Goal: Task Accomplishment & Management: Use online tool/utility

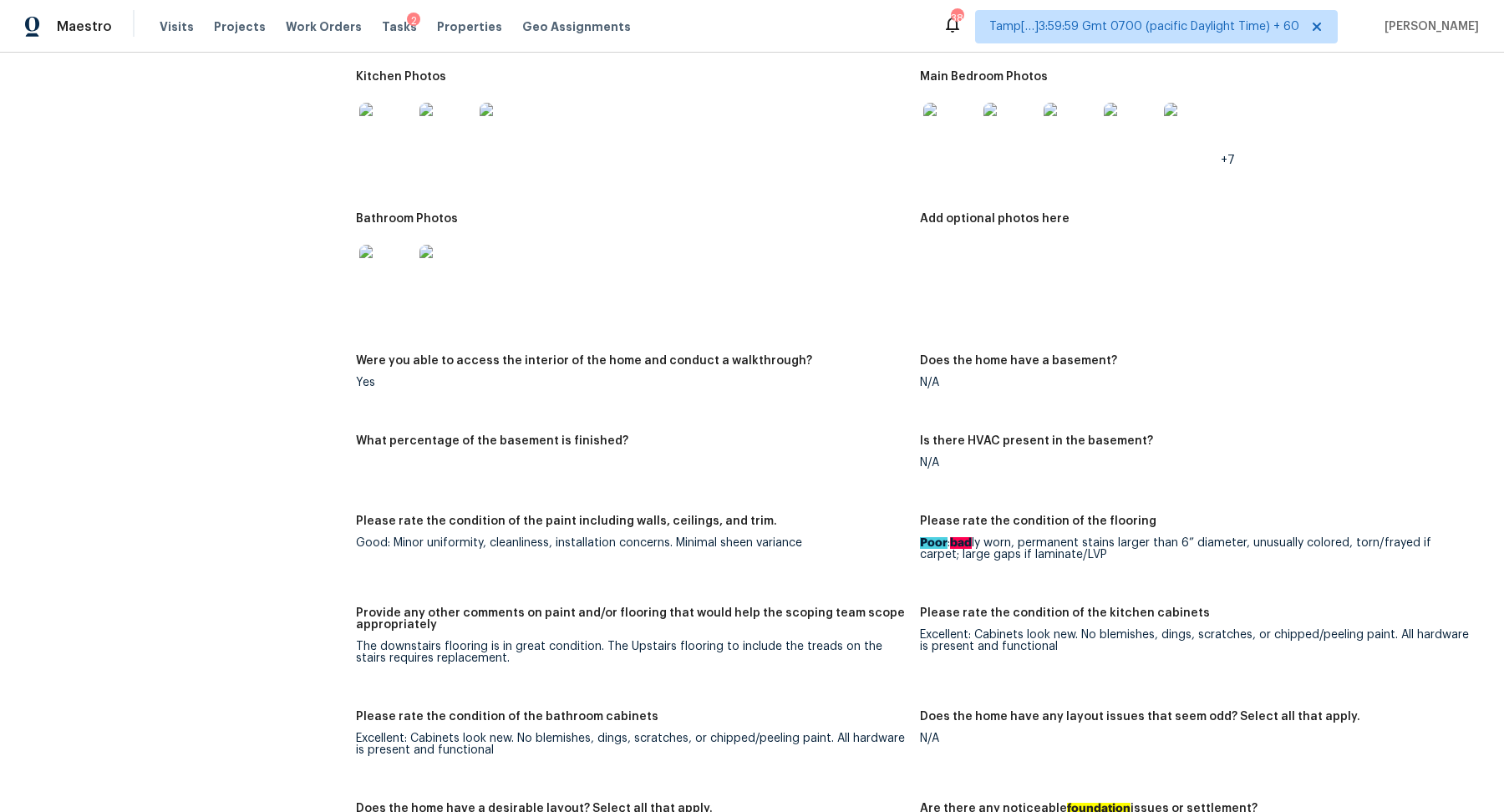
scroll to position [2945, 0]
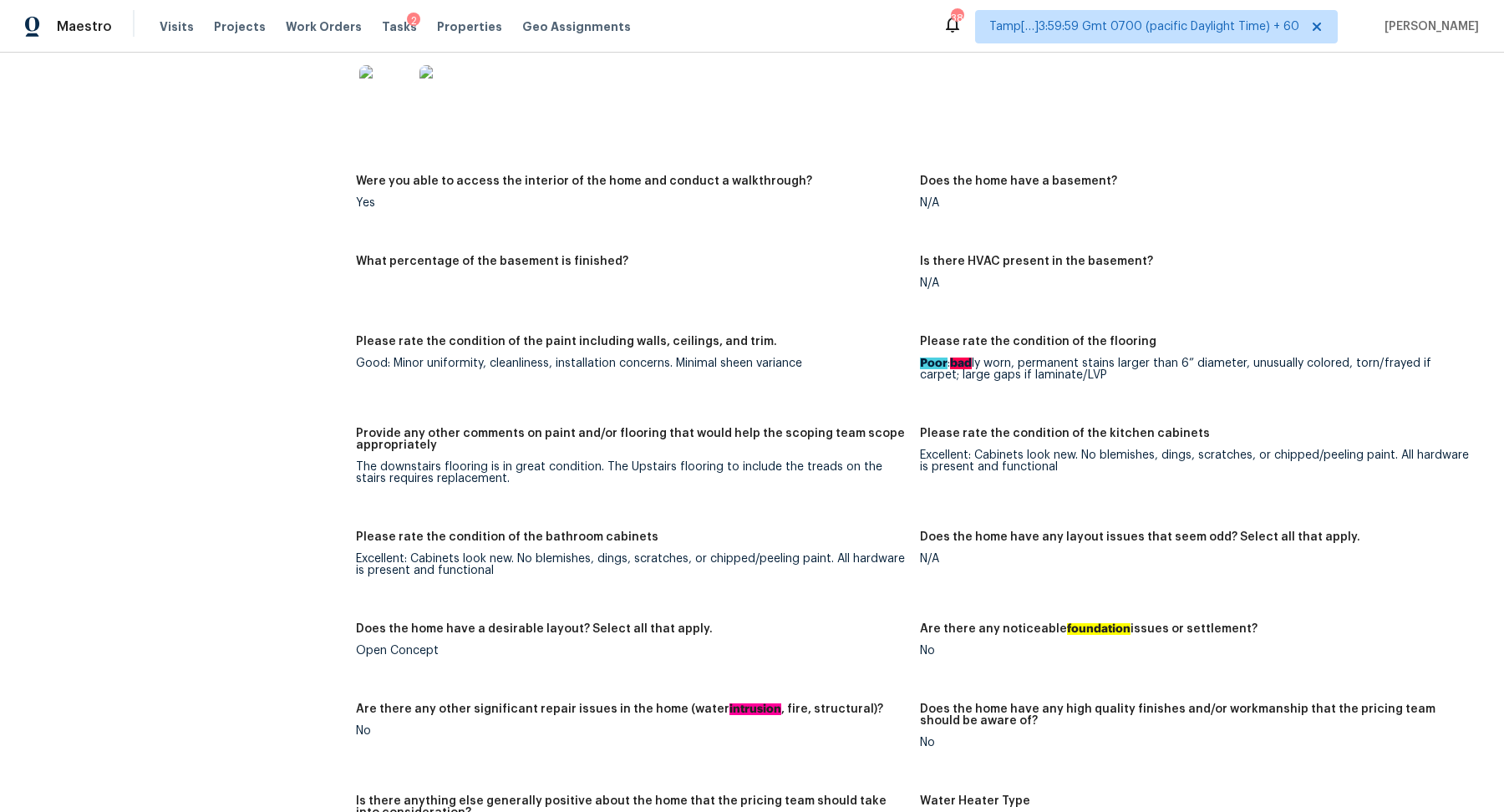
click at [1232, 175] on div "Does the home have a basement?" at bounding box center [1195, 186] width 550 height 22
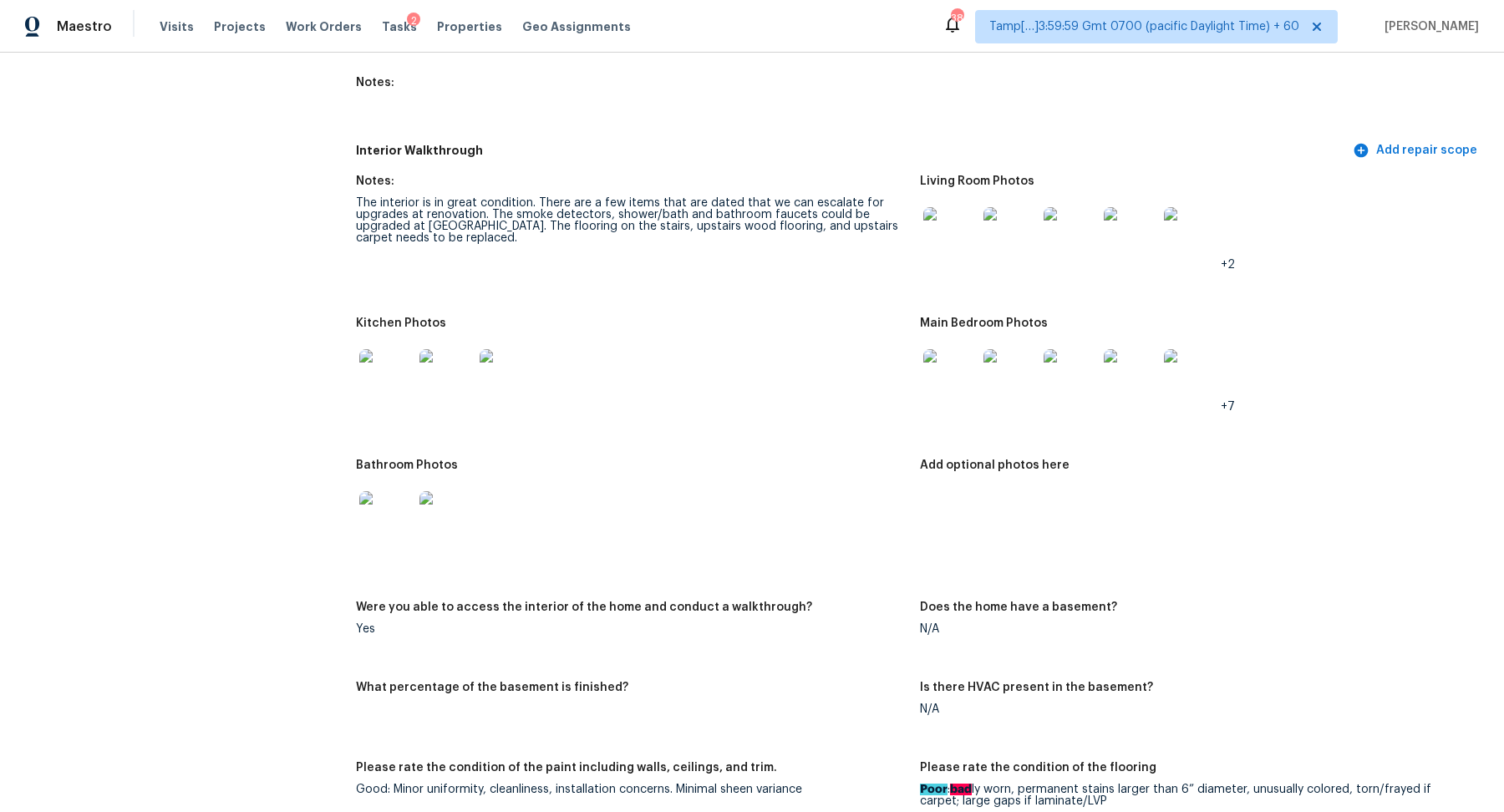
scroll to position [2006, 0]
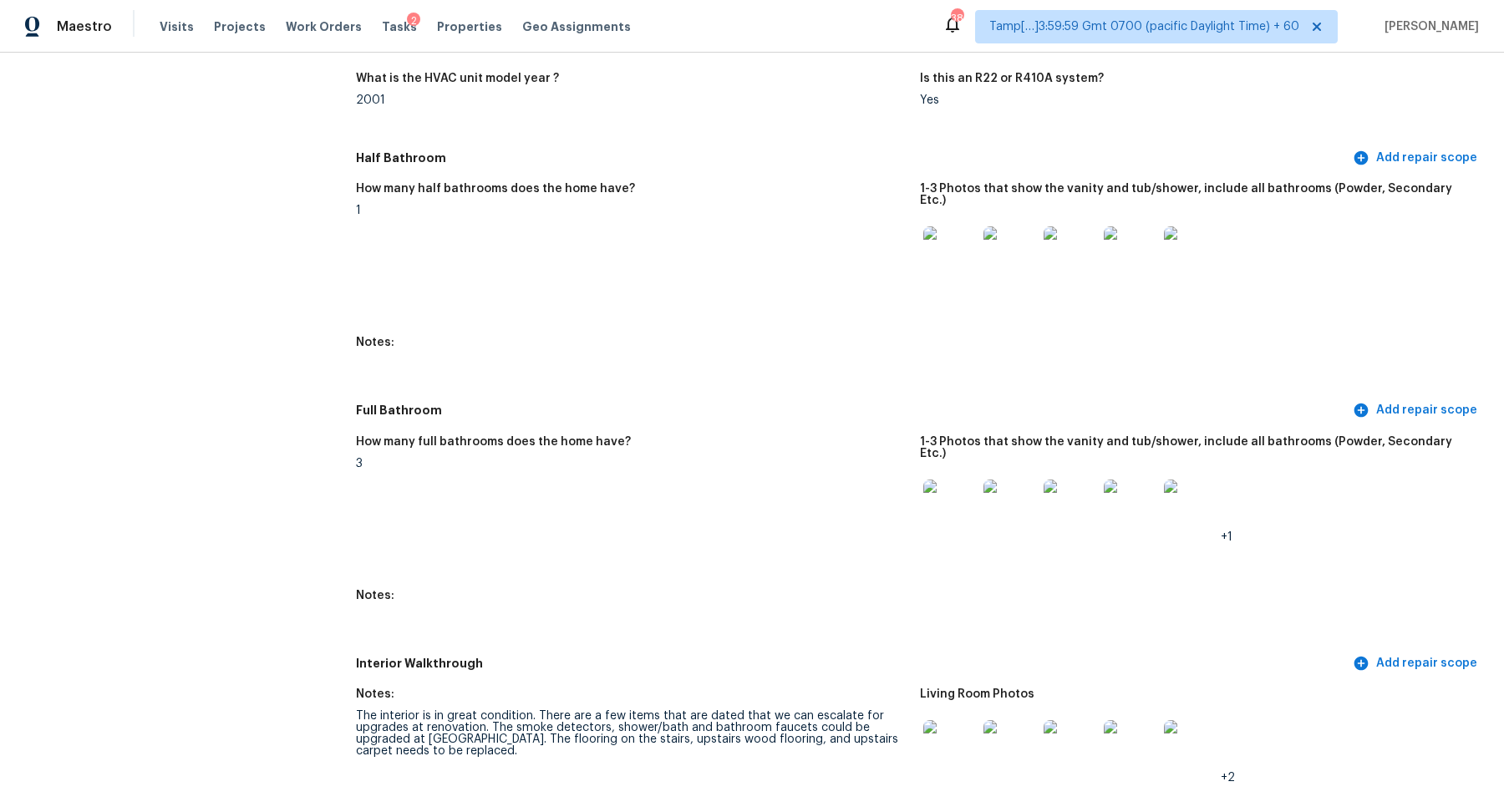
click at [942, 260] on img at bounding box center [950, 253] width 54 height 54
click at [959, 235] on img at bounding box center [950, 253] width 54 height 54
click at [934, 509] on div at bounding box center [950, 507] width 60 height 73
click at [974, 491] on img at bounding box center [950, 507] width 54 height 54
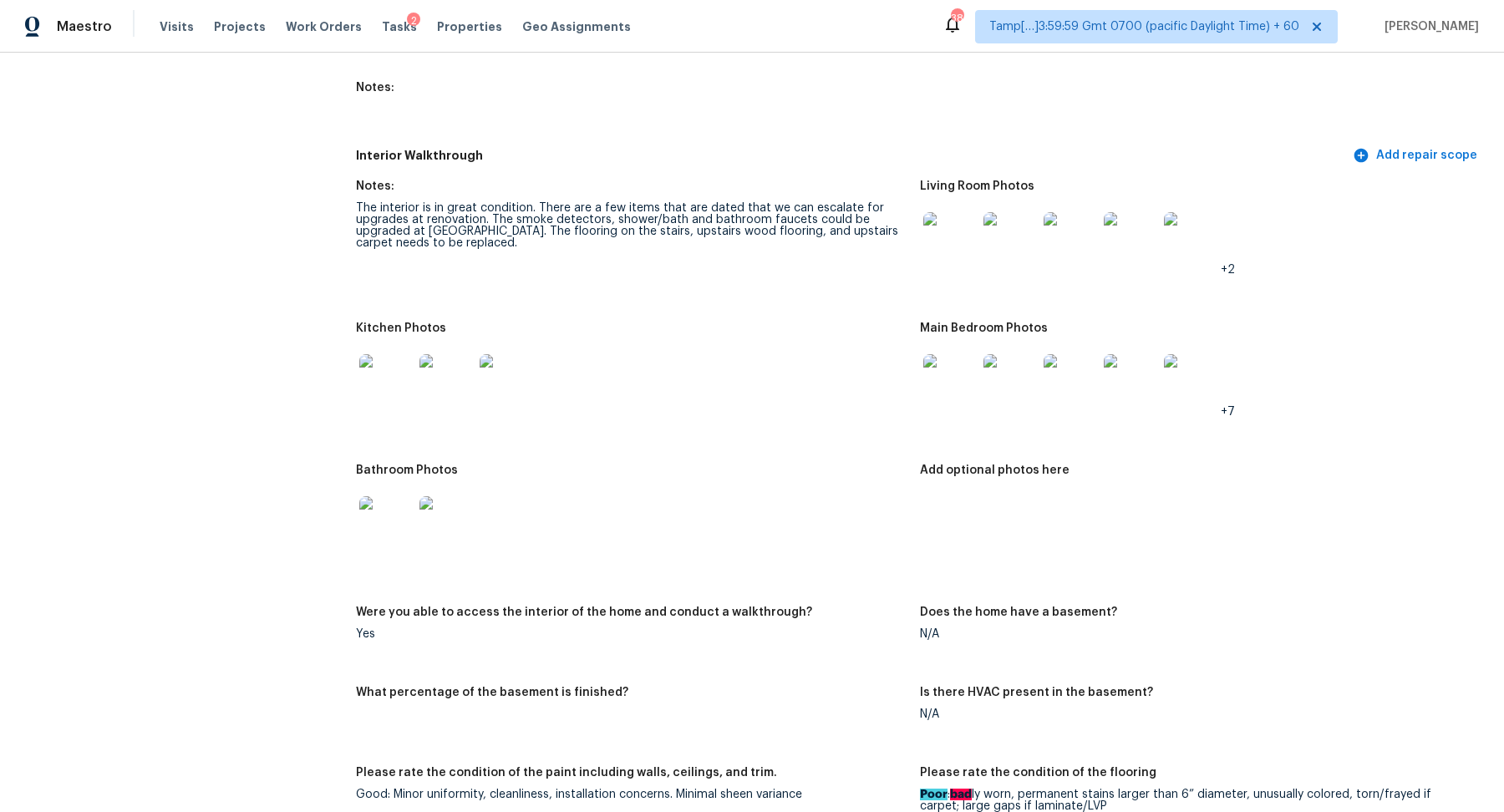
click at [968, 232] on img at bounding box center [950, 239] width 54 height 54
click at [960, 369] on img at bounding box center [950, 381] width 54 height 54
click at [380, 499] on img at bounding box center [386, 523] width 54 height 54
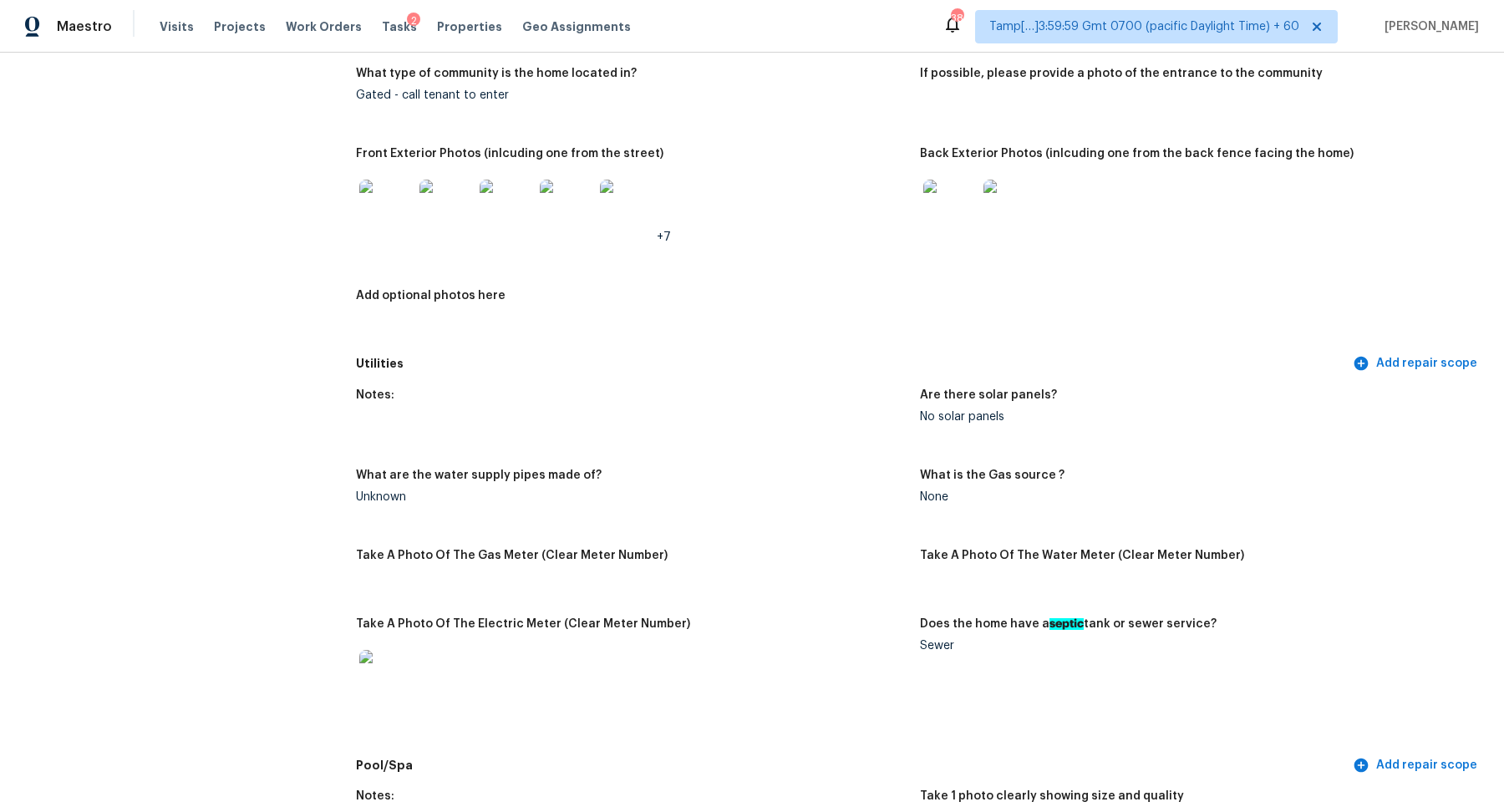
scroll to position [803, 0]
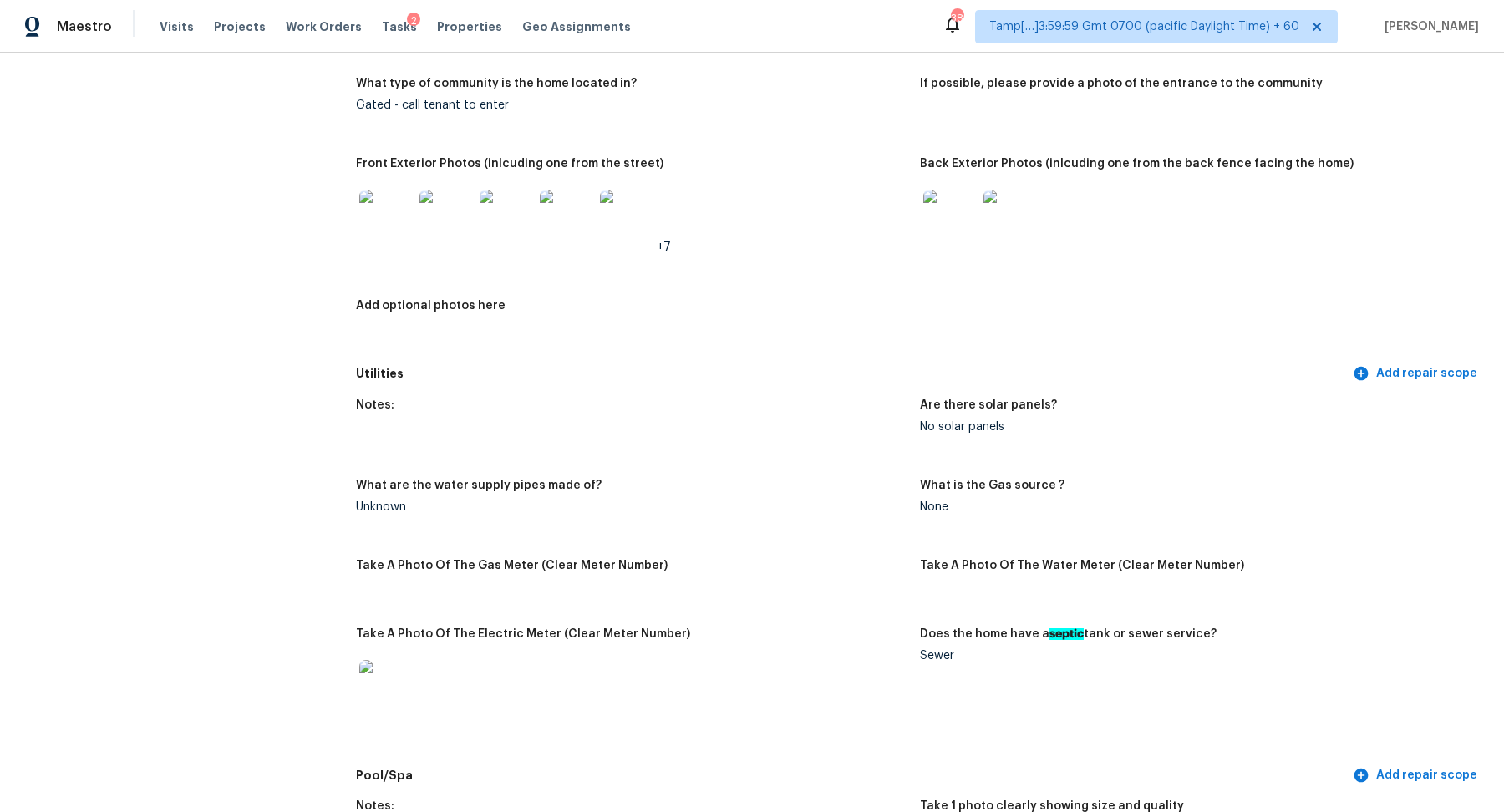
click at [941, 246] on div at bounding box center [950, 216] width 60 height 73
click at [980, 236] on div at bounding box center [1009, 216] width 60 height 73
click at [940, 245] on div at bounding box center [950, 216] width 60 height 73
click at [954, 233] on img at bounding box center [950, 216] width 54 height 54
click at [385, 214] on img at bounding box center [386, 216] width 54 height 54
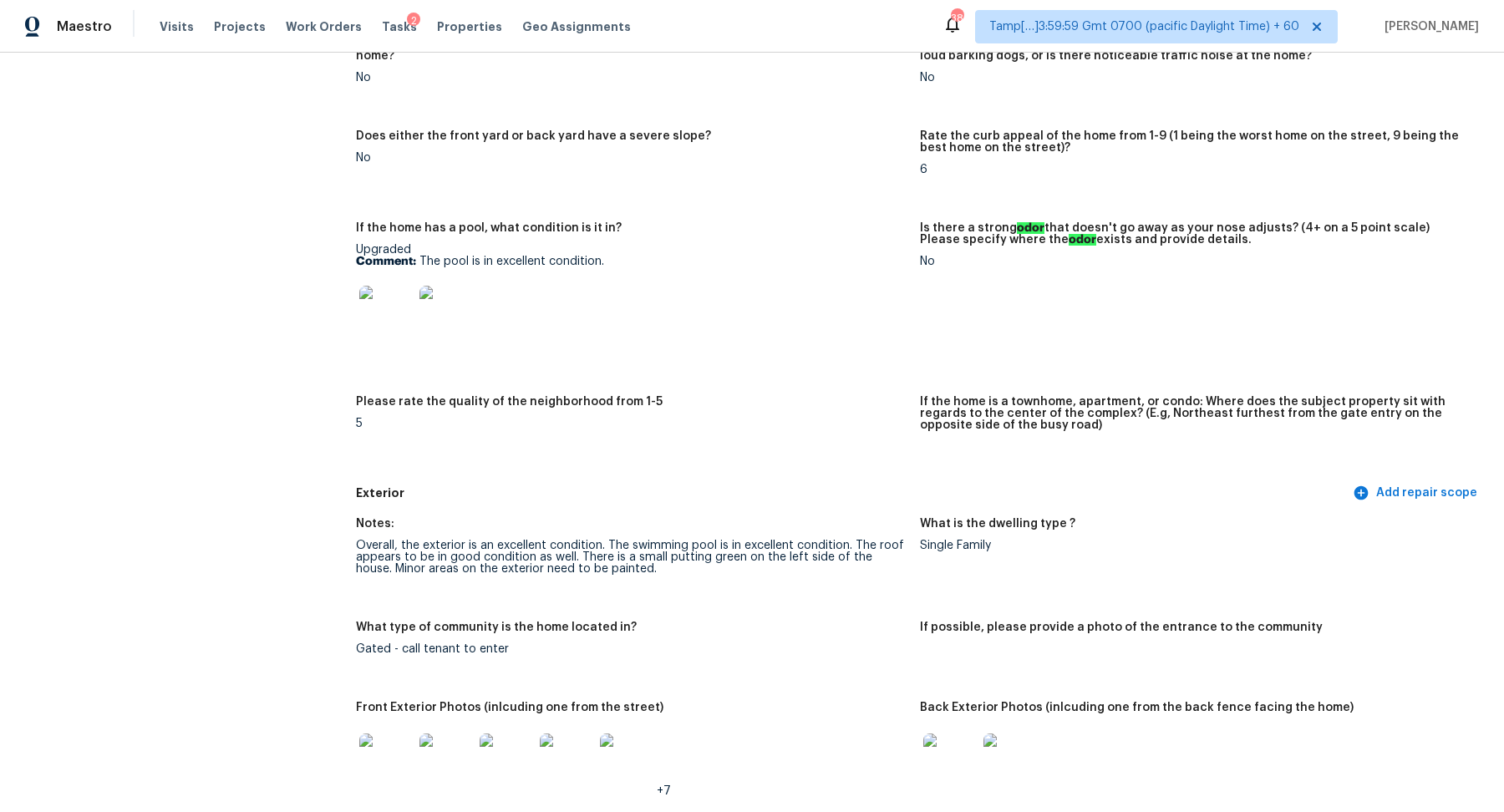
scroll to position [0, 0]
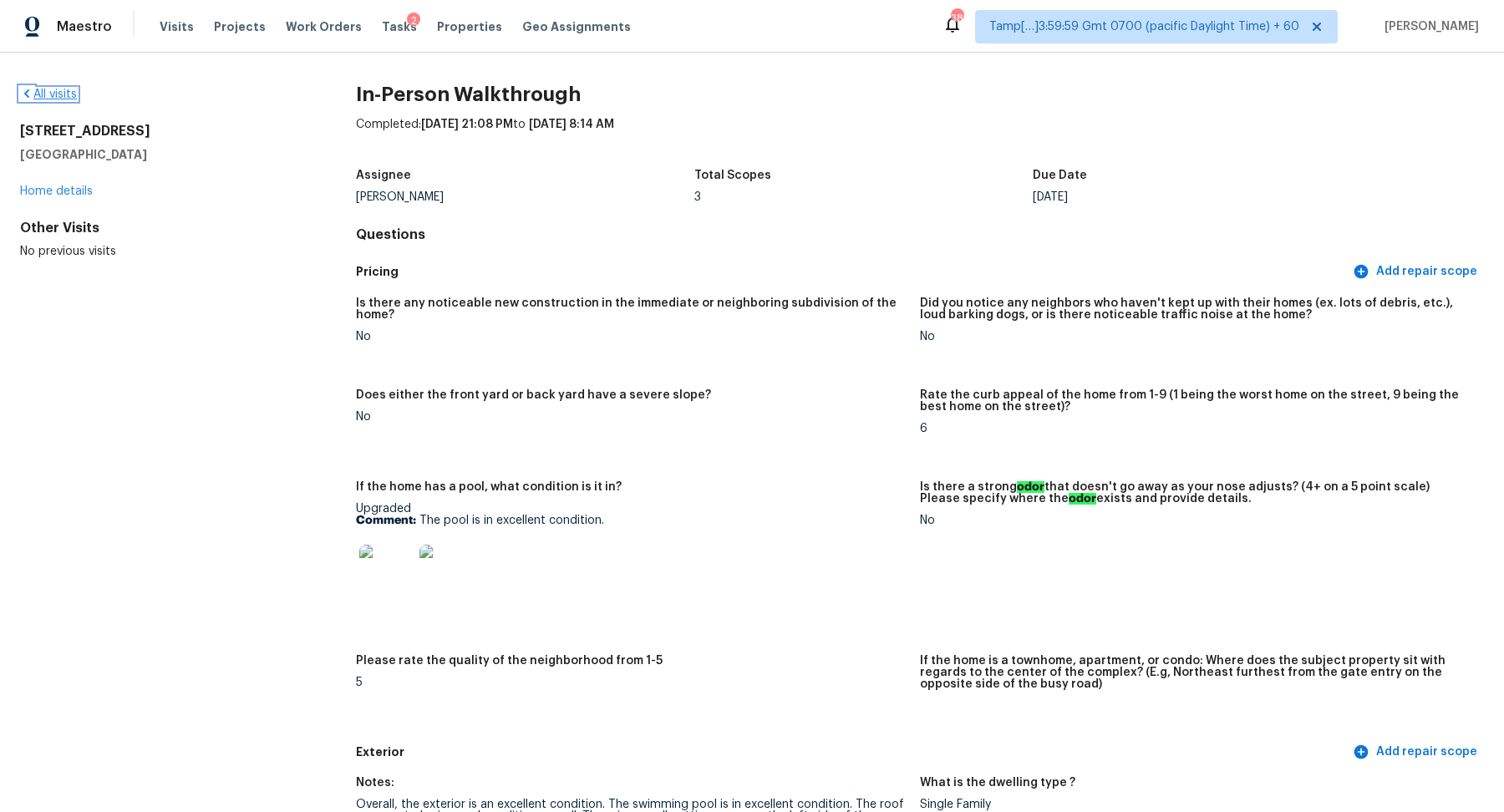
click at [71, 97] on link "All visits" at bounding box center [48, 94] width 57 height 12
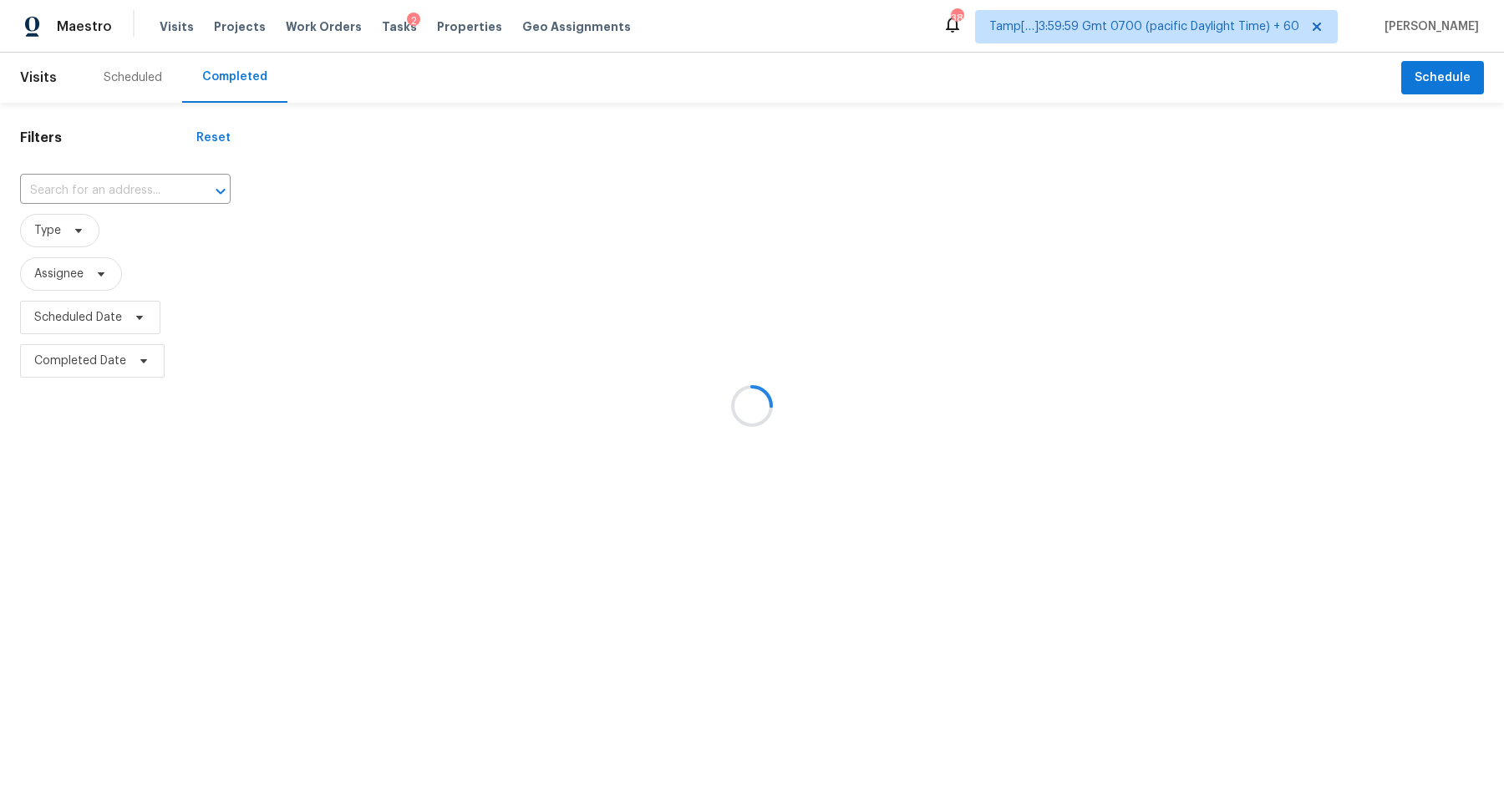
click at [126, 197] on div at bounding box center [752, 406] width 1504 height 812
click at [146, 193] on div at bounding box center [752, 406] width 1504 height 812
click at [92, 193] on div at bounding box center [752, 406] width 1504 height 812
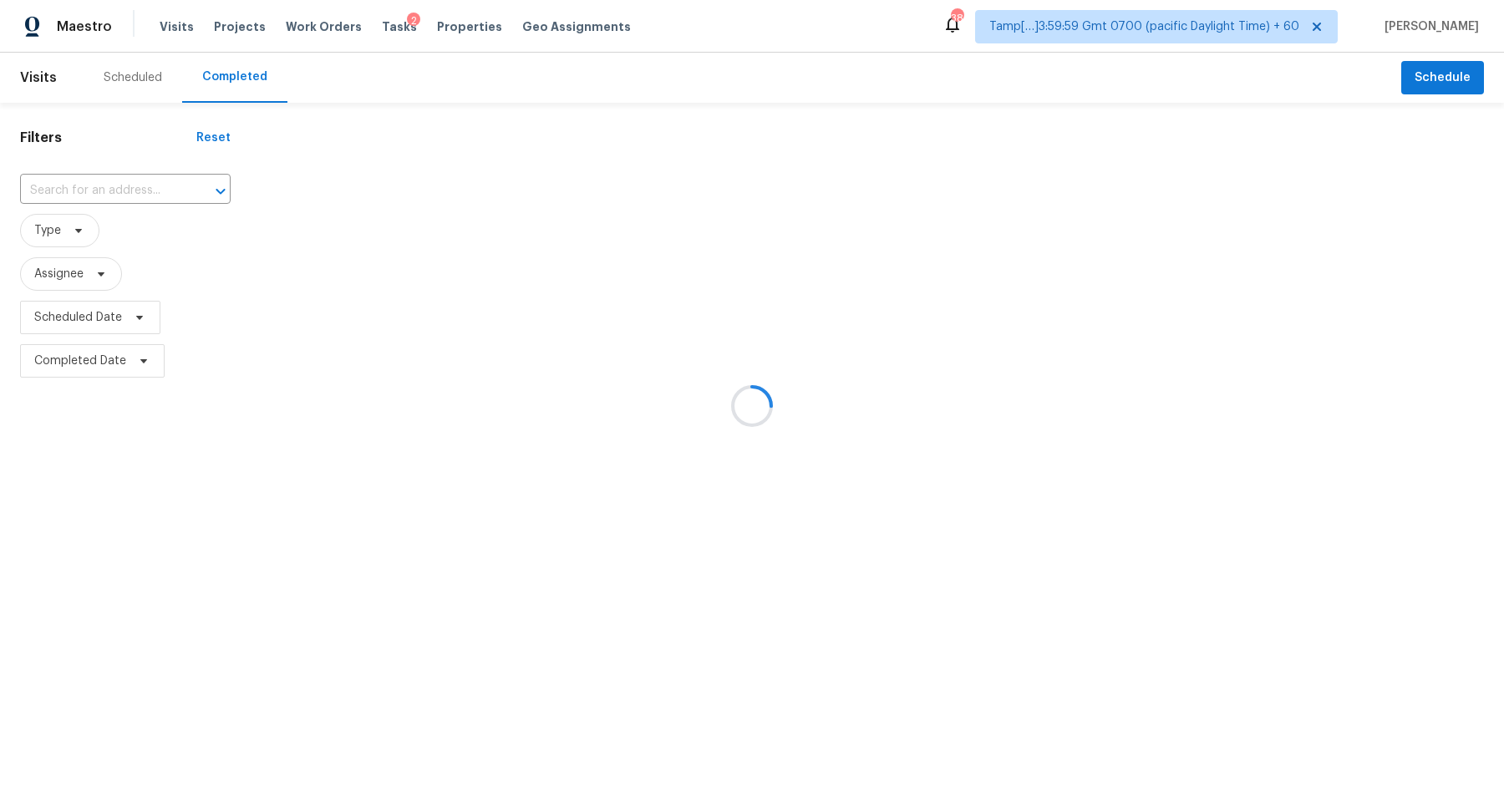
click at [108, 191] on div at bounding box center [752, 406] width 1504 height 812
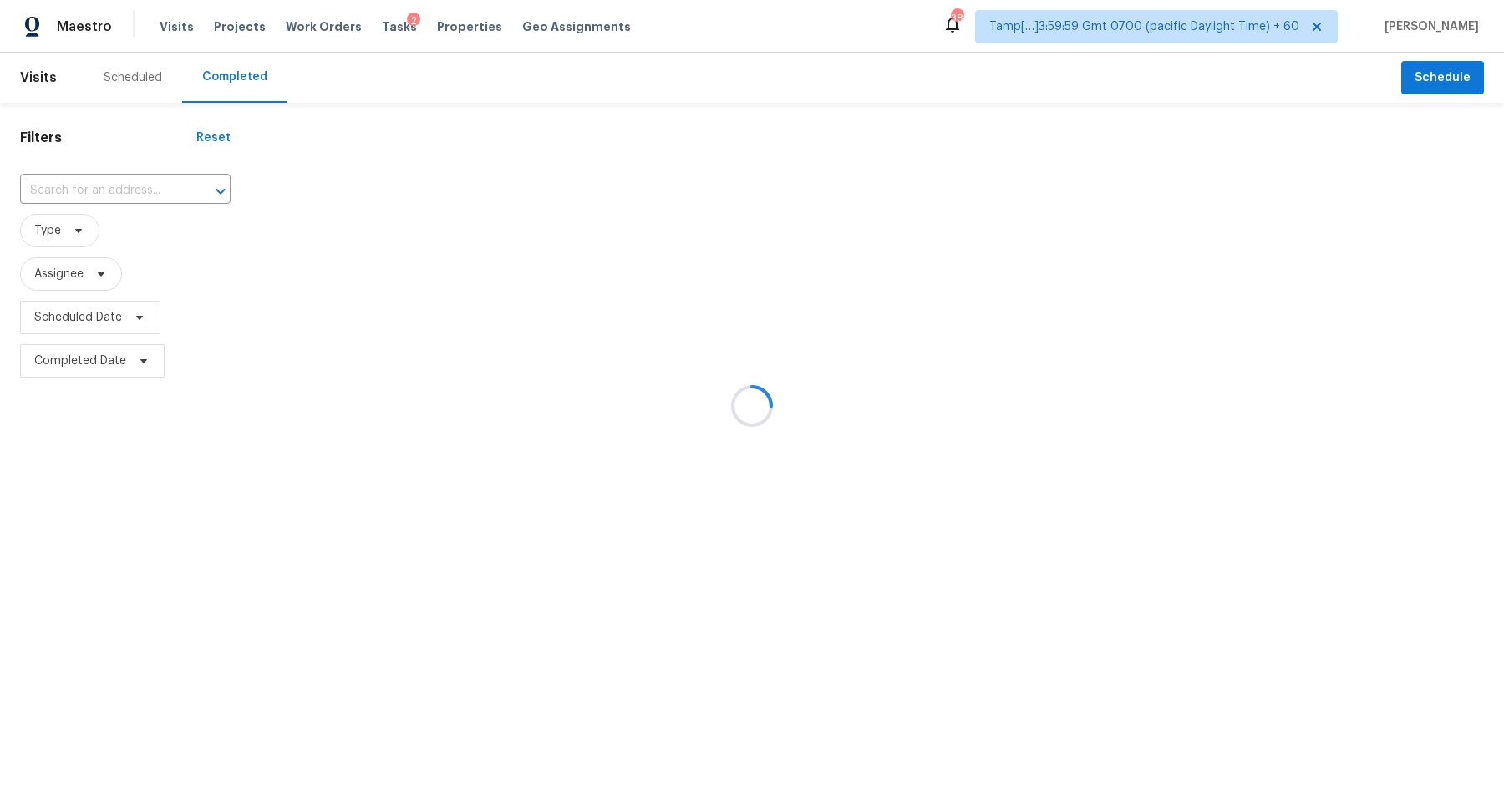
click at [123, 185] on div at bounding box center [752, 406] width 1504 height 812
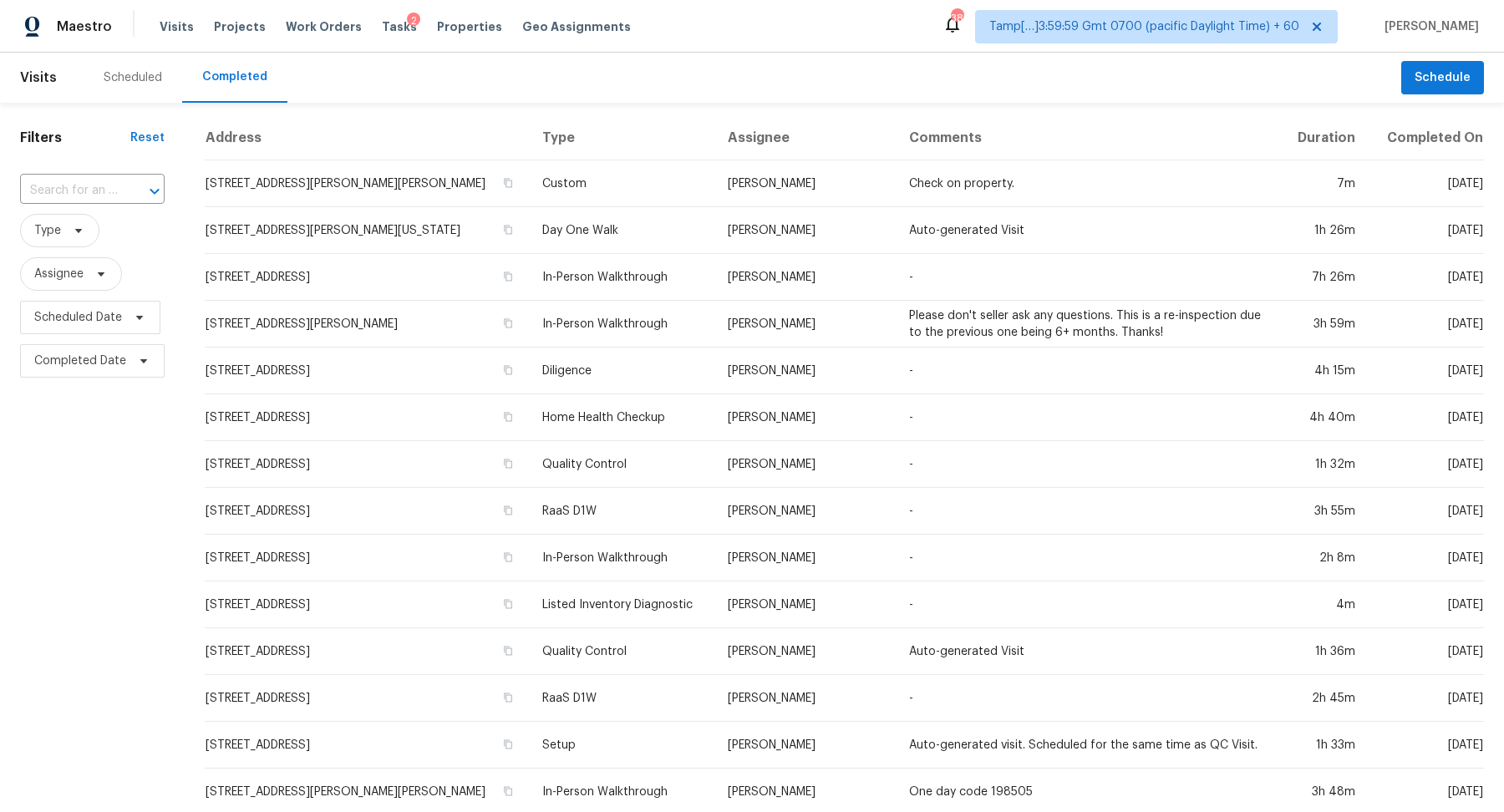
click at [123, 185] on div at bounding box center [143, 191] width 44 height 24
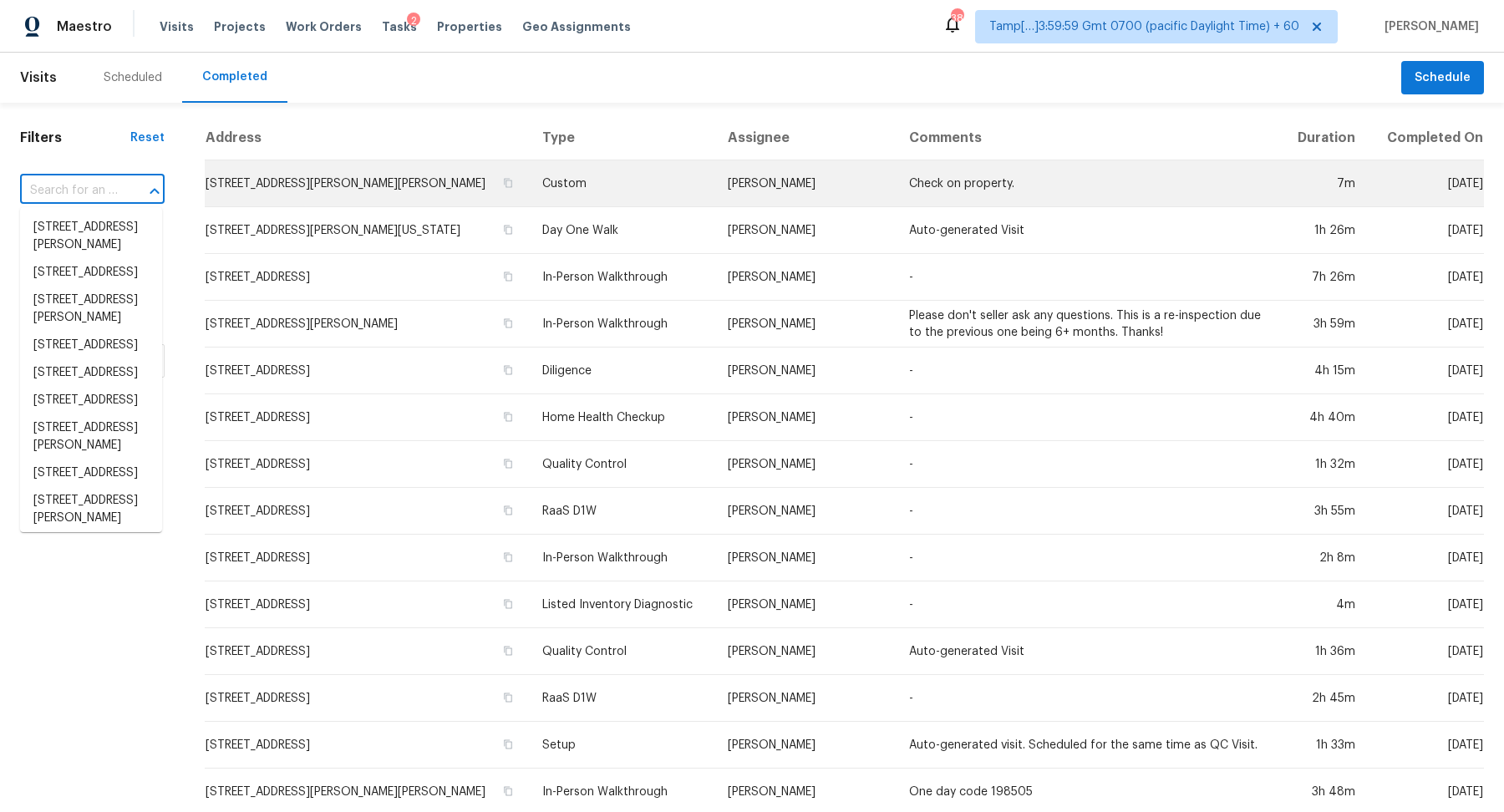
paste input "8079 SW 116th Loop, Ocala, FL 34481"
type input "8079 SW 116th Loop, Ocala, FL 34481"
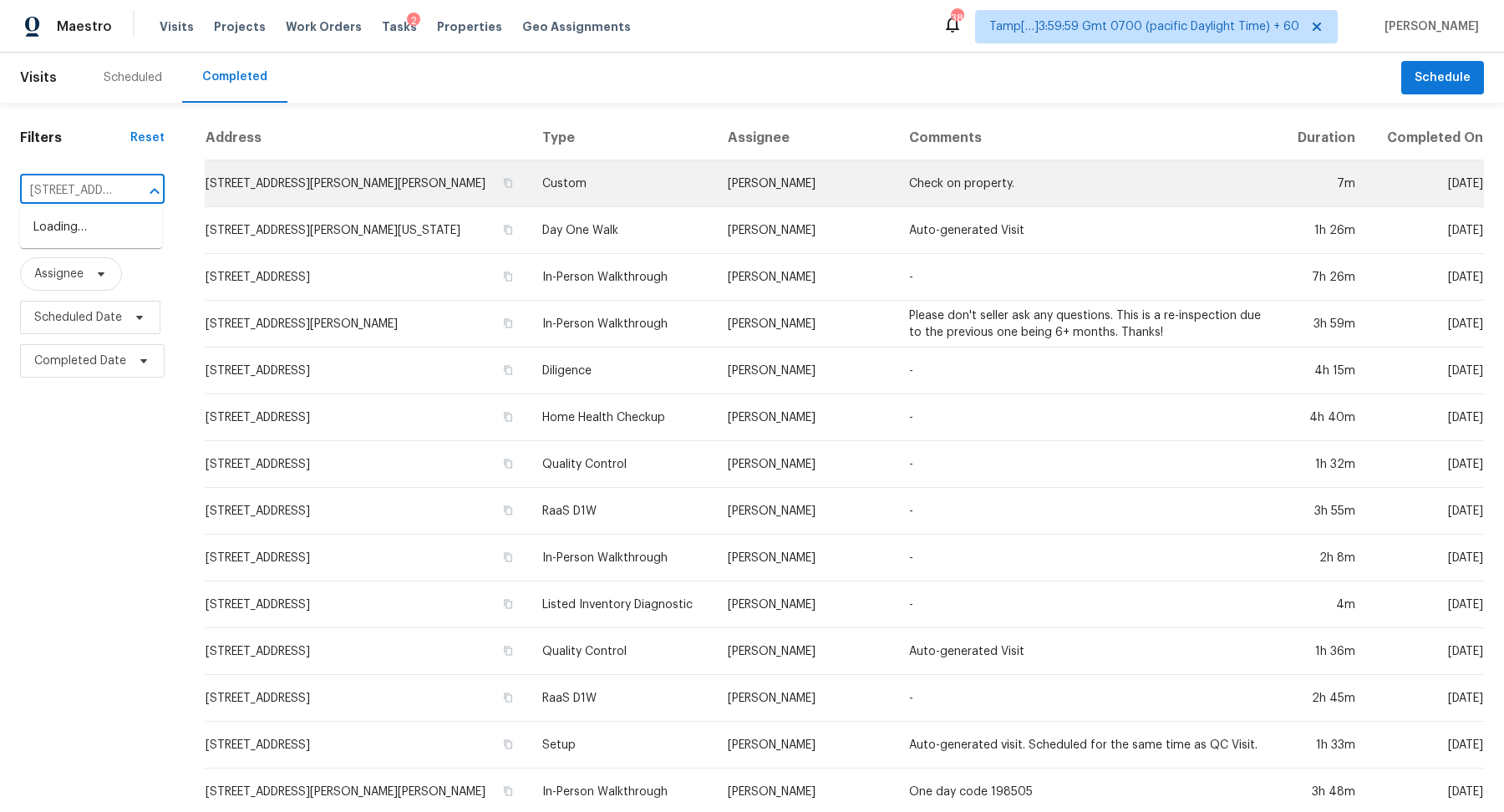
scroll to position [0, 118]
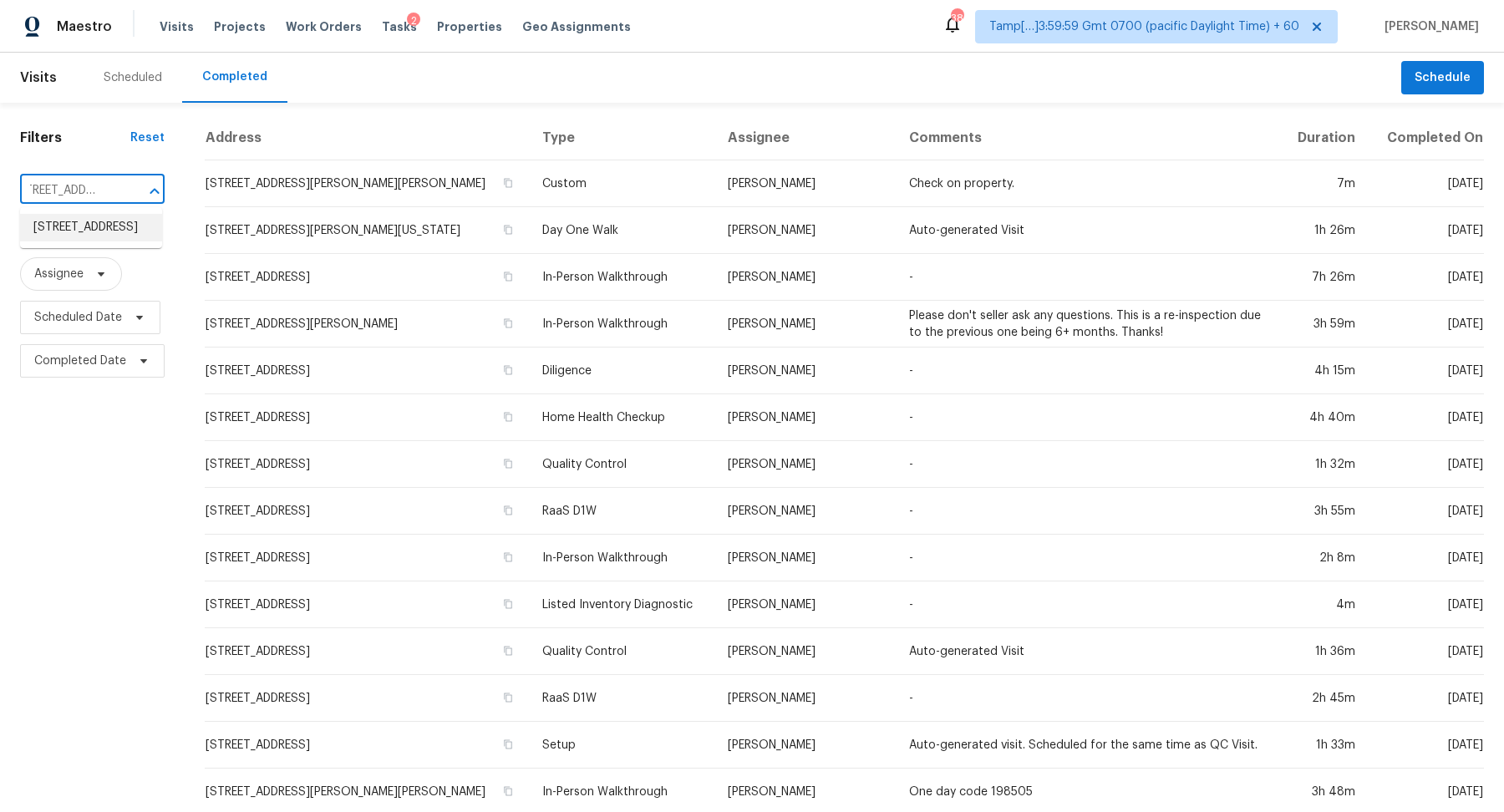
click at [109, 229] on li "8079 SW 116th Loop, Ocala, FL 34481" at bounding box center [90, 228] width 142 height 28
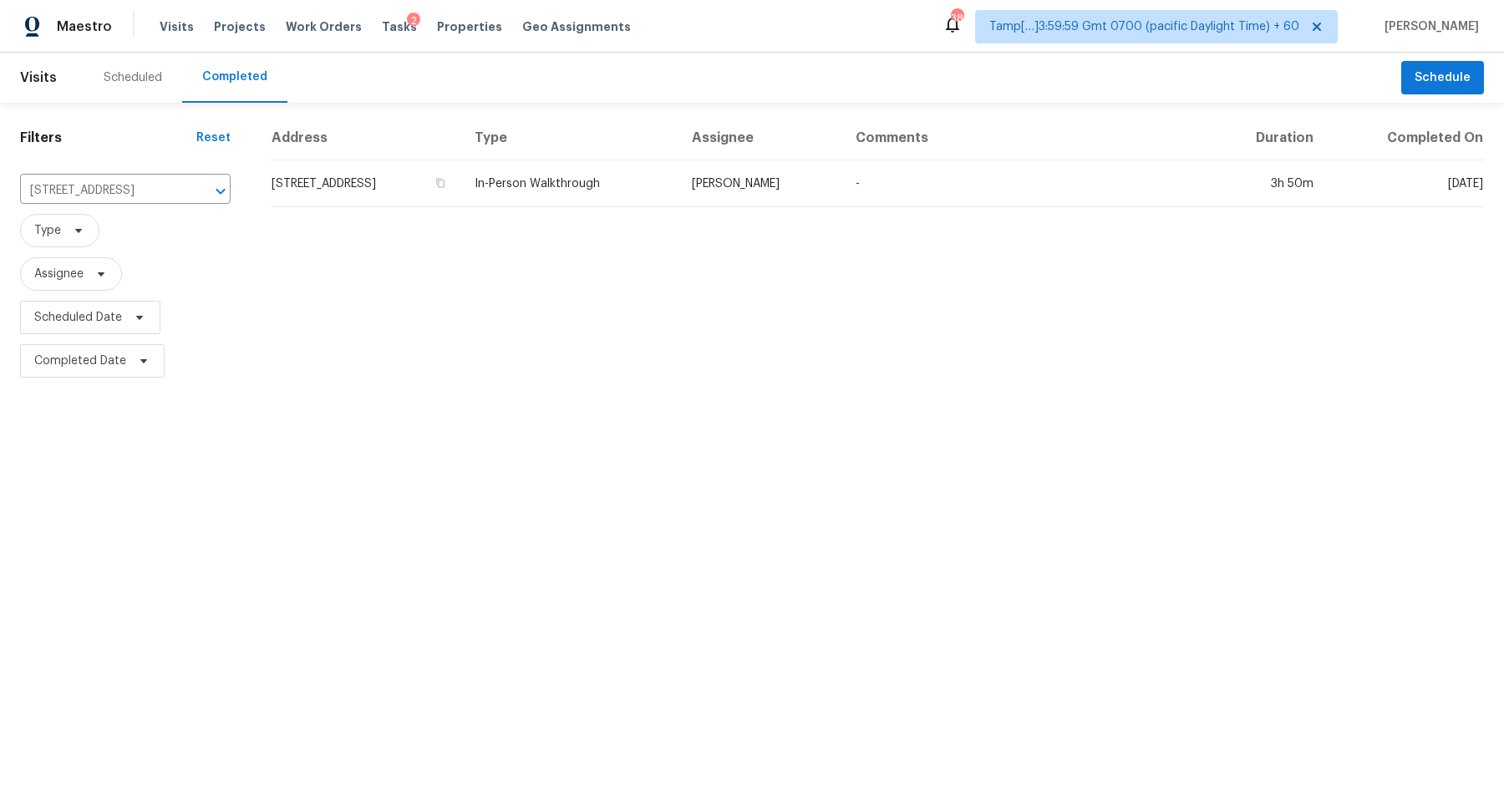
click at [341, 181] on td "8079 SW 116th Loop, Ocala, FL 34481" at bounding box center [366, 183] width 190 height 47
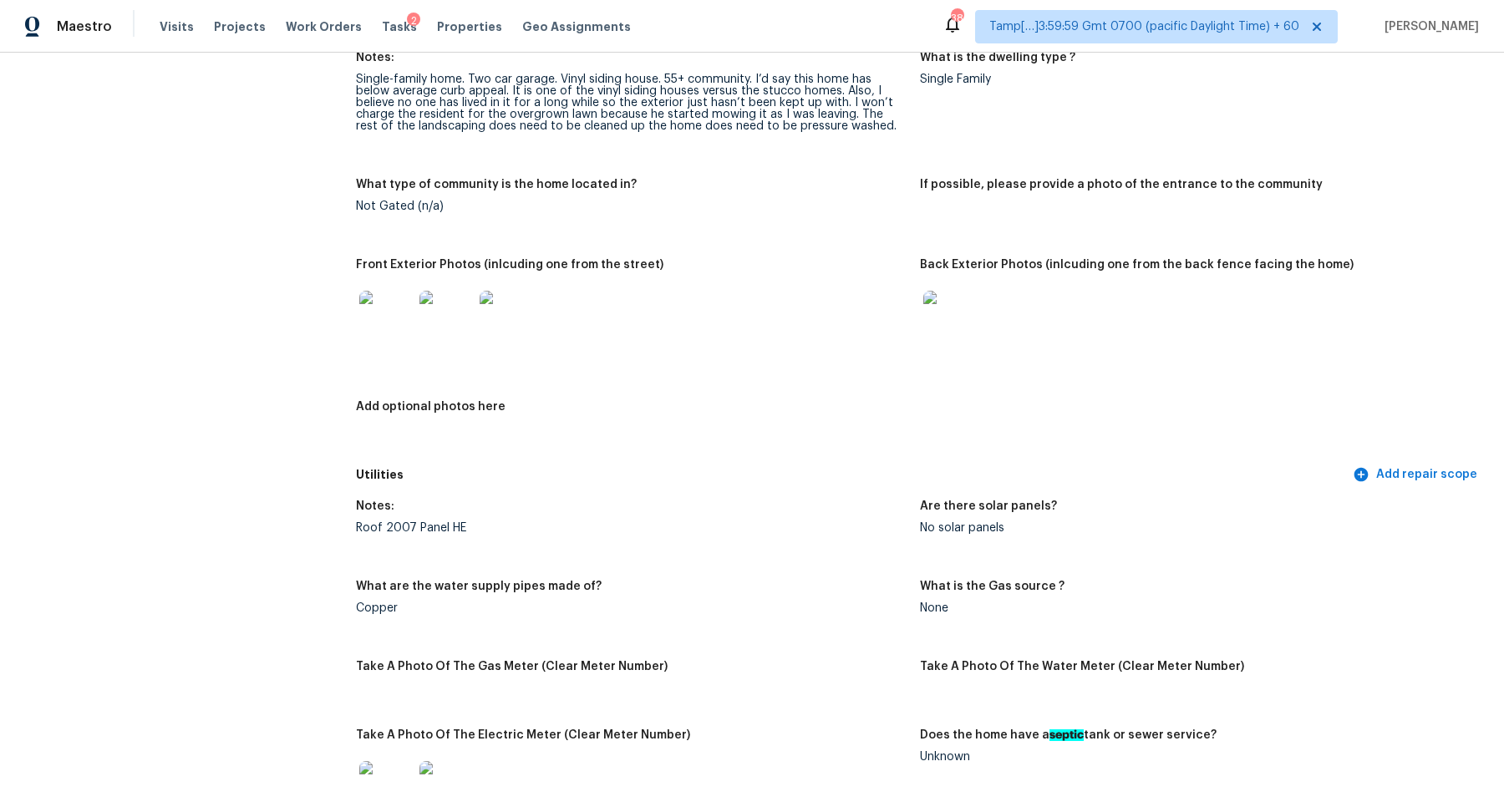
scroll to position [681, 0]
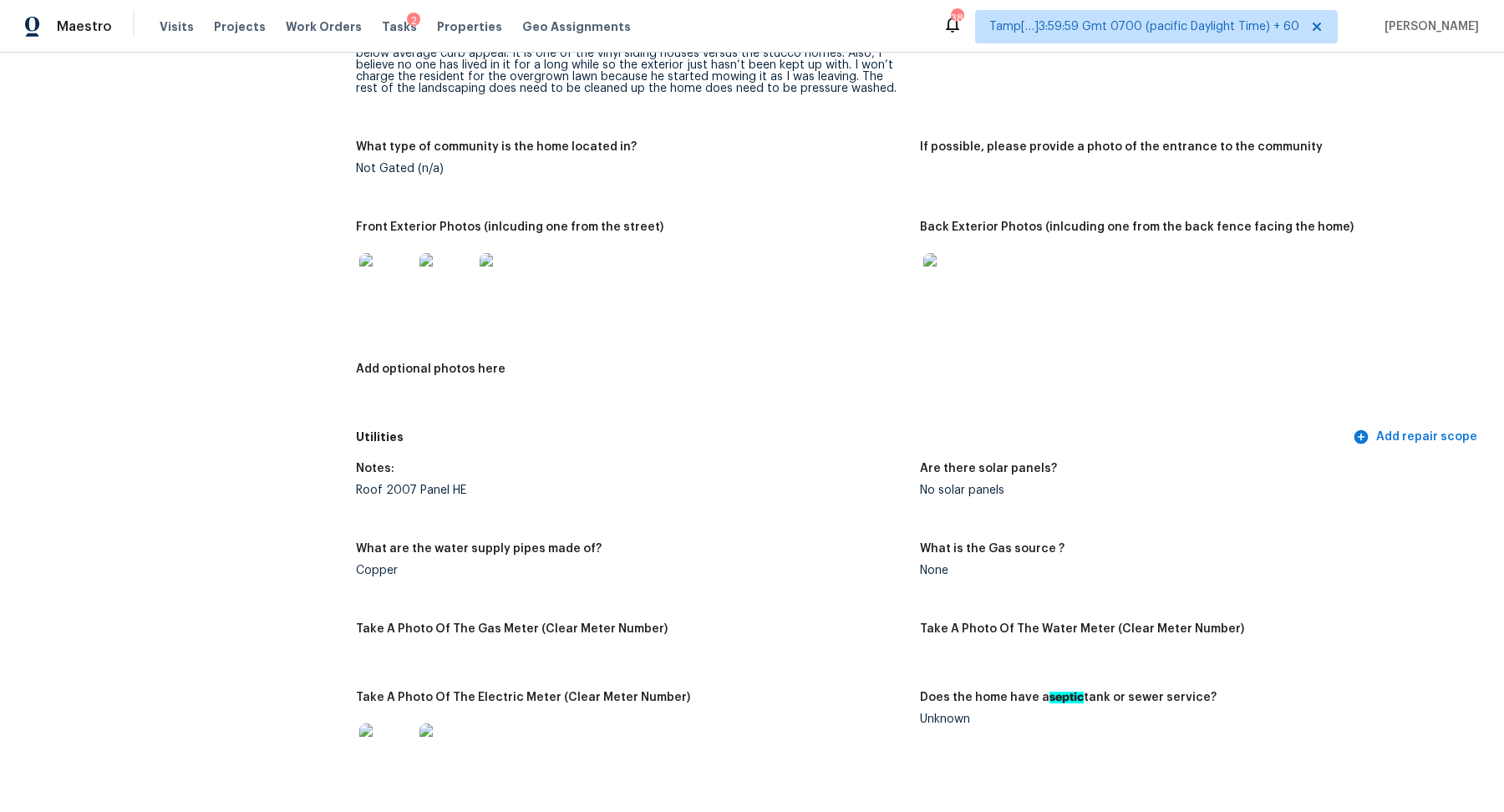
click at [391, 274] on img at bounding box center [386, 280] width 54 height 54
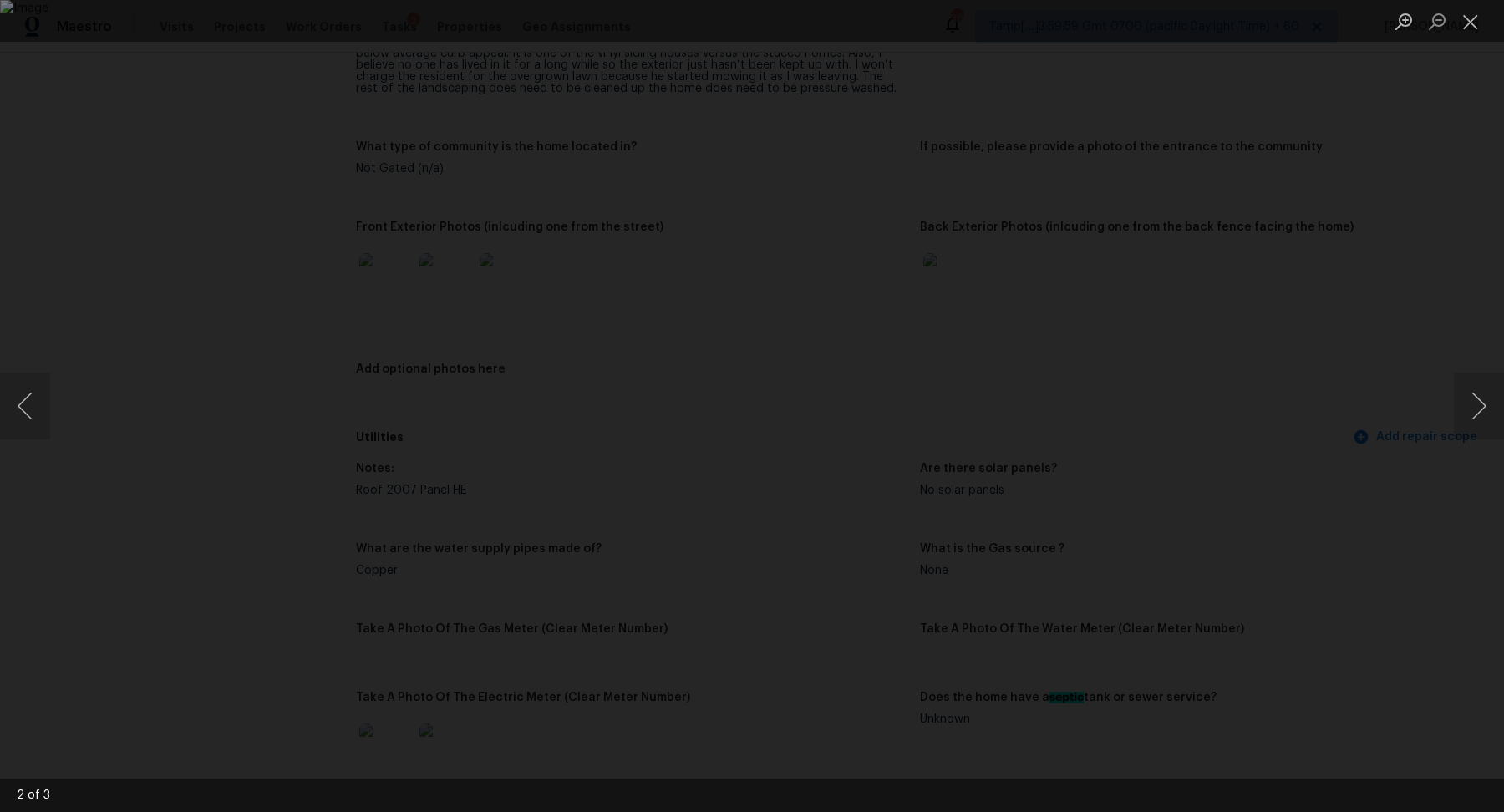
click at [1302, 353] on div "Lightbox" at bounding box center [752, 406] width 1504 height 812
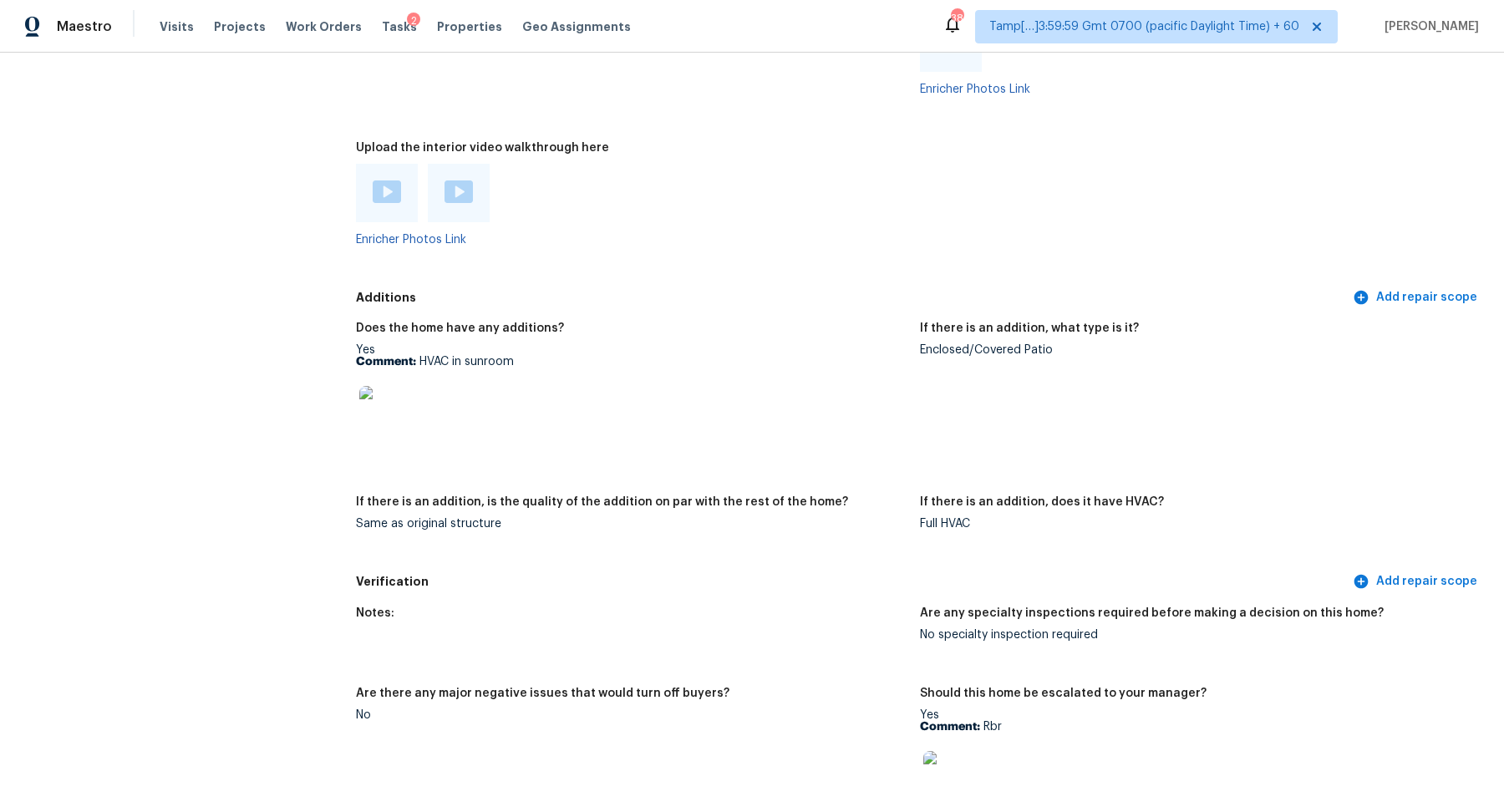
scroll to position [3075, 0]
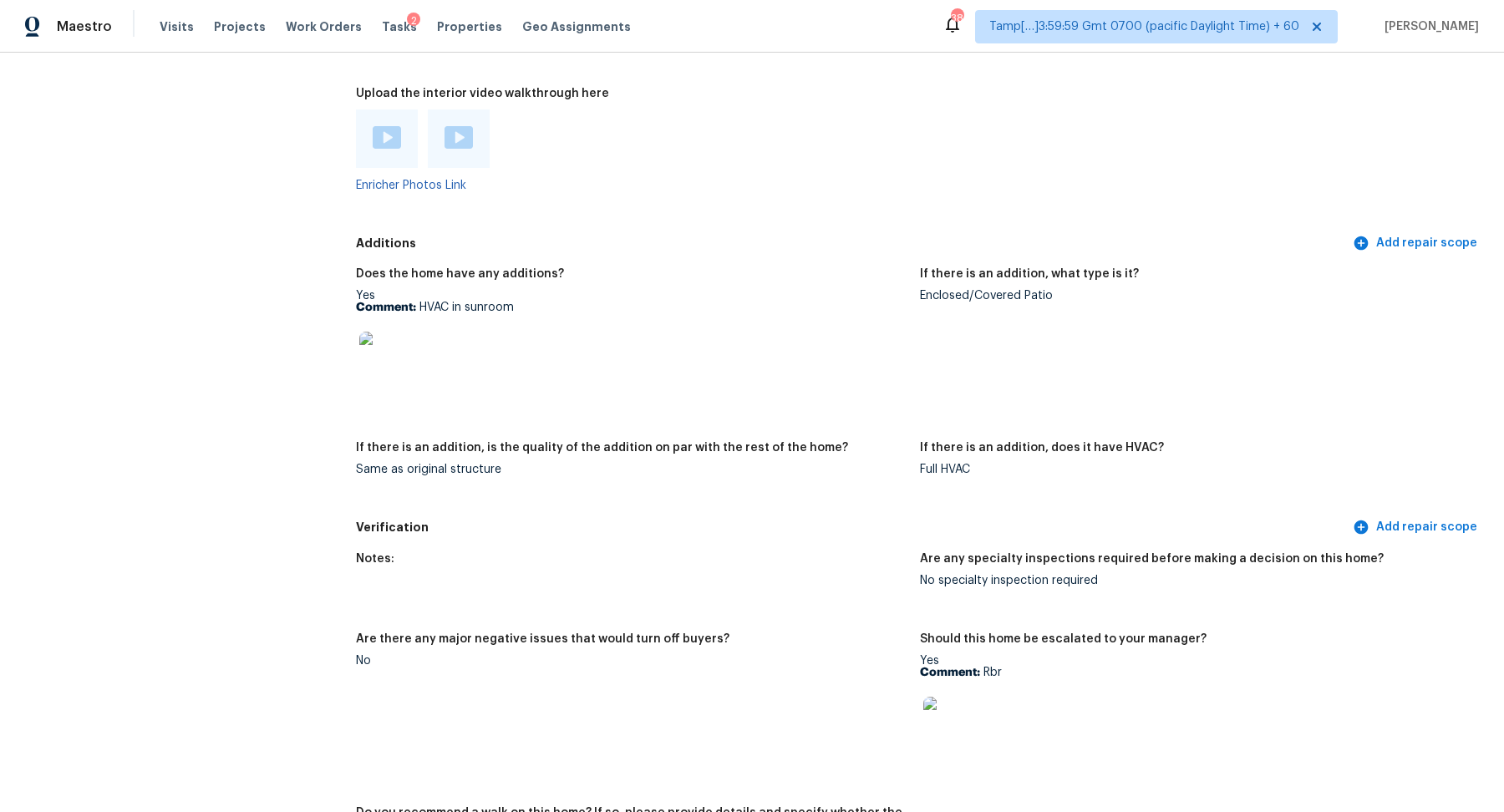
click at [387, 357] on img at bounding box center [386, 359] width 54 height 54
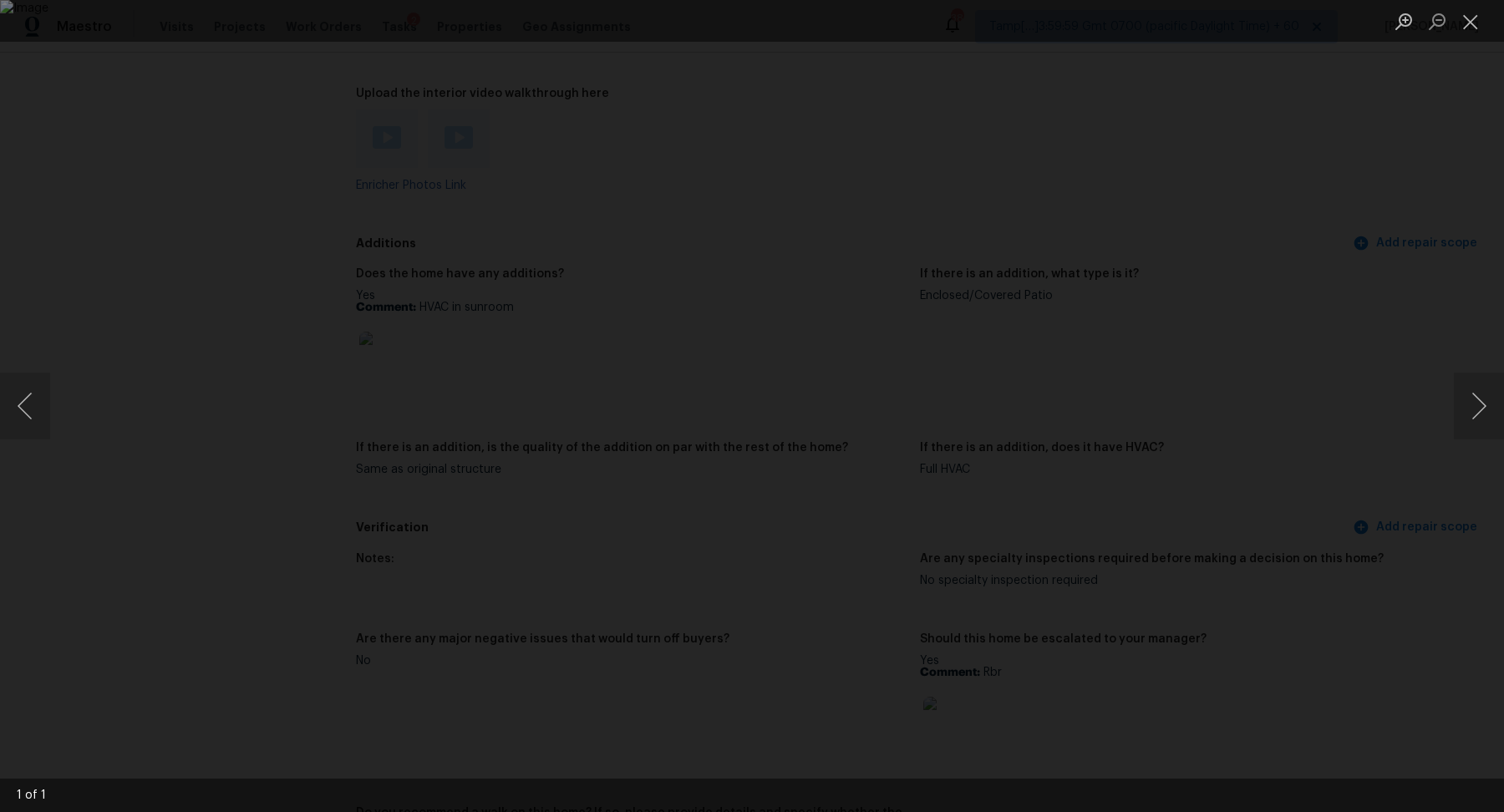
click at [1356, 290] on div "Lightbox" at bounding box center [752, 406] width 1504 height 812
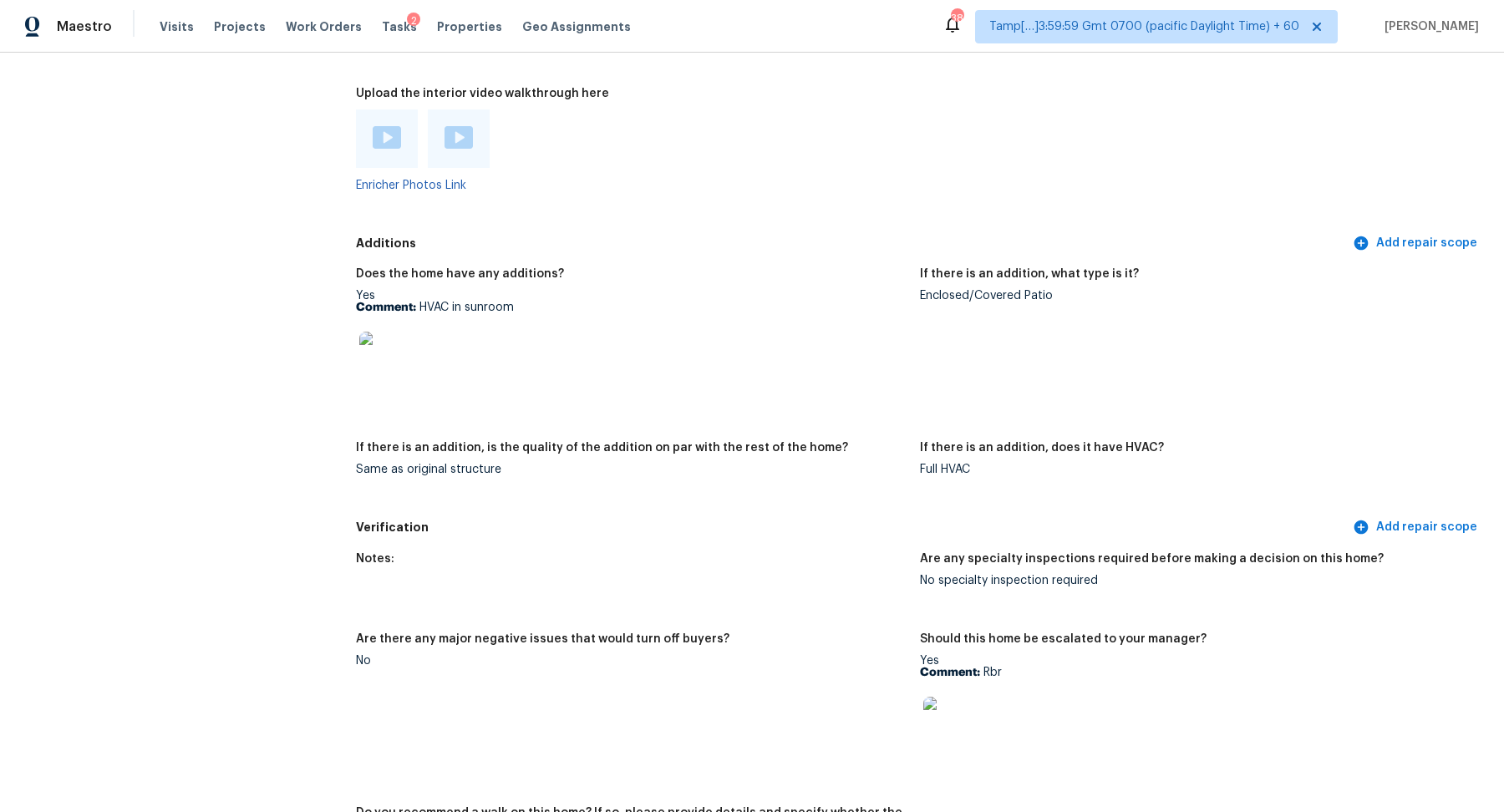
click at [406, 377] on img at bounding box center [386, 359] width 54 height 54
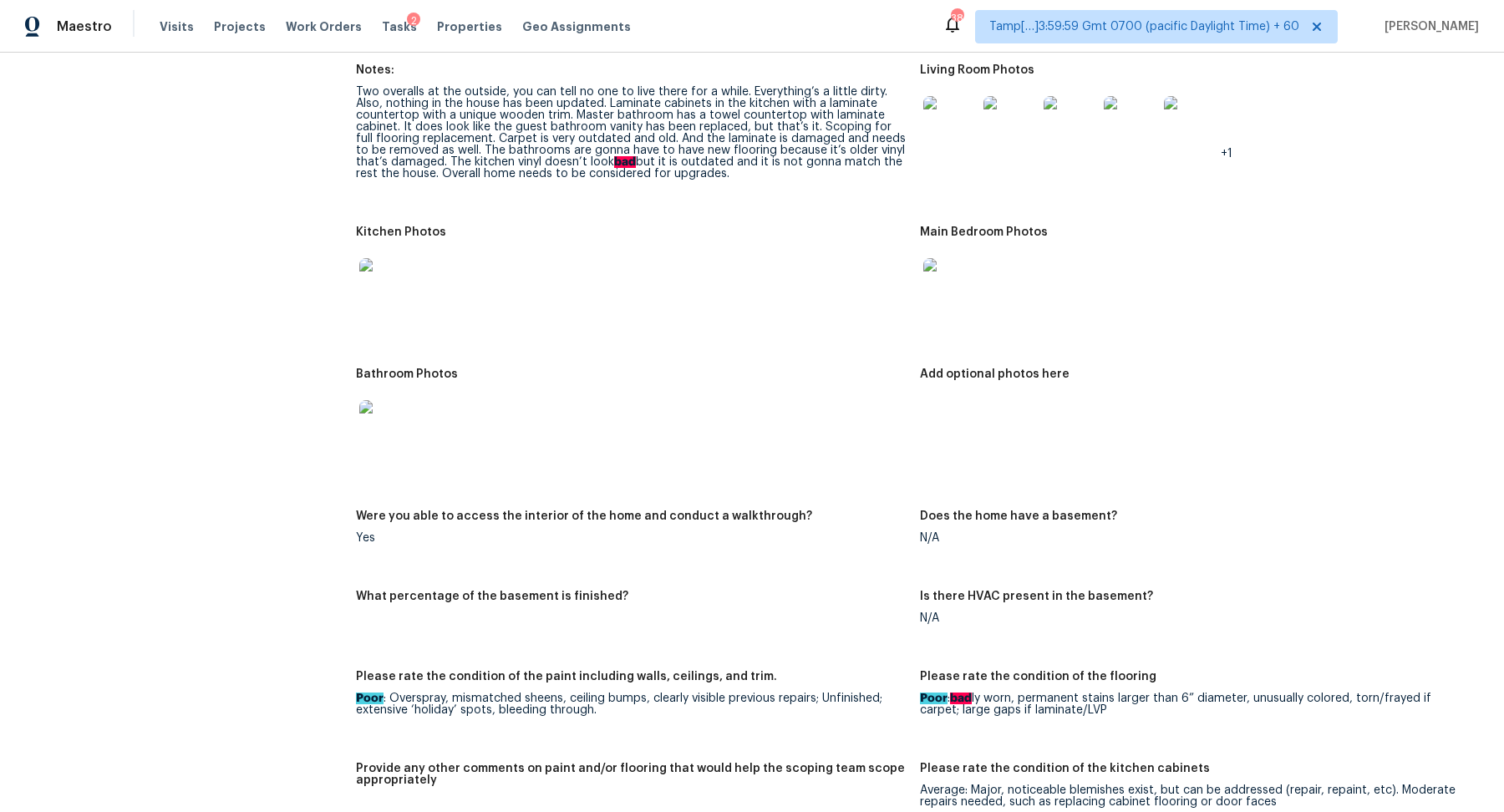
scroll to position [1613, 0]
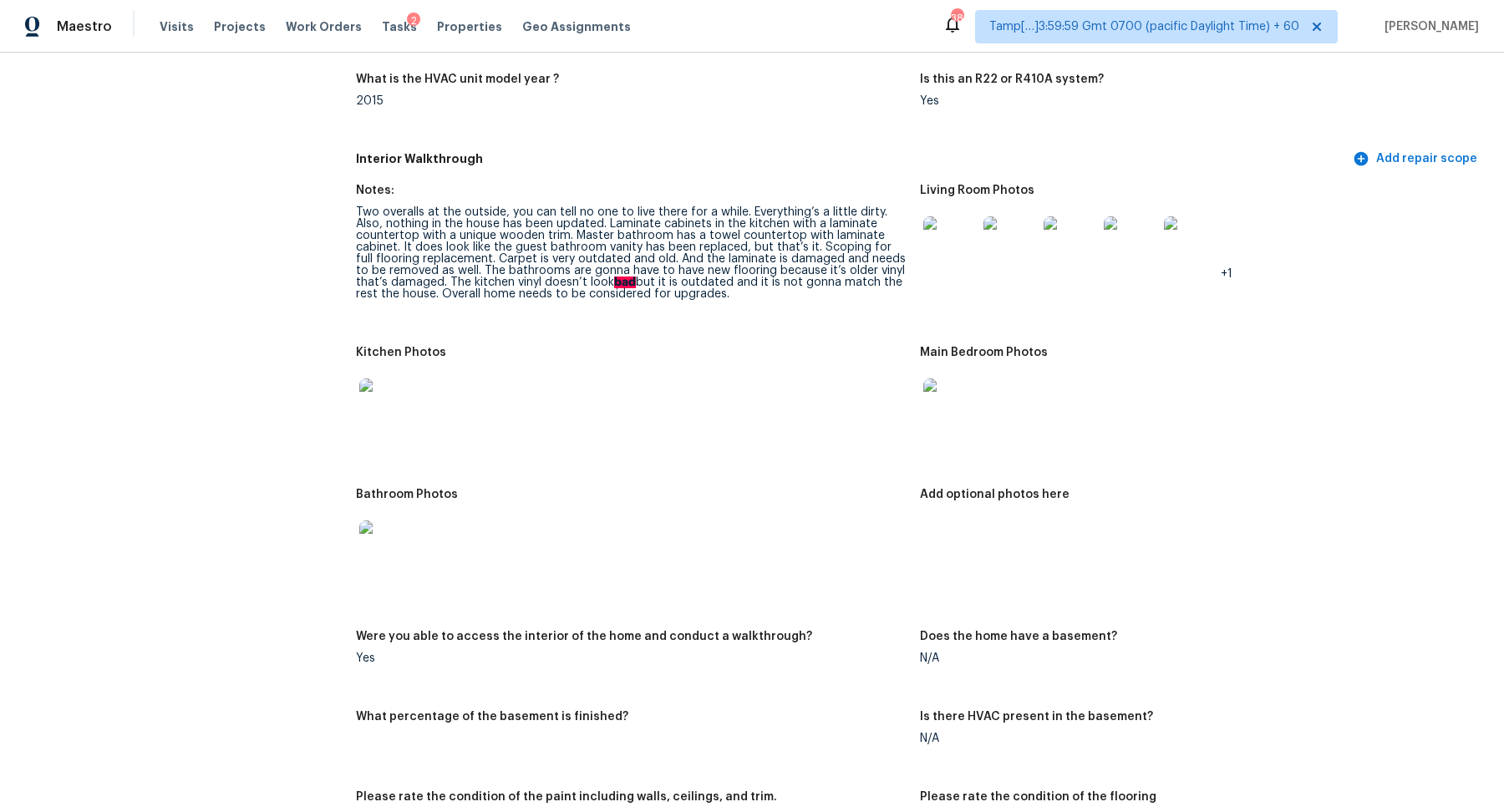
click at [975, 245] on img at bounding box center [950, 243] width 54 height 54
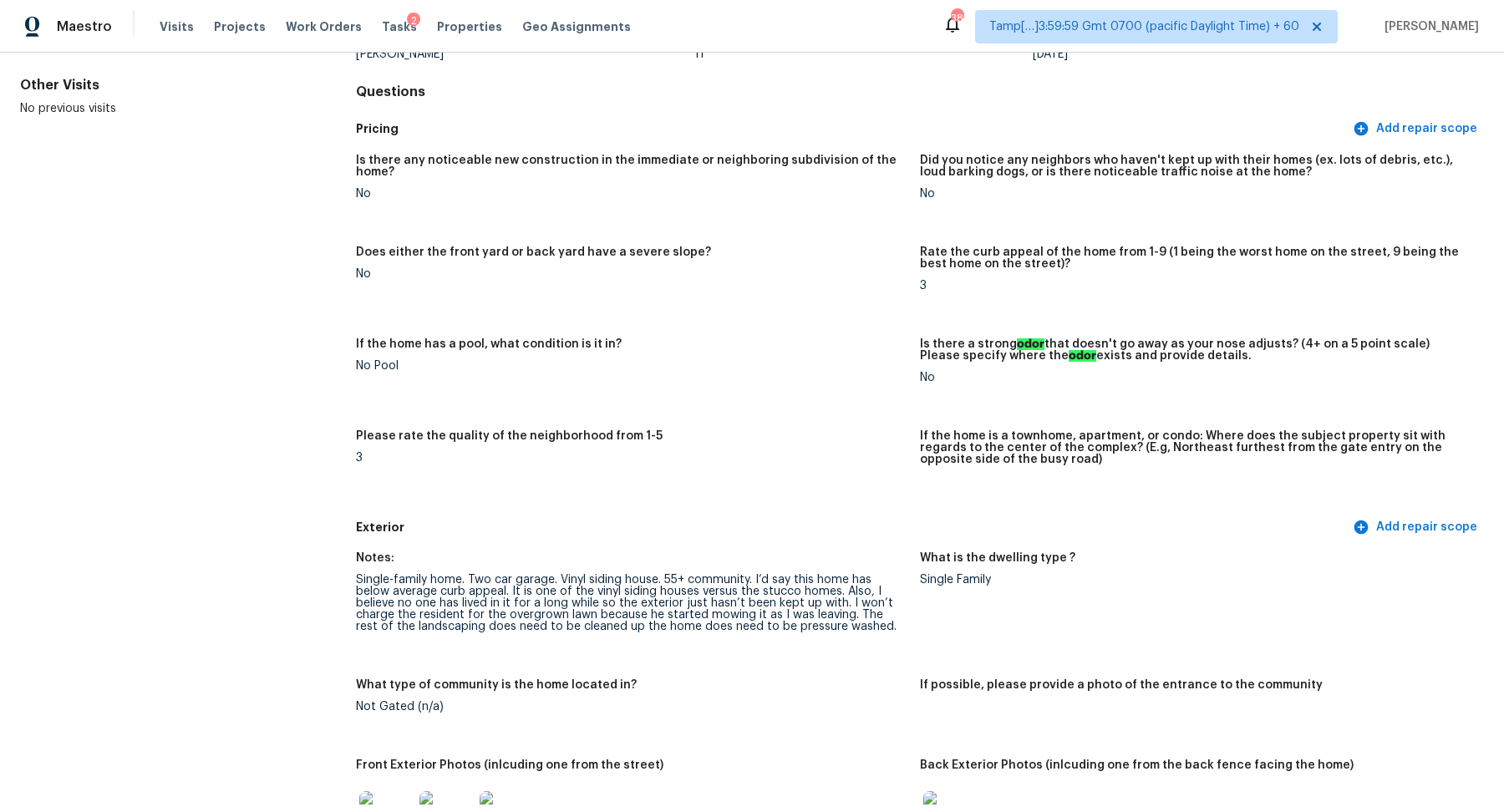
scroll to position [0, 0]
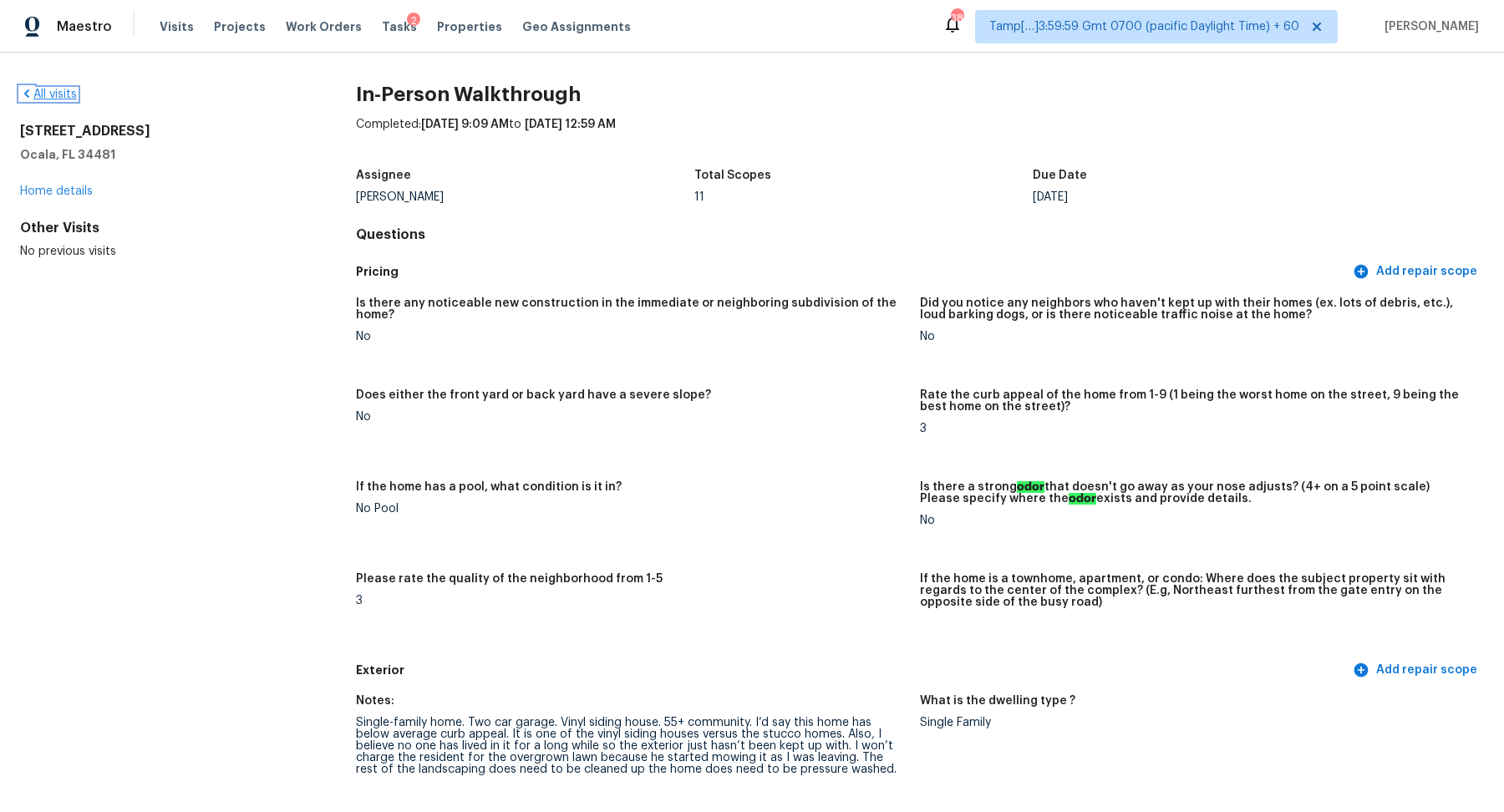
click at [72, 98] on link "All visits" at bounding box center [48, 94] width 57 height 12
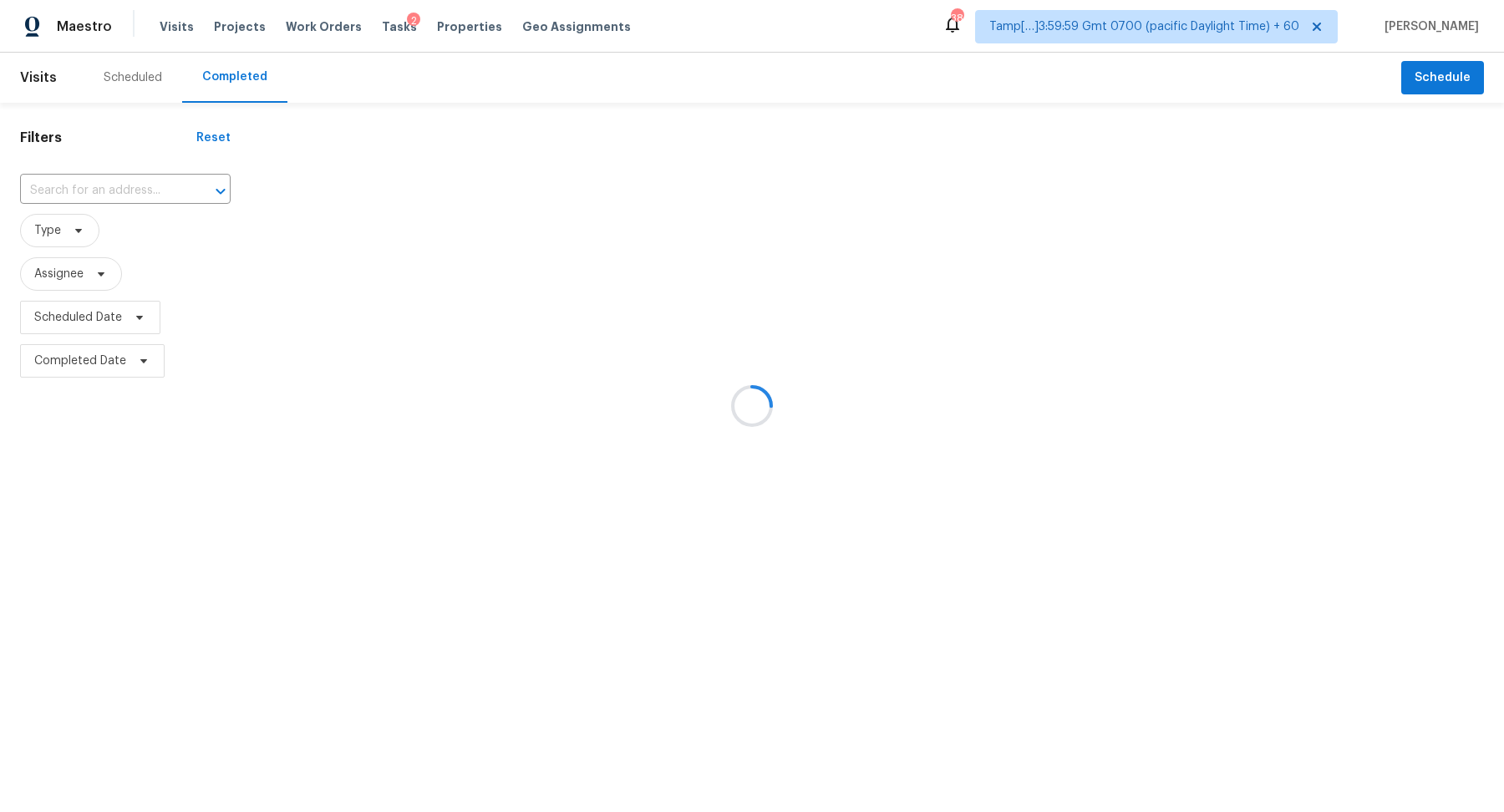
click at [130, 185] on div at bounding box center [752, 406] width 1504 height 812
click at [129, 185] on div at bounding box center [752, 406] width 1504 height 812
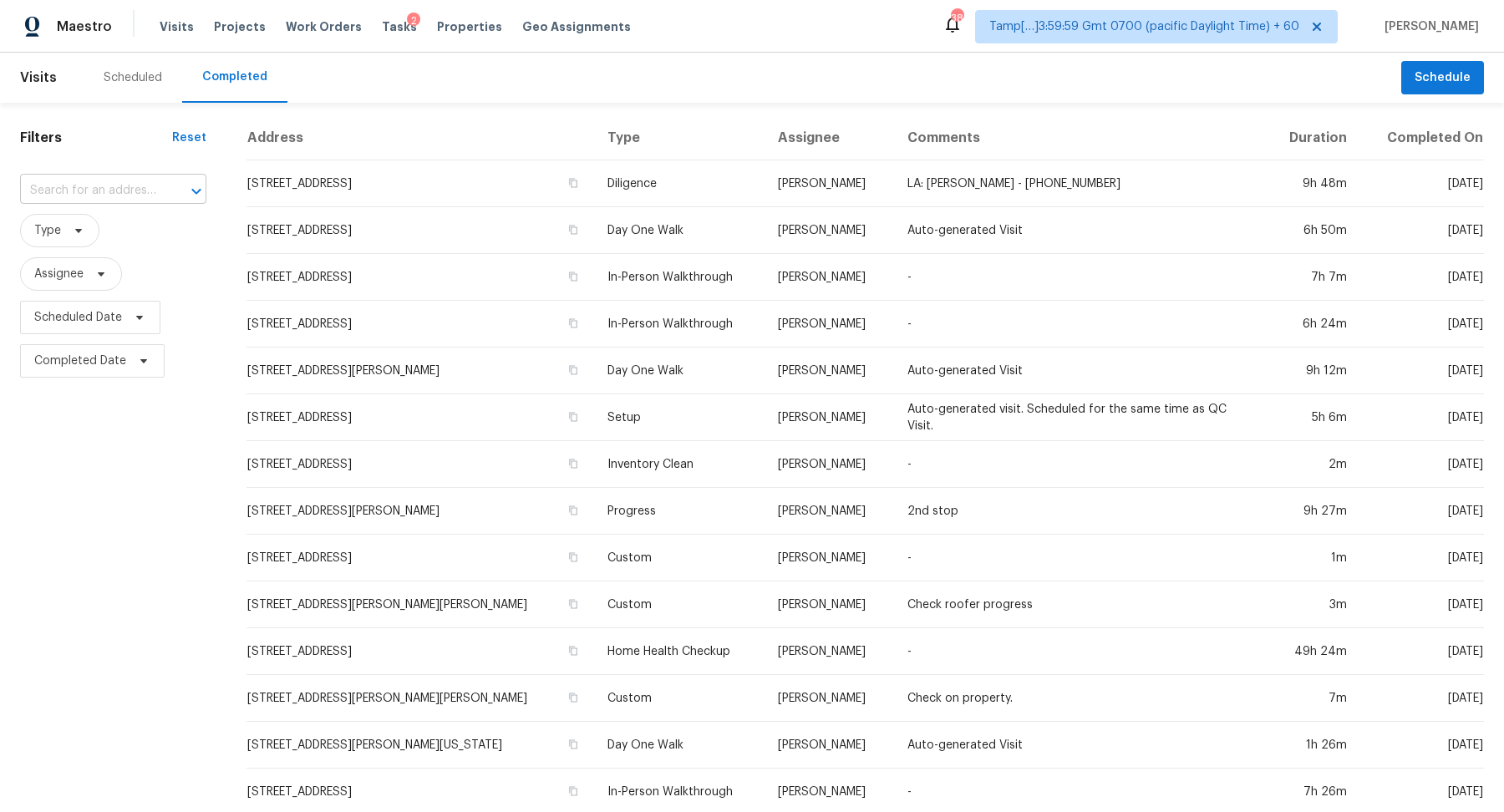
click at [144, 185] on input "text" at bounding box center [89, 190] width 140 height 26
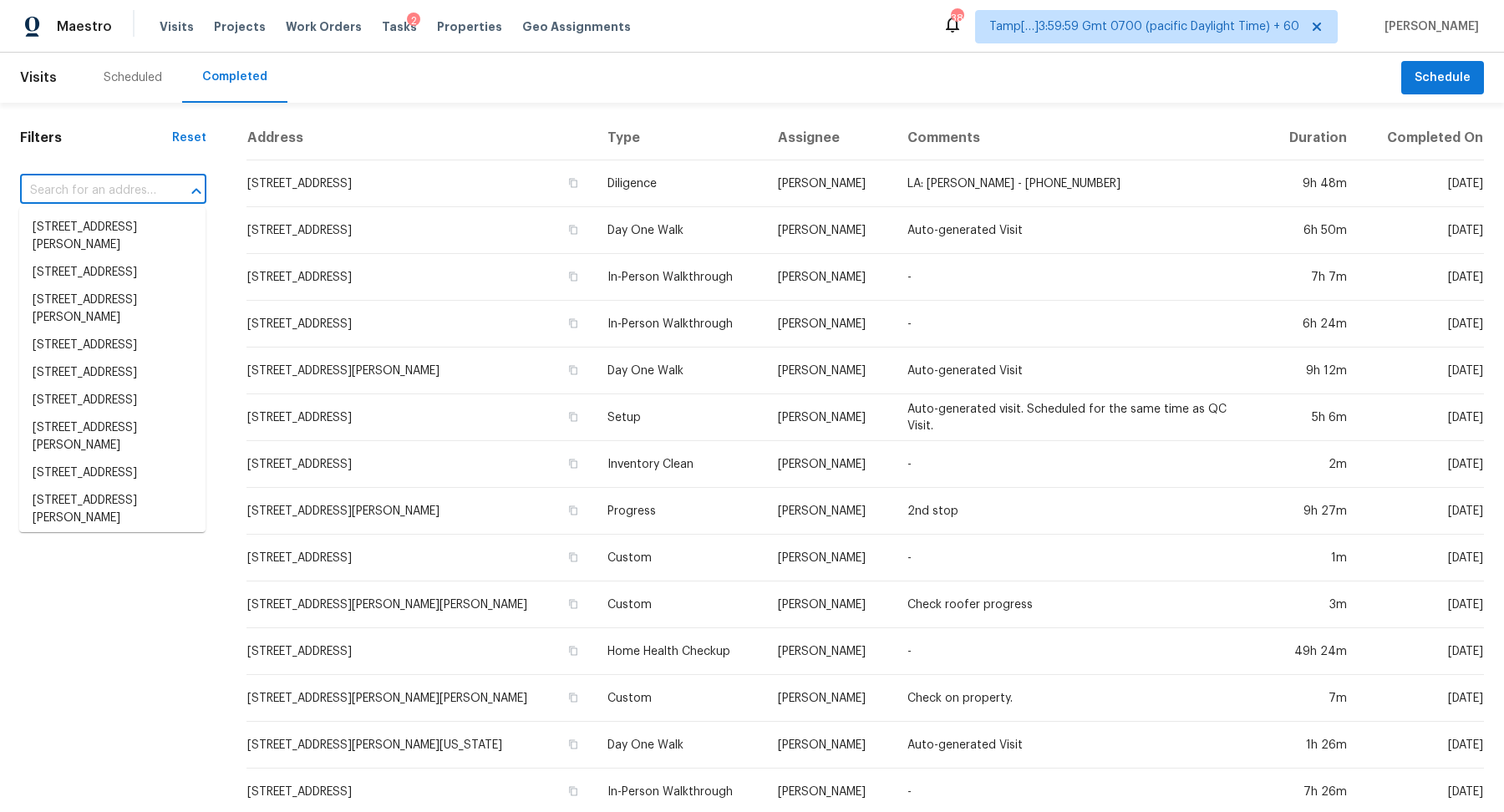
paste input "193 Rock Terrace Cir, Helena, AL 35080"
type input "193 Rock Terrace Cir, Helena, AL 35080"
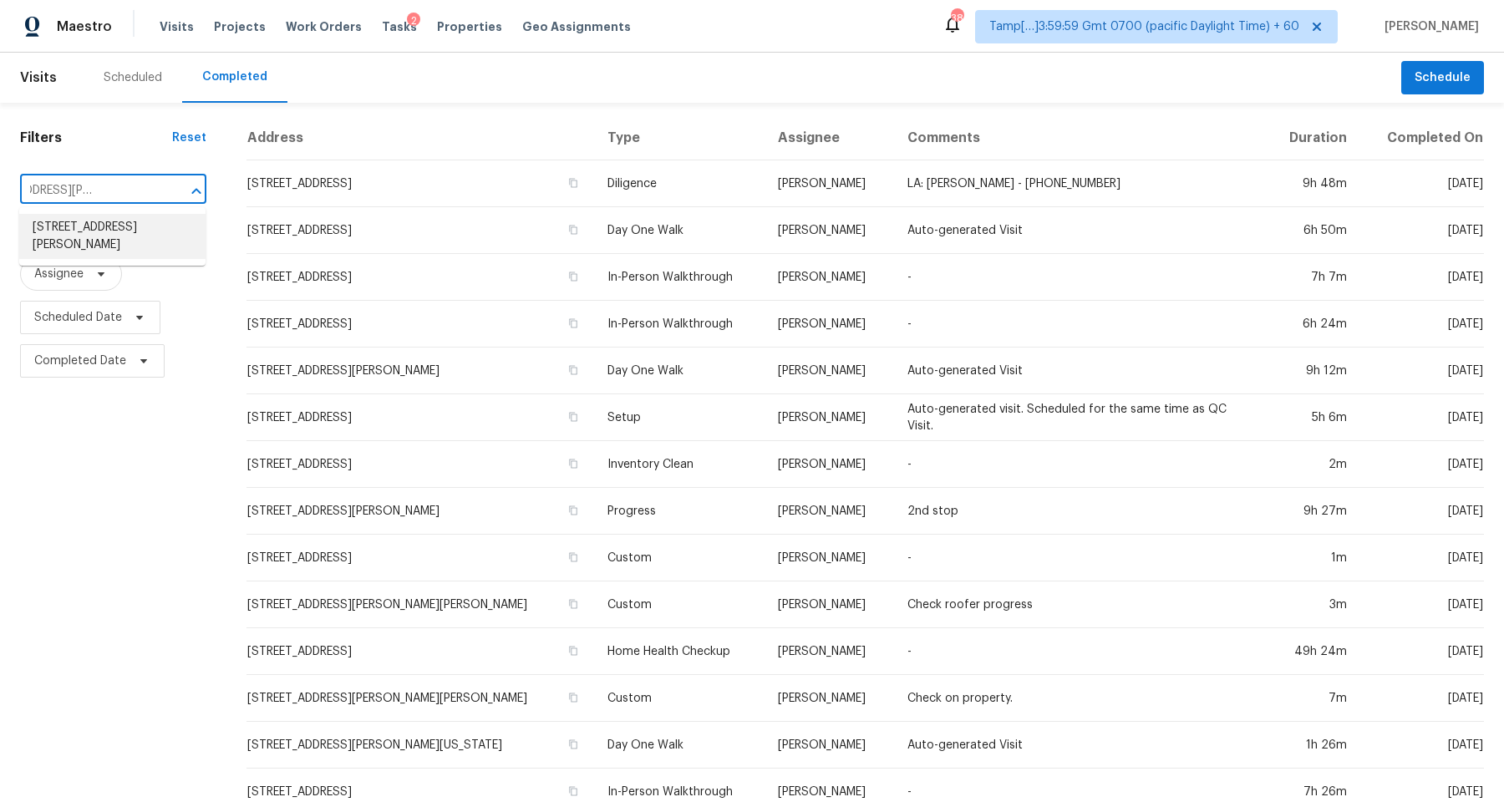
click at [123, 233] on li "193 Rock Terrace Cir, Helena, AL 35080" at bounding box center [112, 237] width 186 height 46
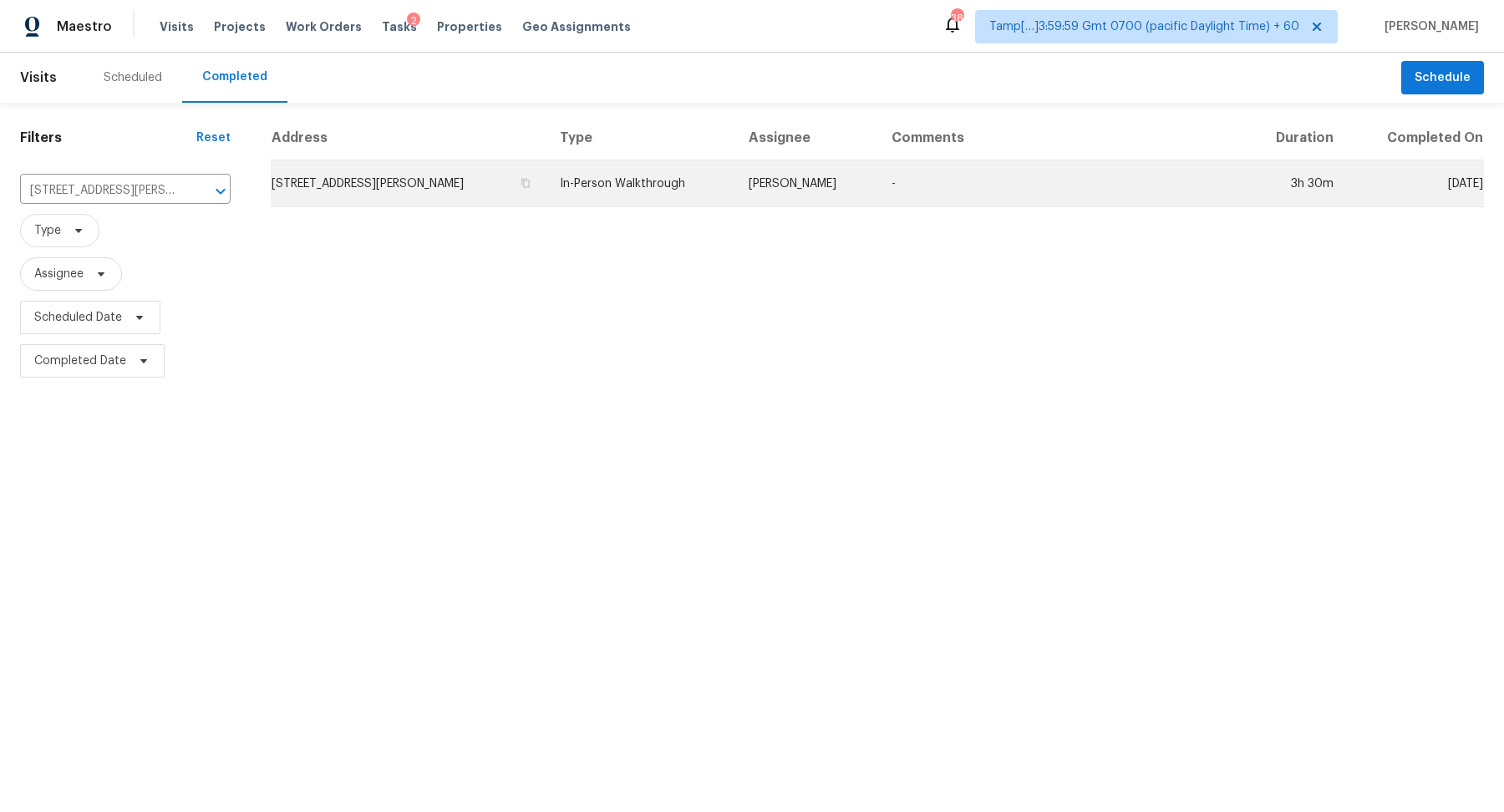
click at [432, 193] on td "193 Rock Terrace Cir, Helena, AL 35080" at bounding box center [408, 183] width 276 height 47
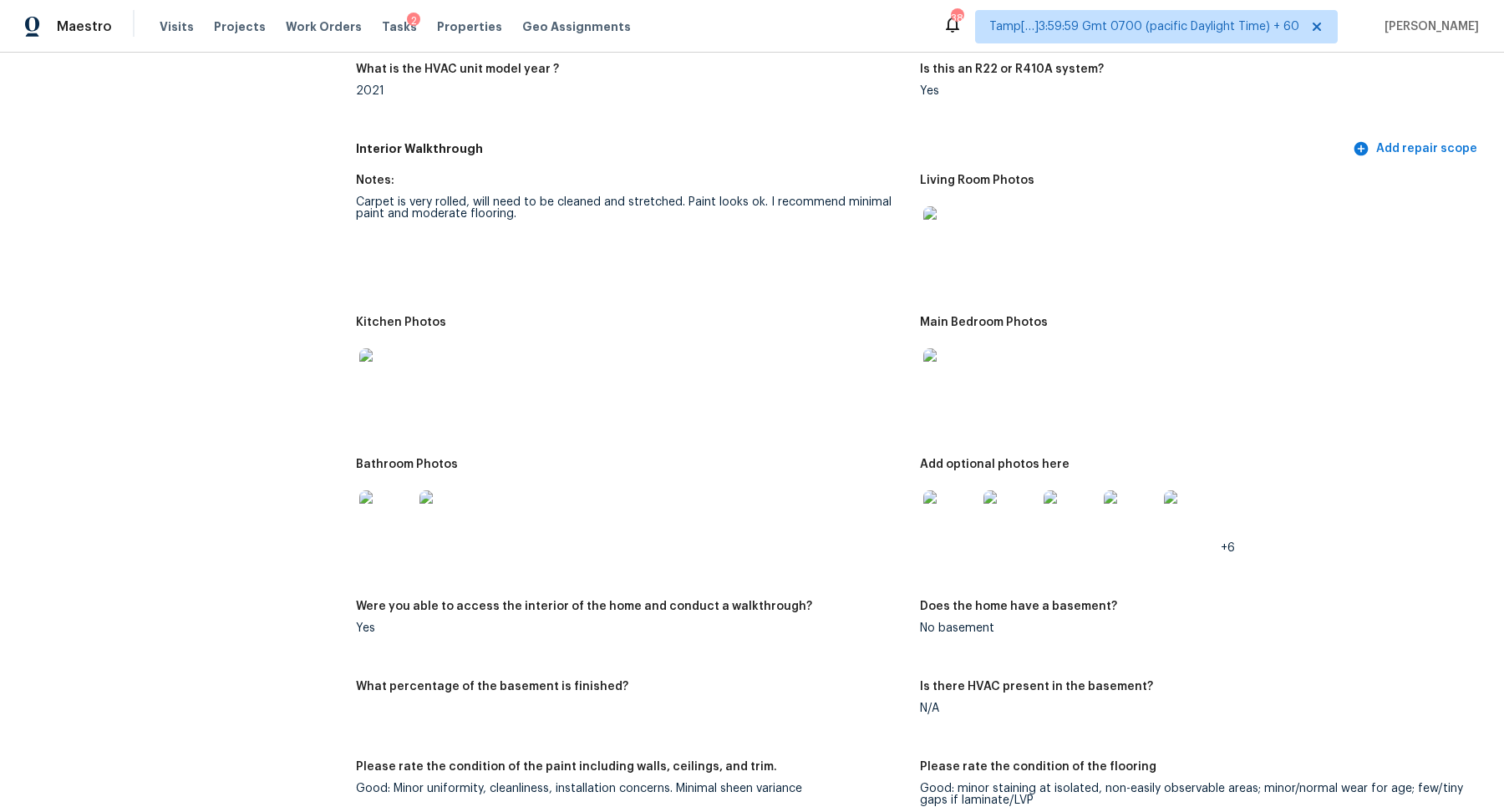
scroll to position [1574, 0]
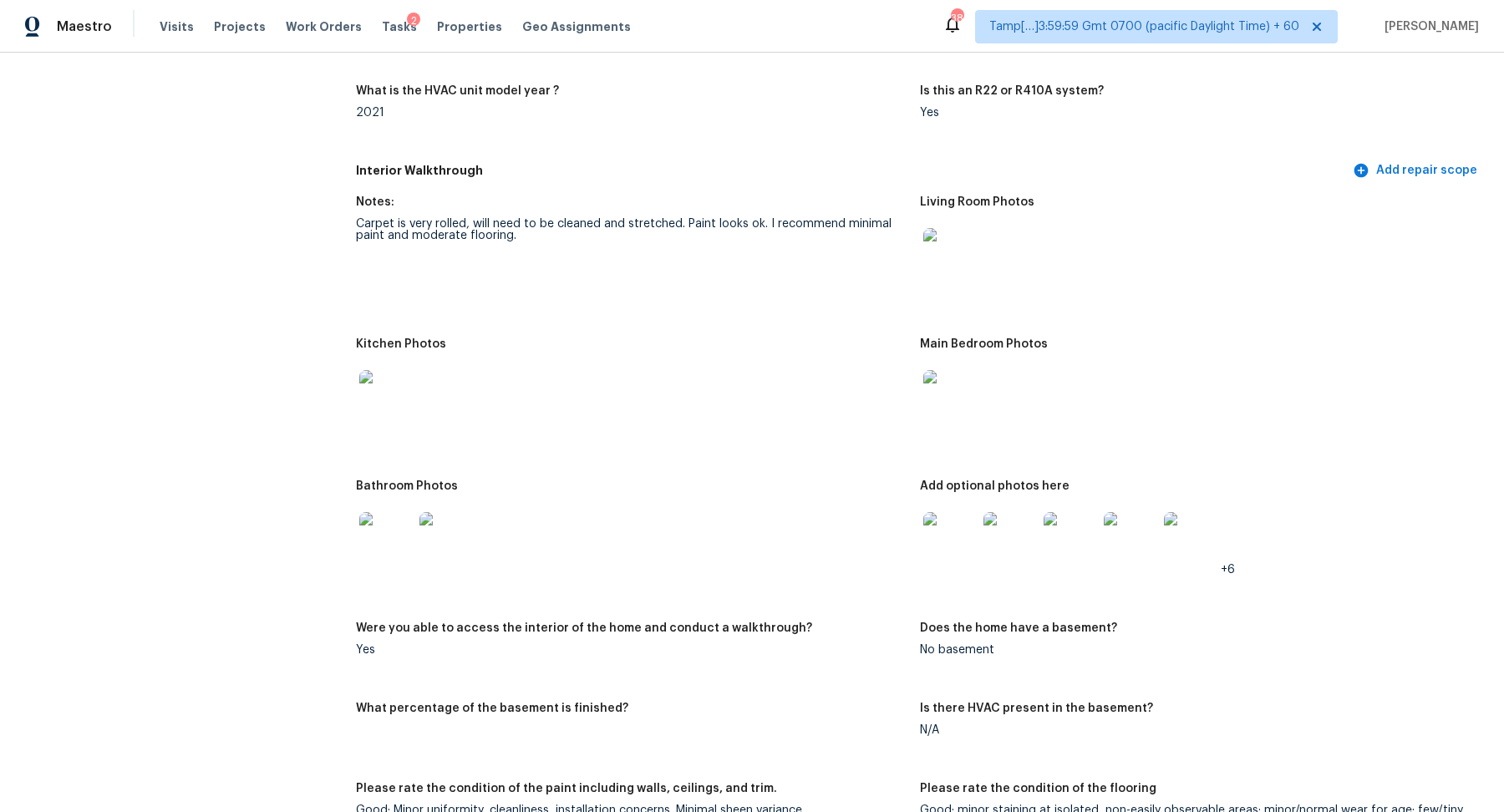
click at [951, 412] on img at bounding box center [950, 397] width 54 height 54
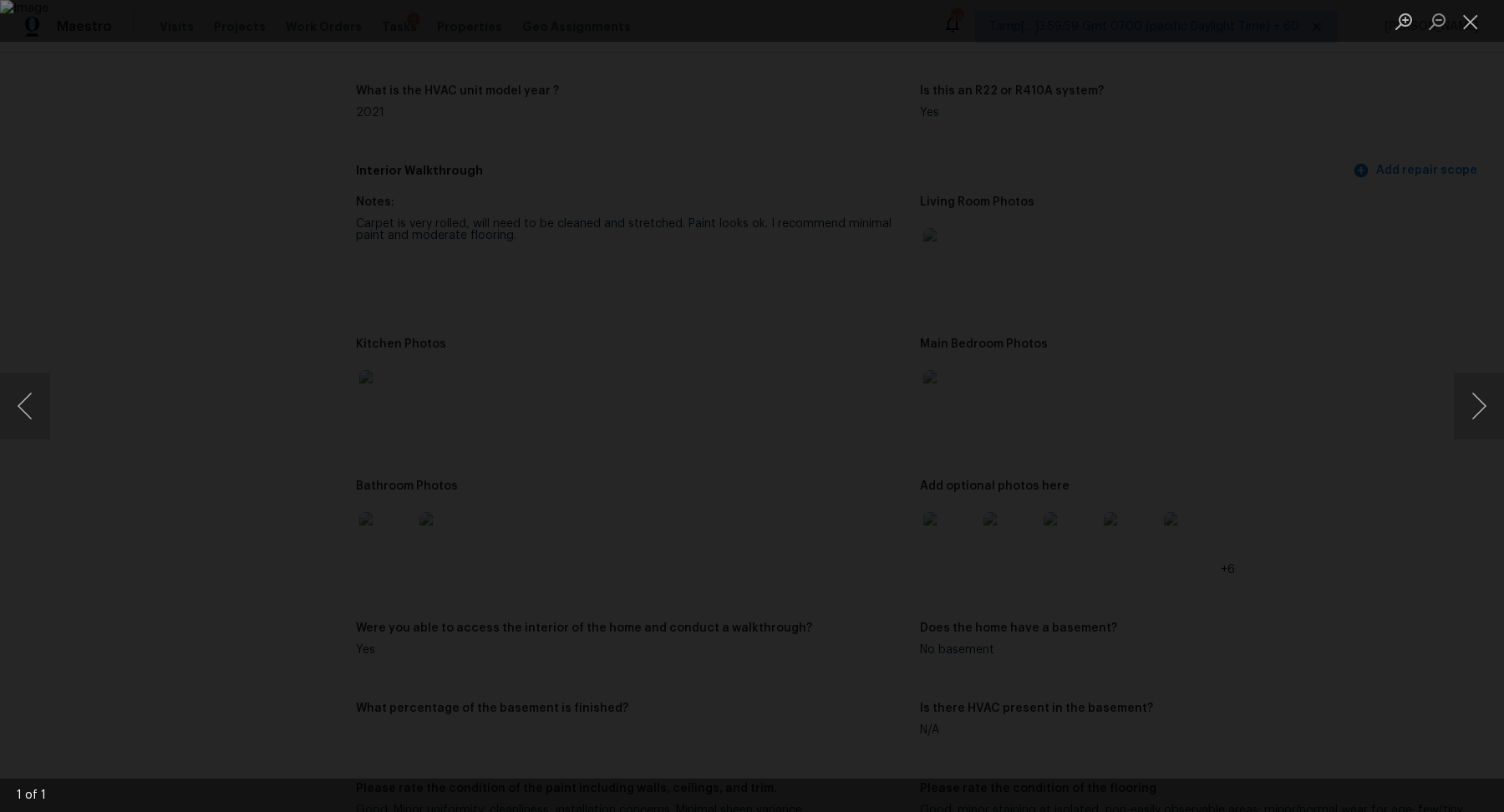
click at [1307, 502] on div "Lightbox" at bounding box center [752, 406] width 1504 height 812
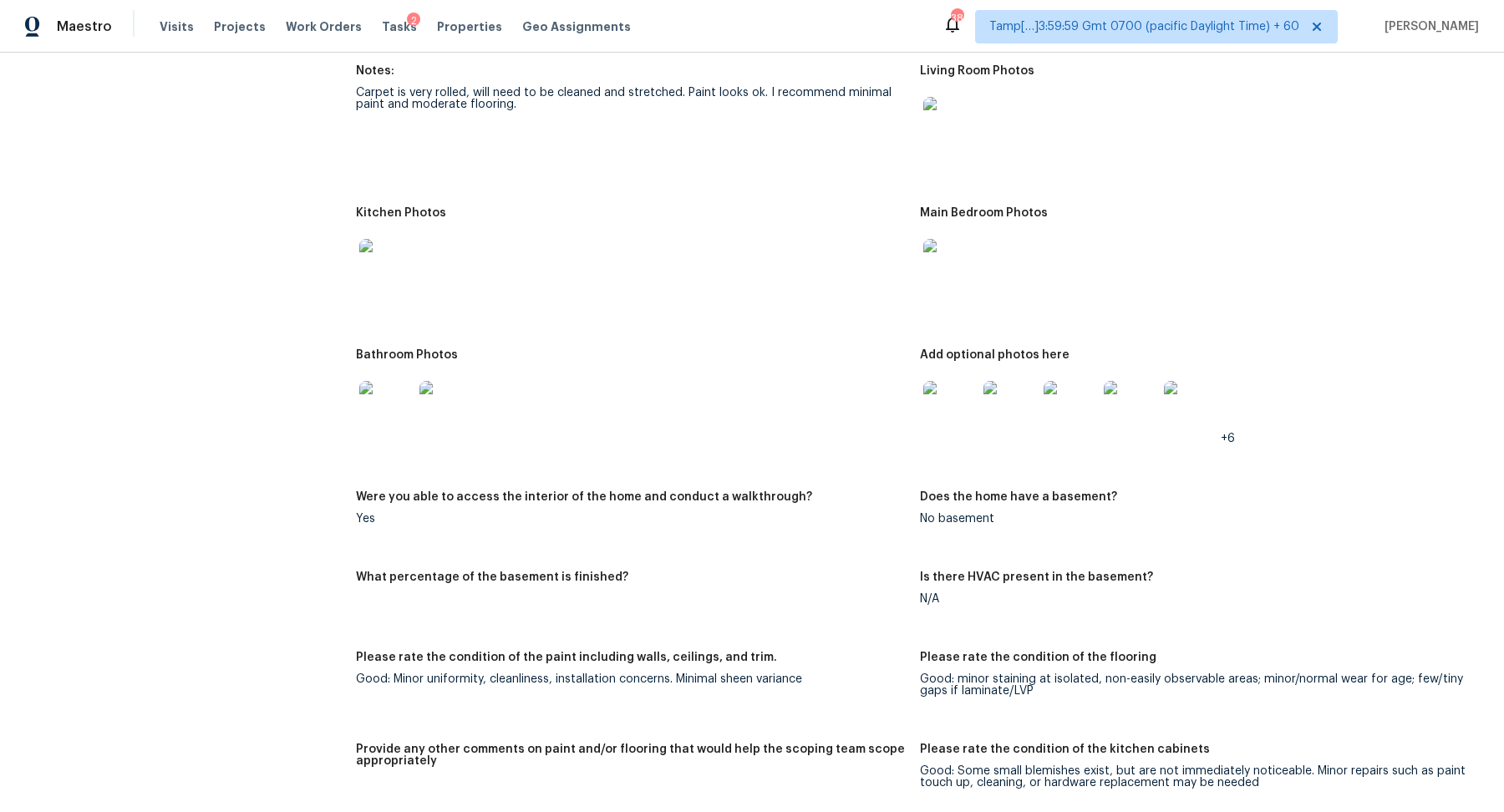
scroll to position [1685, 0]
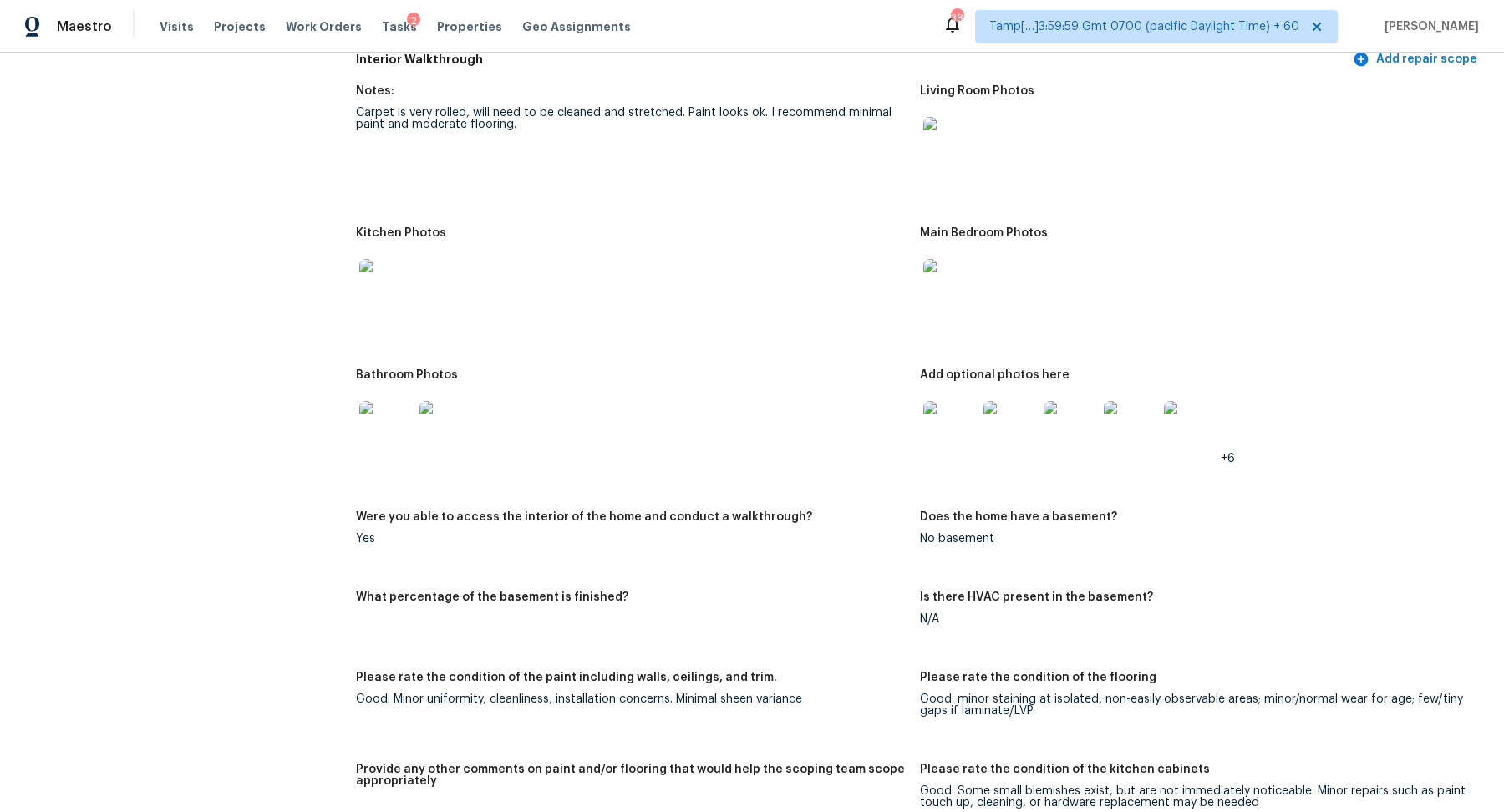
click at [951, 294] on img at bounding box center [950, 286] width 54 height 54
click at [939, 136] on img at bounding box center [950, 144] width 54 height 54
click at [965, 264] on img at bounding box center [950, 286] width 54 height 54
click at [958, 441] on img at bounding box center [950, 427] width 54 height 54
click at [392, 432] on img at bounding box center [386, 427] width 54 height 54
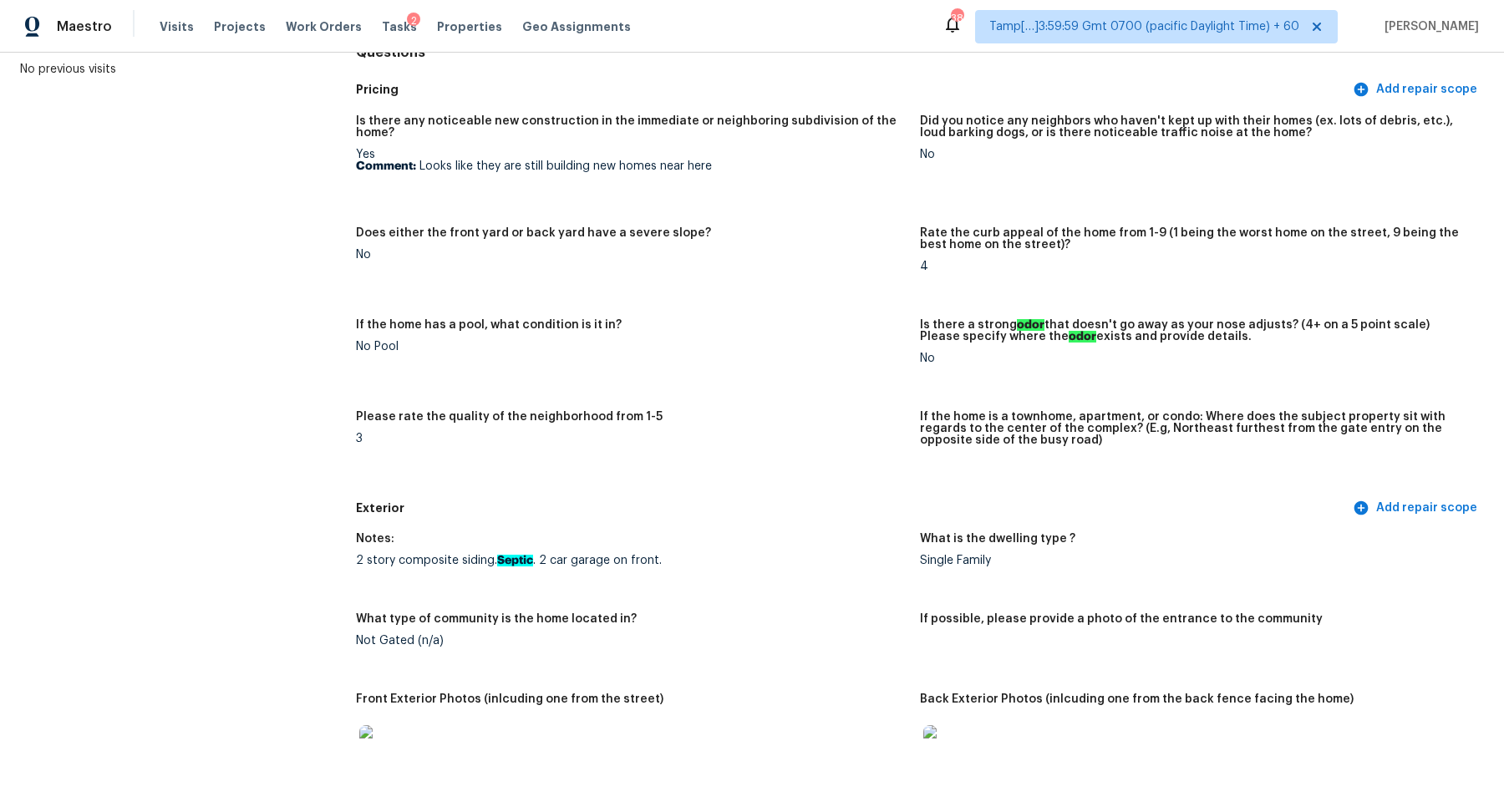
scroll to position [0, 0]
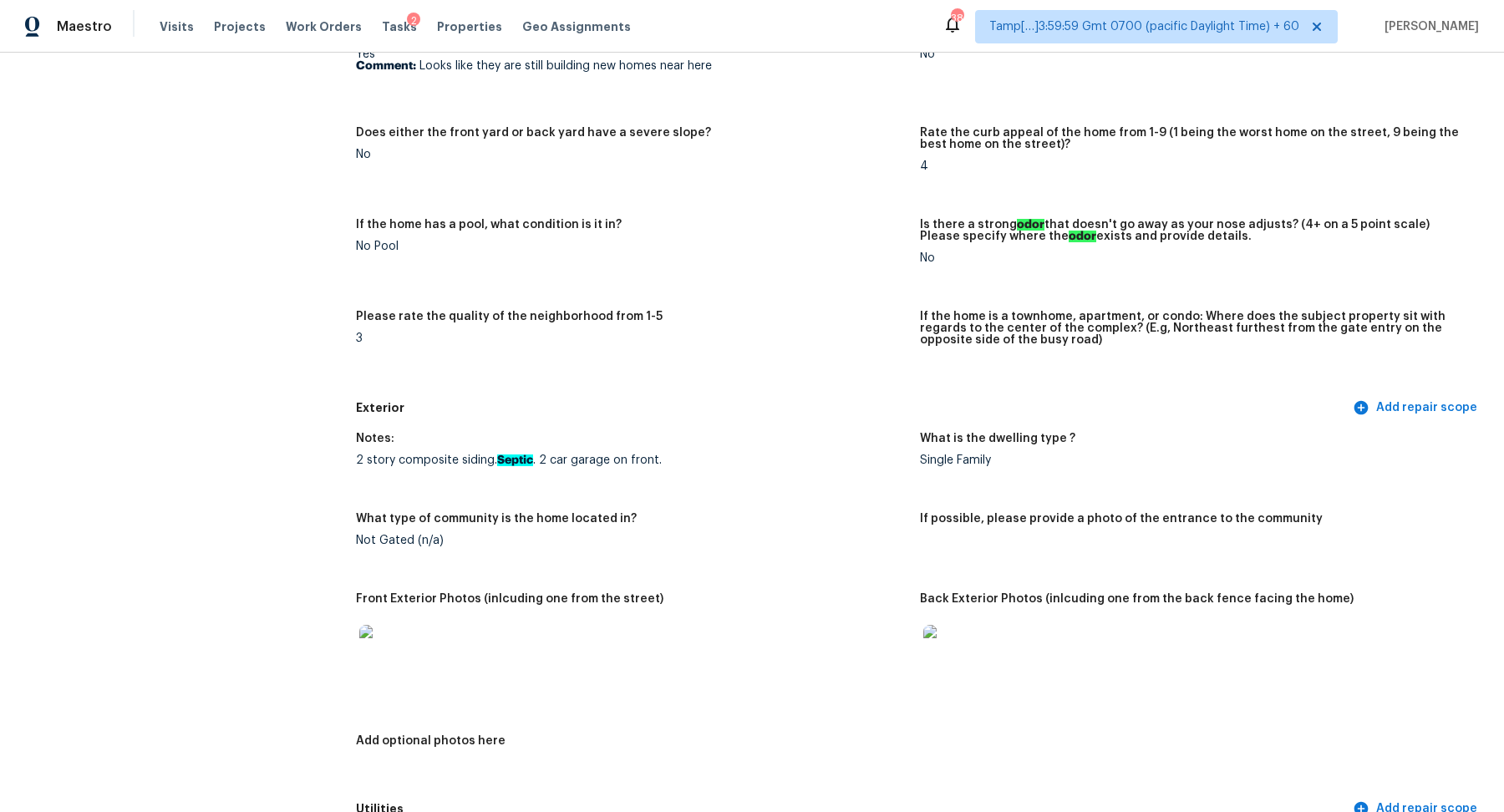
click at [617, 294] on div "Is there any noticeable new construction in the immediate or neighboring subdiv…" at bounding box center [920, 198] width 1128 height 388
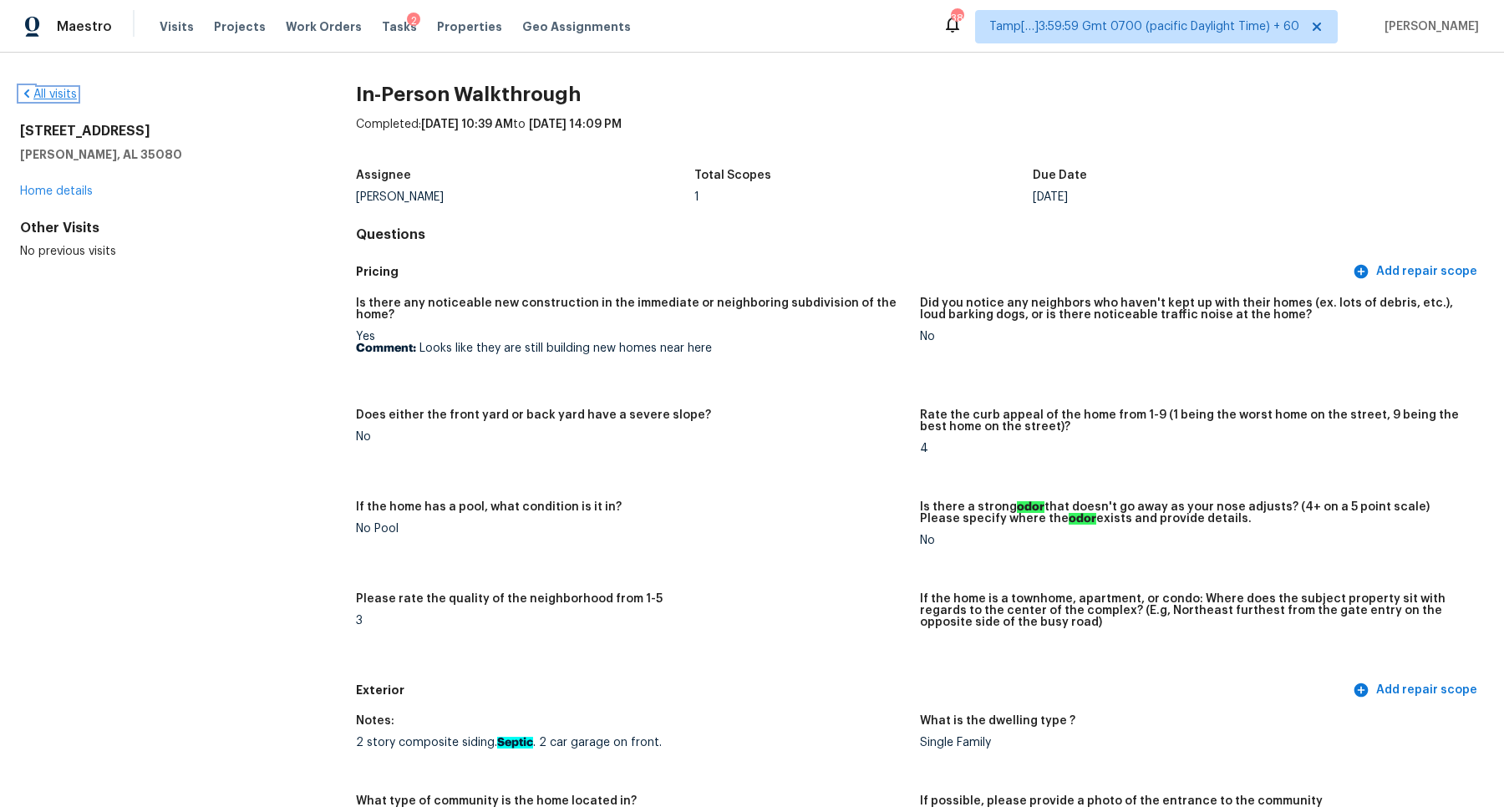
click at [71, 93] on link "All visits" at bounding box center [48, 94] width 57 height 12
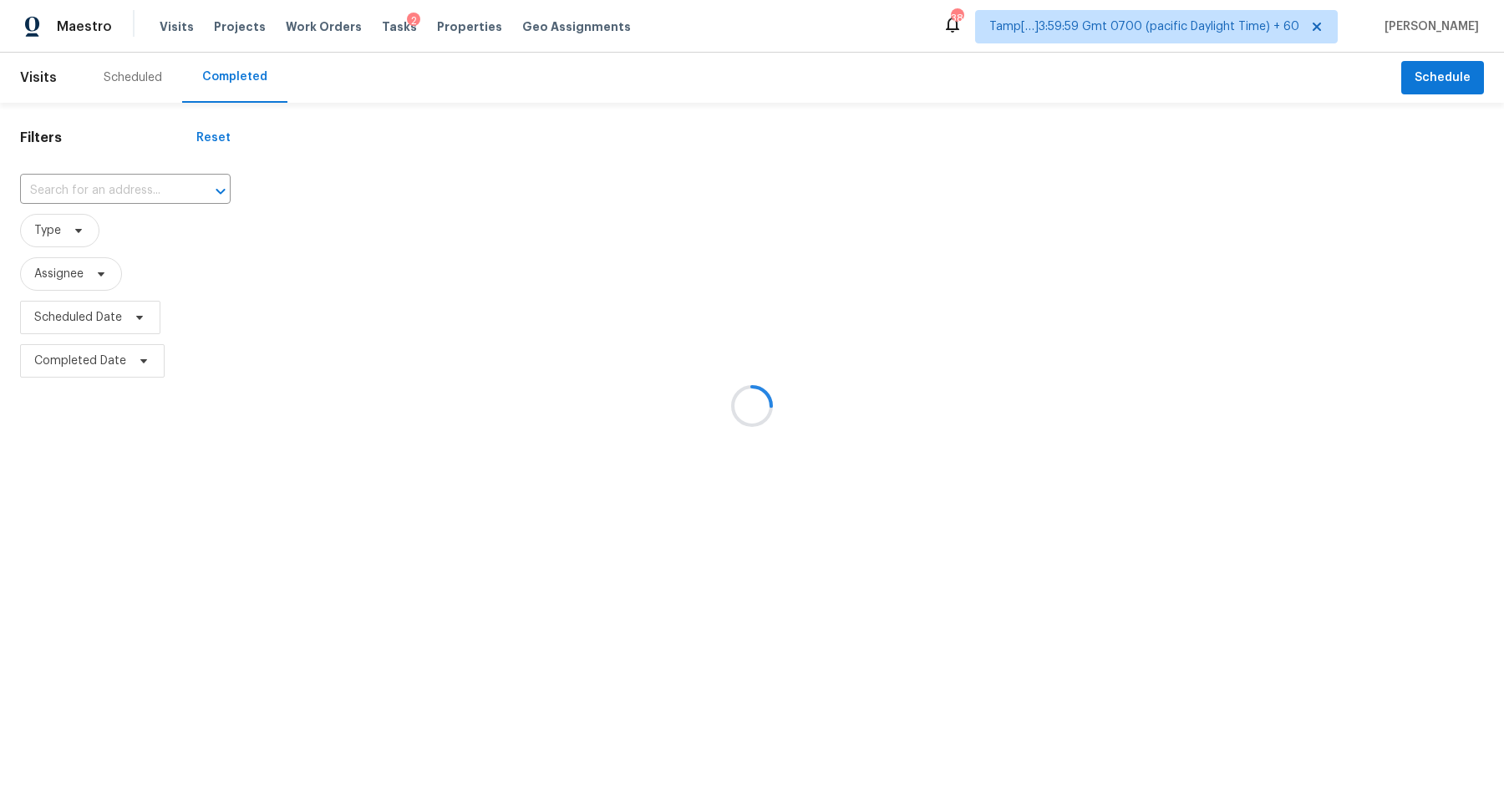
click at [141, 189] on div at bounding box center [752, 406] width 1504 height 812
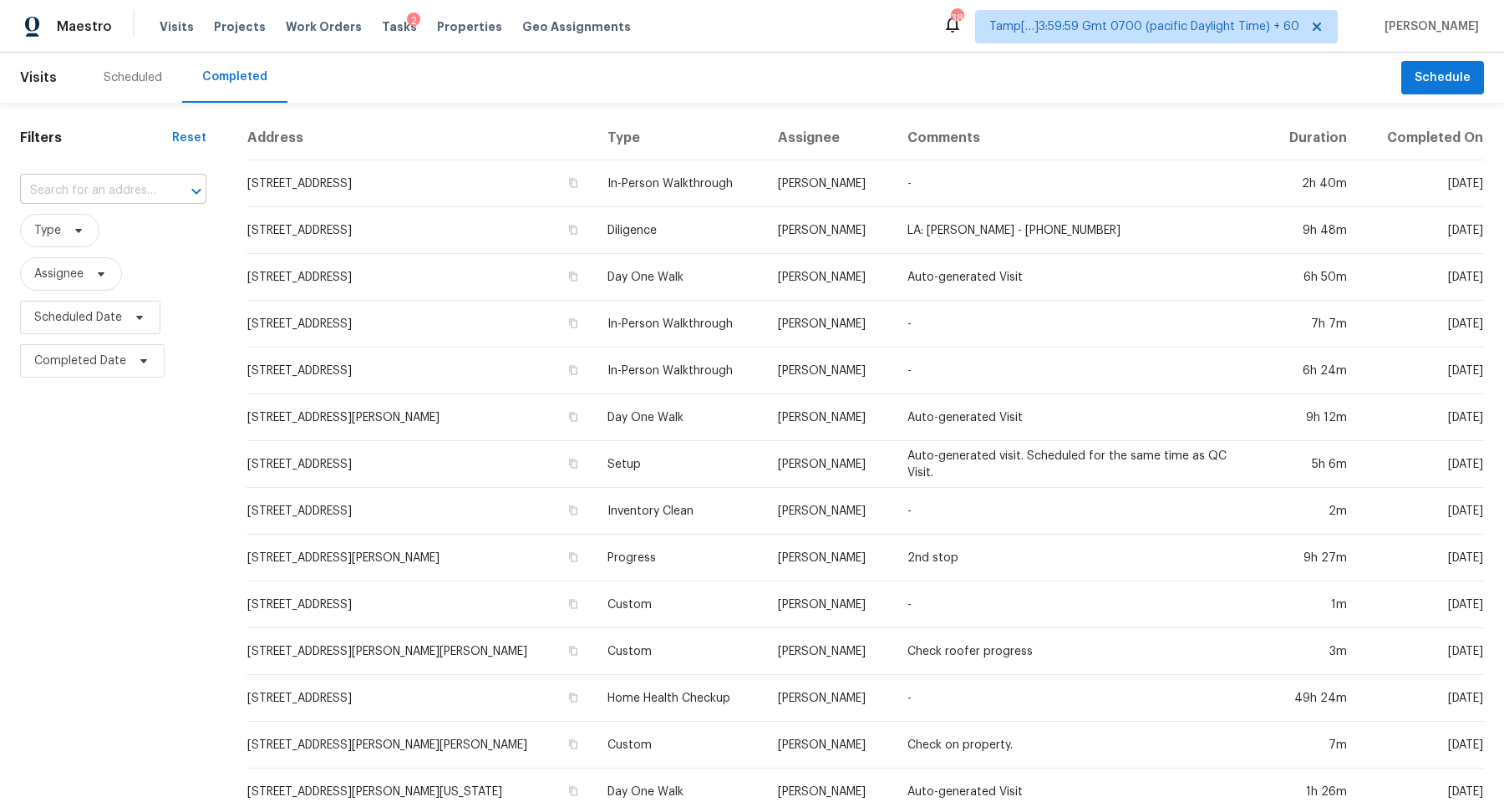
click at [103, 188] on input "text" at bounding box center [89, 190] width 140 height 26
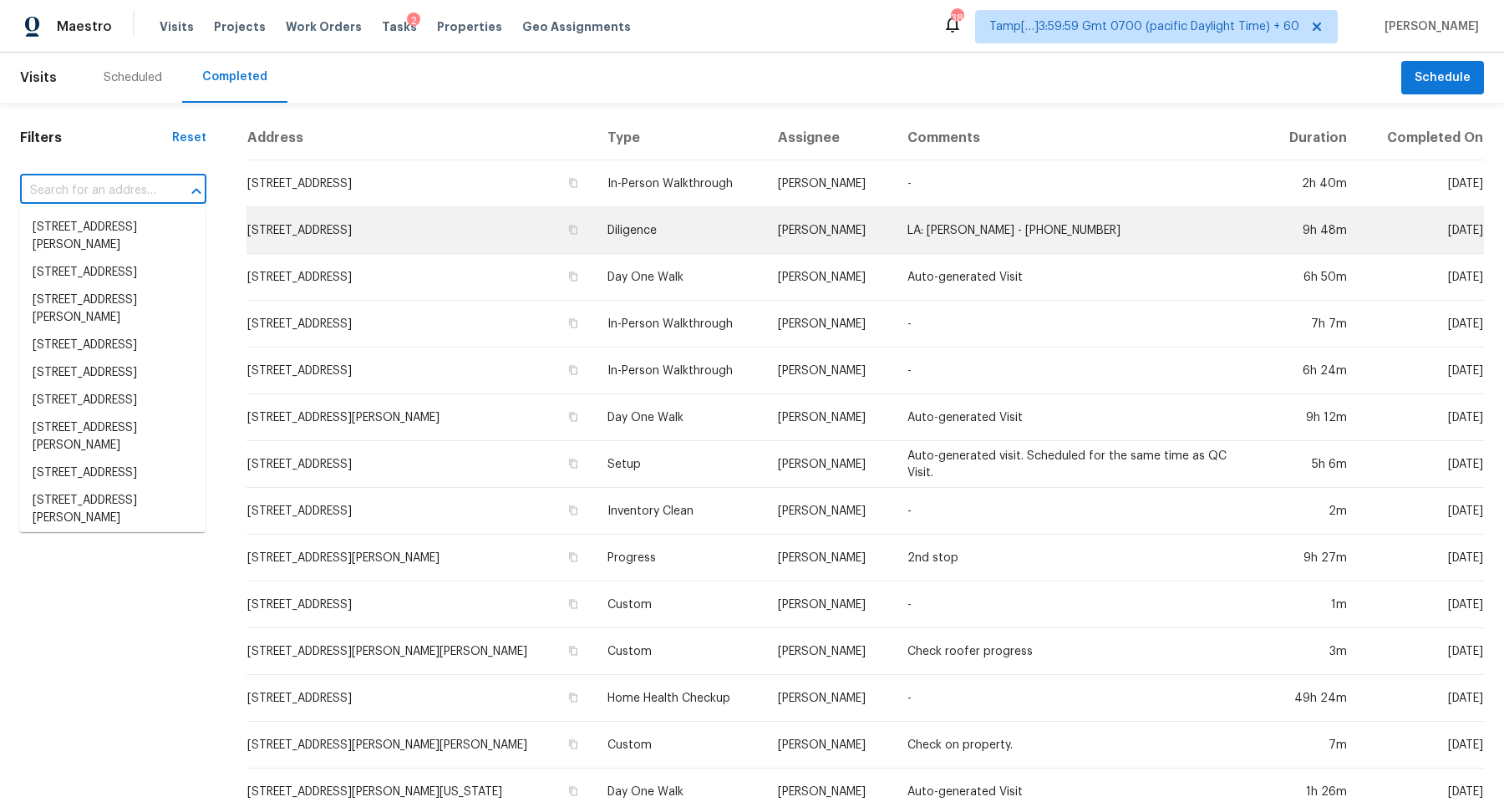
paste input "2400 Amity Ave, Gastonia, NC 28054"
type input "2400 Amity Ave, Gastonia, NC 28054"
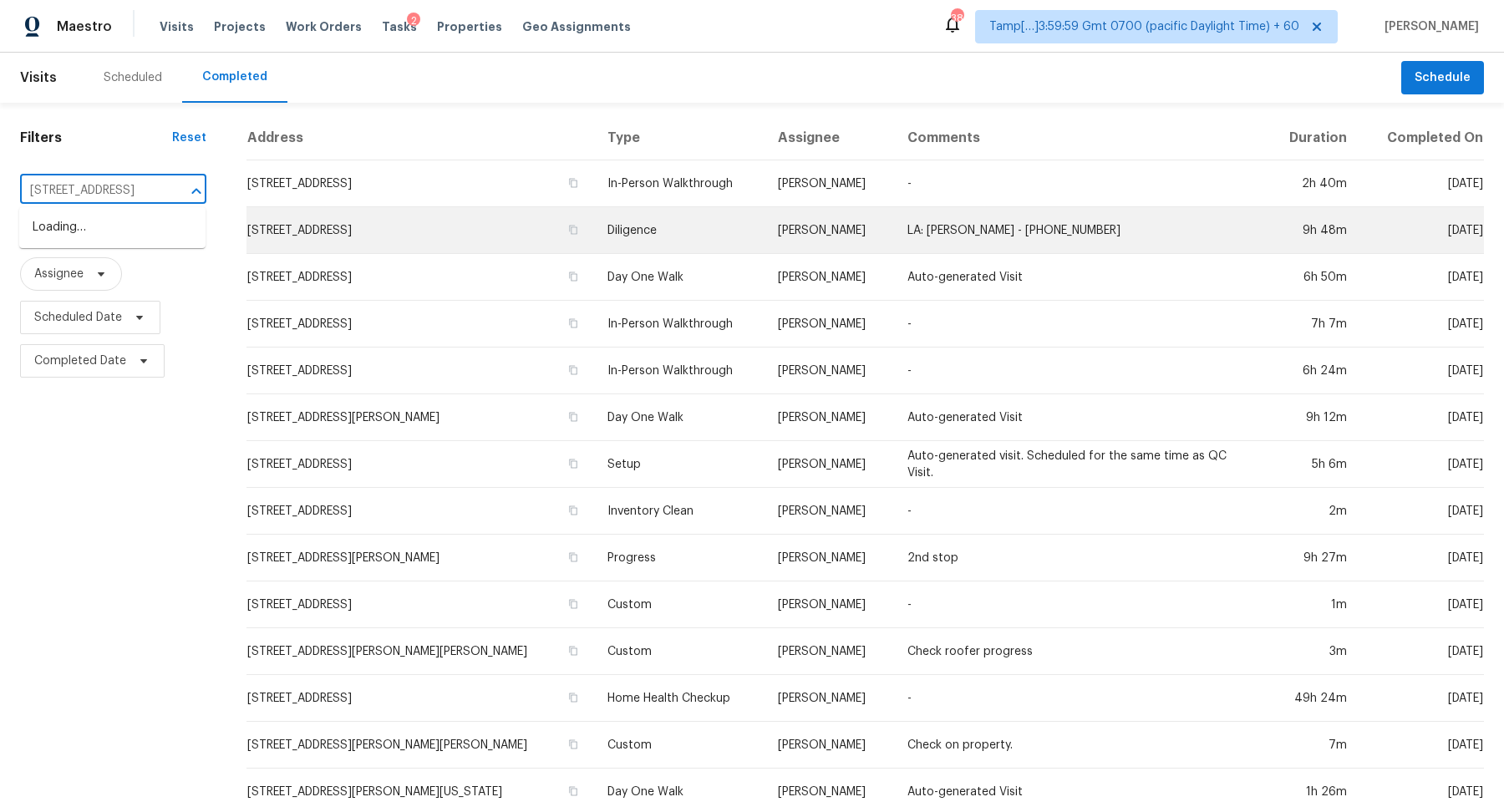
scroll to position [0, 73]
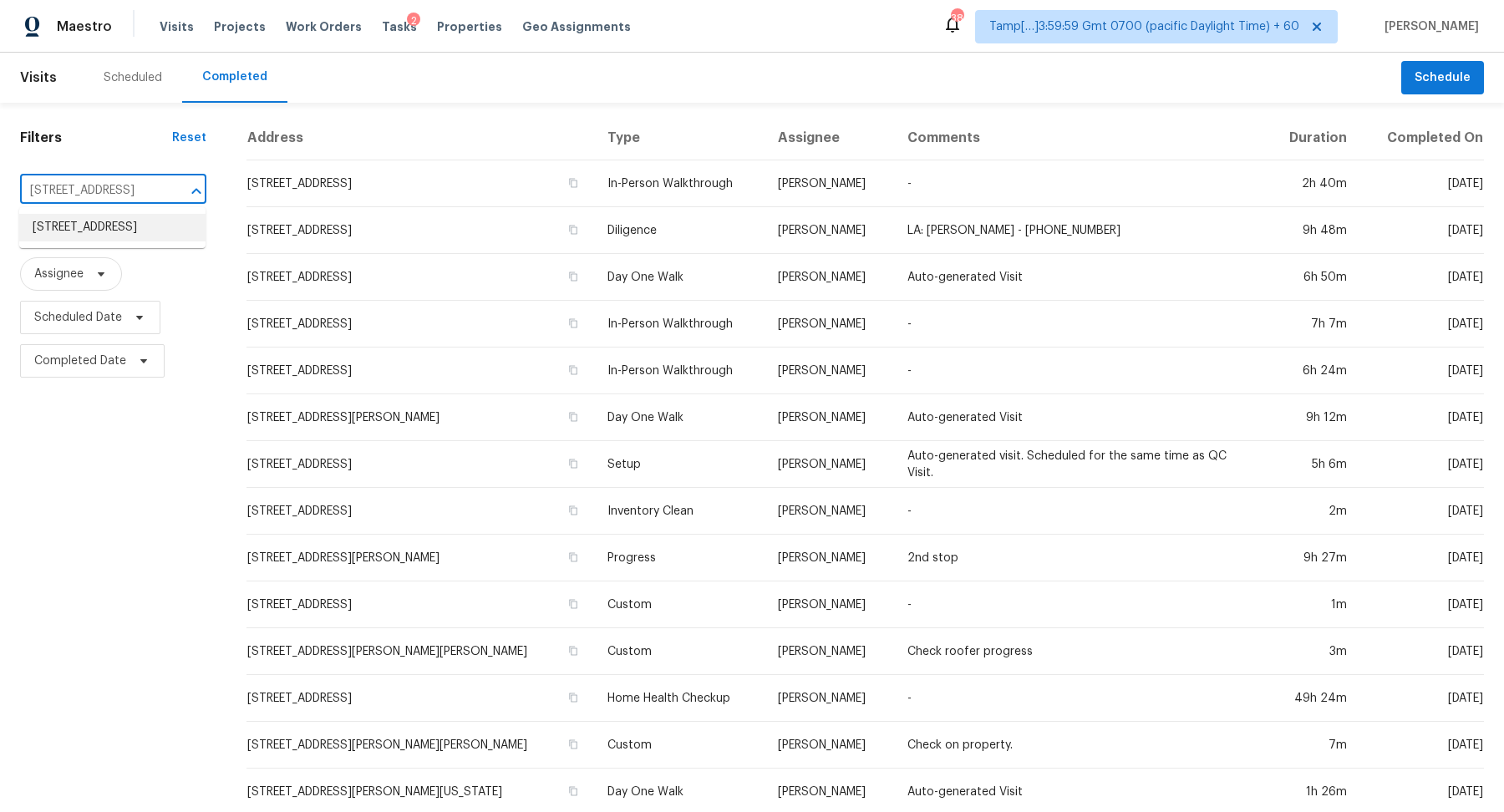
click at [161, 237] on li "2400 Amity Ave, Gastonia, NC 28054" at bounding box center [112, 228] width 186 height 28
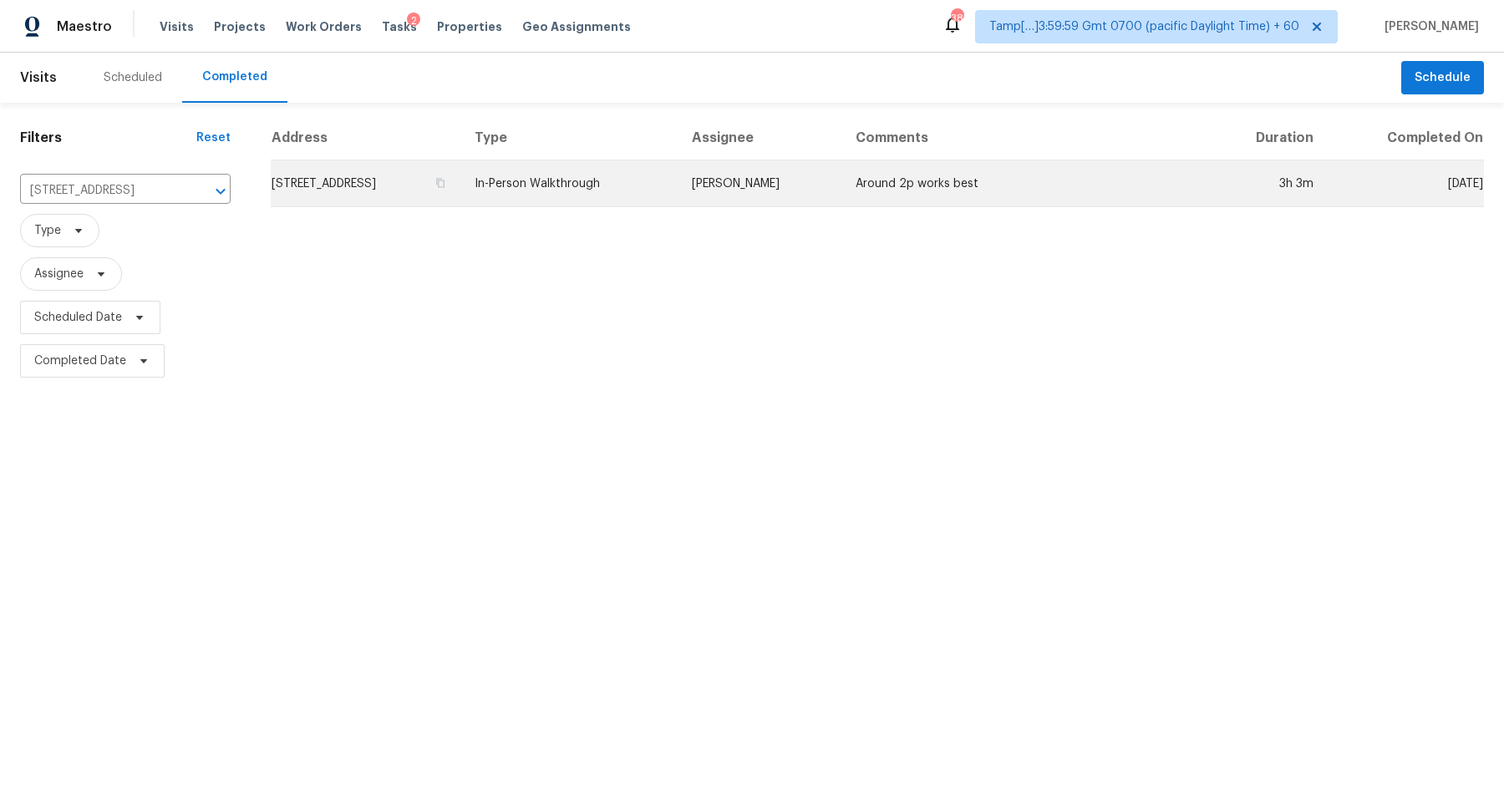
click at [407, 192] on td "2400 Amity Ave, Gastonia, NC 28054" at bounding box center [366, 183] width 190 height 47
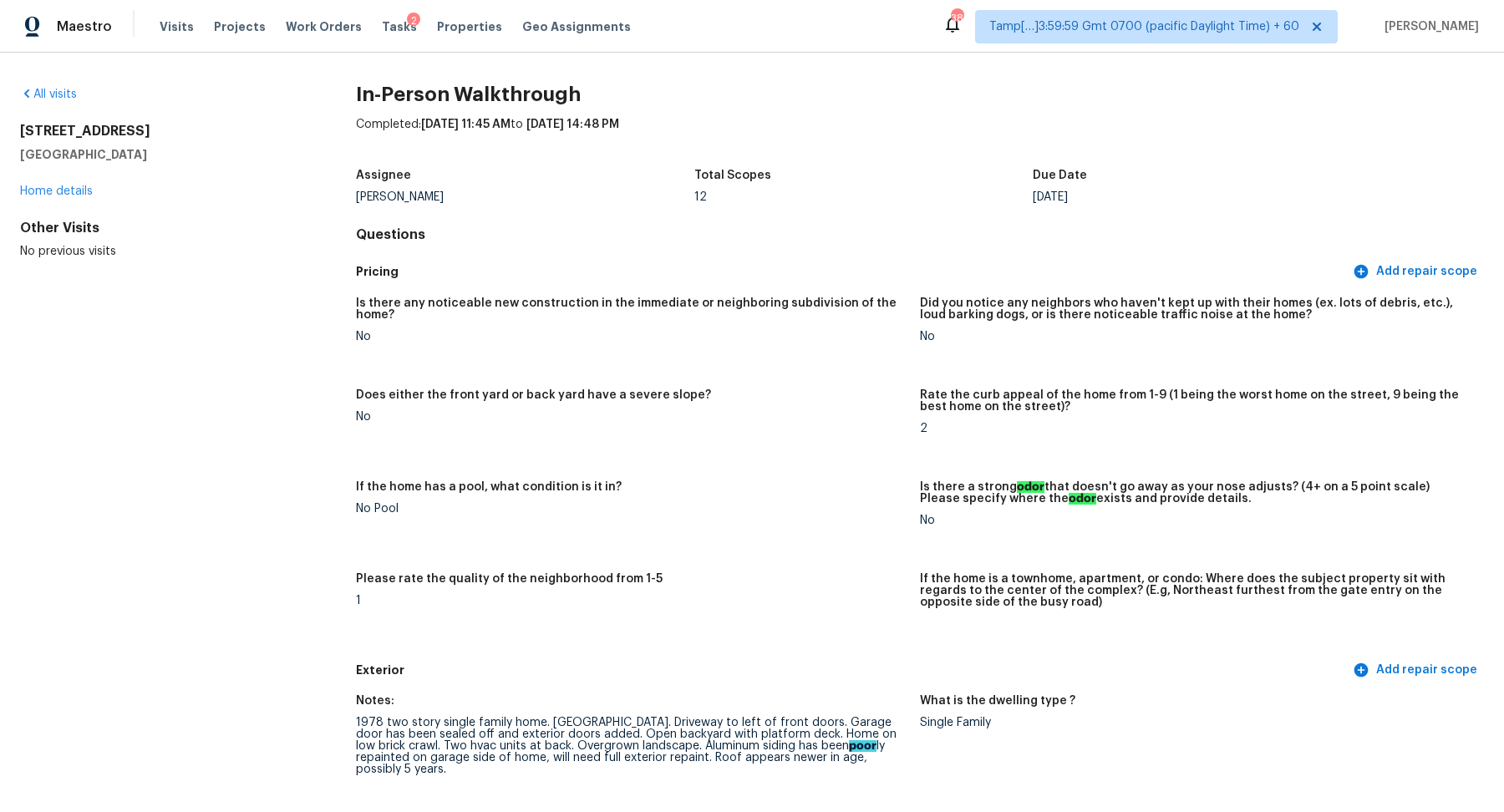
click at [77, 94] on div "All visits" at bounding box center [161, 94] width 283 height 17
click at [74, 98] on link "All visits" at bounding box center [48, 94] width 57 height 12
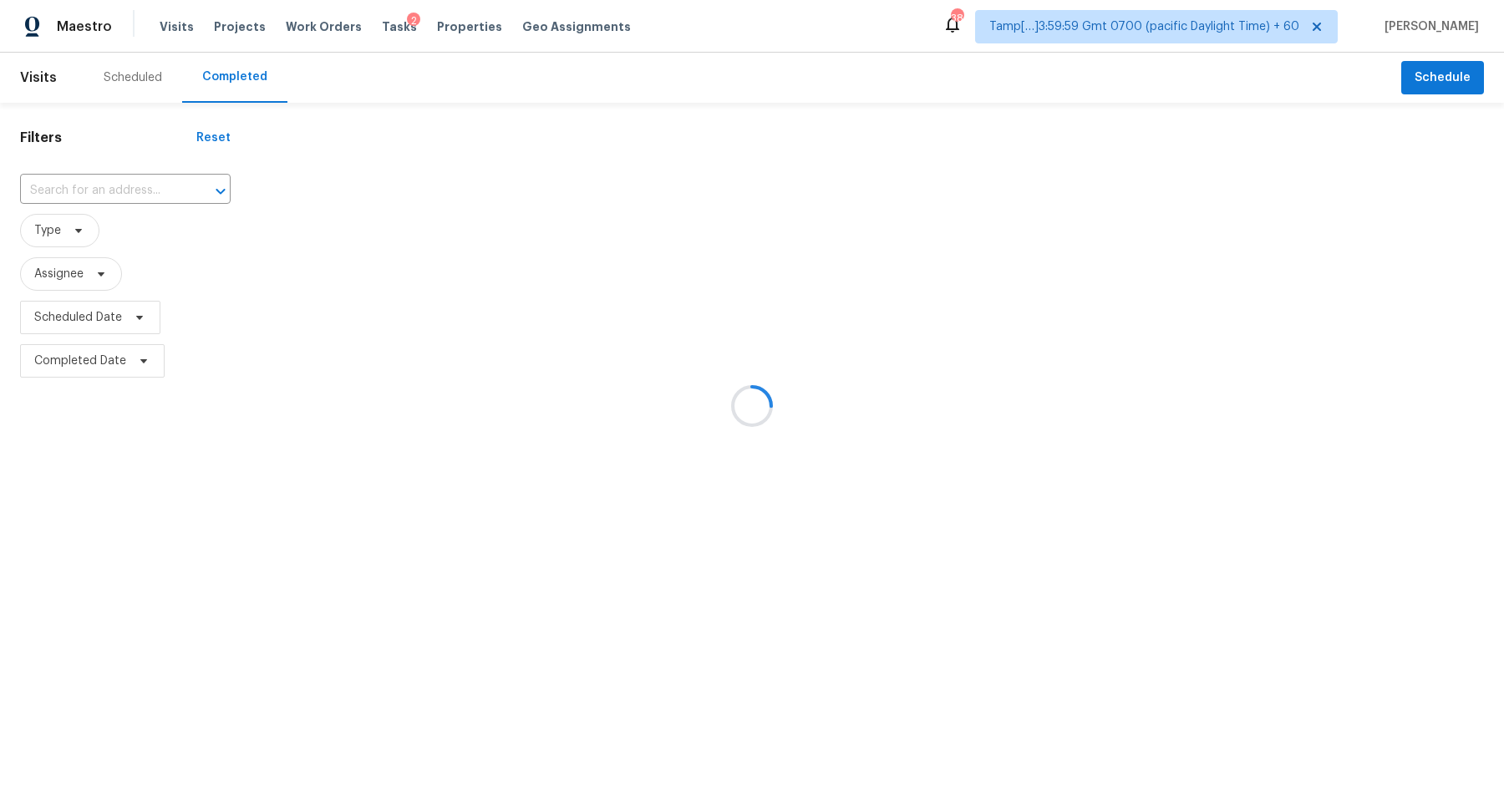
click at [148, 199] on div at bounding box center [752, 406] width 1504 height 812
click at [155, 195] on div at bounding box center [752, 406] width 1504 height 812
click at [155, 195] on input "text" at bounding box center [101, 190] width 164 height 26
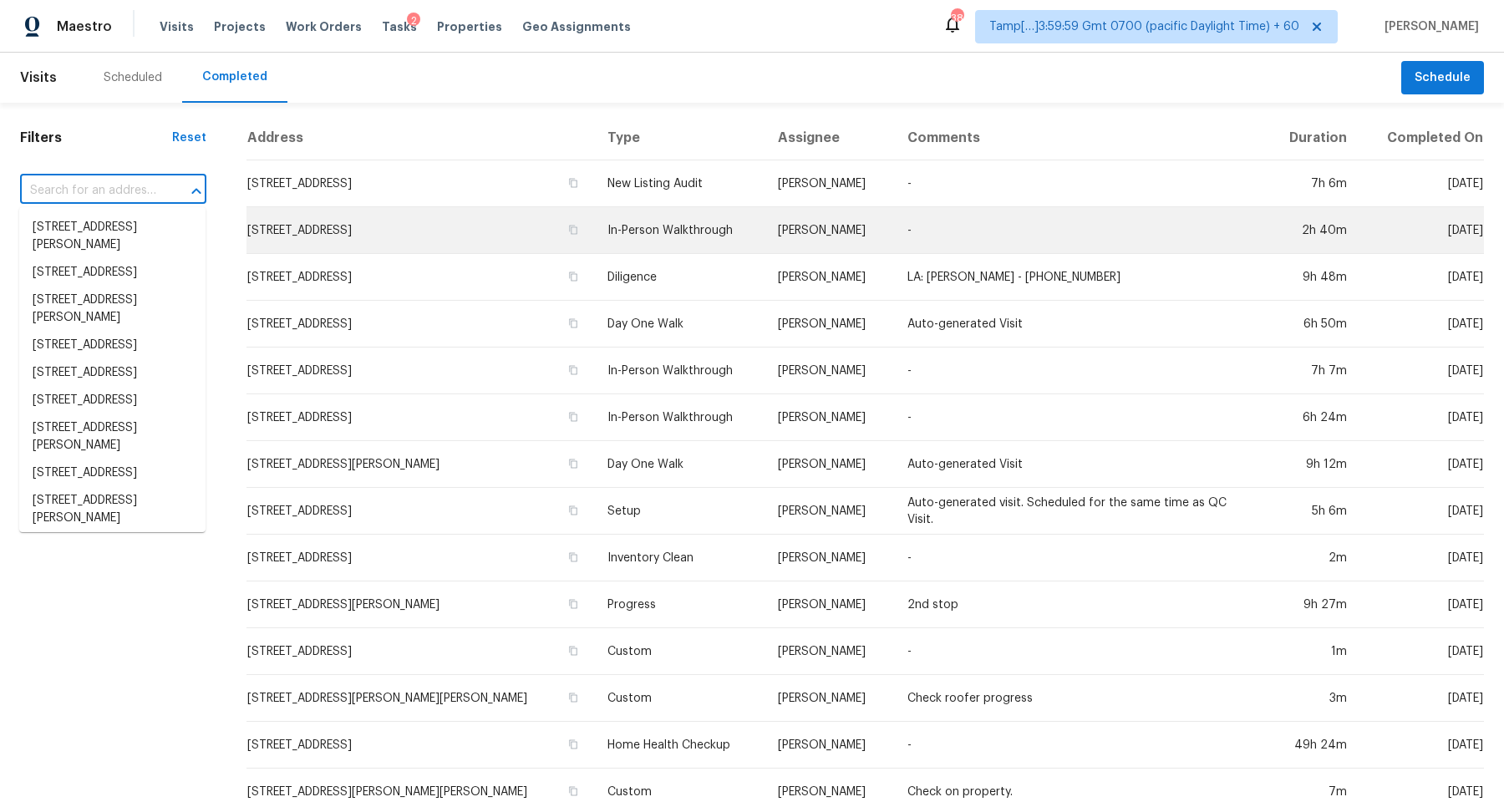
paste input "5871 Prairie Ridge Cir, North Las Vegas, NV 89031"
type input "5871 Prairie Ridge Cir, North Las Vegas, NV 89031"
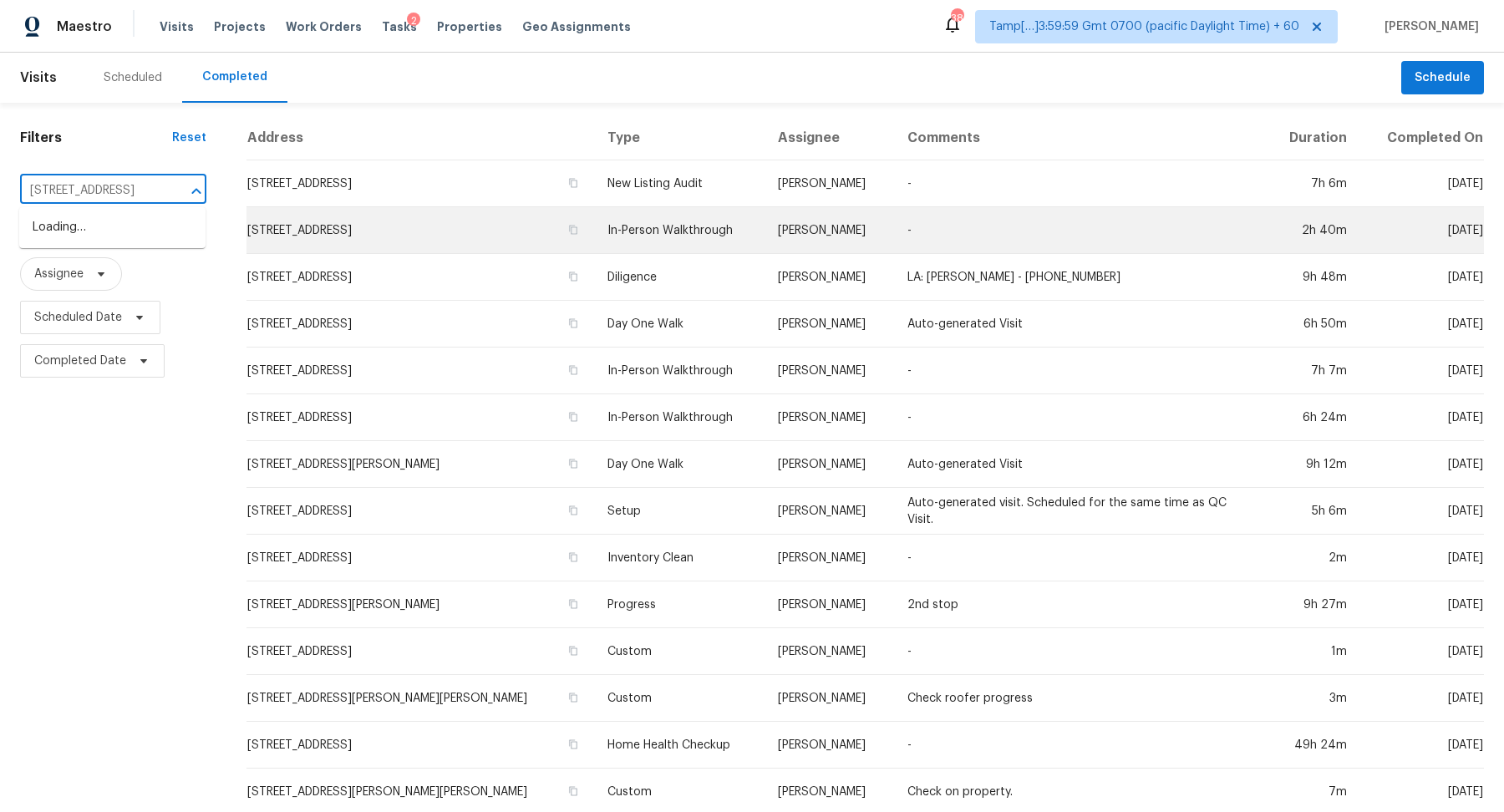
scroll to position [0, 140]
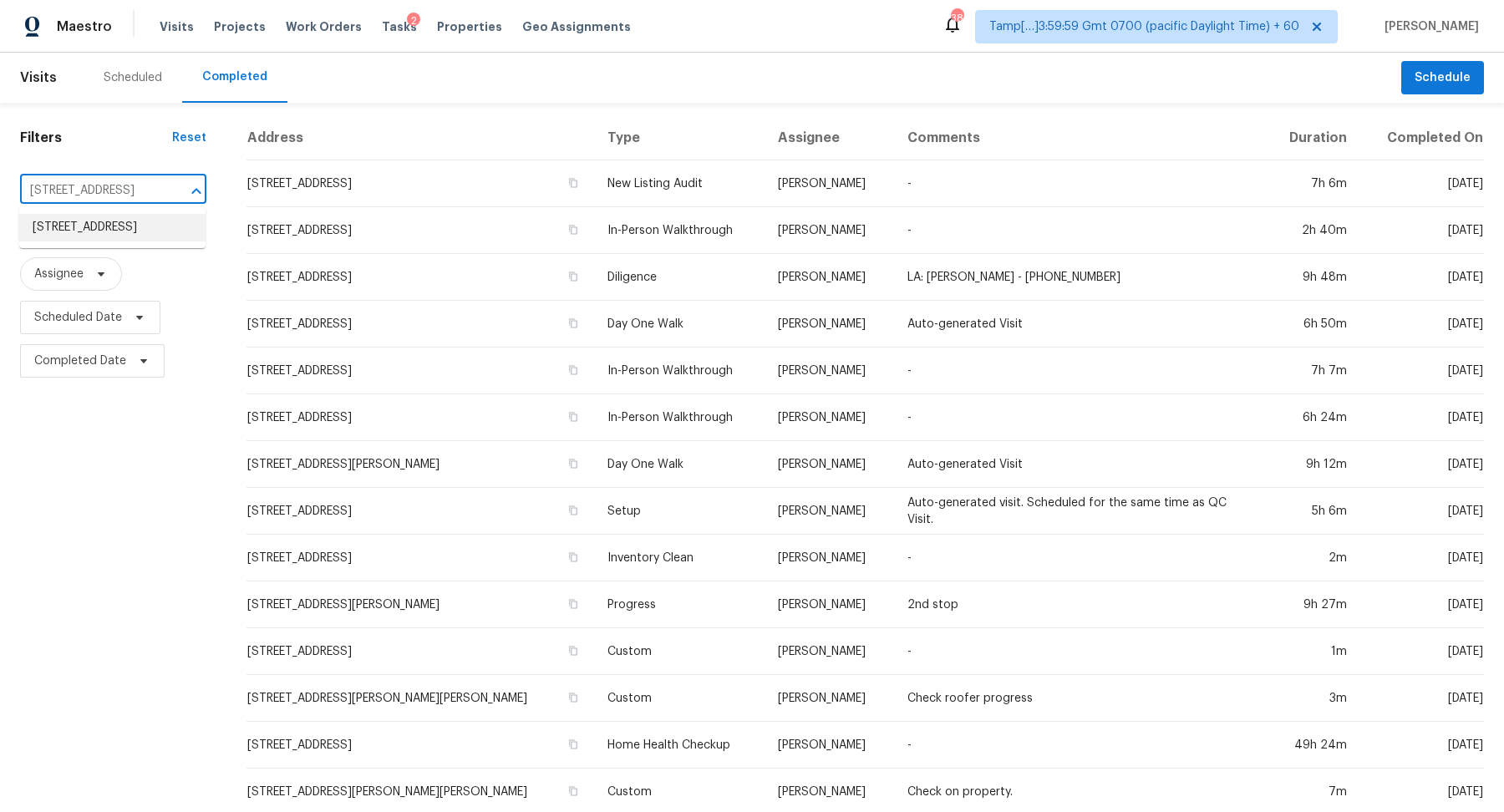
click at [134, 242] on li "5871 Prairie Ridge Cir, North Las Vegas, NV 89031" at bounding box center [112, 228] width 186 height 28
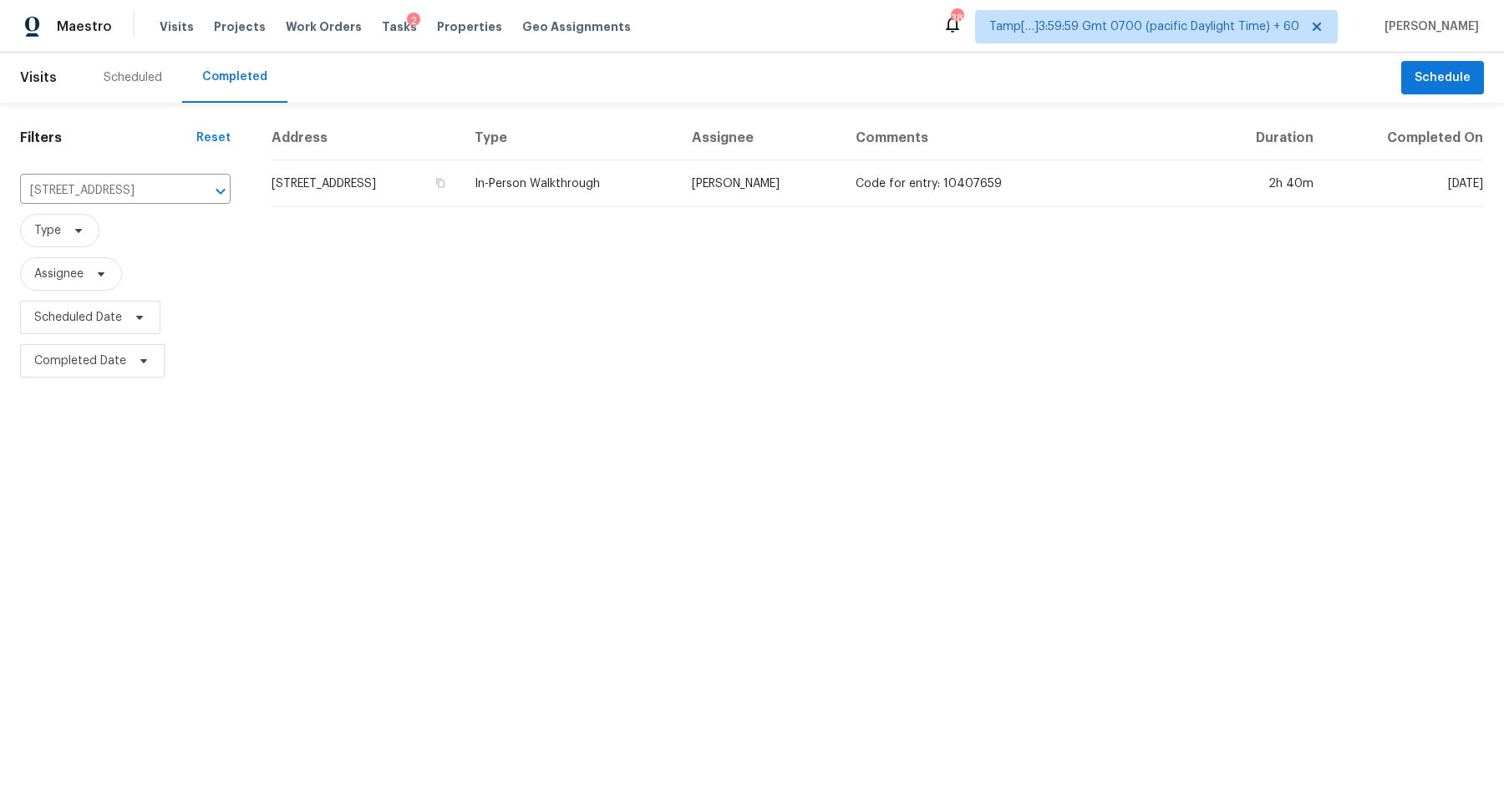
click at [420, 197] on td "5871 Prairie Ridge Cir, North Las Vegas, NV 89031" at bounding box center [366, 183] width 190 height 47
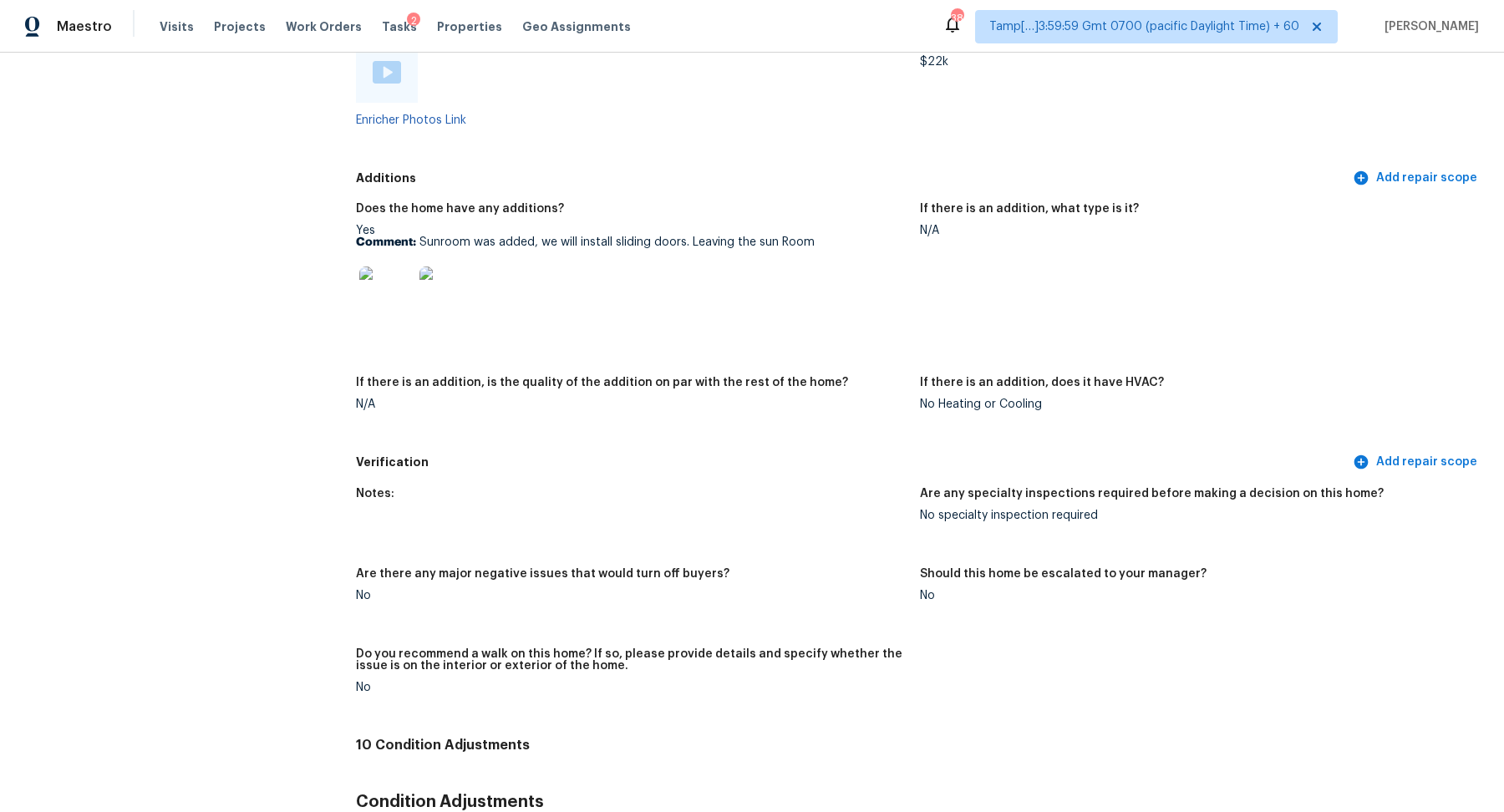
scroll to position [3031, 0]
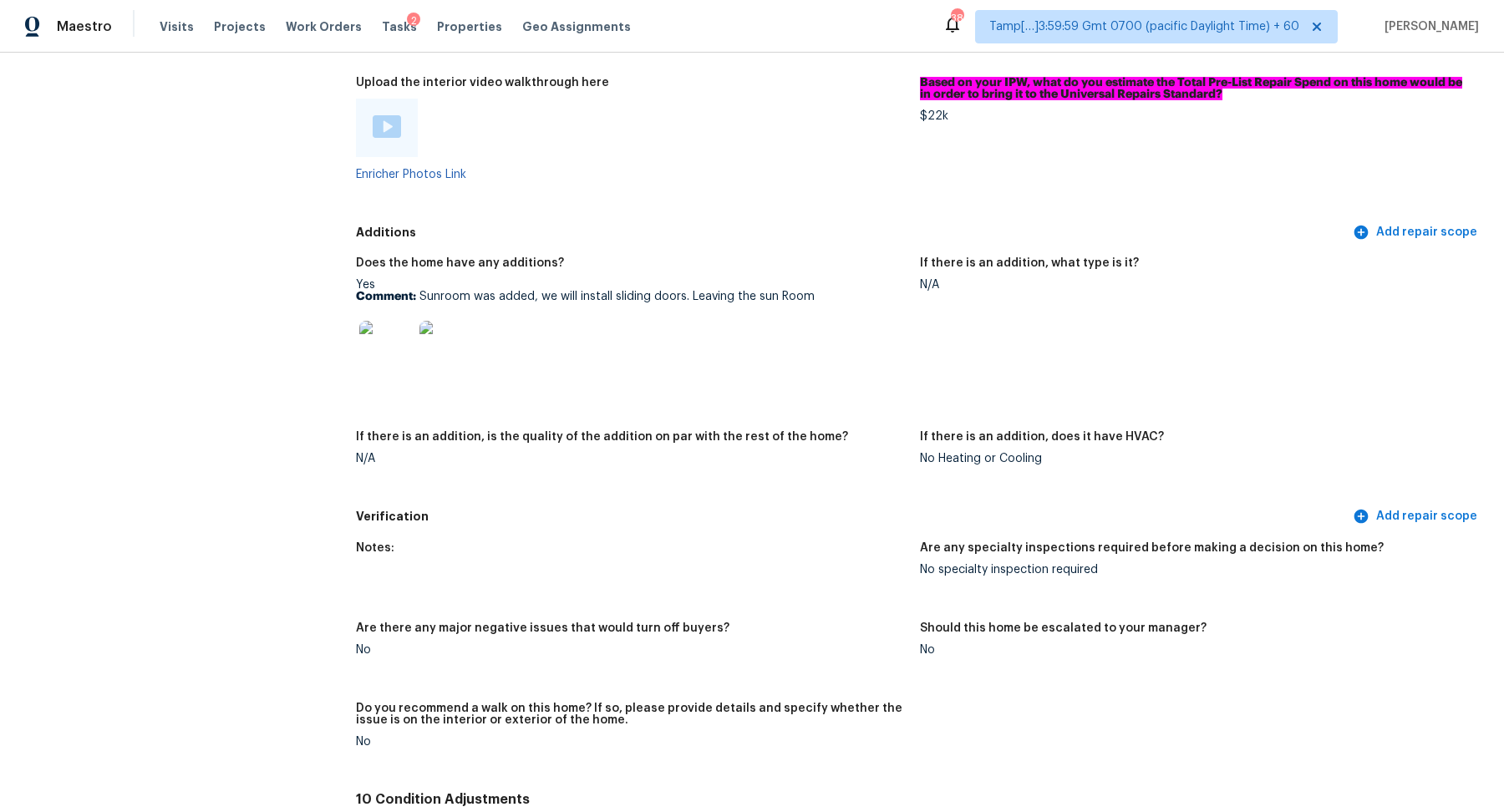
click at [377, 331] on img at bounding box center [386, 348] width 54 height 54
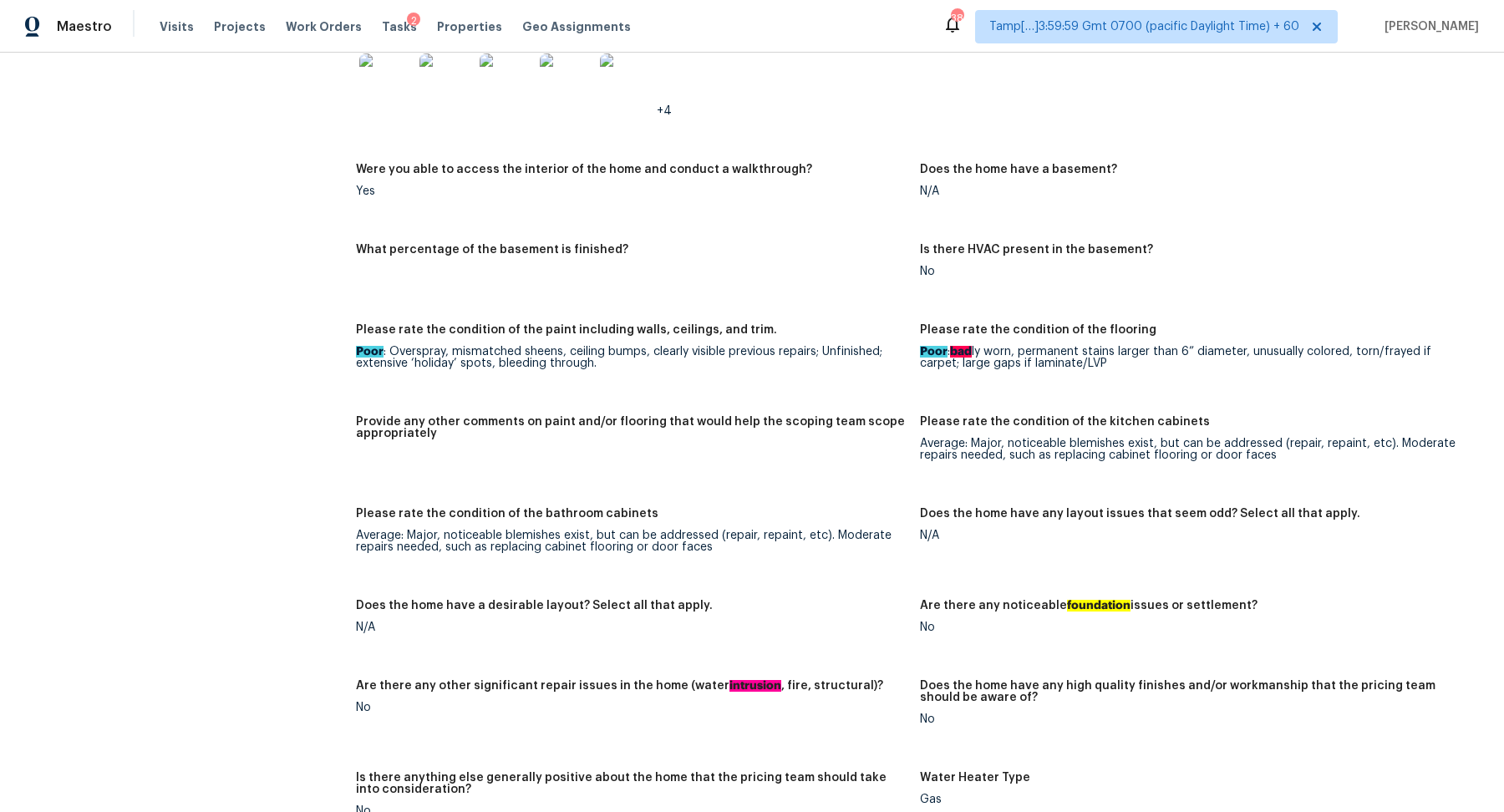
scroll to position [1813, 0]
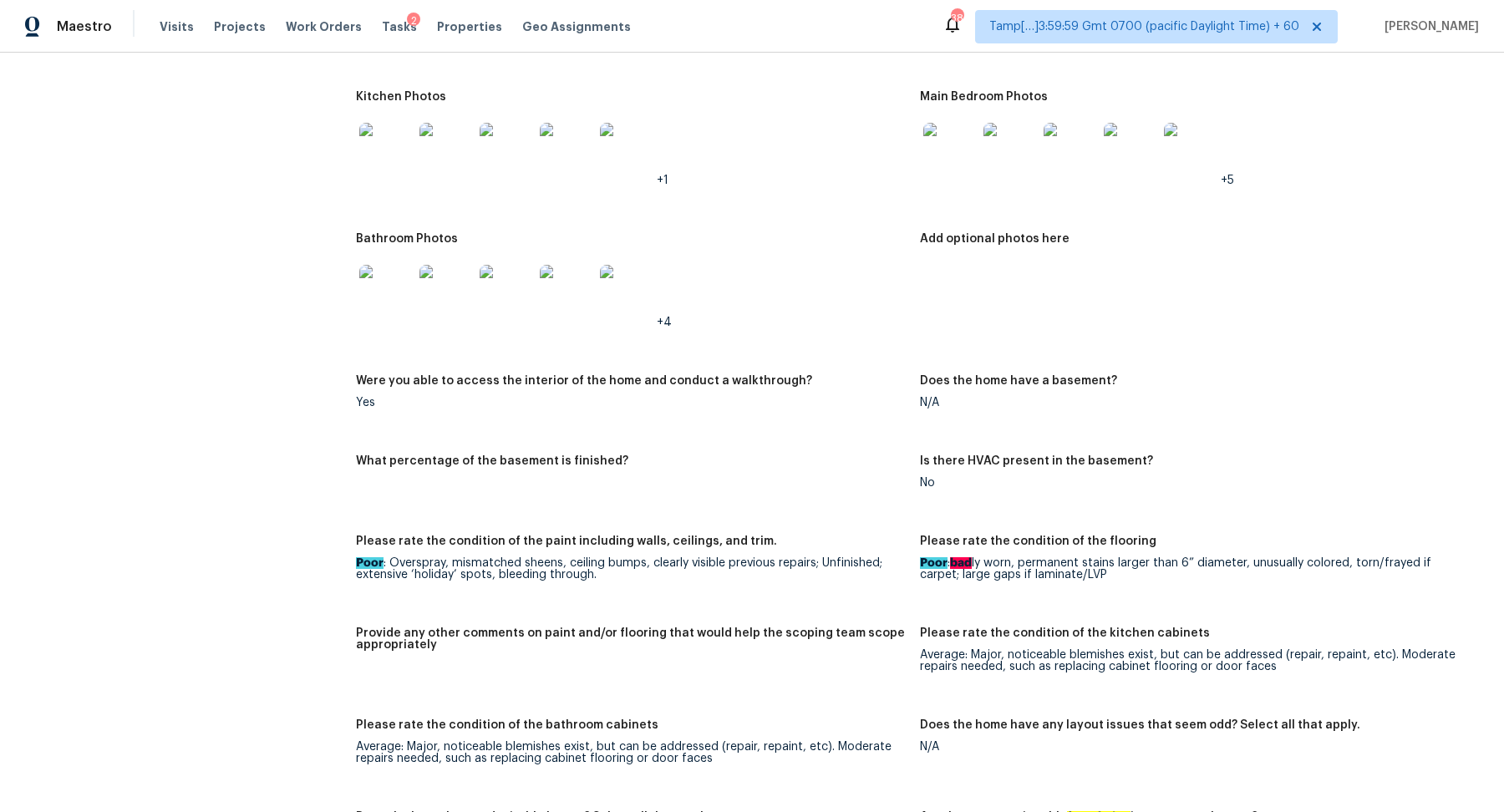
click at [391, 146] on img at bounding box center [386, 150] width 54 height 54
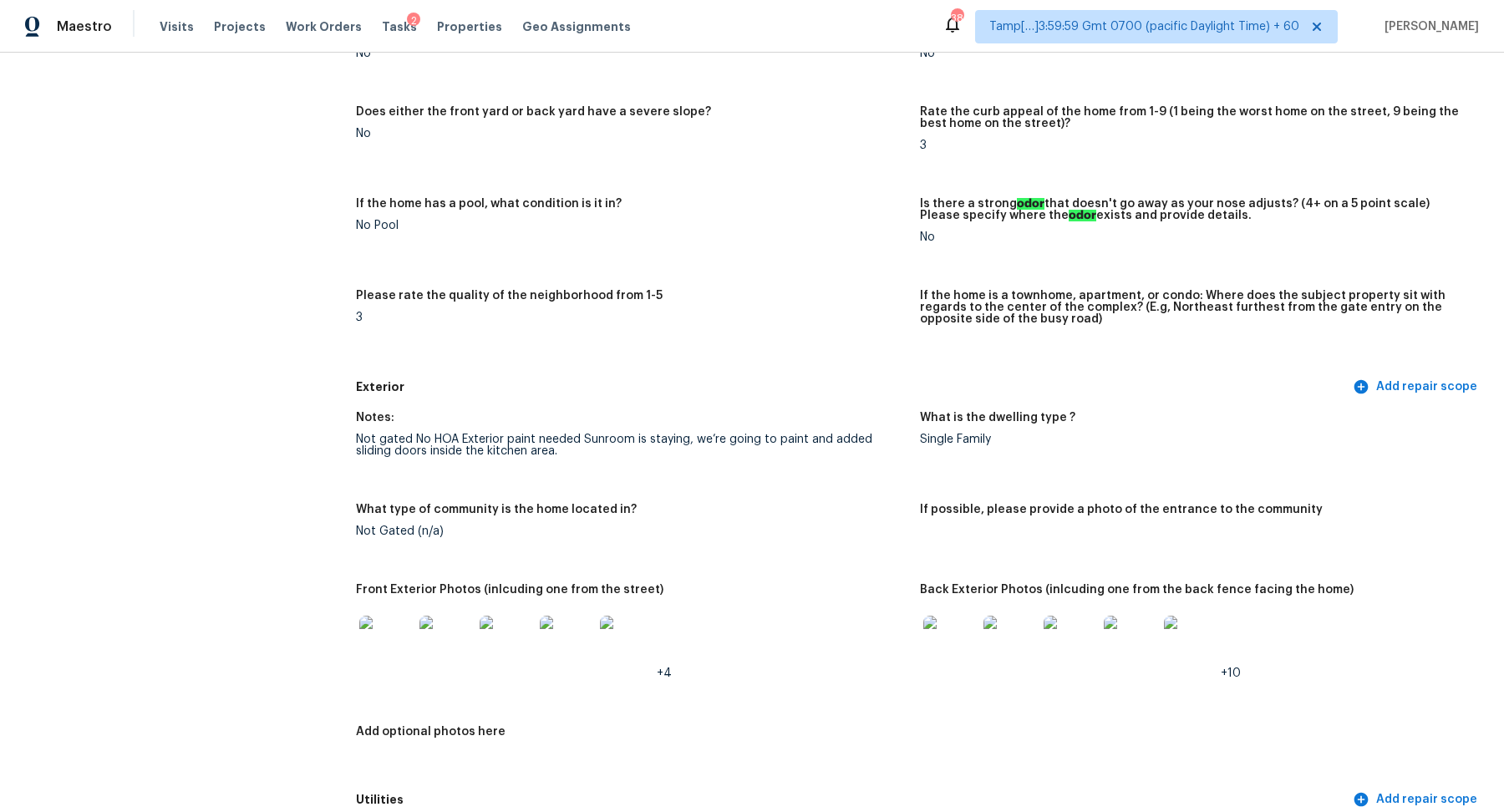
scroll to position [0, 0]
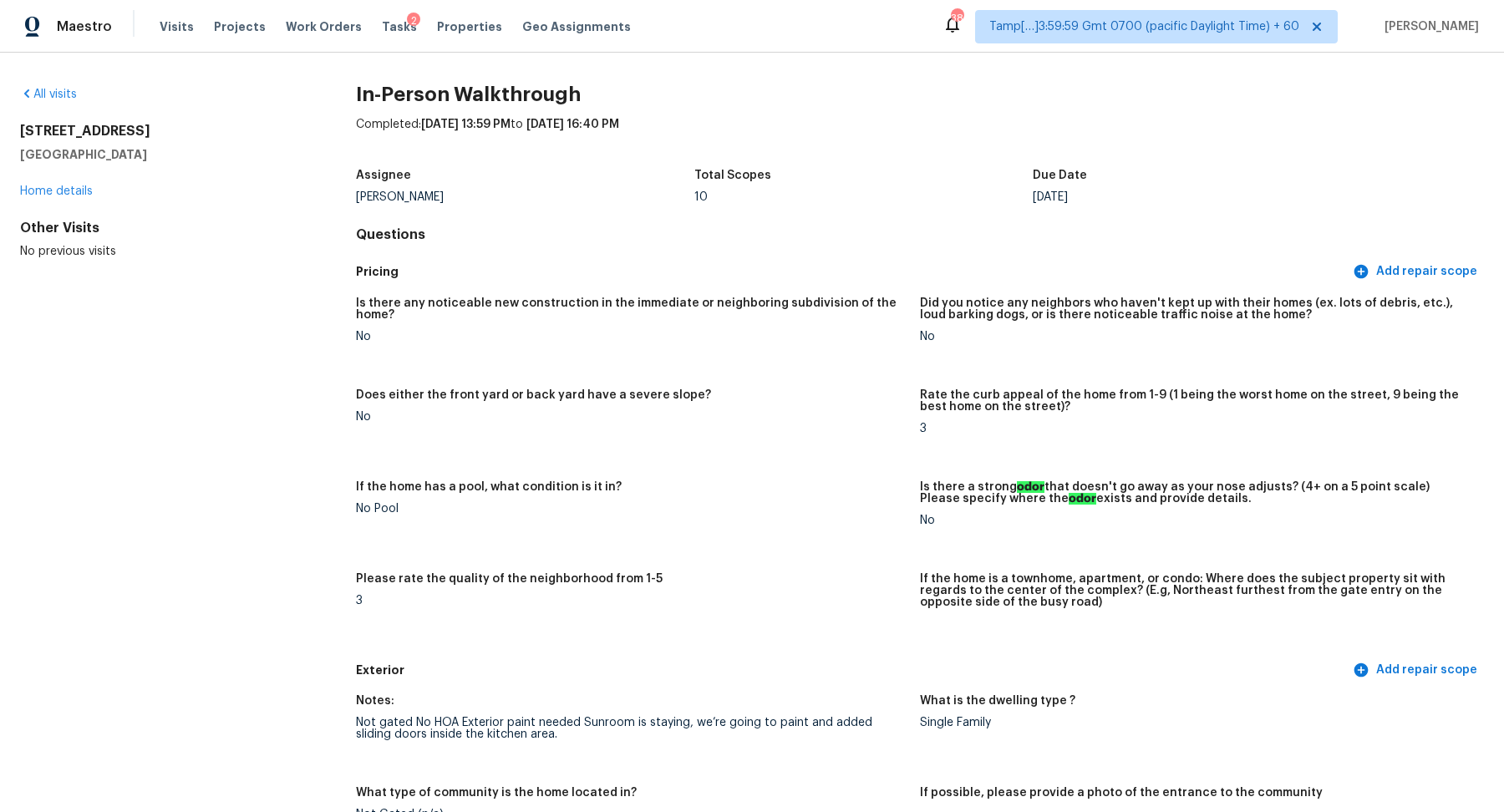
click at [54, 99] on div "All visits" at bounding box center [161, 94] width 283 height 17
click at [59, 93] on link "All visits" at bounding box center [48, 94] width 57 height 12
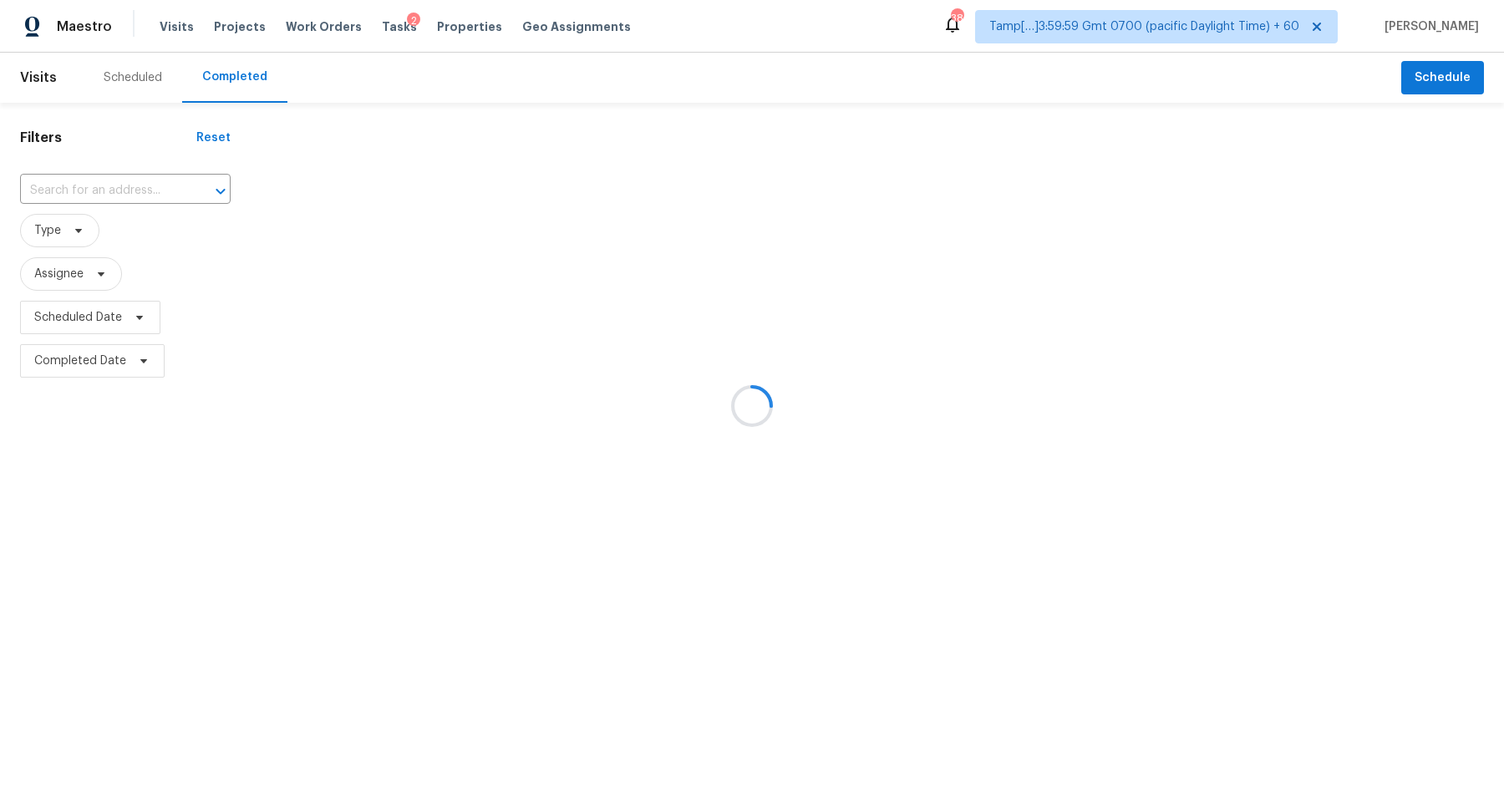
click at [89, 198] on div at bounding box center [752, 406] width 1504 height 812
click at [103, 188] on div at bounding box center [752, 406] width 1504 height 812
click at [119, 188] on div at bounding box center [752, 406] width 1504 height 812
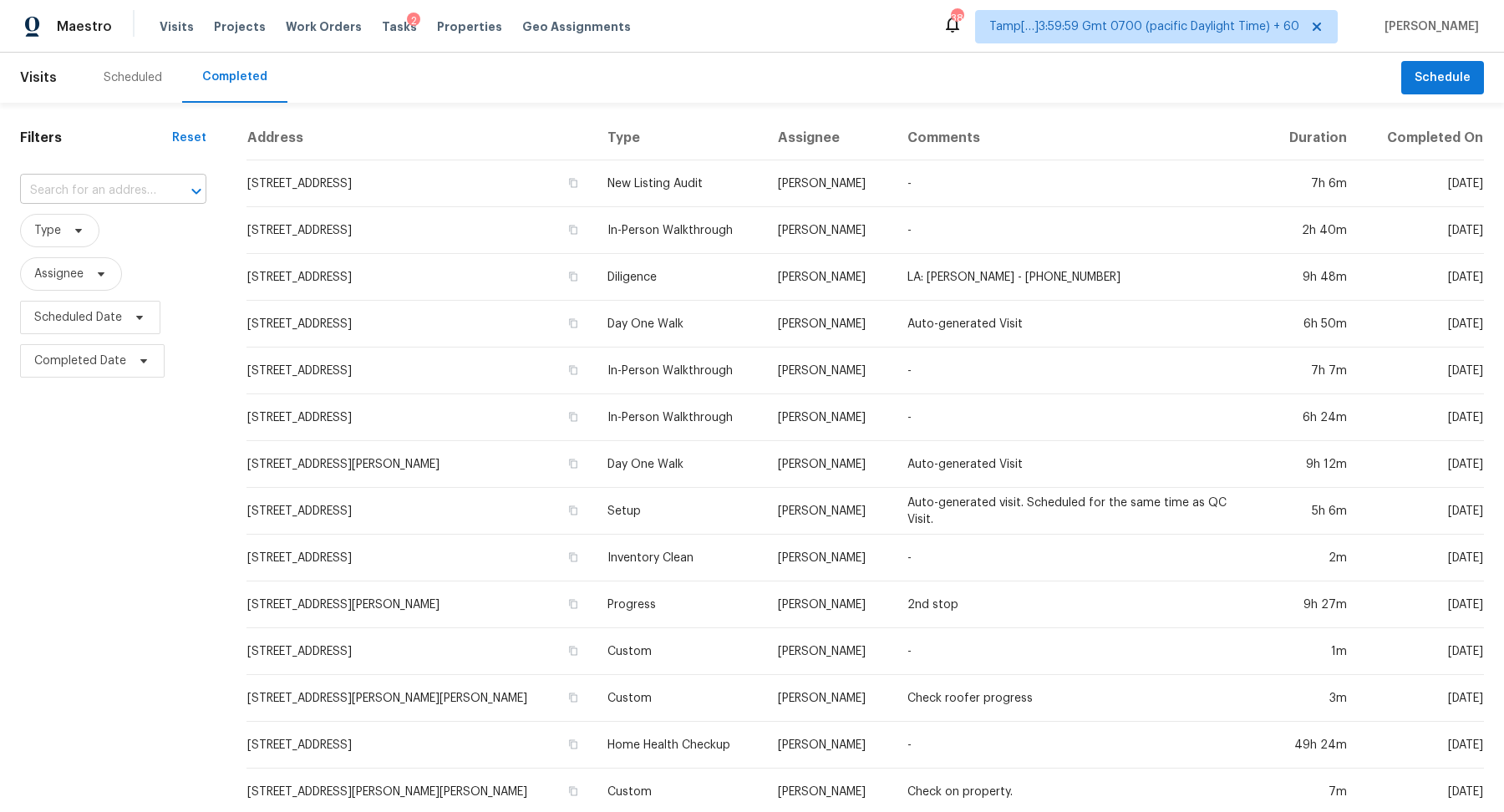
click at [132, 188] on input "text" at bounding box center [89, 190] width 140 height 26
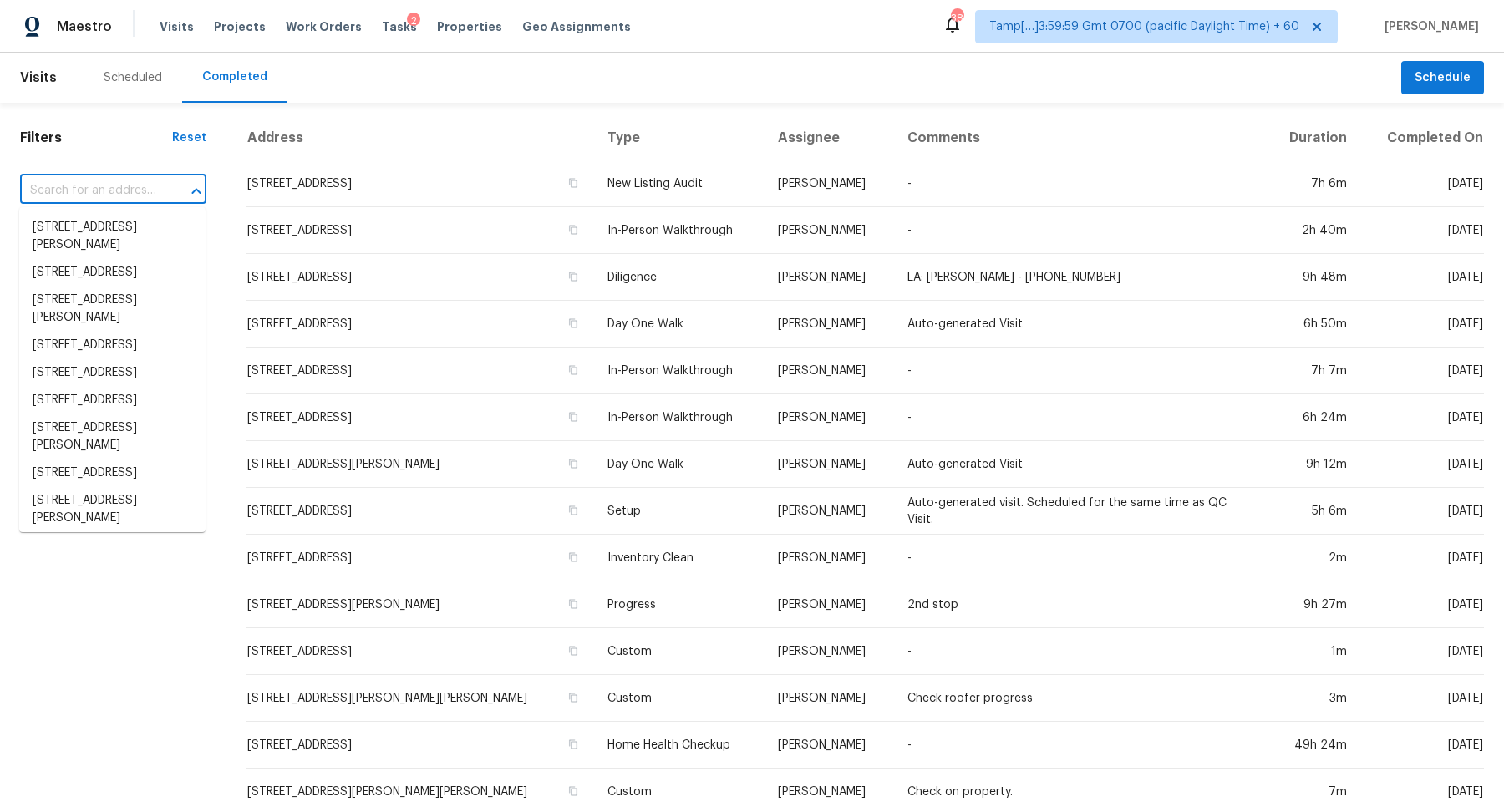
paste input "2963 Mallard Dr, Lebanon, TN 37090"
type input "2963 Mallard Dr, Lebanon, TN 37090"
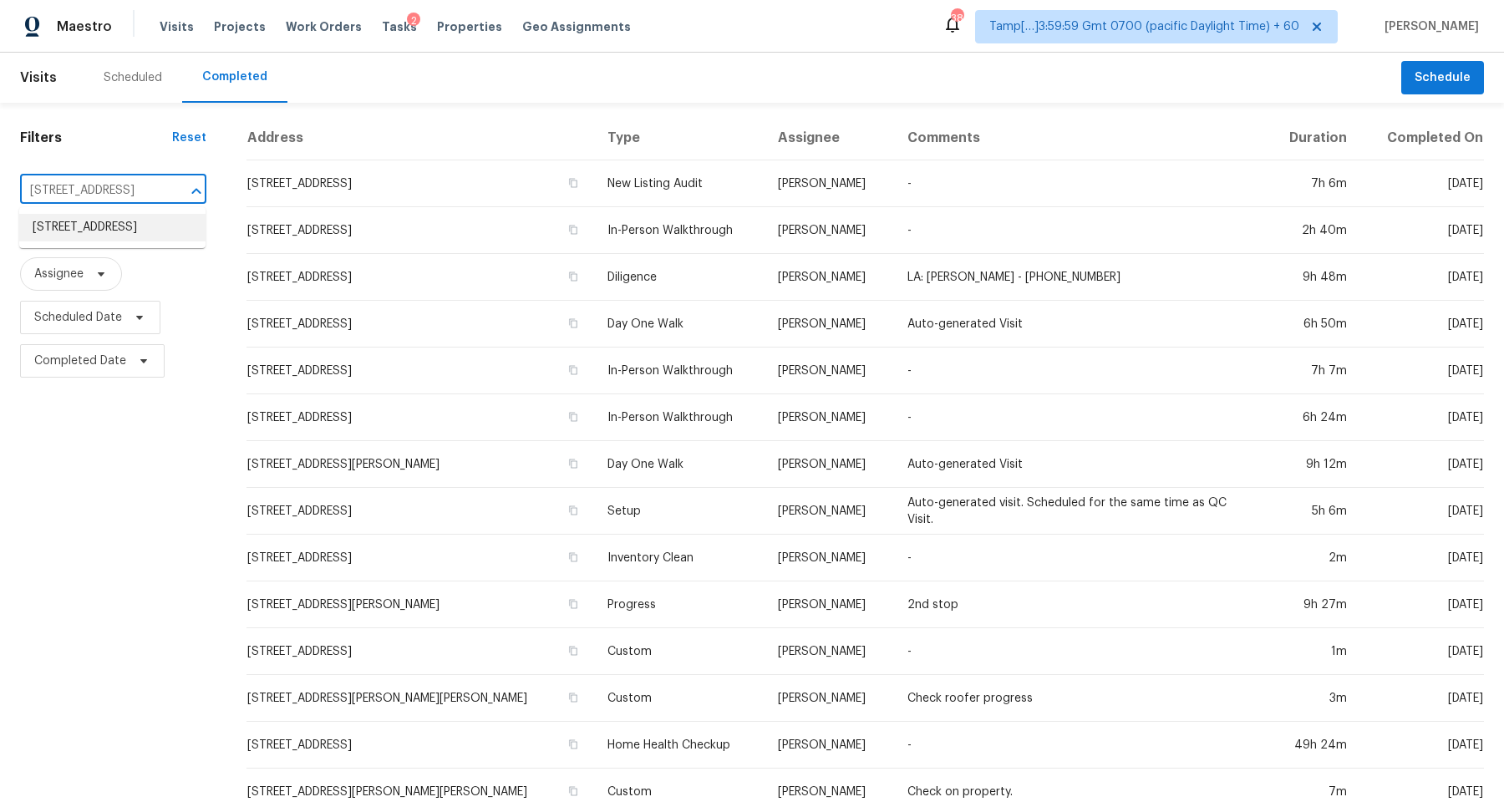
click at [57, 238] on li "2963 Mallard Dr, Lebanon, TN 37090" at bounding box center [112, 228] width 186 height 28
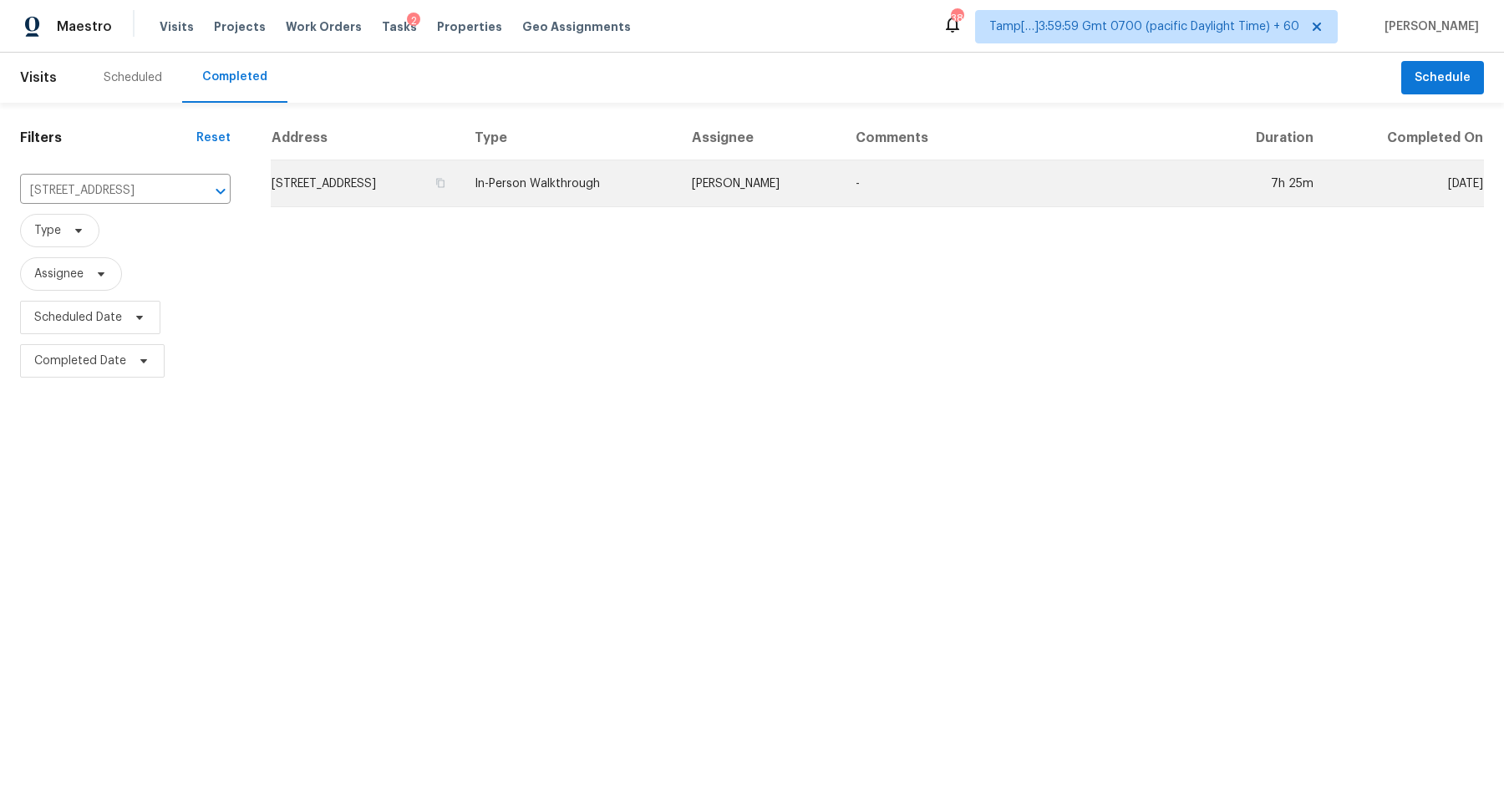
click at [337, 188] on td "2963 Mallard Dr, Lebanon, TN 37090" at bounding box center [366, 183] width 190 height 47
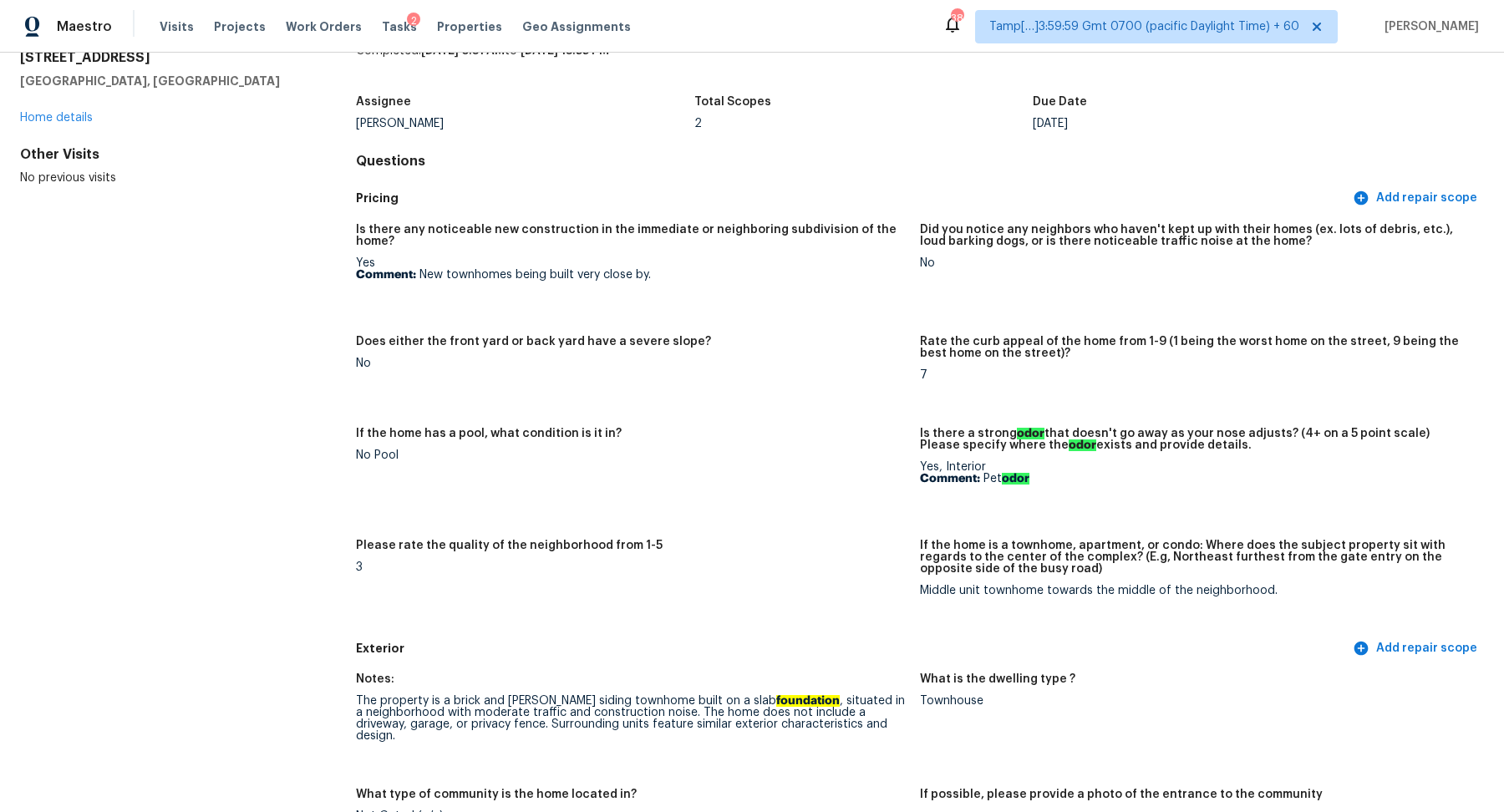
scroll to position [1568, 0]
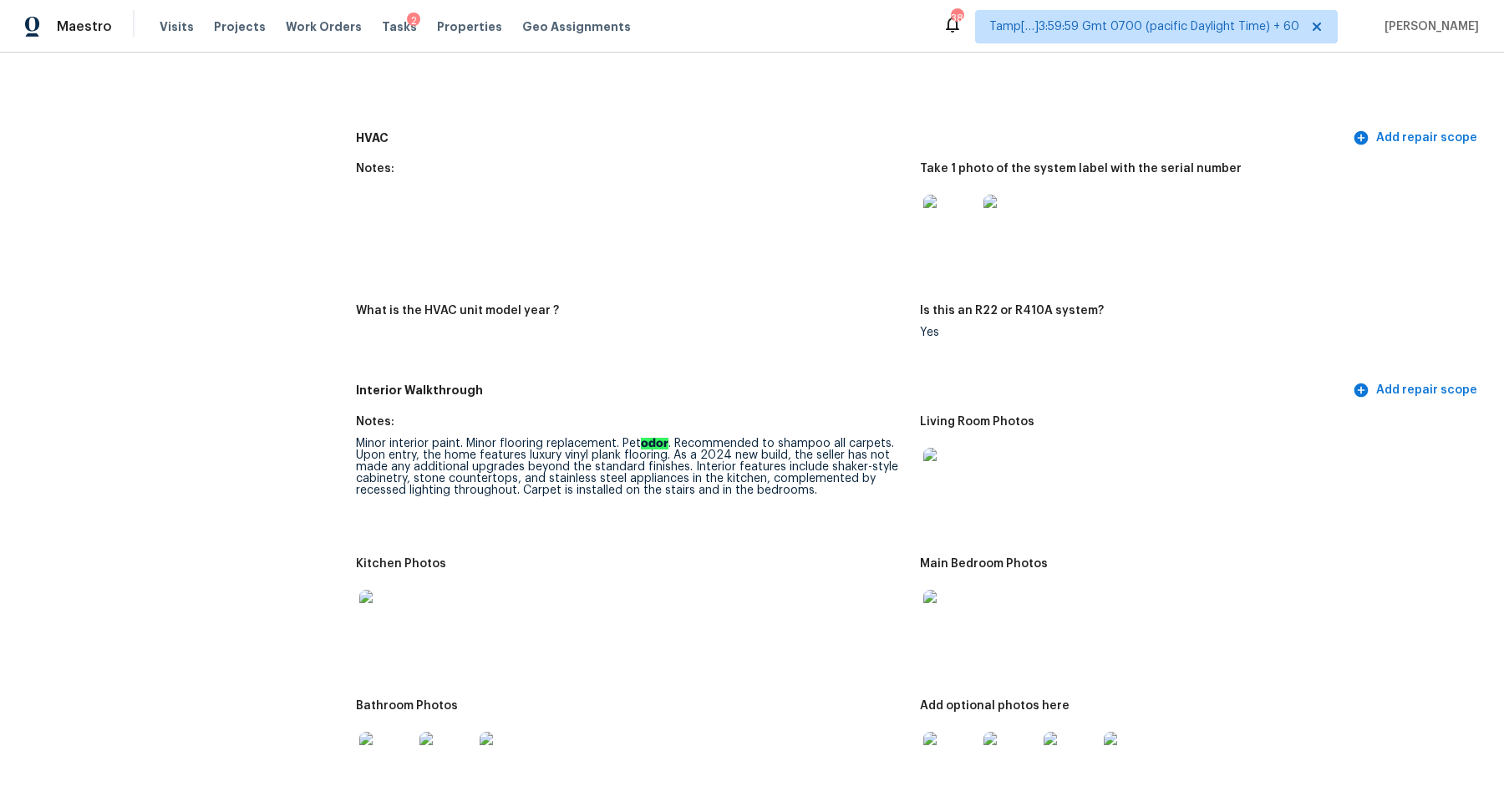
click at [964, 476] on img at bounding box center [950, 475] width 54 height 54
click at [372, 597] on img at bounding box center [386, 617] width 54 height 54
click at [943, 602] on img at bounding box center [950, 617] width 54 height 54
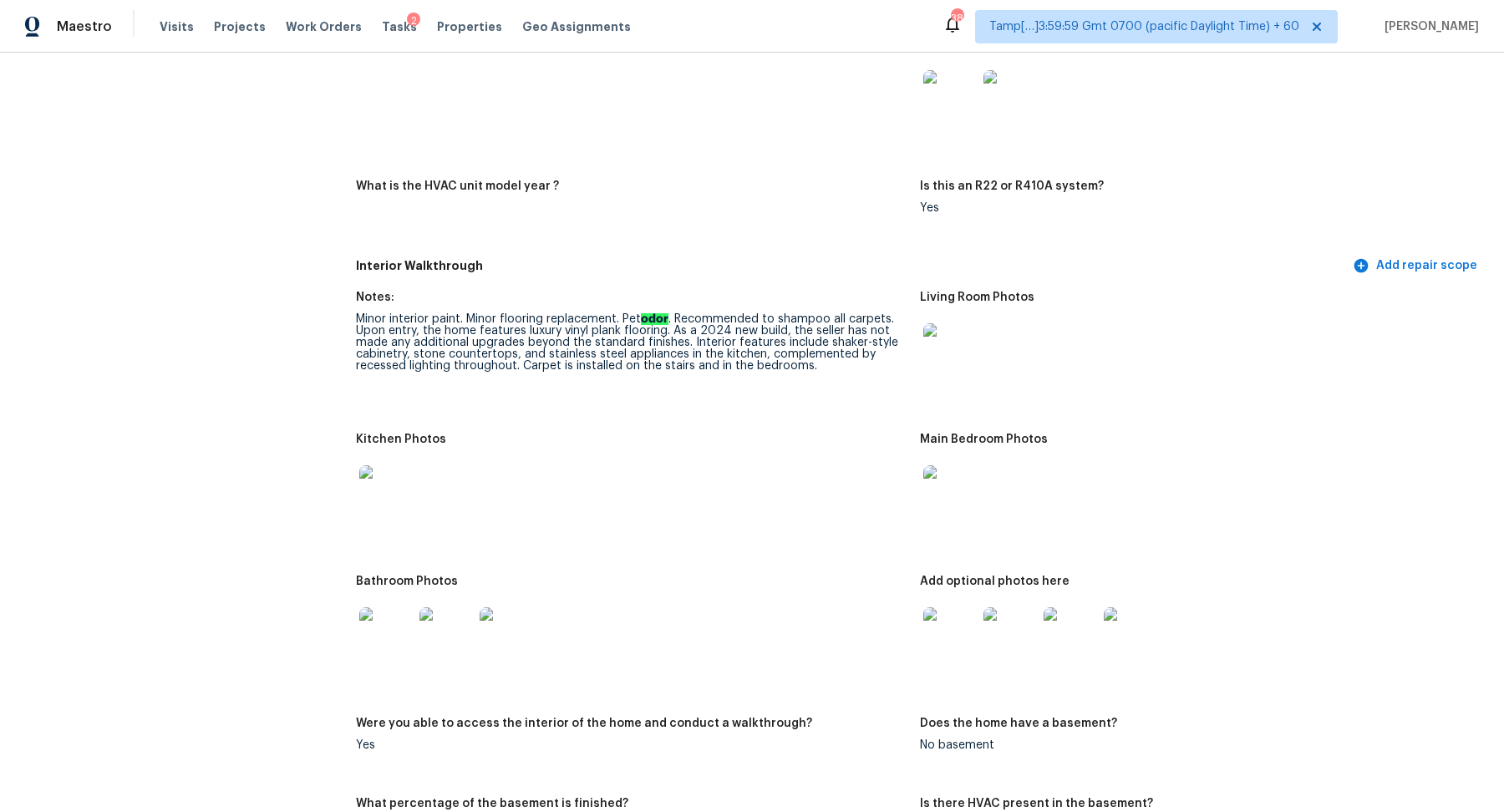
scroll to position [1757, 0]
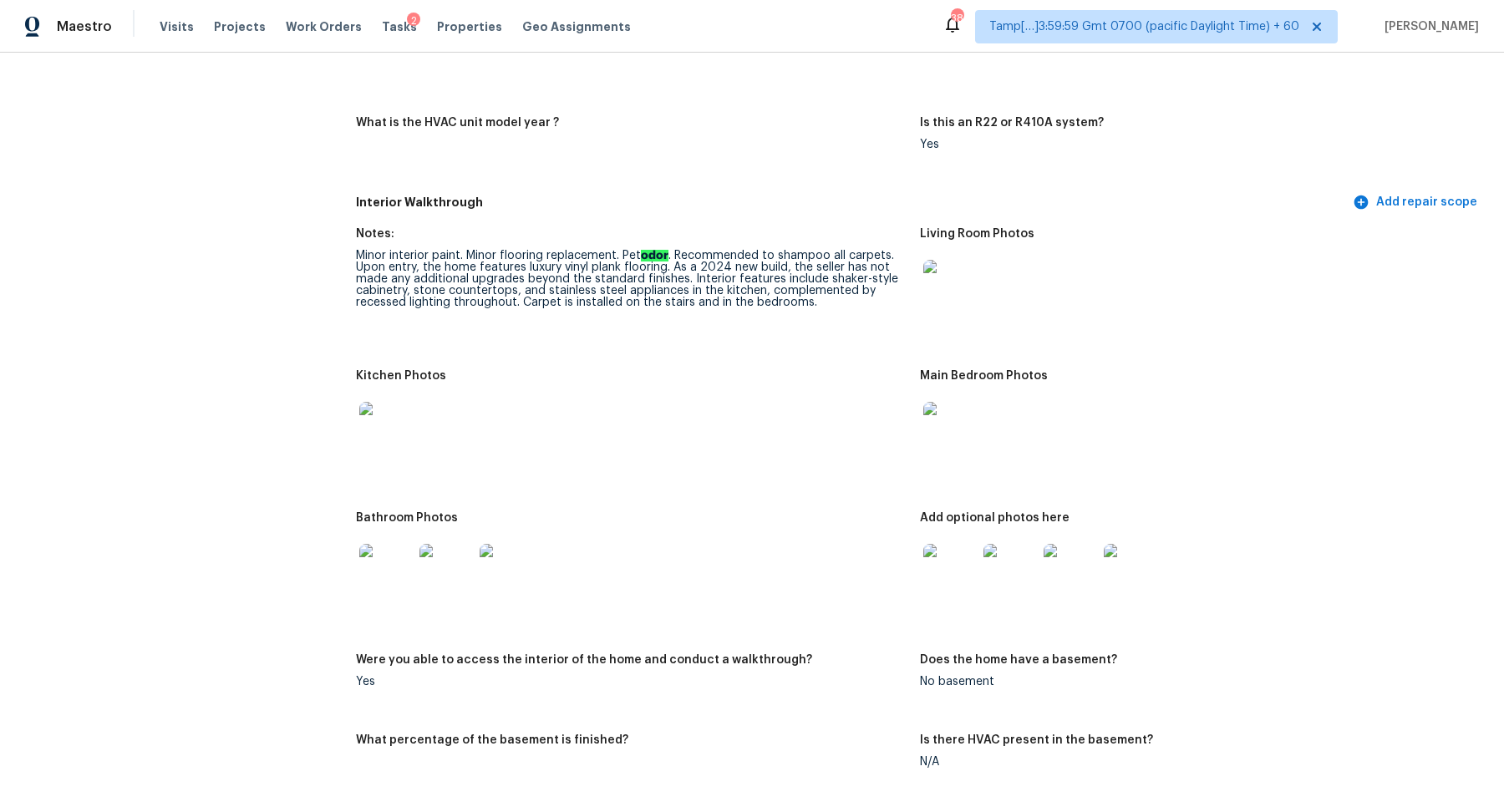
click at [396, 576] on img at bounding box center [386, 571] width 54 height 54
click at [964, 553] on img at bounding box center [950, 571] width 54 height 54
click at [937, 289] on img at bounding box center [950, 287] width 54 height 54
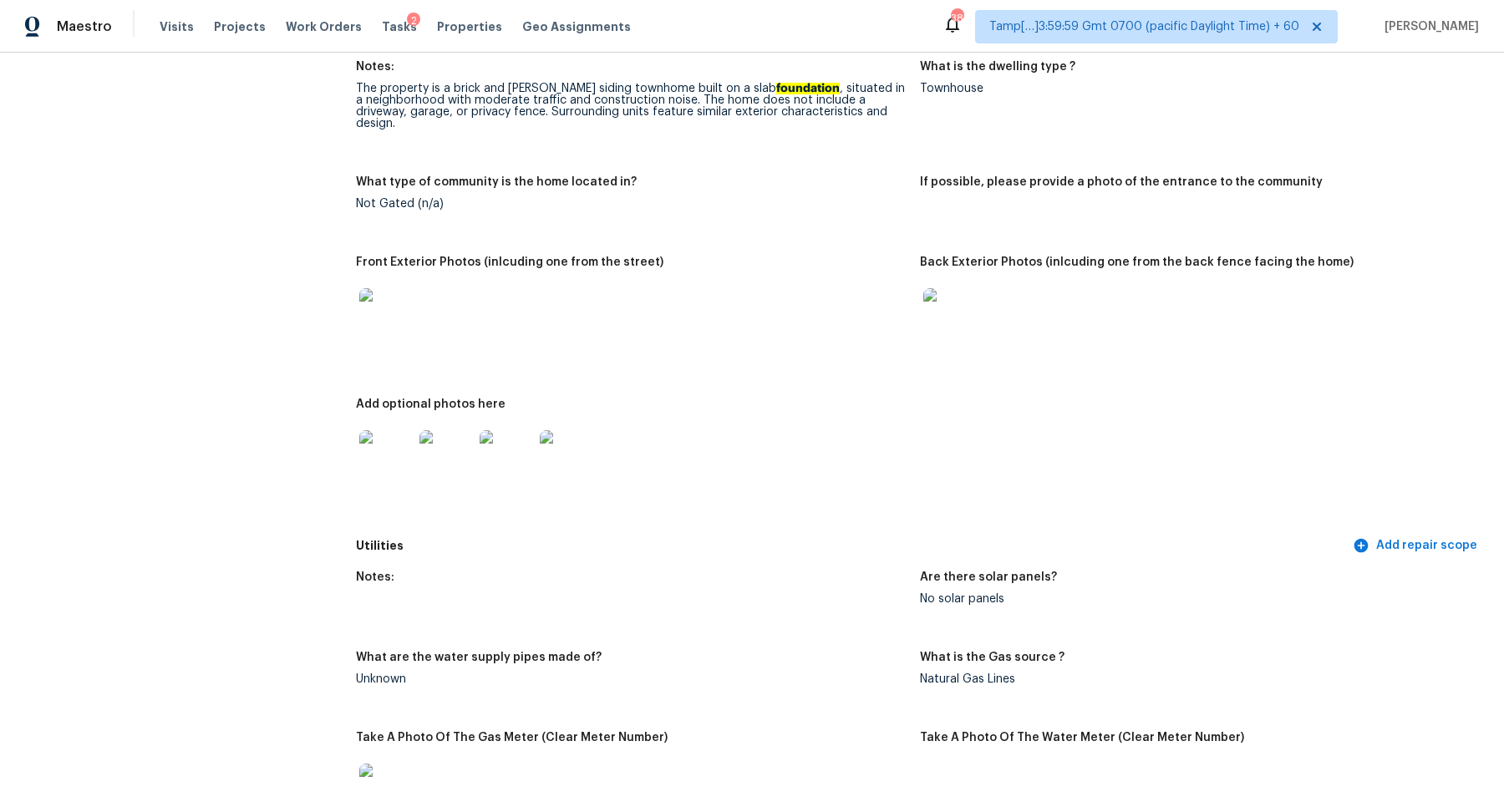
scroll to position [767, 0]
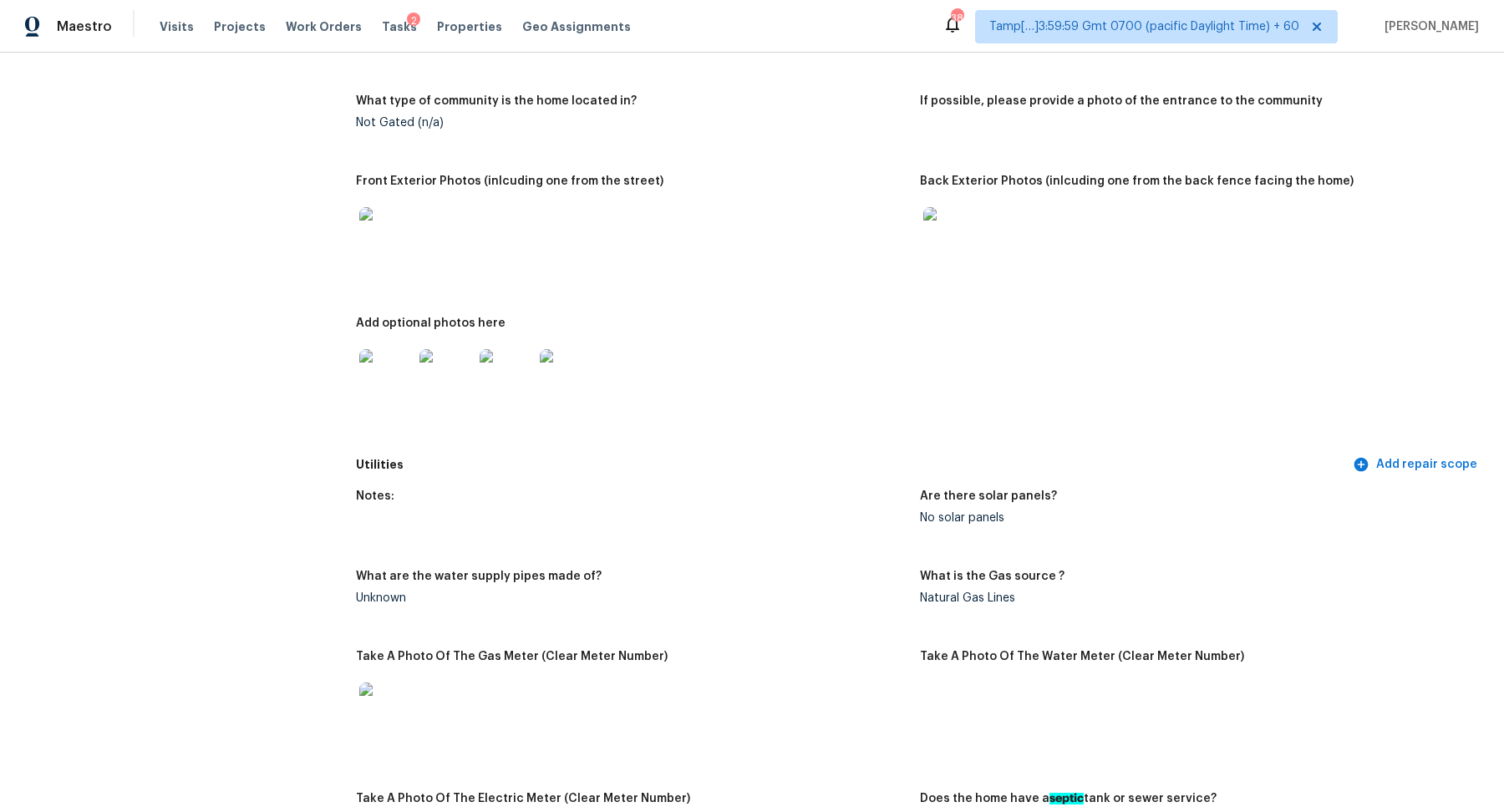
click at [947, 244] on img at bounding box center [950, 234] width 54 height 54
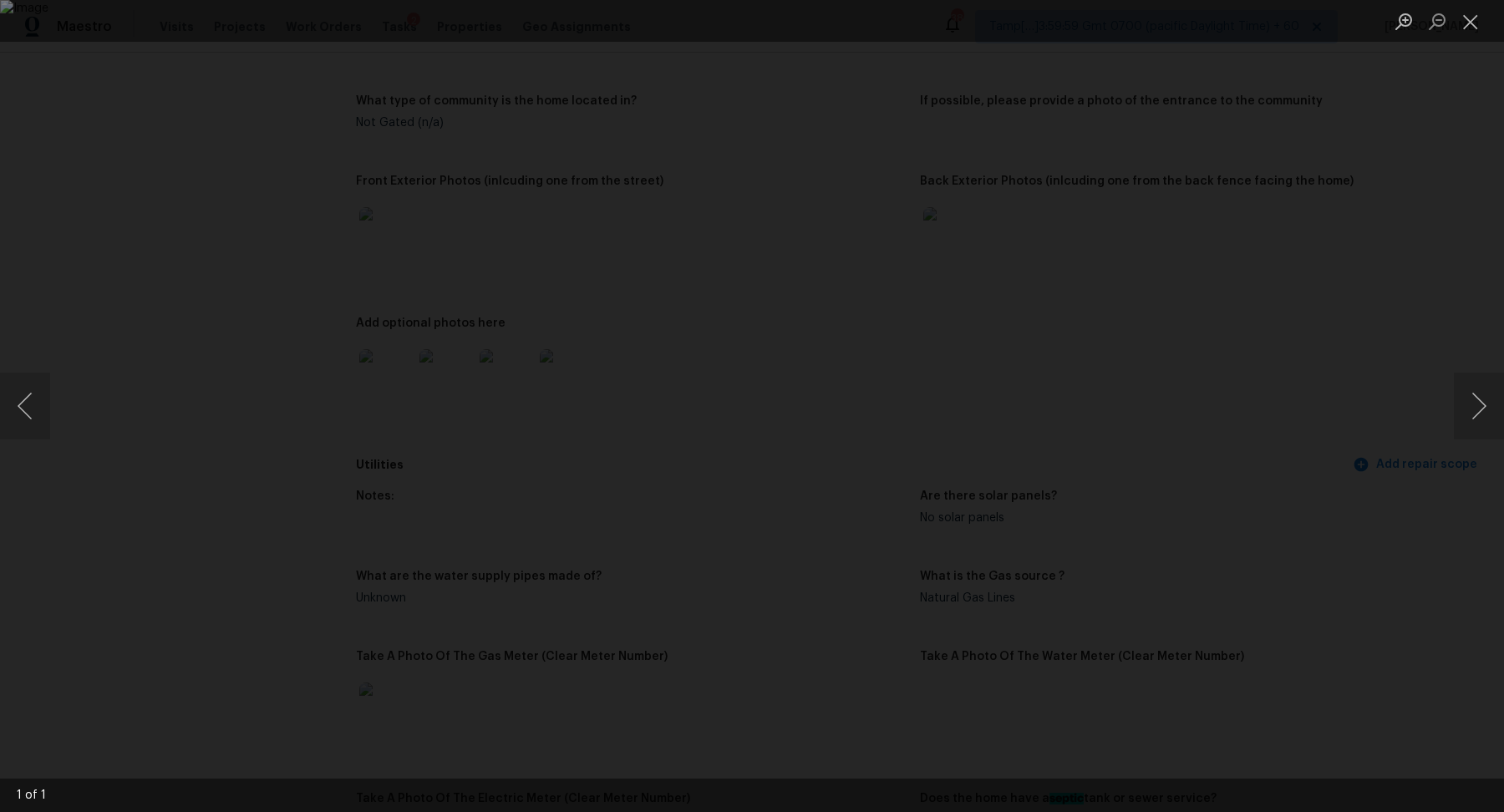
click at [1323, 385] on div "Lightbox" at bounding box center [752, 406] width 1504 height 812
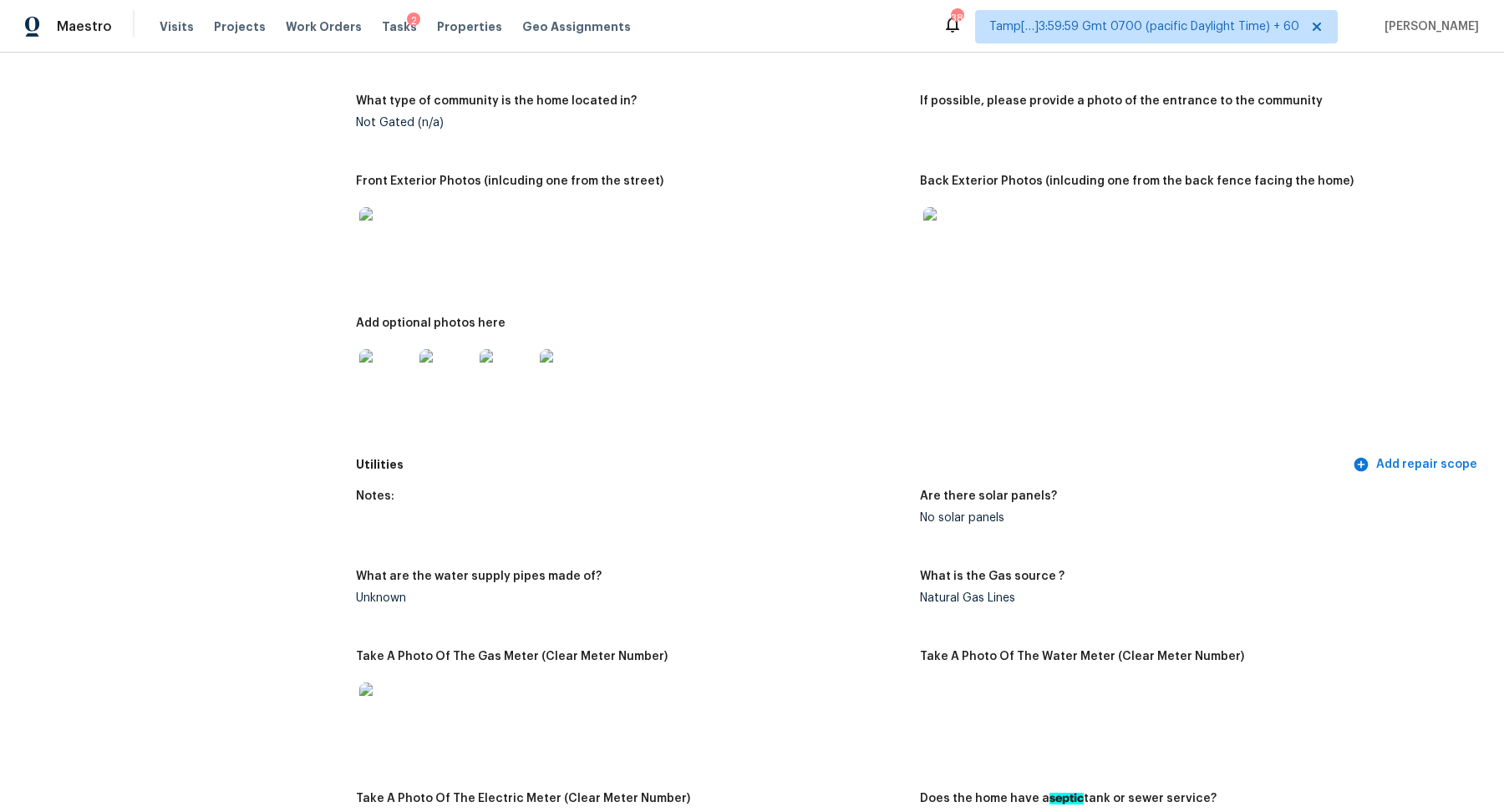
click at [371, 232] on img at bounding box center [386, 234] width 54 height 54
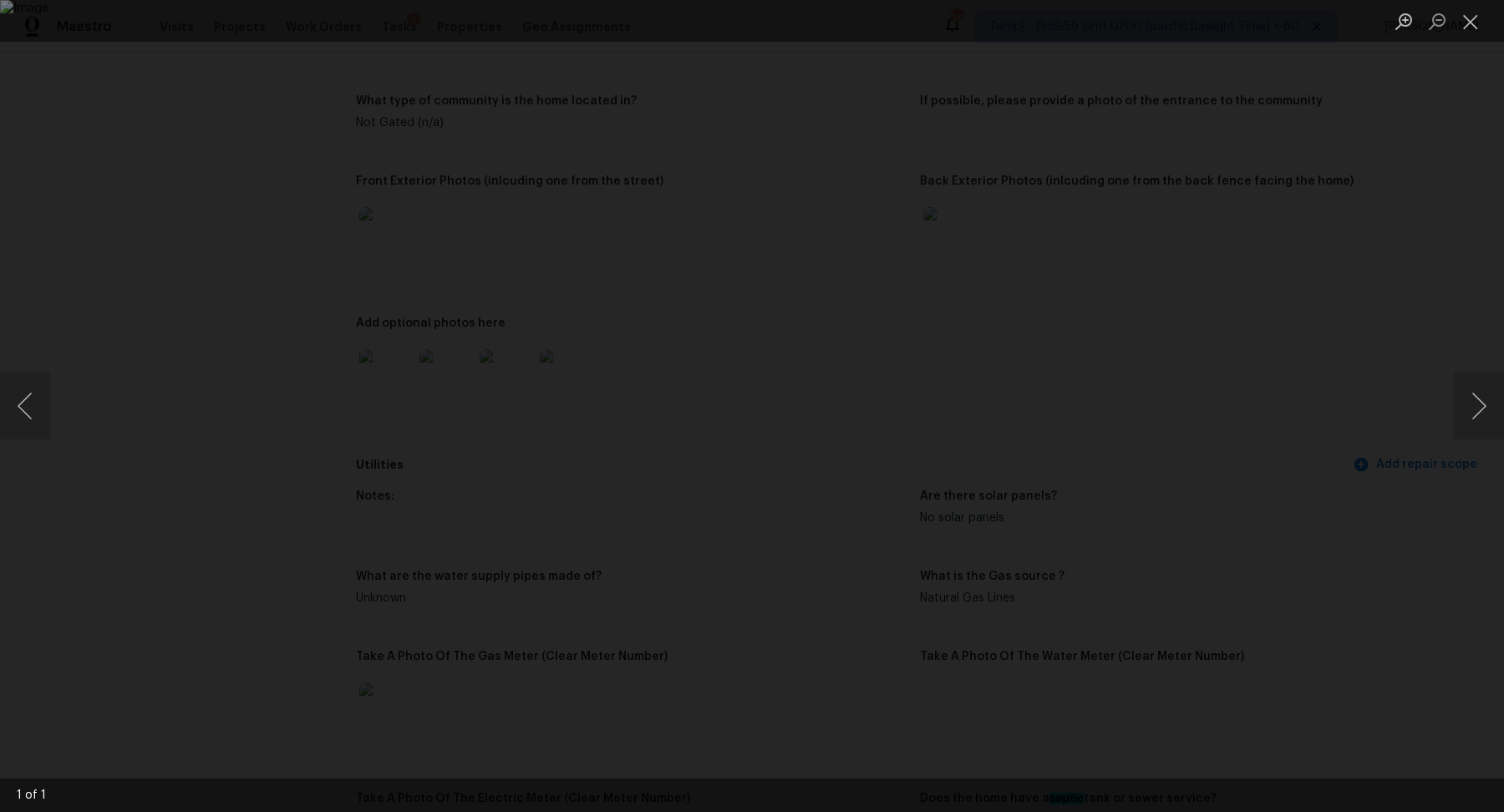
click at [1356, 465] on div "Lightbox" at bounding box center [752, 406] width 1504 height 812
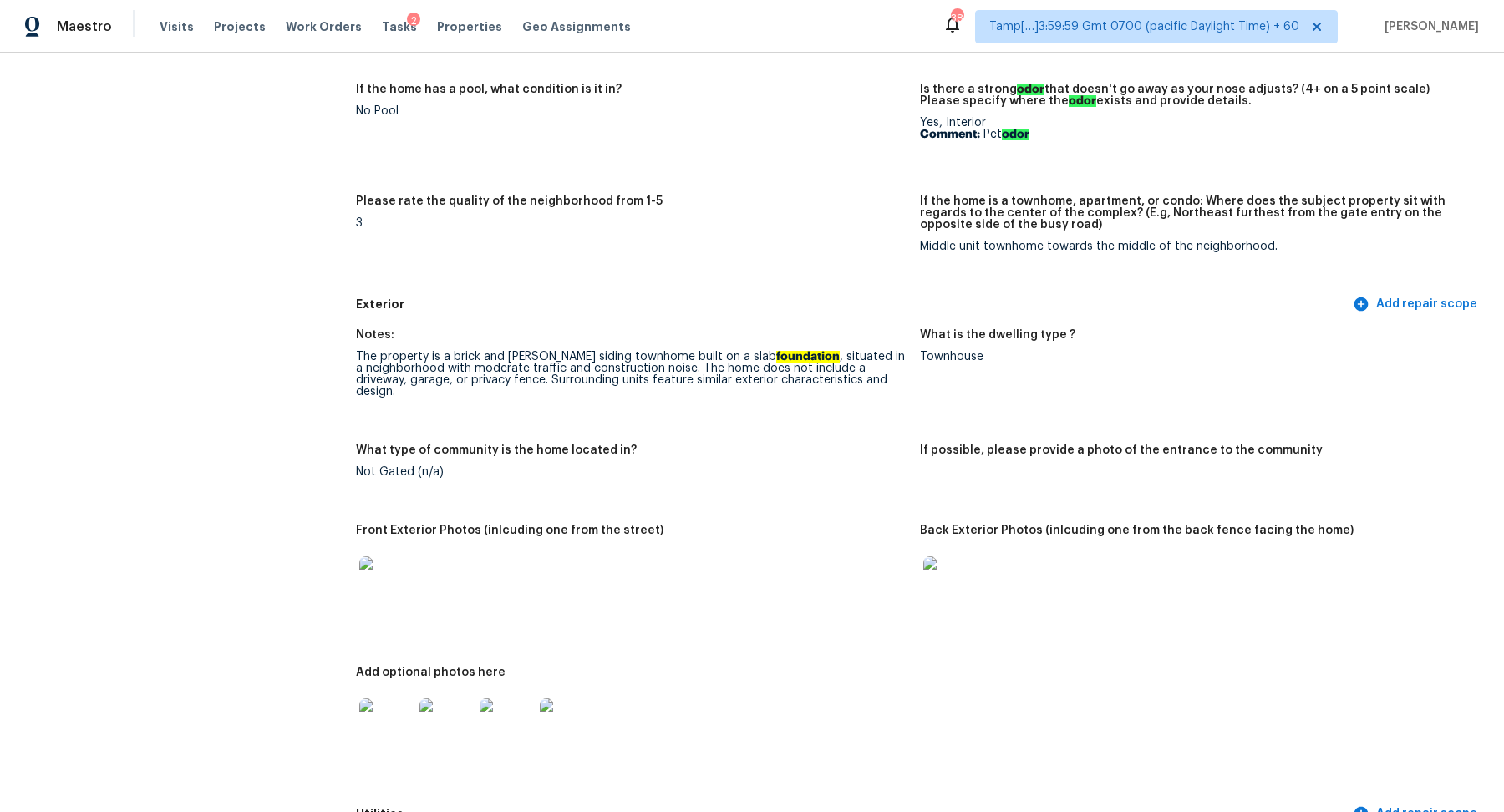
scroll to position [987, 0]
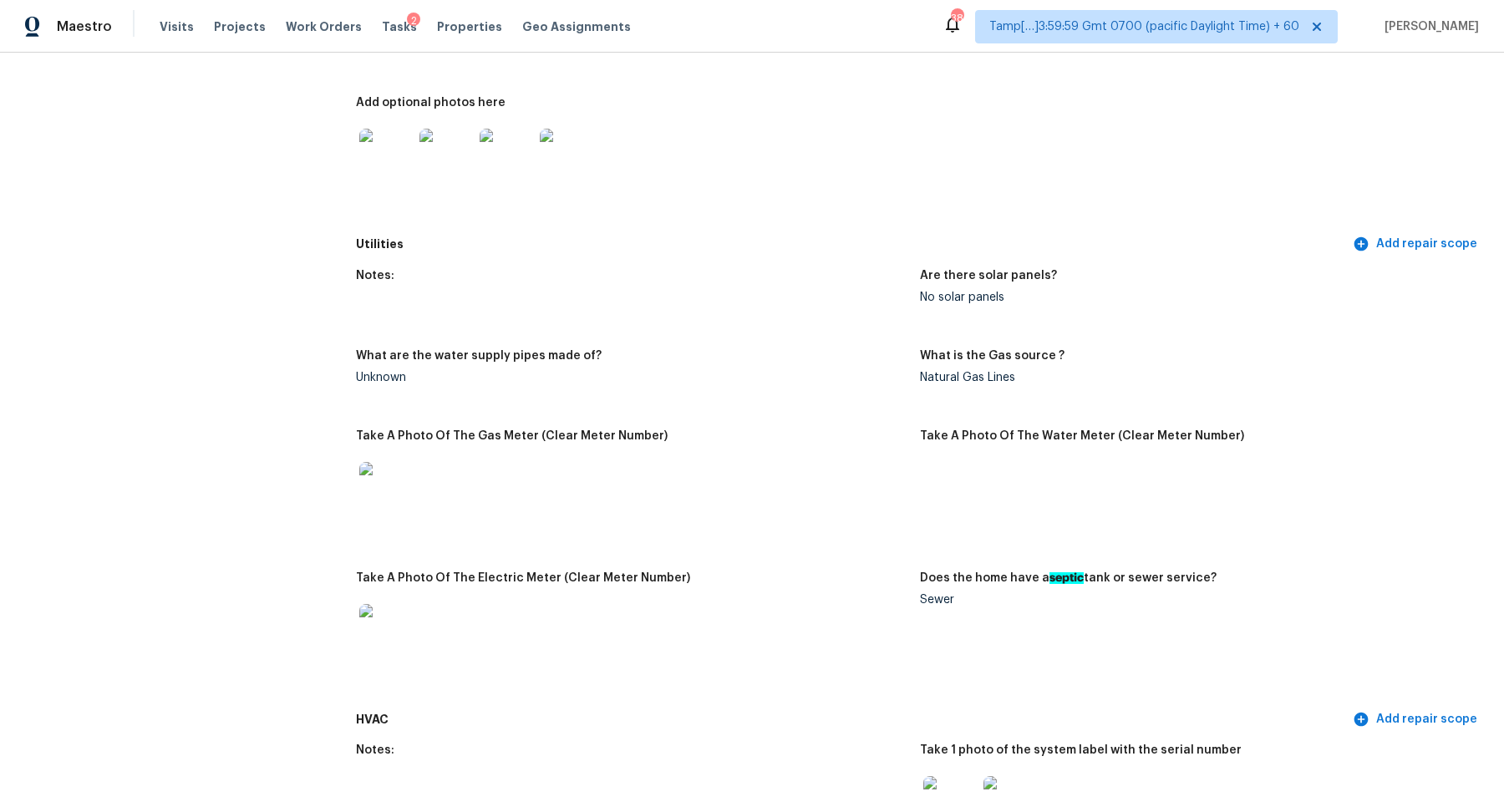
click at [362, 153] on img at bounding box center [386, 156] width 54 height 54
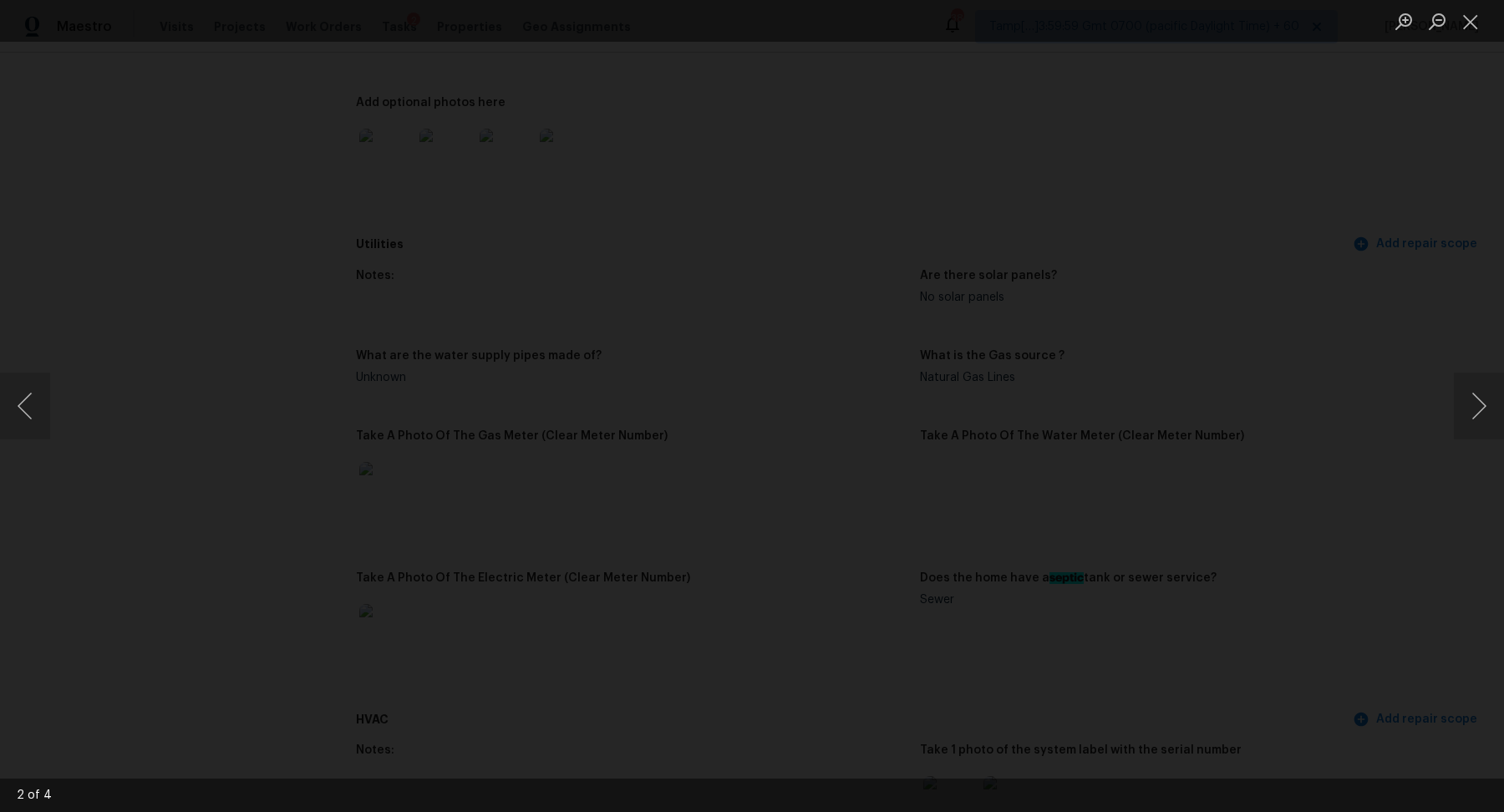
click at [1081, 369] on img "Lightbox" at bounding box center [893, 541] width 3692 height 1994
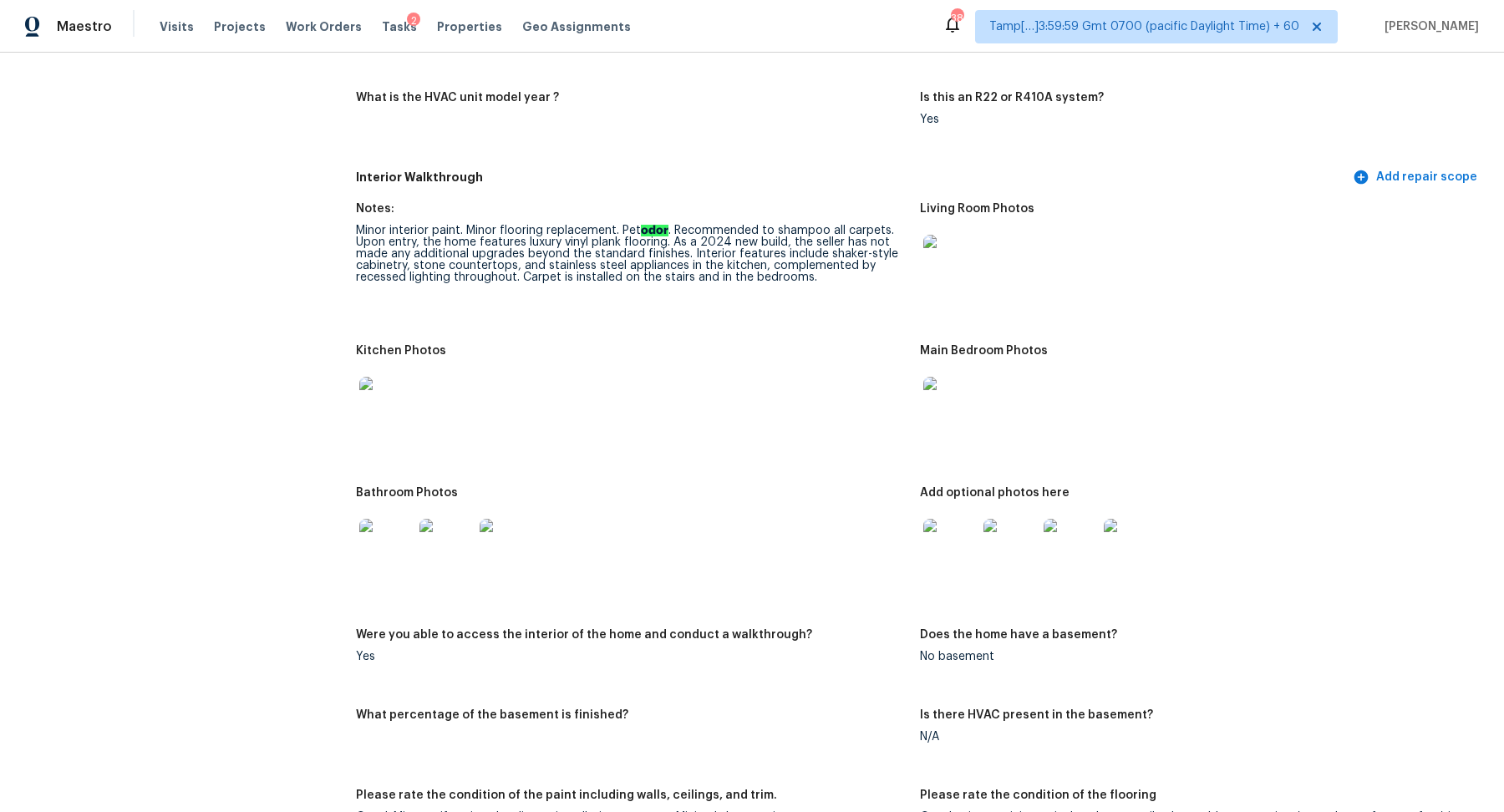
scroll to position [1609, 0]
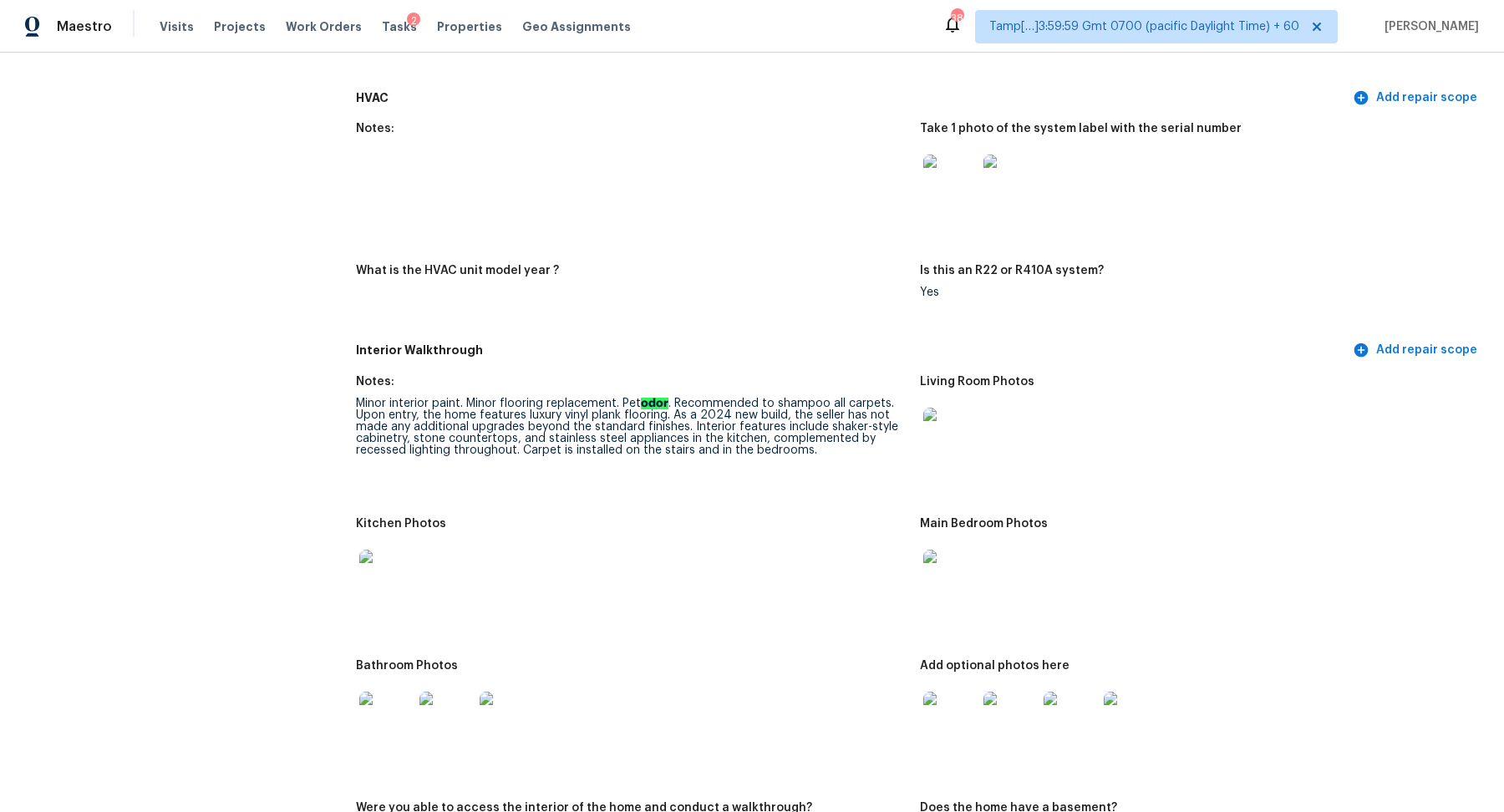
click at [949, 411] on img at bounding box center [950, 434] width 54 height 54
click at [387, 561] on img at bounding box center [386, 576] width 54 height 54
click at [932, 574] on img at bounding box center [950, 576] width 54 height 54
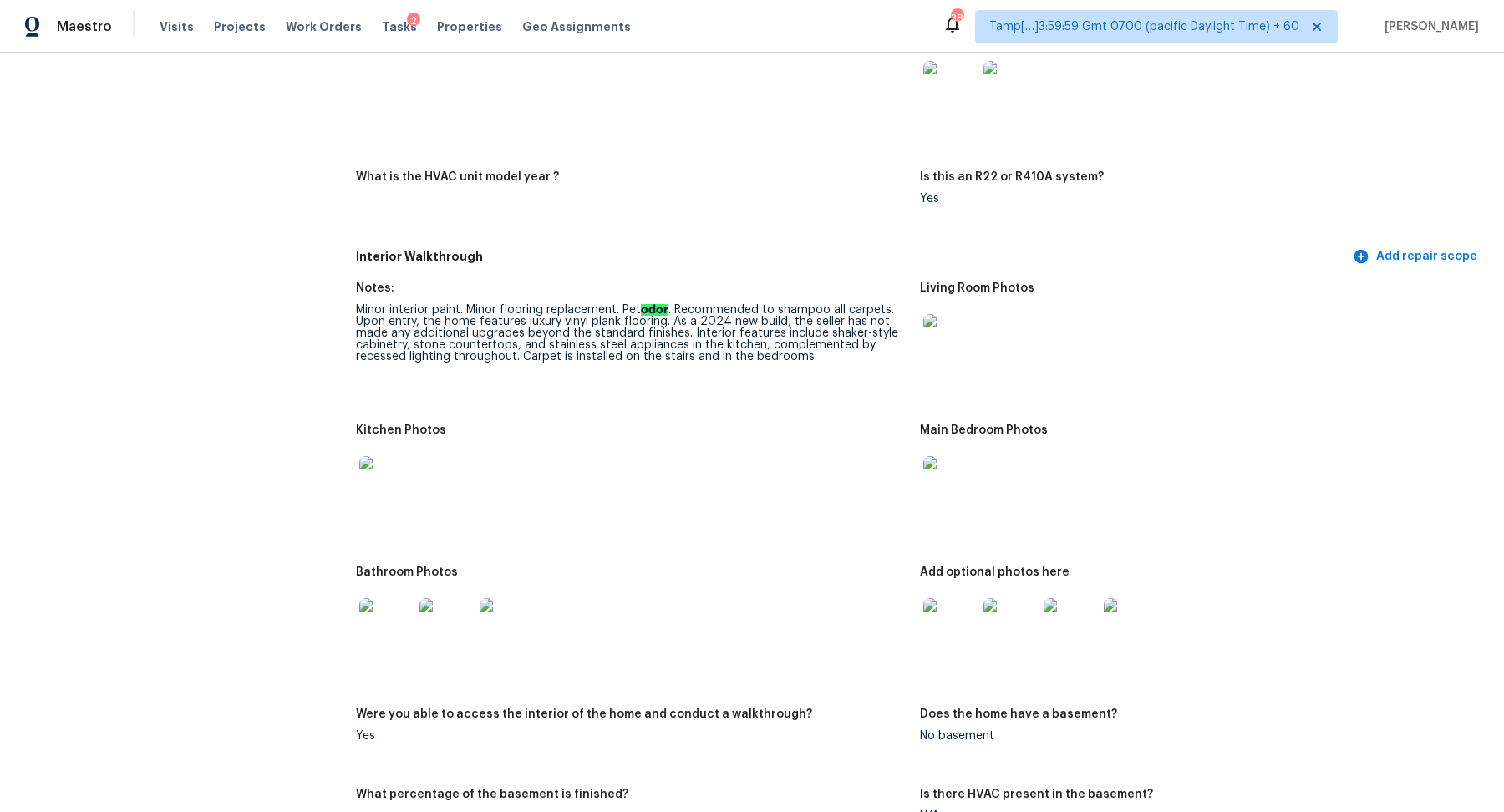
scroll to position [1768, 0]
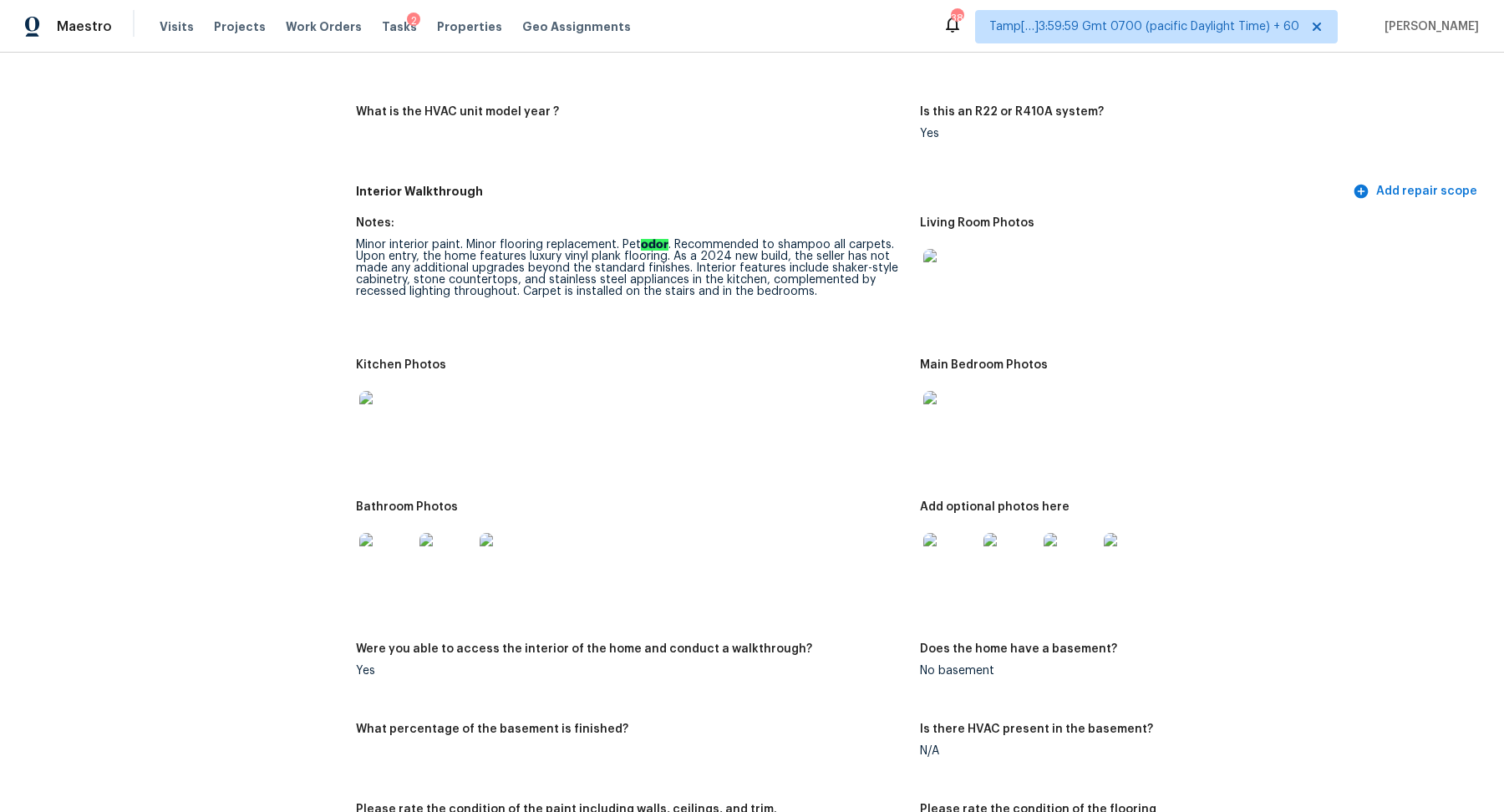
click at [389, 552] on img at bounding box center [386, 560] width 54 height 54
click at [938, 555] on img at bounding box center [950, 560] width 54 height 54
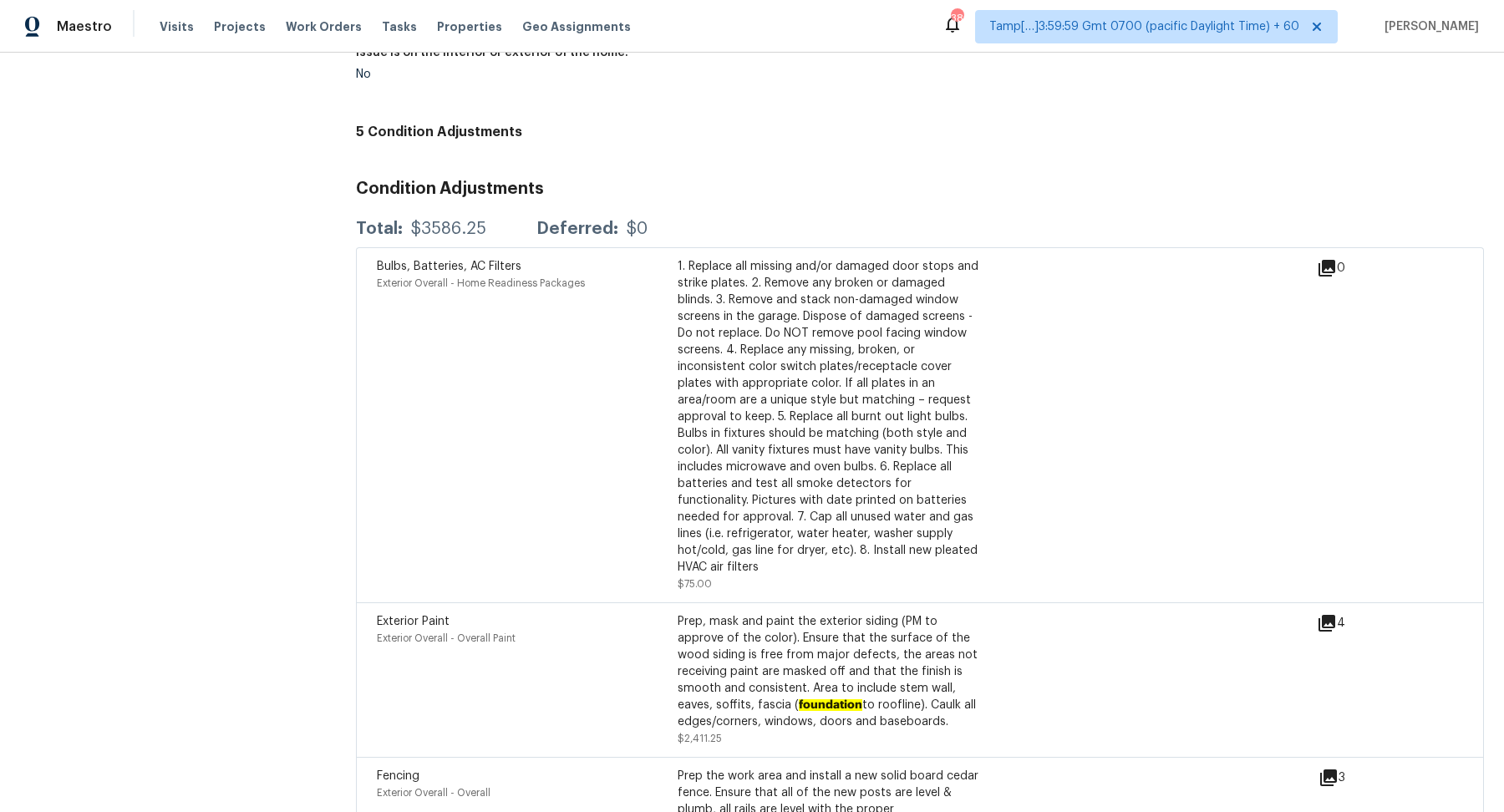
scroll to position [3837, 0]
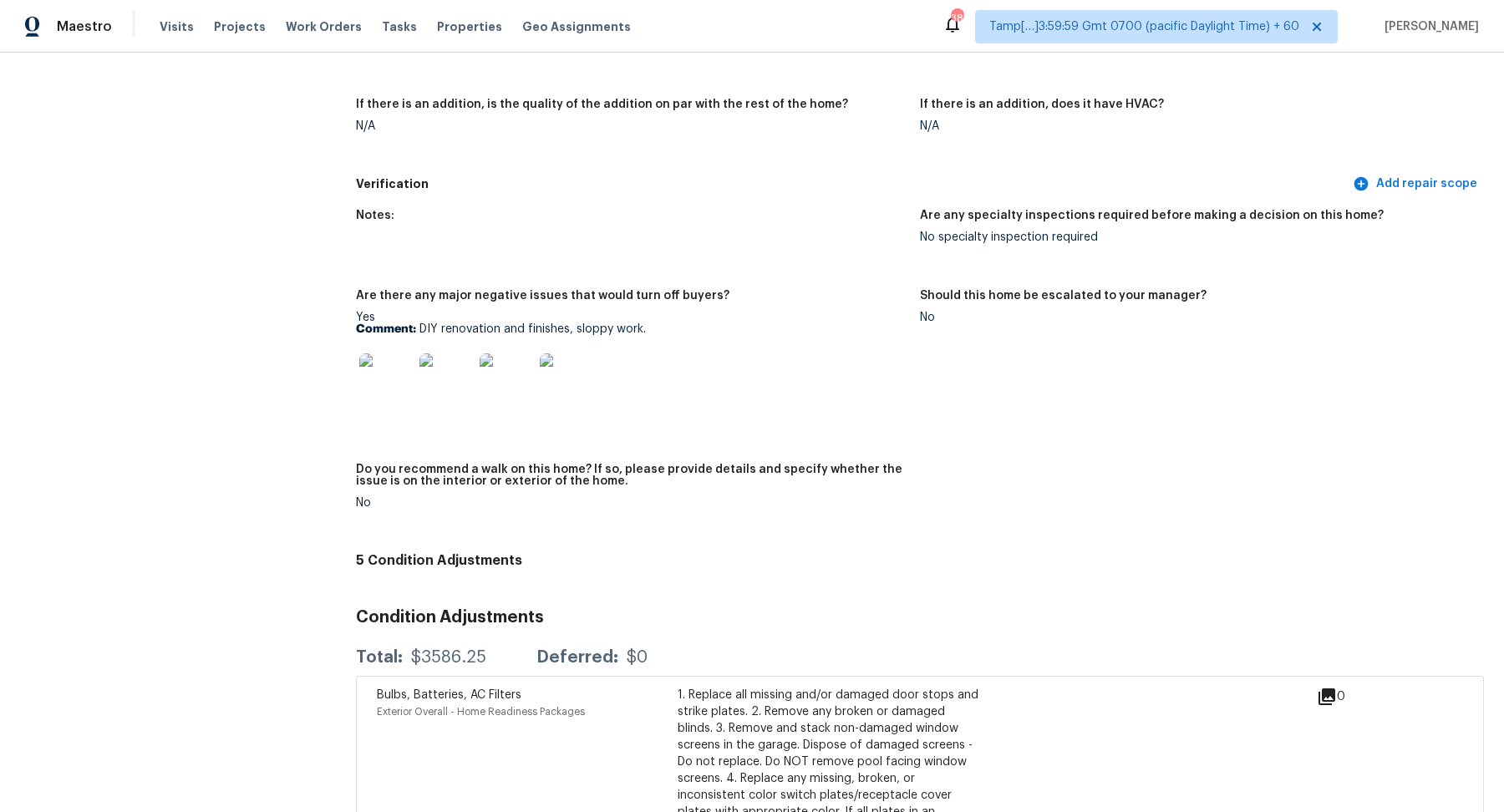
click at [395, 355] on img at bounding box center [386, 380] width 54 height 54
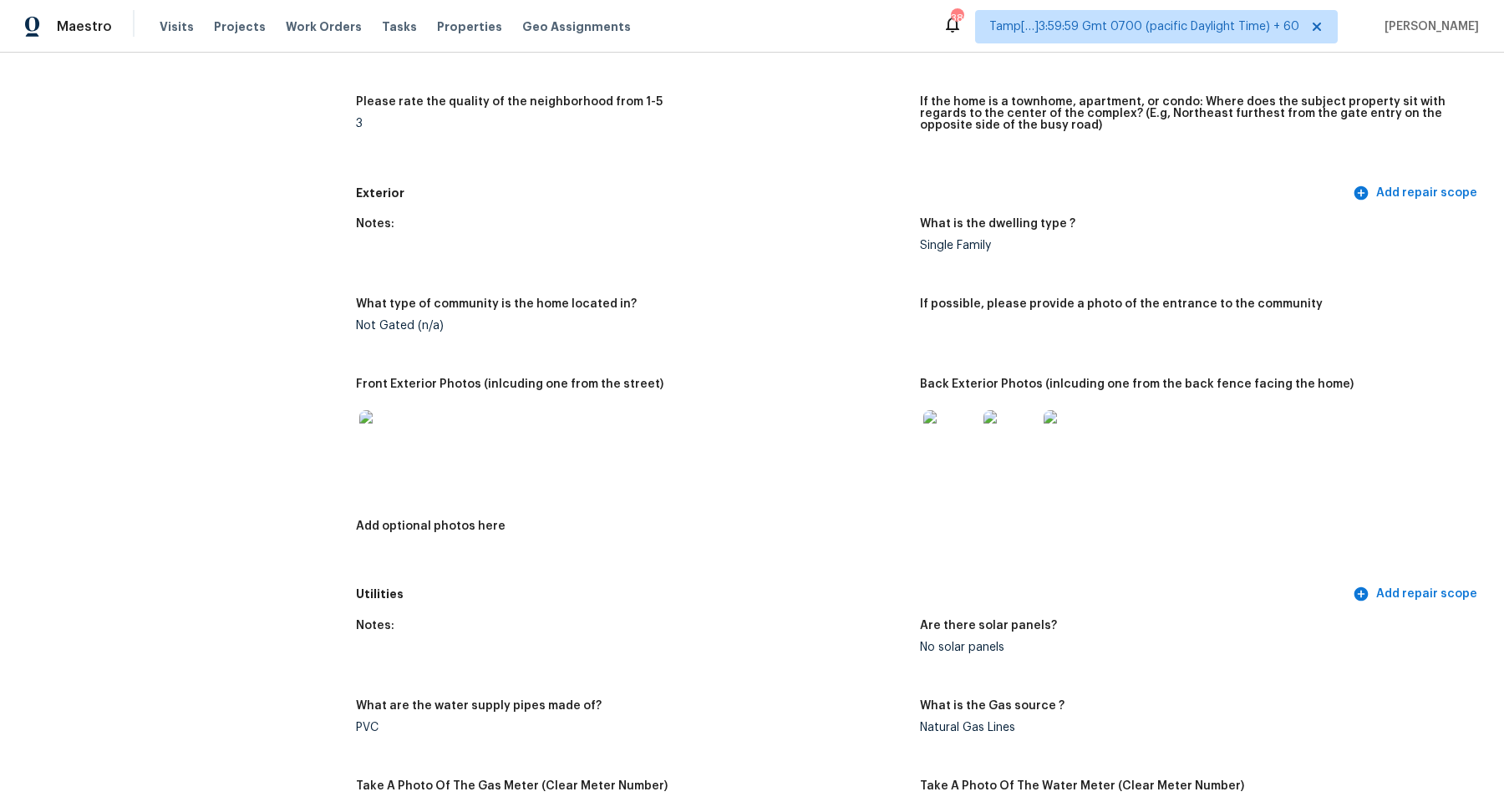
scroll to position [636, 0]
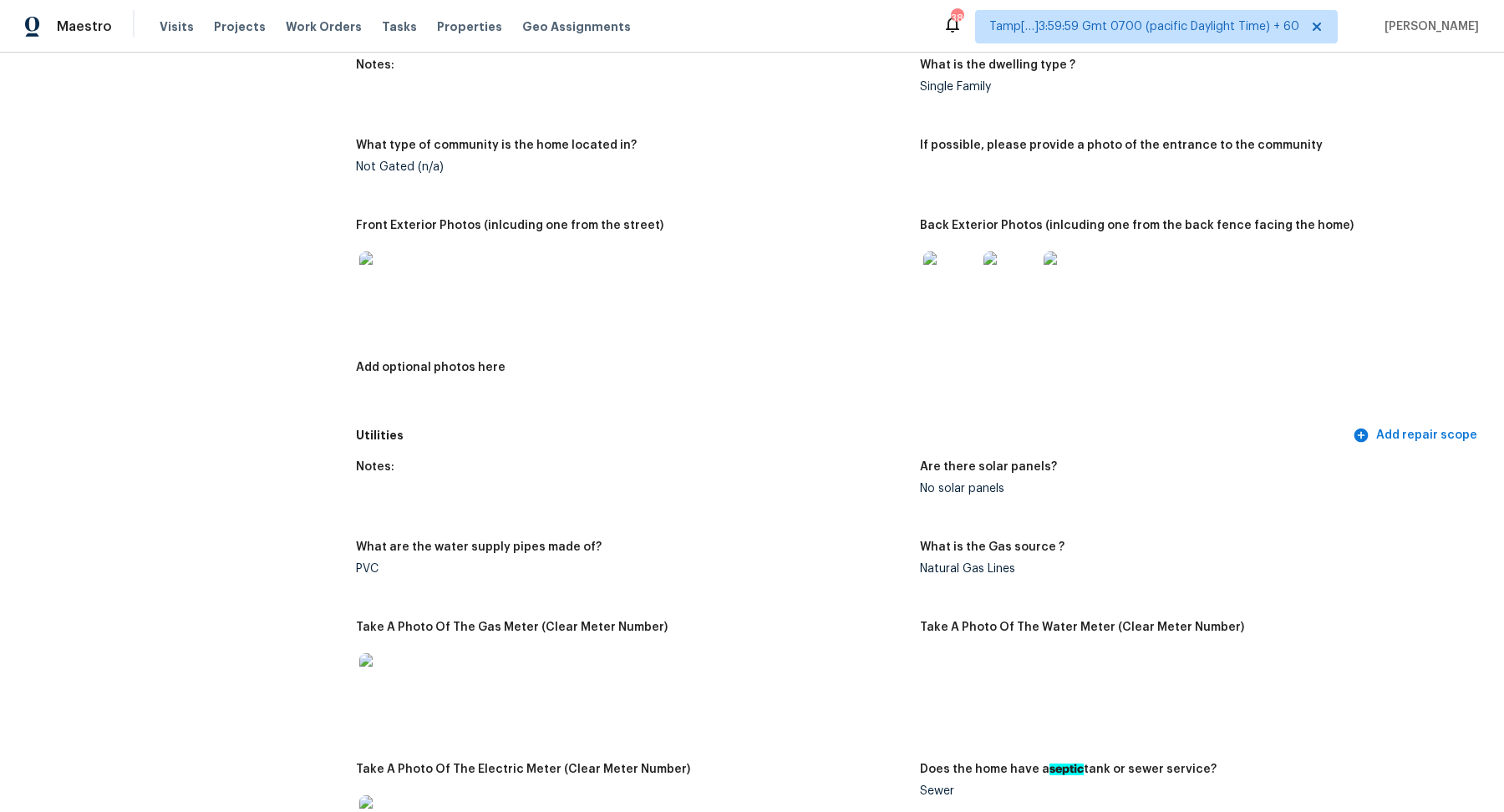
click at [963, 284] on img at bounding box center [950, 279] width 54 height 54
click at [405, 257] on img at bounding box center [386, 279] width 54 height 54
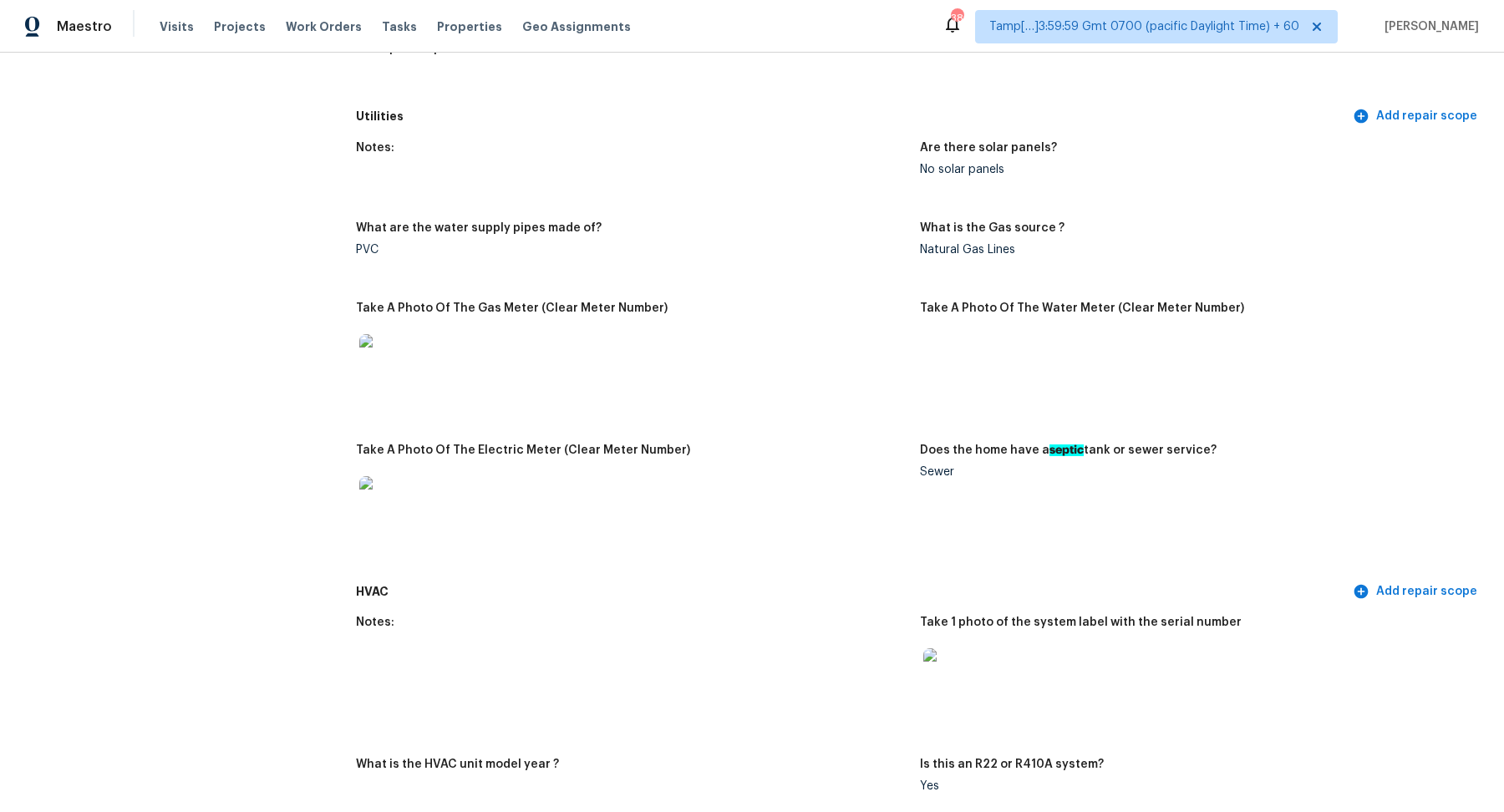
scroll to position [960, 0]
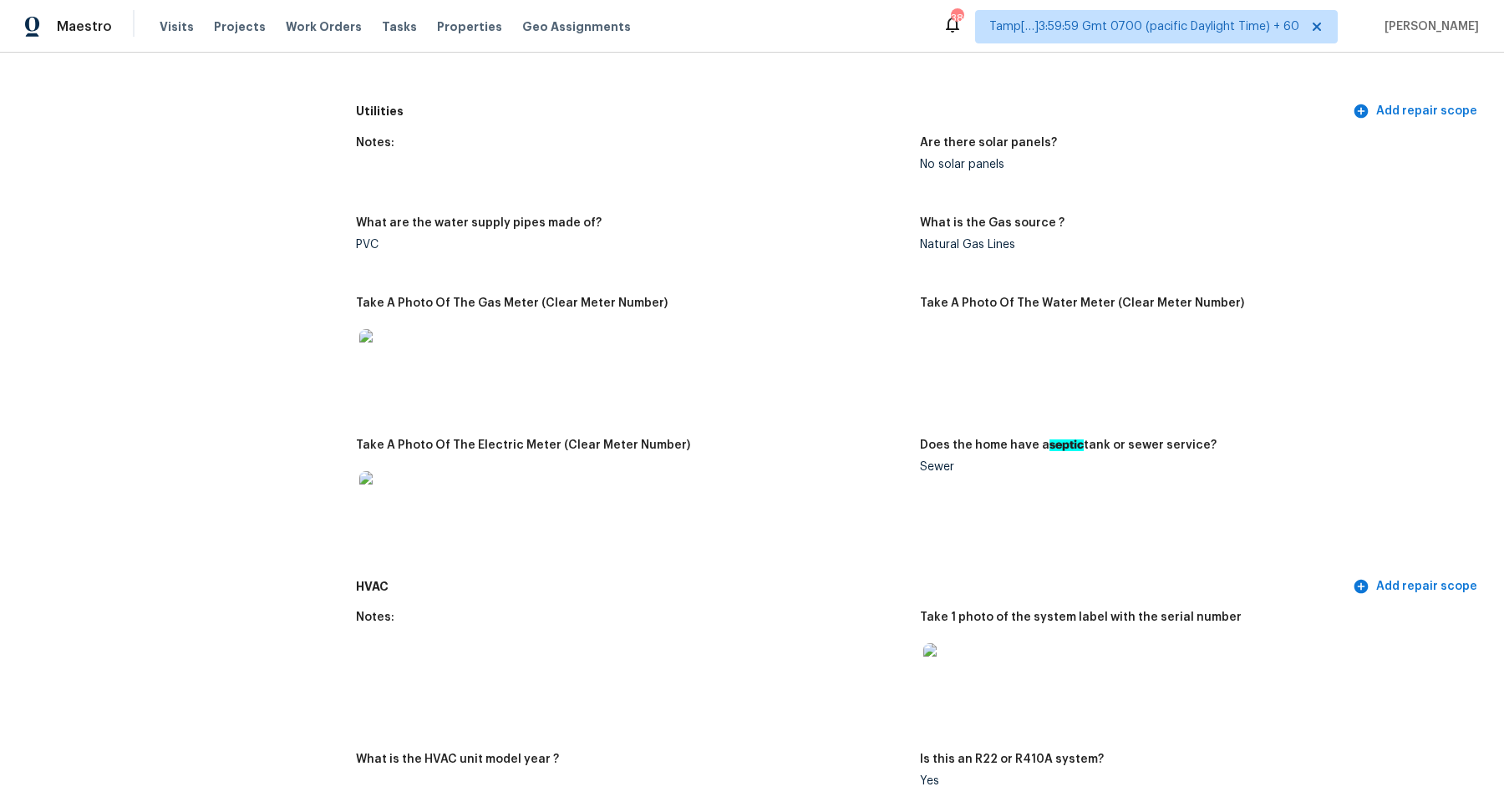
click at [379, 507] on img at bounding box center [386, 498] width 54 height 54
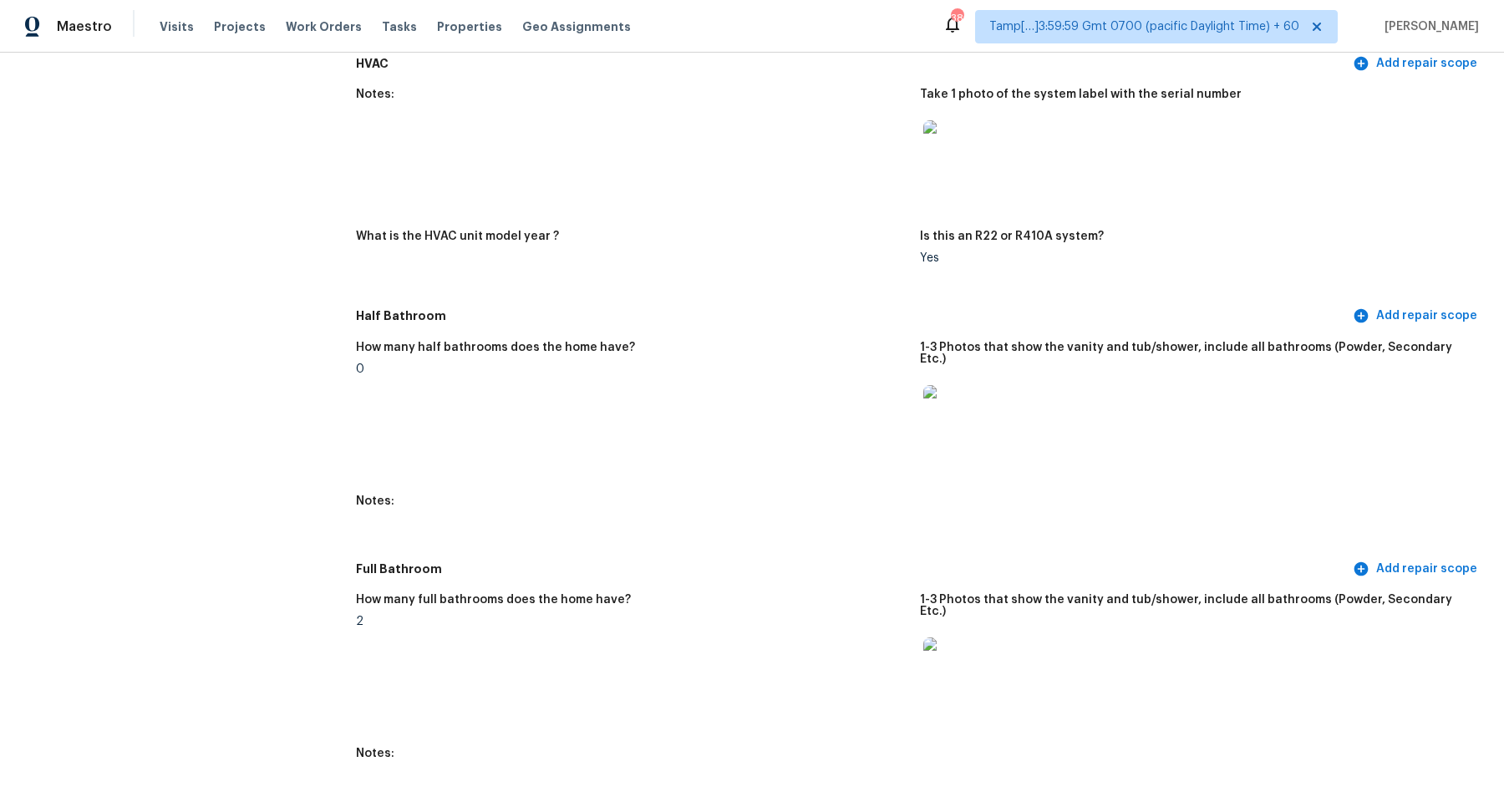
scroll to position [1889, 0]
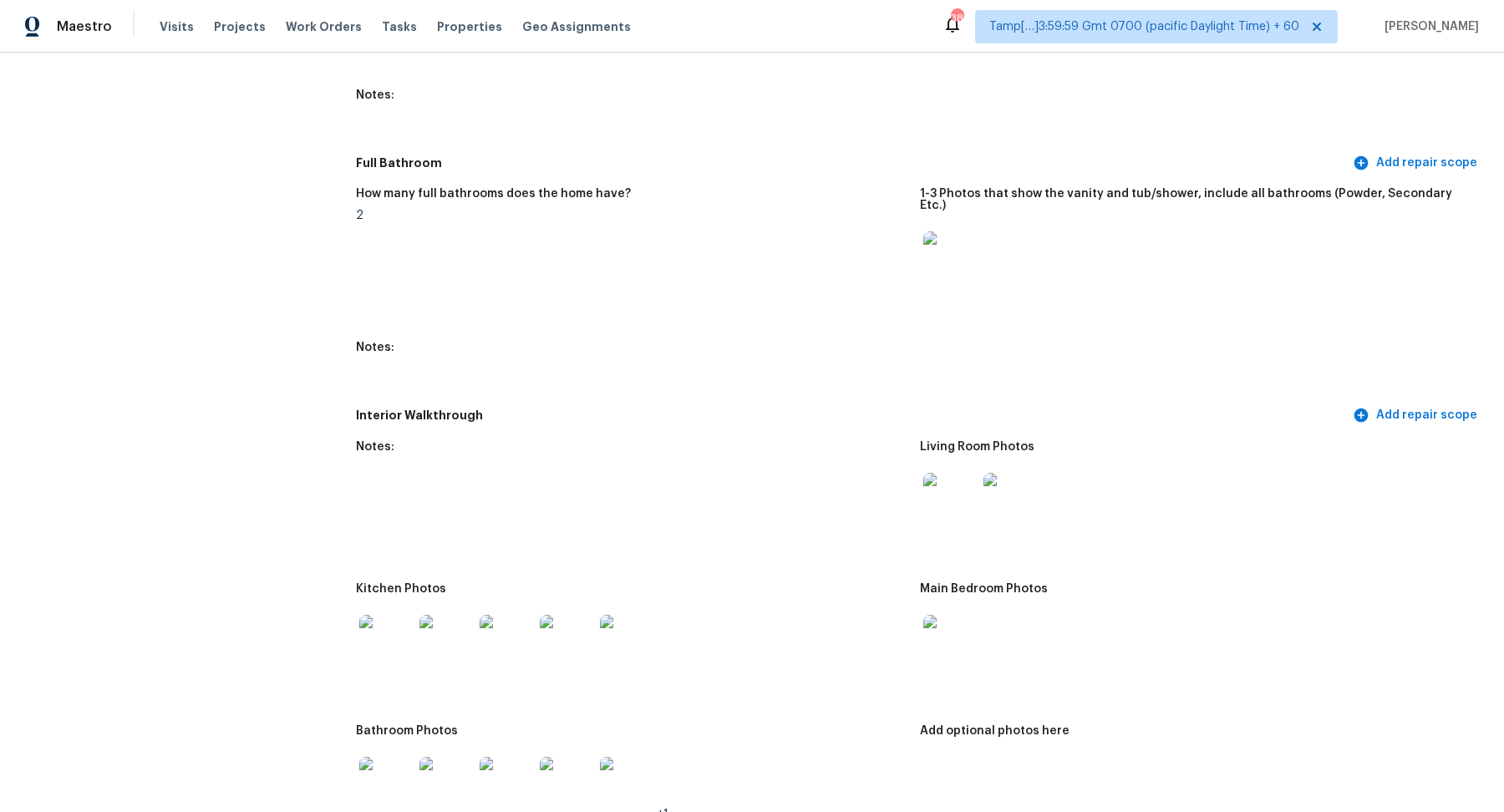
click at [950, 481] on img at bounding box center [950, 500] width 54 height 54
click at [414, 617] on div at bounding box center [386, 641] width 60 height 73
click at [391, 618] on img at bounding box center [386, 641] width 54 height 54
click at [943, 615] on img at bounding box center [950, 641] width 54 height 54
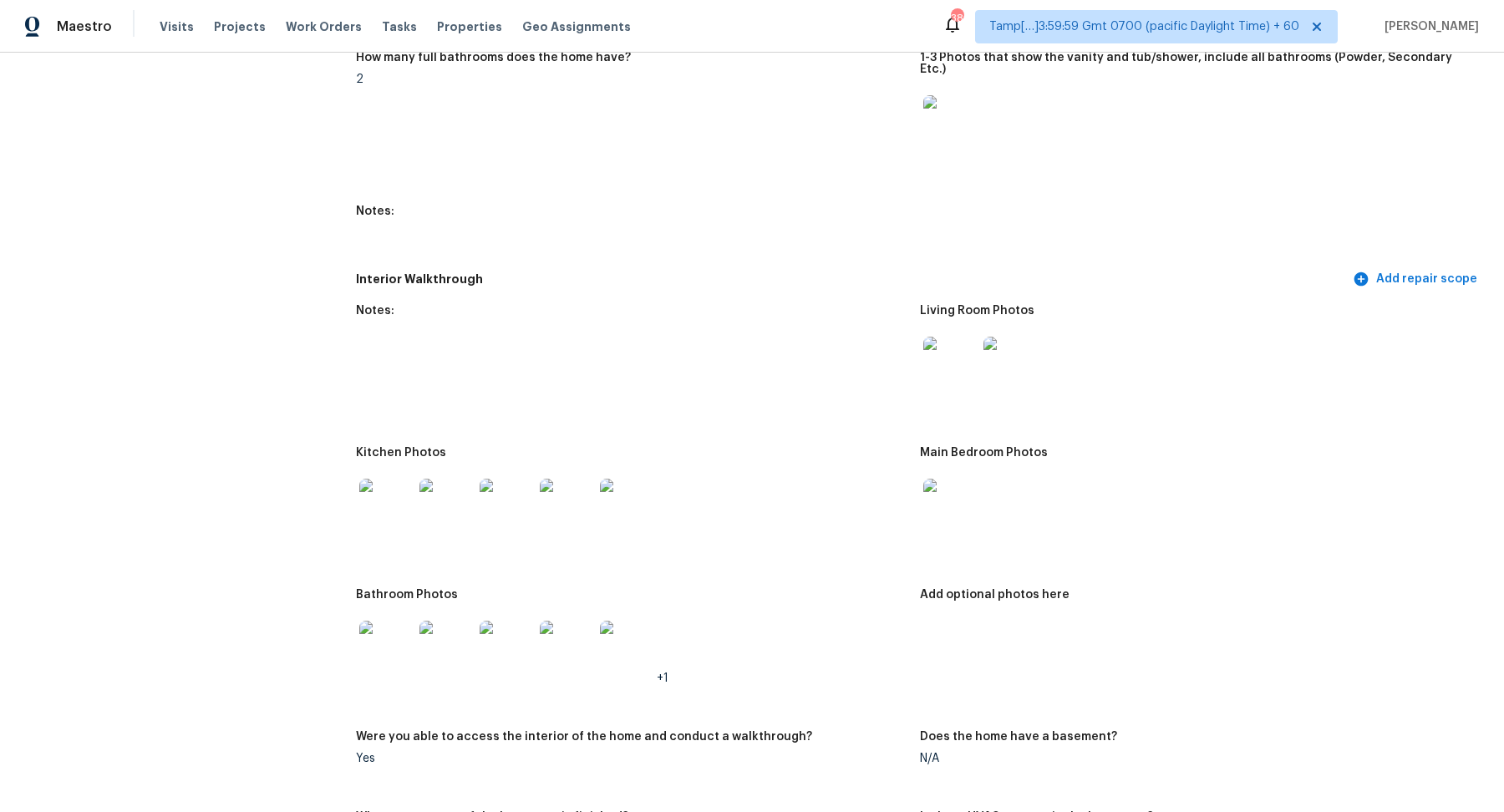
scroll to position [2160, 0]
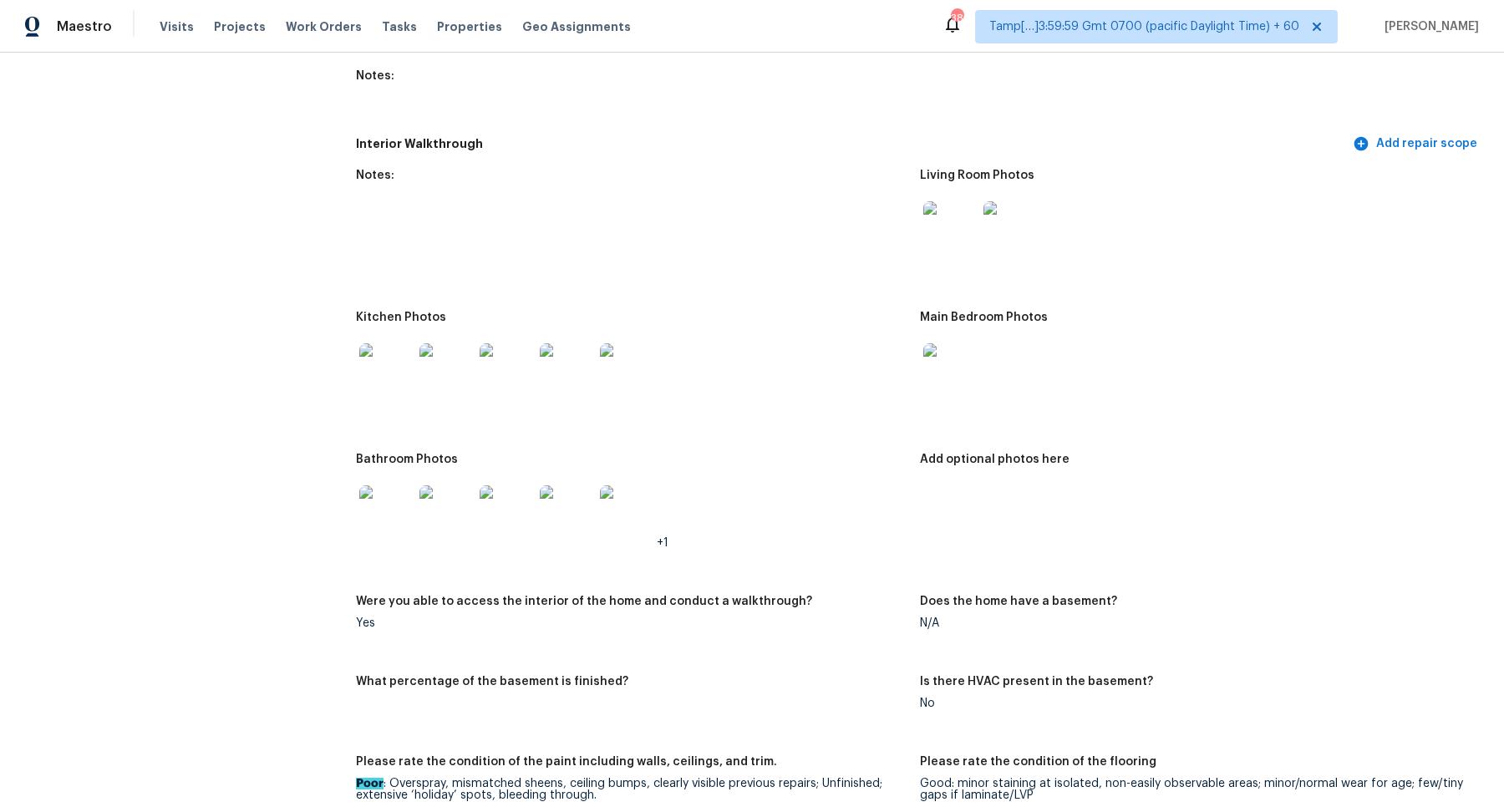
click at [385, 508] on img at bounding box center [386, 513] width 54 height 54
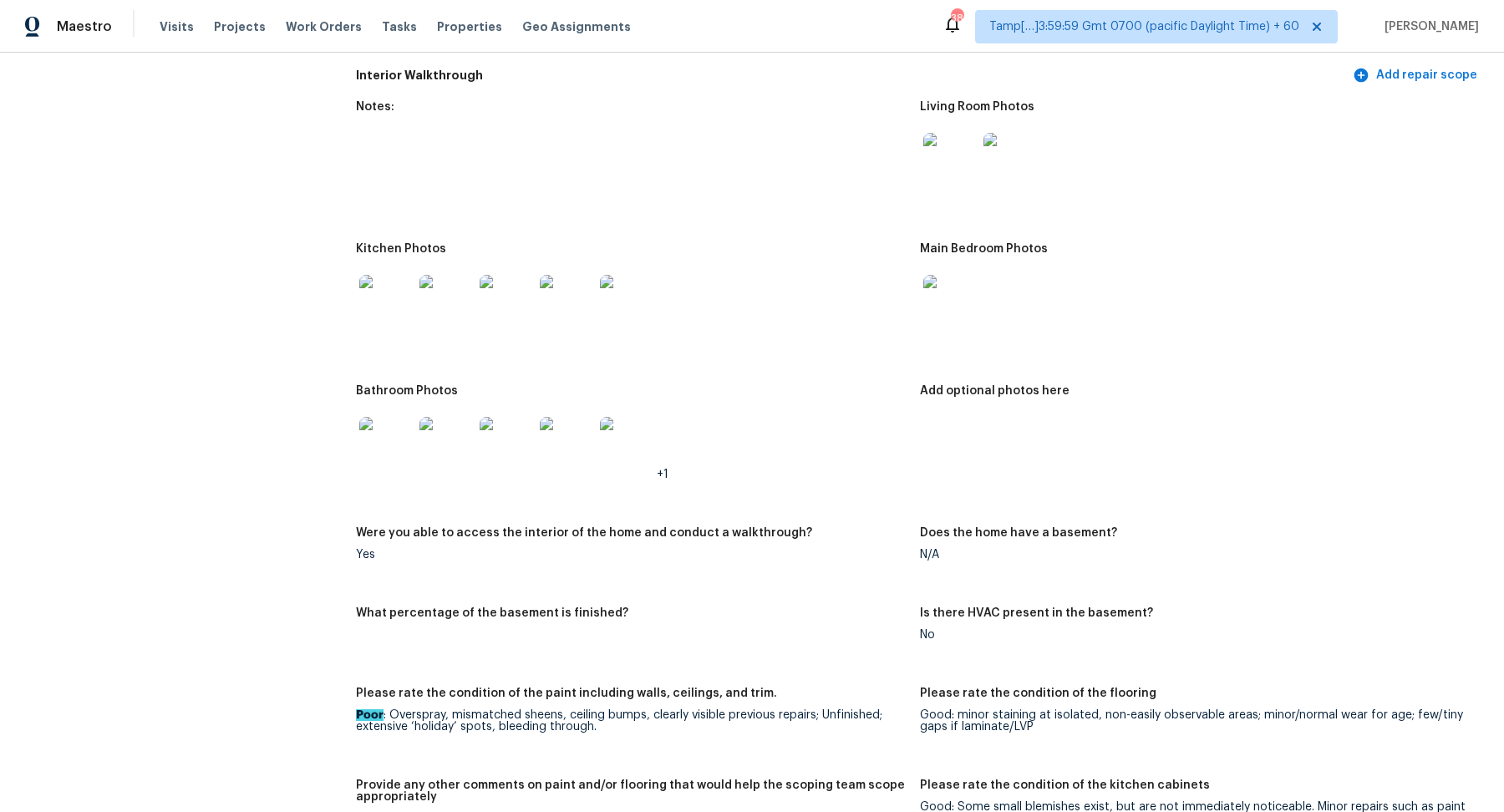
scroll to position [2344, 0]
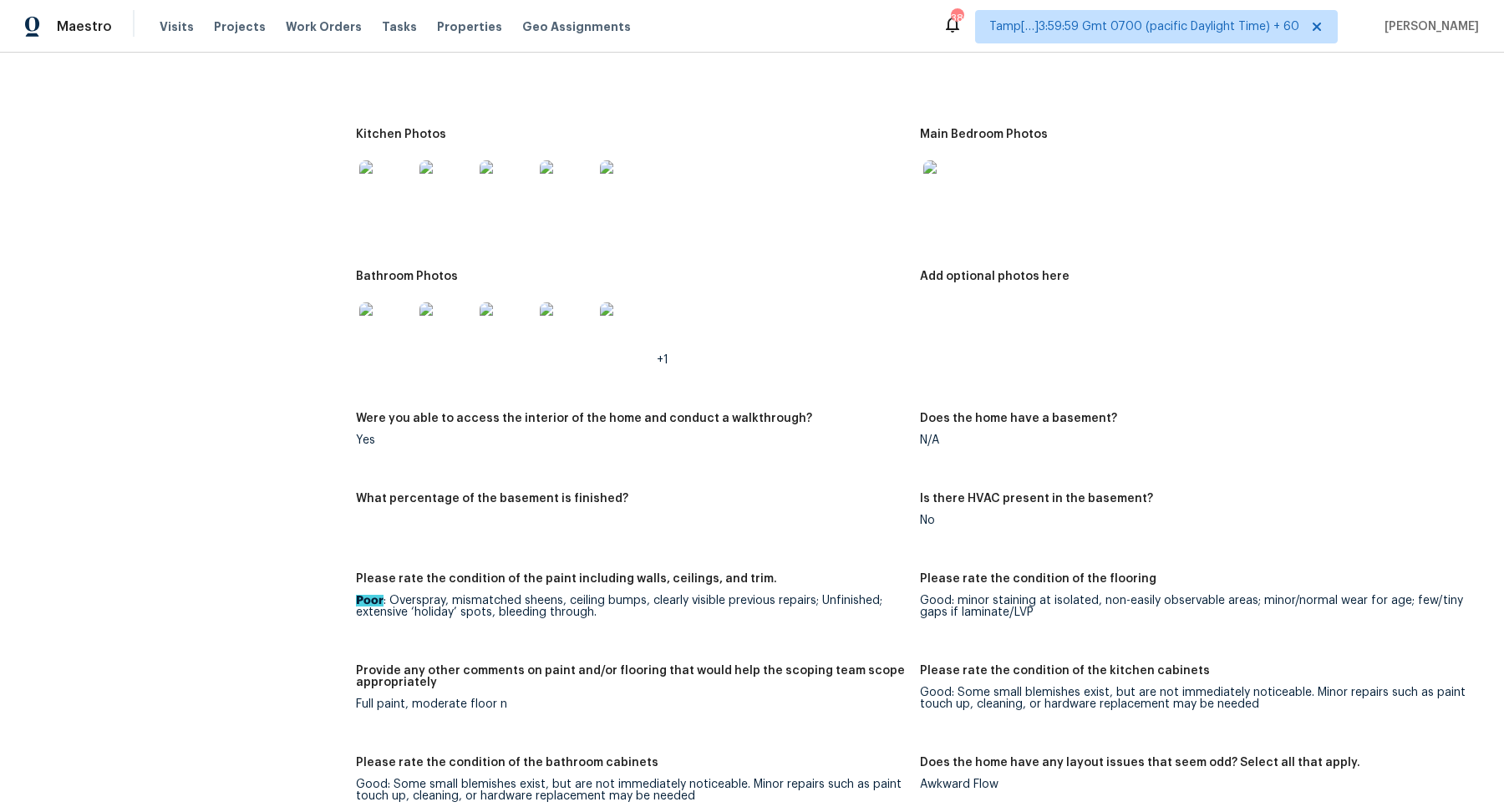
click at [638, 308] on img at bounding box center [627, 329] width 54 height 54
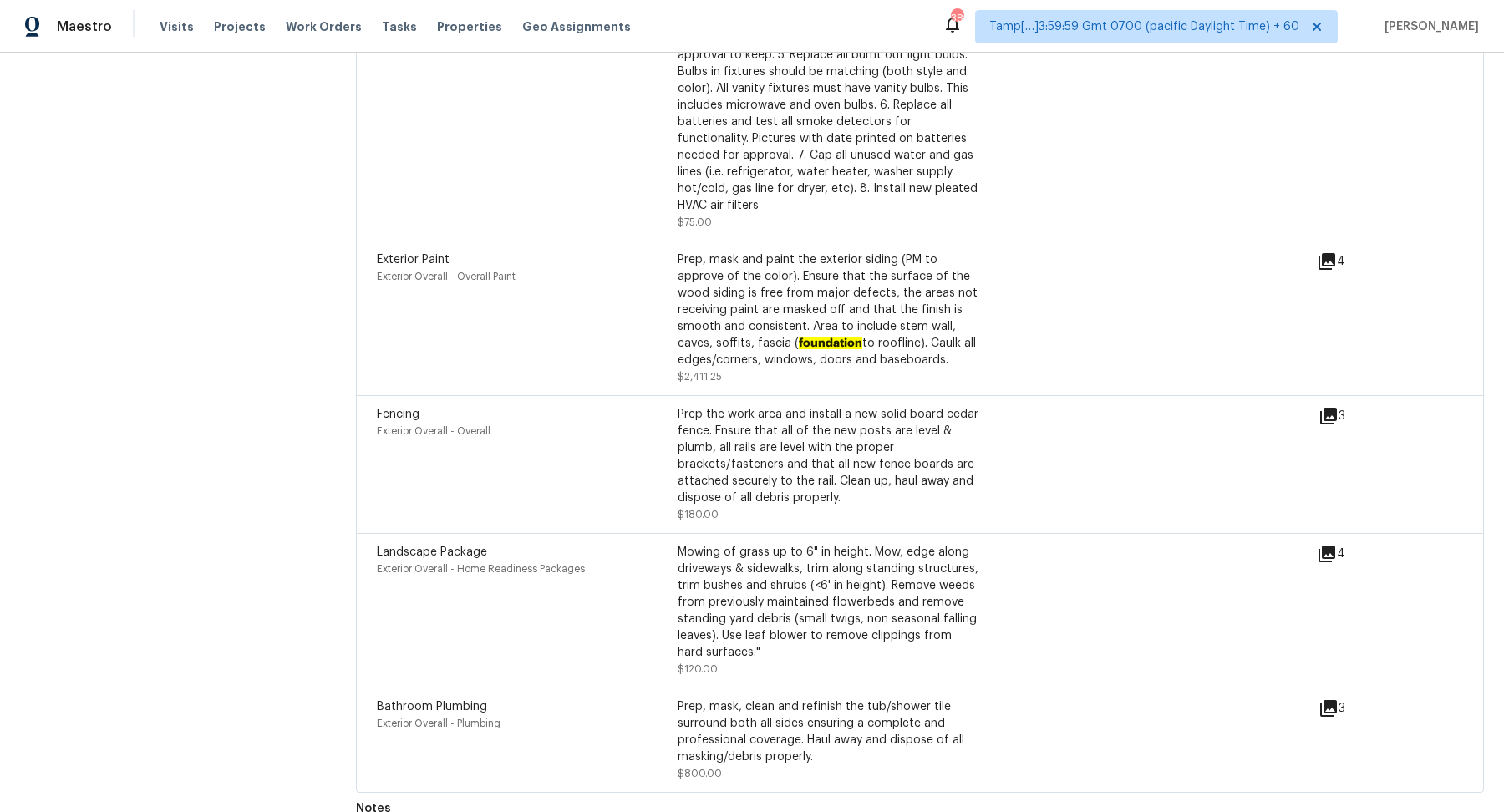
scroll to position [4021, 0]
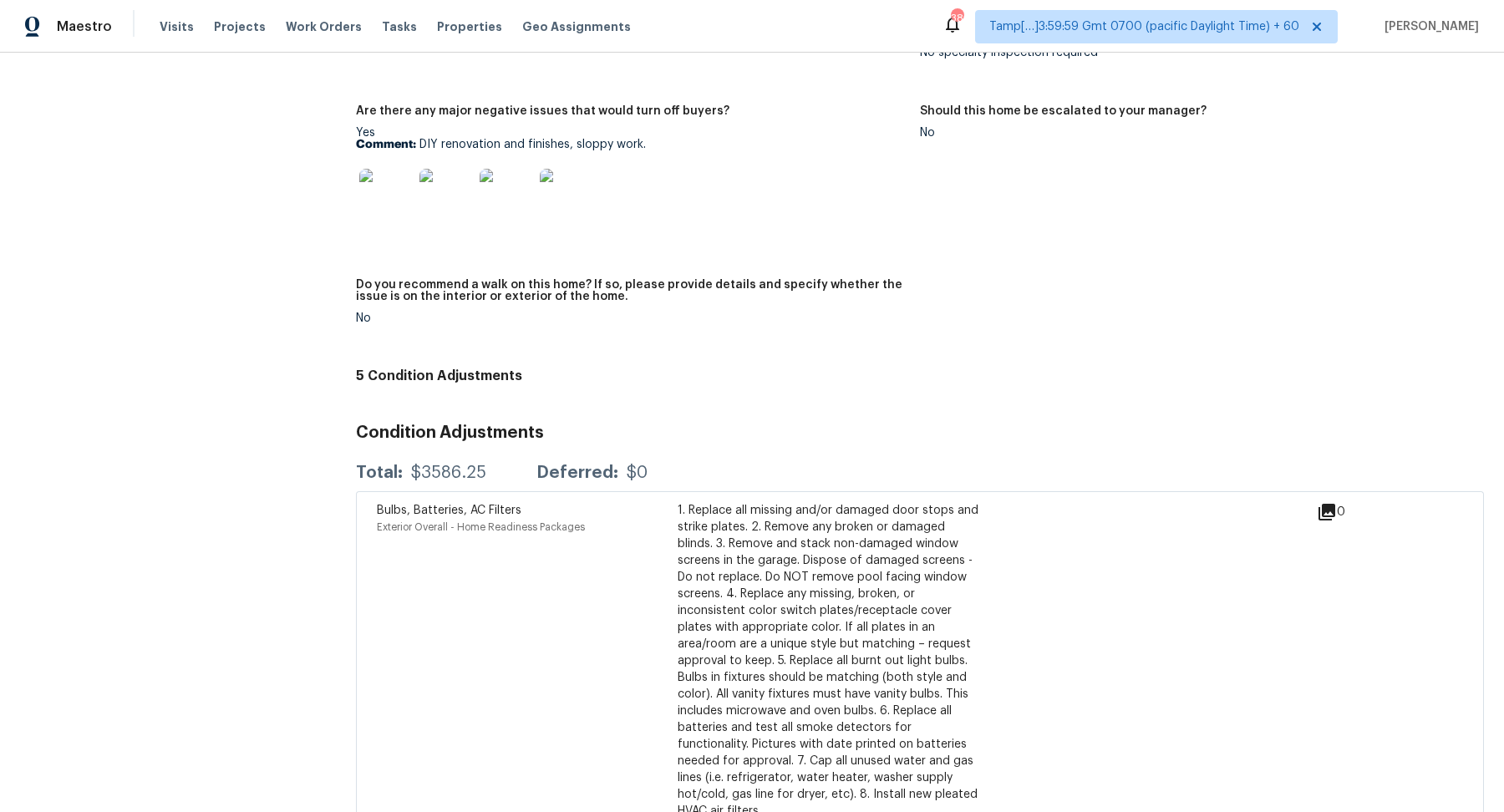
click at [380, 169] on img at bounding box center [386, 195] width 54 height 54
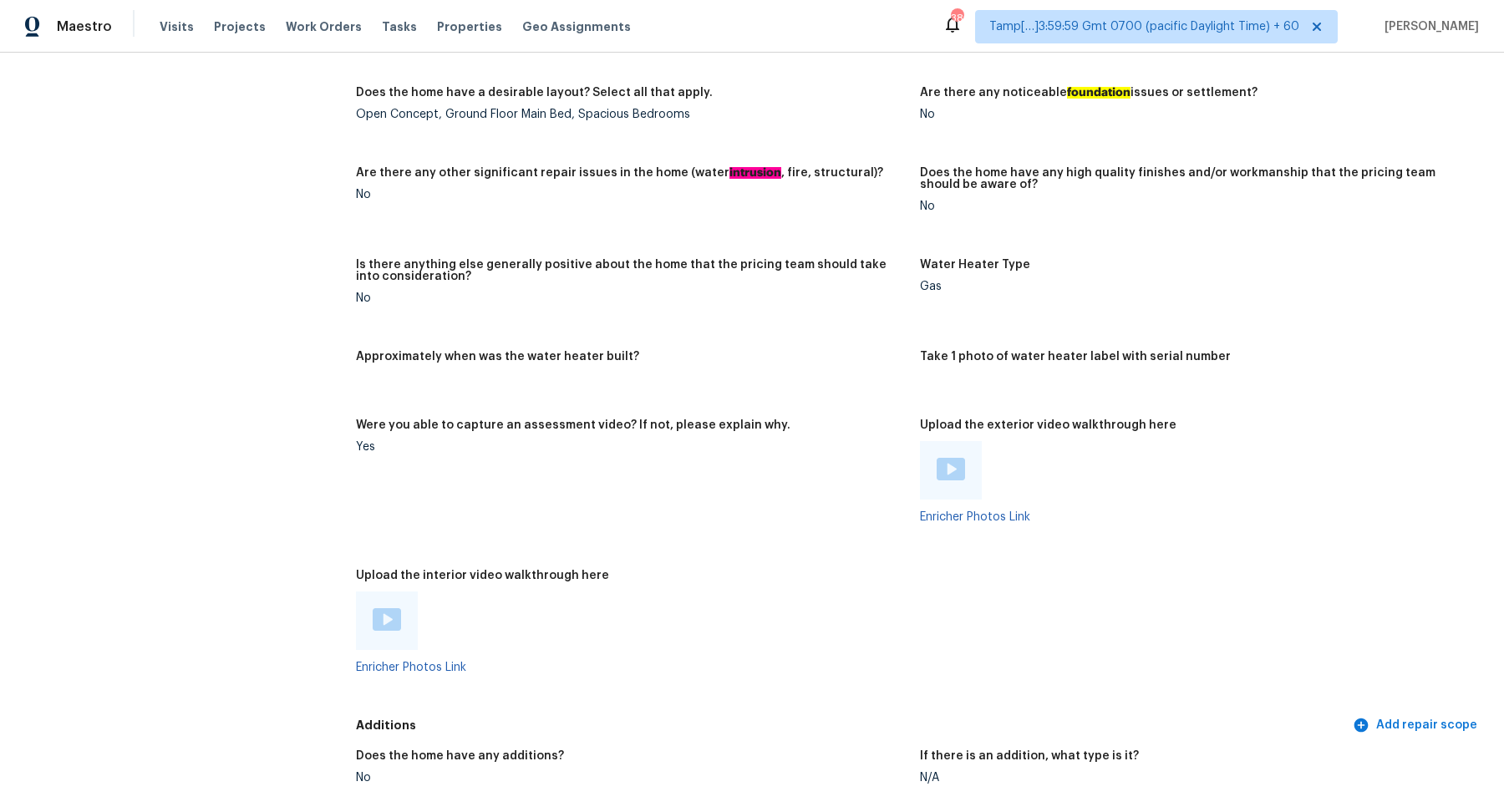
scroll to position [3331, 0]
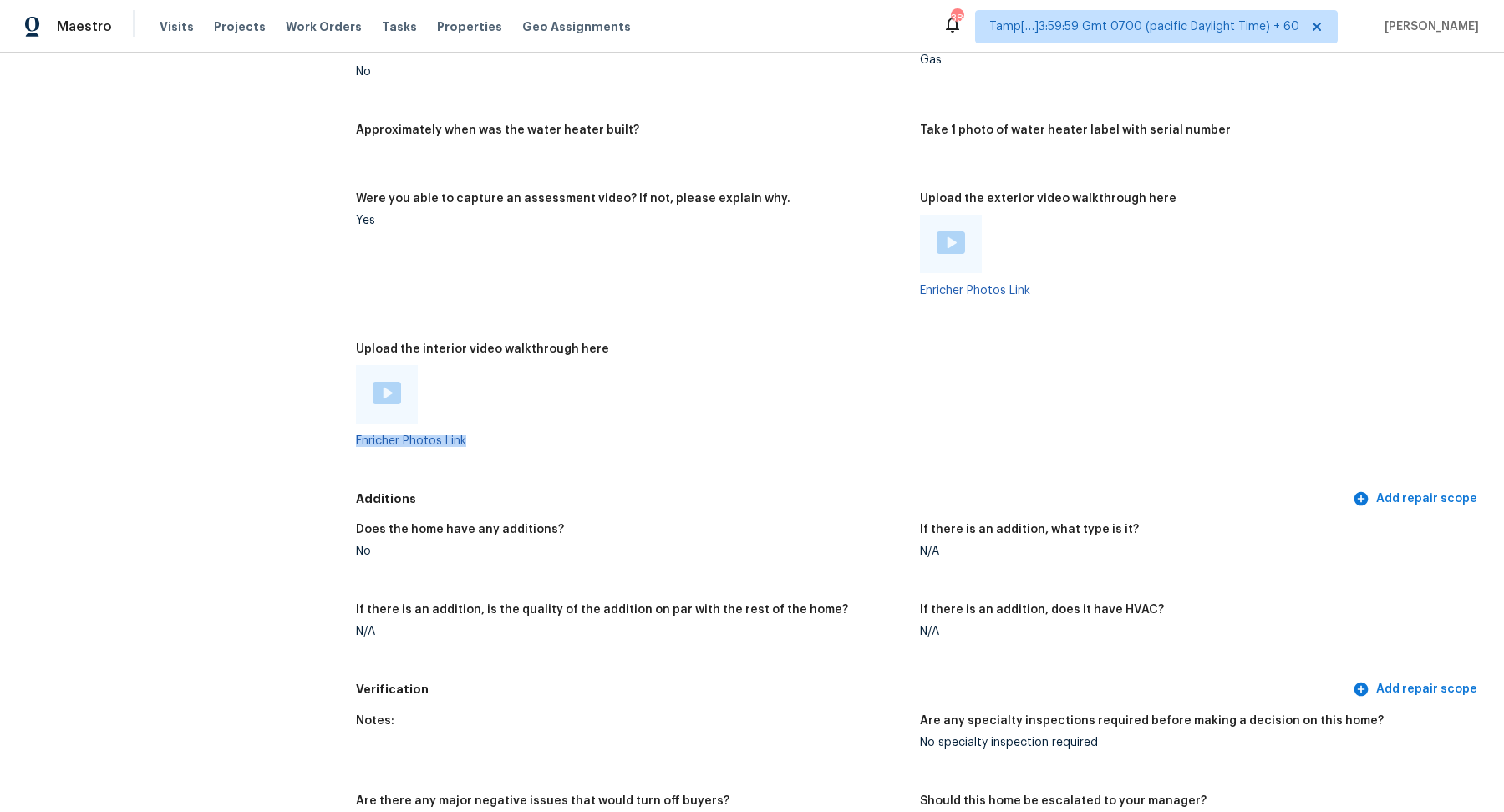
click at [392, 382] on img at bounding box center [387, 393] width 29 height 23
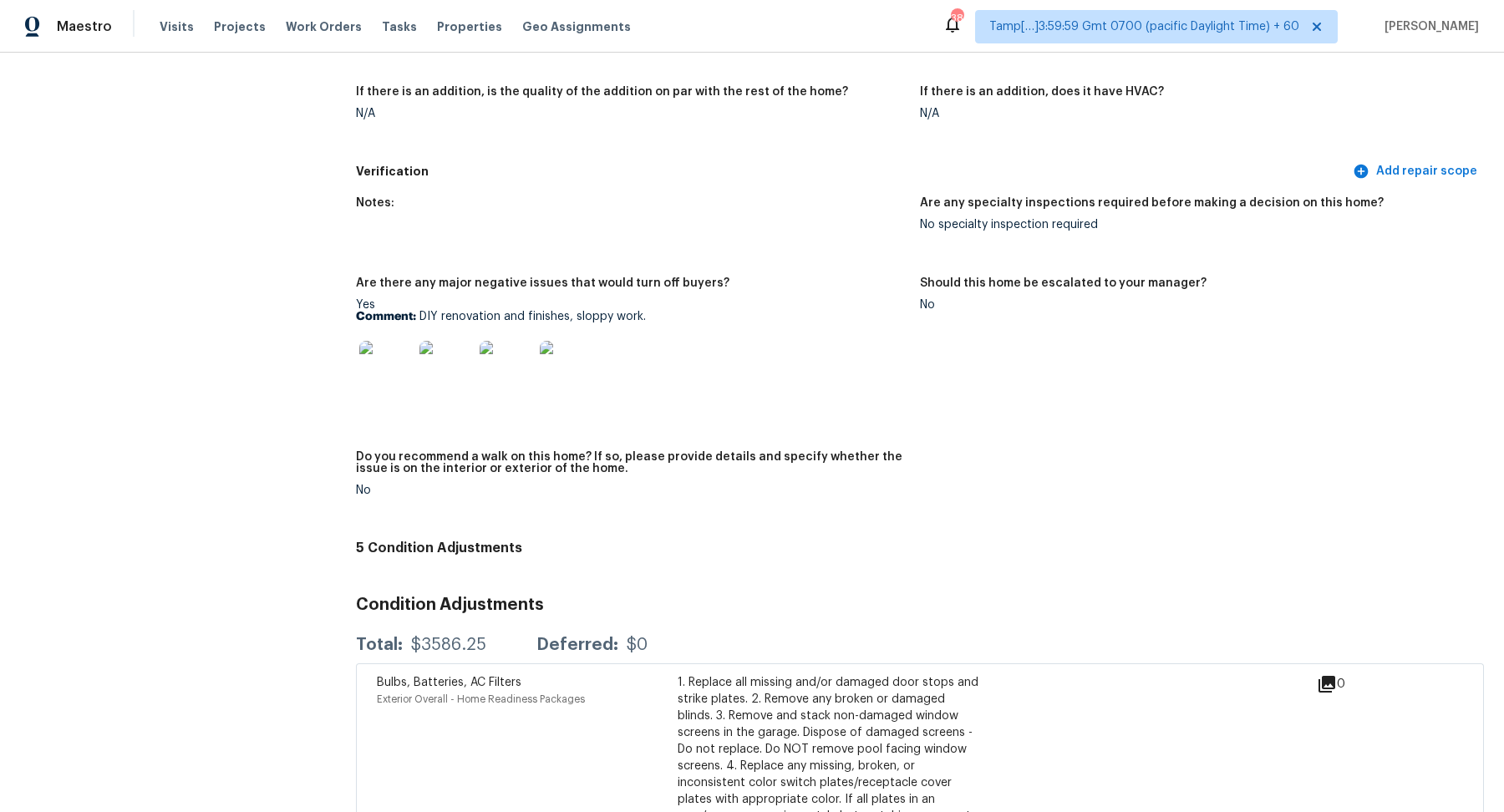
scroll to position [3887, 0]
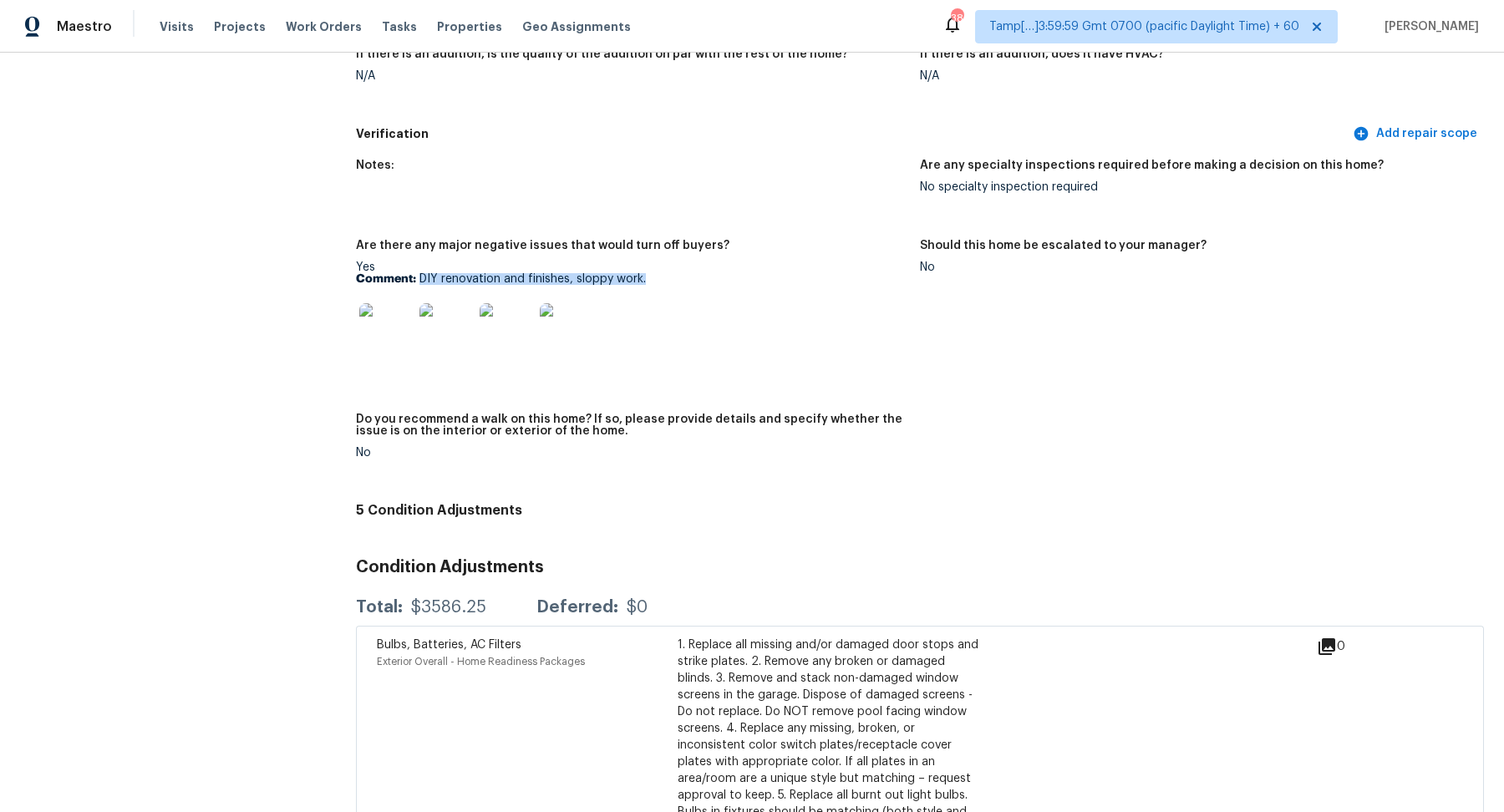
drag, startPoint x: 419, startPoint y: 255, endPoint x: 696, endPoint y: 258, distance: 277.0
click at [696, 274] on p "Comment: DIY renovation and finishes, sloppy work." at bounding box center [631, 280] width 550 height 12
copy p "DIY renovation and finishes, sloppy work."
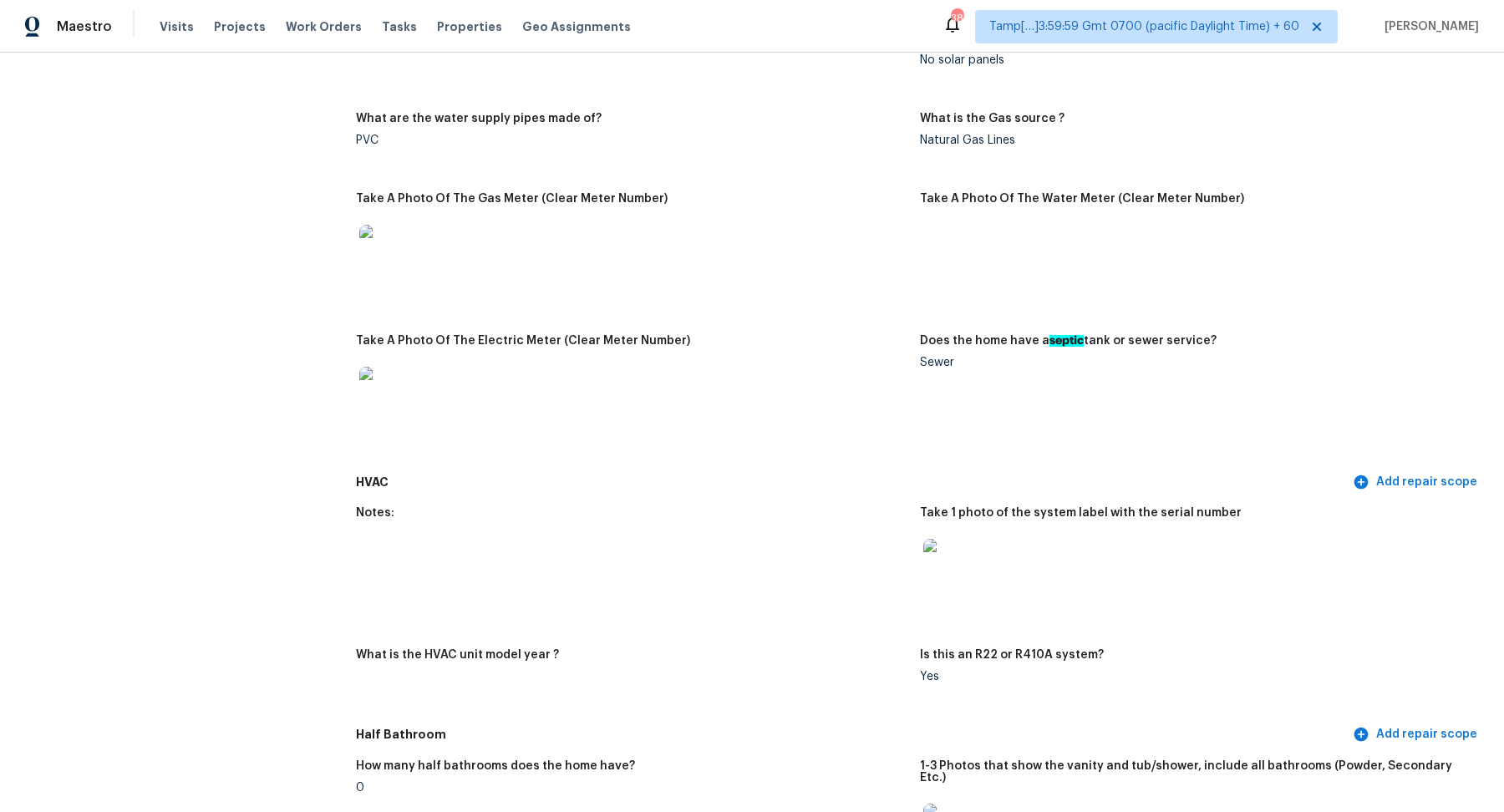
scroll to position [1053, 0]
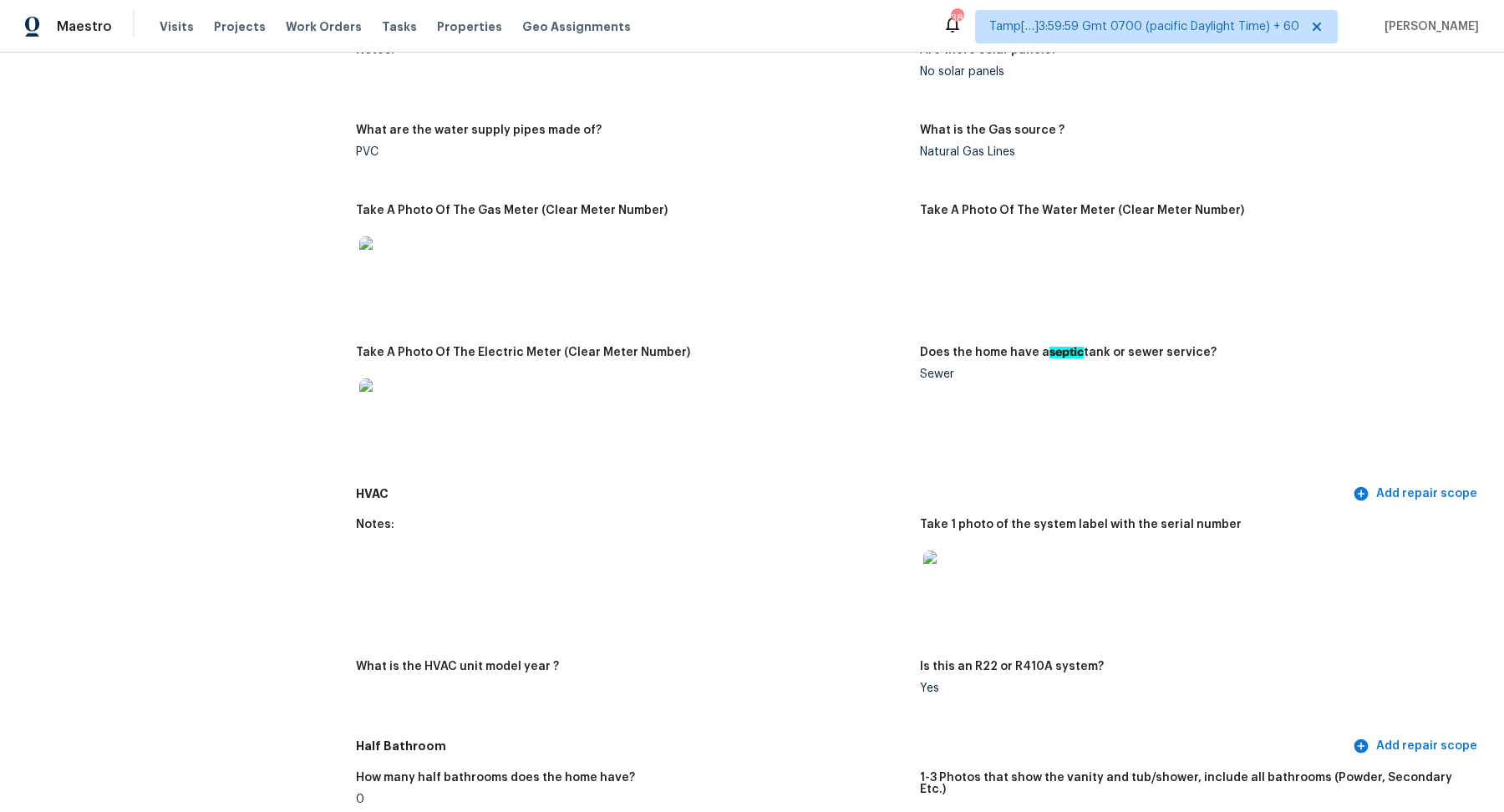
click at [947, 571] on img at bounding box center [950, 577] width 54 height 54
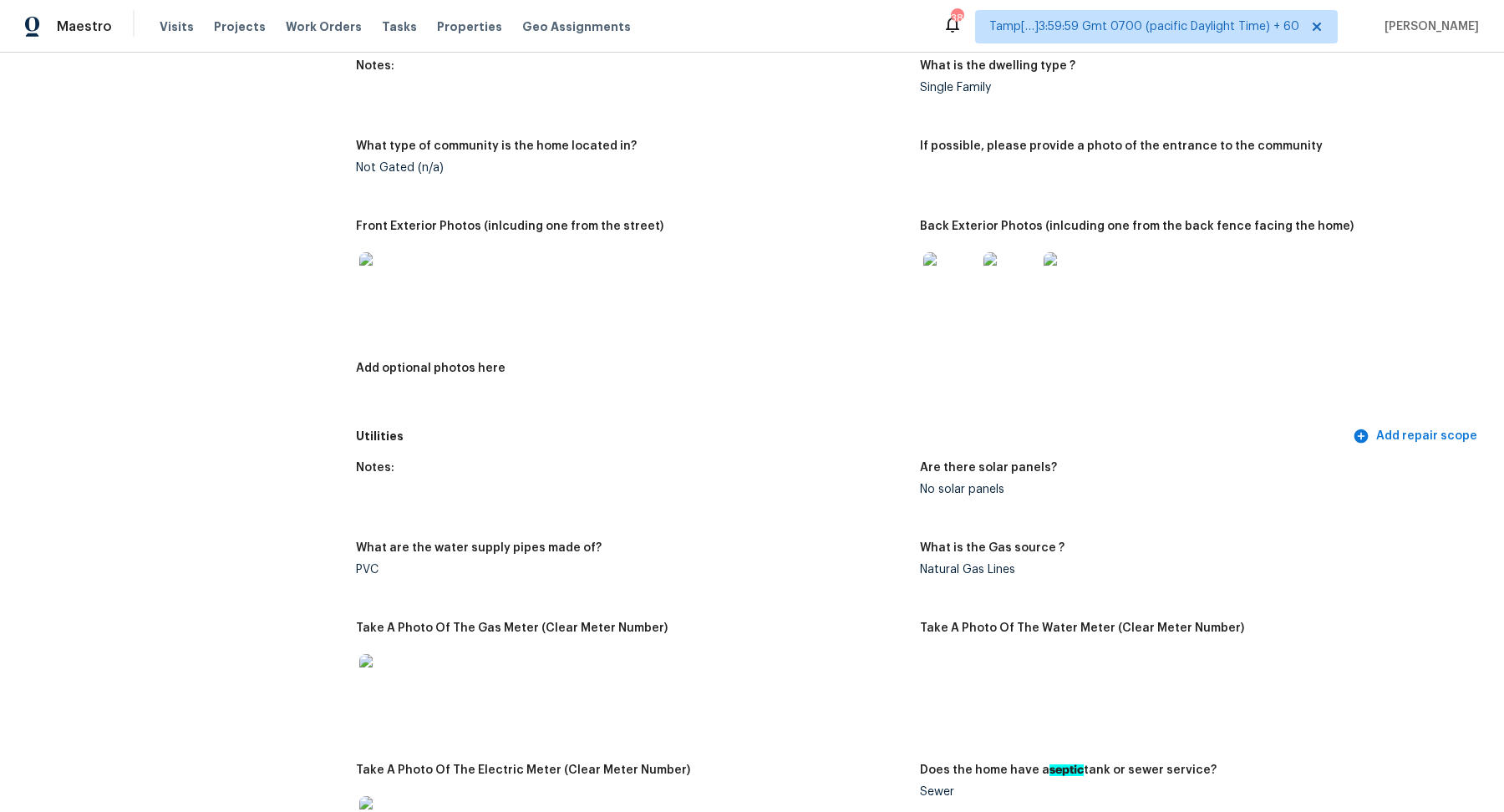
scroll to position [600, 0]
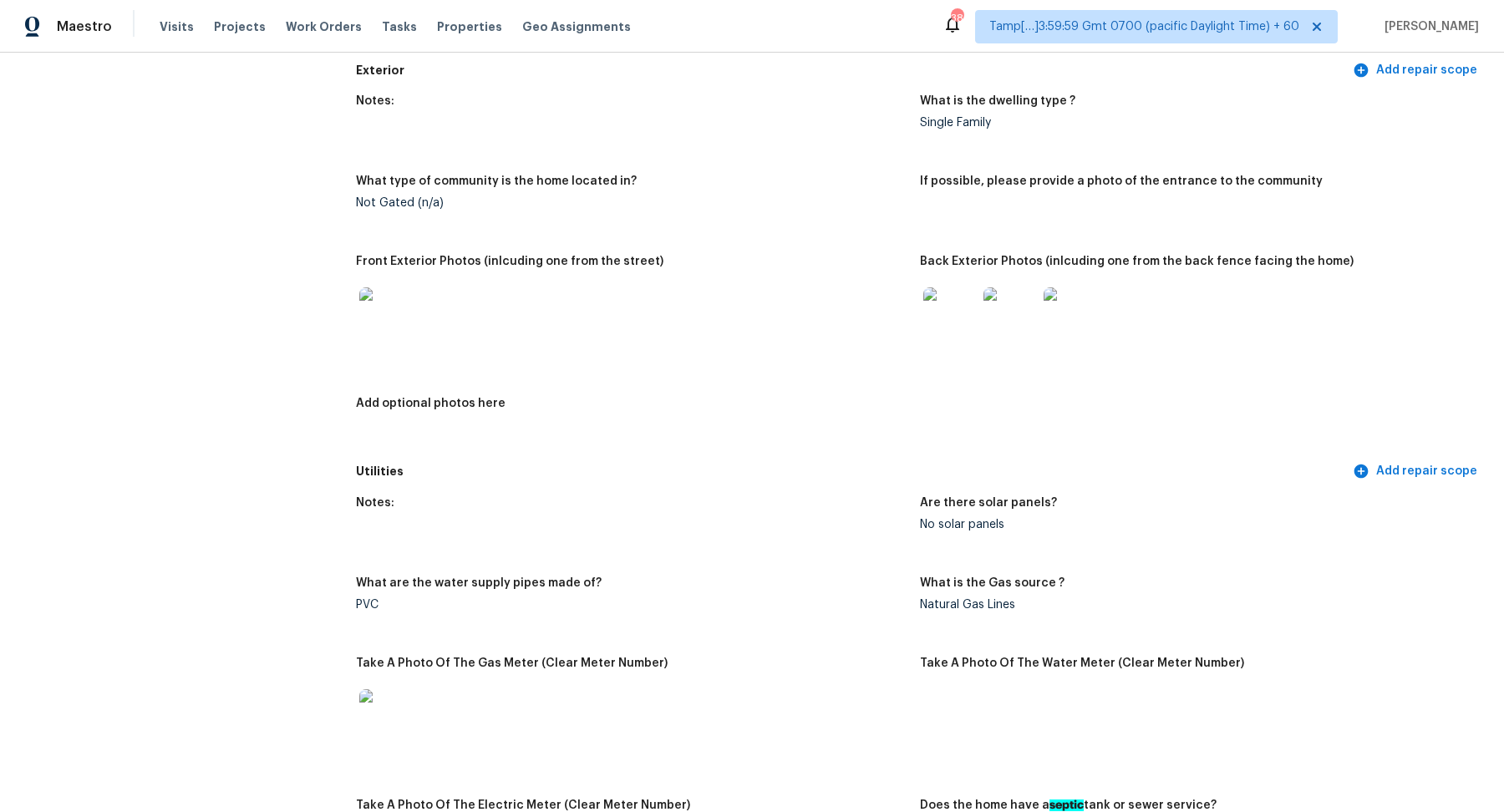
click at [928, 319] on img at bounding box center [950, 314] width 54 height 54
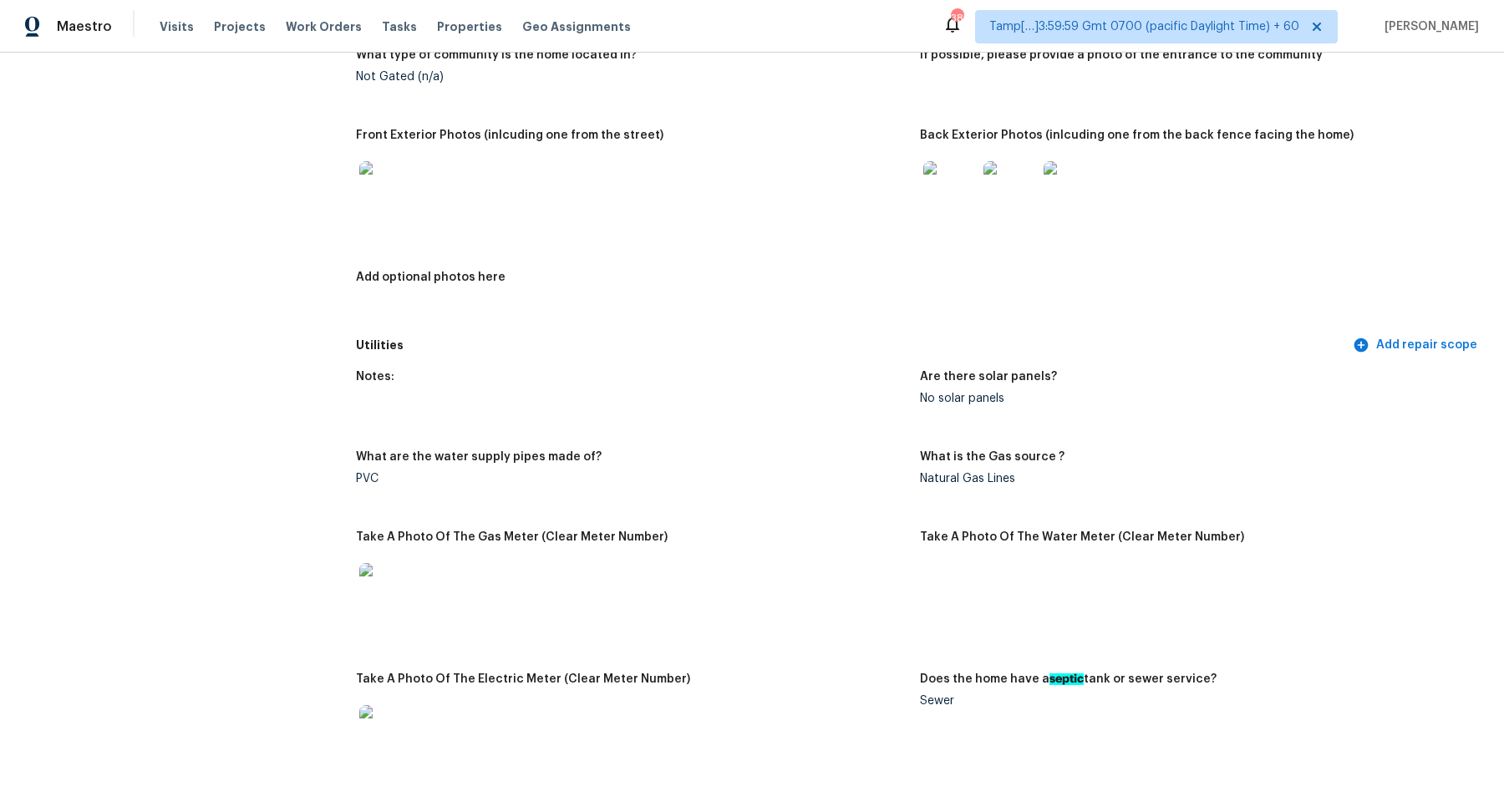
scroll to position [683, 0]
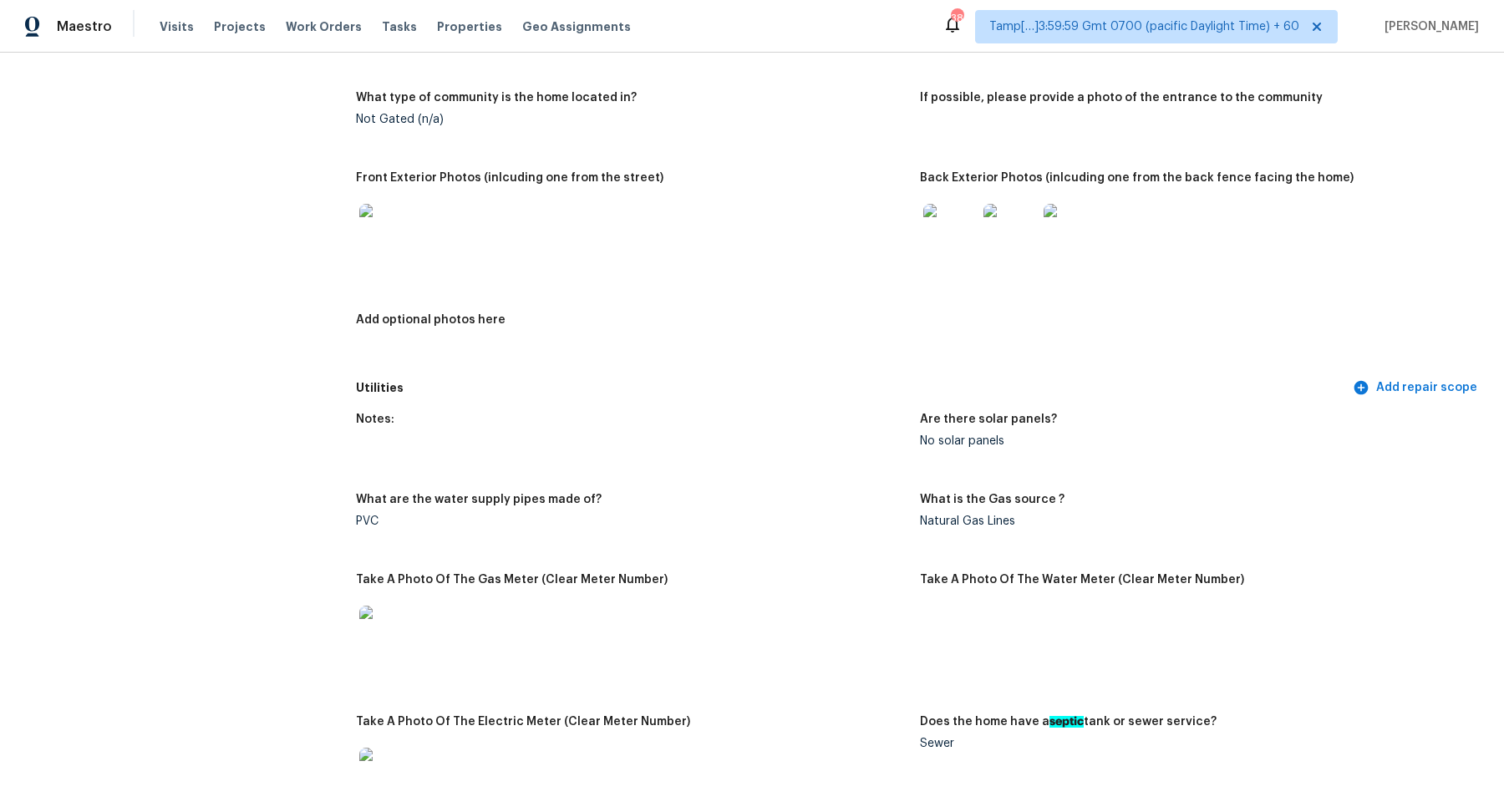
click at [947, 243] on img at bounding box center [950, 231] width 54 height 54
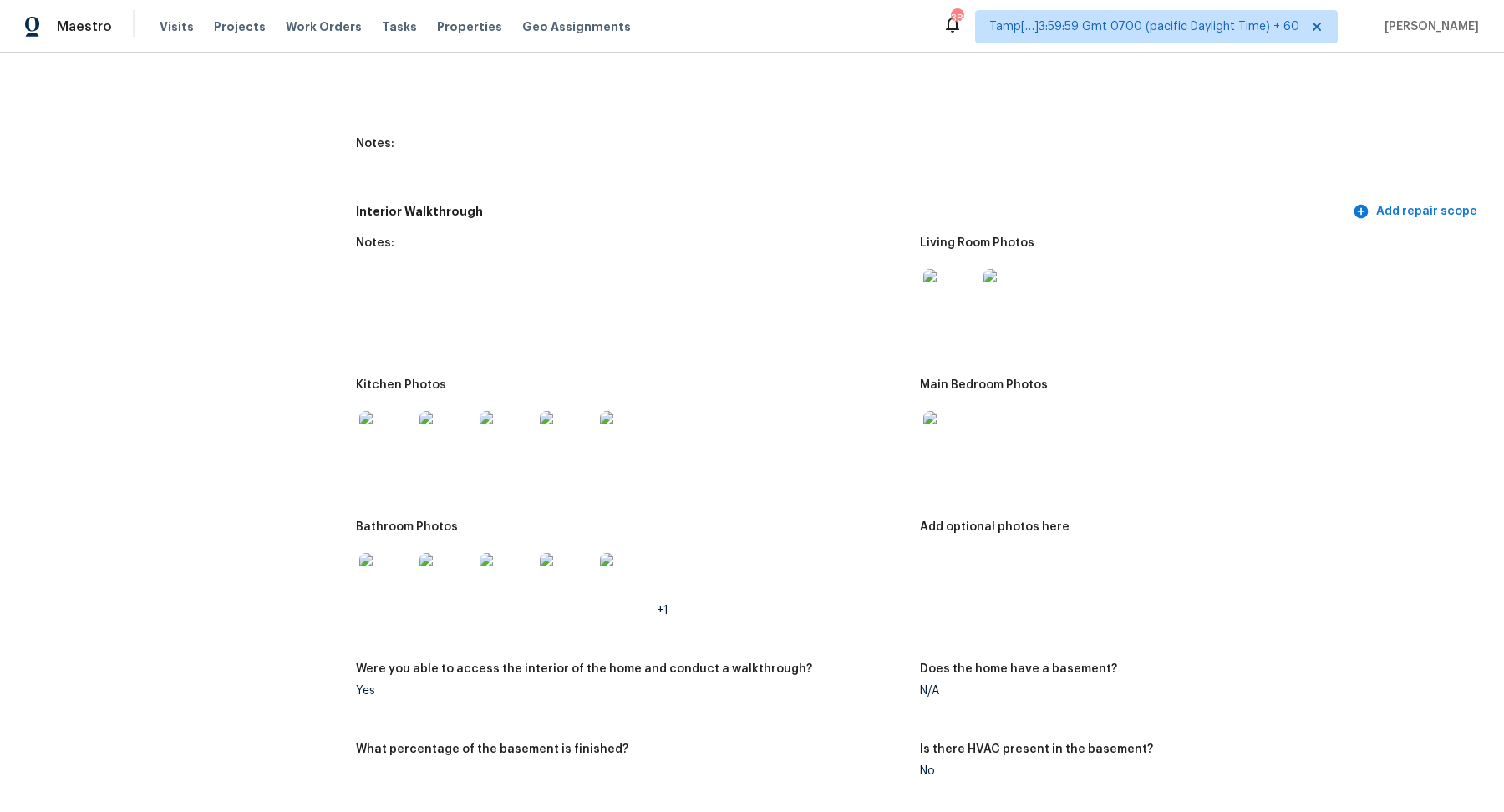
scroll to position [2296, 0]
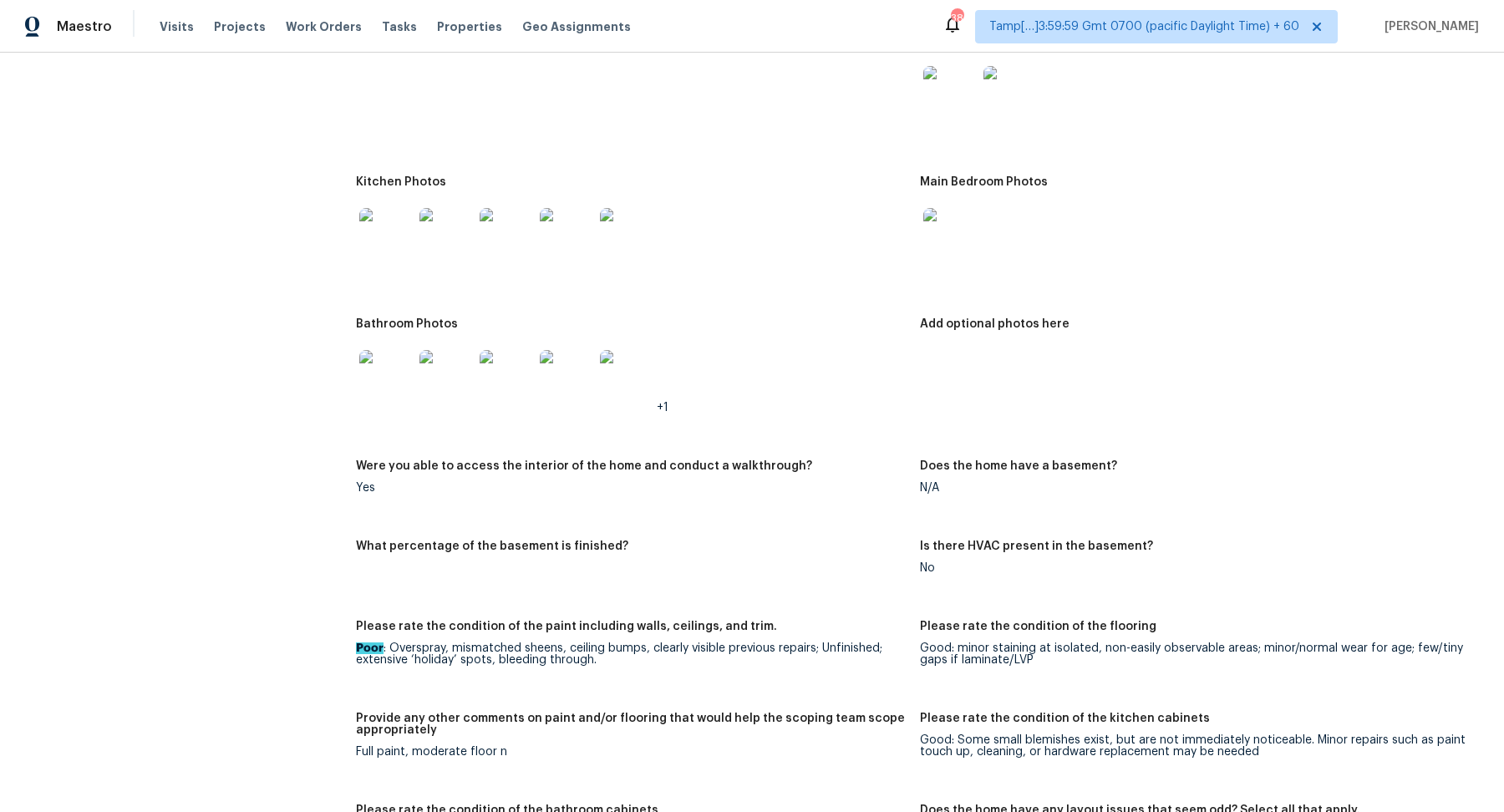
click at [507, 210] on img at bounding box center [507, 235] width 54 height 54
click at [389, 361] on img at bounding box center [386, 377] width 54 height 54
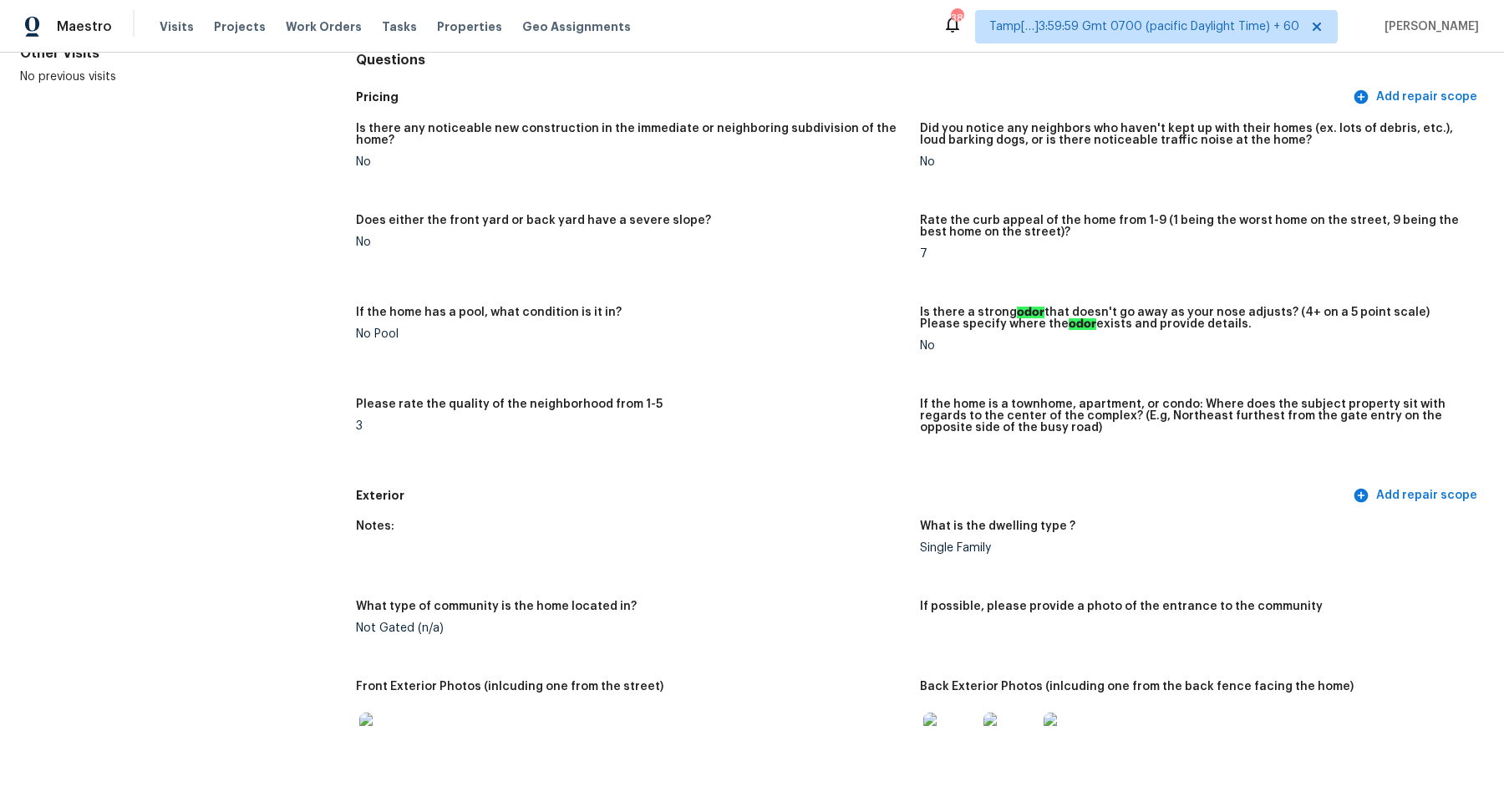
scroll to position [0, 0]
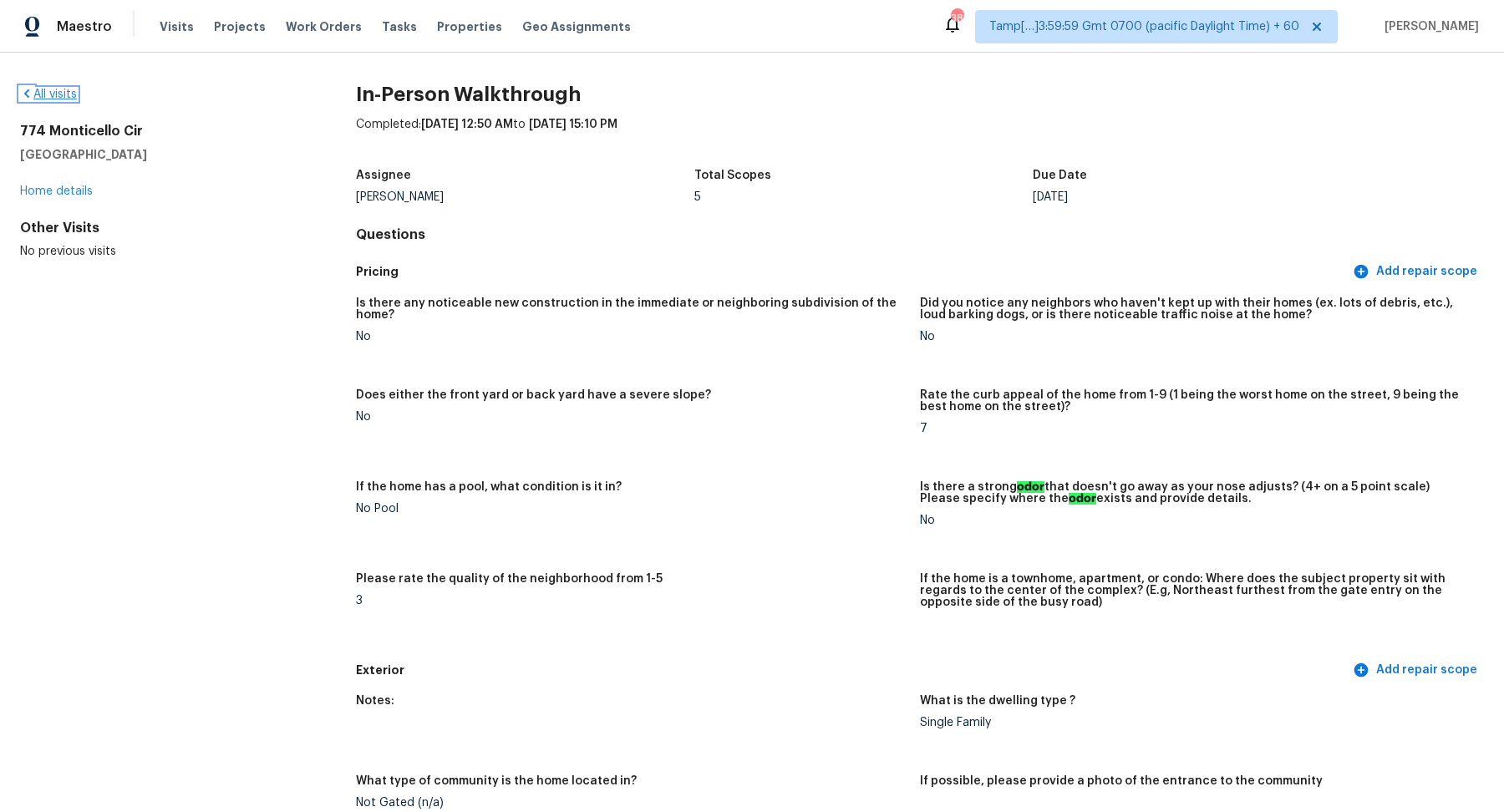
click at [64, 95] on link "All visits" at bounding box center [48, 94] width 57 height 12
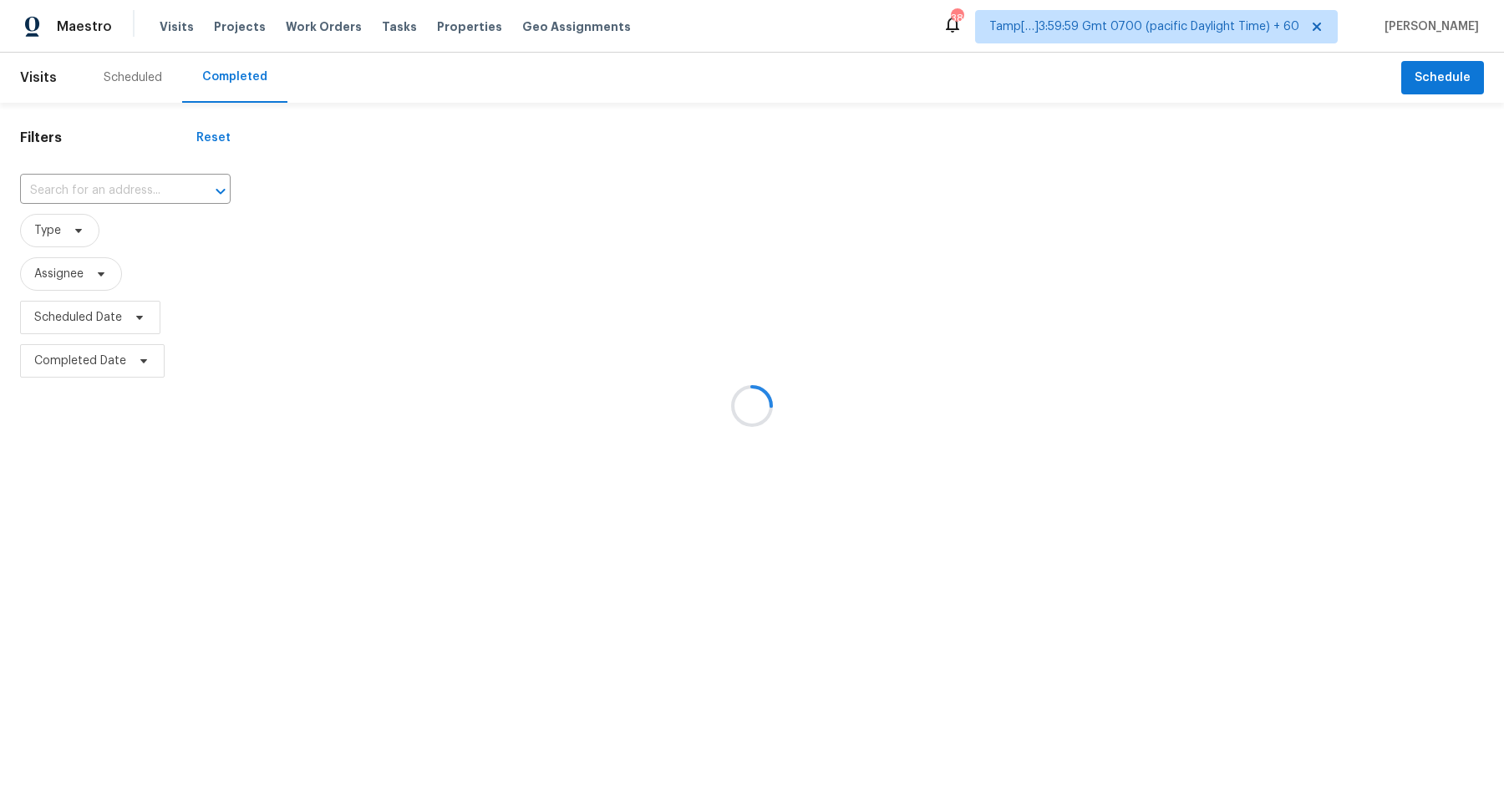
click at [153, 179] on div at bounding box center [752, 406] width 1504 height 812
click at [153, 183] on div at bounding box center [752, 406] width 1504 height 812
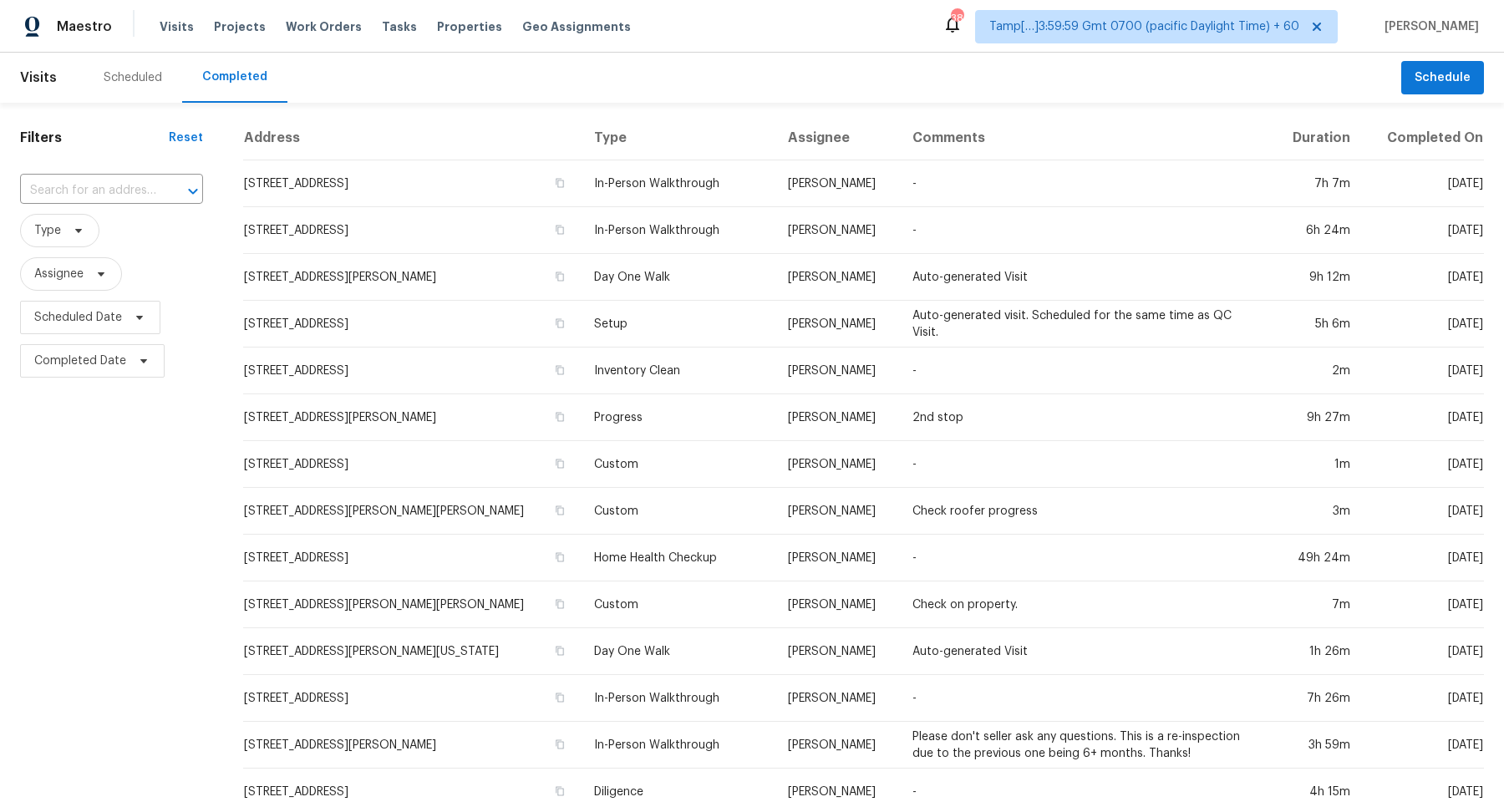
click at [97, 166] on div "Filters Reset ​ Type Assignee Scheduled Date Completed Date" at bounding box center [111, 622] width 223 height 1038
click at [109, 215] on span "Type" at bounding box center [111, 231] width 183 height 34
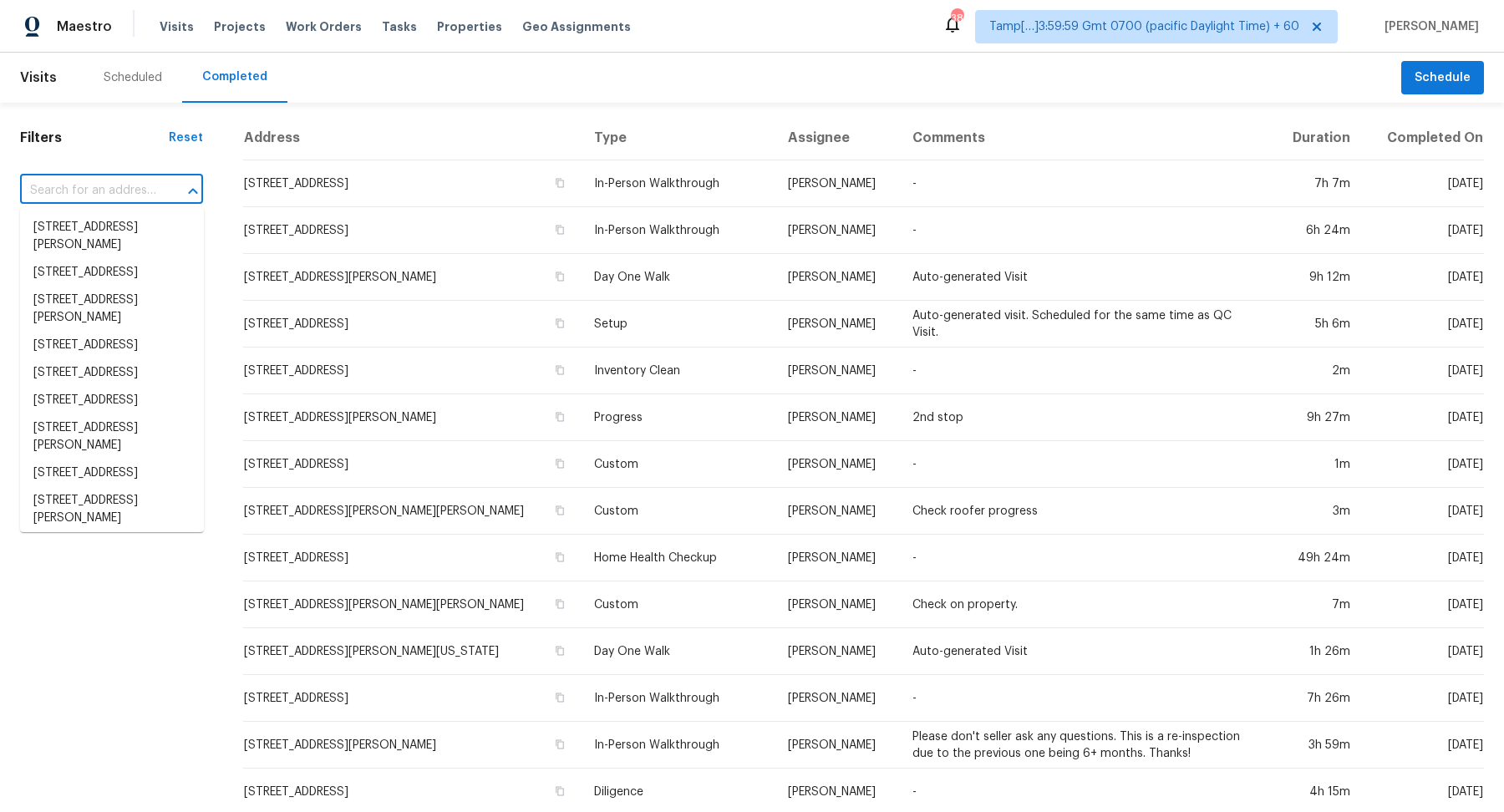
click at [128, 188] on input "text" at bounding box center [87, 190] width 136 height 26
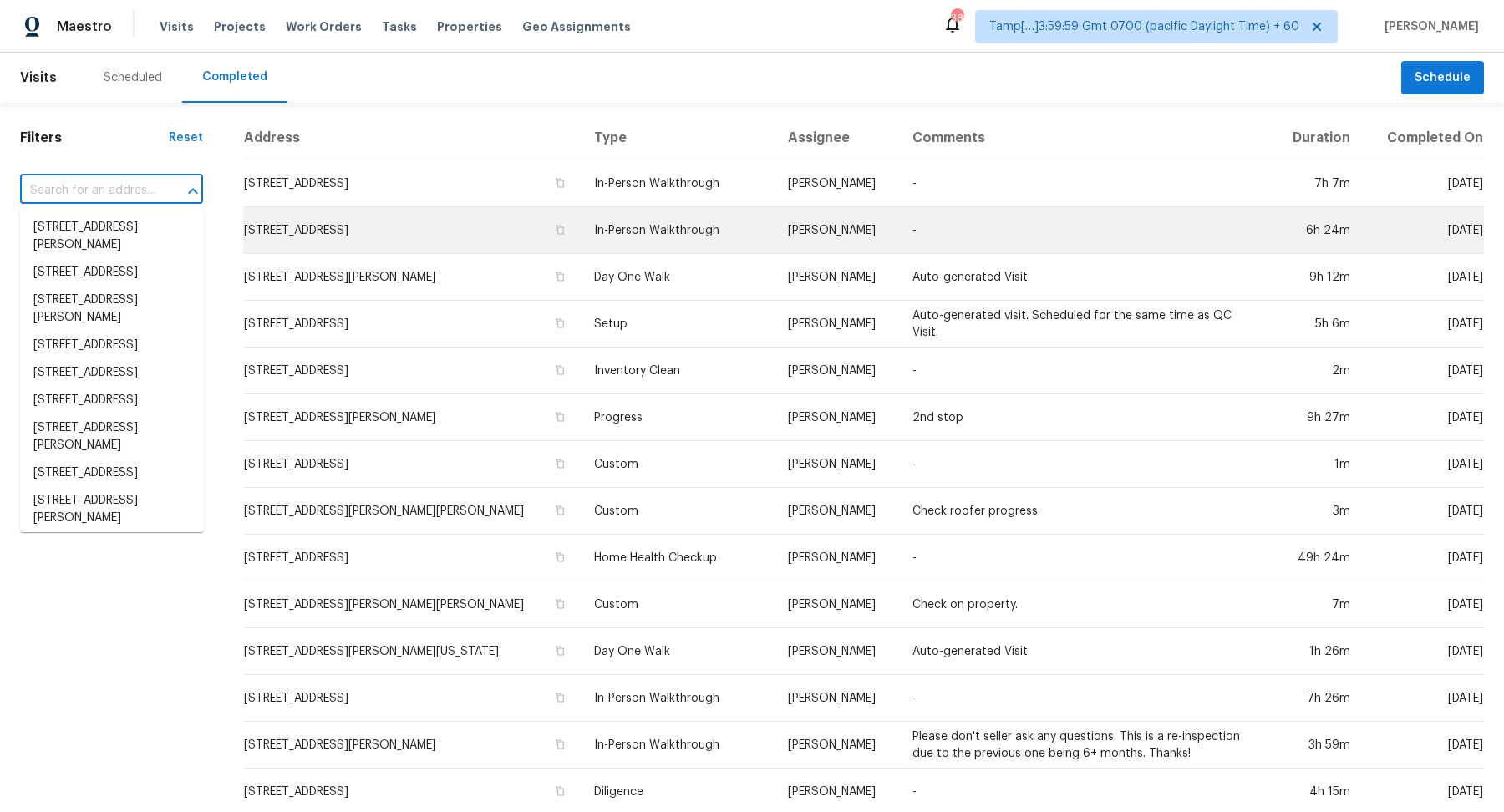
paste input "2006 Applegate Dr, Concord, NC 28027"
type input "2006 Applegate Dr, Concord, NC 28027"
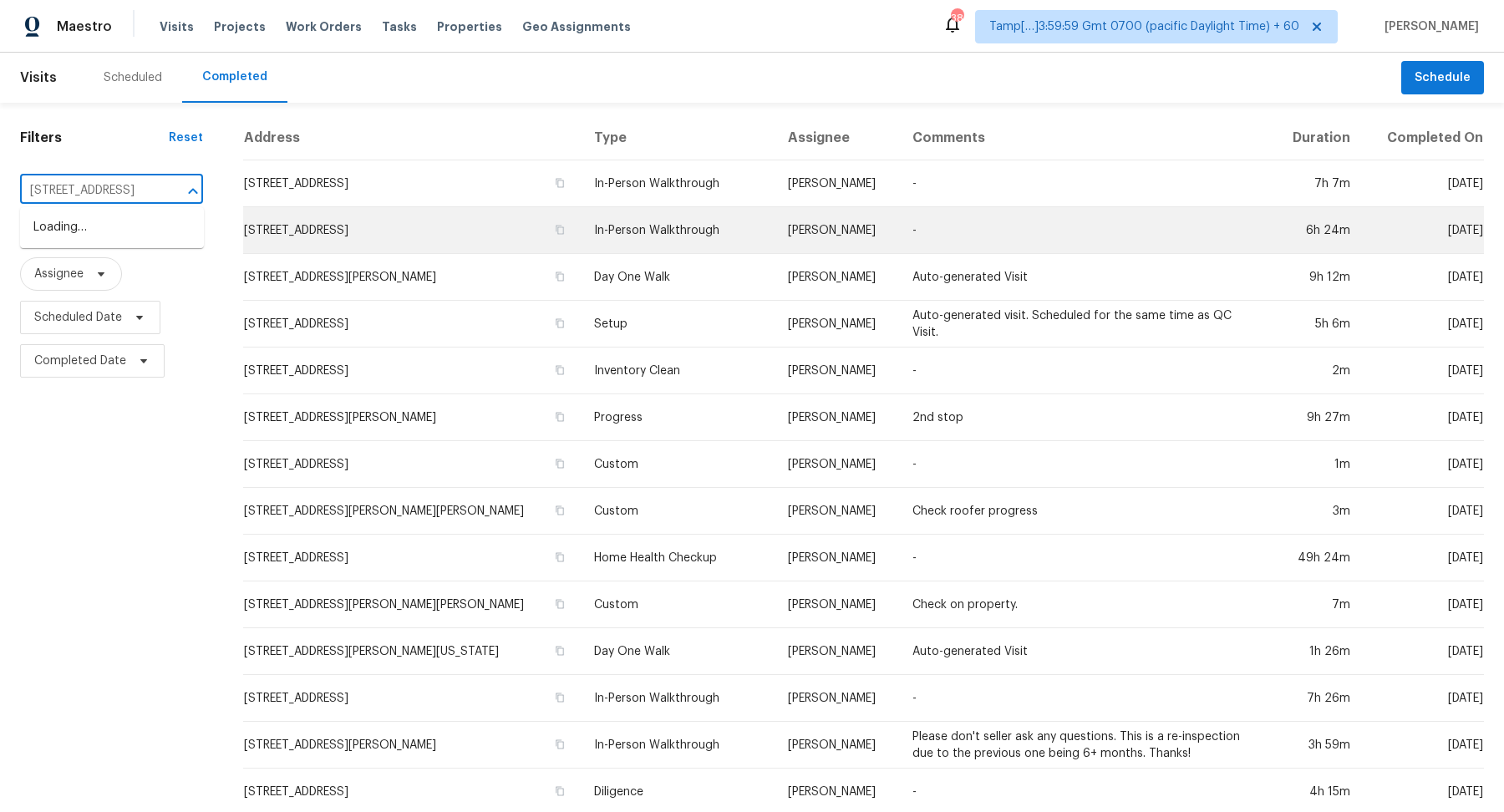
scroll to position [0, 92]
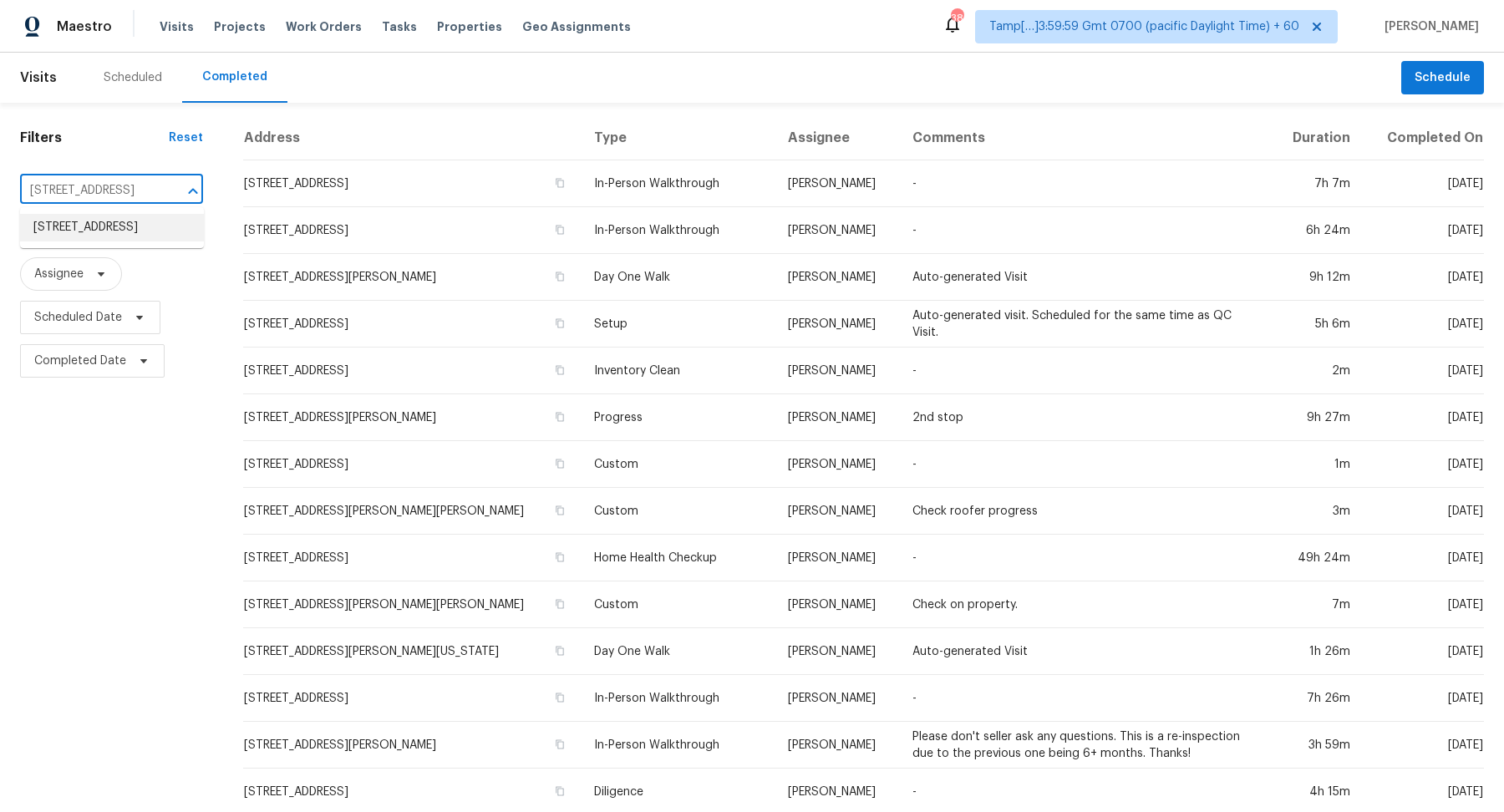
click at [126, 242] on li "2006 Applegate Dr, Concord, NC 28027" at bounding box center [111, 228] width 183 height 28
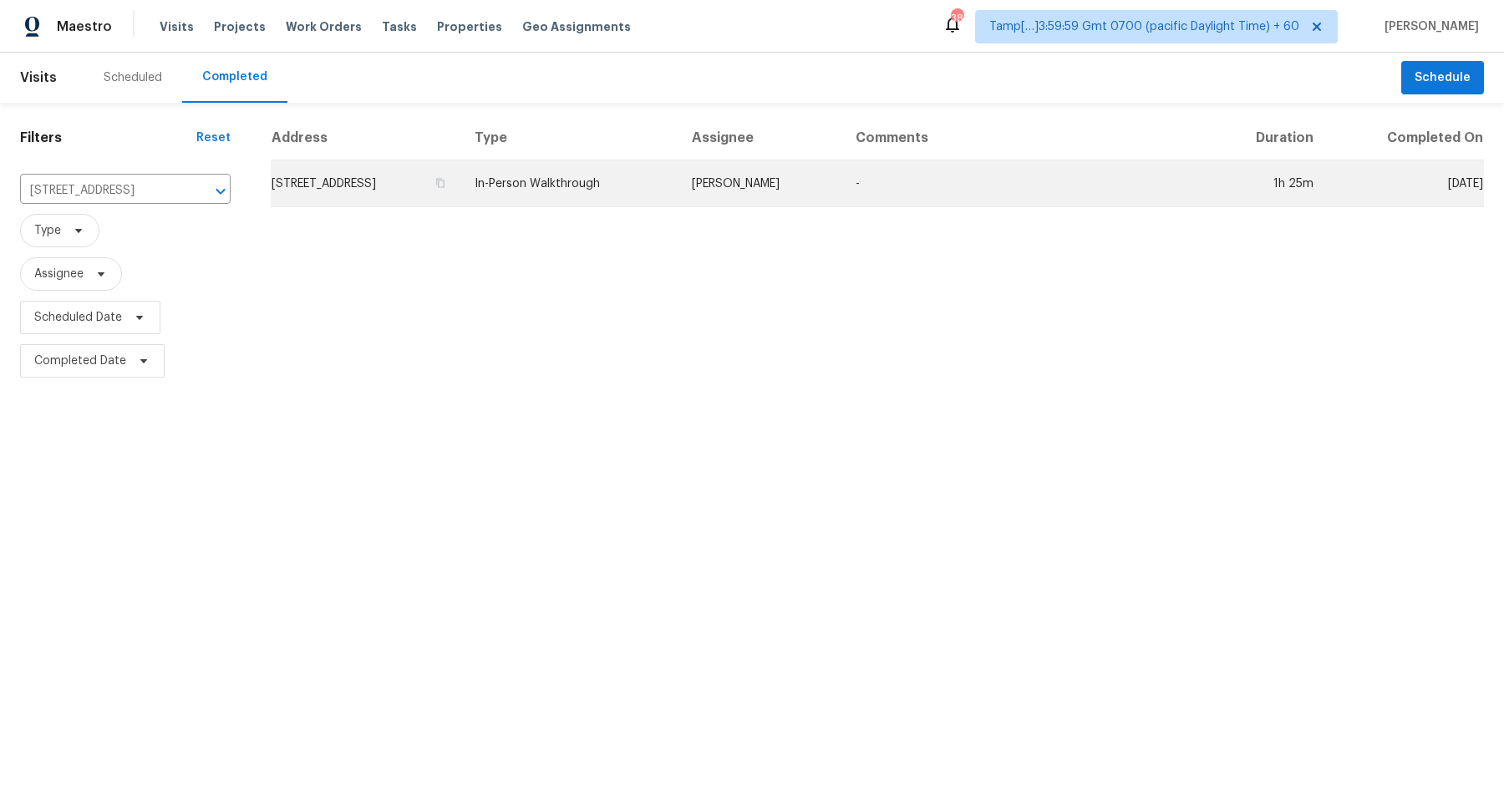
click at [461, 183] on td "2006 Applegate Dr, Concord, NC 28027" at bounding box center [366, 183] width 190 height 47
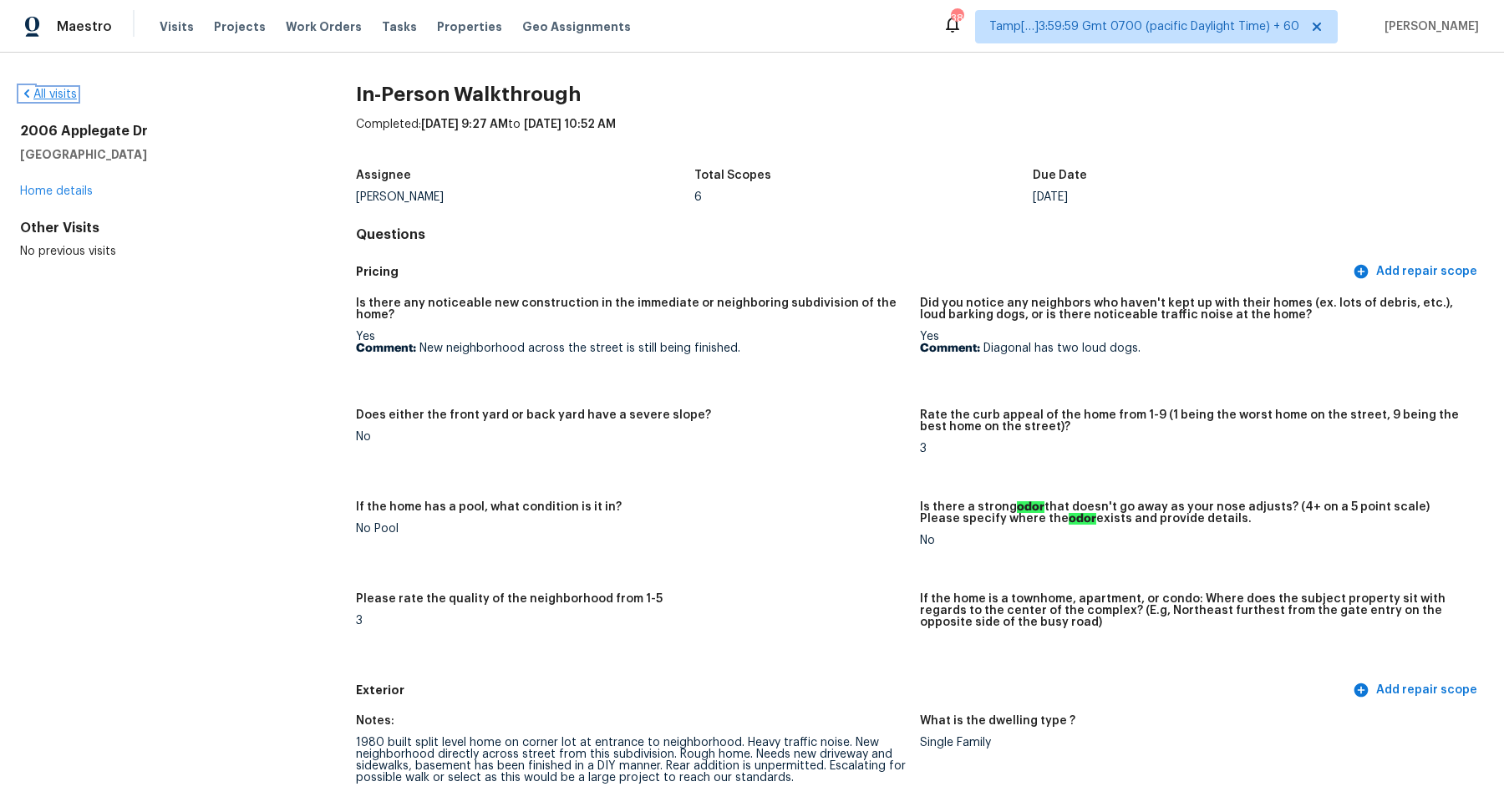
click at [35, 94] on link "All visits" at bounding box center [48, 94] width 57 height 12
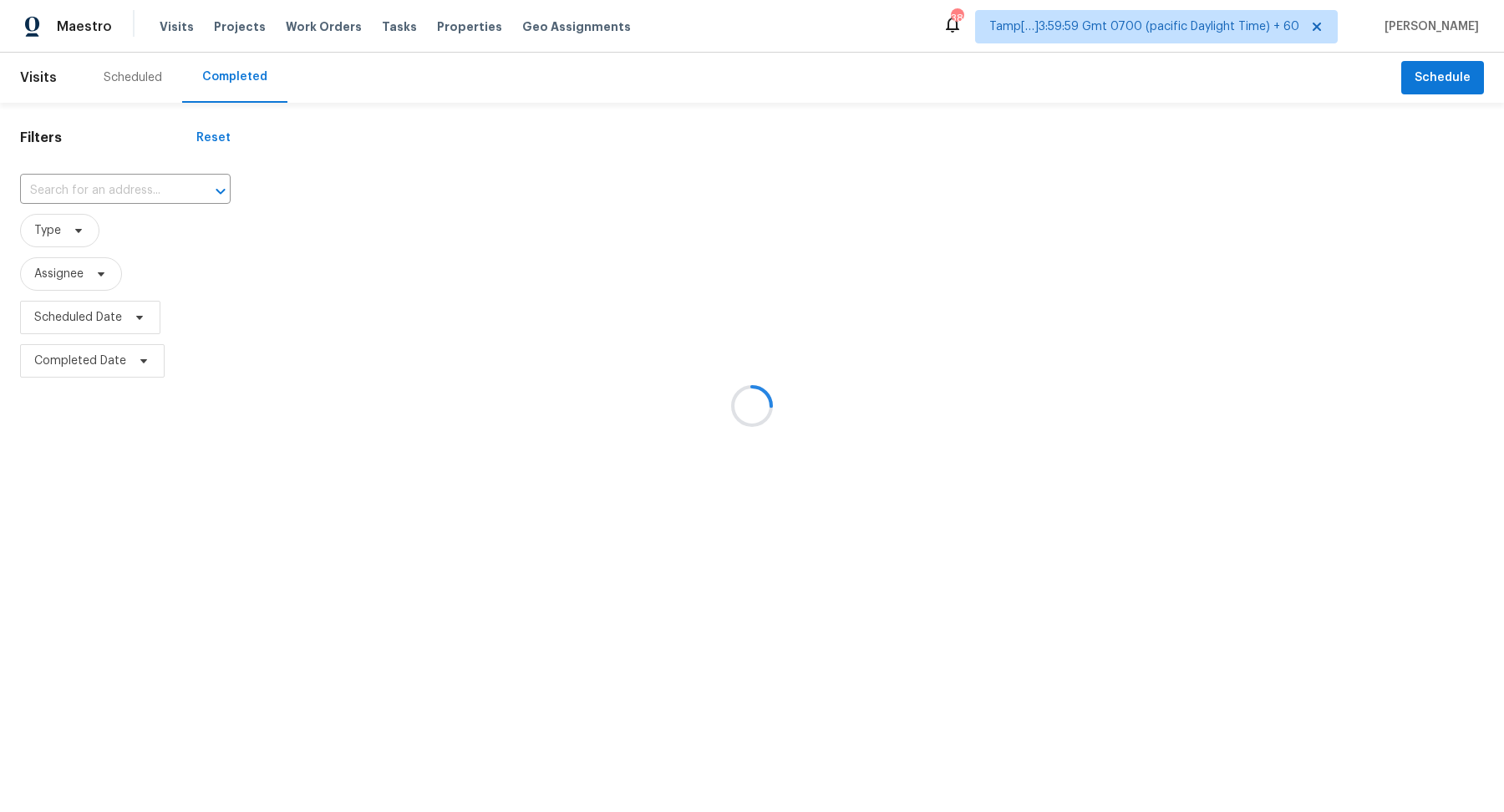
click at [93, 178] on div at bounding box center [752, 406] width 1504 height 812
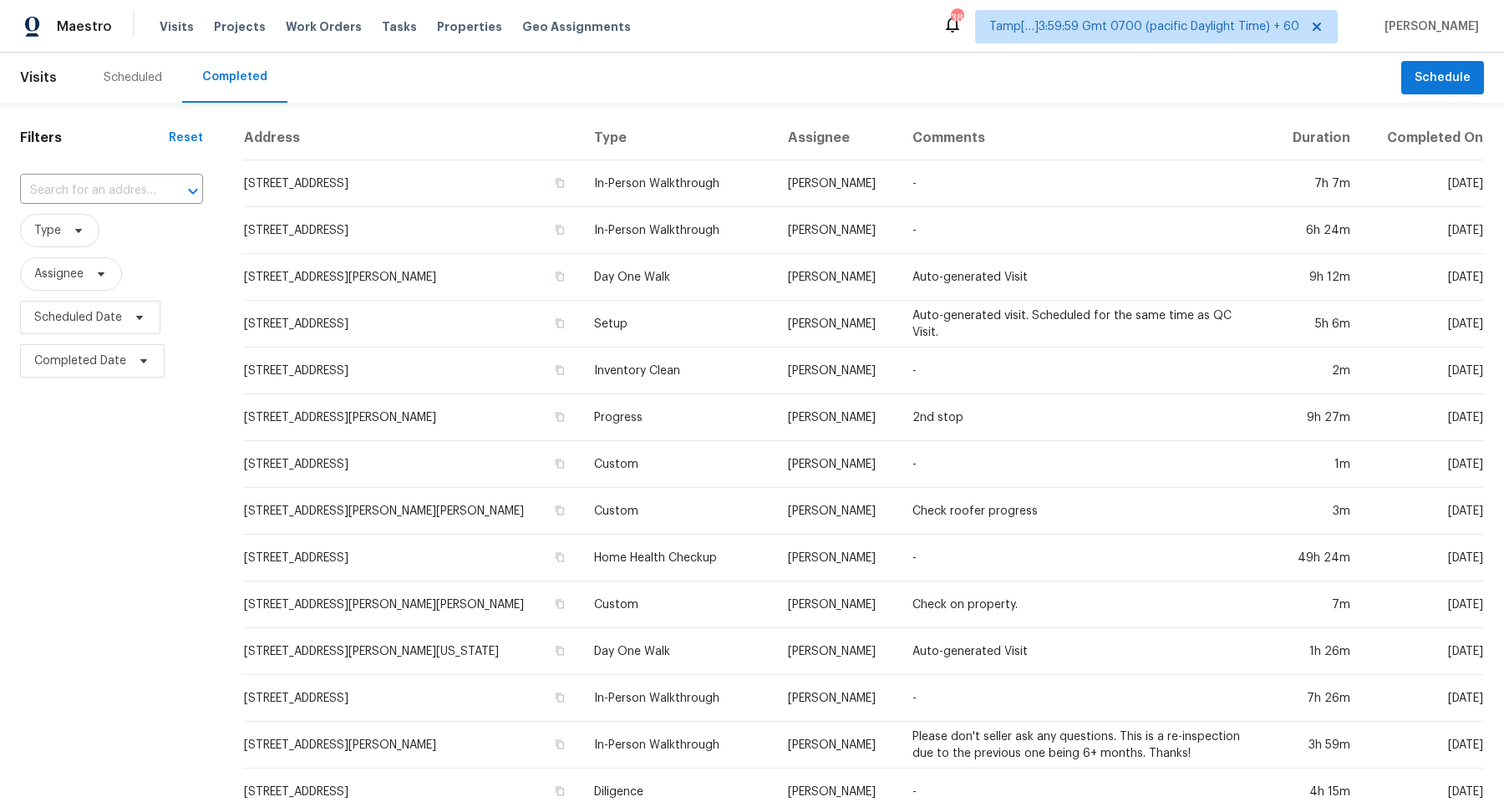
click at [93, 178] on input "text" at bounding box center [87, 190] width 136 height 26
click at [100, 181] on input "text" at bounding box center [87, 190] width 136 height 26
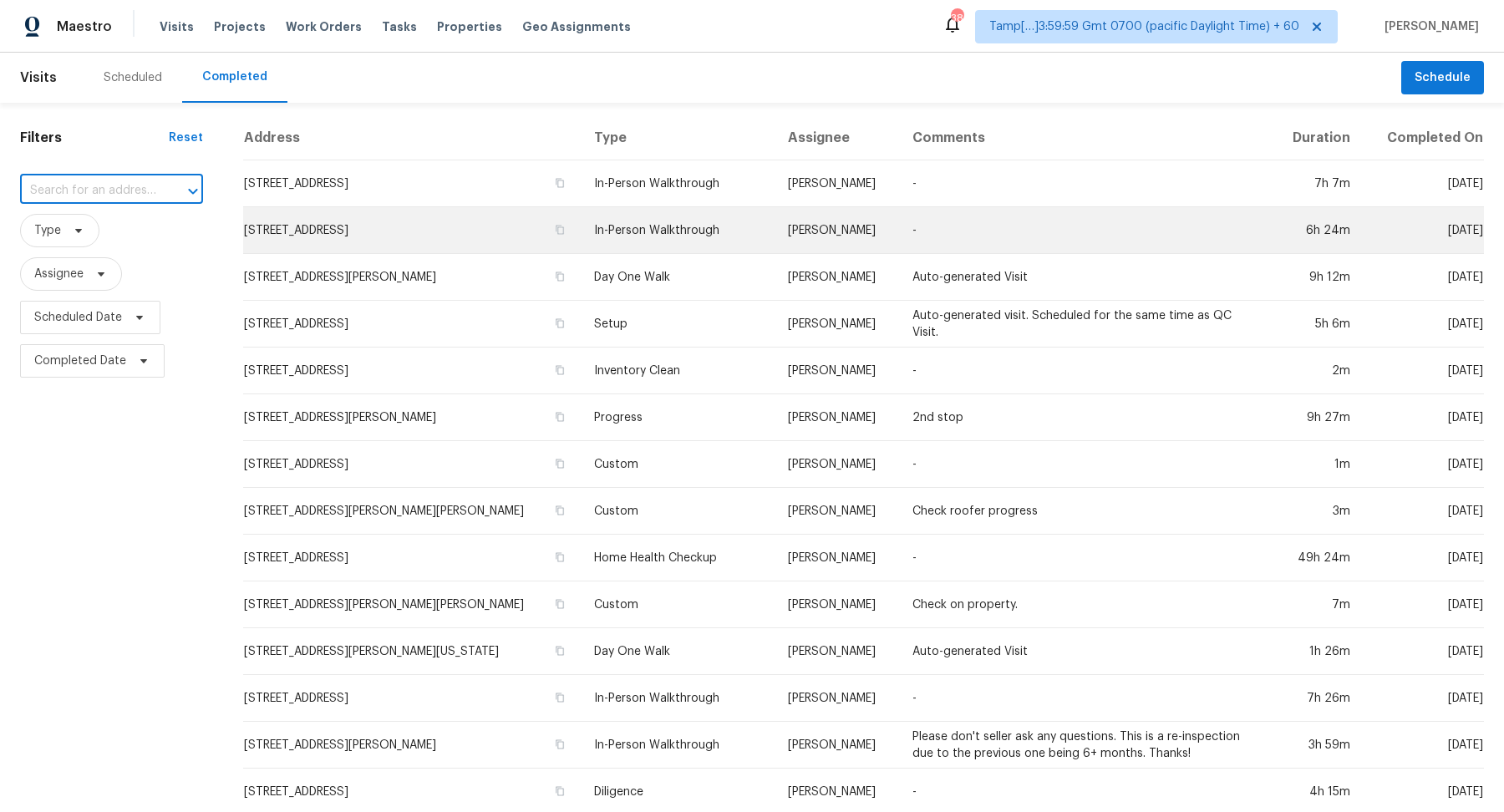
paste input "103 Champion Dr, Carrollton, GA 30116"
type input "103 Champion Dr, Carrollton, GA 30116"
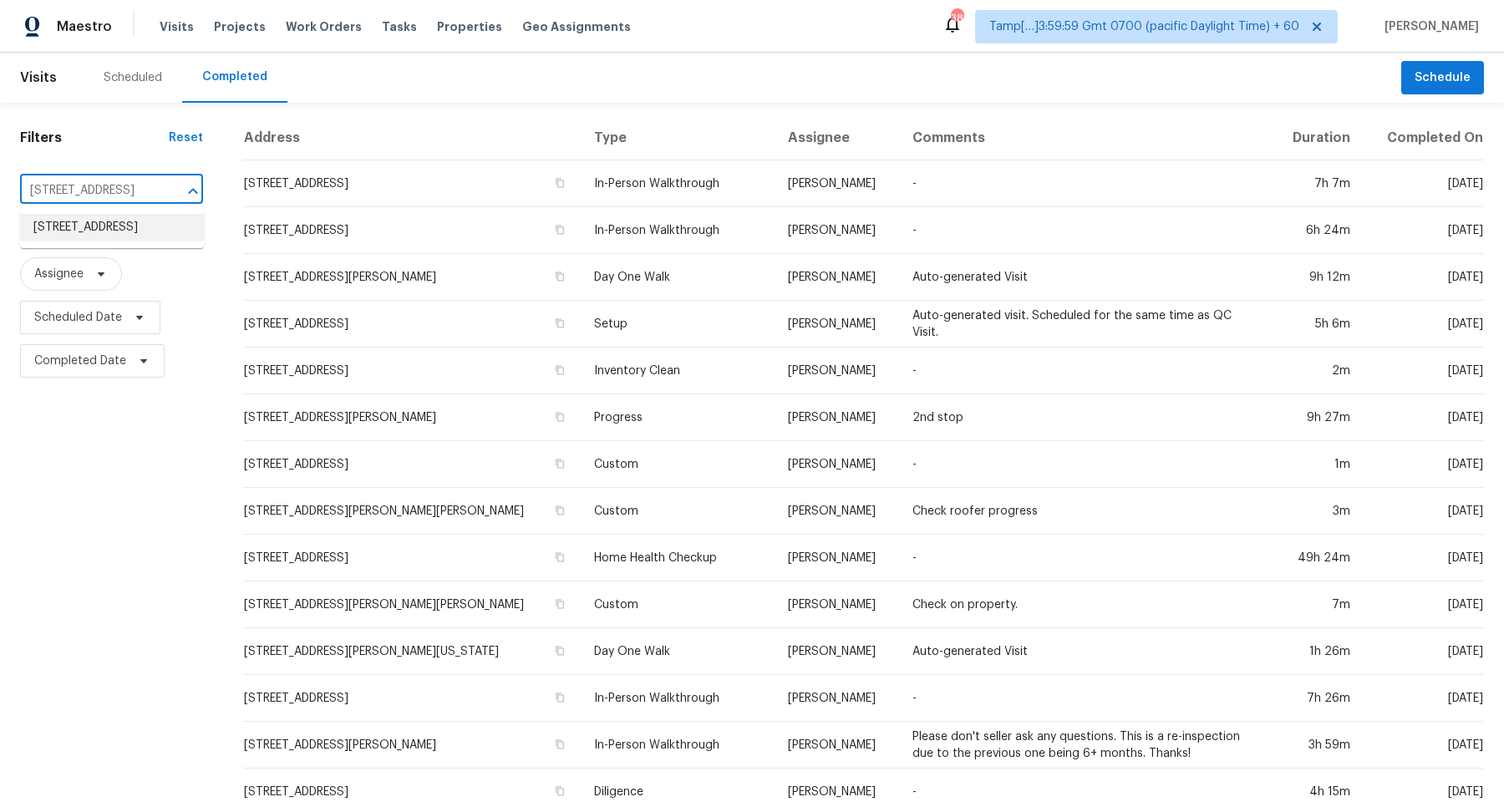
click at [125, 236] on li "103 Champion Dr, Carrollton, GA 30116" at bounding box center [111, 228] width 183 height 28
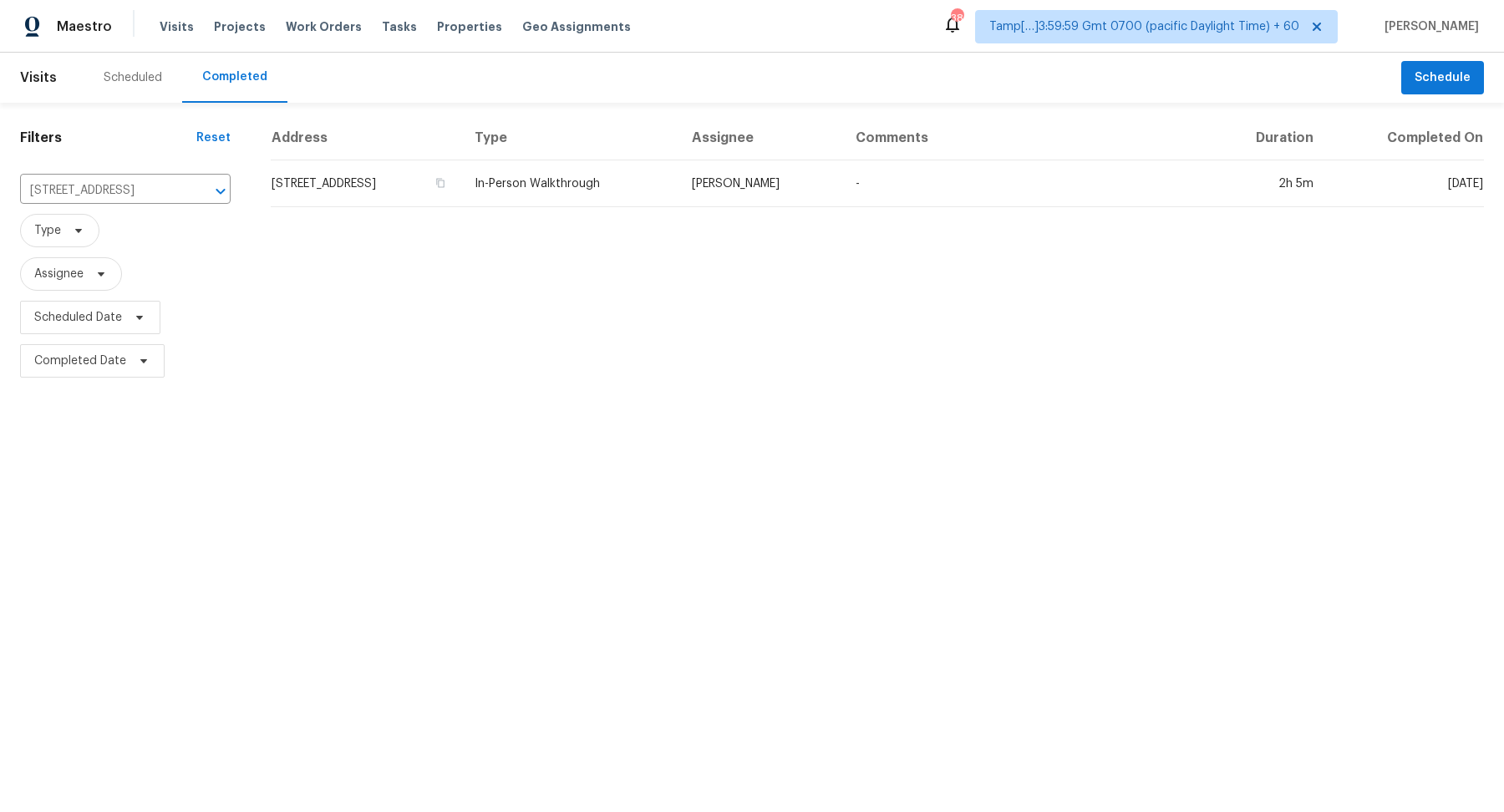
click at [461, 193] on td "103 Champion Dr, Carrollton, GA 30116" at bounding box center [366, 183] width 190 height 47
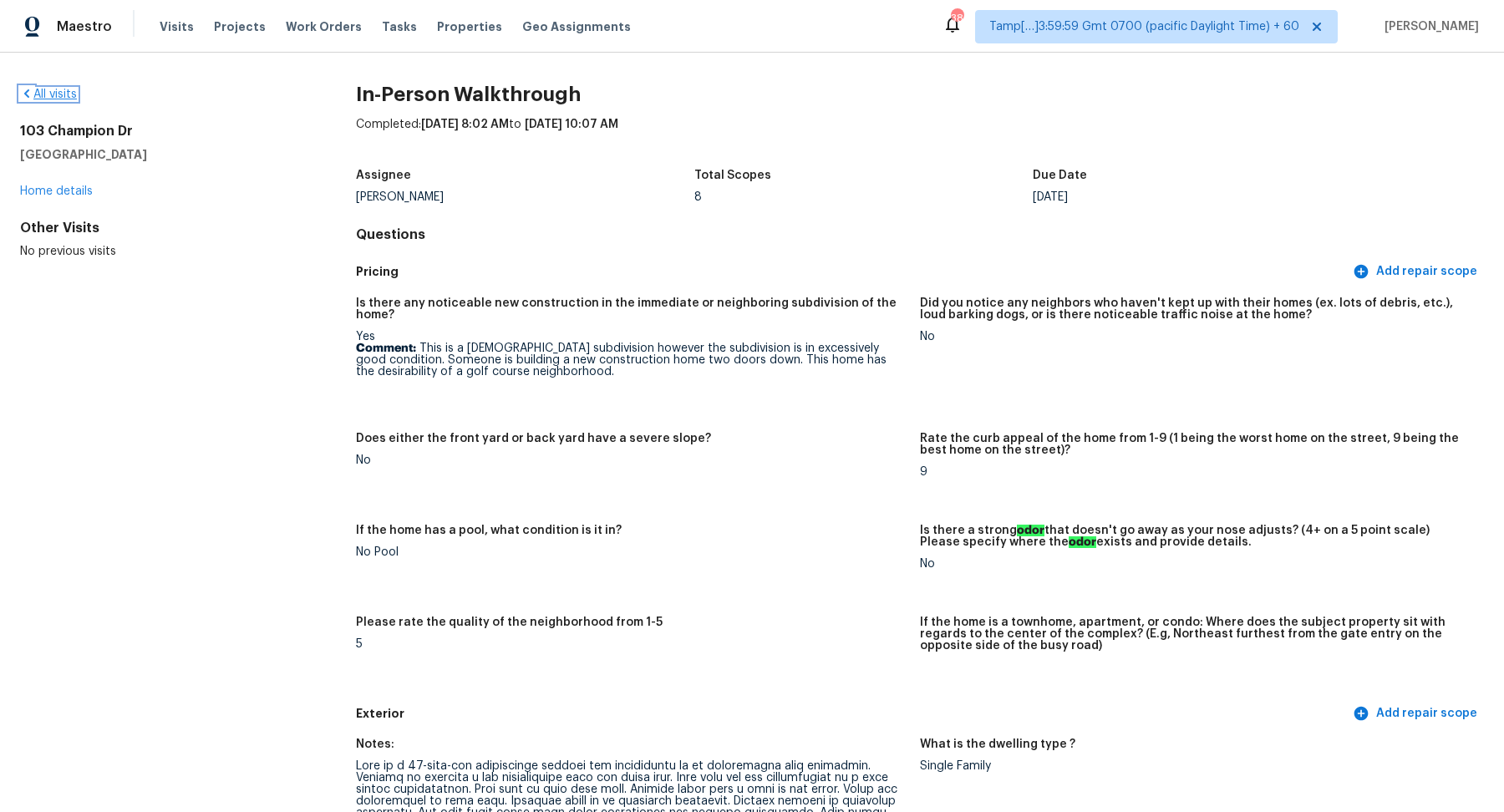
click at [56, 88] on link "All visits" at bounding box center [48, 94] width 57 height 12
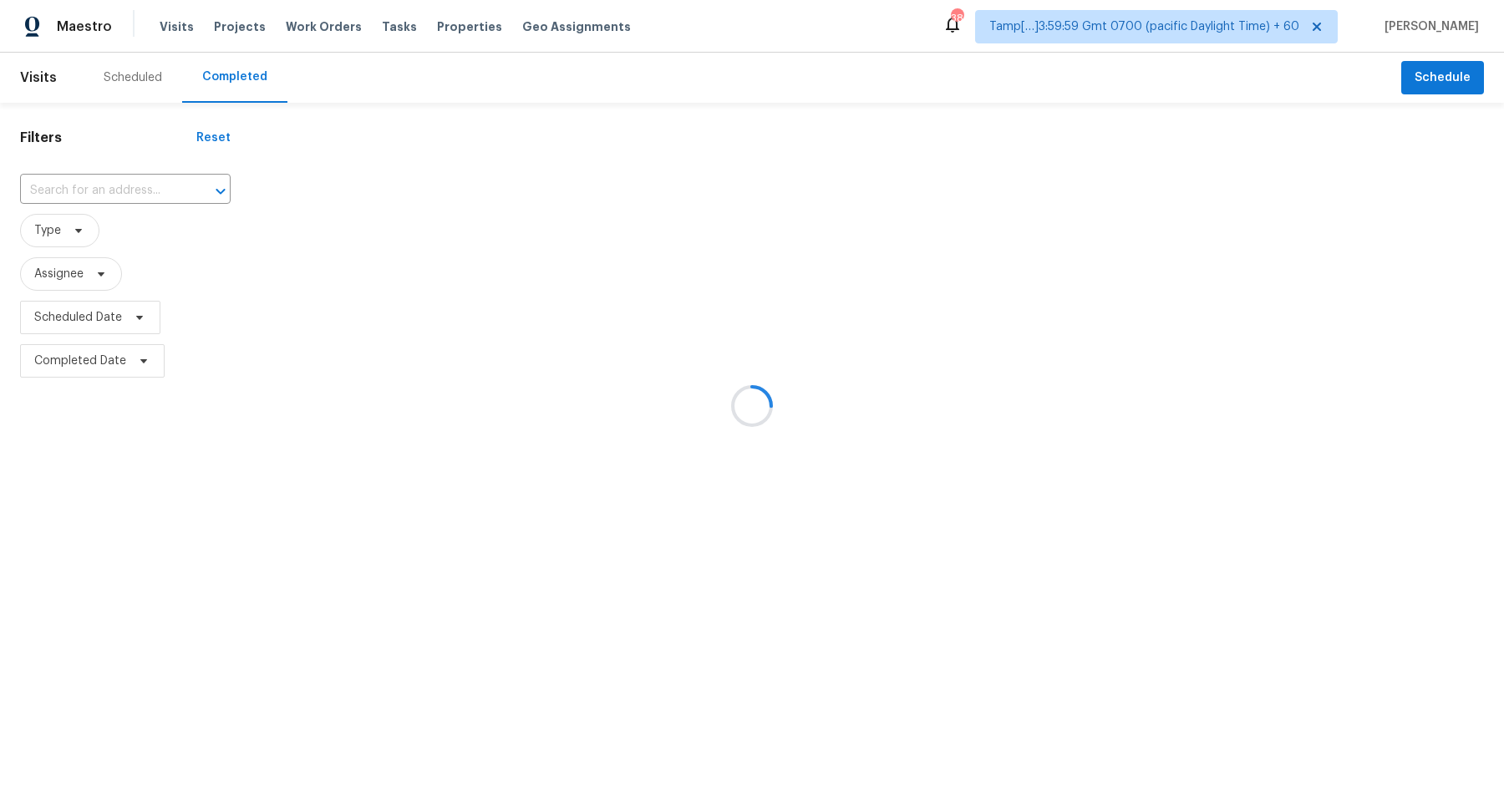
click at [104, 178] on div at bounding box center [752, 406] width 1504 height 812
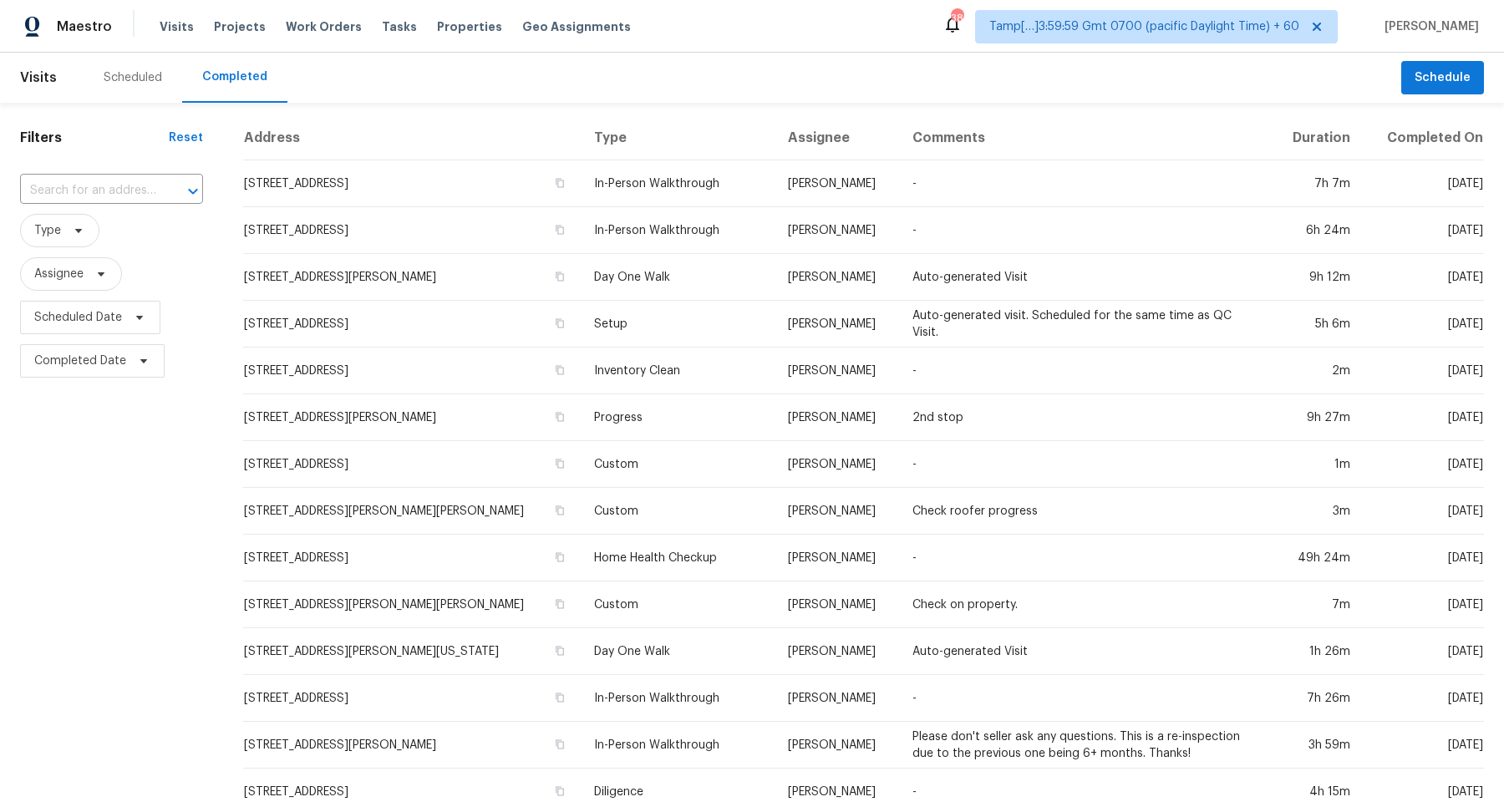
click at [104, 178] on input "text" at bounding box center [87, 190] width 136 height 26
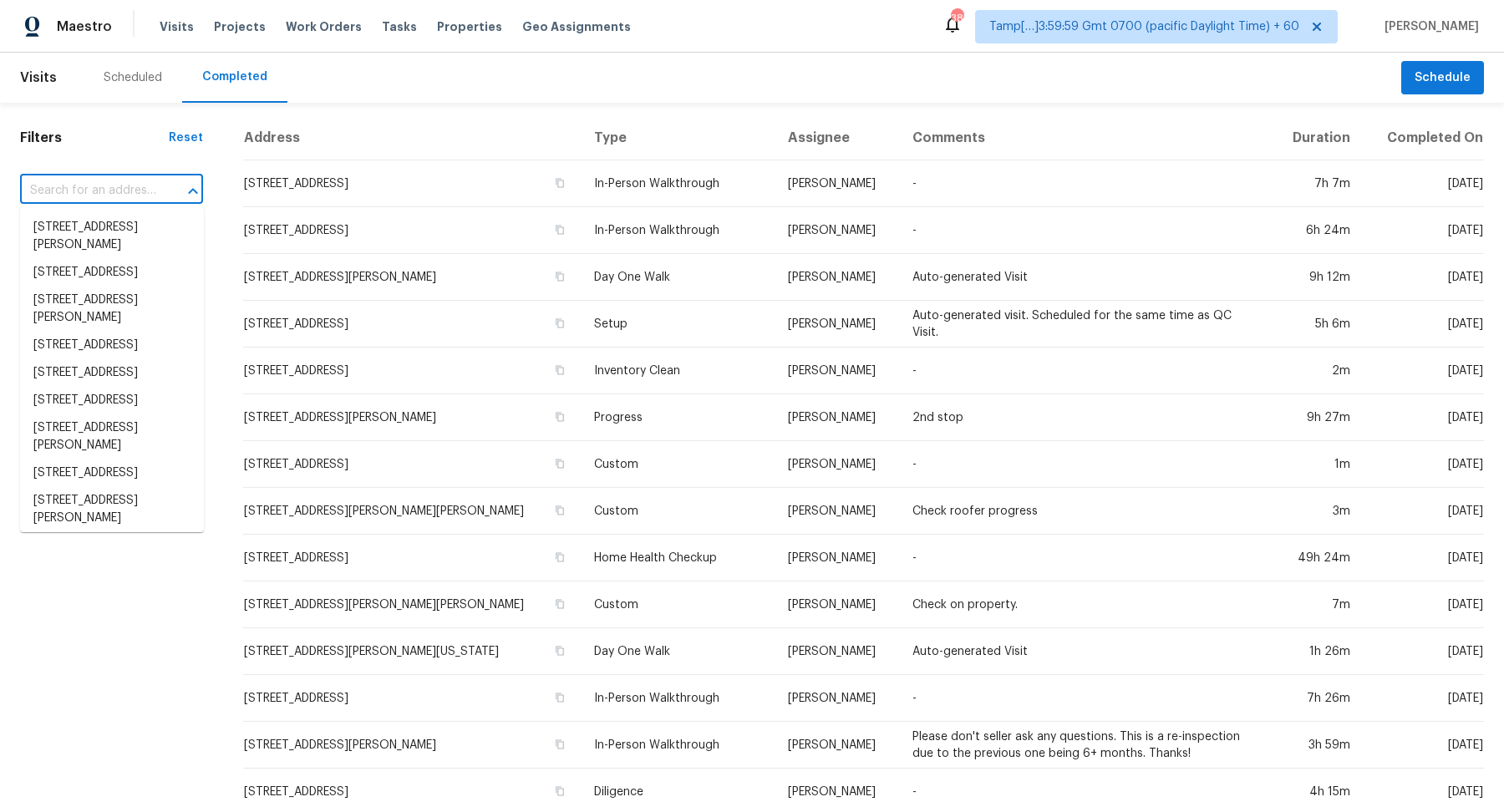
paste input "130 Tannery Way, Lexington, SC 29073"
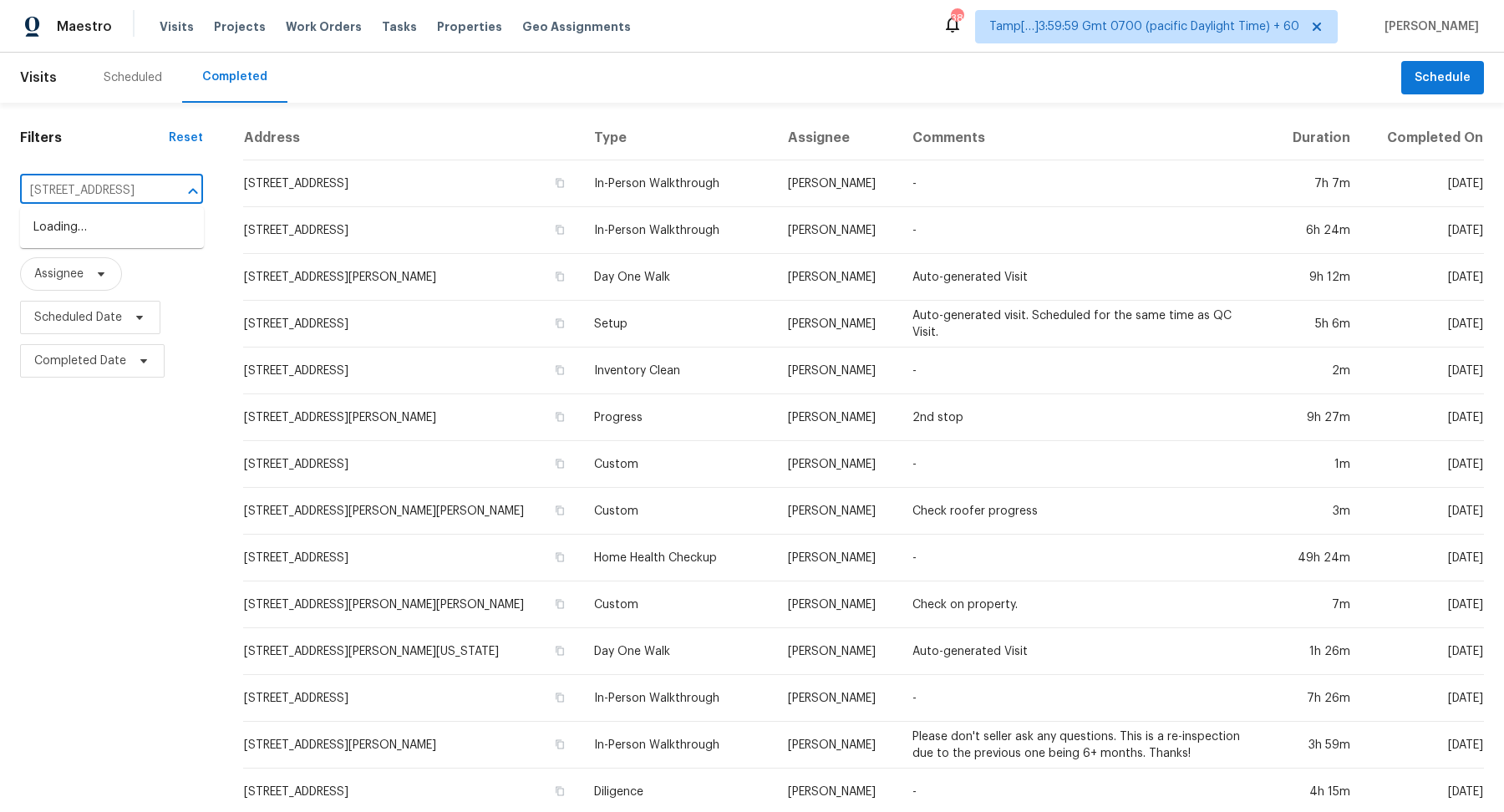
type input "130 Tannery Way, Lexington, SC 29073"
click at [97, 242] on li "130 Tannery Way, Lexington, SC 29073" at bounding box center [111, 228] width 183 height 28
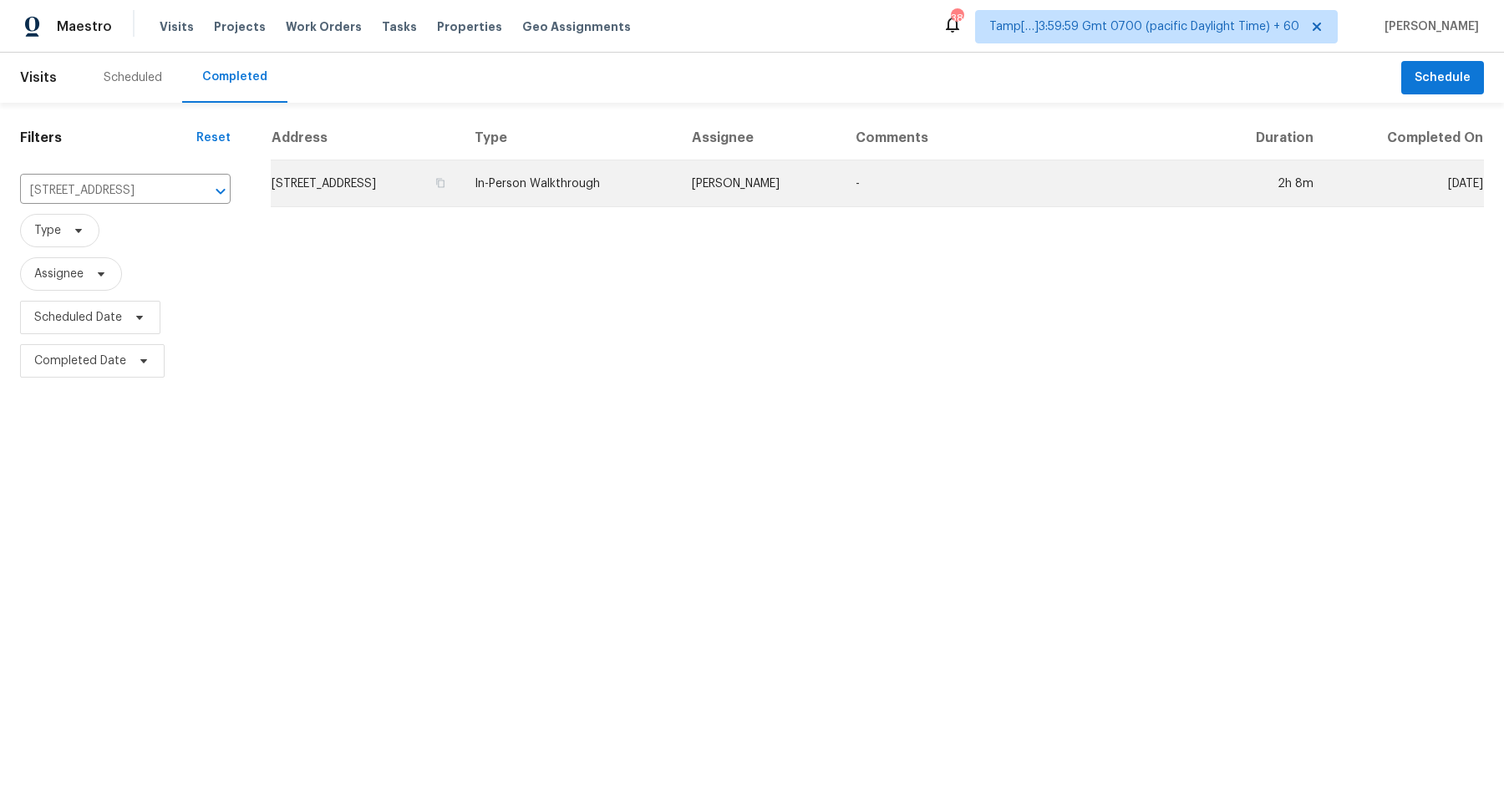
click at [406, 172] on td "130 Tannery Way, Lexington, SC 29073" at bounding box center [366, 183] width 190 height 47
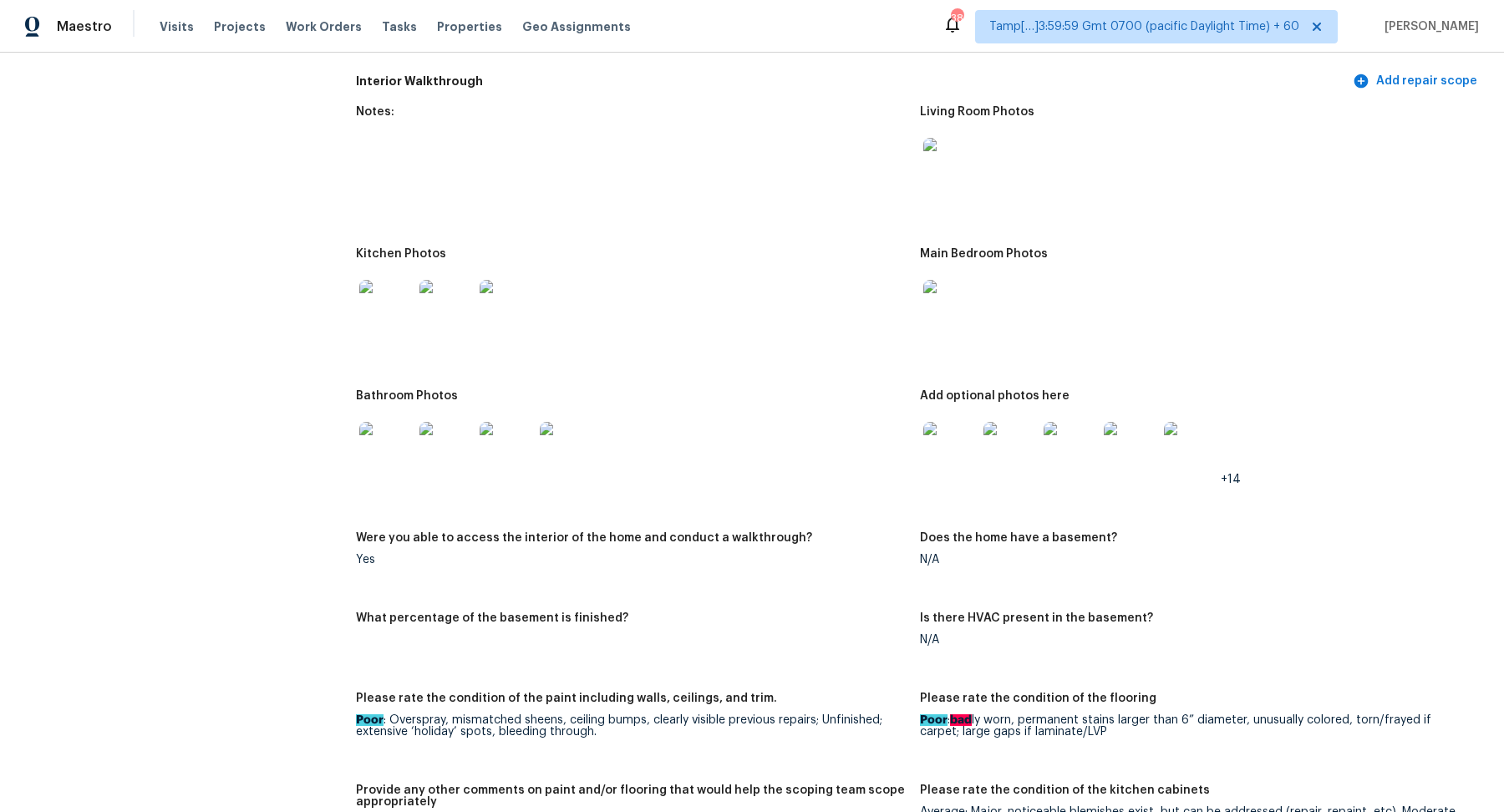
scroll to position [2500, 0]
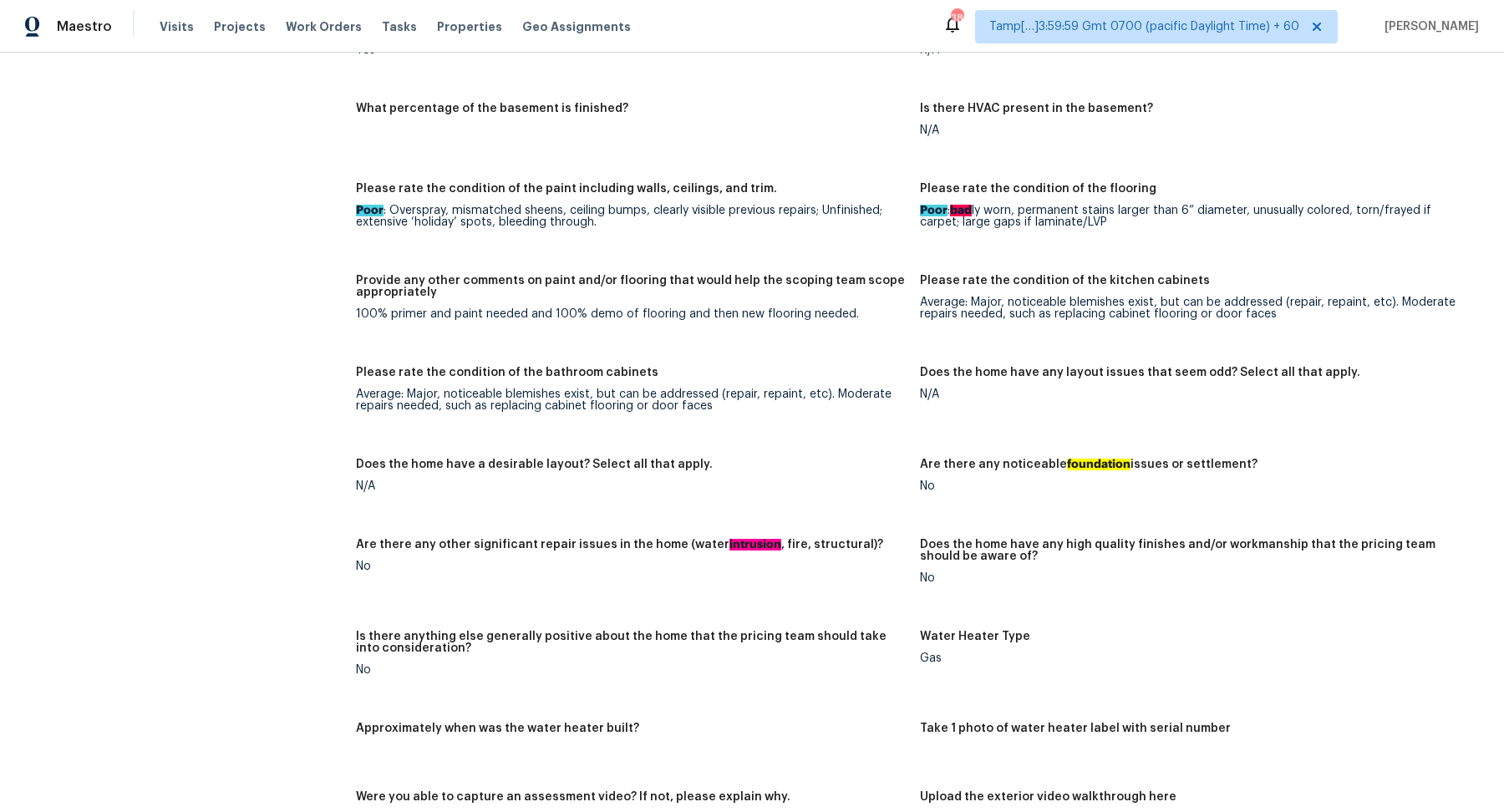
click at [838, 481] on div "N/A" at bounding box center [631, 487] width 550 height 12
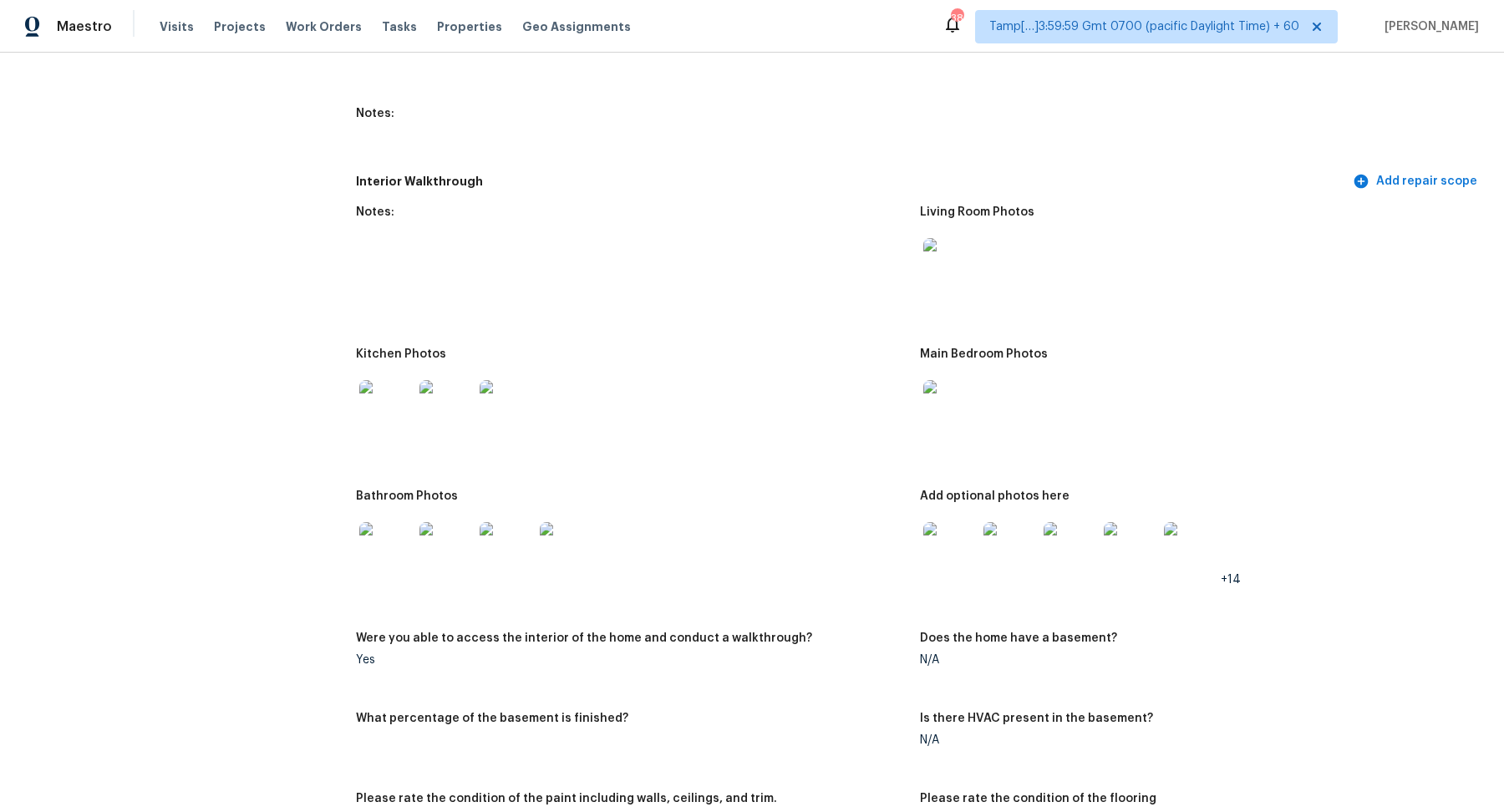
scroll to position [1884, 0]
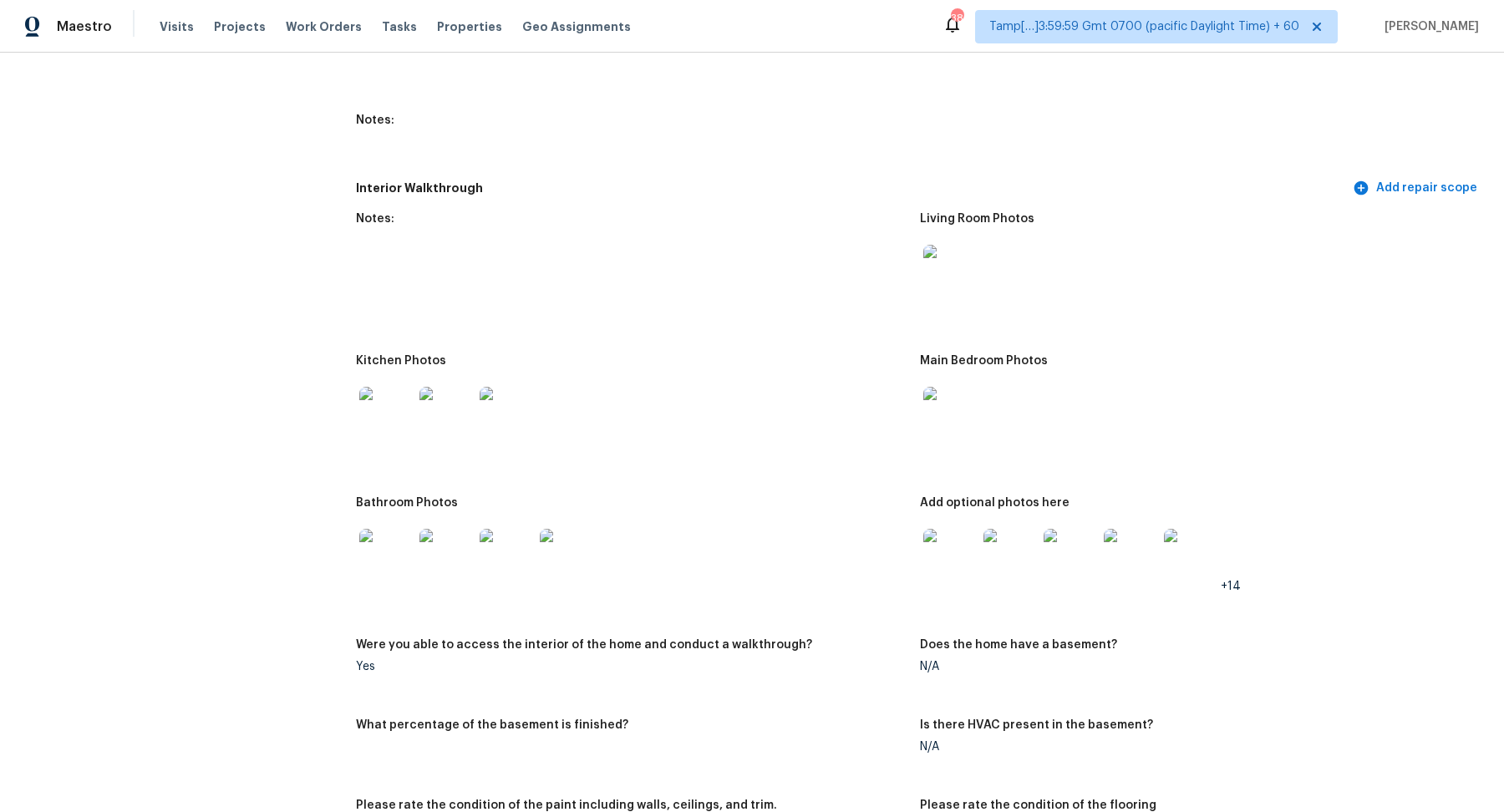
click at [963, 278] on img at bounding box center [950, 272] width 54 height 54
click at [396, 416] on img at bounding box center [386, 413] width 54 height 54
click at [934, 414] on img at bounding box center [950, 413] width 54 height 54
click at [364, 541] on img at bounding box center [386, 555] width 54 height 54
click at [956, 538] on img at bounding box center [950, 555] width 54 height 54
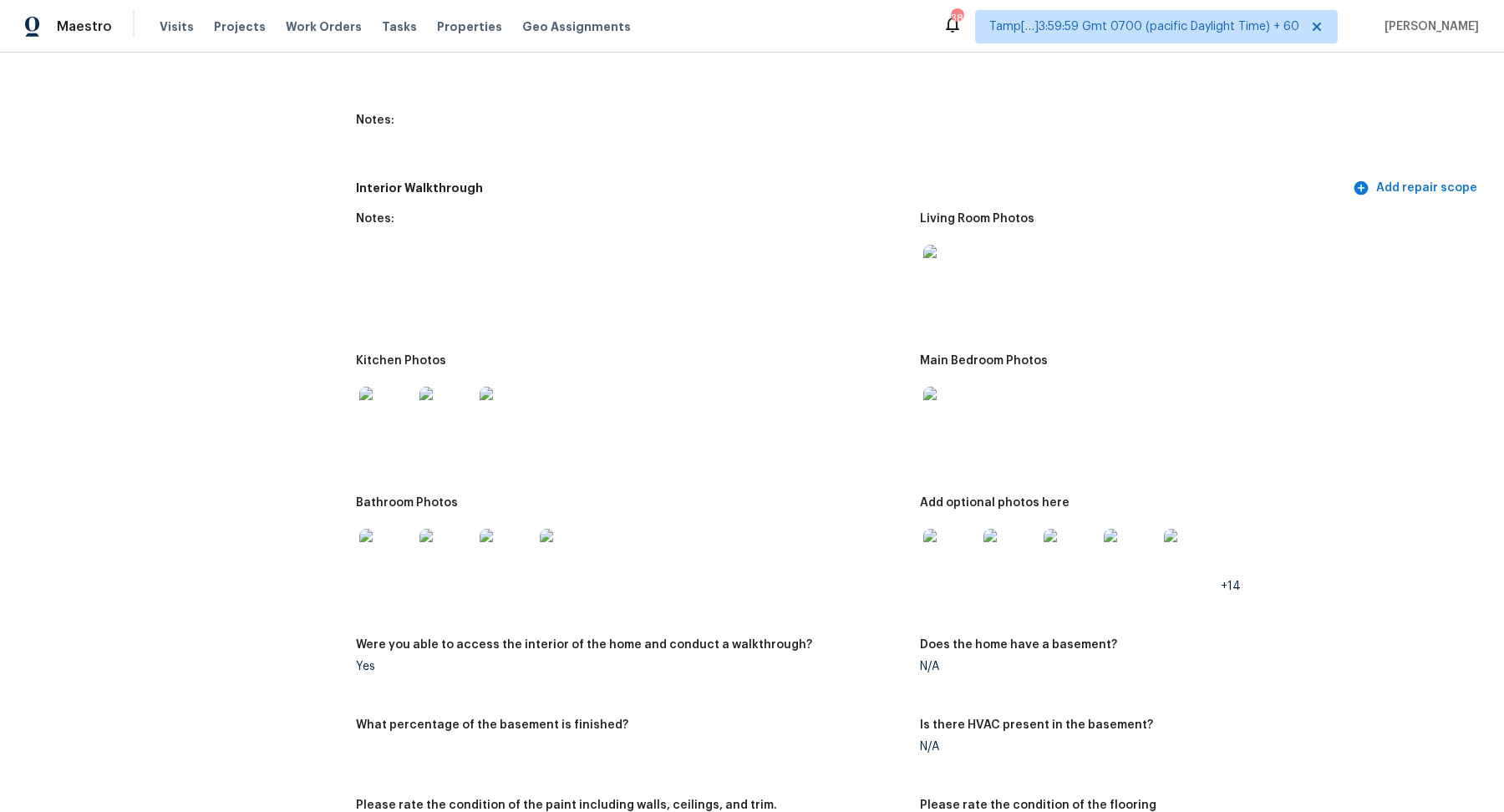
click at [946, 551] on img at bounding box center [950, 555] width 54 height 54
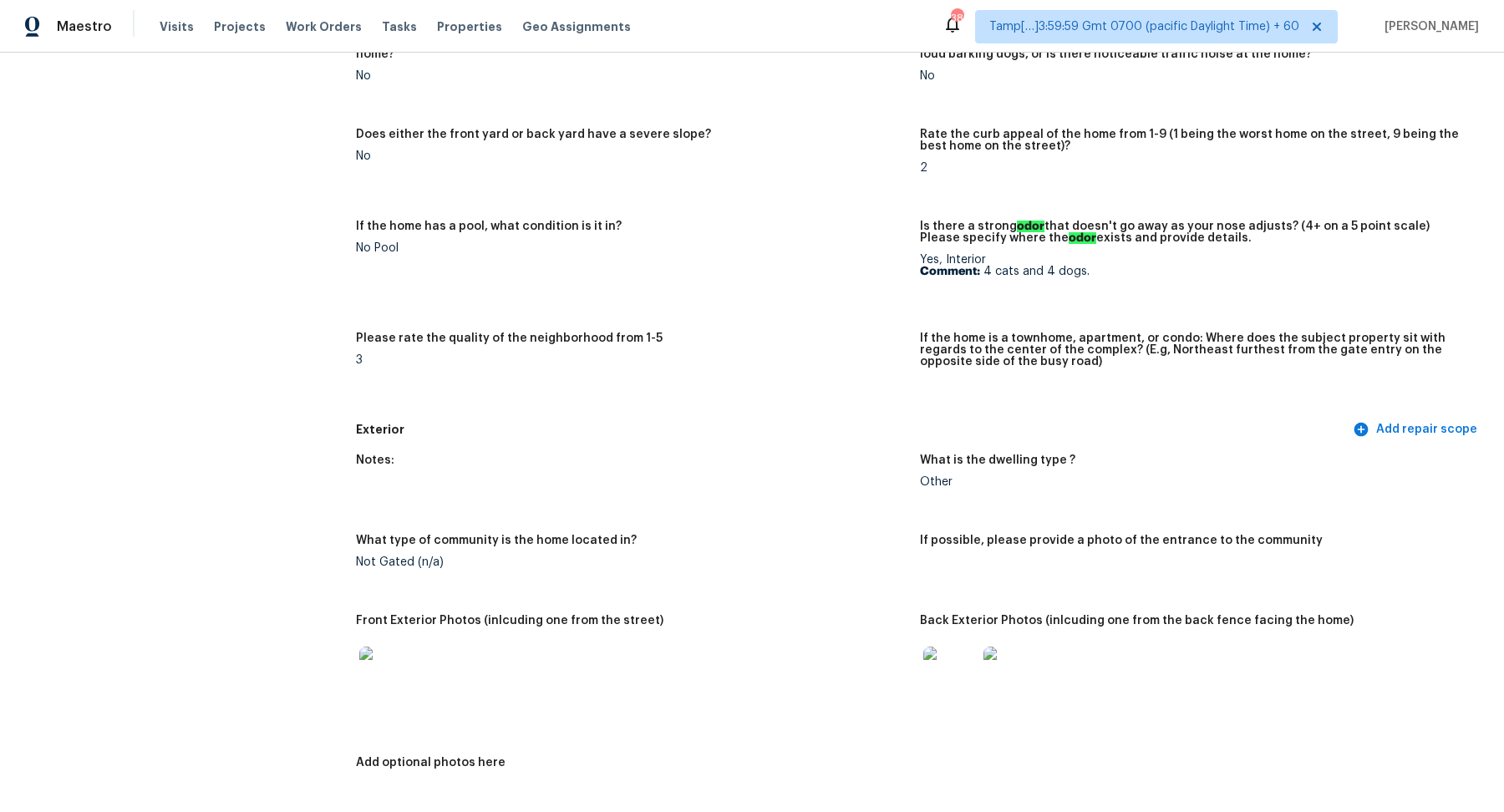
scroll to position [305, 0]
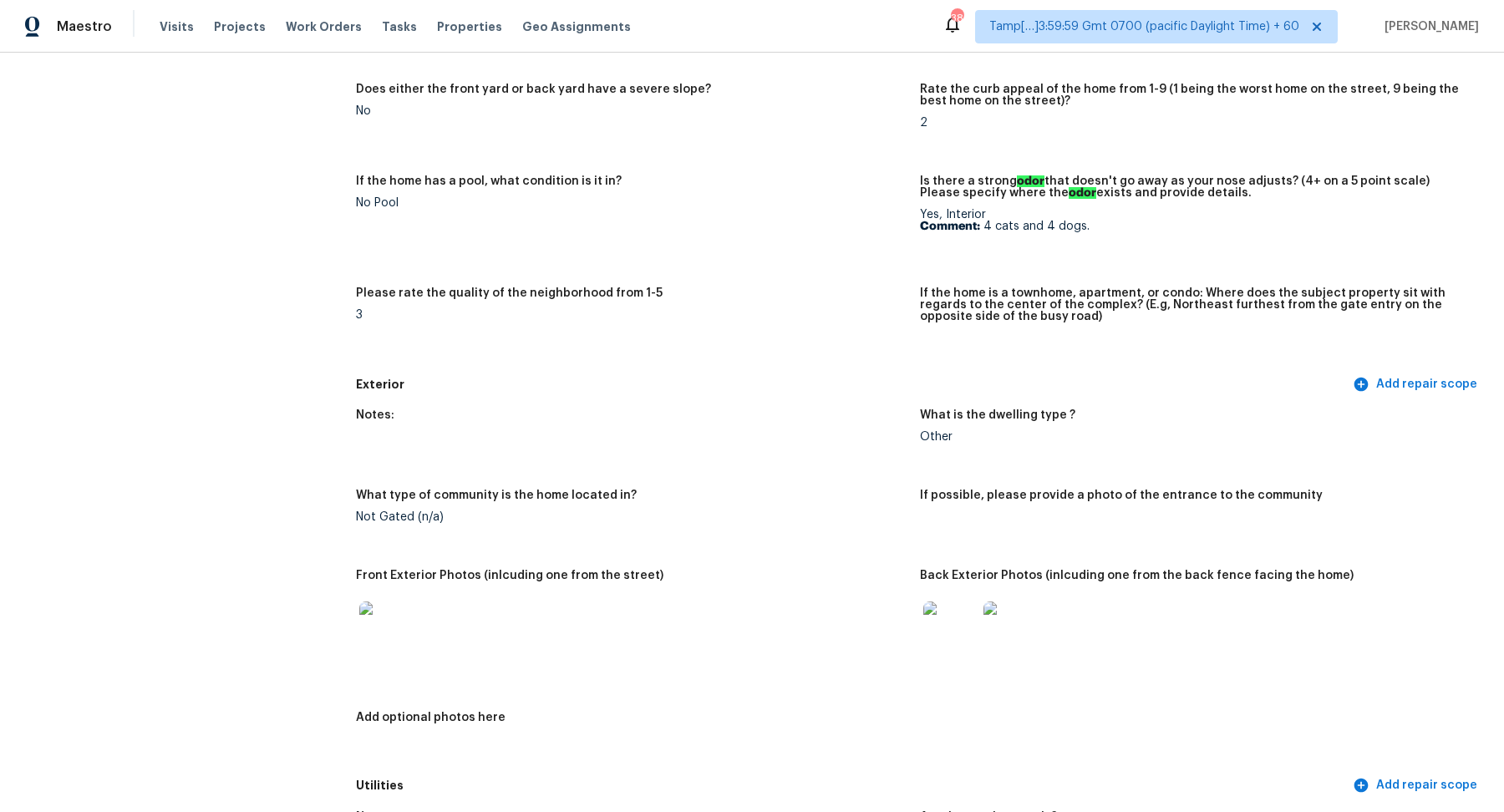
click at [952, 604] on img at bounding box center [950, 629] width 54 height 54
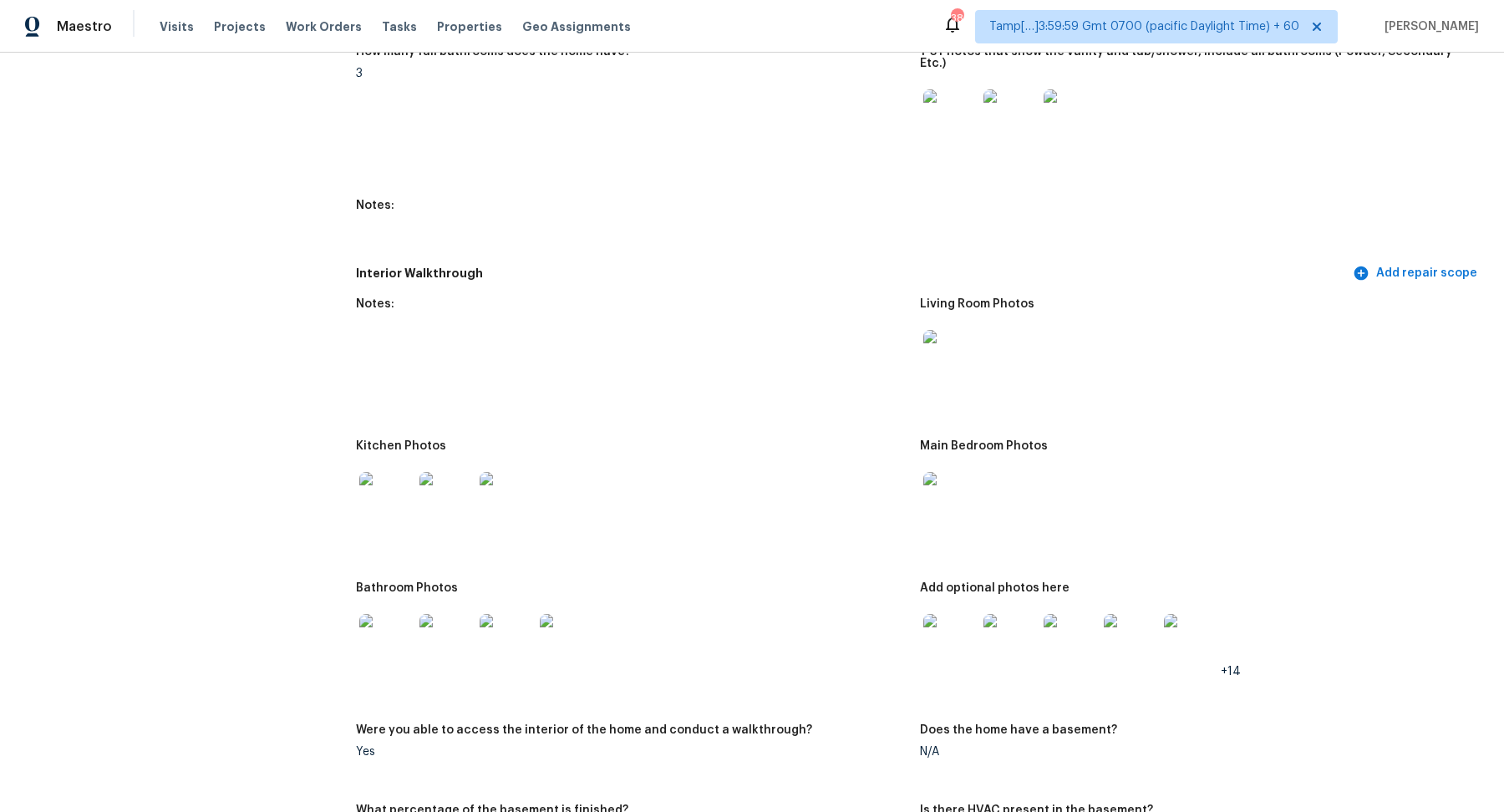
scroll to position [1849, 0]
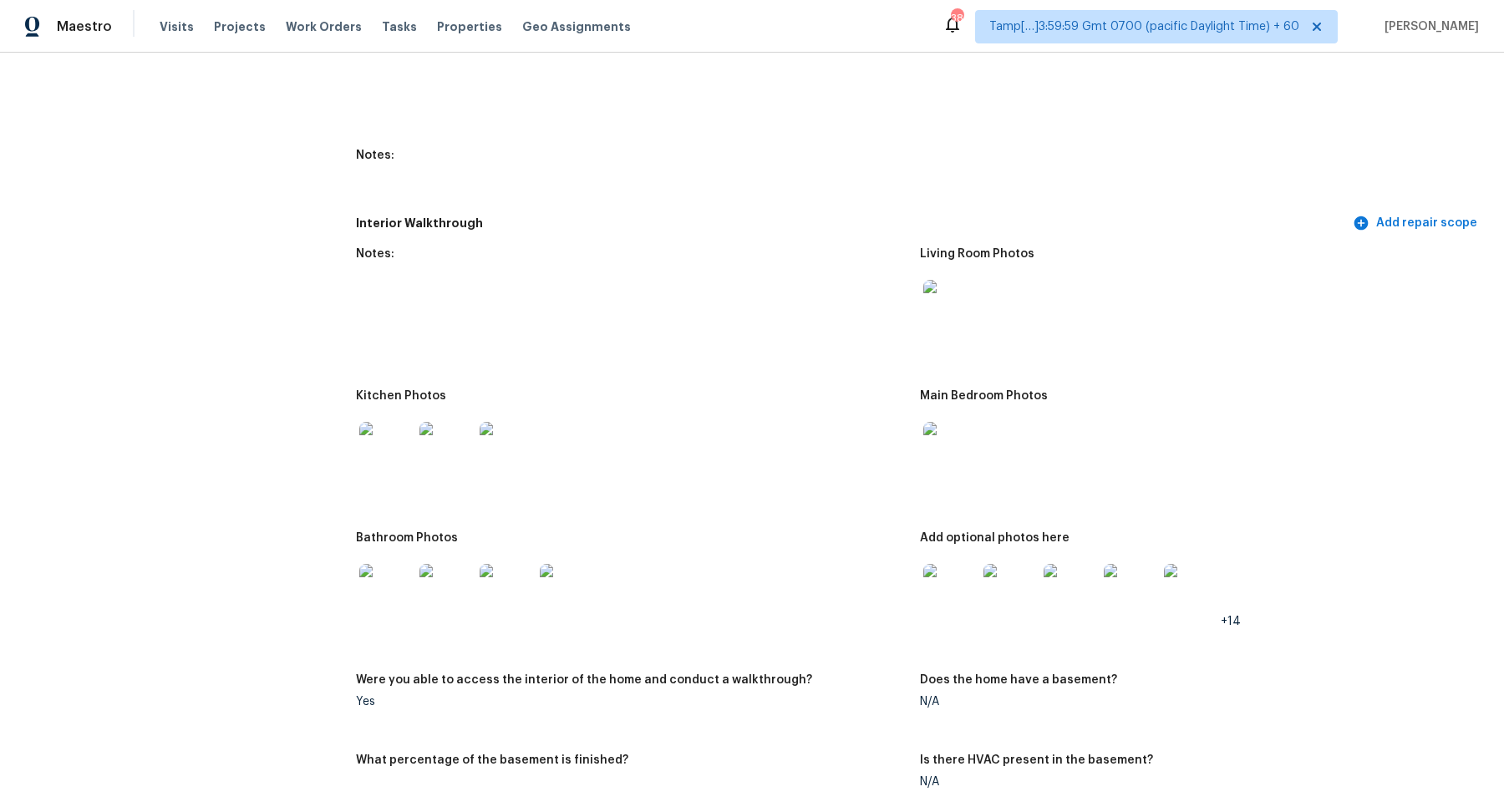
click at [391, 569] on img at bounding box center [386, 591] width 54 height 54
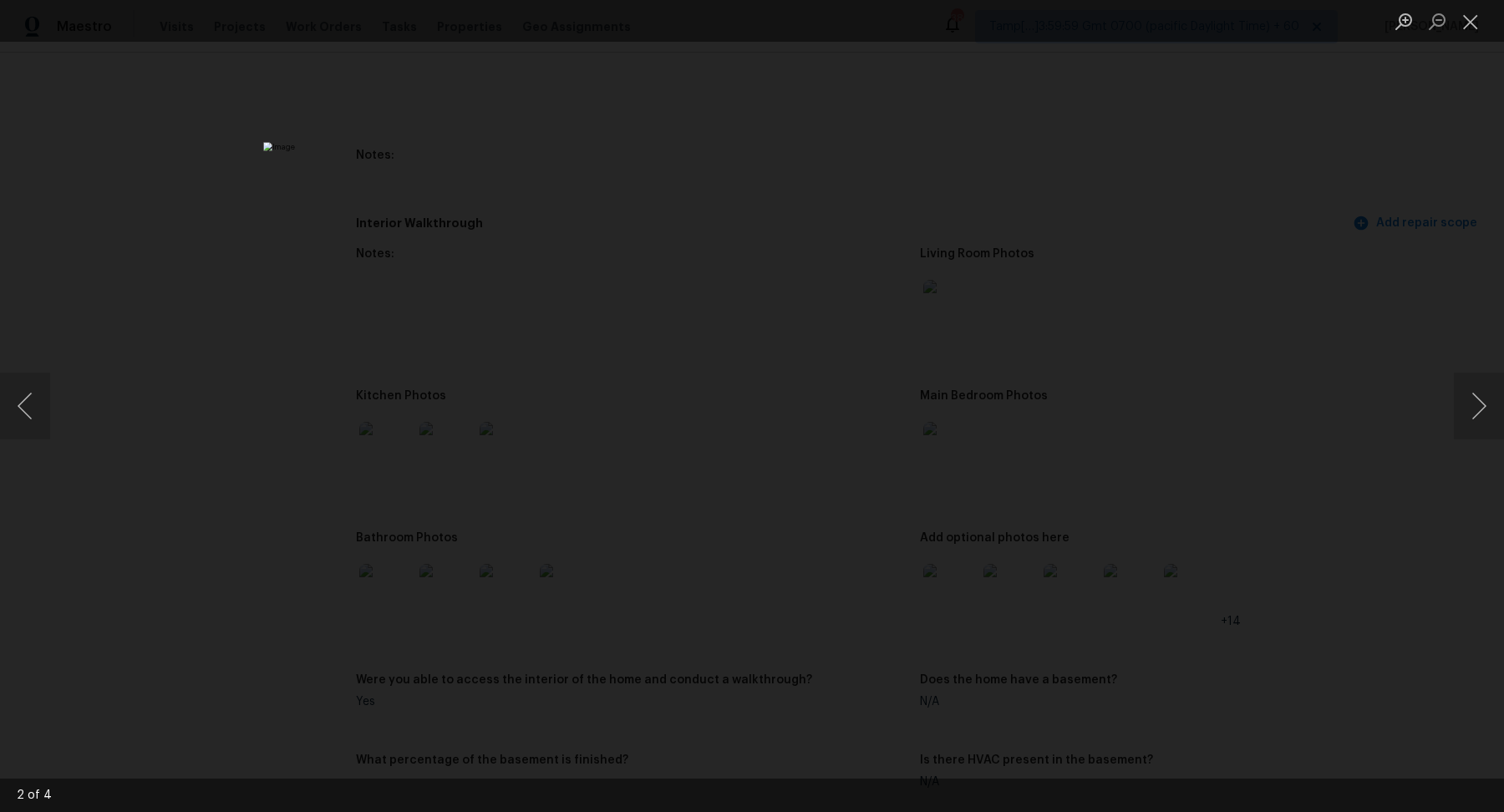
click at [164, 569] on div "Lightbox" at bounding box center [752, 406] width 1504 height 812
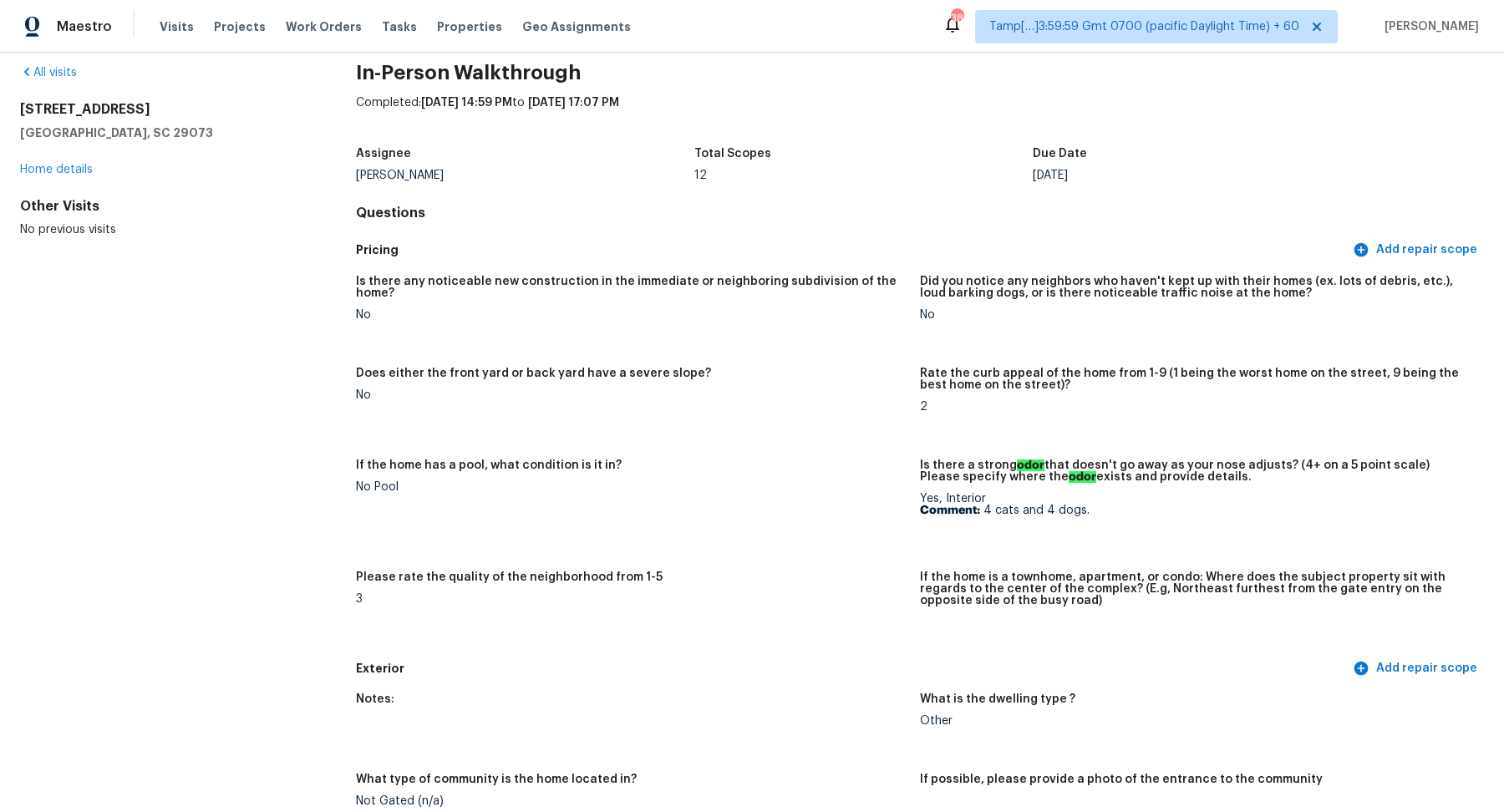
scroll to position [0, 0]
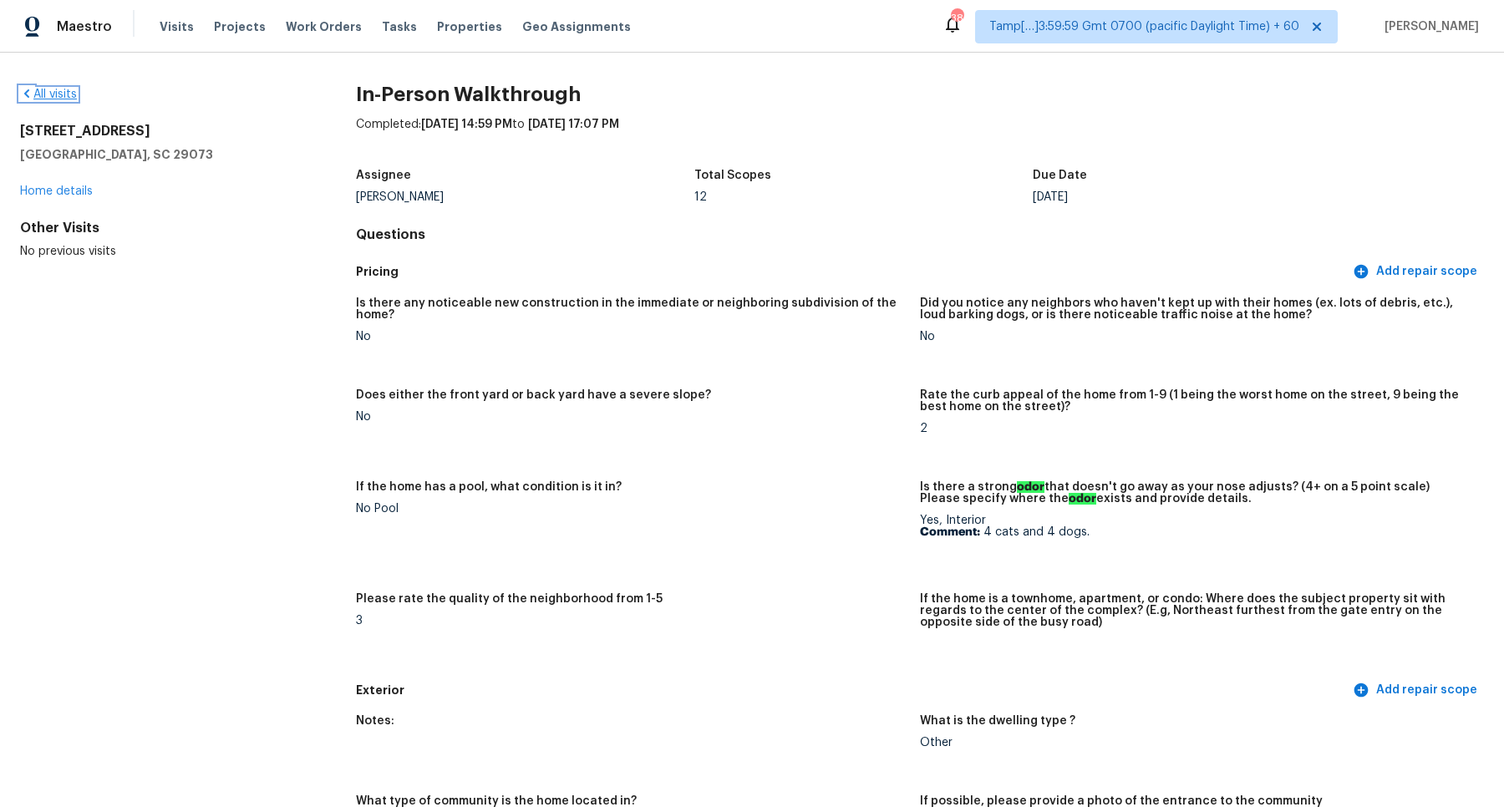
click at [34, 97] on link "All visits" at bounding box center [48, 94] width 57 height 12
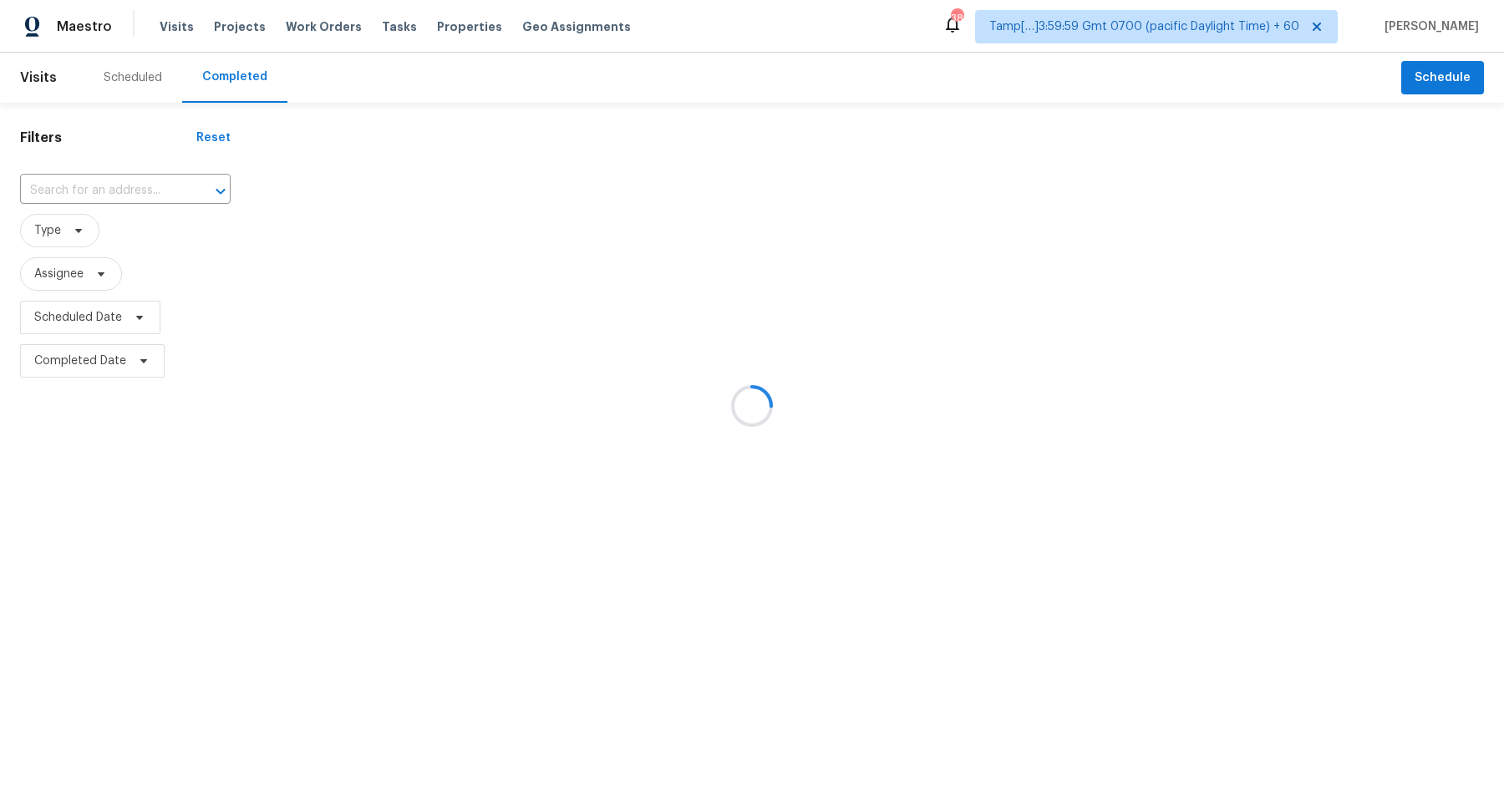
click at [148, 183] on div at bounding box center [752, 406] width 1504 height 812
click at [148, 194] on div at bounding box center [752, 406] width 1504 height 812
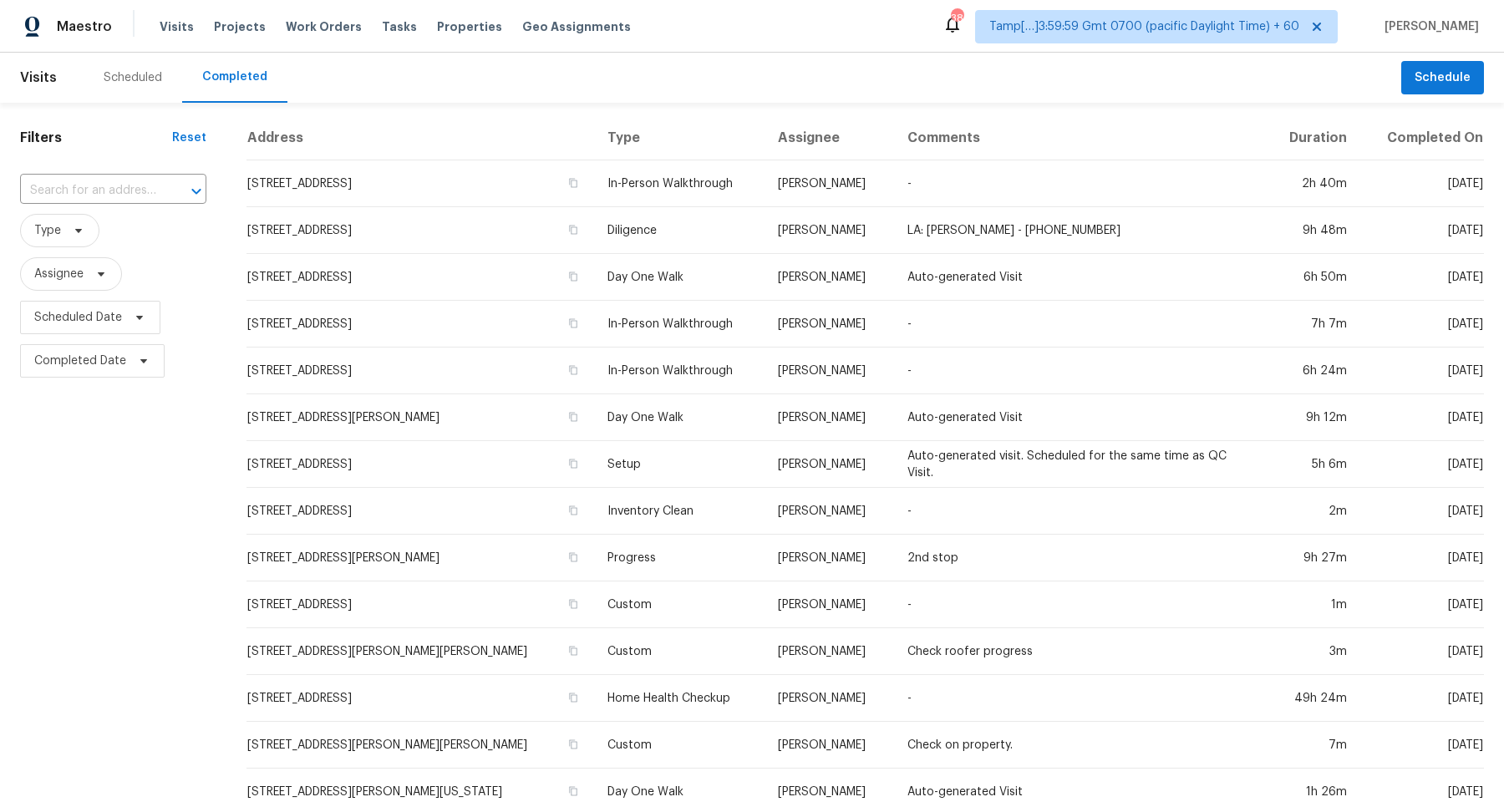
click at [148, 194] on input "text" at bounding box center [89, 190] width 140 height 26
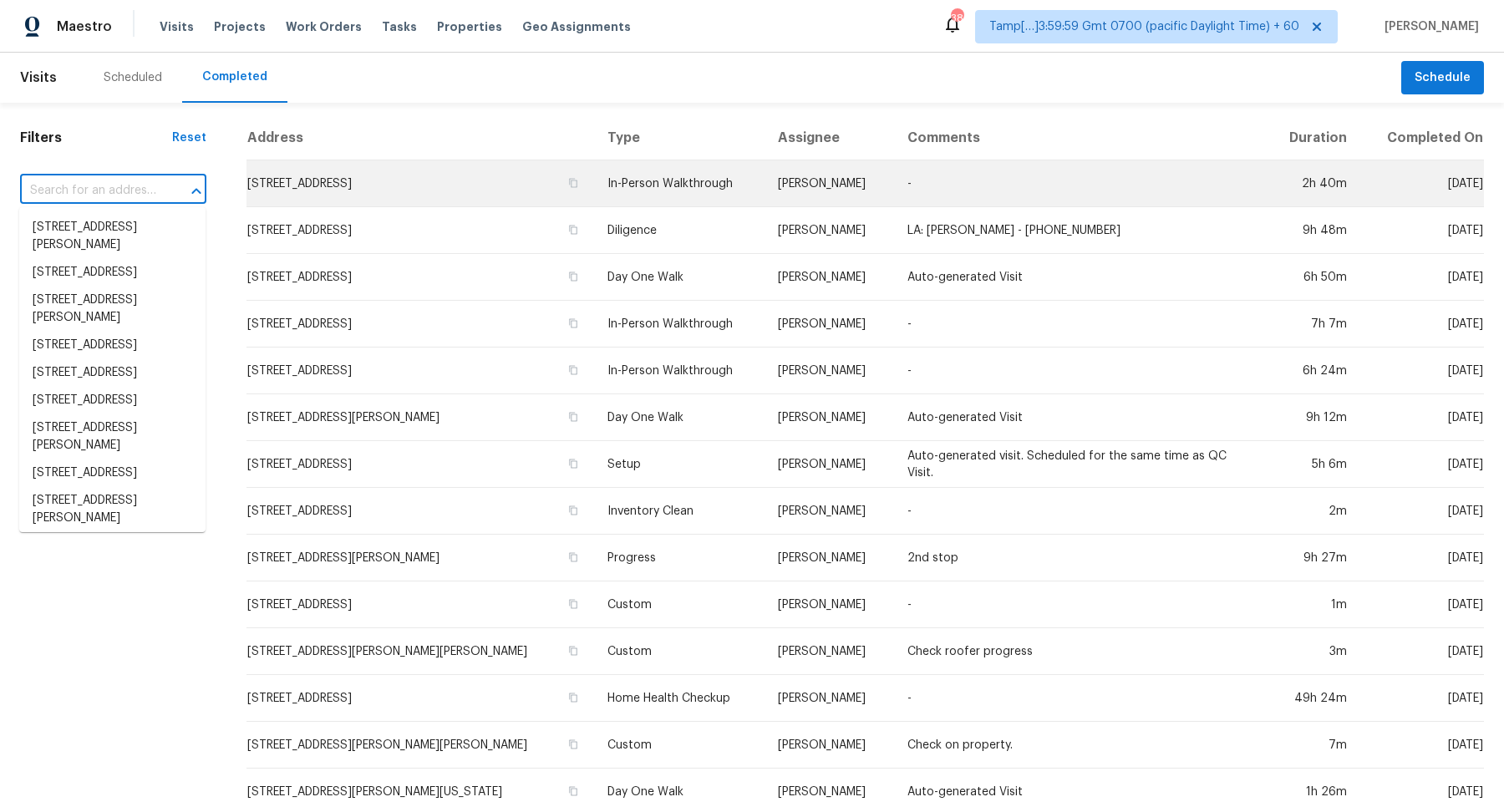
paste input "241 Winthrop Ln, McDonough, GA 30253"
type input "241 Winthrop Ln, McDonough, GA 30253"
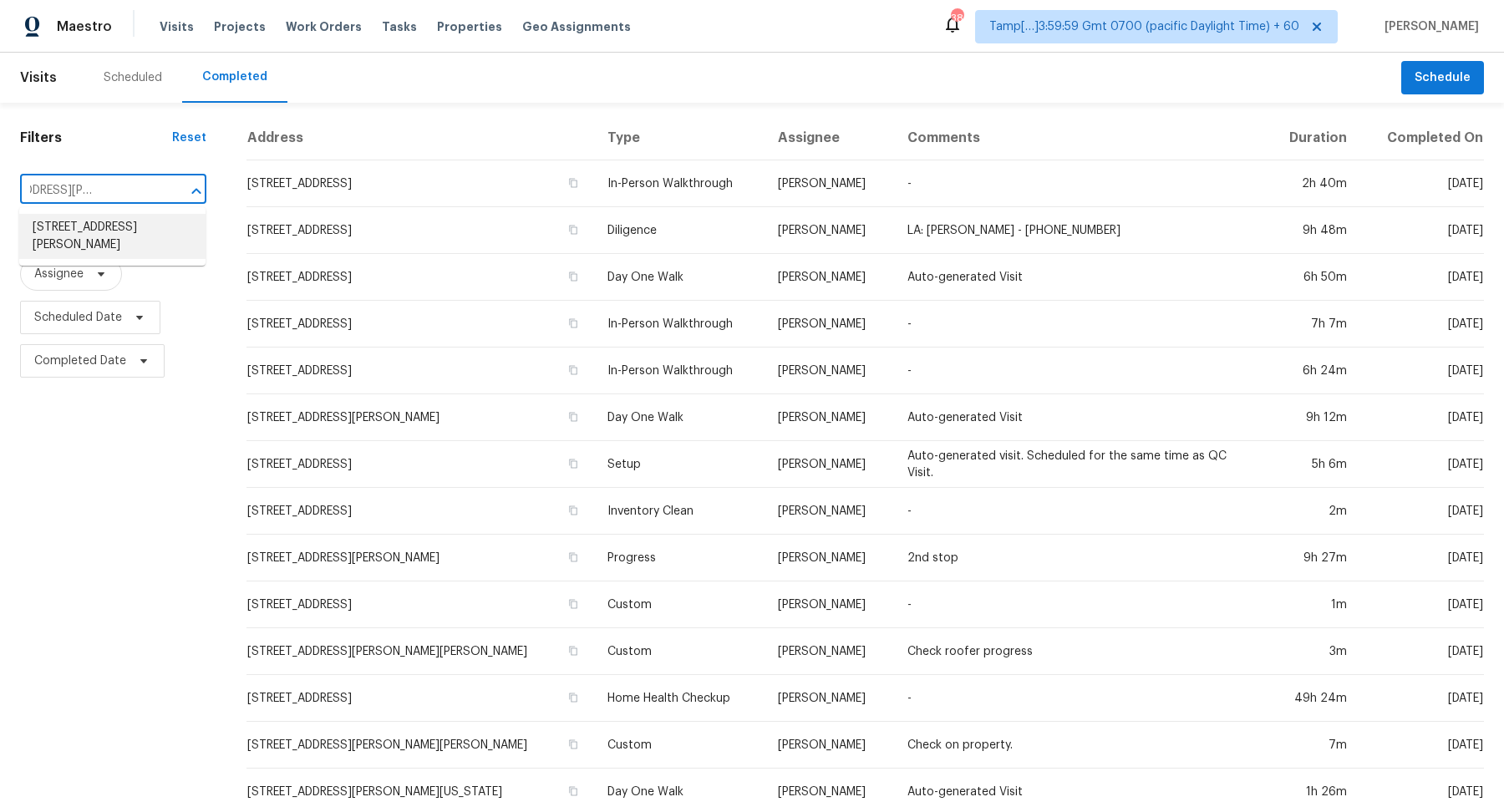
click at [122, 249] on li "241 Winthrop Ln, McDonough, GA 30253" at bounding box center [112, 237] width 186 height 46
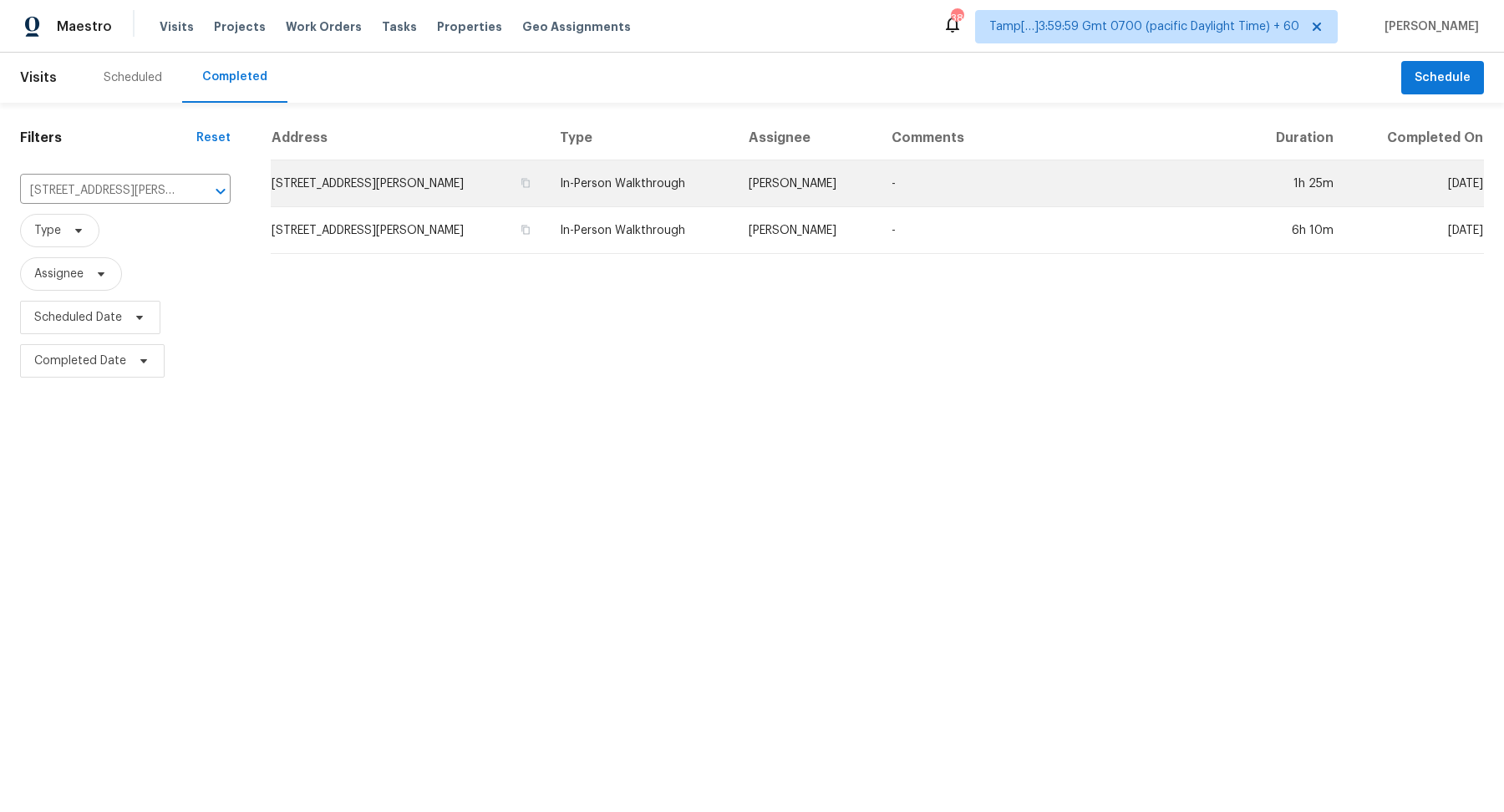
click at [404, 177] on td "241 Winthrop Ln, McDonough, GA 30253" at bounding box center [408, 183] width 276 height 47
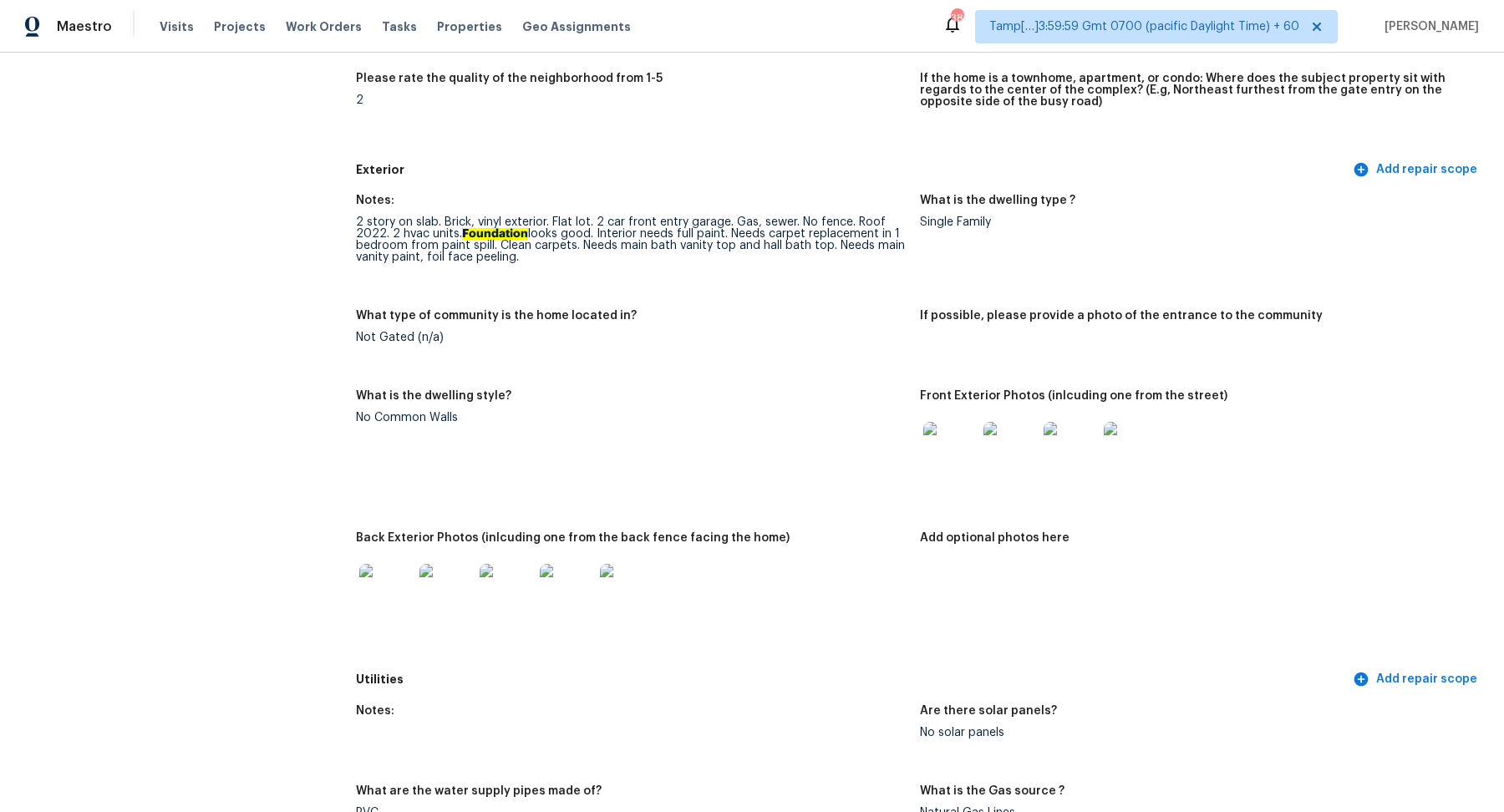
scroll to position [605, 0]
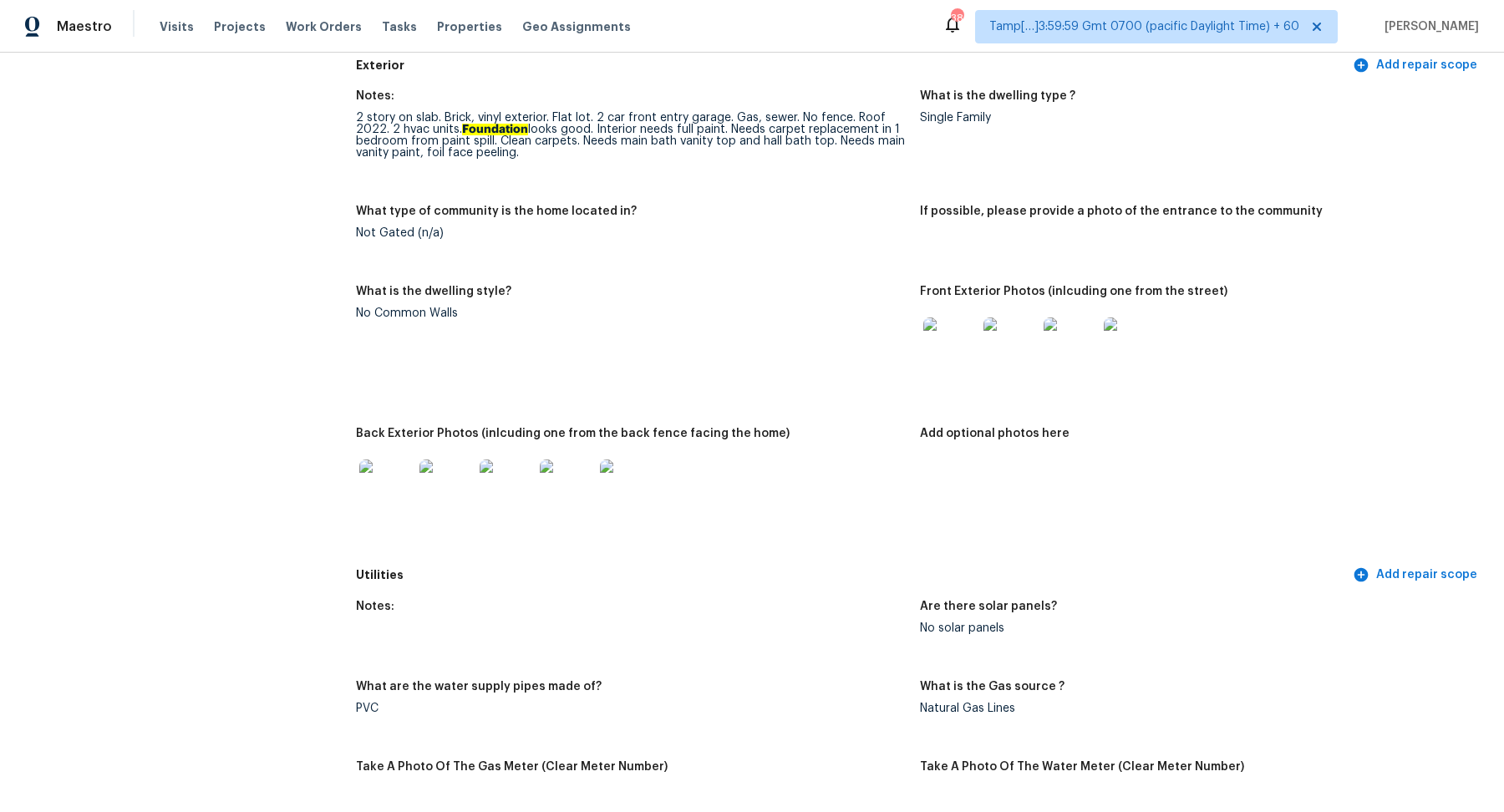
click at [965, 349] on img at bounding box center [950, 344] width 54 height 54
click at [387, 493] on img at bounding box center [386, 486] width 54 height 54
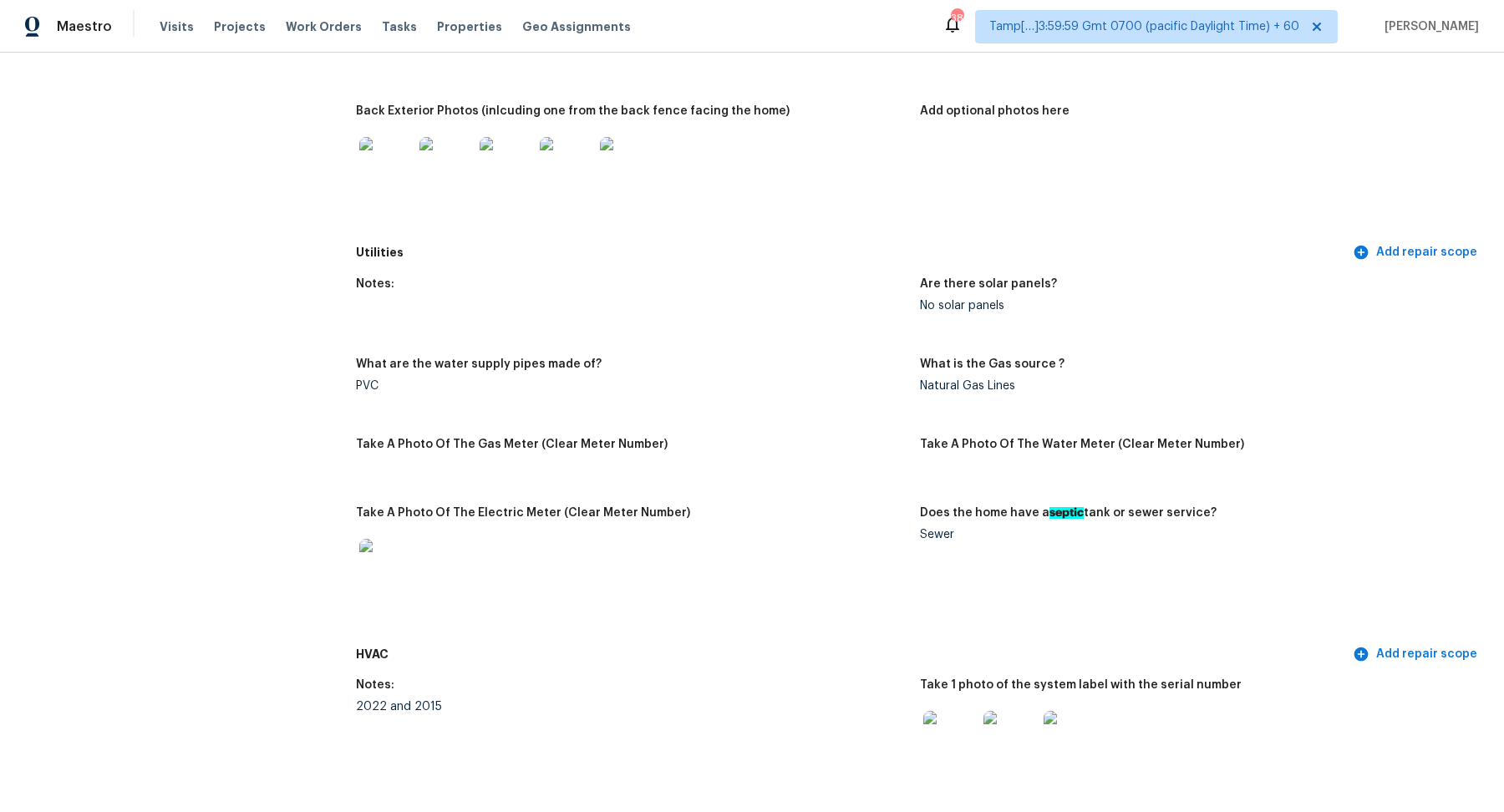
scroll to position [1266, 0]
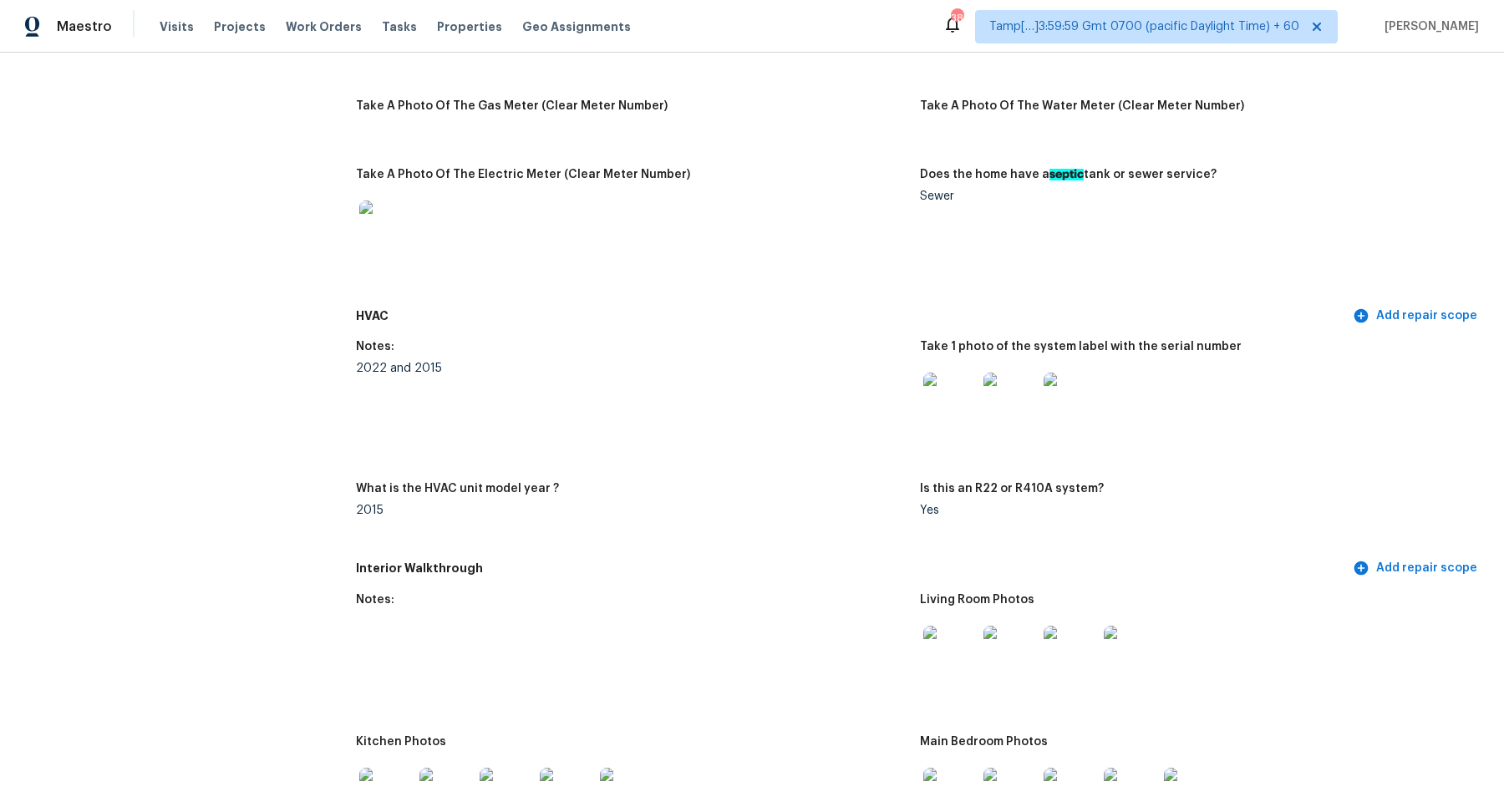
click at [949, 384] on img at bounding box center [950, 400] width 54 height 54
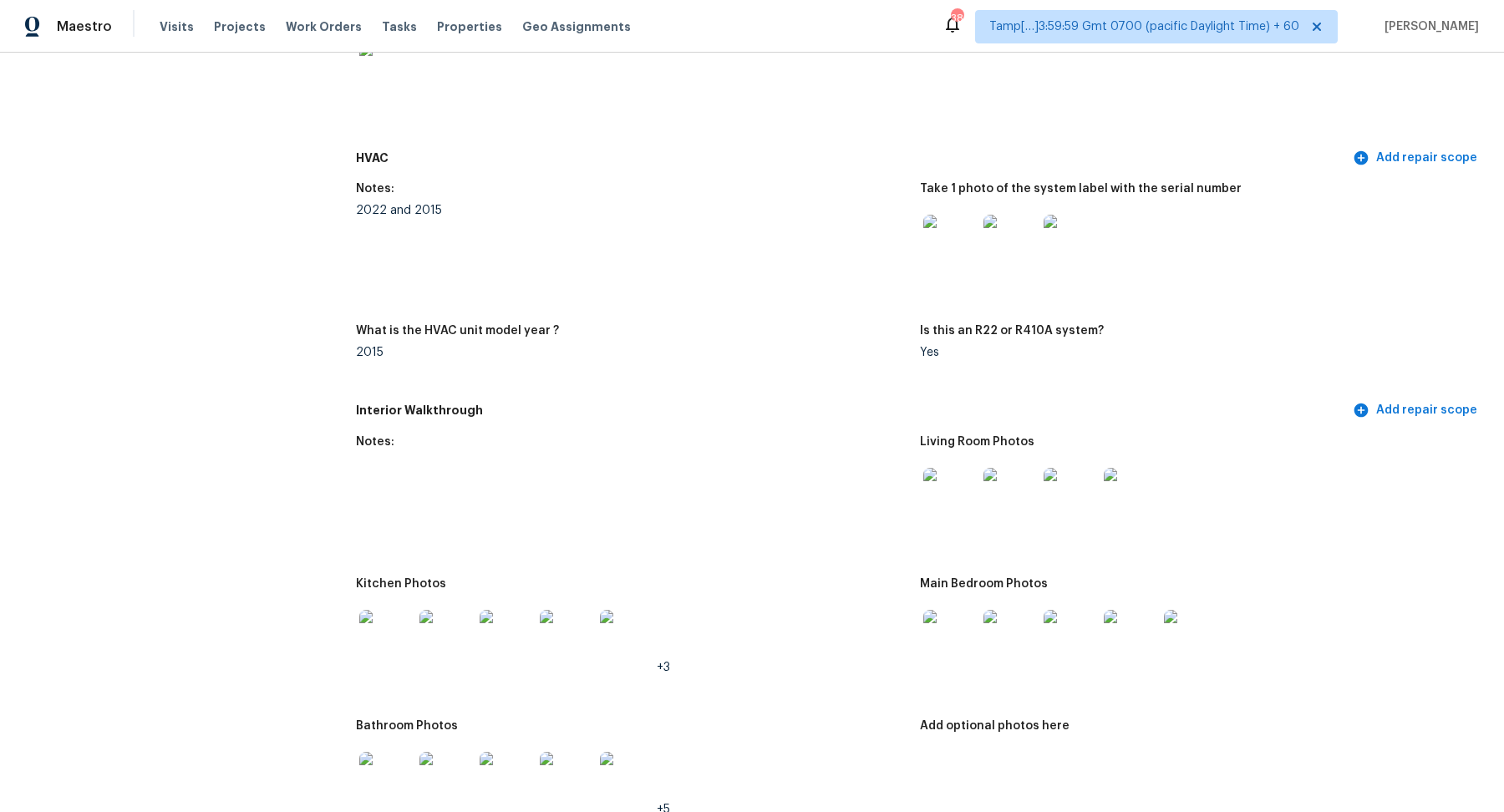
scroll to position [1571, 0]
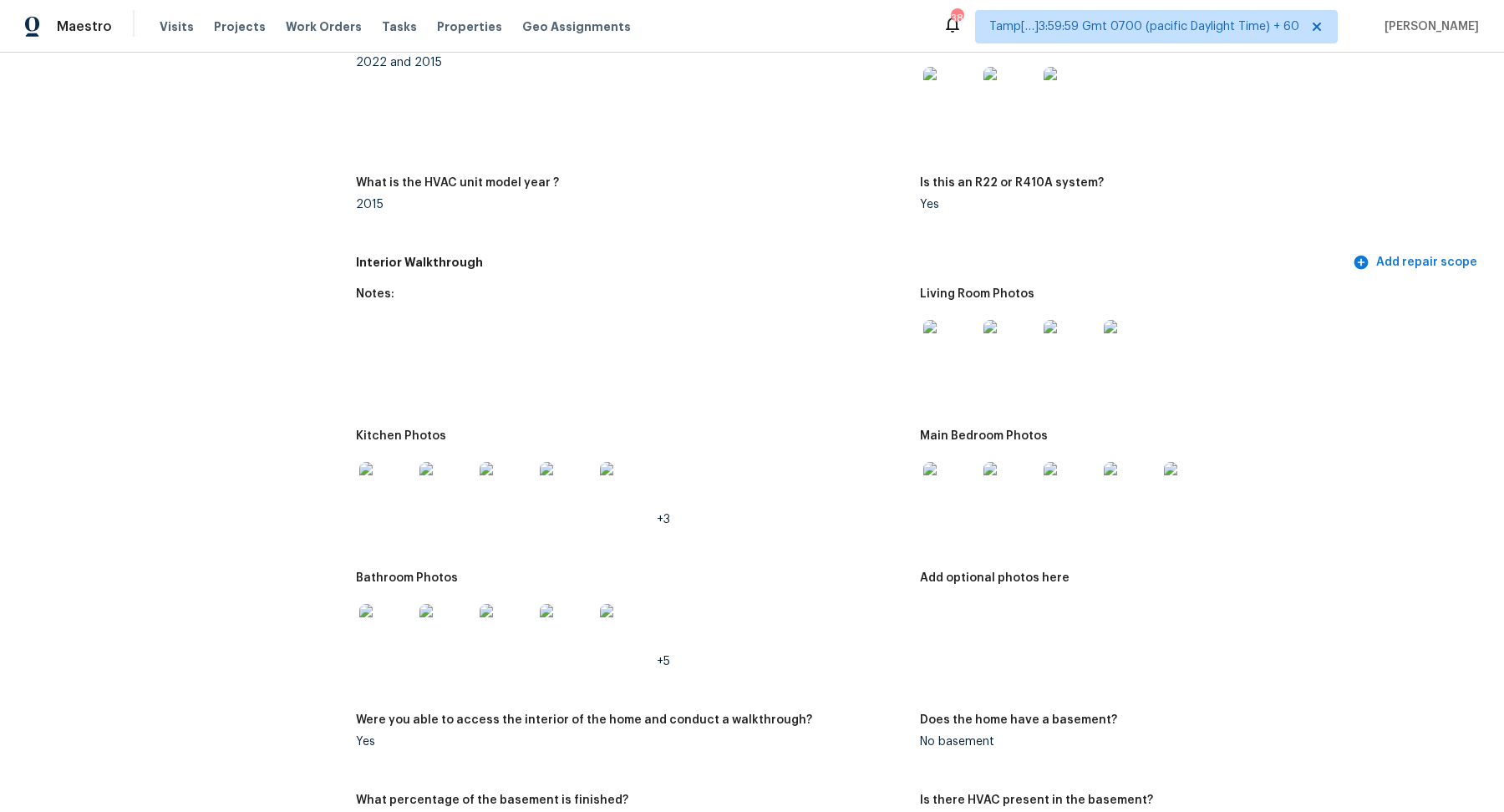
click at [964, 365] on img at bounding box center [950, 347] width 54 height 54
click at [401, 486] on img at bounding box center [386, 489] width 54 height 54
click at [971, 483] on img at bounding box center [950, 489] width 54 height 54
click at [376, 631] on img at bounding box center [386, 631] width 54 height 54
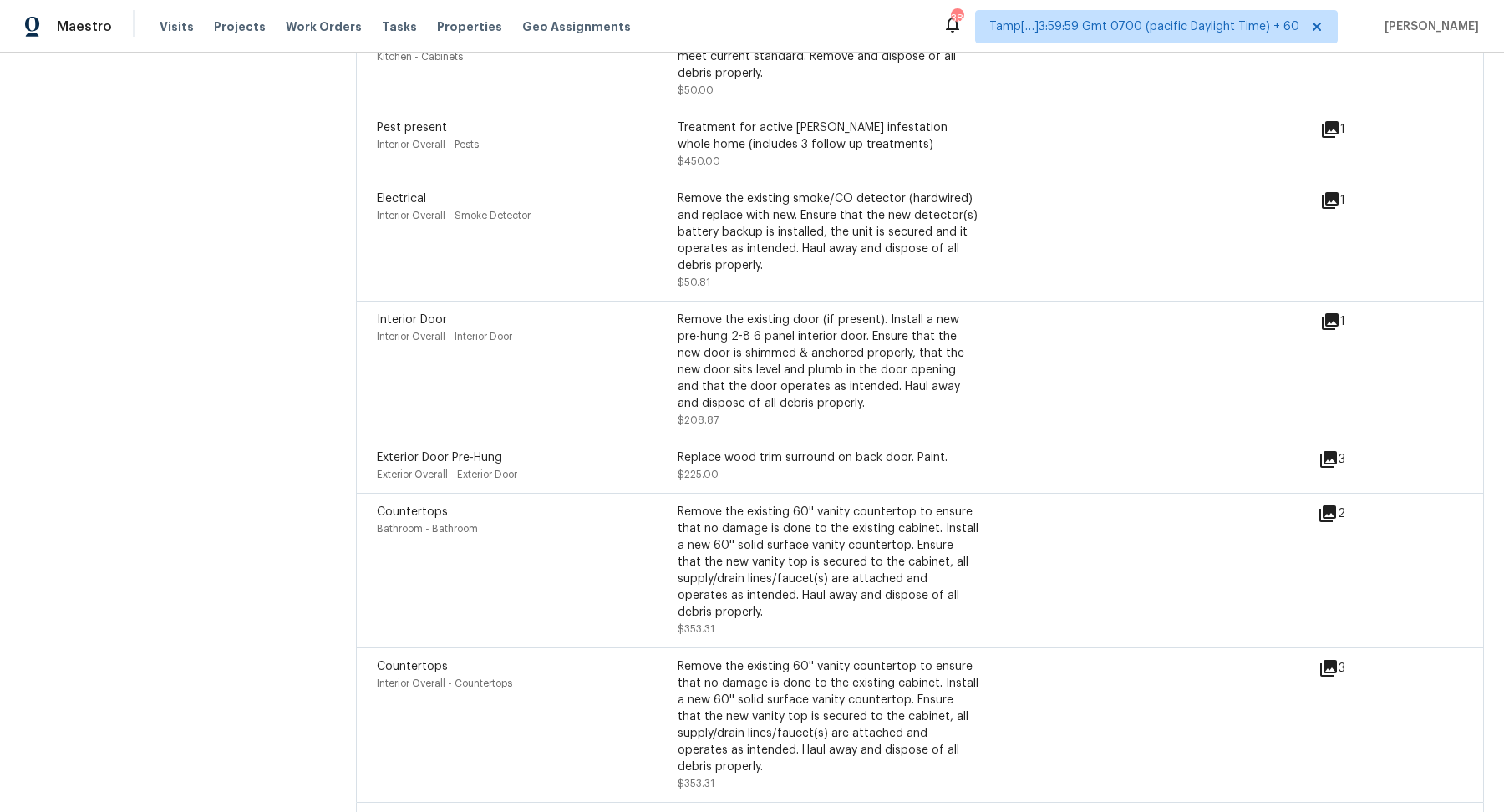
scroll to position [4118, 0]
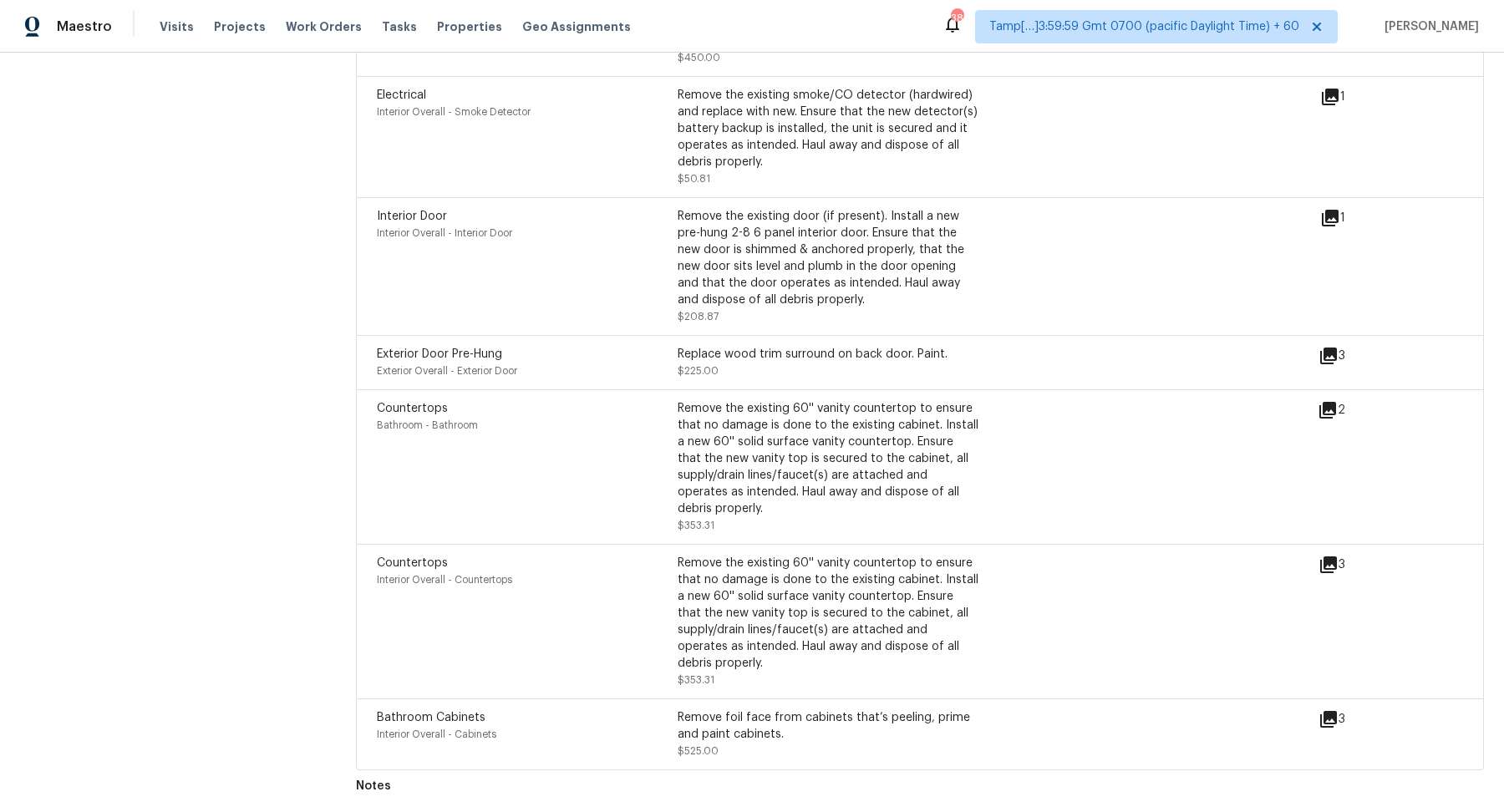
click at [1327, 560] on icon at bounding box center [1328, 564] width 17 height 17
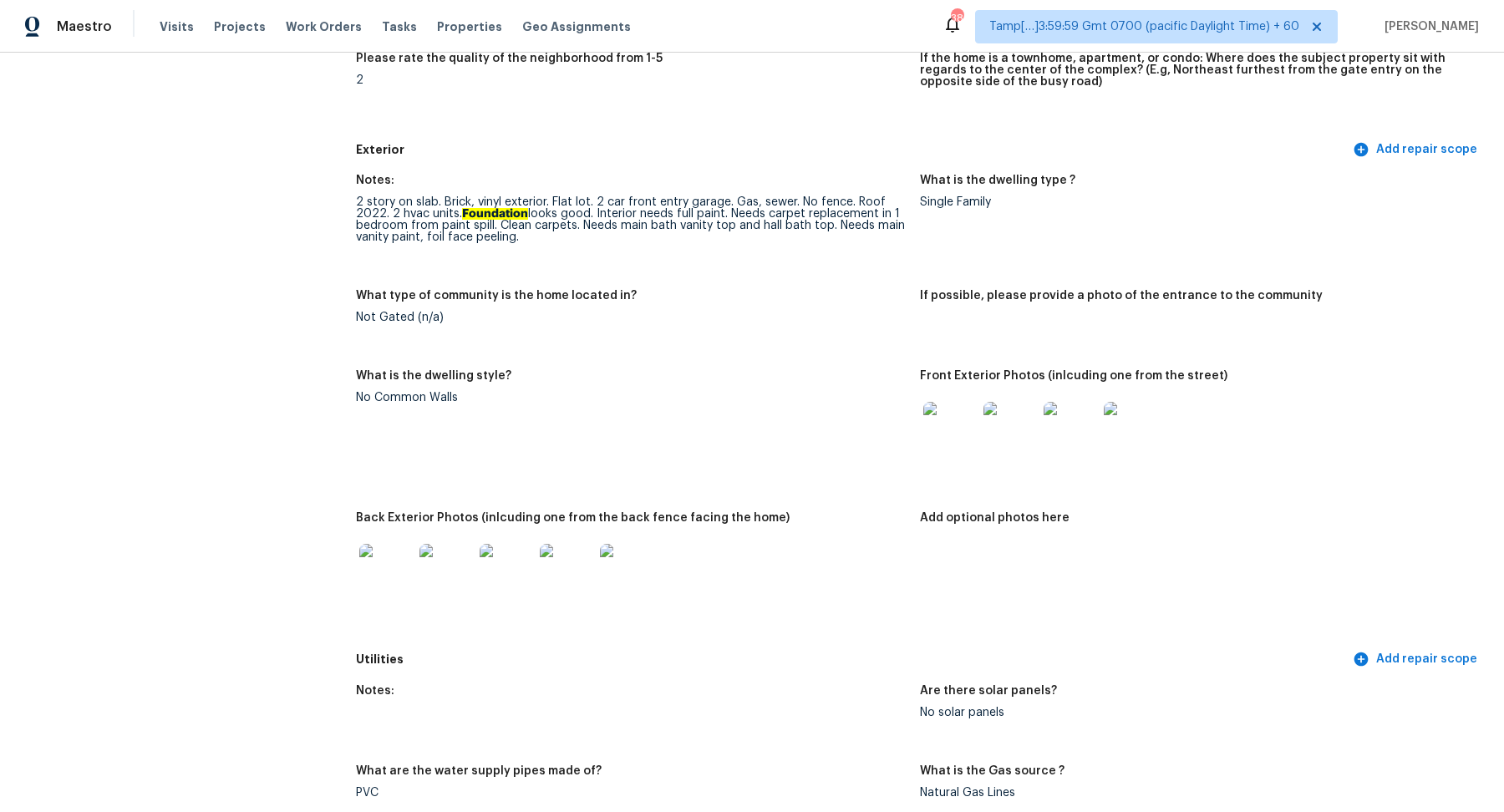
scroll to position [514, 0]
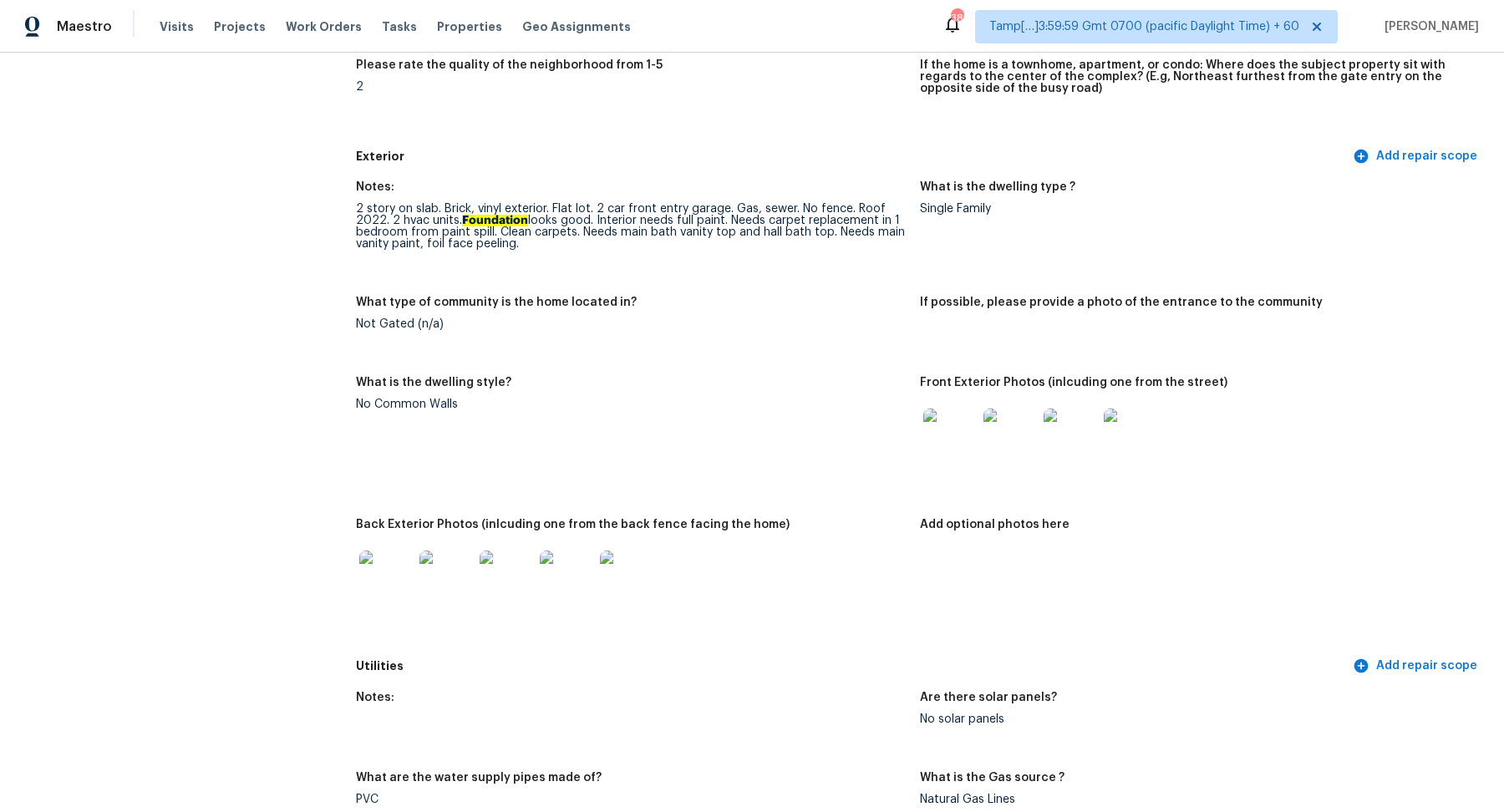
click at [391, 584] on img at bounding box center [386, 577] width 54 height 54
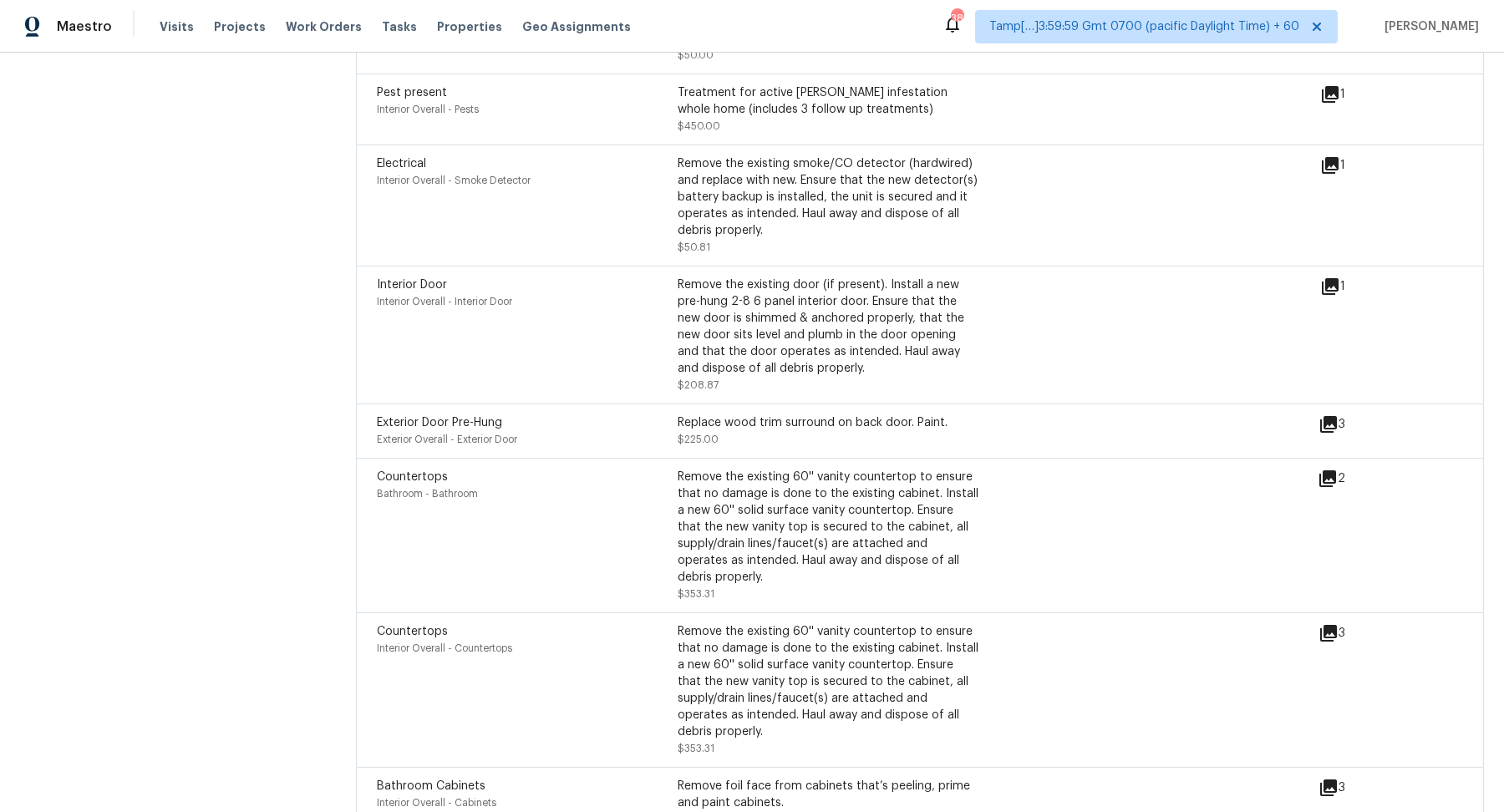
scroll to position [4118, 0]
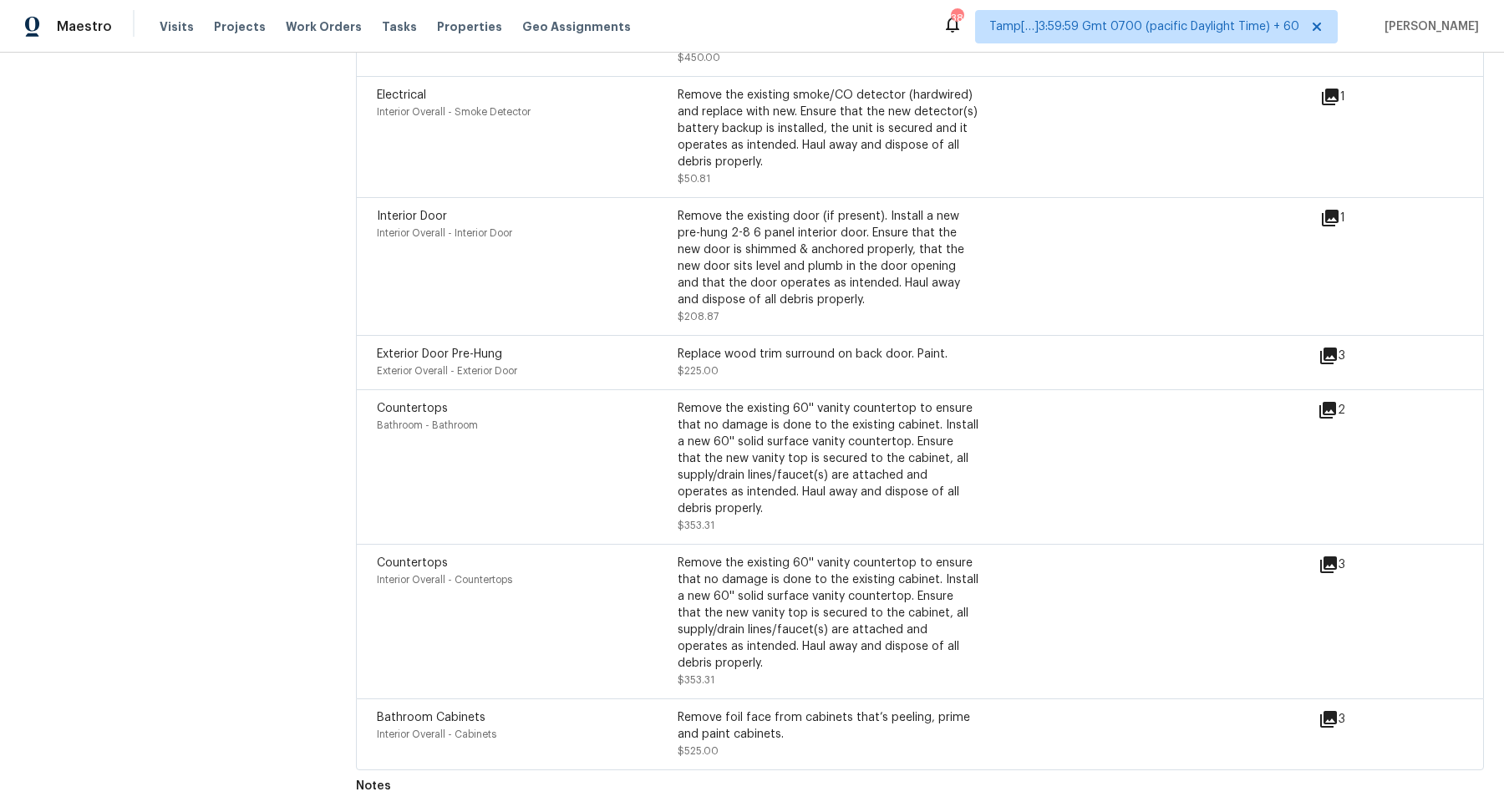
click at [1326, 568] on icon at bounding box center [1328, 564] width 17 height 17
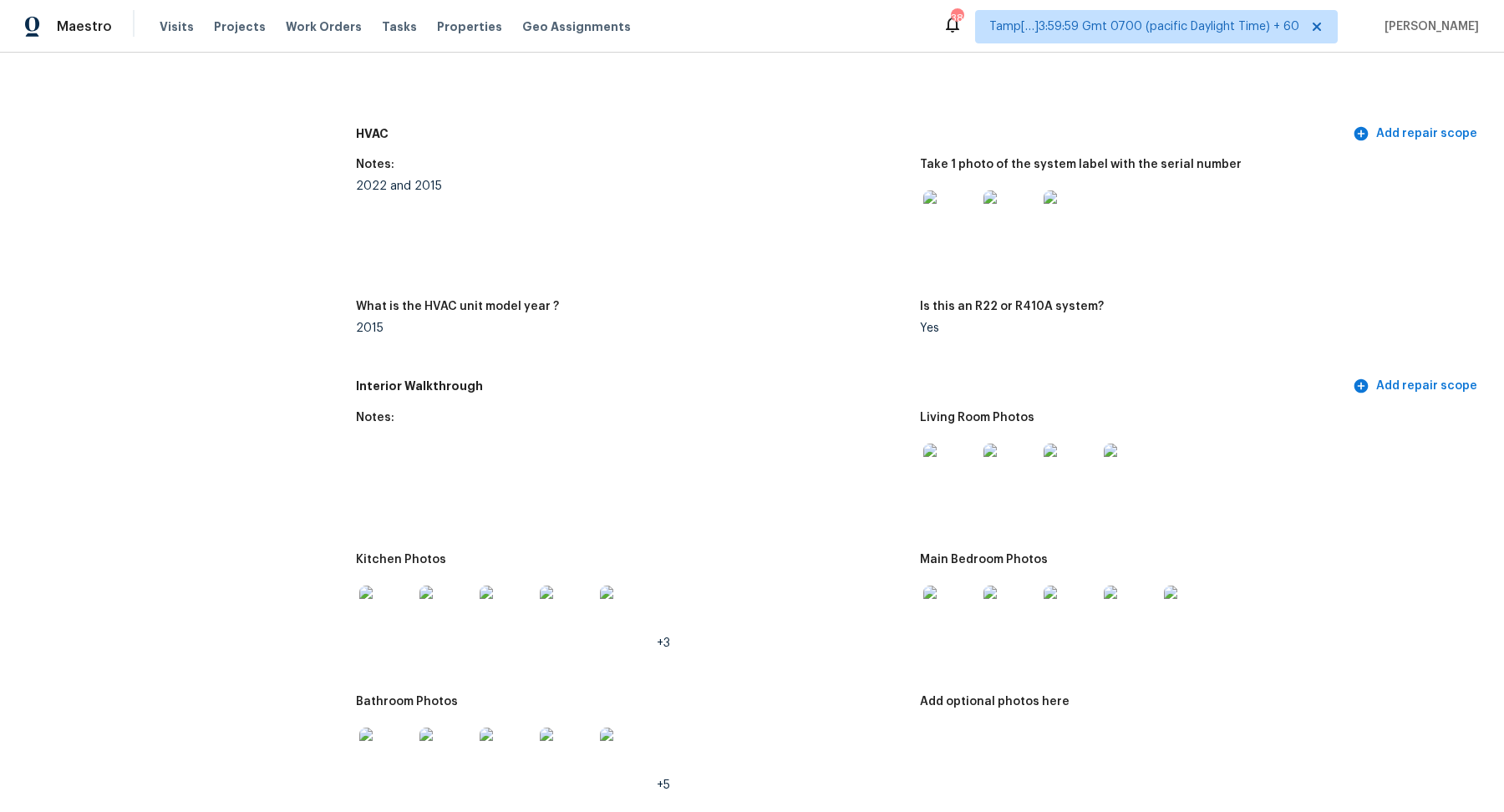
scroll to position [1368, 0]
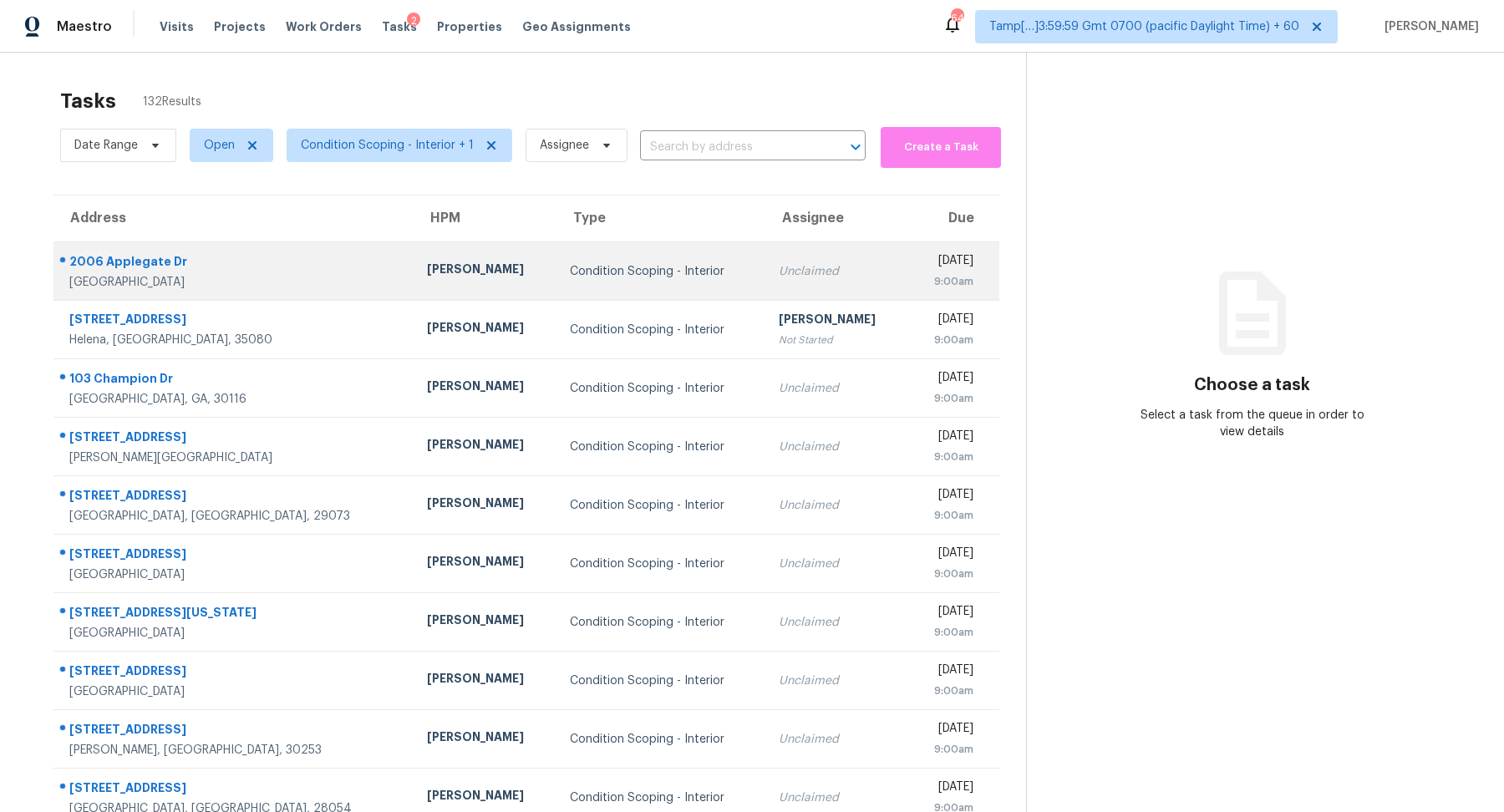
click at [579, 285] on td "Condition Scoping - Interior" at bounding box center [661, 271] width 210 height 58
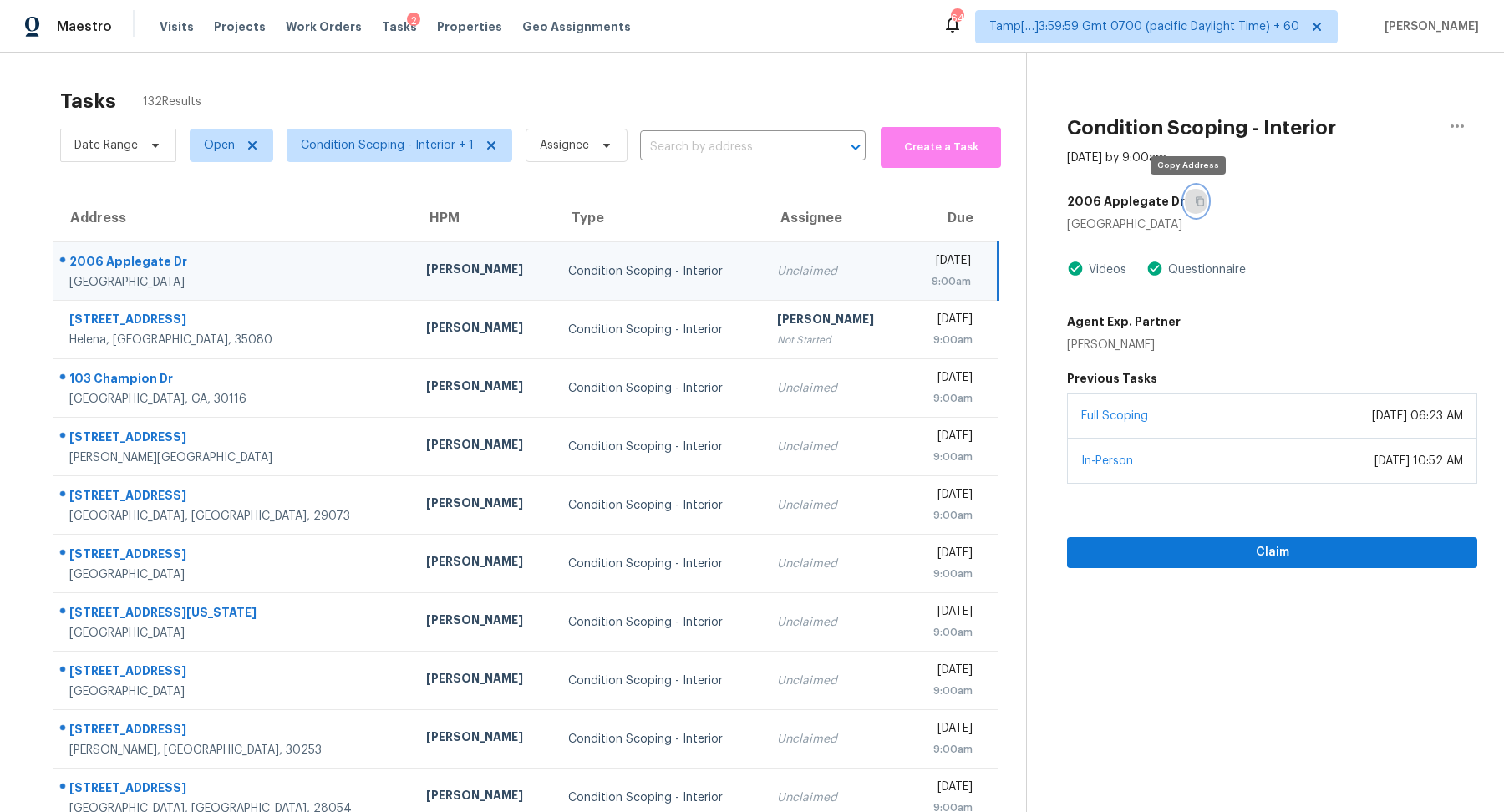
click at [1191, 208] on button "button" at bounding box center [1196, 201] width 23 height 30
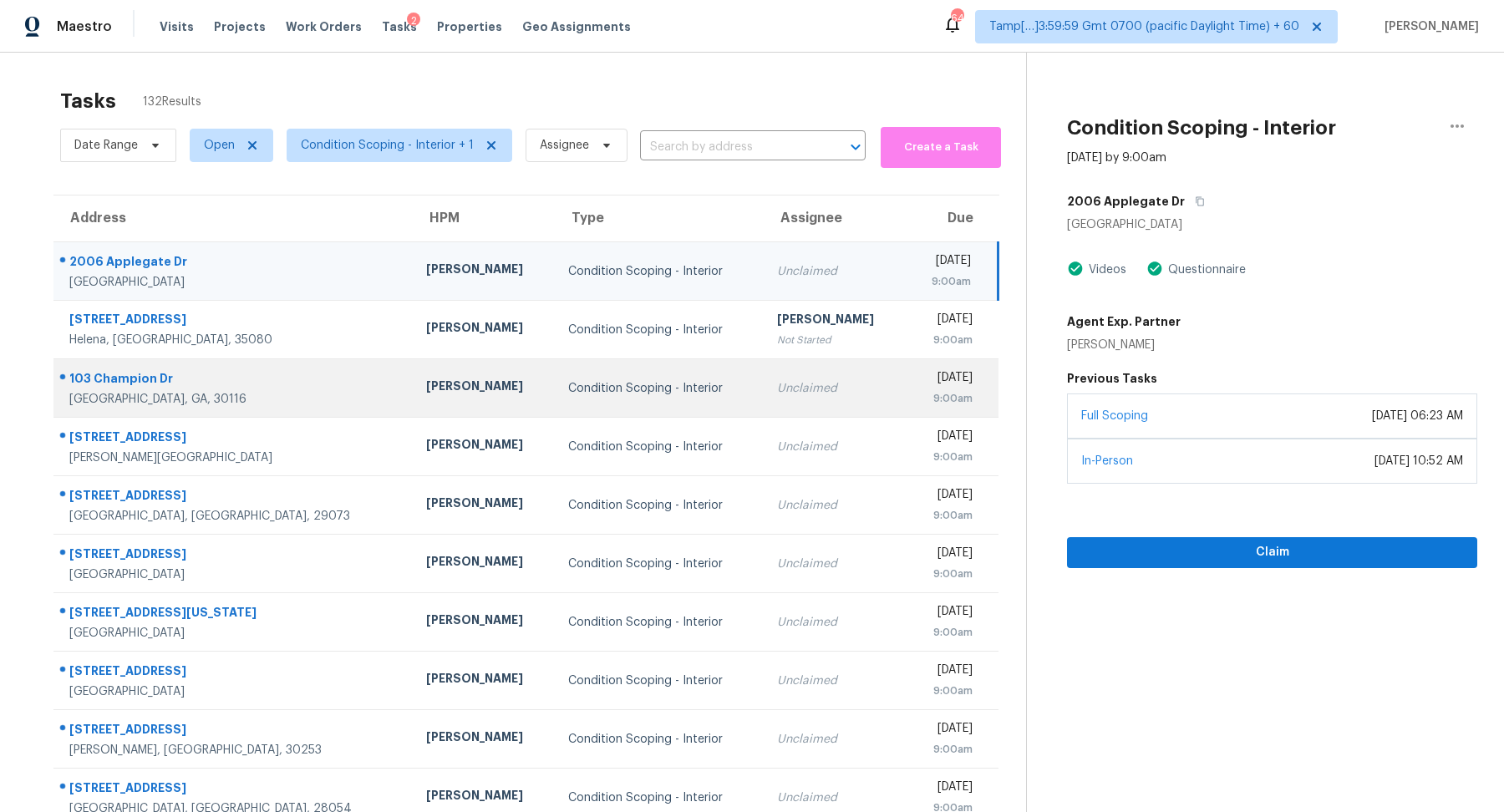
click at [568, 388] on div "Condition Scoping - Interior" at bounding box center [659, 388] width 182 height 17
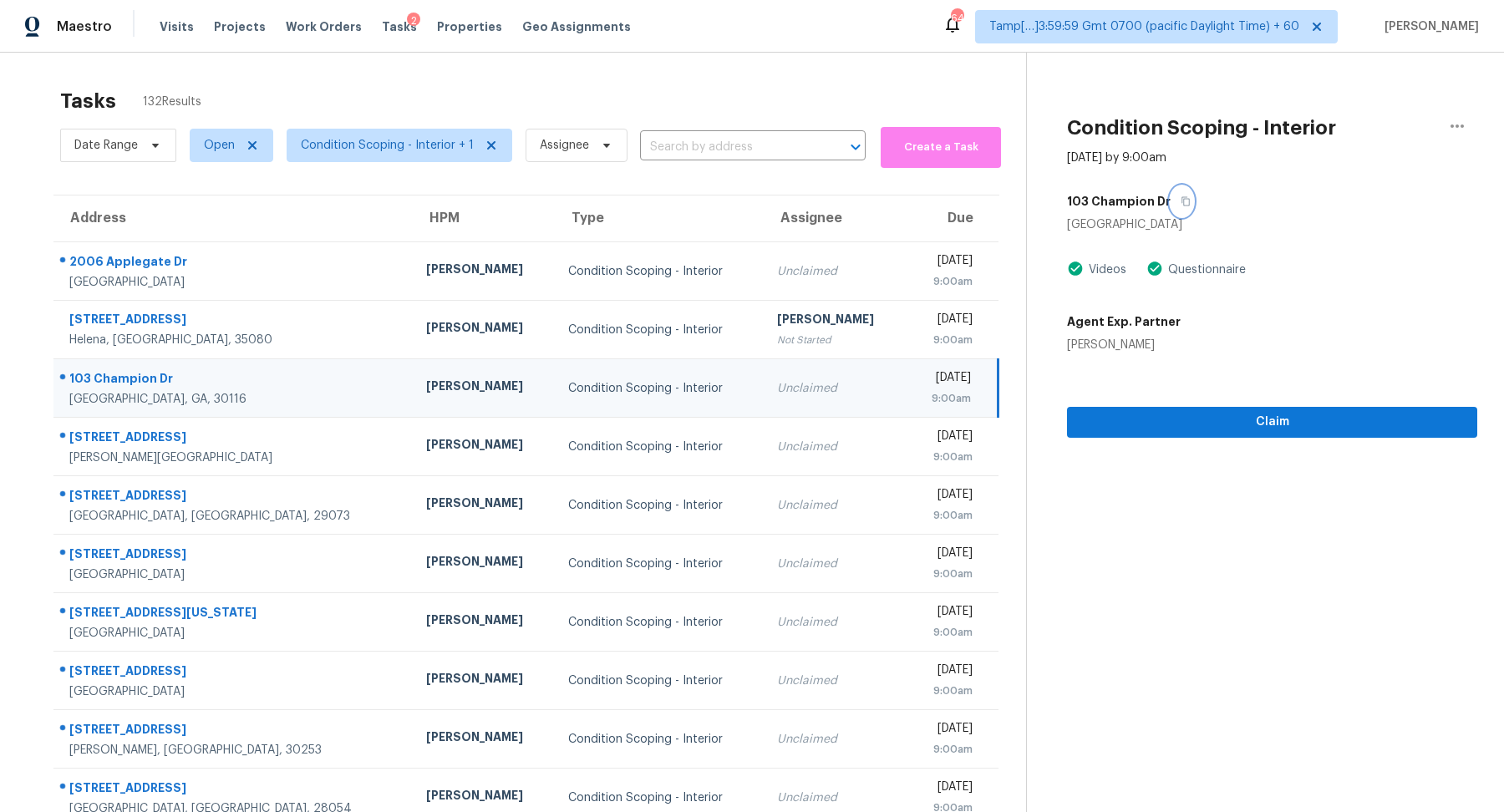
click at [1181, 196] on icon "button" at bounding box center [1186, 201] width 10 height 10
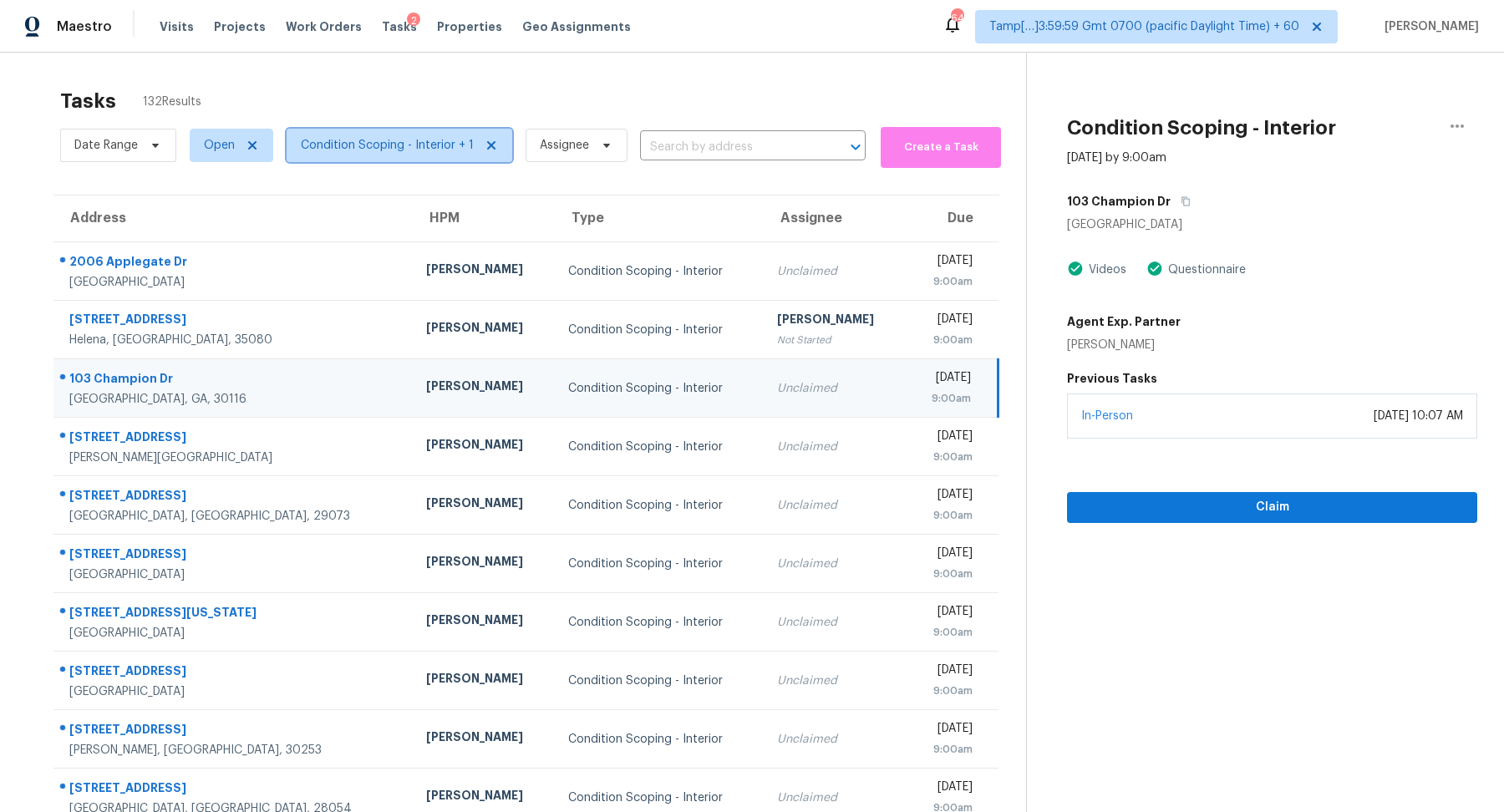
click at [431, 158] on span "Condition Scoping - Interior + 1" at bounding box center [400, 146] width 226 height 34
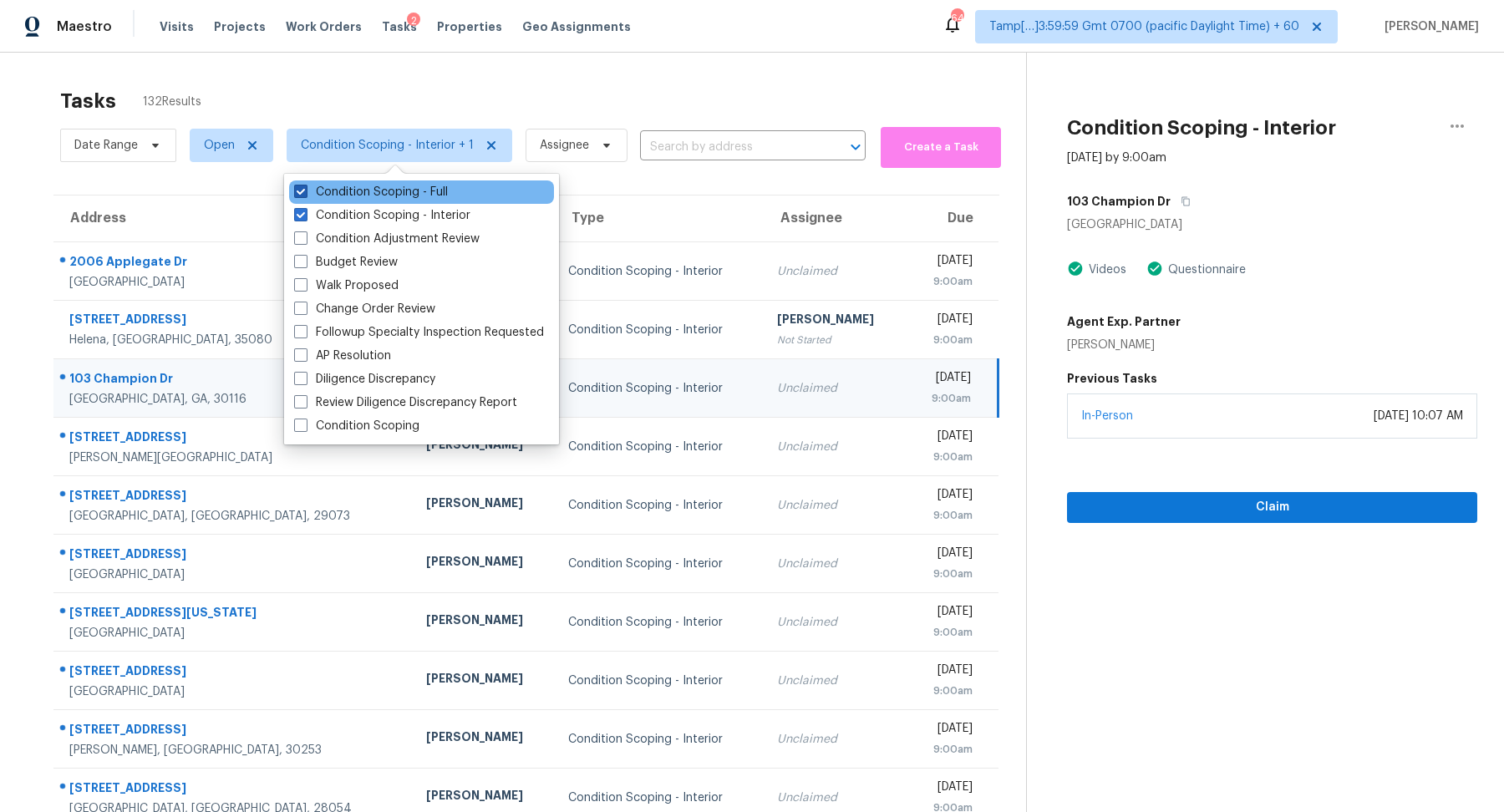
click at [438, 197] on label "Condition Scoping - Full" at bounding box center [371, 191] width 154 height 17
click at [305, 194] on input "Condition Scoping - Full" at bounding box center [299, 188] width 11 height 11
checkbox input "false"
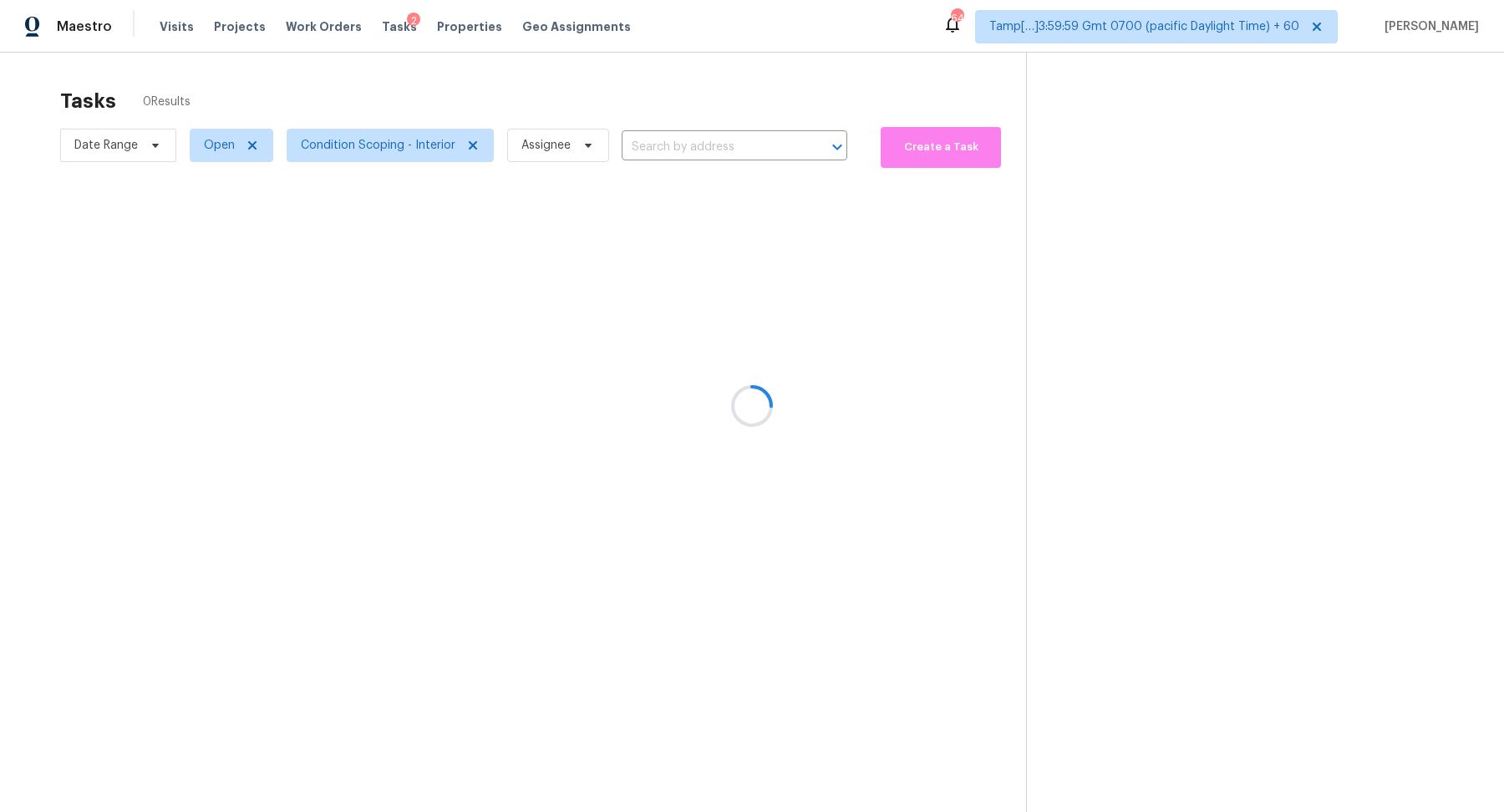
click at [635, 92] on div at bounding box center [752, 406] width 1504 height 812
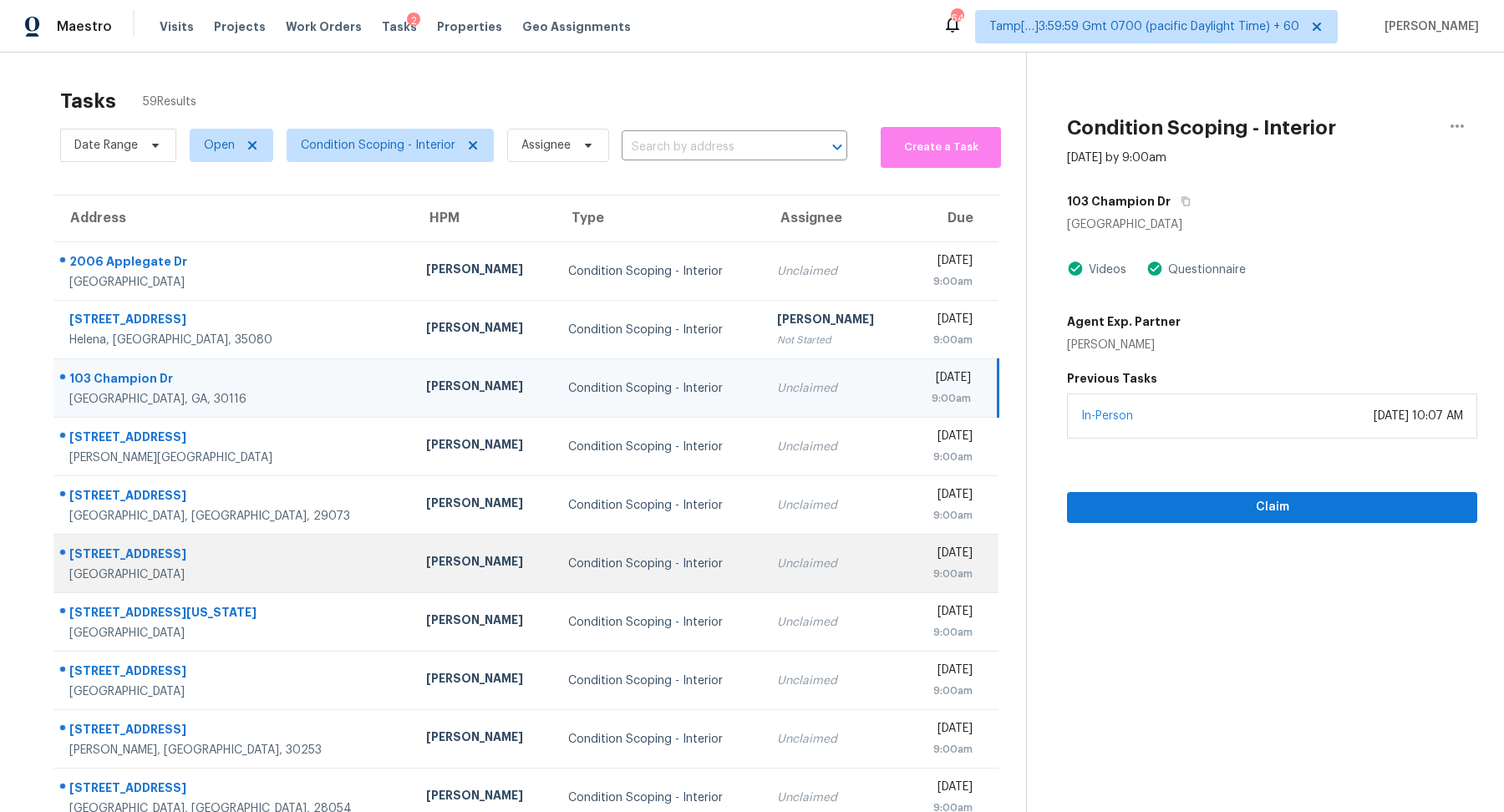
scroll to position [58, 0]
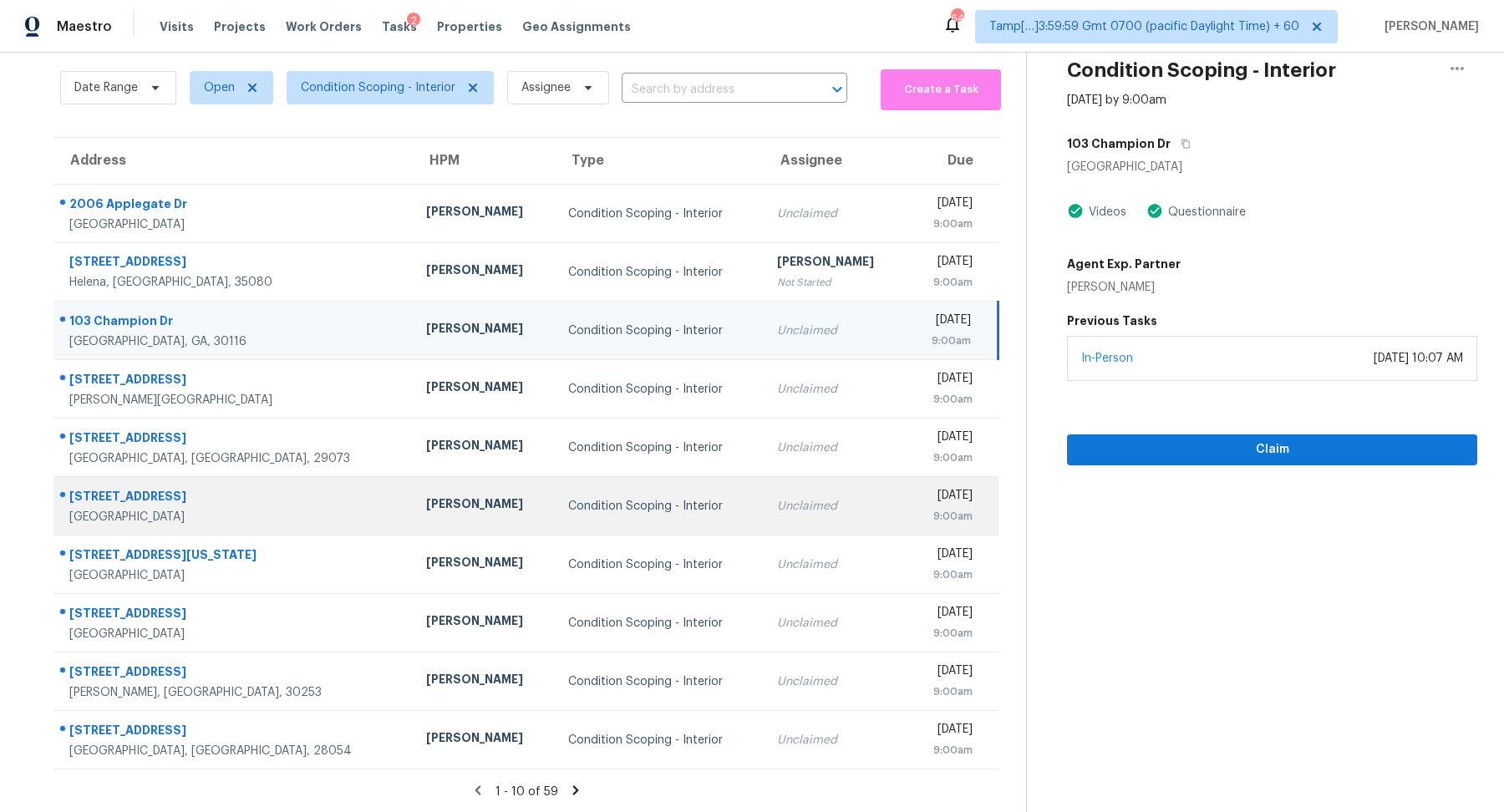
click at [777, 507] on div "Unclaimed" at bounding box center [835, 506] width 115 height 17
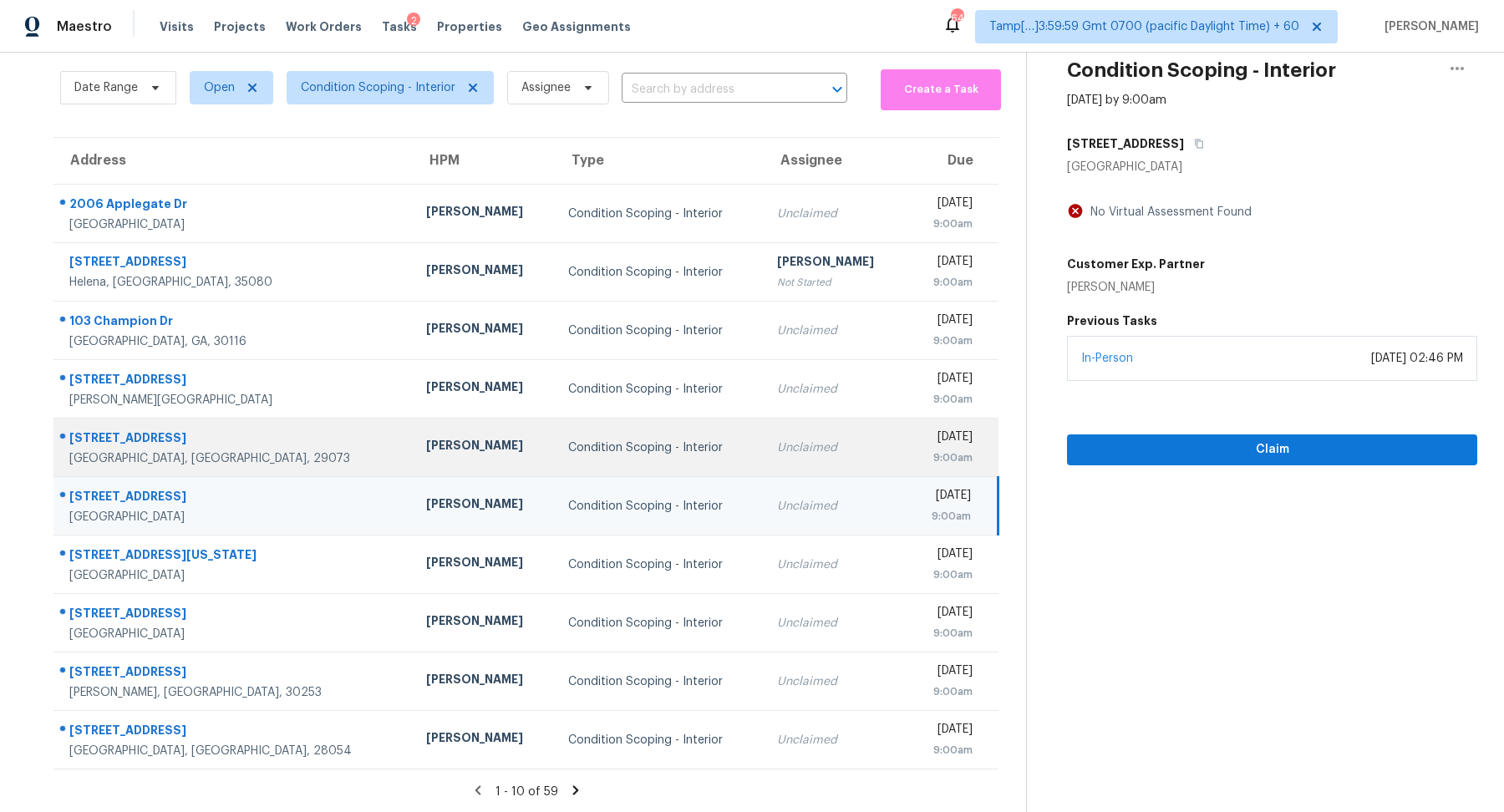
click at [919, 438] on div "[DATE]" at bounding box center [945, 438] width 53 height 21
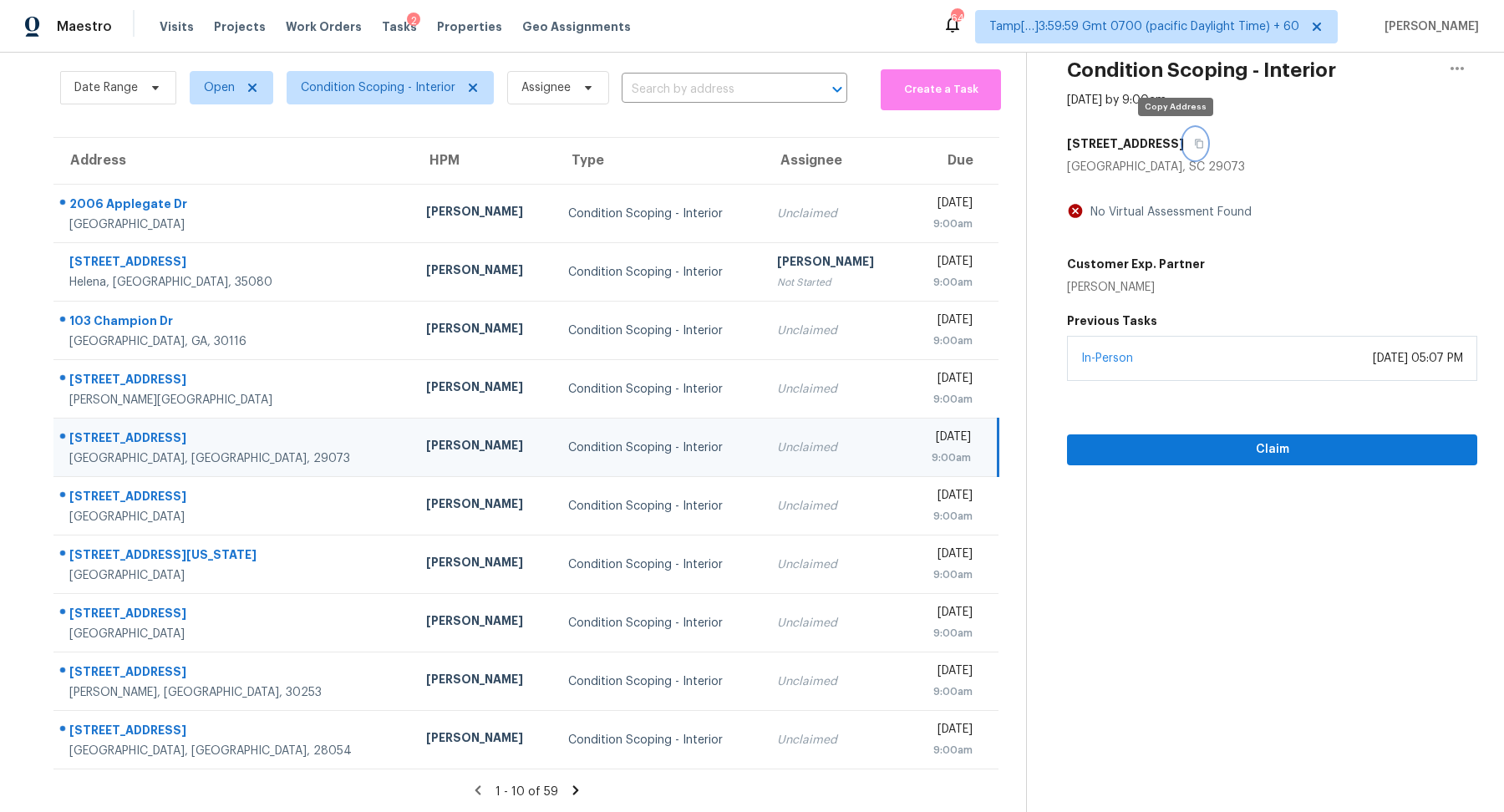
click at [1184, 153] on button "button" at bounding box center [1195, 144] width 23 height 30
click at [1135, 441] on span "Claim" at bounding box center [1272, 449] width 384 height 21
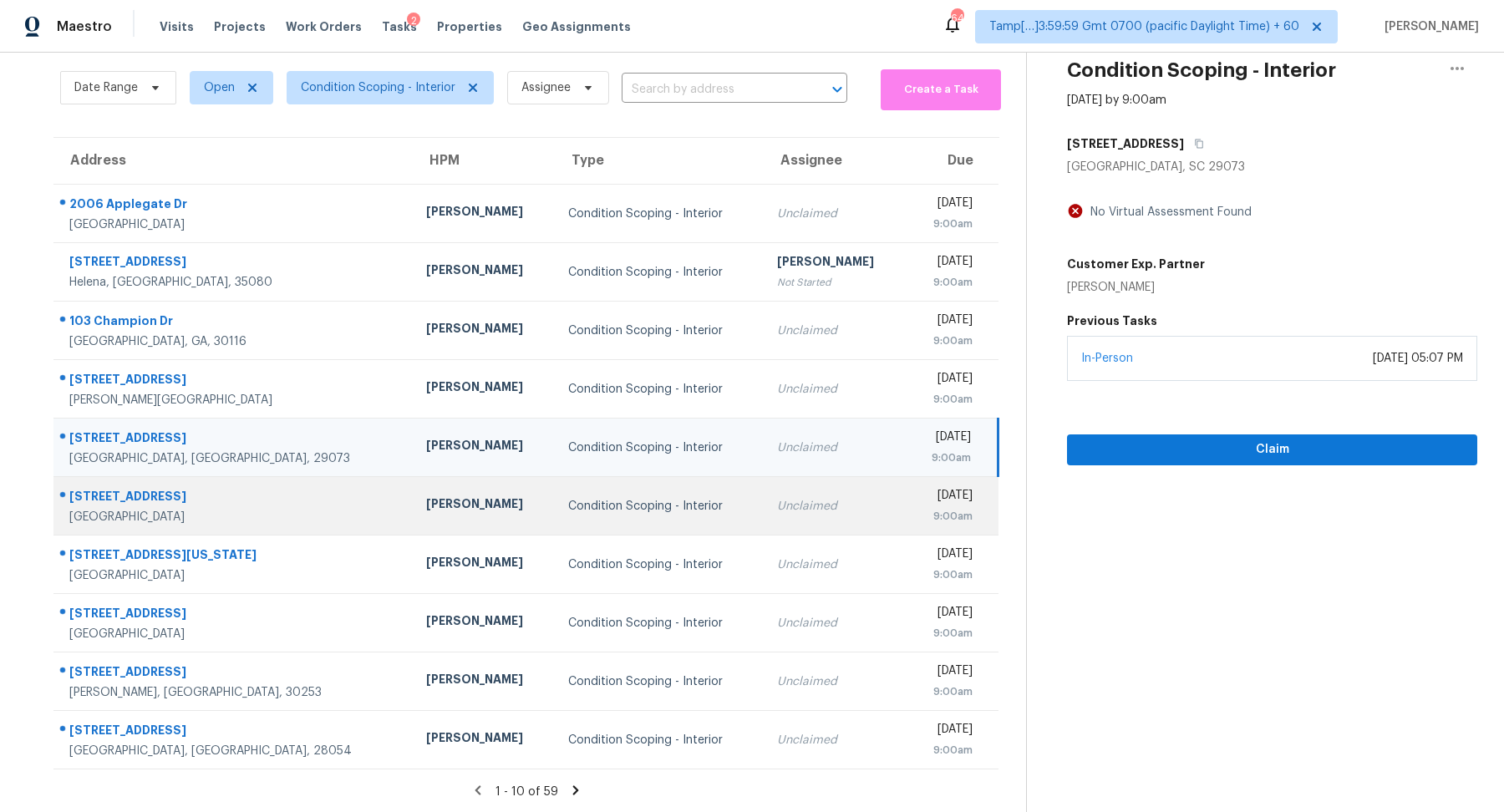
click at [791, 514] on td "Unclaimed" at bounding box center [834, 506] width 142 height 58
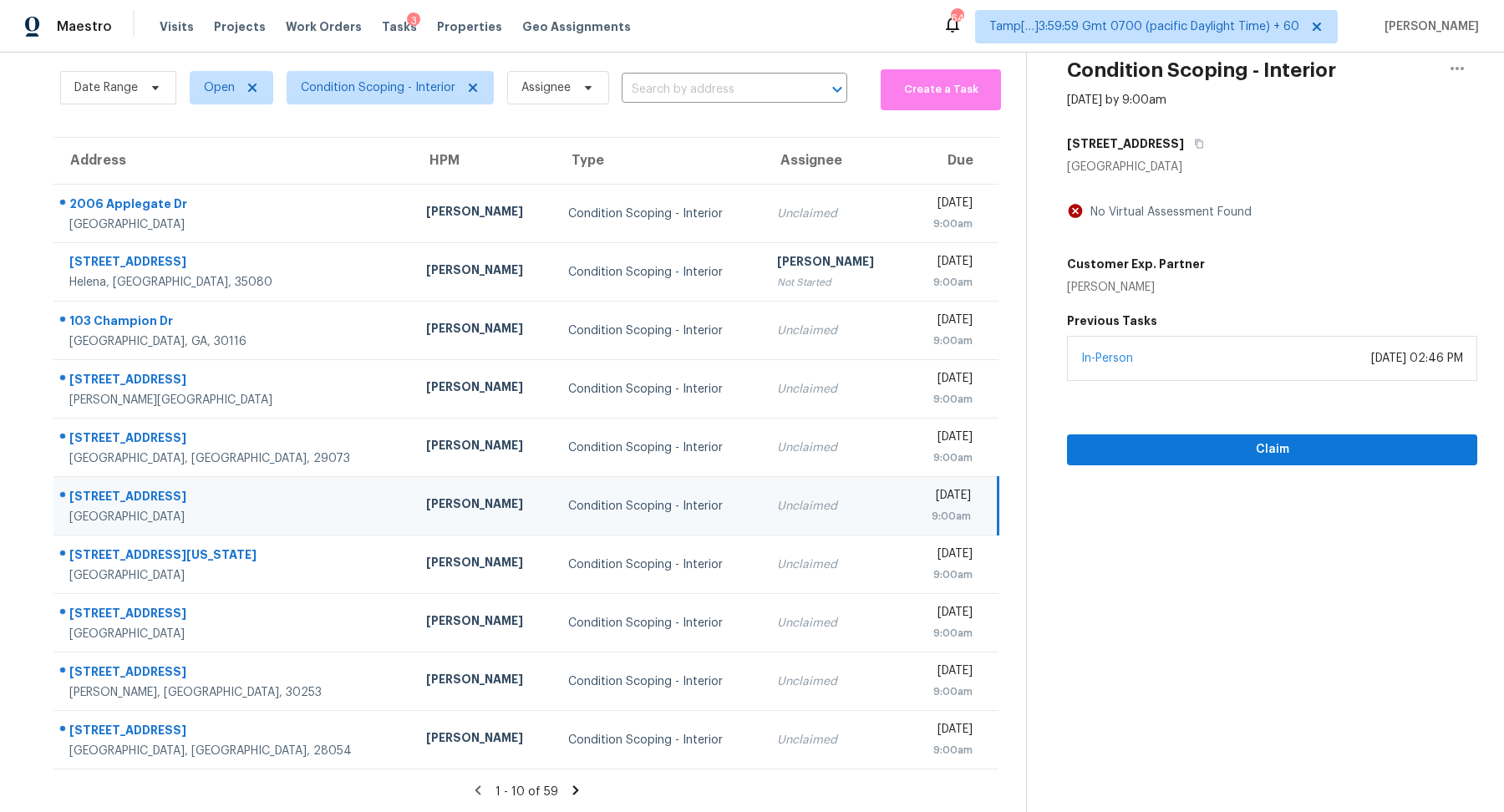
click at [1187, 124] on div "Condition Scoping - Interior Sep 18th 2025 by 9:00am 9711 Villa Rica Hwy Villa …" at bounding box center [1252, 230] width 450 height 470
click at [1194, 144] on icon "button" at bounding box center [1199, 144] width 10 height 10
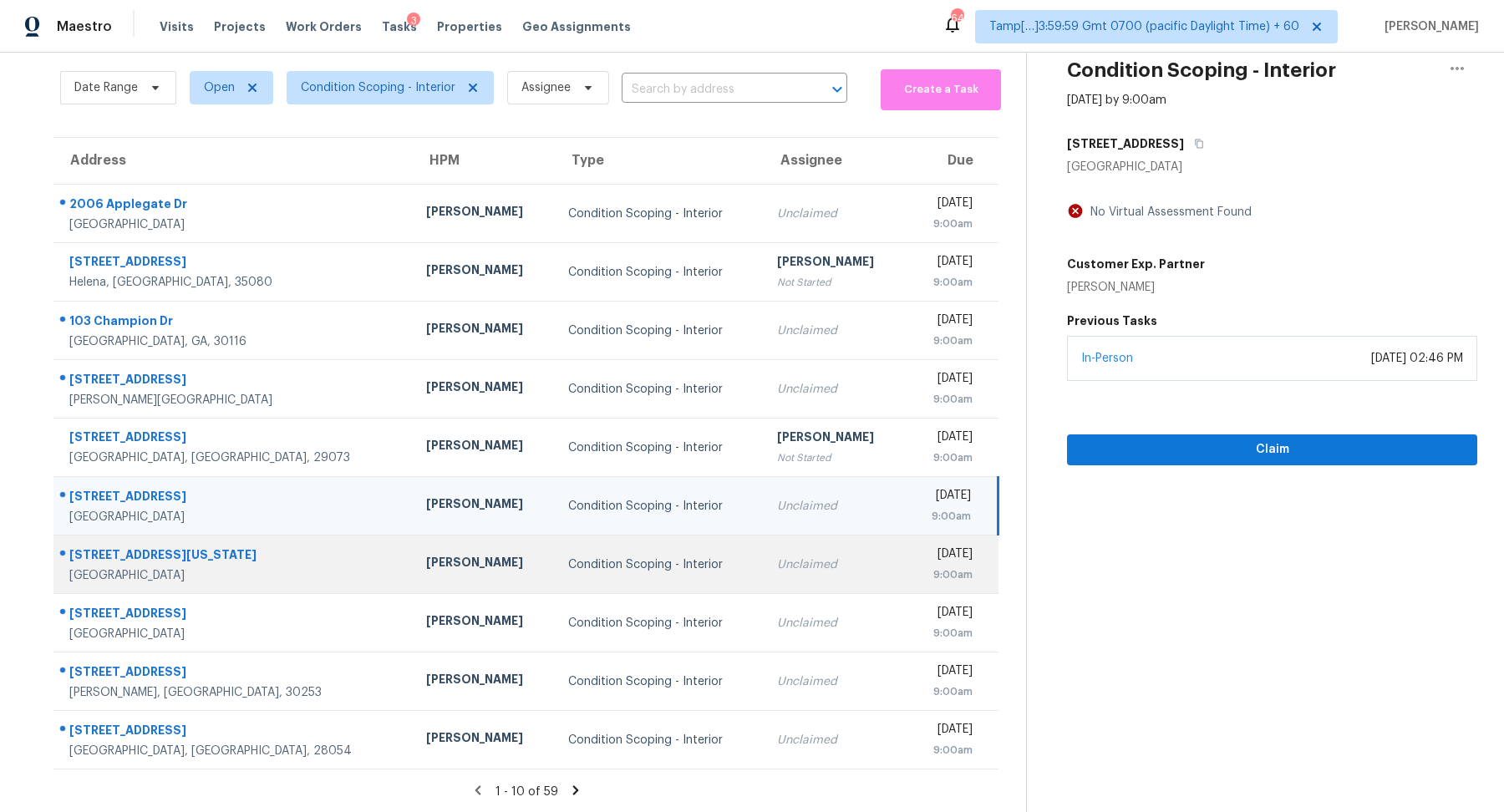
click at [785, 566] on div "Unclaimed" at bounding box center [835, 564] width 115 height 17
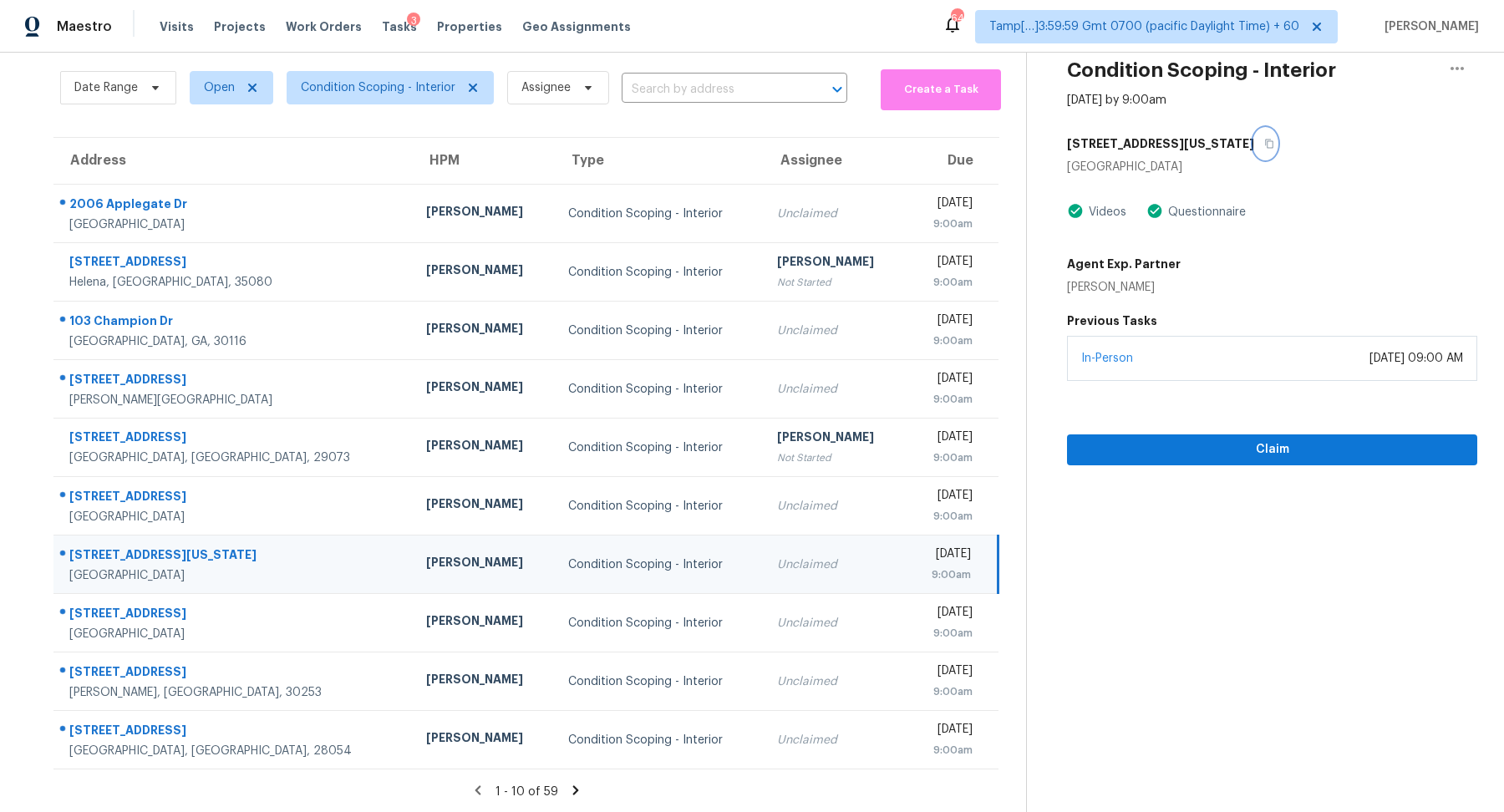
click at [1254, 154] on button "button" at bounding box center [1265, 144] width 23 height 30
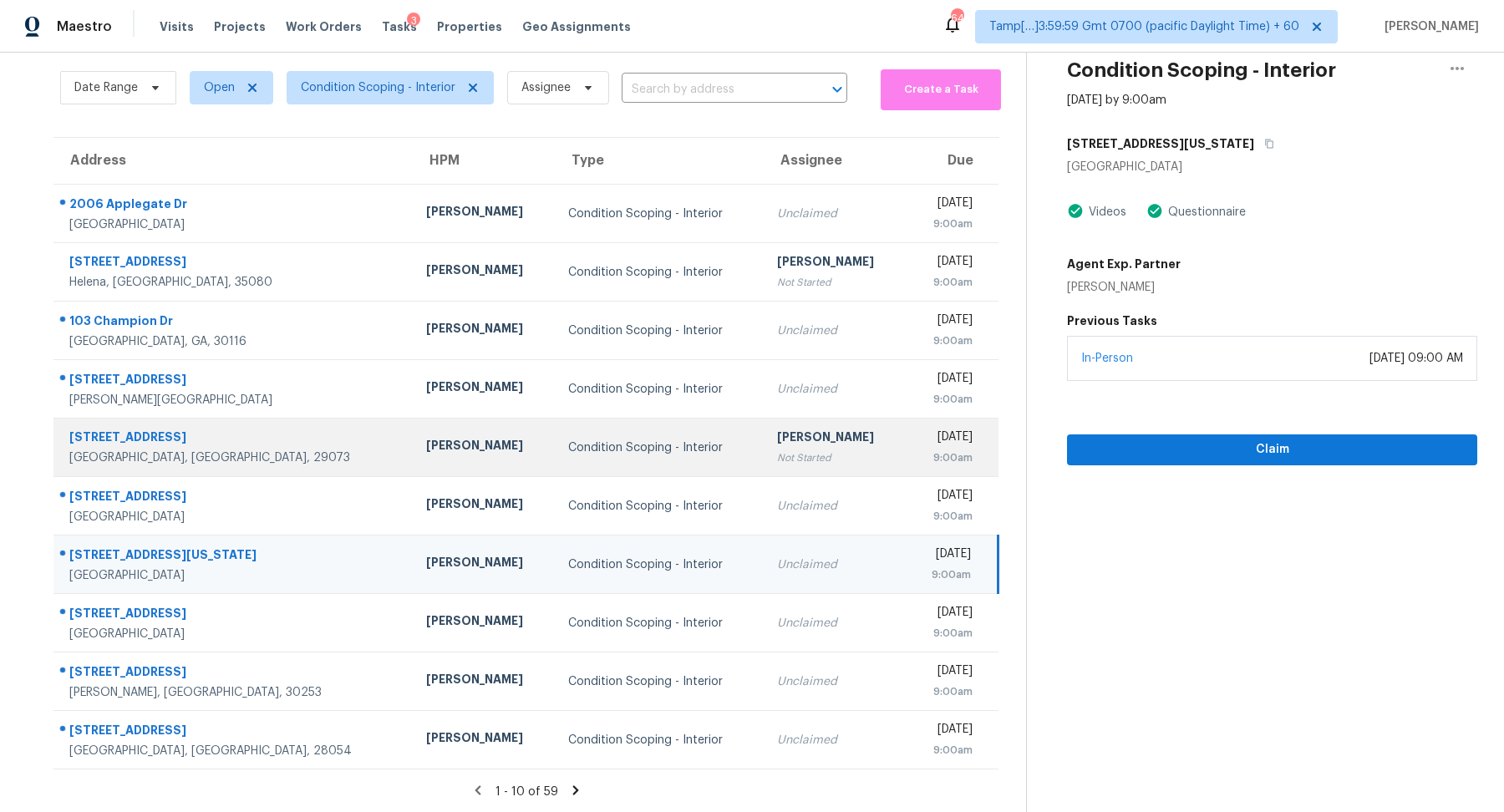
click at [919, 443] on div "Thu, Sep 18th 2025" at bounding box center [945, 438] width 53 height 21
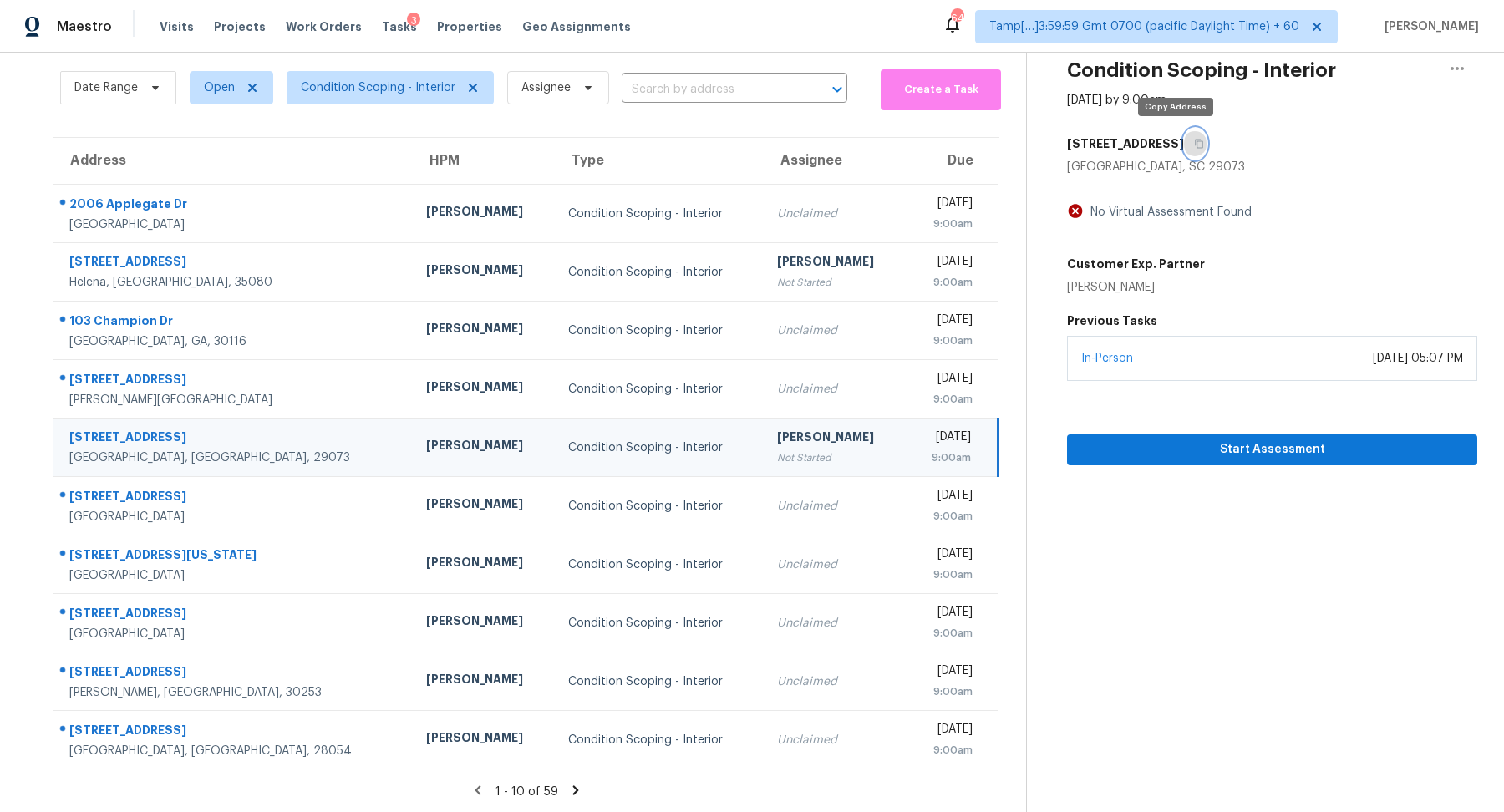
click at [1194, 146] on icon "button" at bounding box center [1199, 144] width 10 height 10
click at [1142, 454] on span "Start Assessment" at bounding box center [1272, 449] width 384 height 21
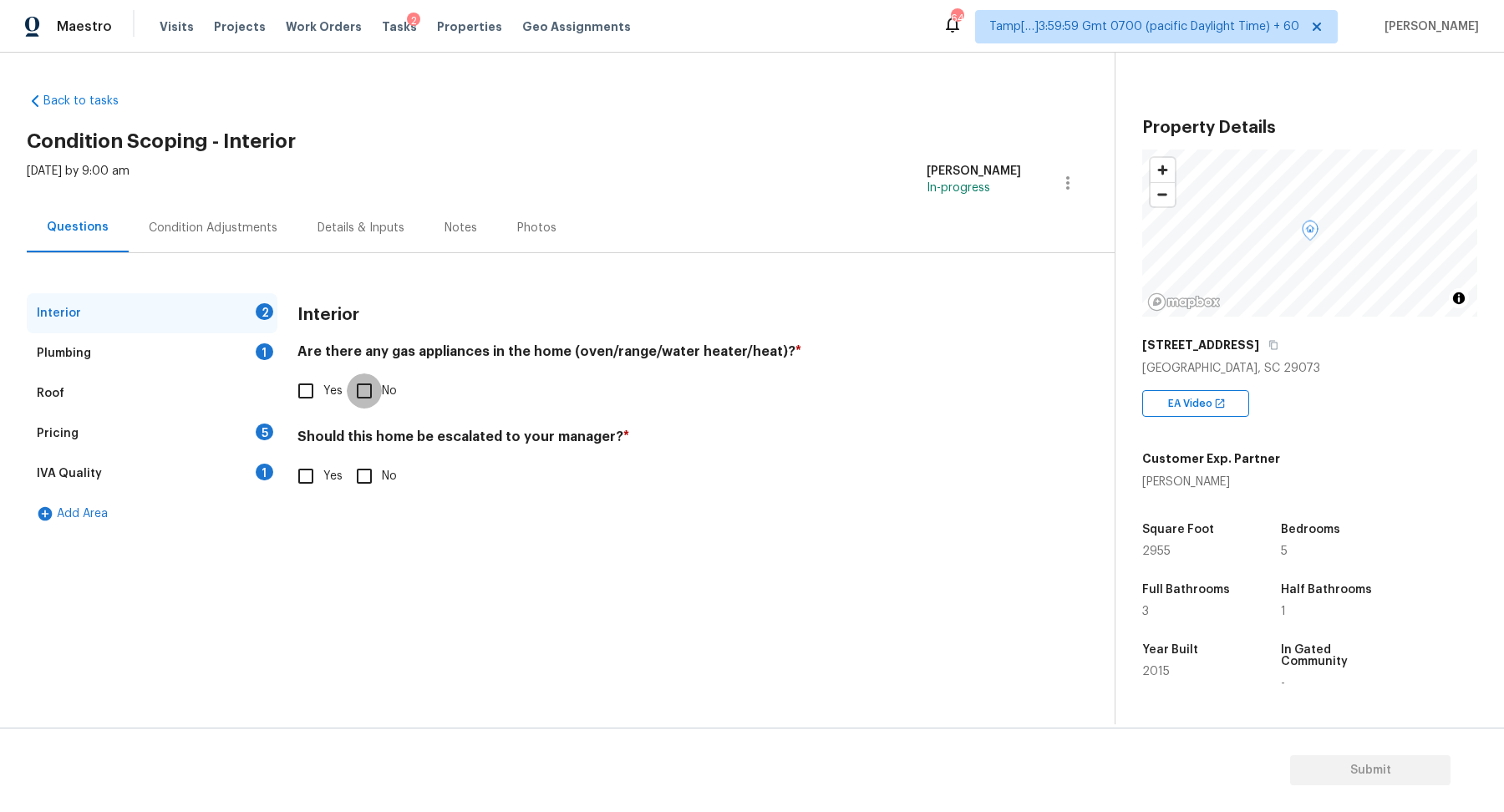
click at [369, 387] on input "No" at bounding box center [364, 391] width 35 height 35
checkbox input "true"
click at [367, 455] on div "Should this home be escalated to your manager? * Yes No" at bounding box center [659, 463] width 724 height 65
click at [367, 474] on input "No" at bounding box center [364, 476] width 35 height 35
checkbox input "true"
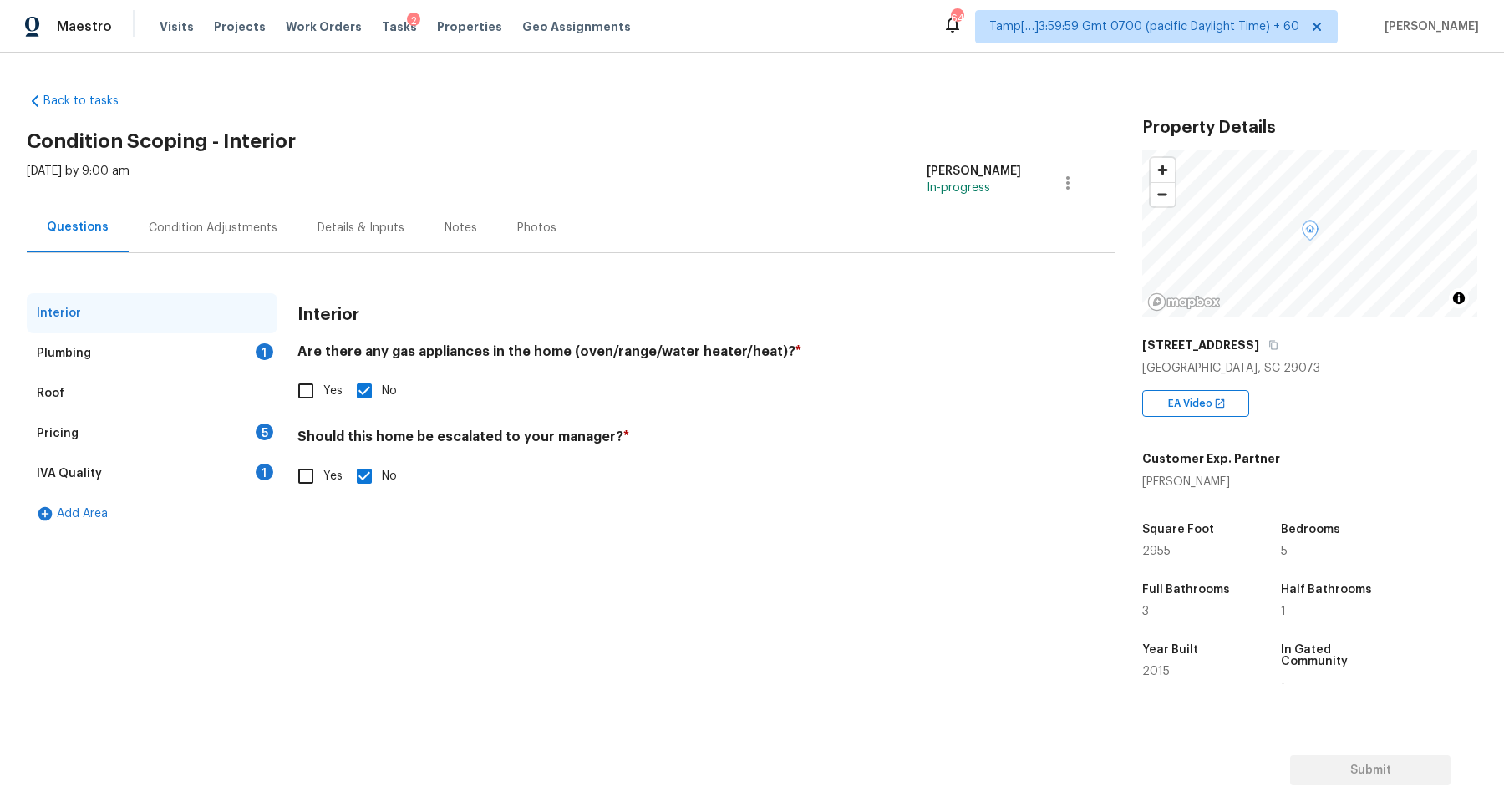
click at [310, 406] on input "Yes" at bounding box center [305, 391] width 35 height 35
checkbox input "true"
checkbox input "false"
click at [230, 361] on div "Plumbing 1" at bounding box center [152, 353] width 251 height 40
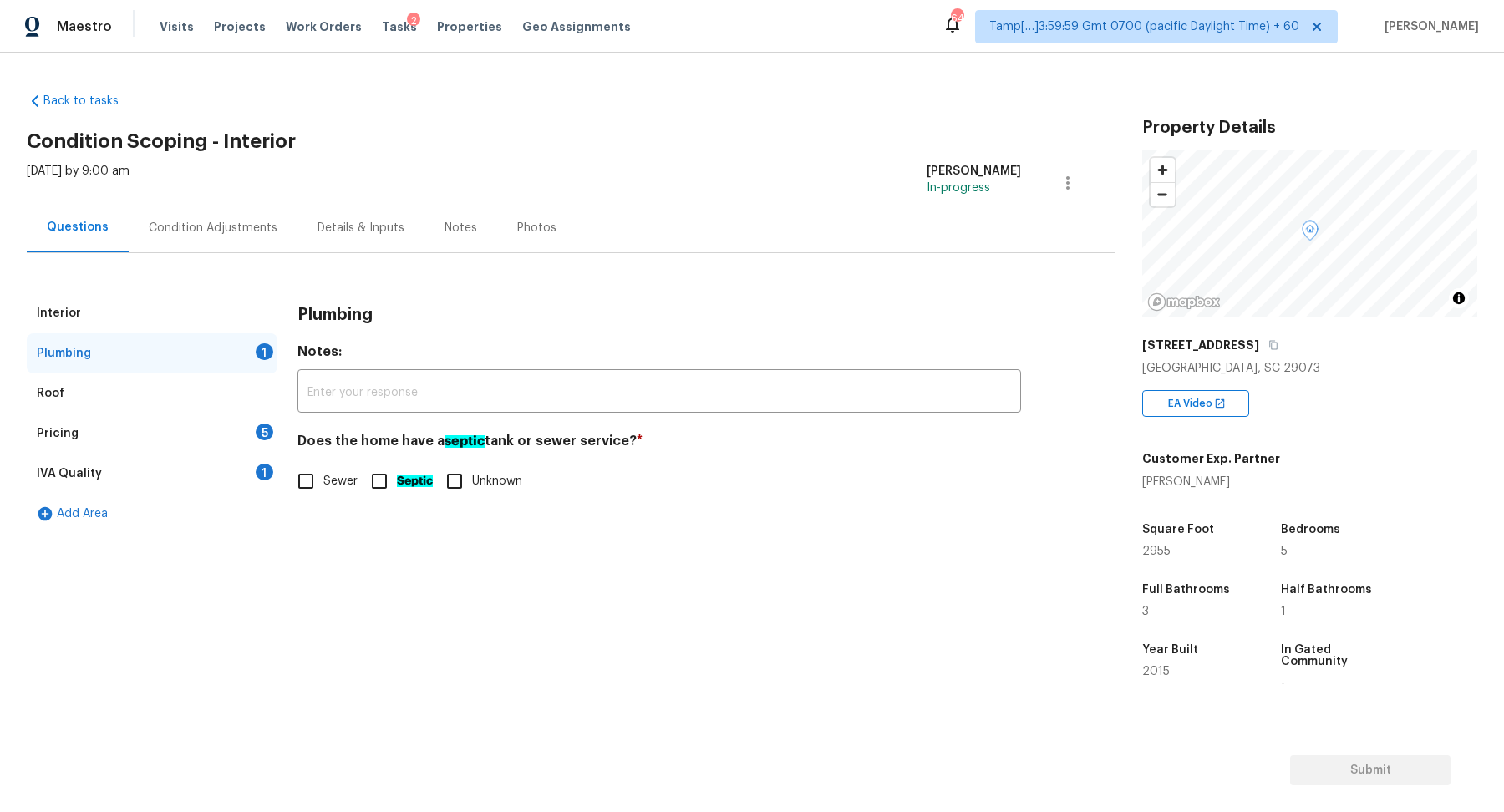
click at [303, 465] on input "Sewer" at bounding box center [305, 481] width 35 height 35
checkbox input "true"
click at [244, 439] on div "Pricing 5" at bounding box center [152, 433] width 251 height 40
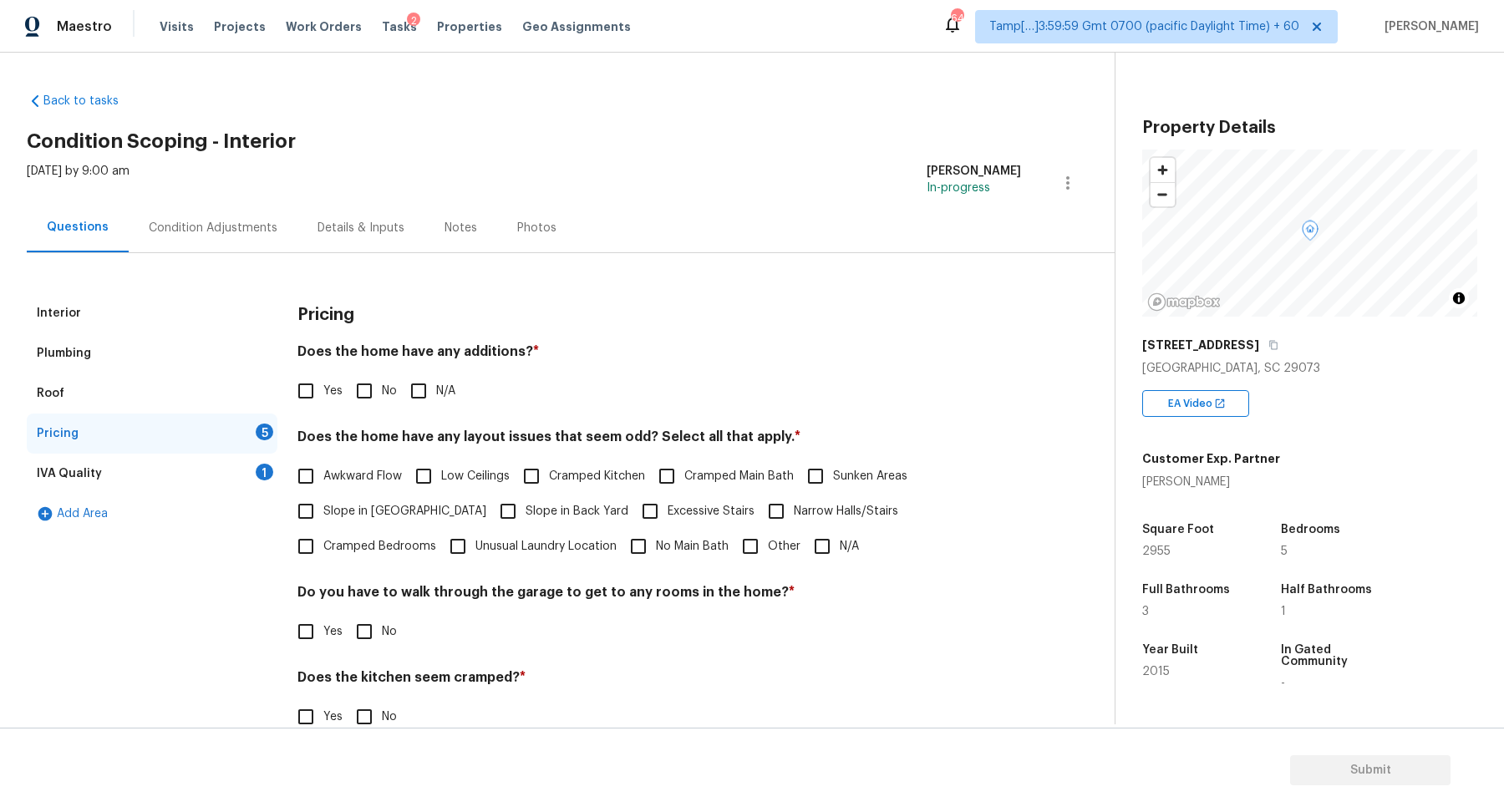
click at [347, 398] on input "No" at bounding box center [364, 391] width 35 height 35
checkbox input "true"
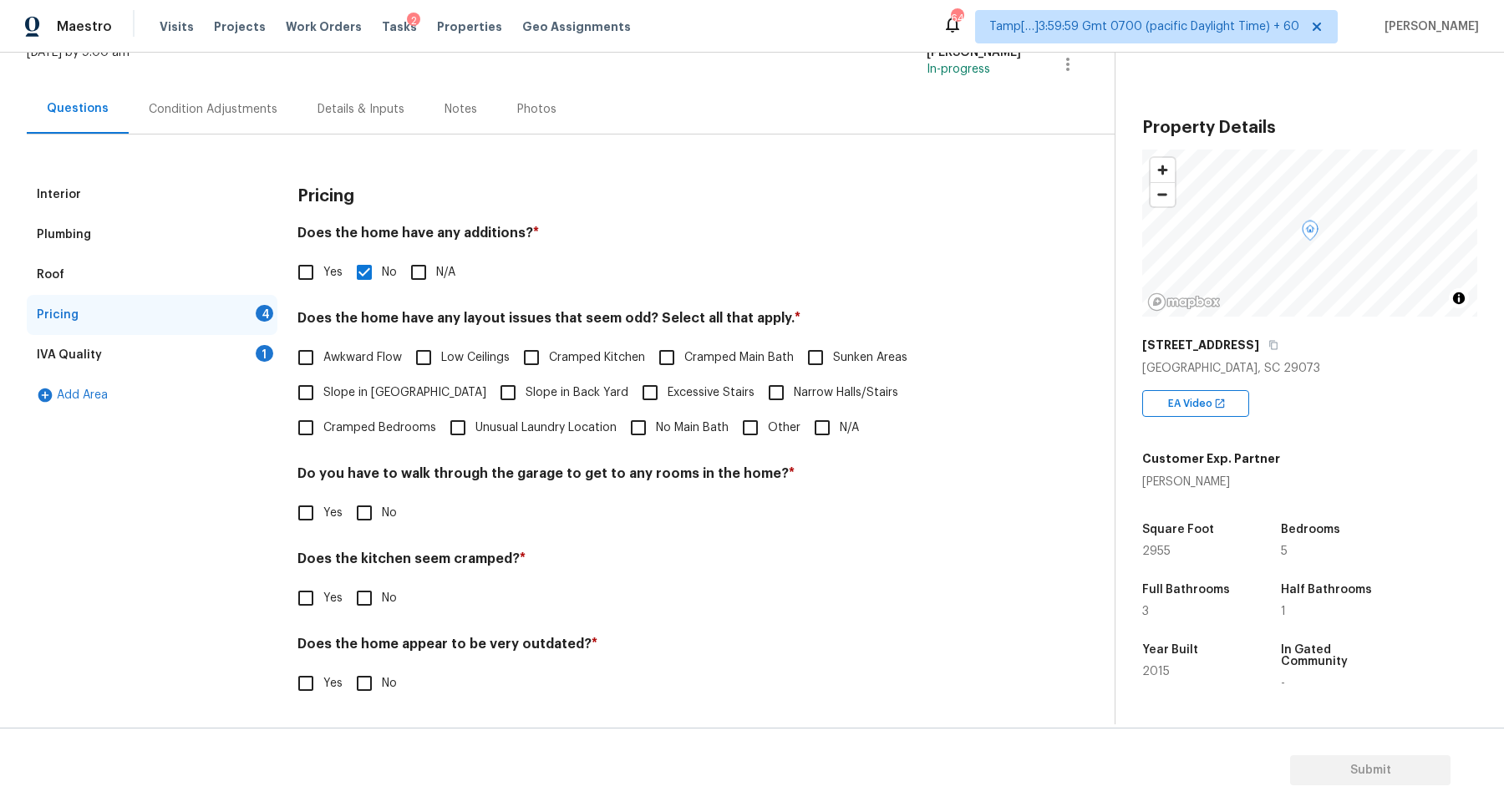
click at [403, 403] on label "Slope in Front Yard" at bounding box center [388, 392] width 198 height 35
click at [323, 403] on input "Slope in Front Yard" at bounding box center [305, 392] width 35 height 35
checkbox input "true"
click at [525, 396] on span "Slope in Back Yard" at bounding box center [577, 395] width 103 height 18
click at [491, 396] on input "Slope in Back Yard" at bounding box center [508, 394] width 35 height 35
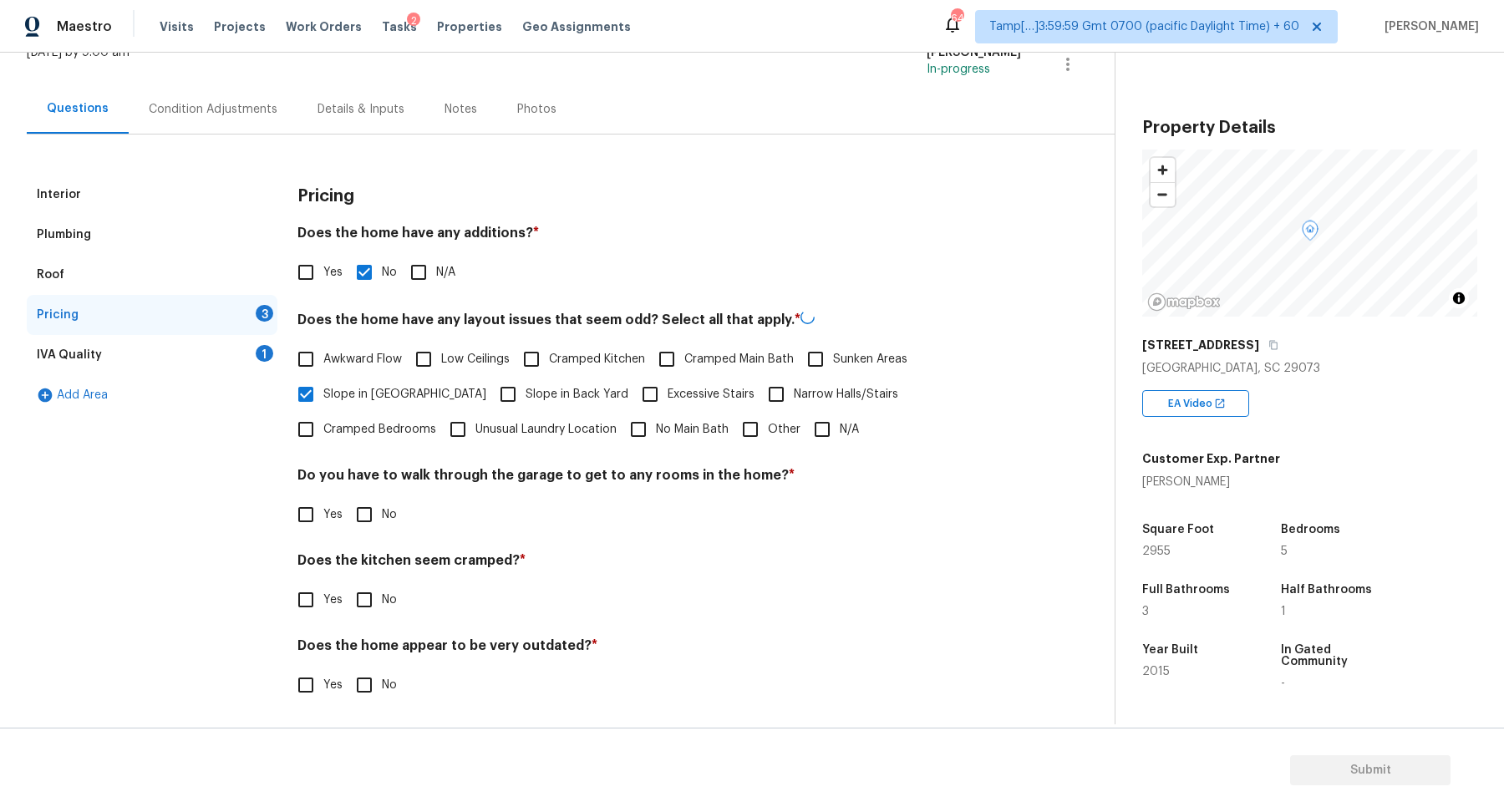
checkbox input "true"
click at [370, 526] on input "No" at bounding box center [364, 513] width 35 height 35
checkbox input "true"
click at [347, 581] on input "No" at bounding box center [364, 598] width 35 height 35
checkbox input "true"
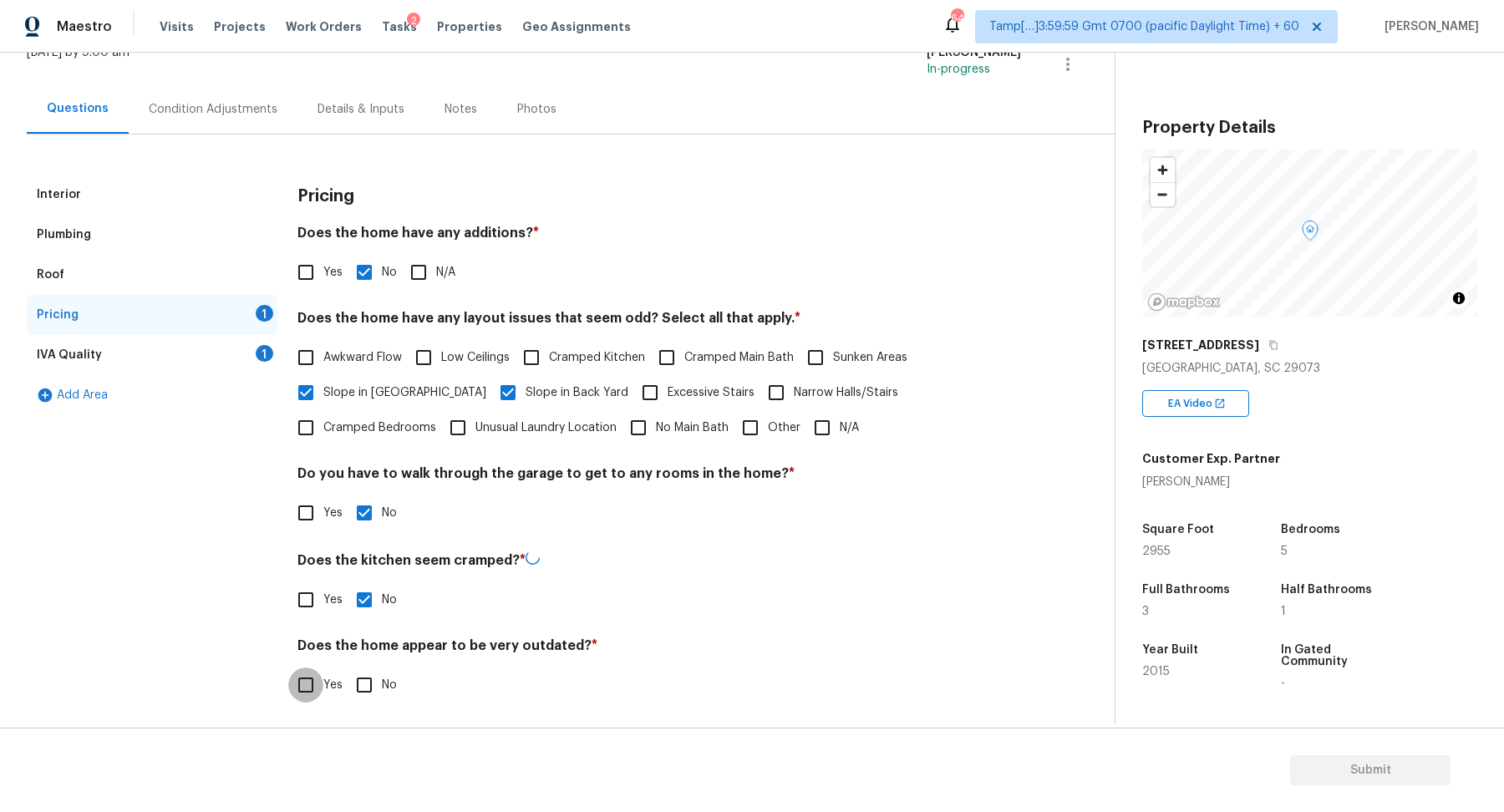
click at [347, 667] on input "No" at bounding box center [364, 684] width 35 height 35
checkbox input "true"
click at [249, 358] on div "IVA Quality 1" at bounding box center [152, 355] width 251 height 40
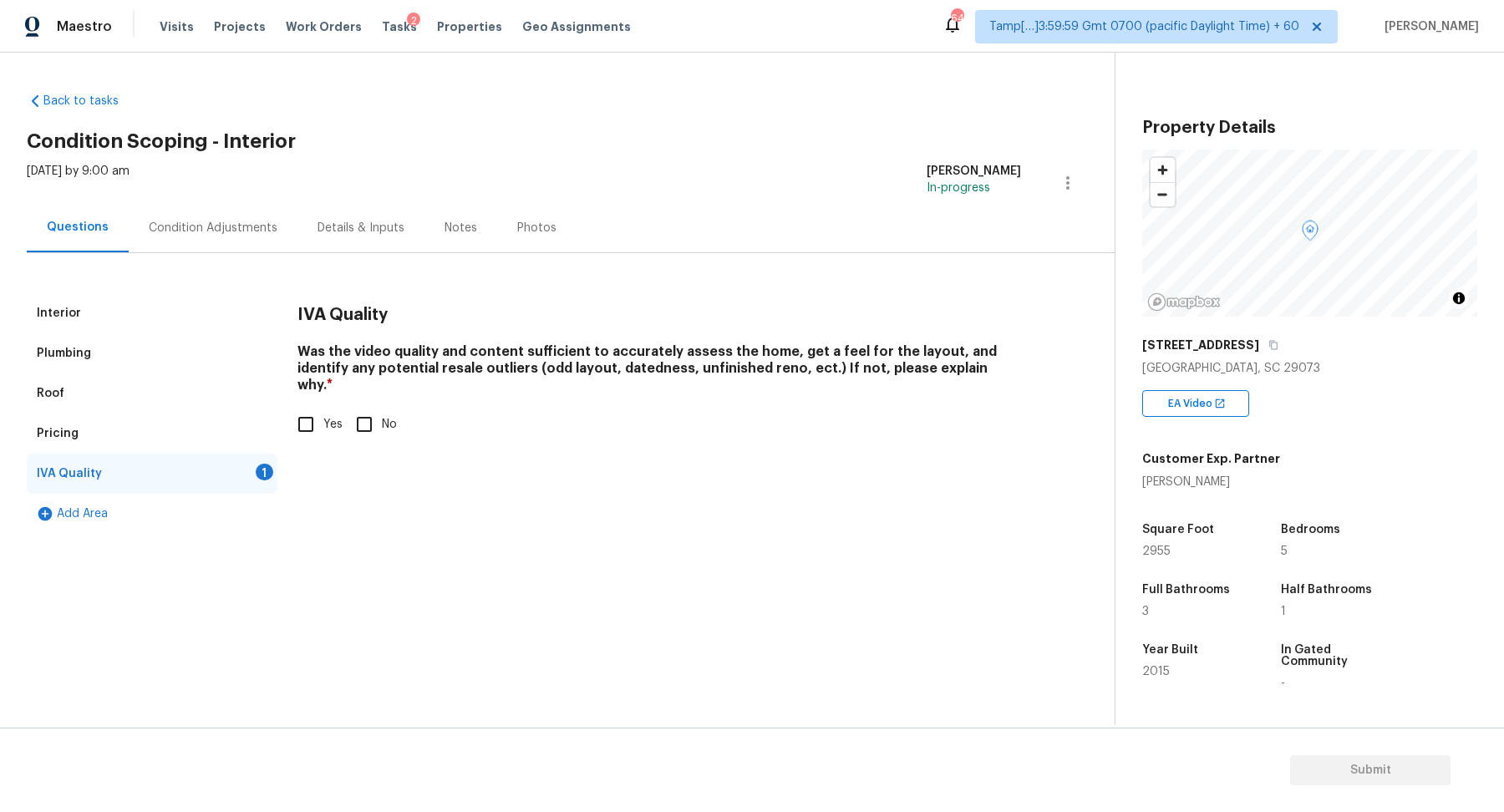
scroll to position [0, 0]
click at [303, 434] on div "IVA Quality Was the video quality and content sufficient to accurately assess t…" at bounding box center [659, 378] width 724 height 169
click at [309, 406] on input "Yes" at bounding box center [305, 423] width 35 height 35
checkbox input "true"
click at [184, 215] on div "Condition Adjustments" at bounding box center [213, 228] width 169 height 50
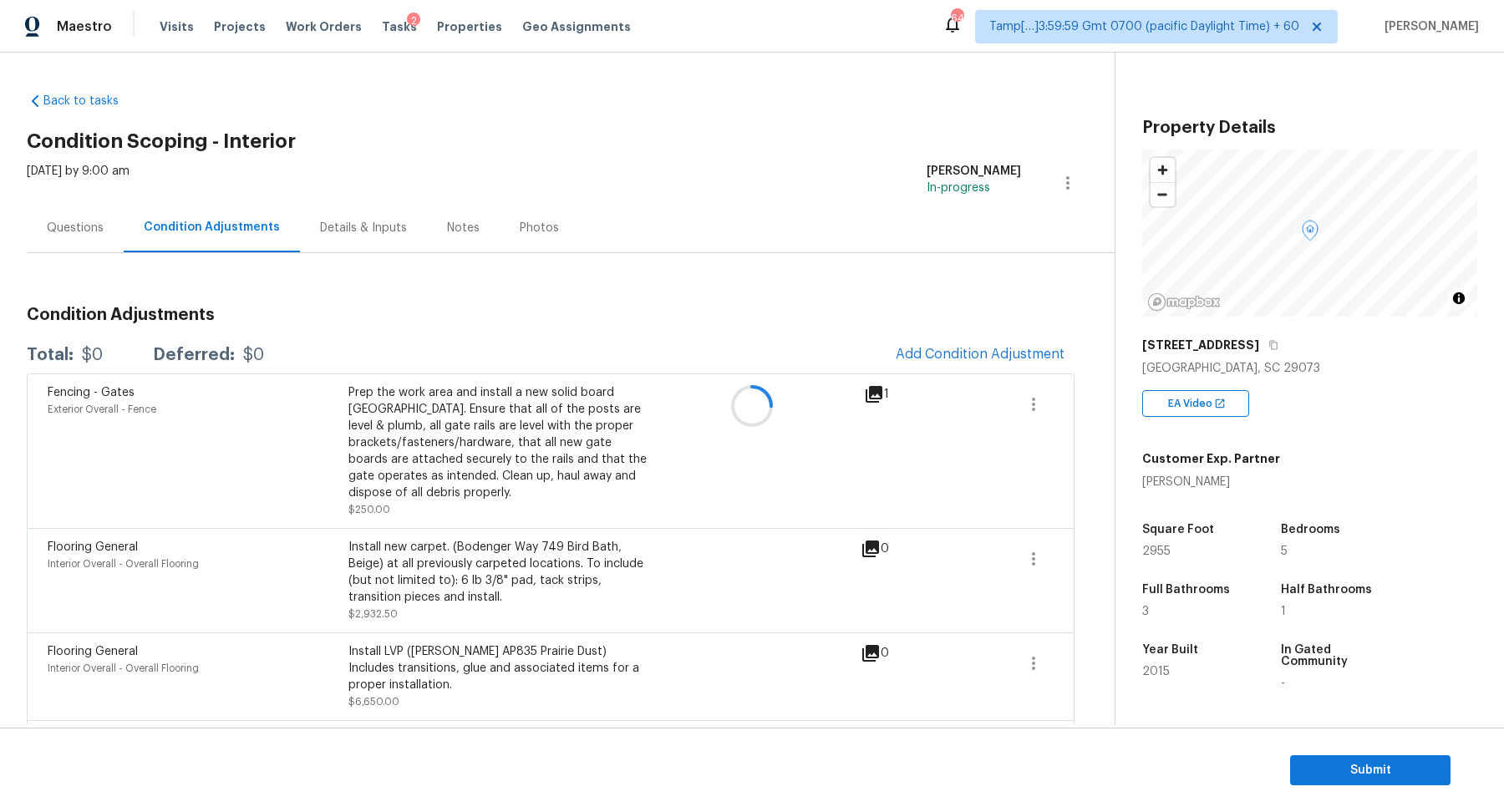
click at [955, 358] on div at bounding box center [752, 406] width 1504 height 812
click at [990, 348] on span "Add Condition Adjustment" at bounding box center [980, 354] width 169 height 15
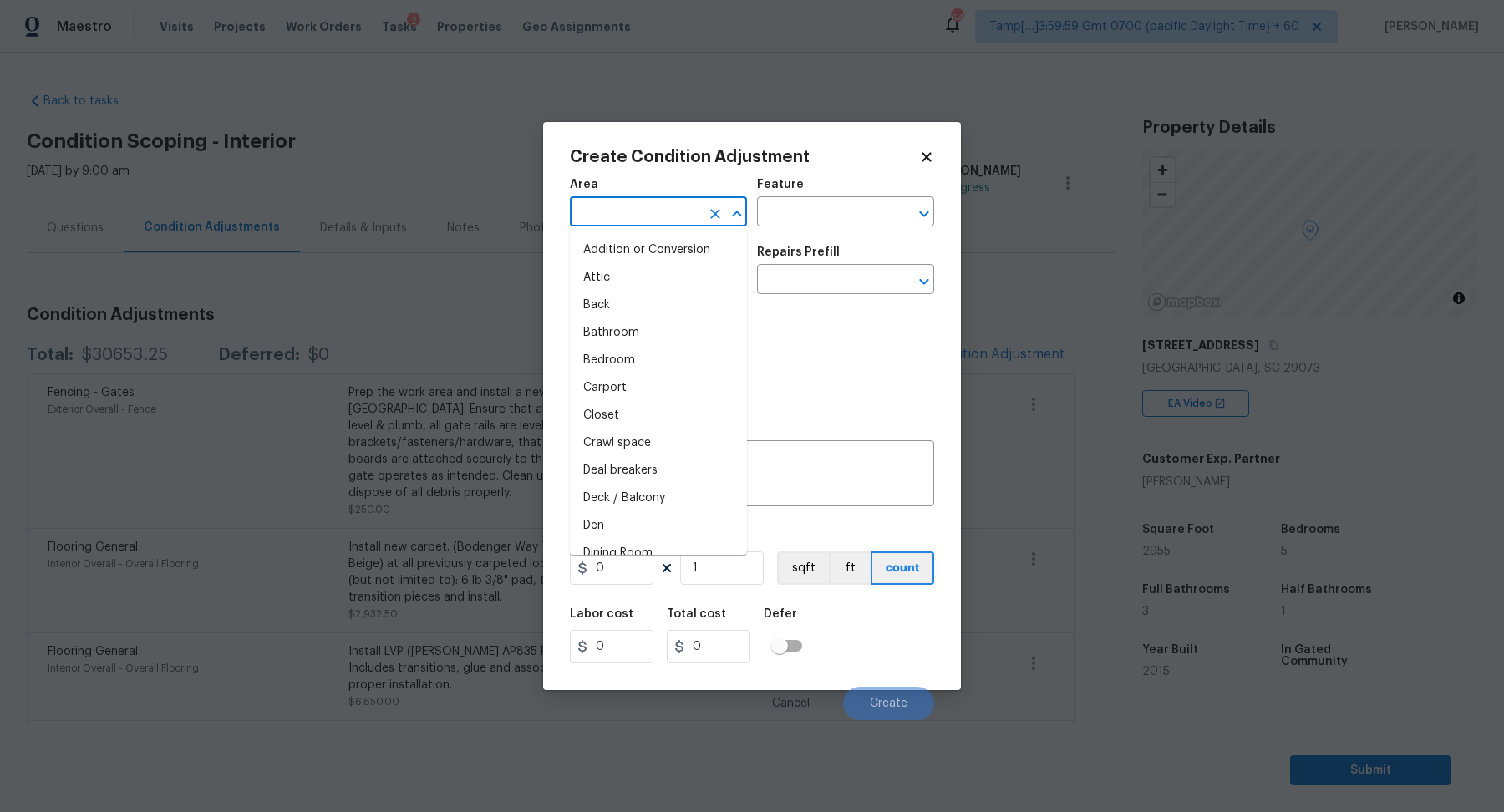
click at [633, 219] on input "text" at bounding box center [635, 213] width 130 height 26
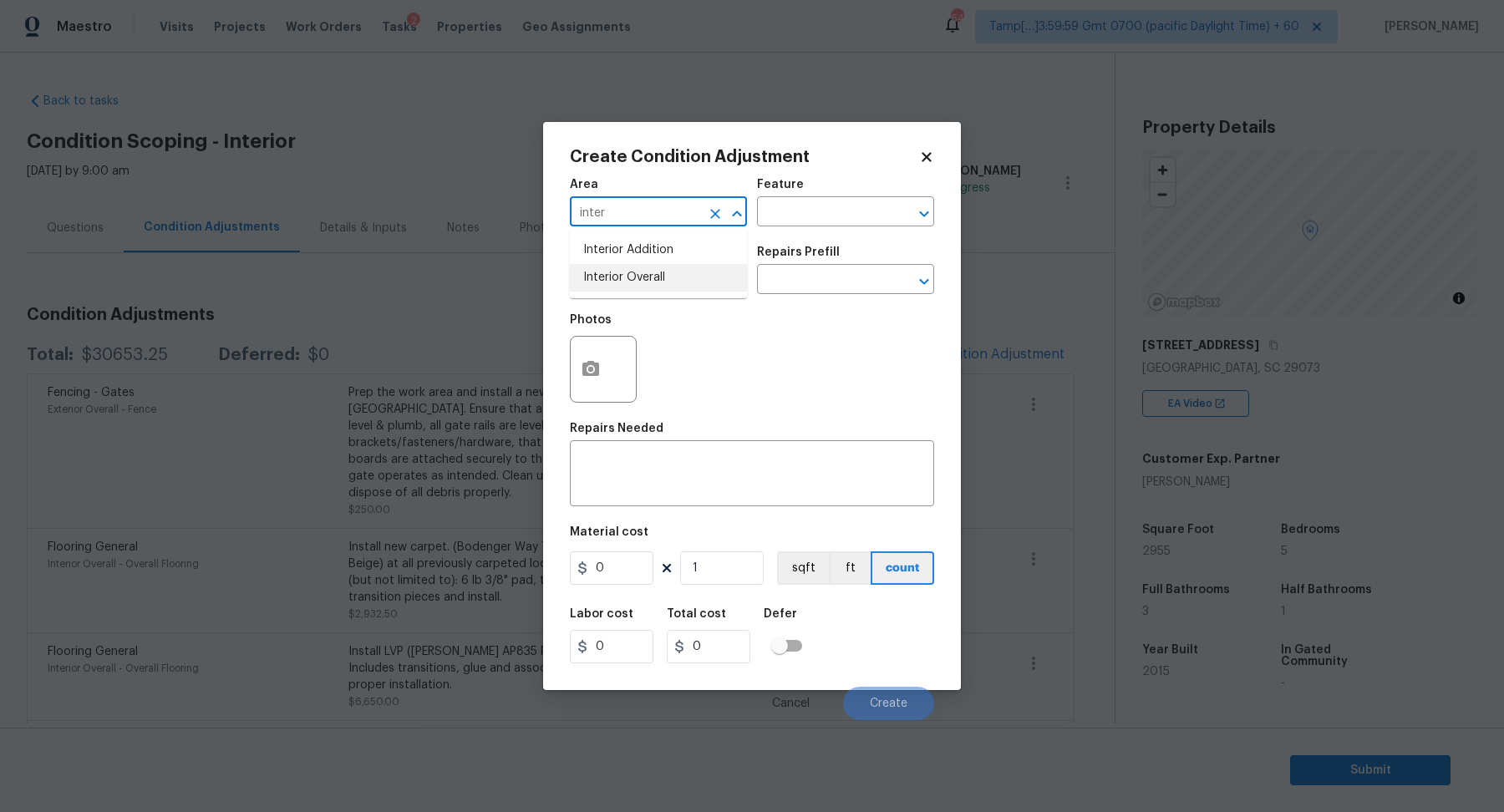
click at [678, 275] on li "Interior Overall" at bounding box center [658, 278] width 177 height 28
type input "Interior Overall"
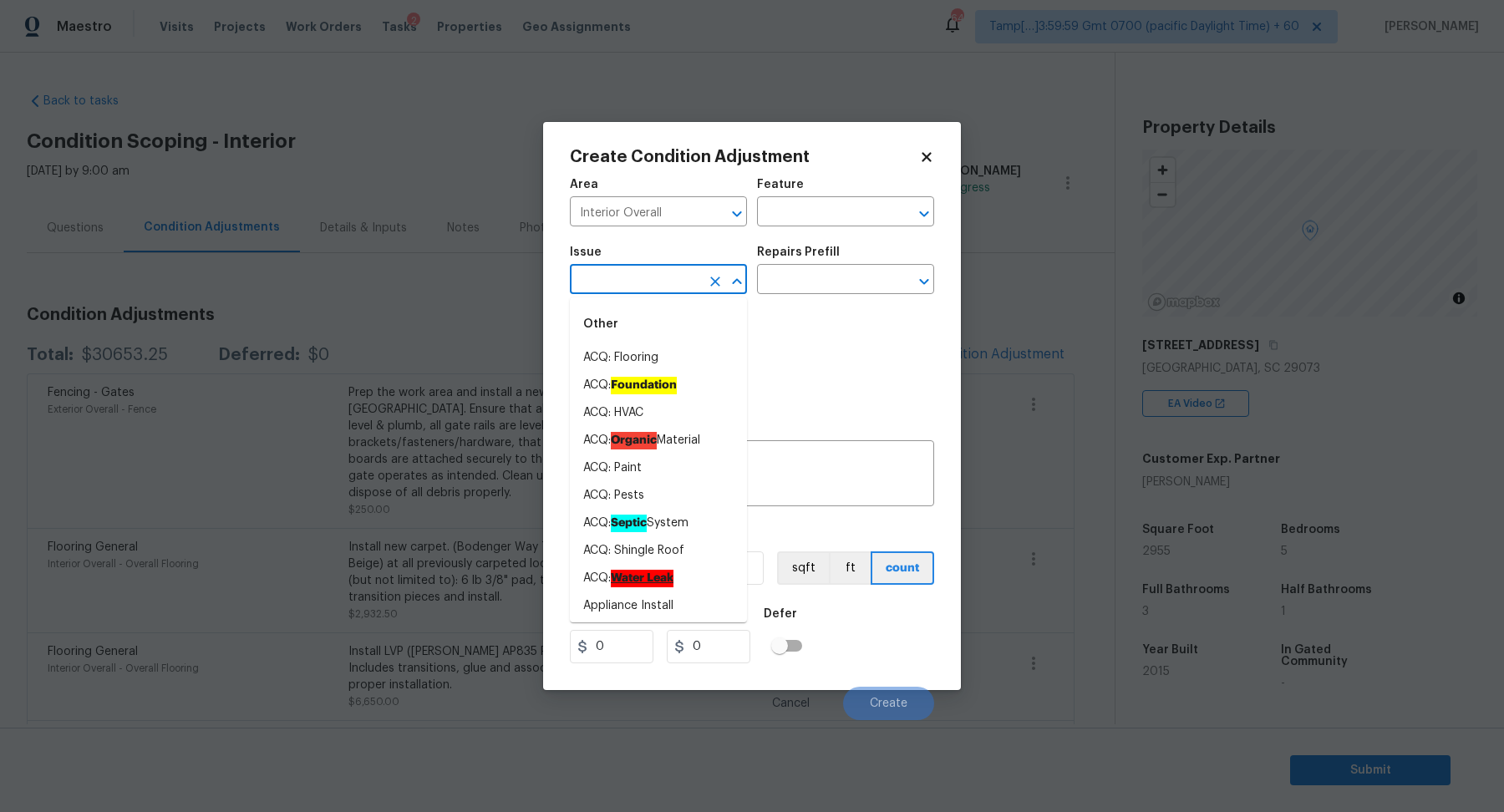
click at [678, 275] on input "text" at bounding box center [635, 281] width 130 height 26
drag, startPoint x: 678, startPoint y: 275, endPoint x: 837, endPoint y: 291, distance: 159.8
click at [776, 287] on div "Issue ​ Repairs Prefill ​" at bounding box center [752, 270] width 364 height 67
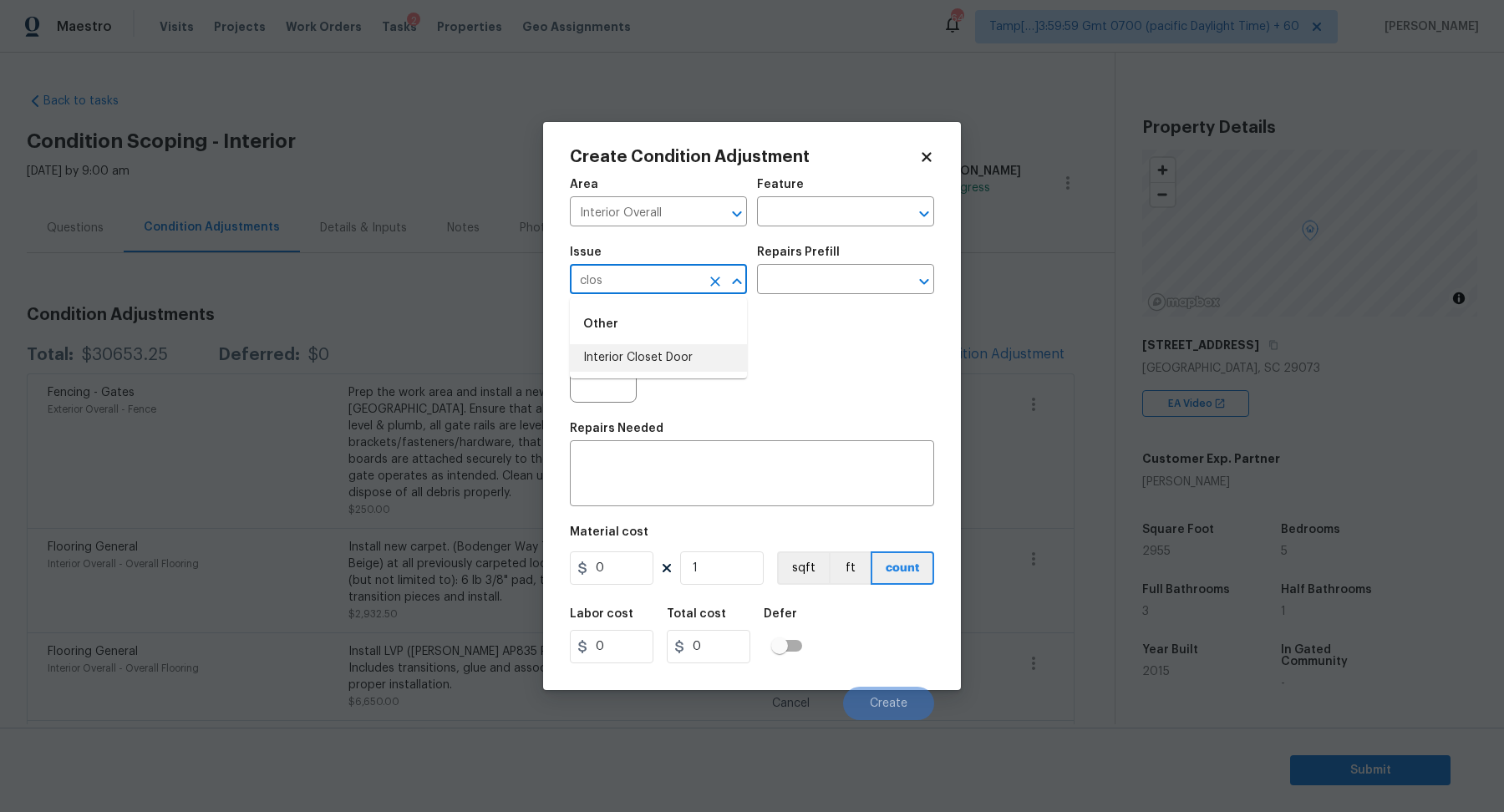
click at [674, 347] on li "Interior Closet Door" at bounding box center [658, 358] width 177 height 28
type input "Interior Closet Door"
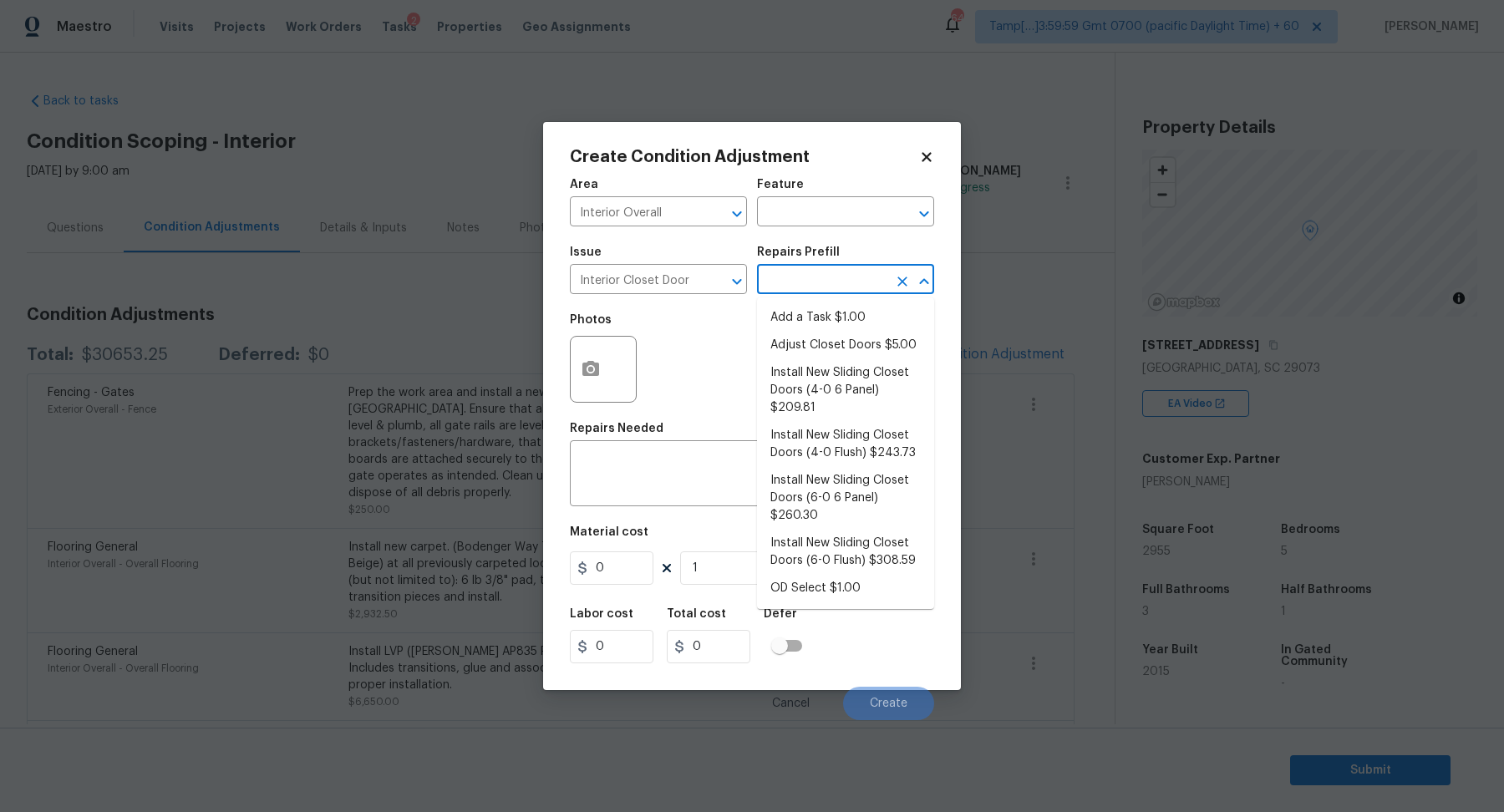
click at [820, 281] on input "text" at bounding box center [821, 281] width 130 height 26
click at [804, 408] on li "Install New Sliding Closet Doors (4-0 6 Panel) $209.81" at bounding box center [845, 390] width 177 height 62
type input "Interior Door"
type textarea "Remove the existing door (if present). Install a new 4-0 bi-fold 6 panel interi…"
type input "209.81"
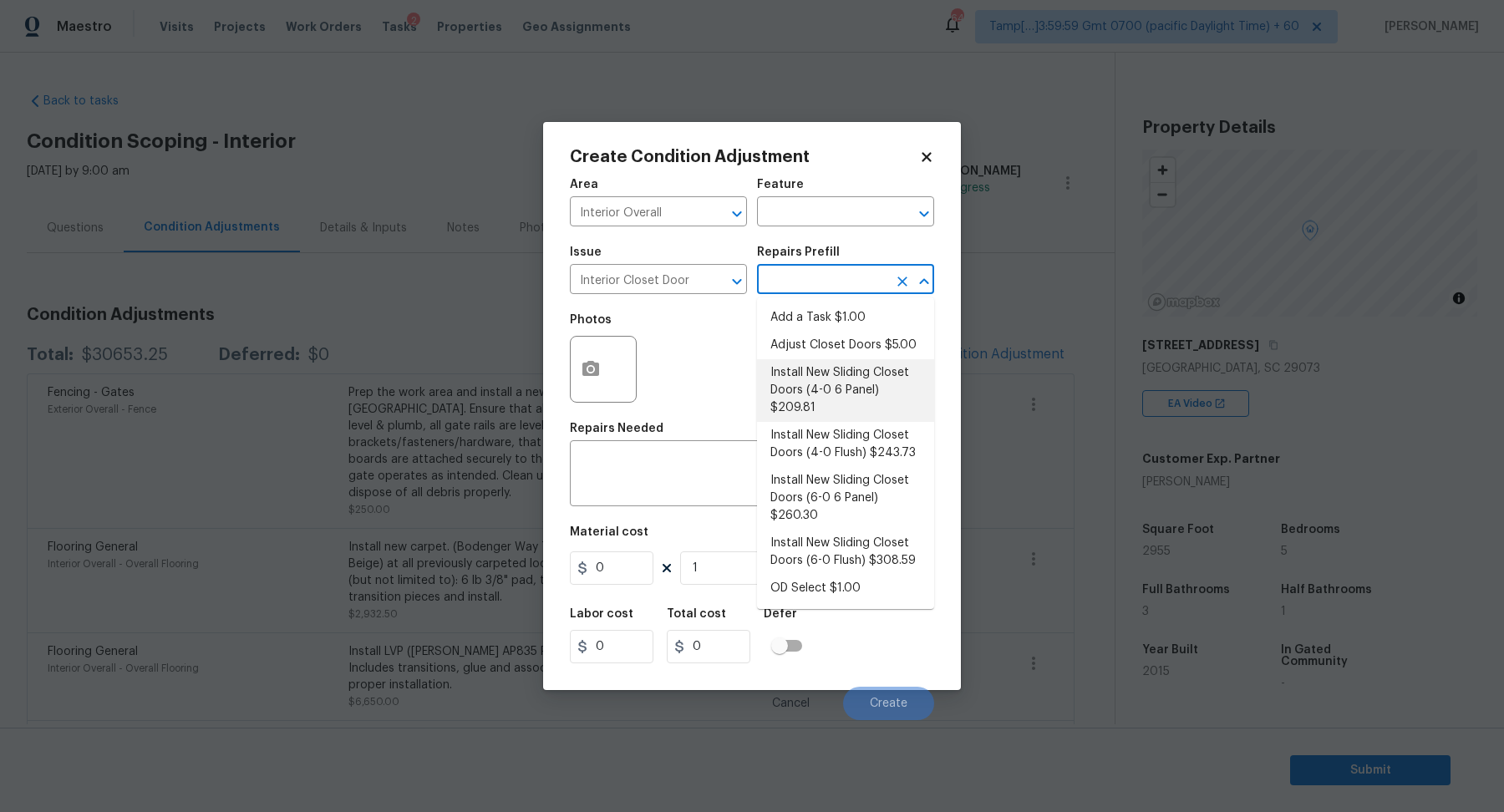
type input "209.81"
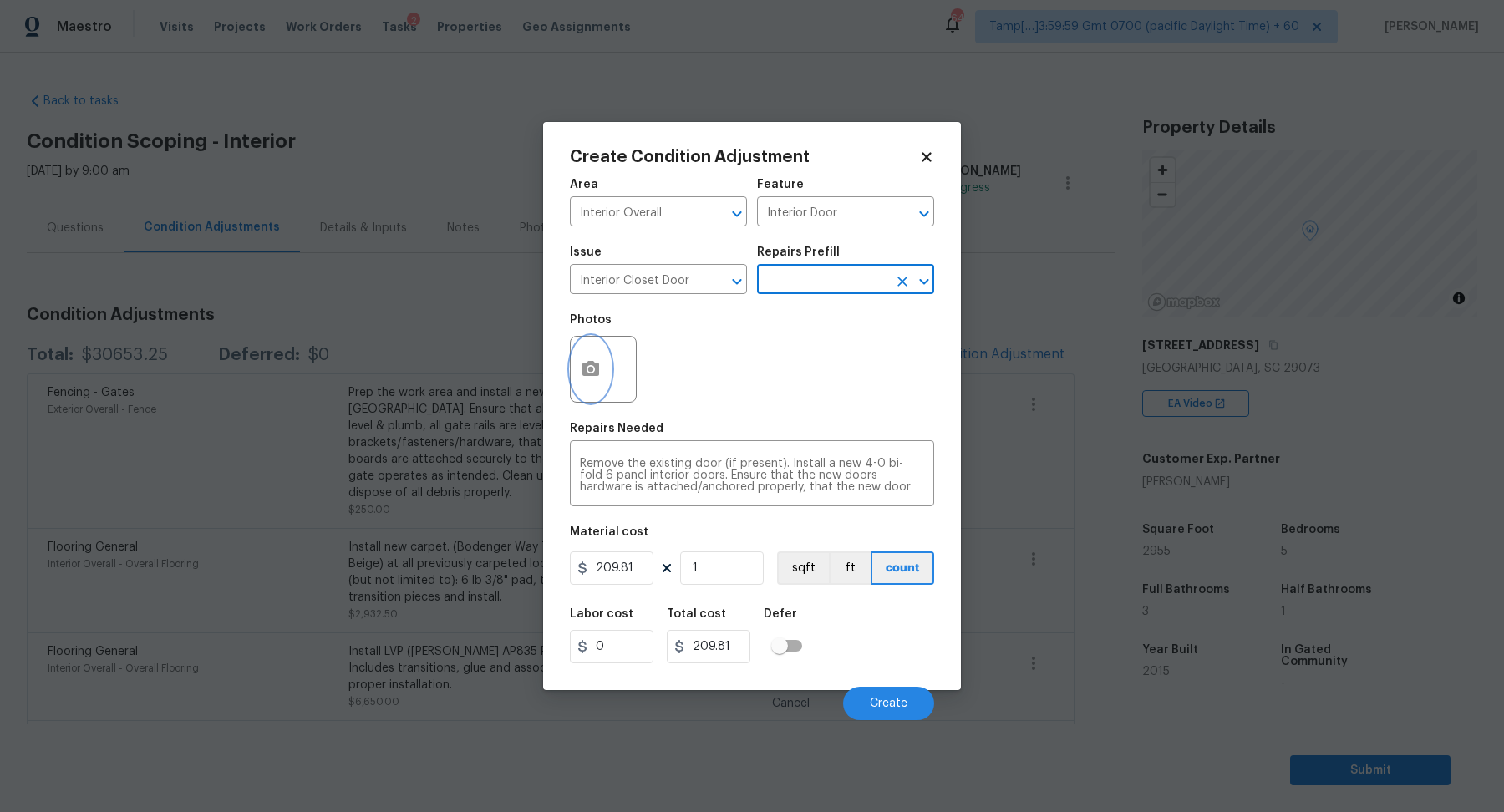
click at [597, 378] on icon "button" at bounding box center [591, 369] width 20 height 20
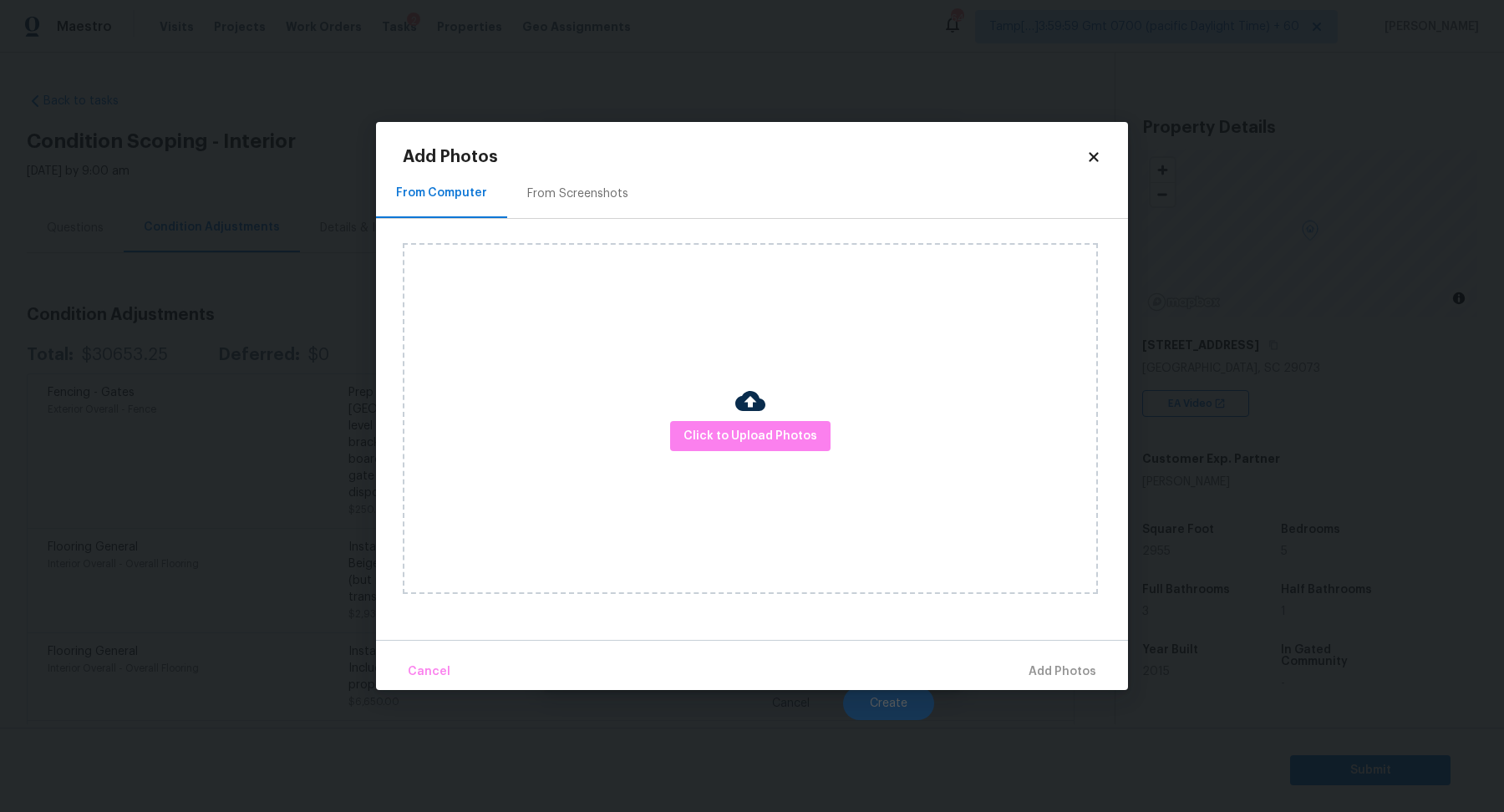
click at [706, 416] on div "Click to Upload Photos" at bounding box center [750, 418] width 695 height 351
click at [705, 432] on span "Click to Upload Photos" at bounding box center [750, 436] width 134 height 21
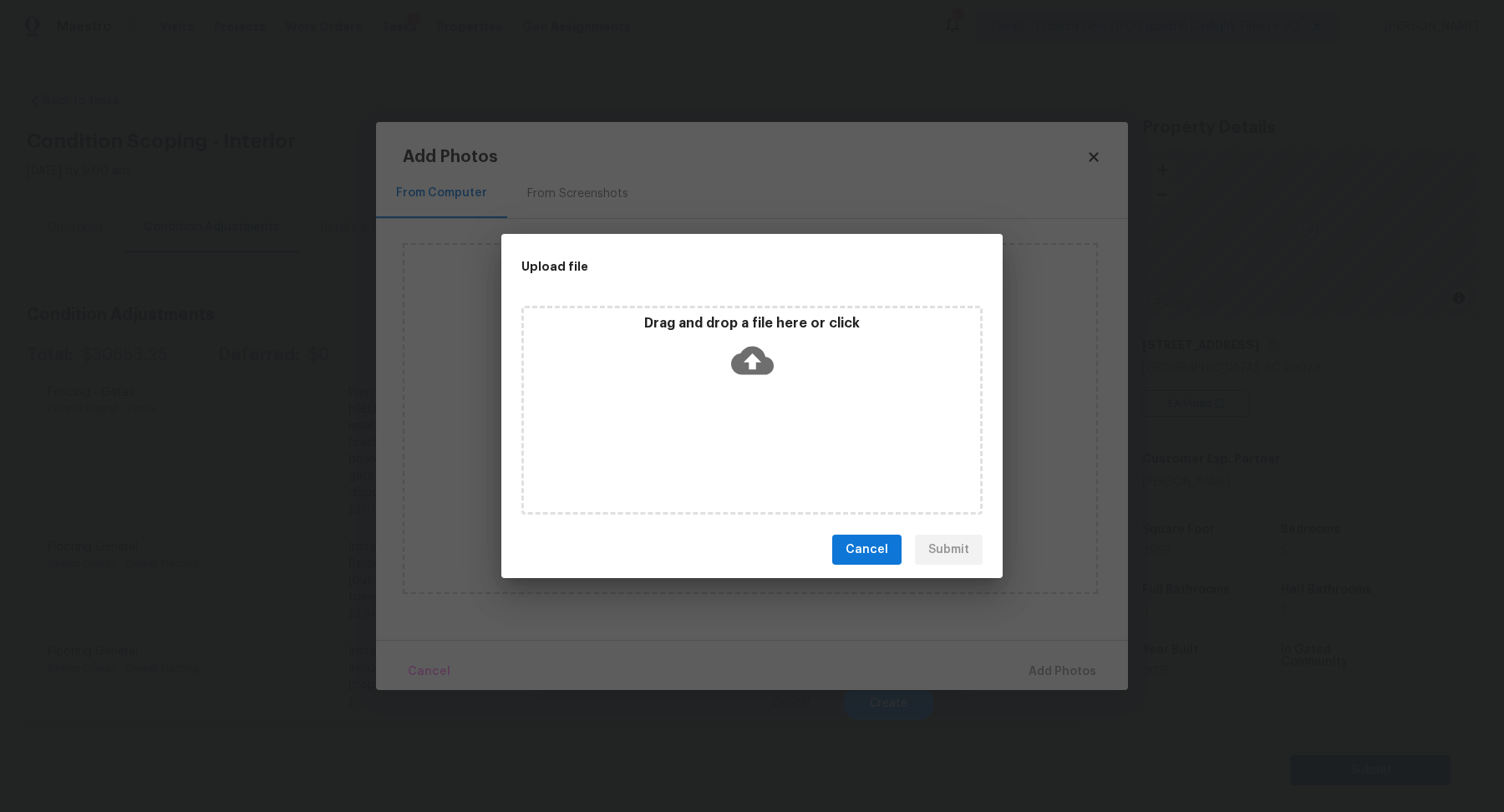
click at [774, 364] on div "Drag and drop a file here or click" at bounding box center [752, 351] width 456 height 71
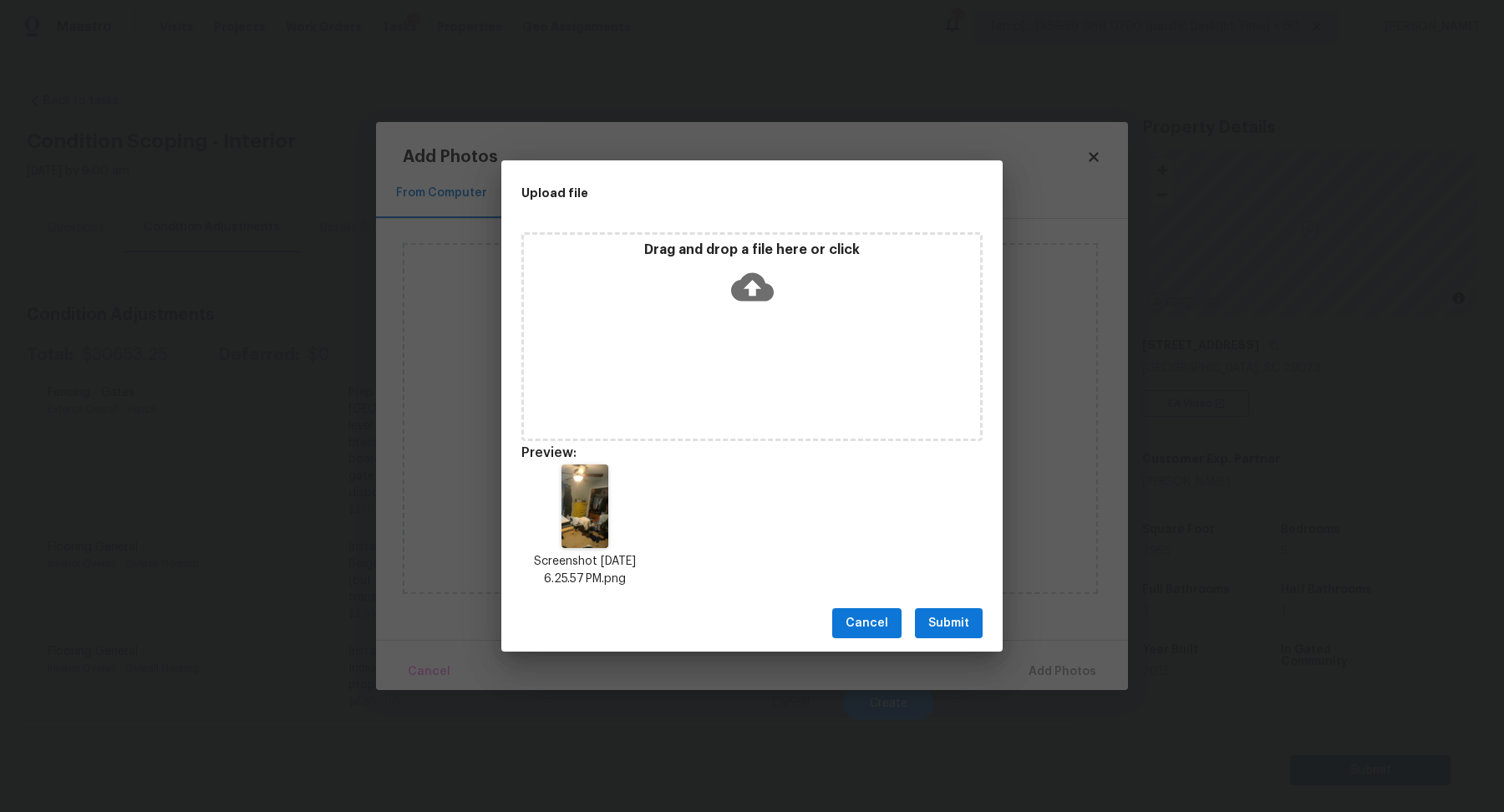
click at [954, 621] on span "Submit" at bounding box center [948, 623] width 41 height 21
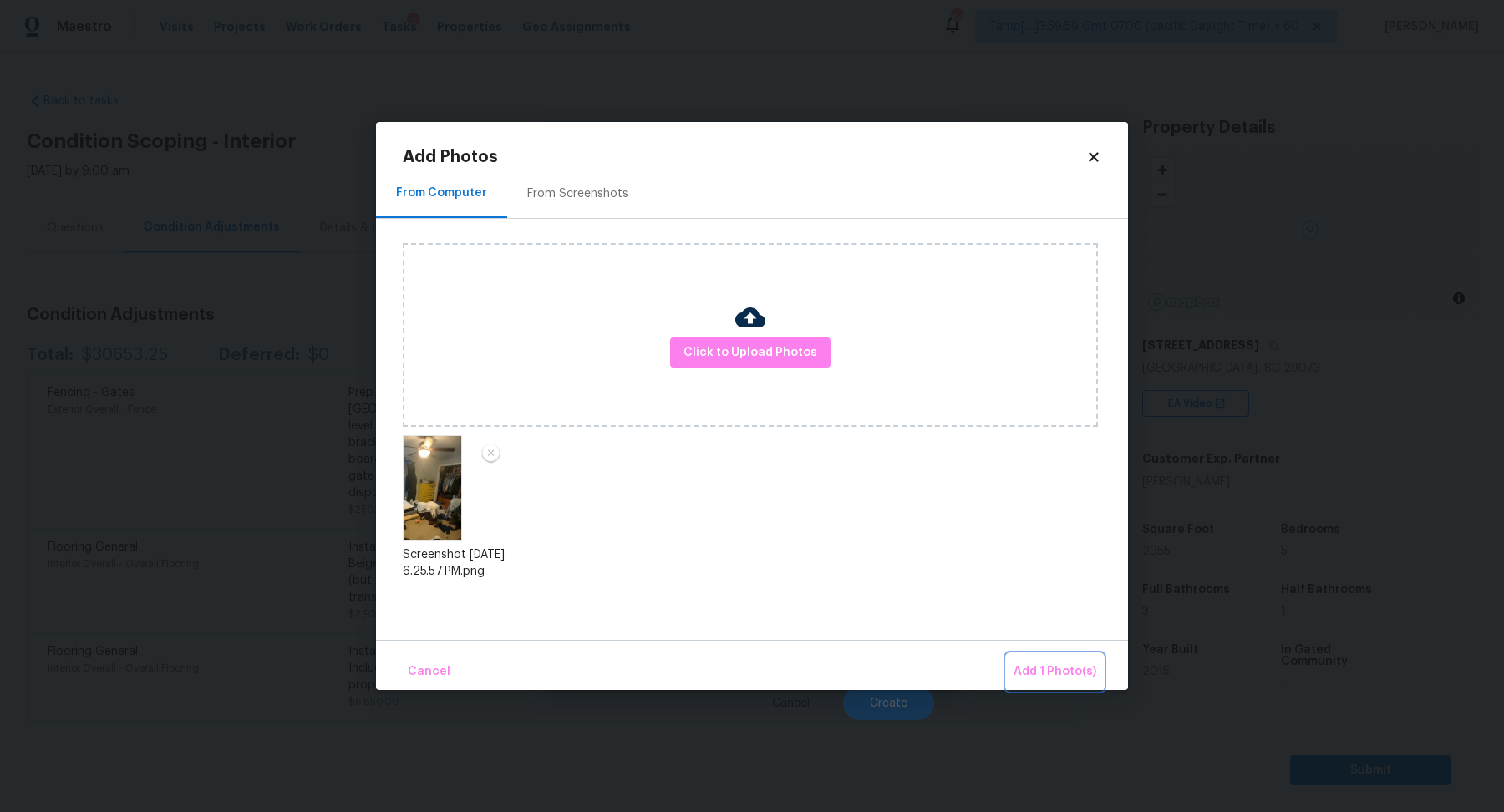
click at [1065, 677] on span "Add 1 Photo(s)" at bounding box center [1054, 671] width 82 height 21
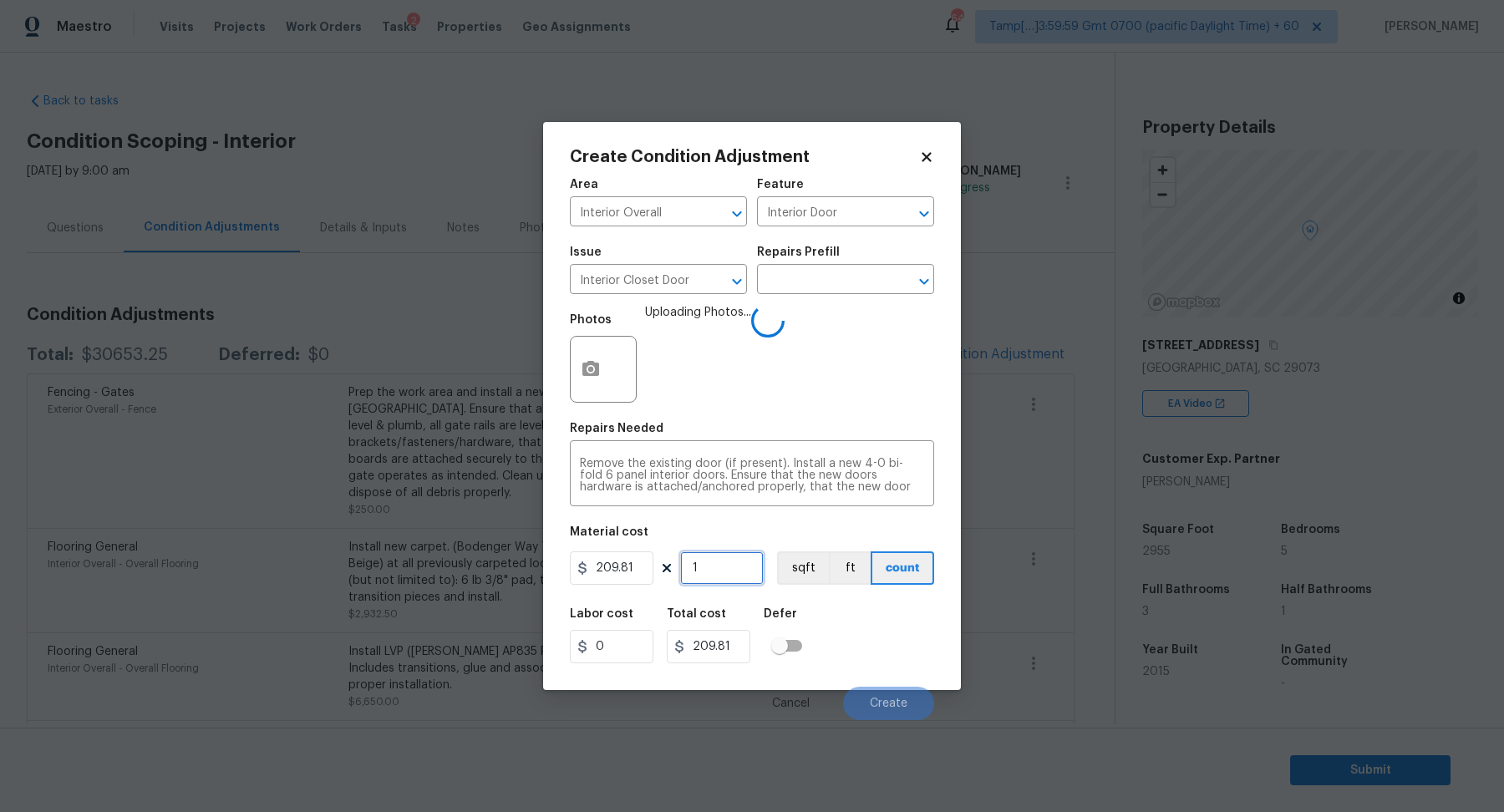
click at [718, 570] on input "1" at bounding box center [722, 568] width 83 height 34
click at [851, 605] on div "Labor cost 0 Total cost 209.81 Defer" at bounding box center [752, 636] width 364 height 75
click at [875, 694] on button "Create" at bounding box center [888, 704] width 91 height 34
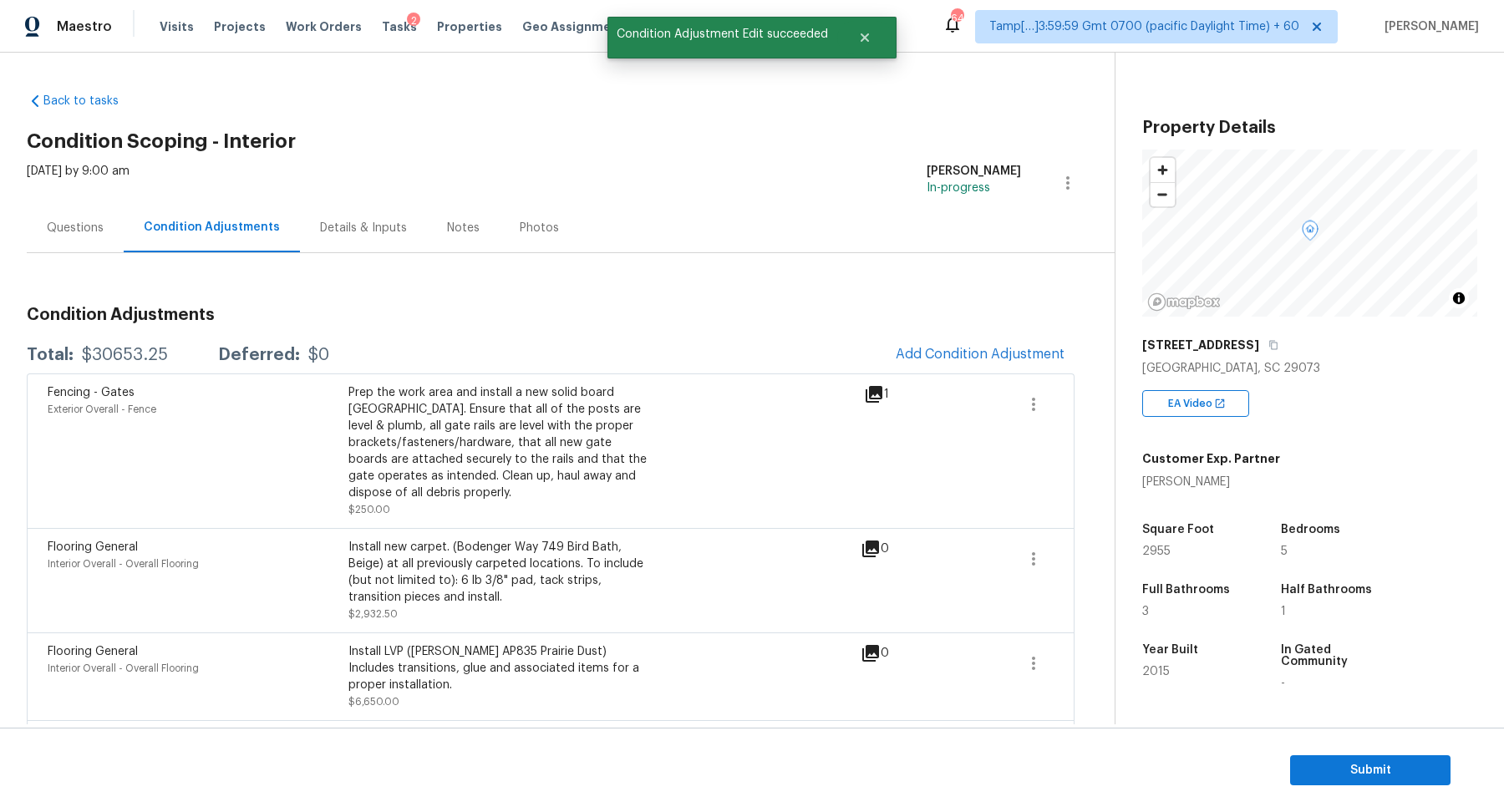
click at [91, 231] on div "Questions" at bounding box center [74, 228] width 57 height 17
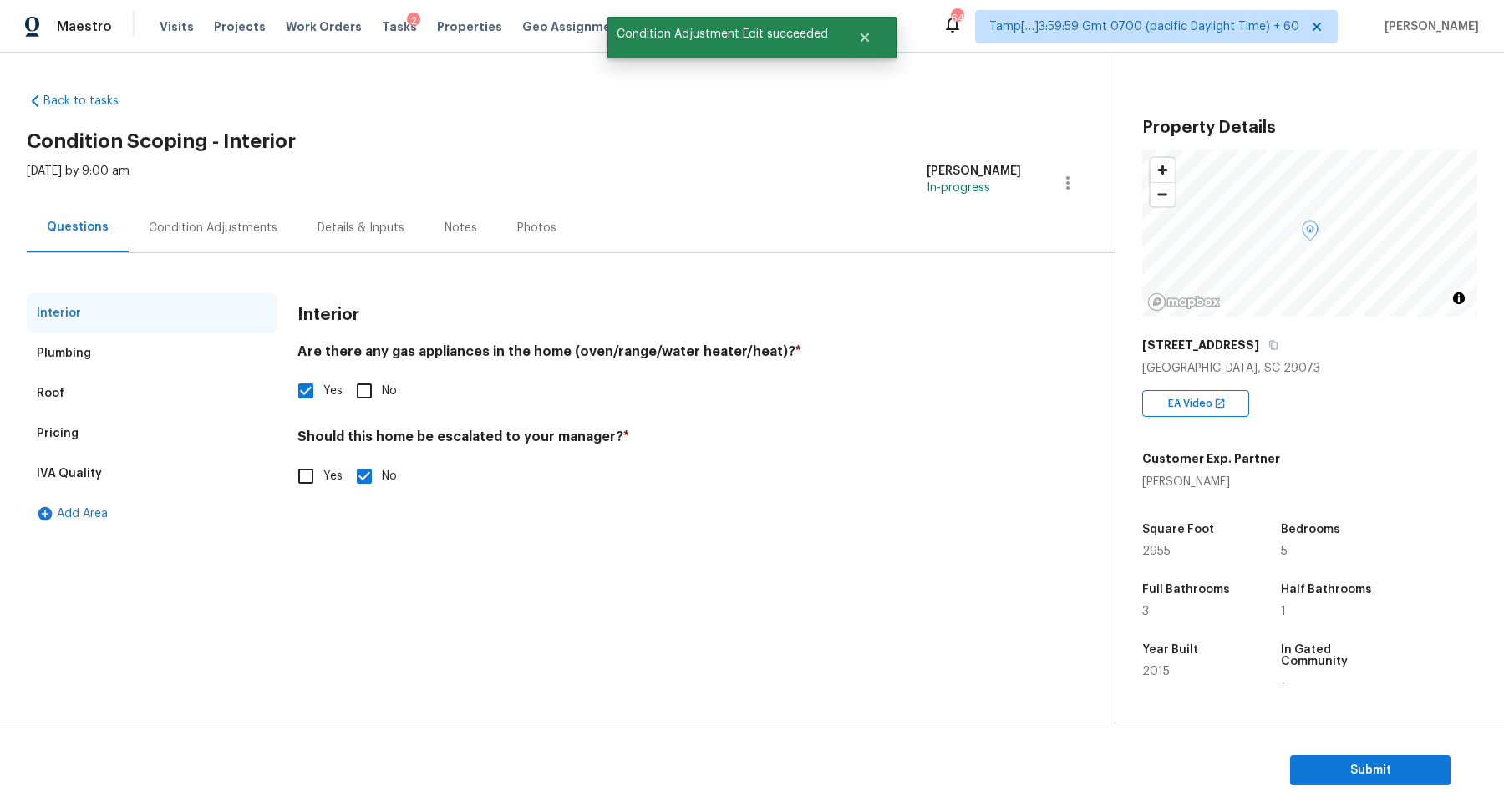
click at [126, 413] on div "Pricing" at bounding box center [152, 433] width 251 height 40
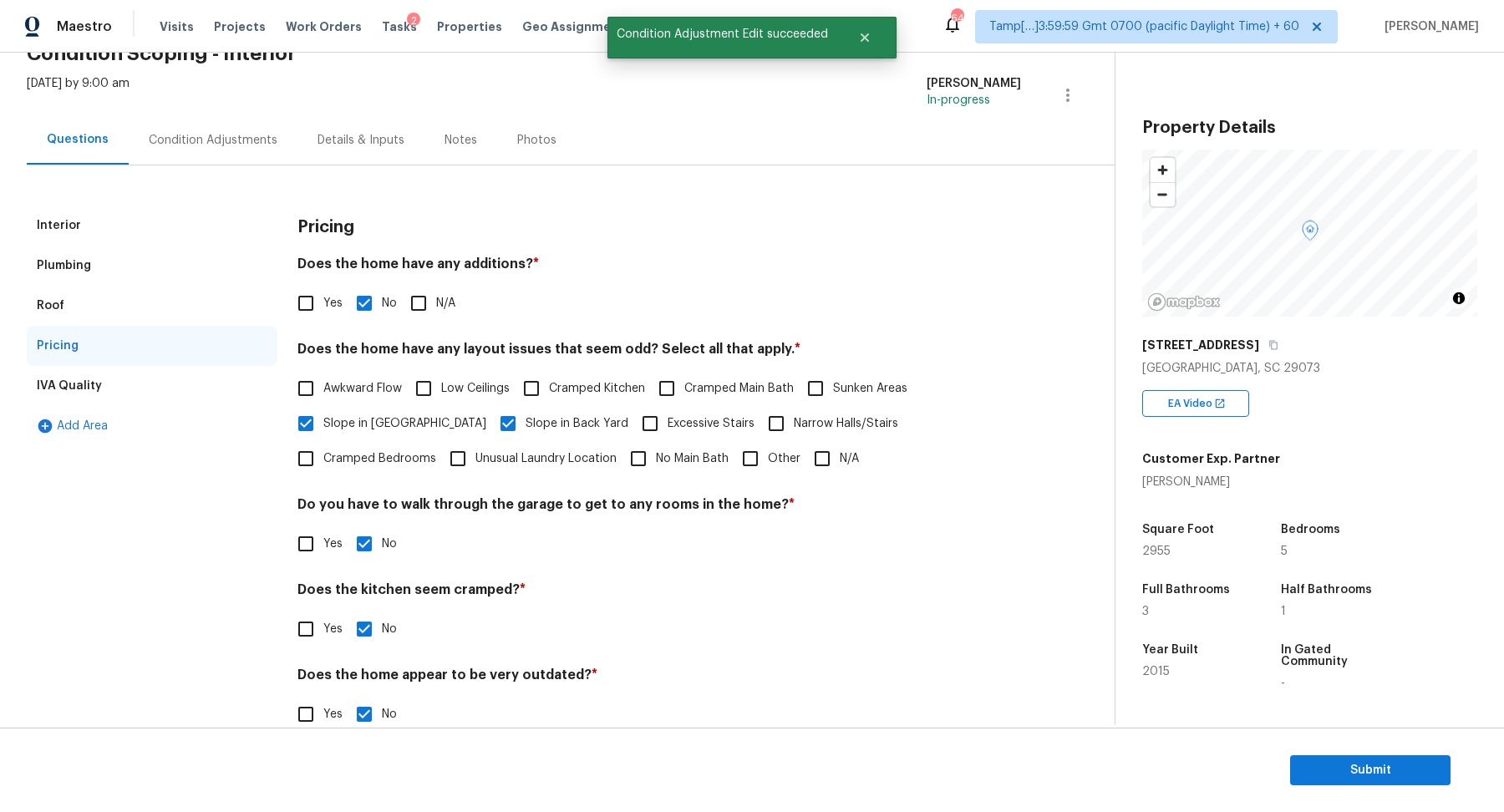
scroll to position [119, 0]
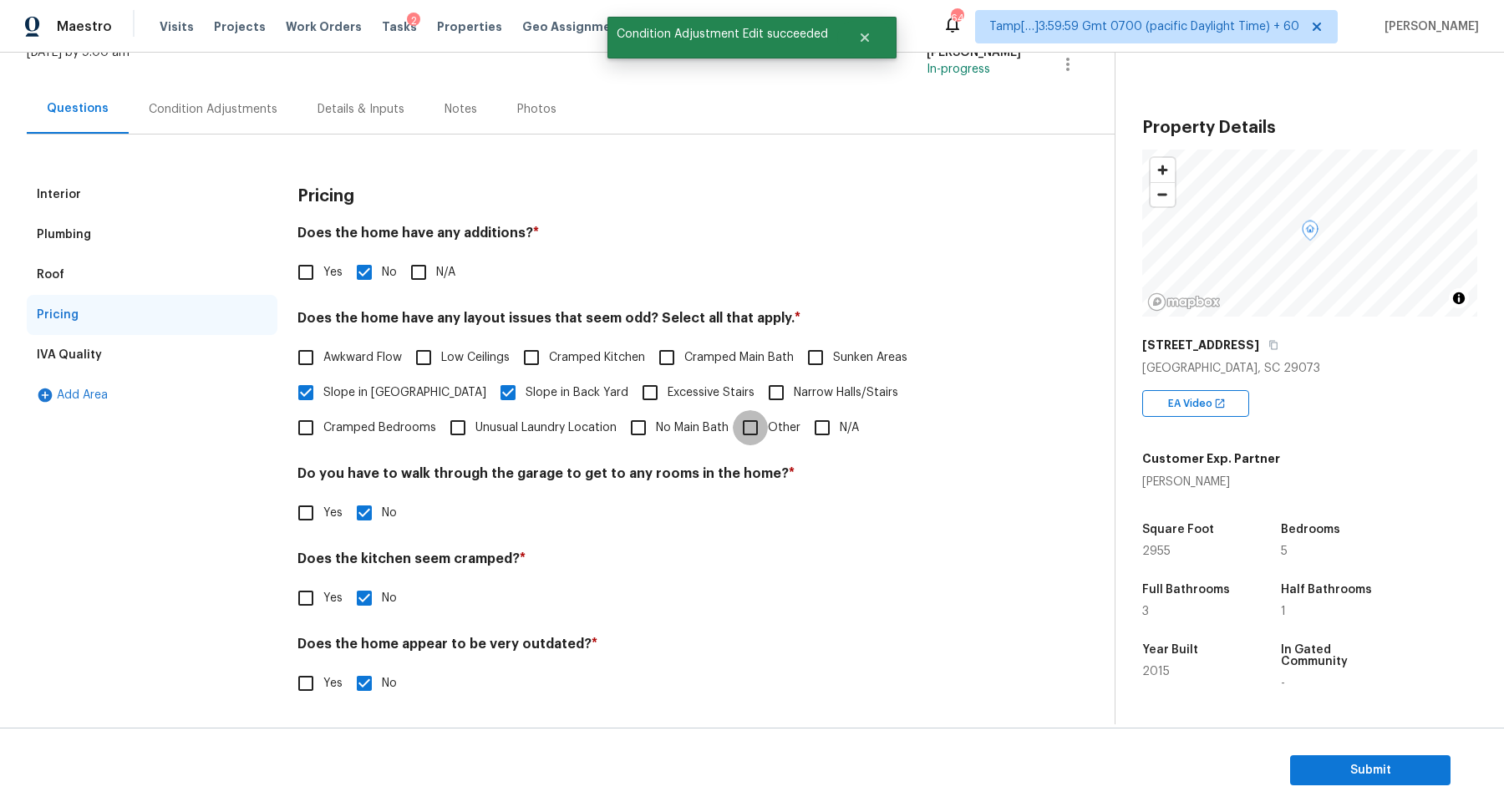
click at [733, 432] on input "Other" at bounding box center [750, 427] width 35 height 35
checkbox input "true"
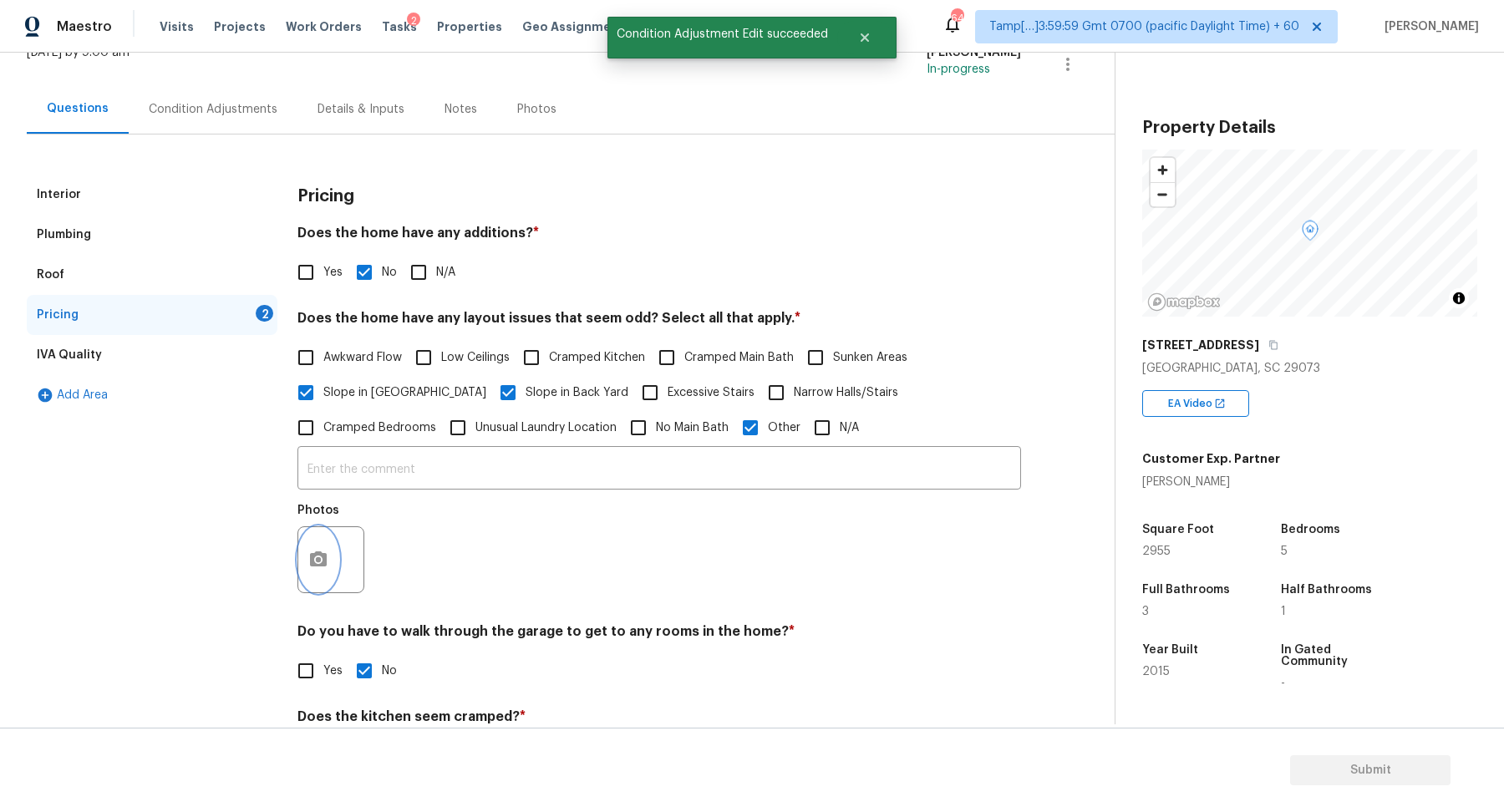
click at [321, 562] on icon "button" at bounding box center [318, 558] width 17 height 15
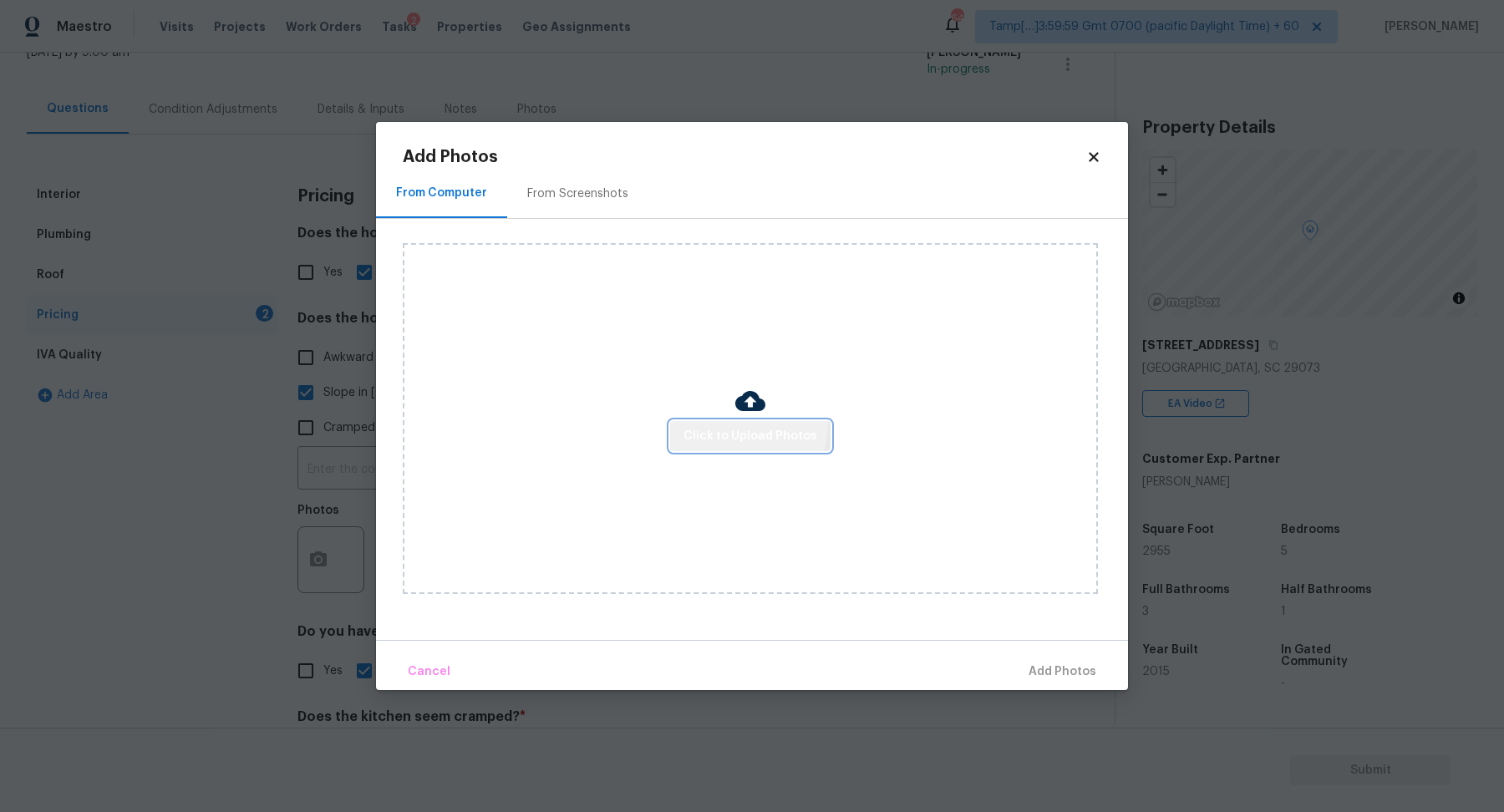
click at [724, 423] on button "Click to Upload Photos" at bounding box center [751, 436] width 161 height 31
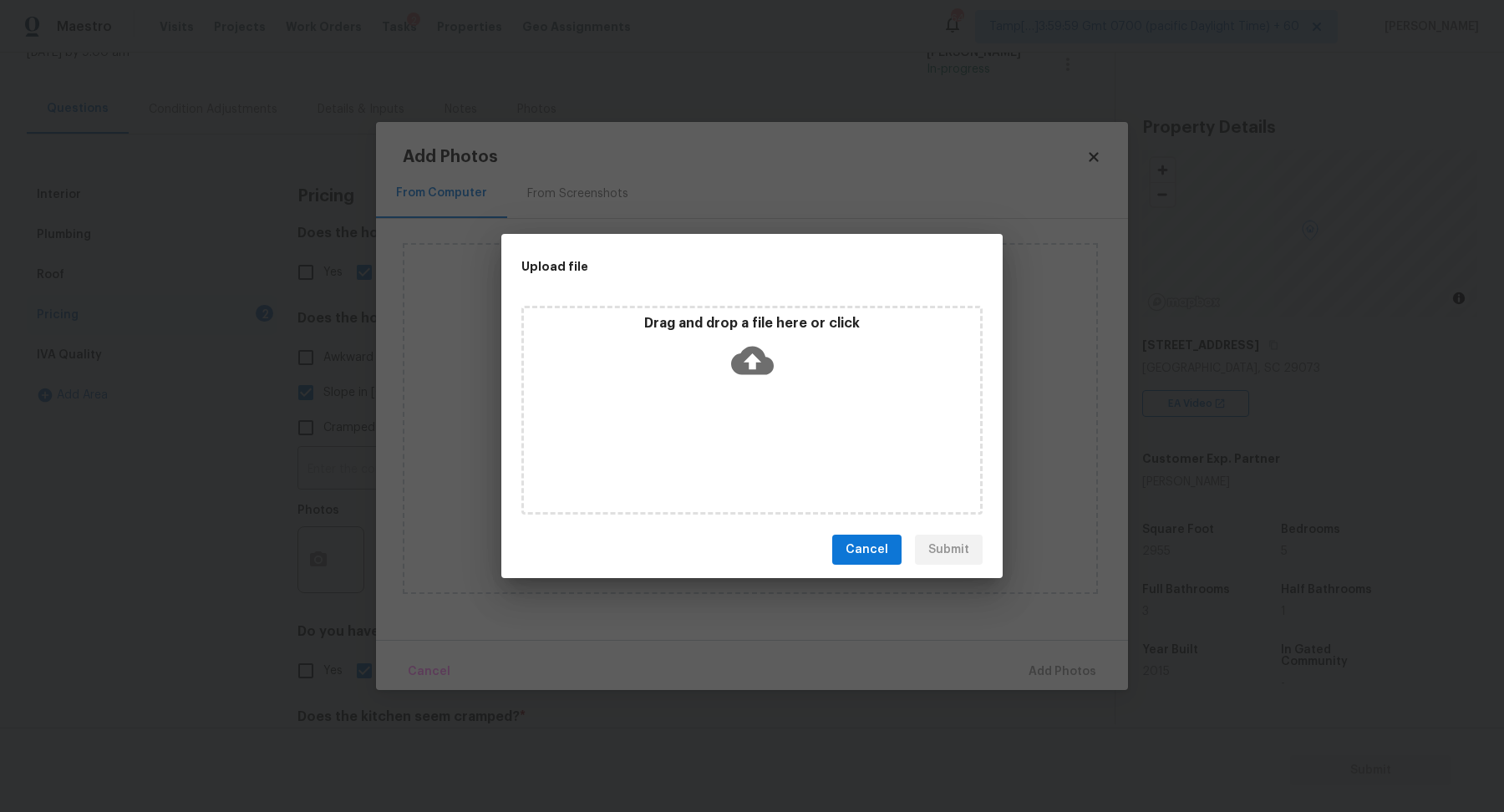
click at [791, 370] on div "Drag and drop a file here or click" at bounding box center [752, 351] width 456 height 71
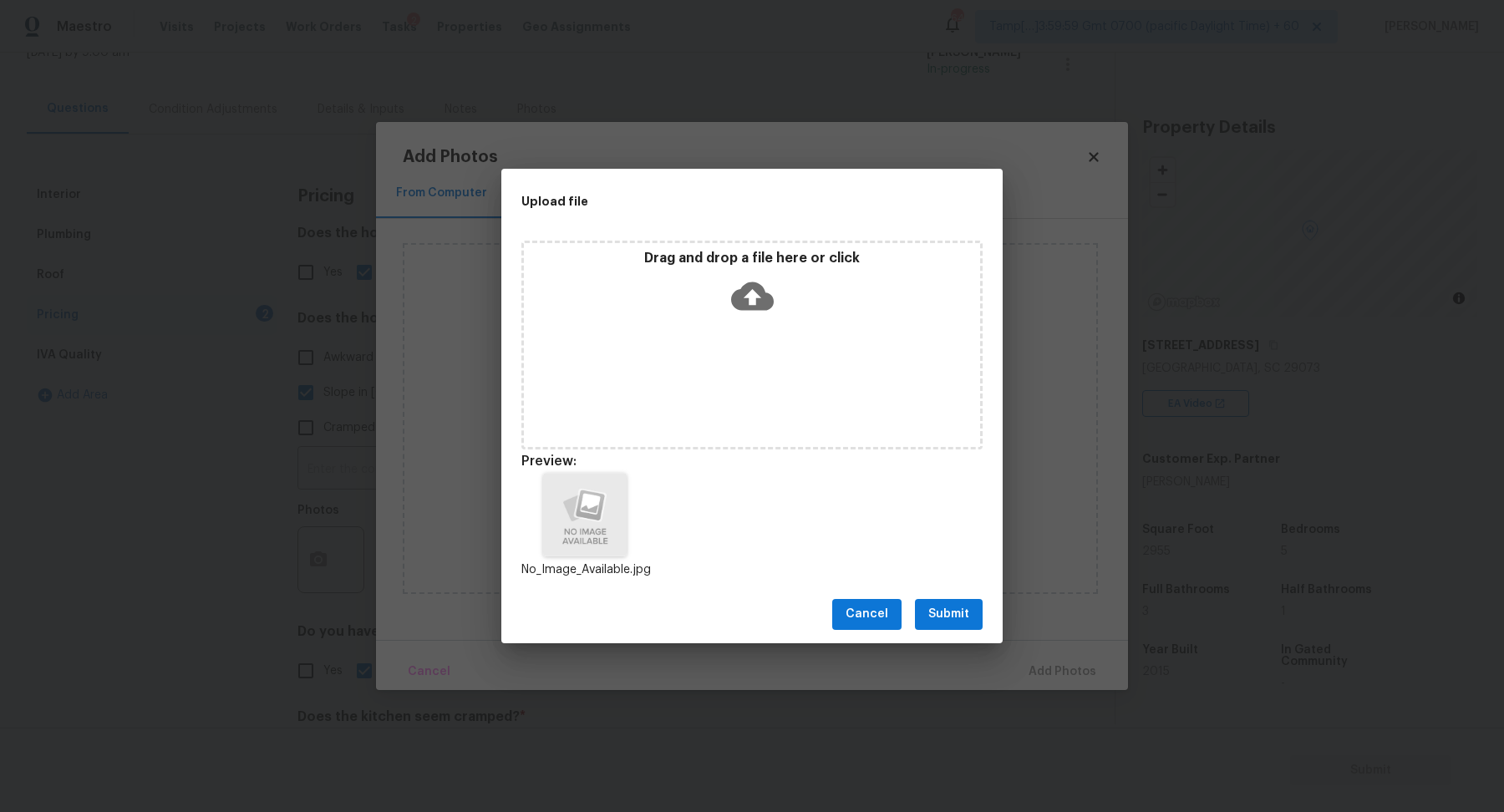
click at [946, 613] on span "Submit" at bounding box center [948, 614] width 41 height 21
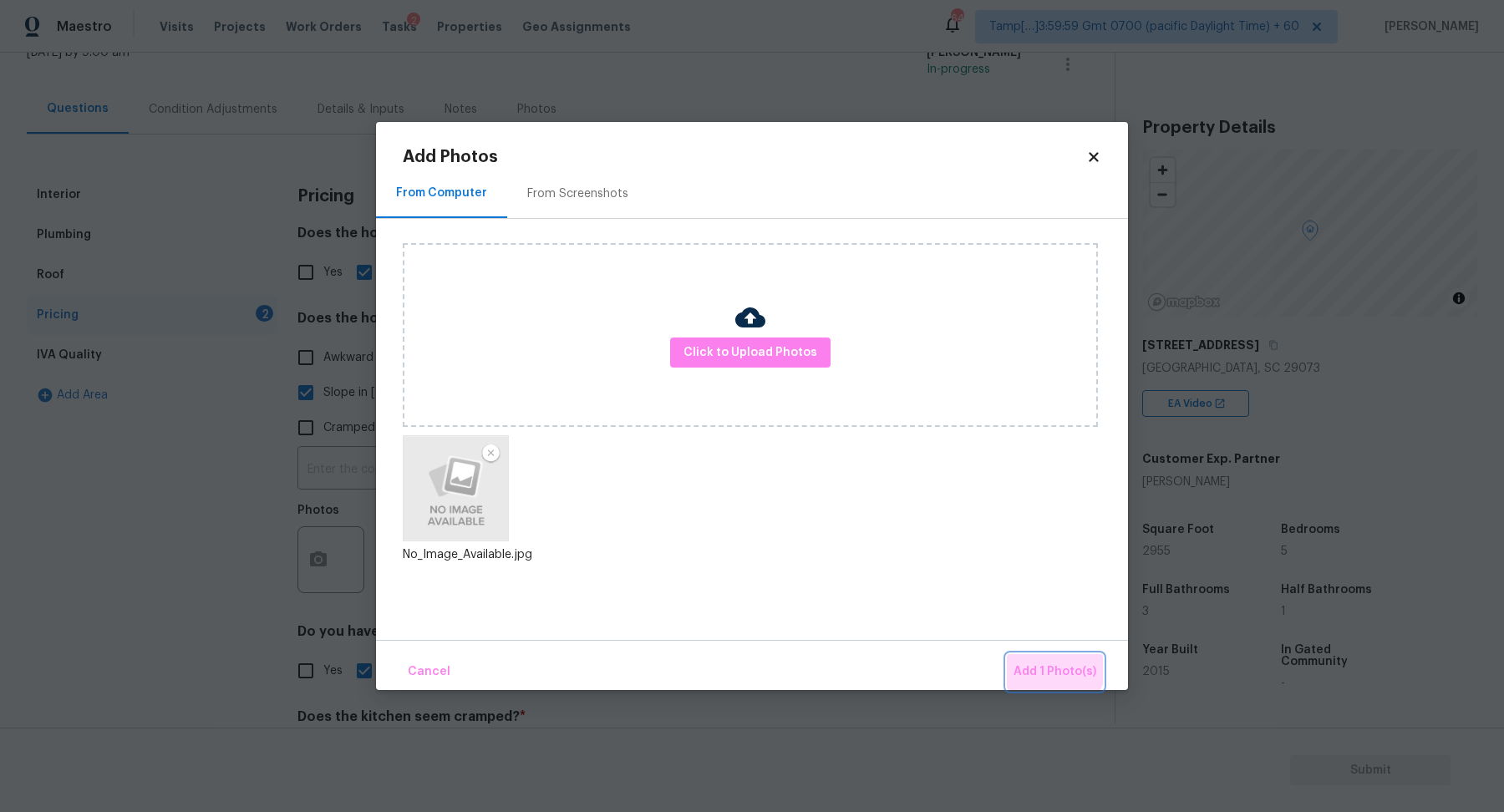
click at [1048, 662] on span "Add 1 Photo(s)" at bounding box center [1054, 671] width 82 height 21
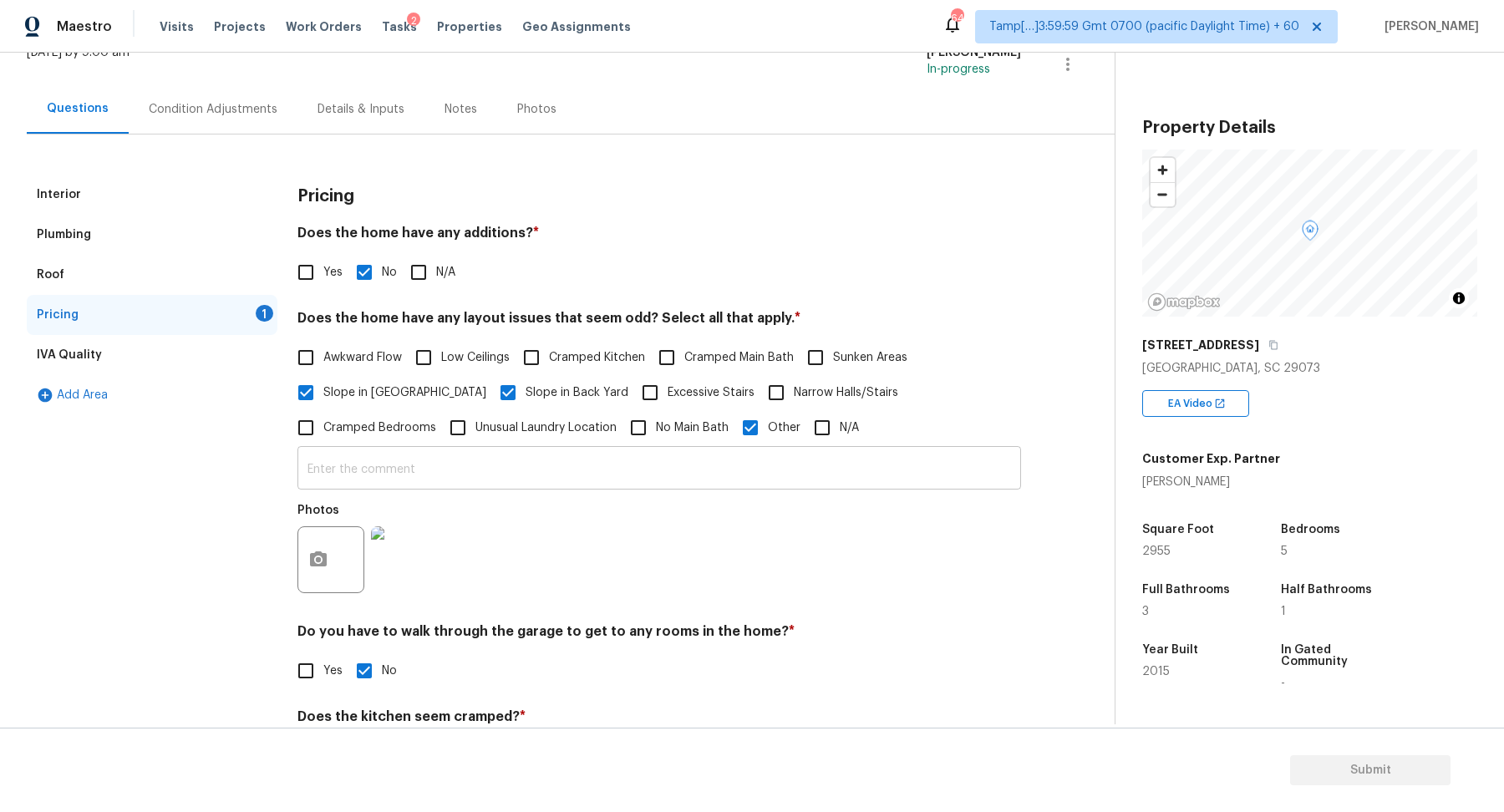
click at [688, 474] on input "text" at bounding box center [659, 470] width 724 height 40
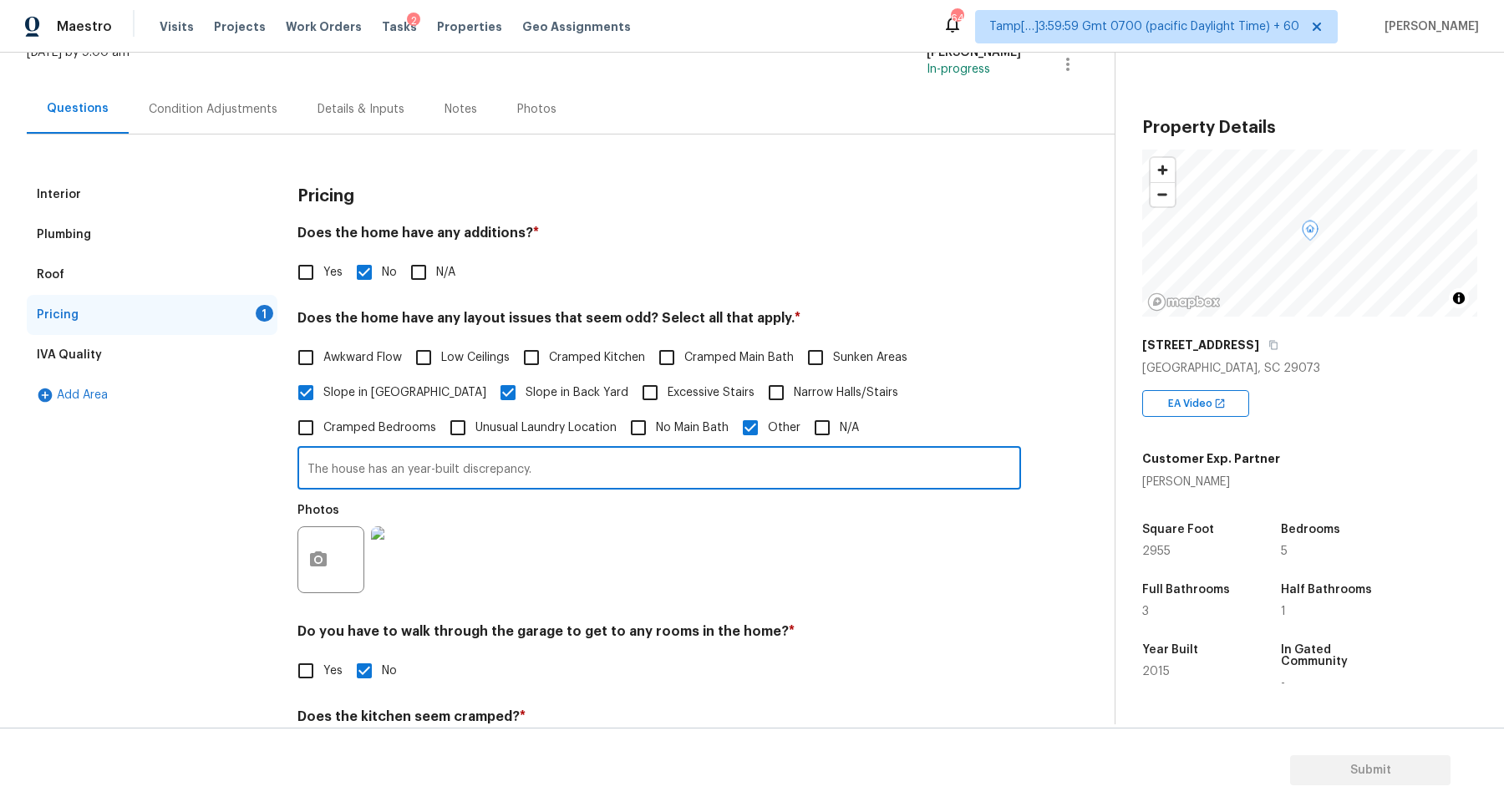
type input "The house has an year-built discrepancy."
click at [964, 564] on div "Photos" at bounding box center [659, 549] width 724 height 109
drag, startPoint x: 331, startPoint y: 470, endPoint x: 614, endPoint y: 471, distance: 283.0
click at [614, 470] on input "The house has an year-built discrepancy." at bounding box center [659, 470] width 724 height 40
click at [661, 242] on h4 "Does the home have any additions? *" at bounding box center [659, 237] width 724 height 24
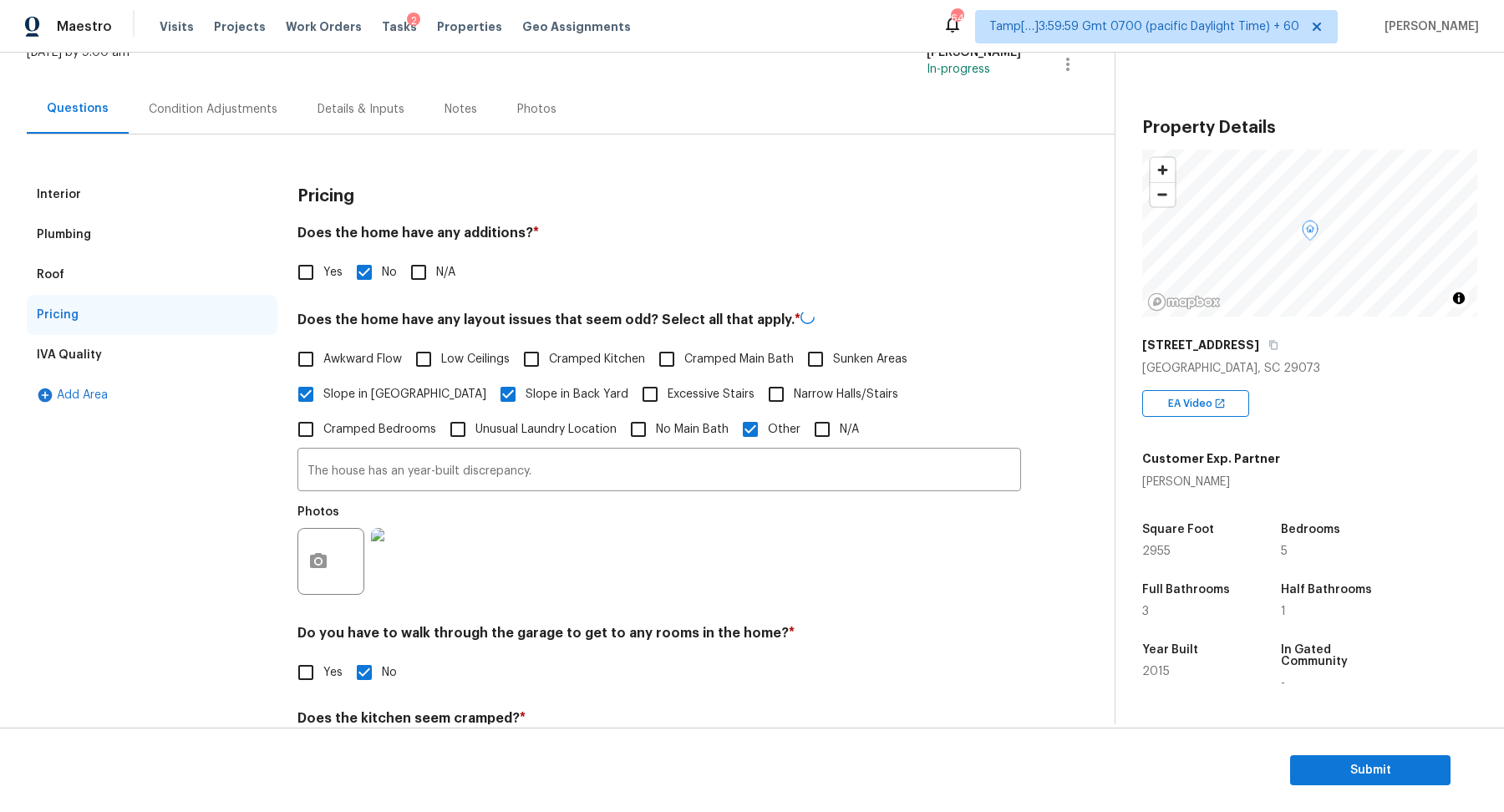
click at [209, 119] on div "Condition Adjustments" at bounding box center [213, 109] width 169 height 50
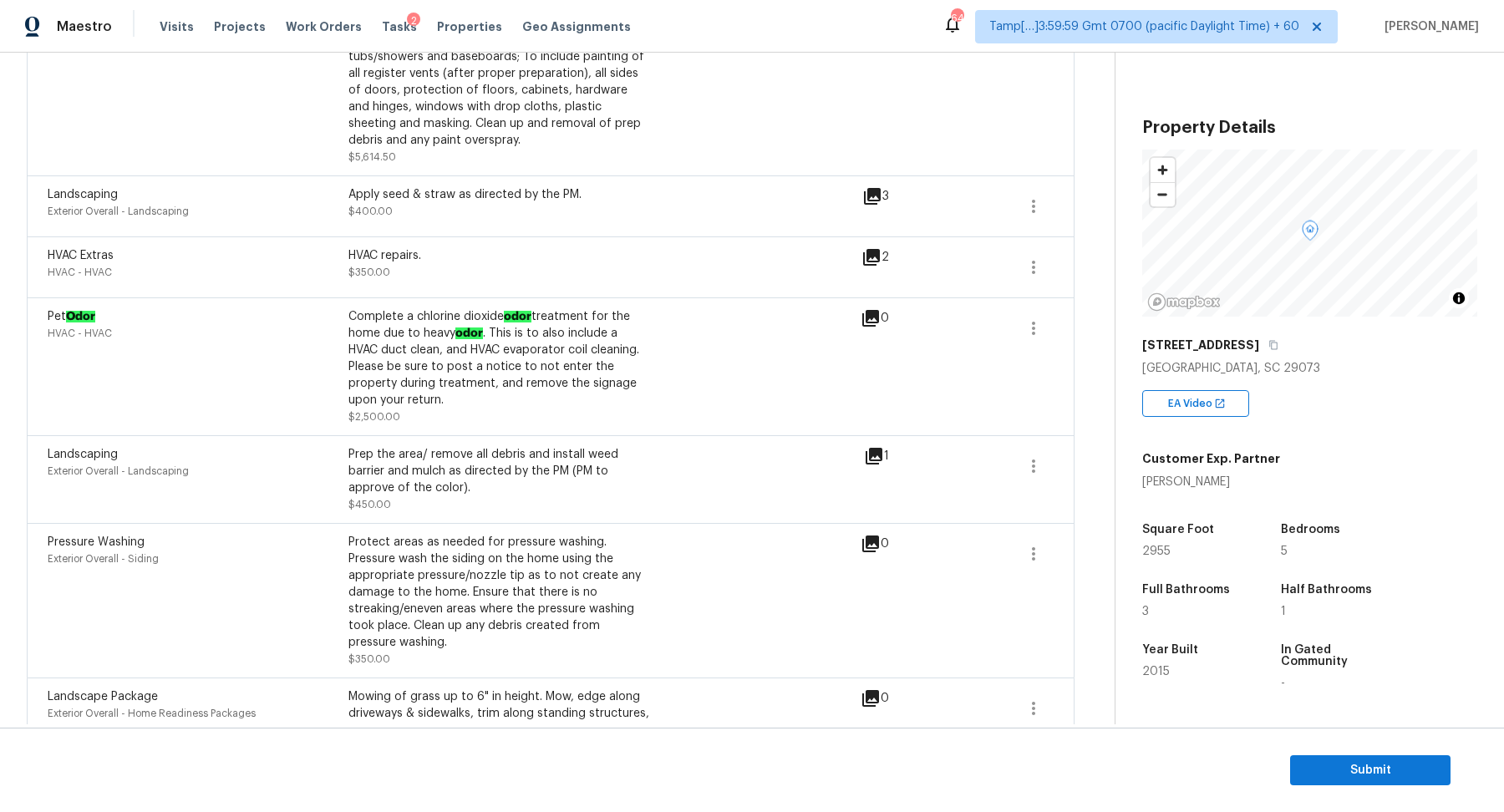
scroll to position [1266, 0]
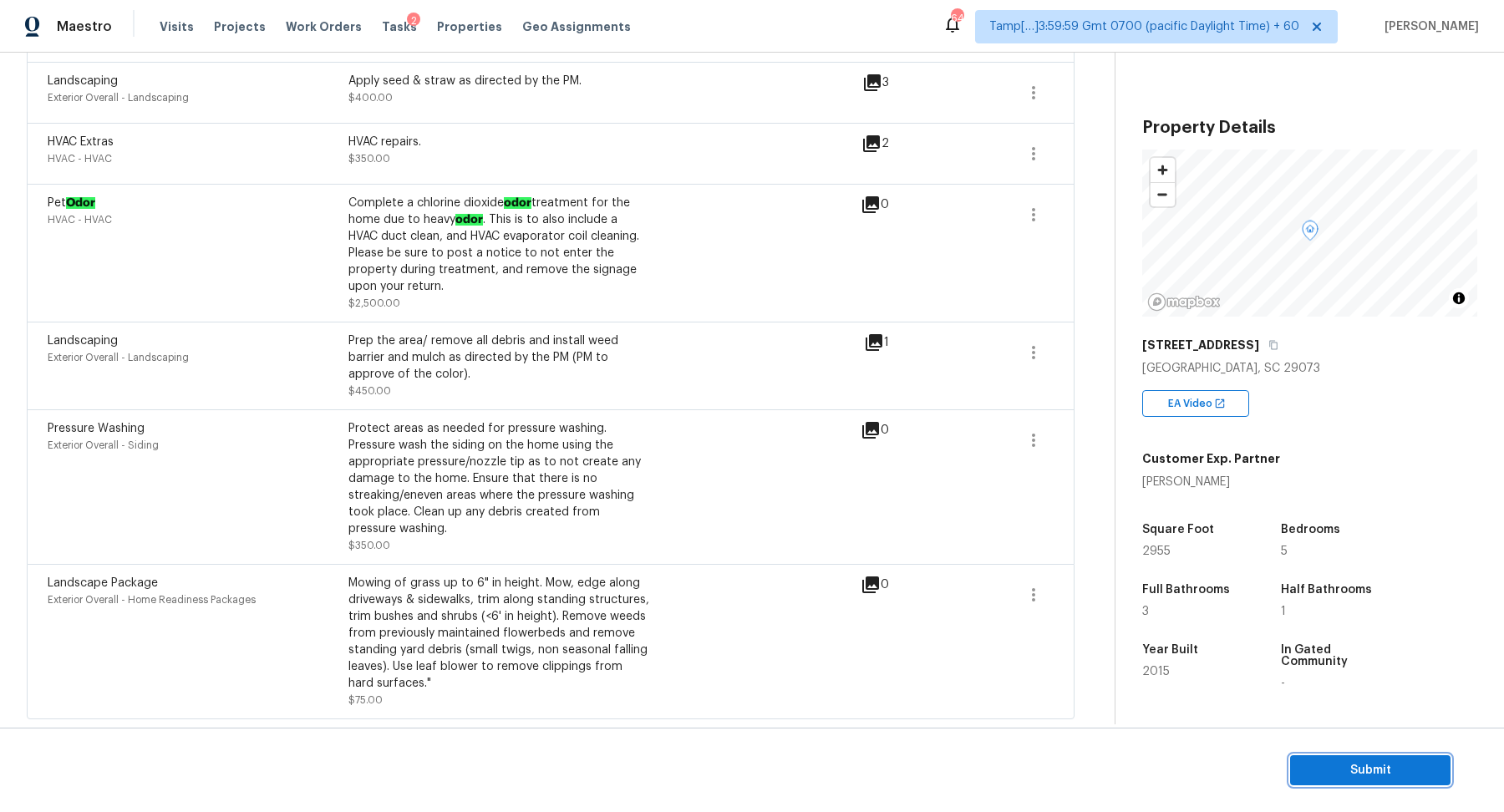
click at [1309, 764] on span "Submit" at bounding box center [1370, 770] width 134 height 21
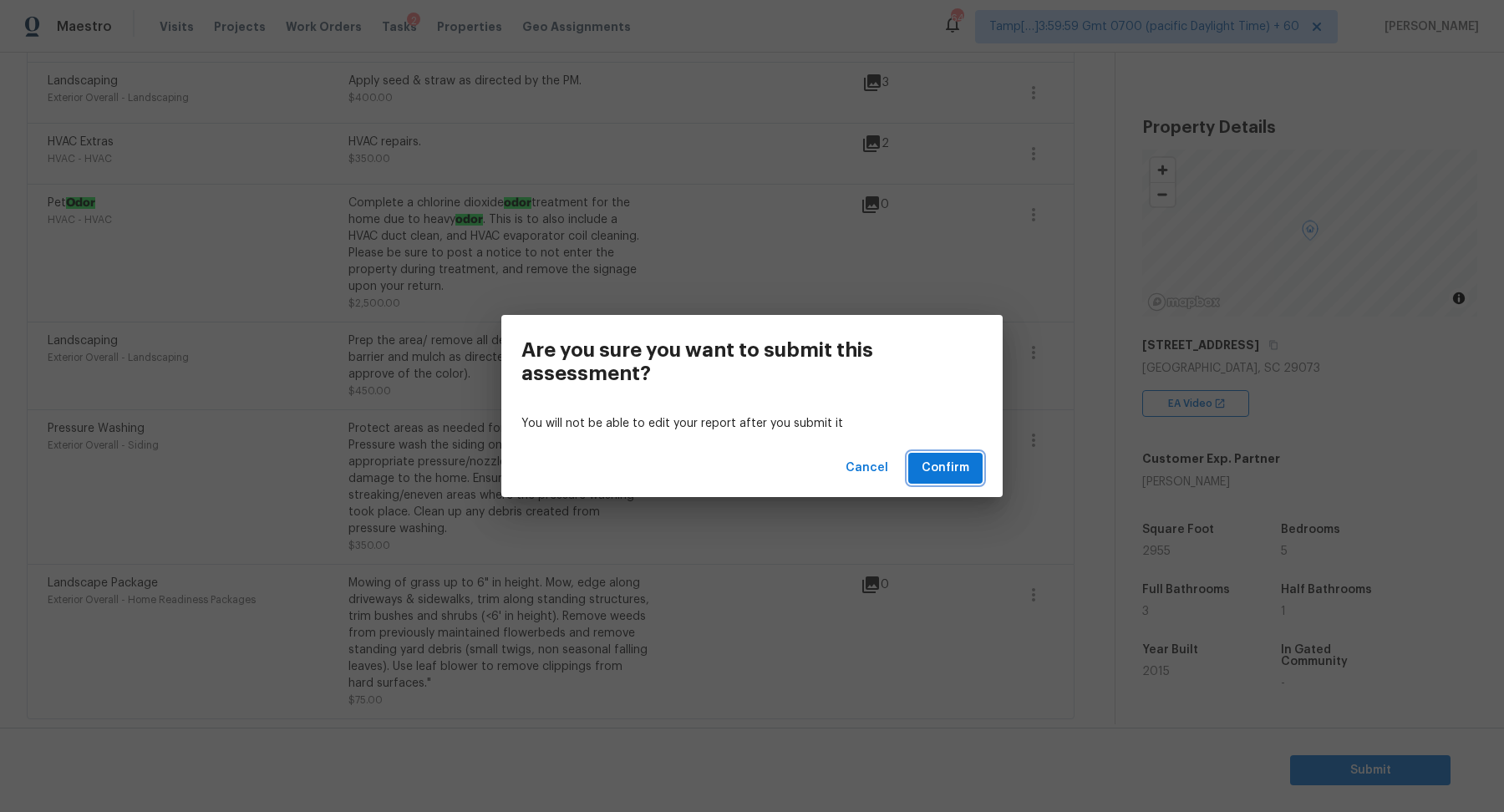
click at [935, 480] on button "Confirm" at bounding box center [945, 468] width 74 height 31
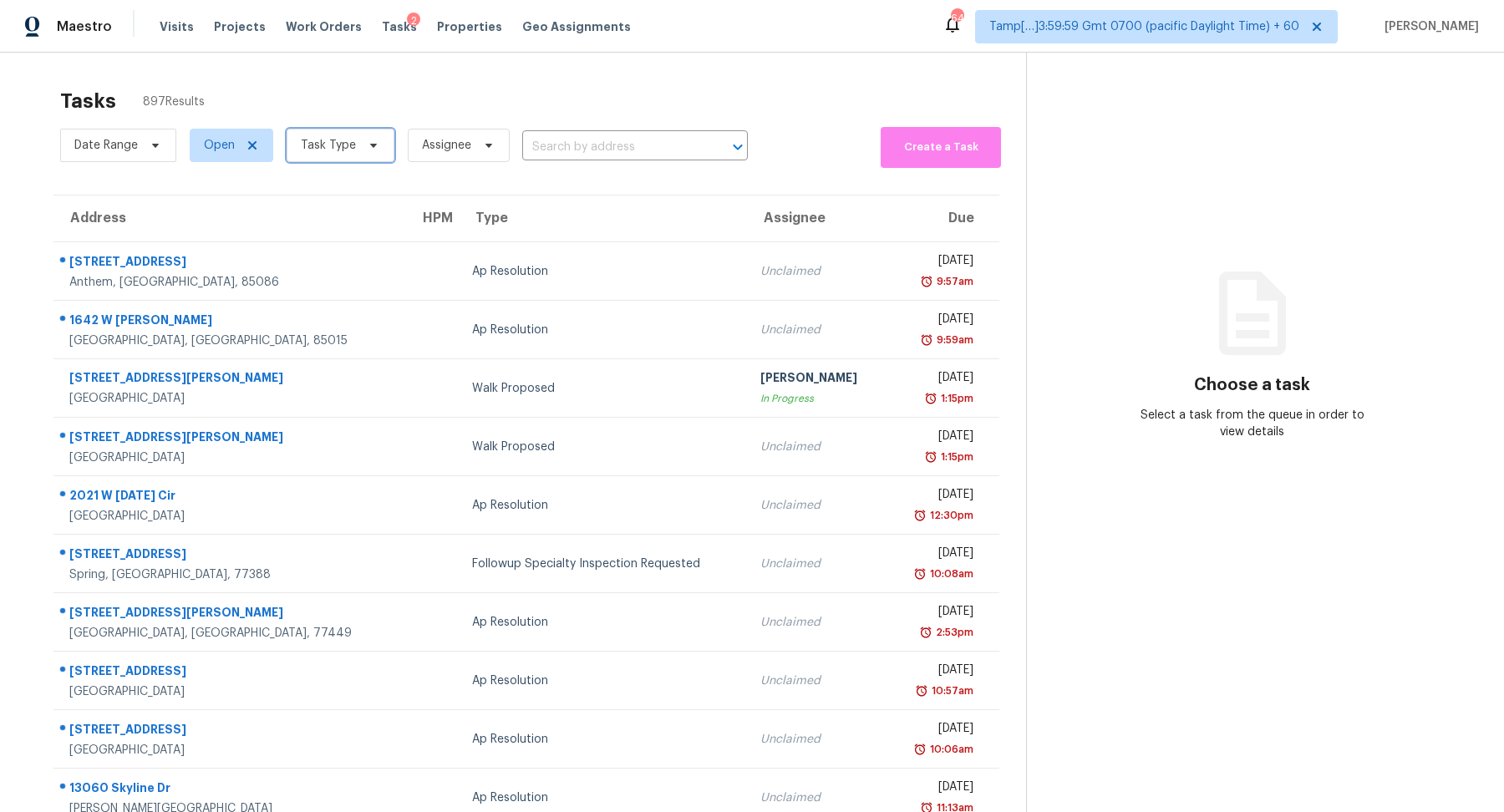
click at [356, 136] on span "Task Type" at bounding box center [340, 146] width 108 height 34
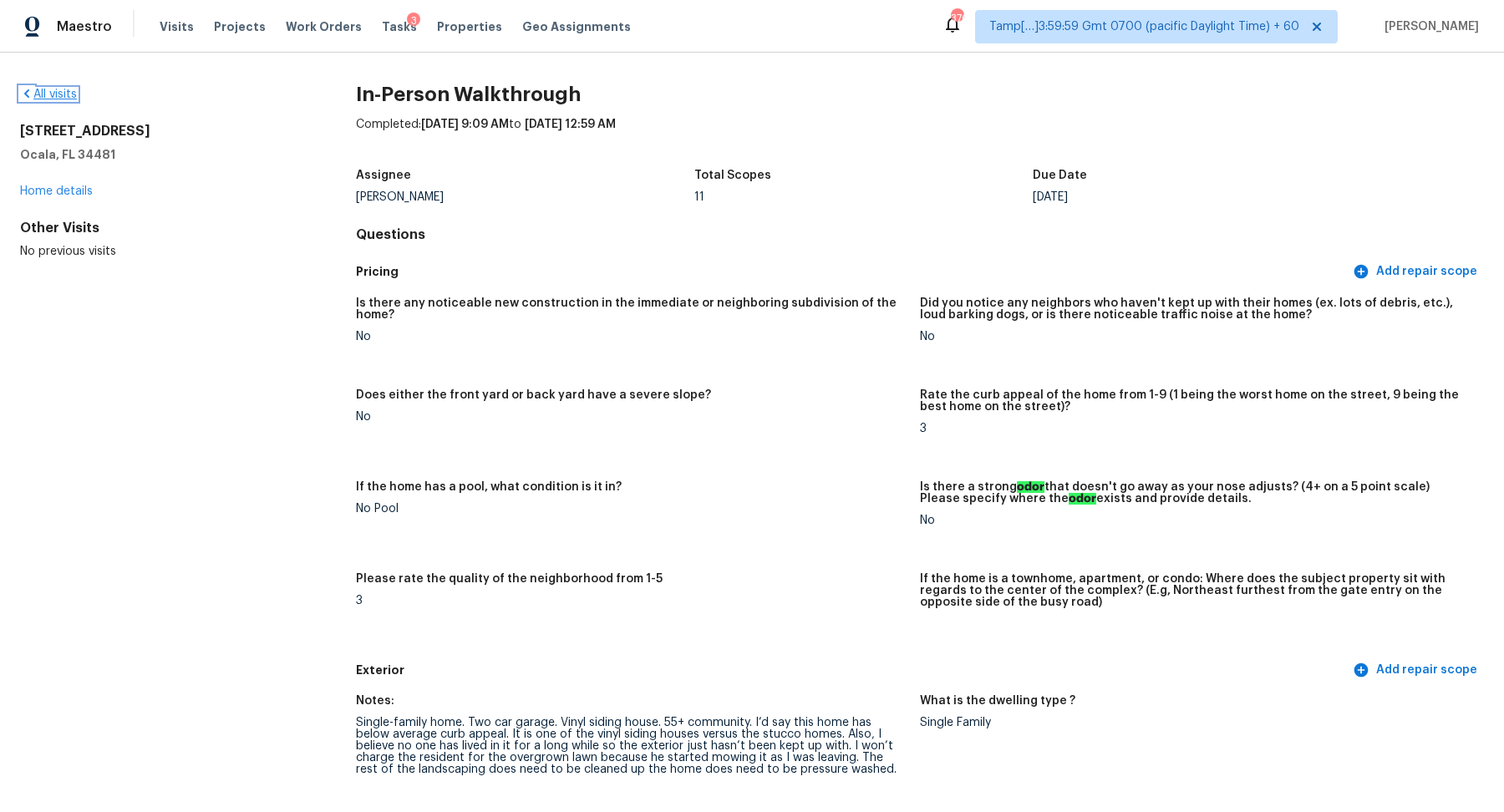
click at [70, 98] on link "All visits" at bounding box center [48, 94] width 57 height 12
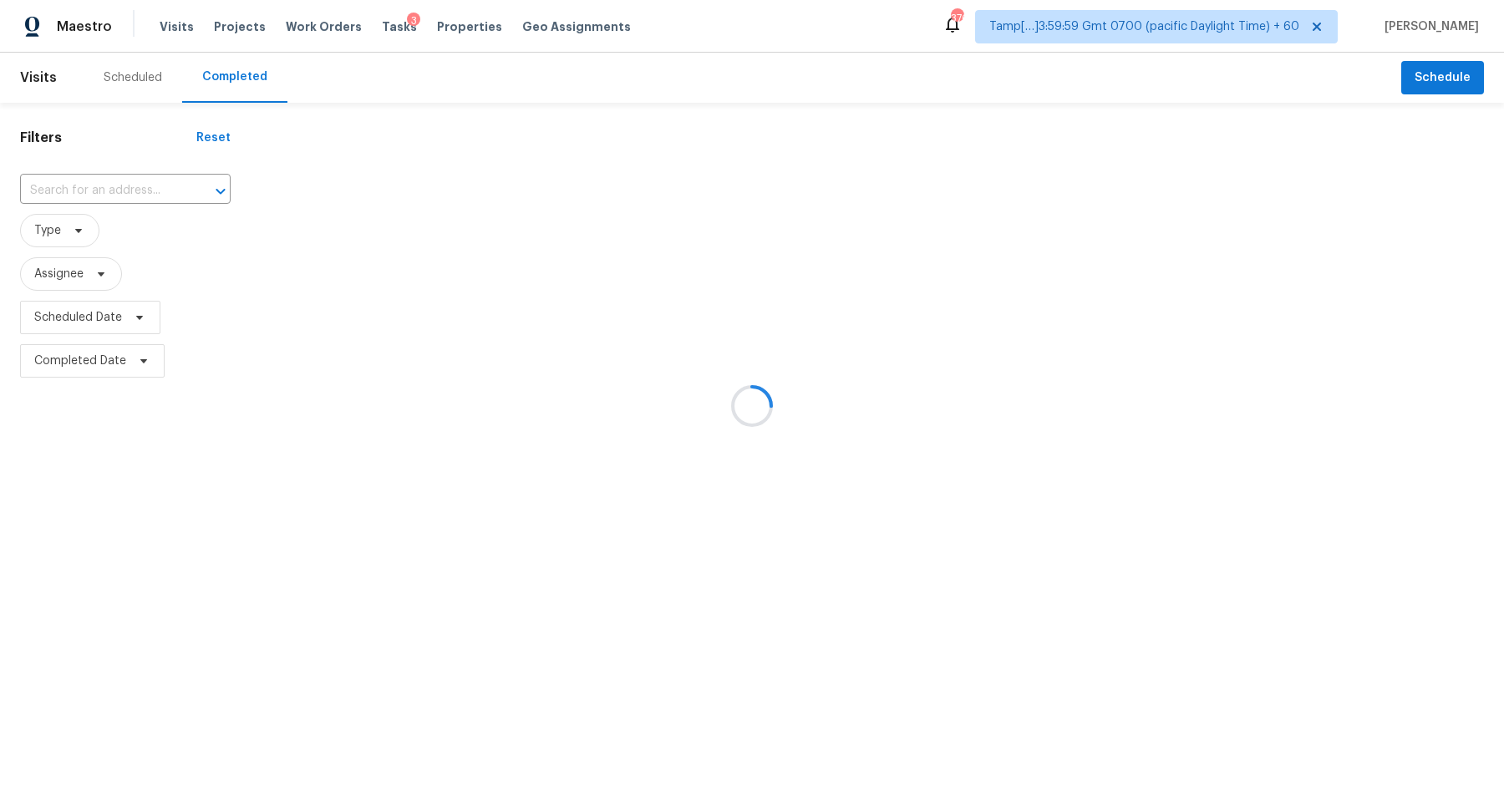
click at [112, 175] on div at bounding box center [752, 406] width 1504 height 812
click at [117, 182] on div at bounding box center [752, 406] width 1504 height 812
click at [120, 186] on div at bounding box center [752, 406] width 1504 height 812
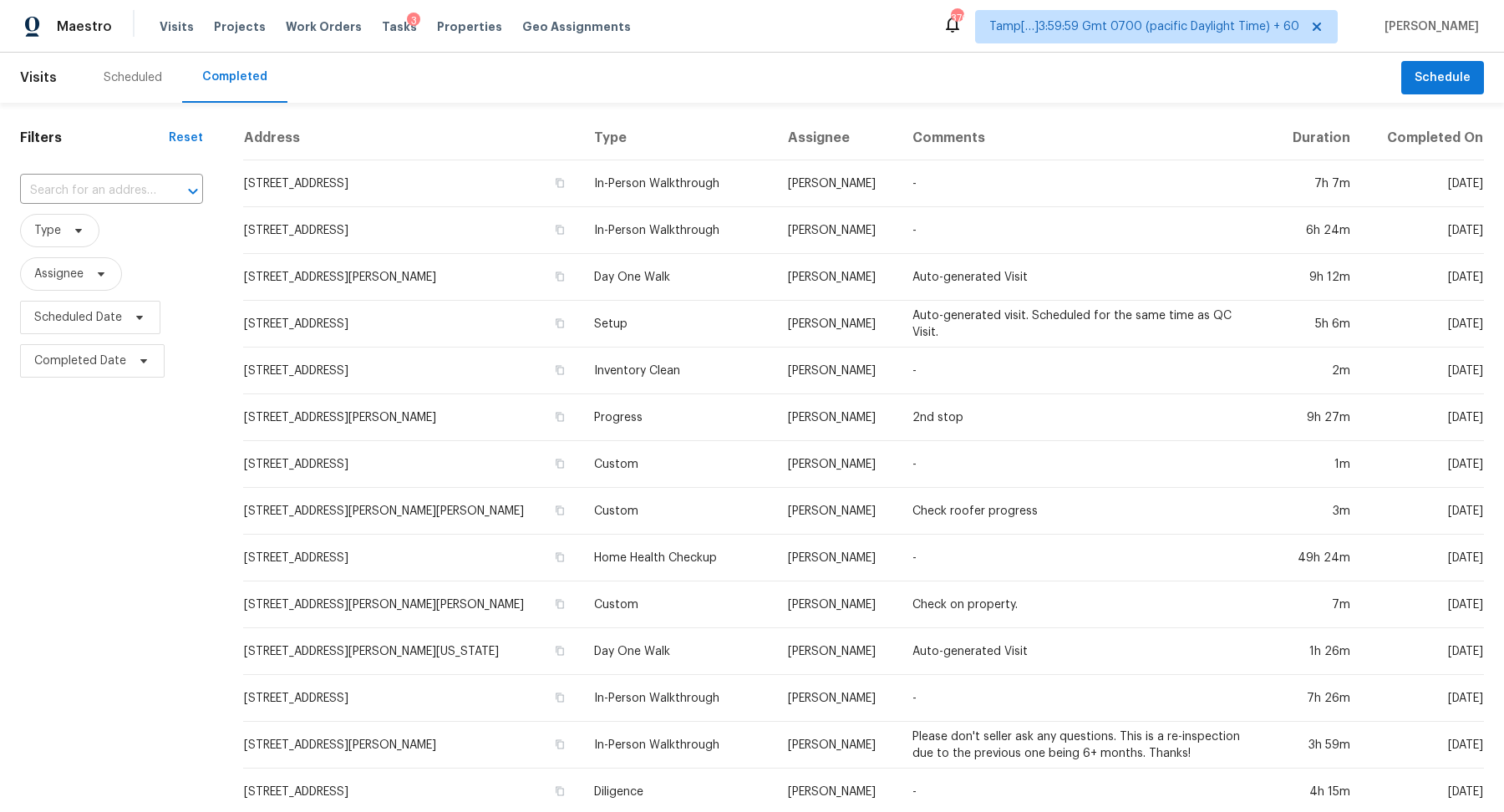
click at [120, 185] on input "text" at bounding box center [87, 190] width 136 height 26
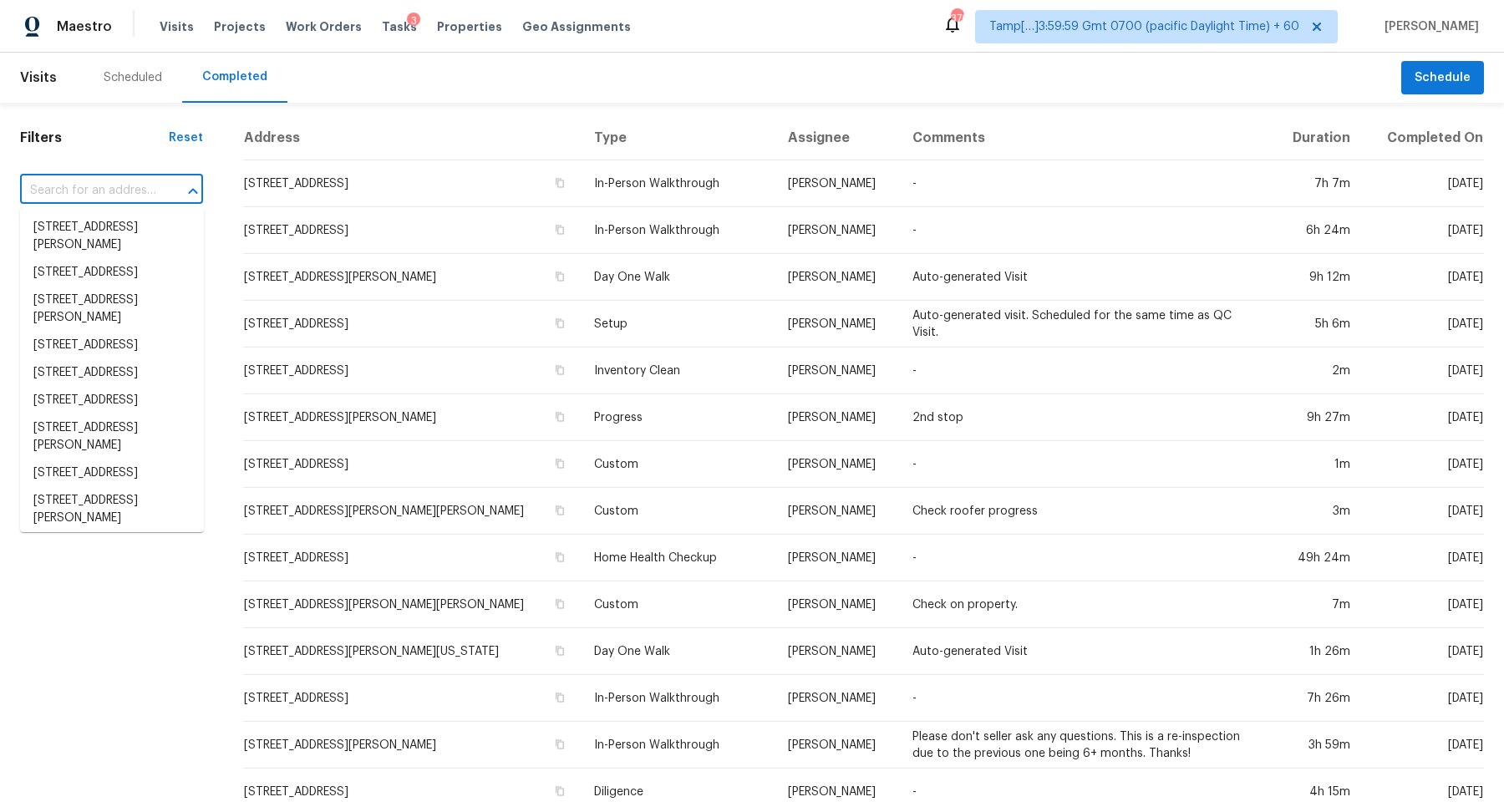
paste input "9711 Villa Rica Hwy, Villa Rica, GA 30180"
type input "9711 Villa Rica Hwy, Villa Rica, GA 30180"
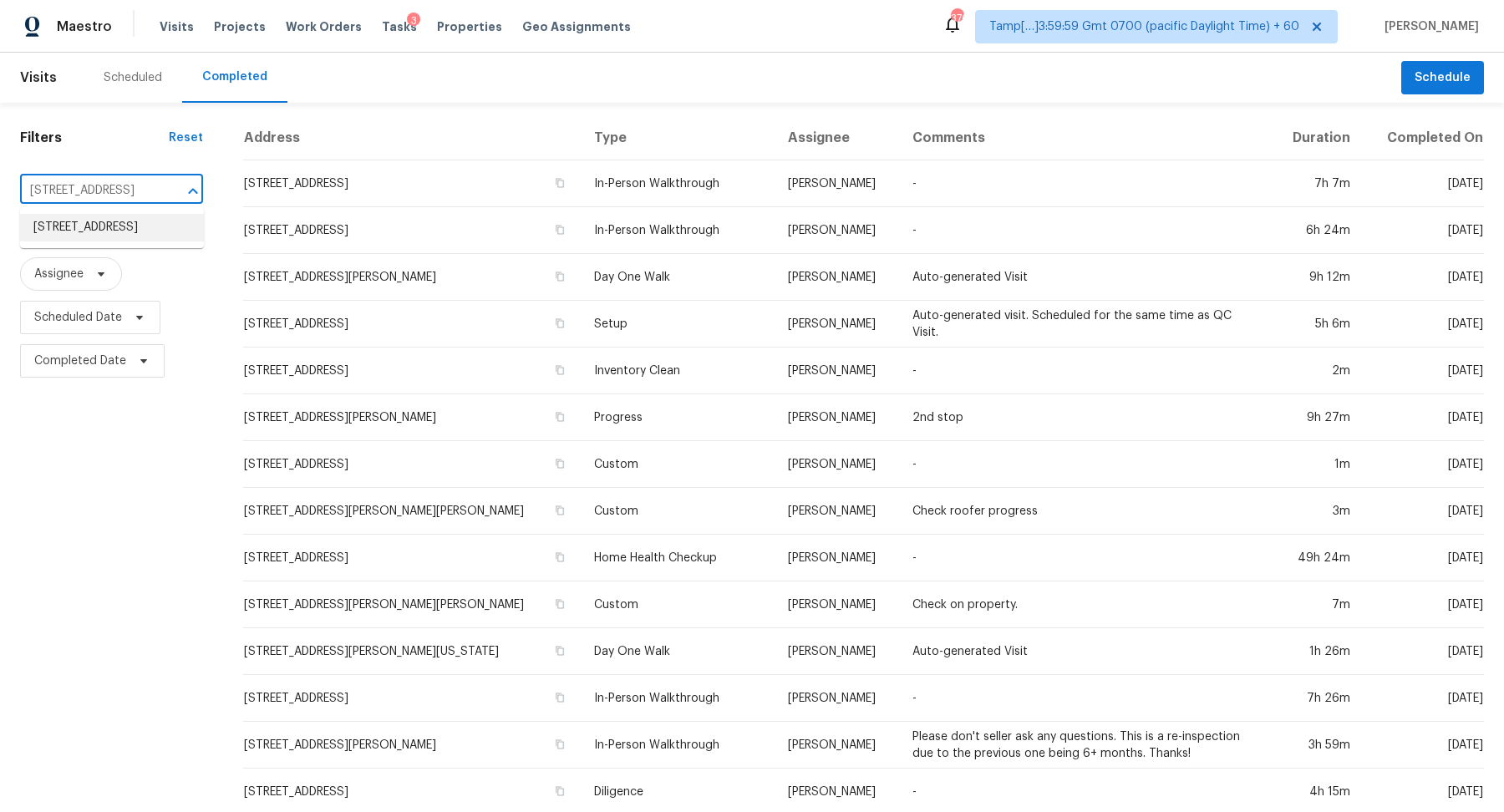
click at [116, 226] on li "9711 Villa Rica Hwy, Villa Rica, GA 30180" at bounding box center [111, 228] width 183 height 28
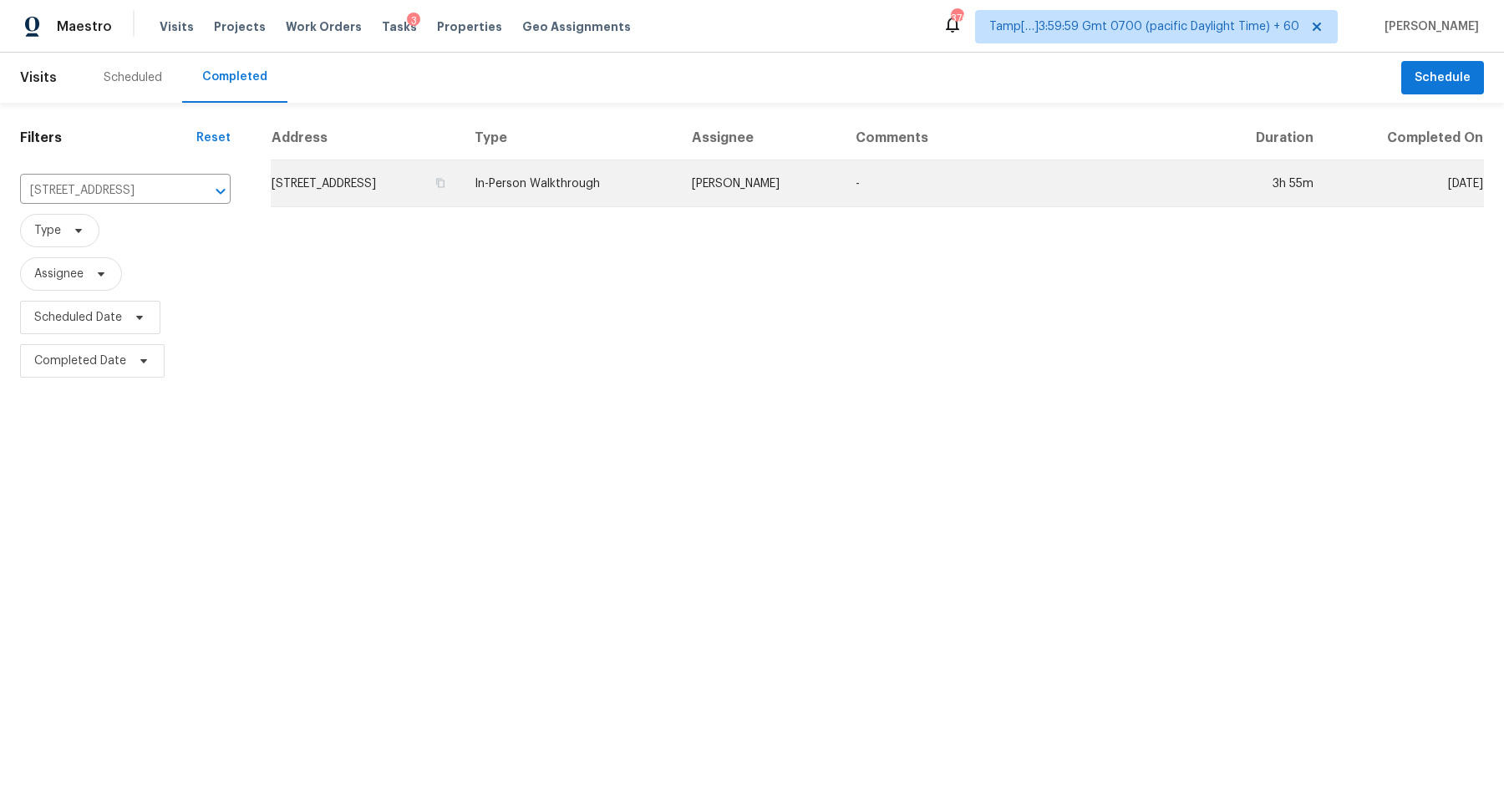
click at [411, 179] on td "9711 Villa Rica Hwy, Villa Rica, GA 30180" at bounding box center [366, 183] width 190 height 47
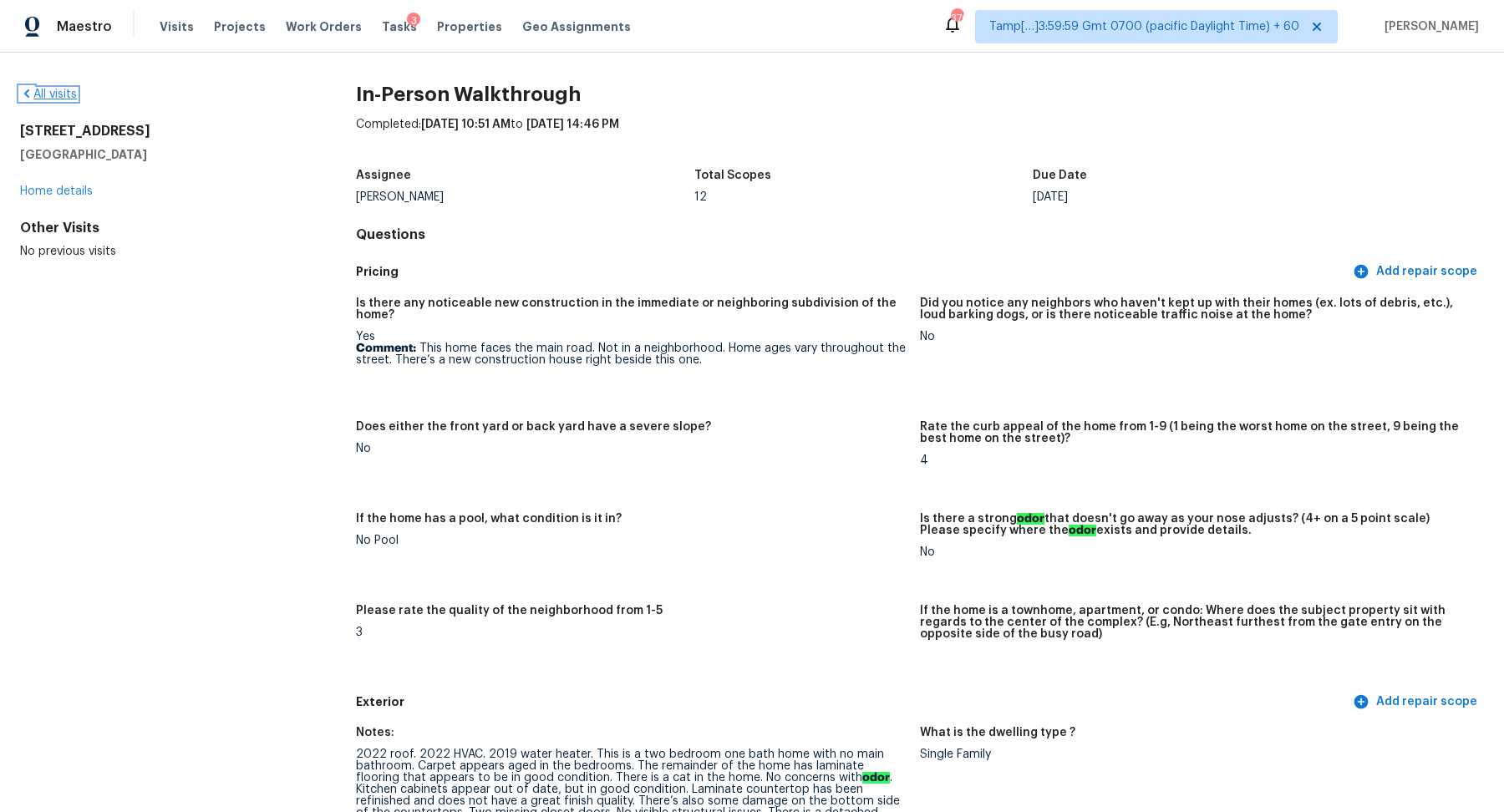
click at [56, 92] on link "All visits" at bounding box center [48, 94] width 57 height 12
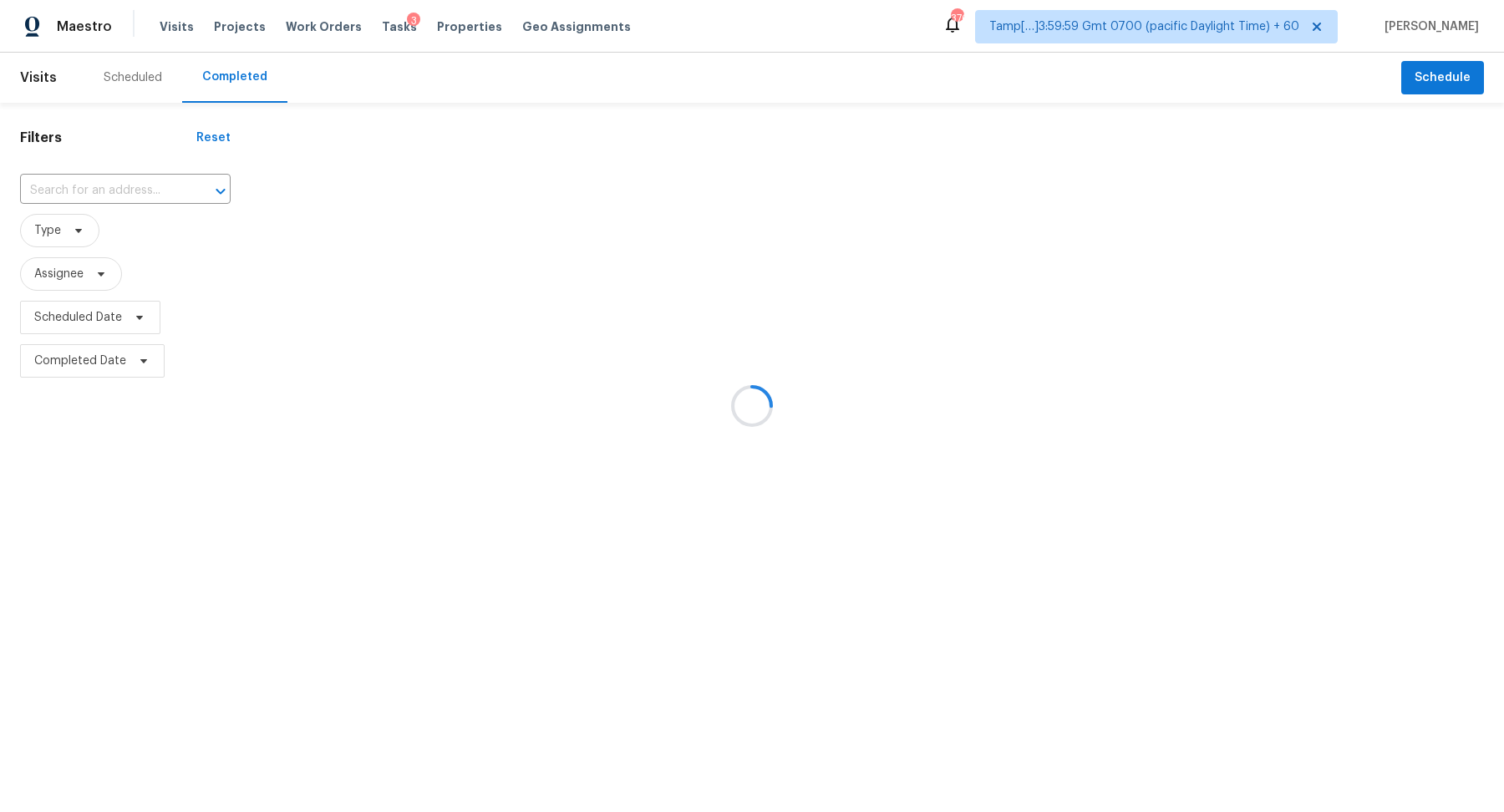
click at [146, 193] on div at bounding box center [752, 406] width 1504 height 812
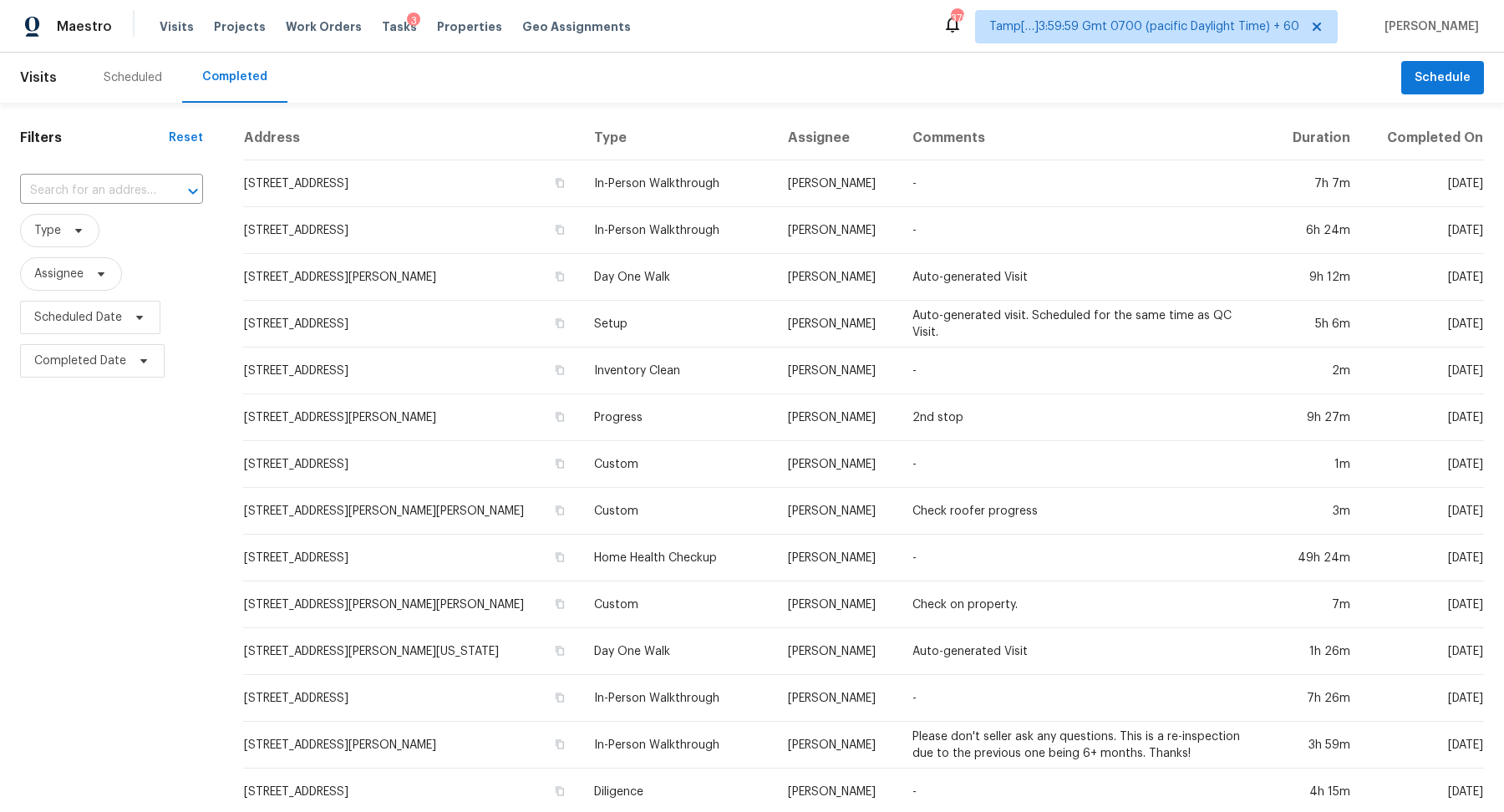
click at [146, 193] on input "text" at bounding box center [87, 190] width 136 height 26
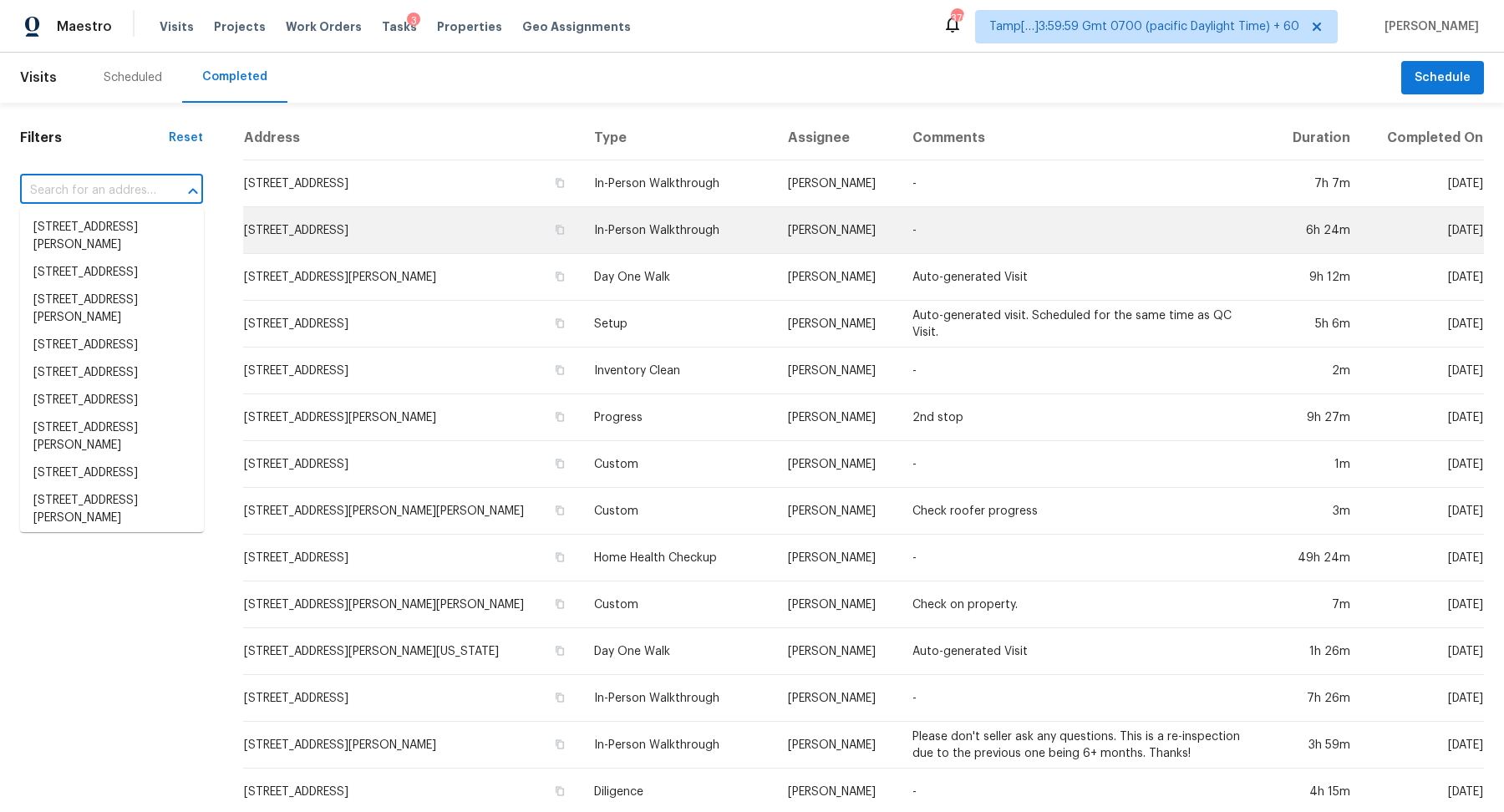
paste input "8824 Oregon Ave N, Brooklyn Park, MN 55445"
type input "8824 Oregon Ave N, Brooklyn Park, MN 55445"
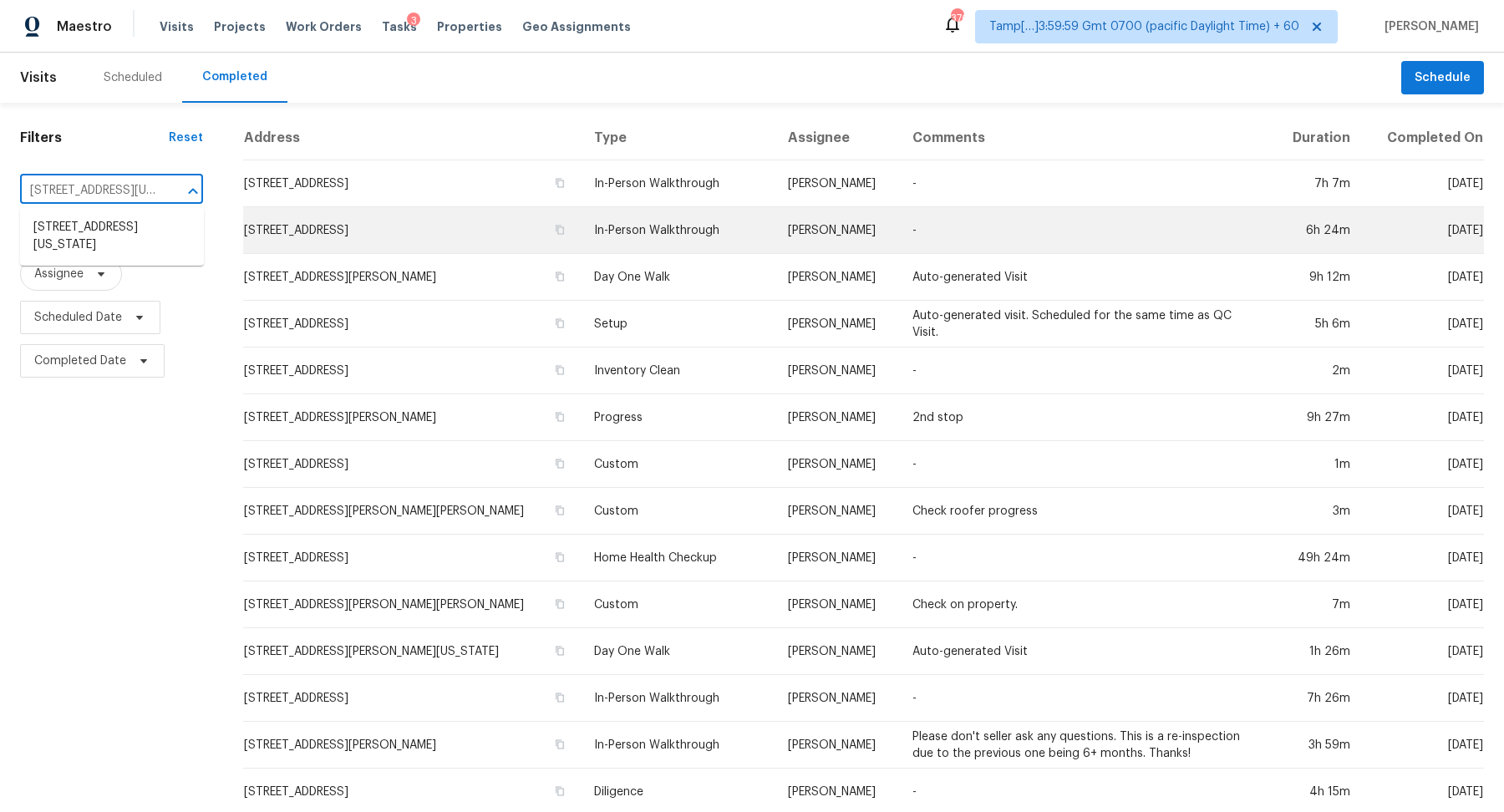
scroll to position [0, 124]
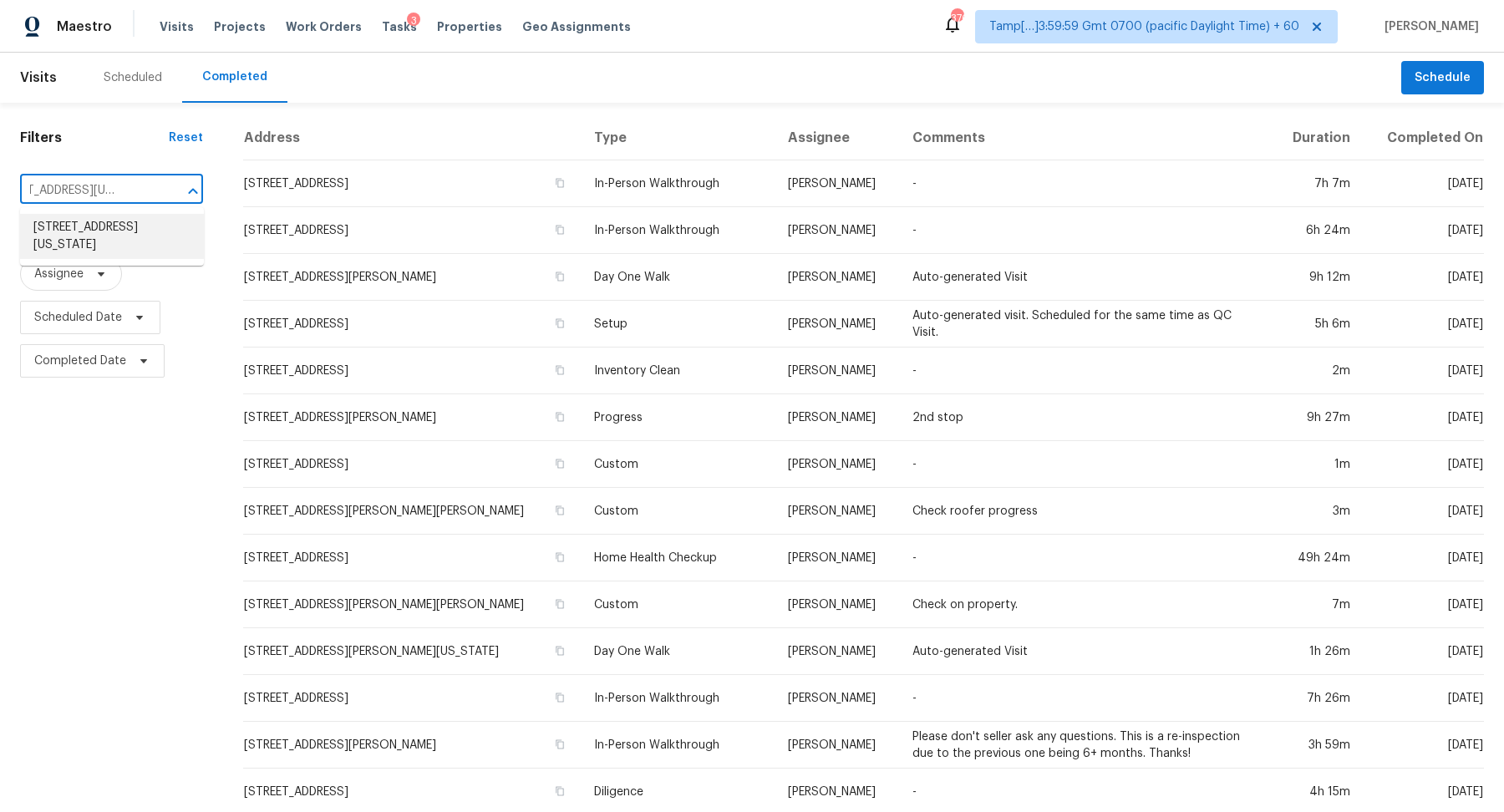
click at [120, 215] on li "8824 Oregon Ave N, Brooklyn Park, MN 55445" at bounding box center [111, 237] width 183 height 46
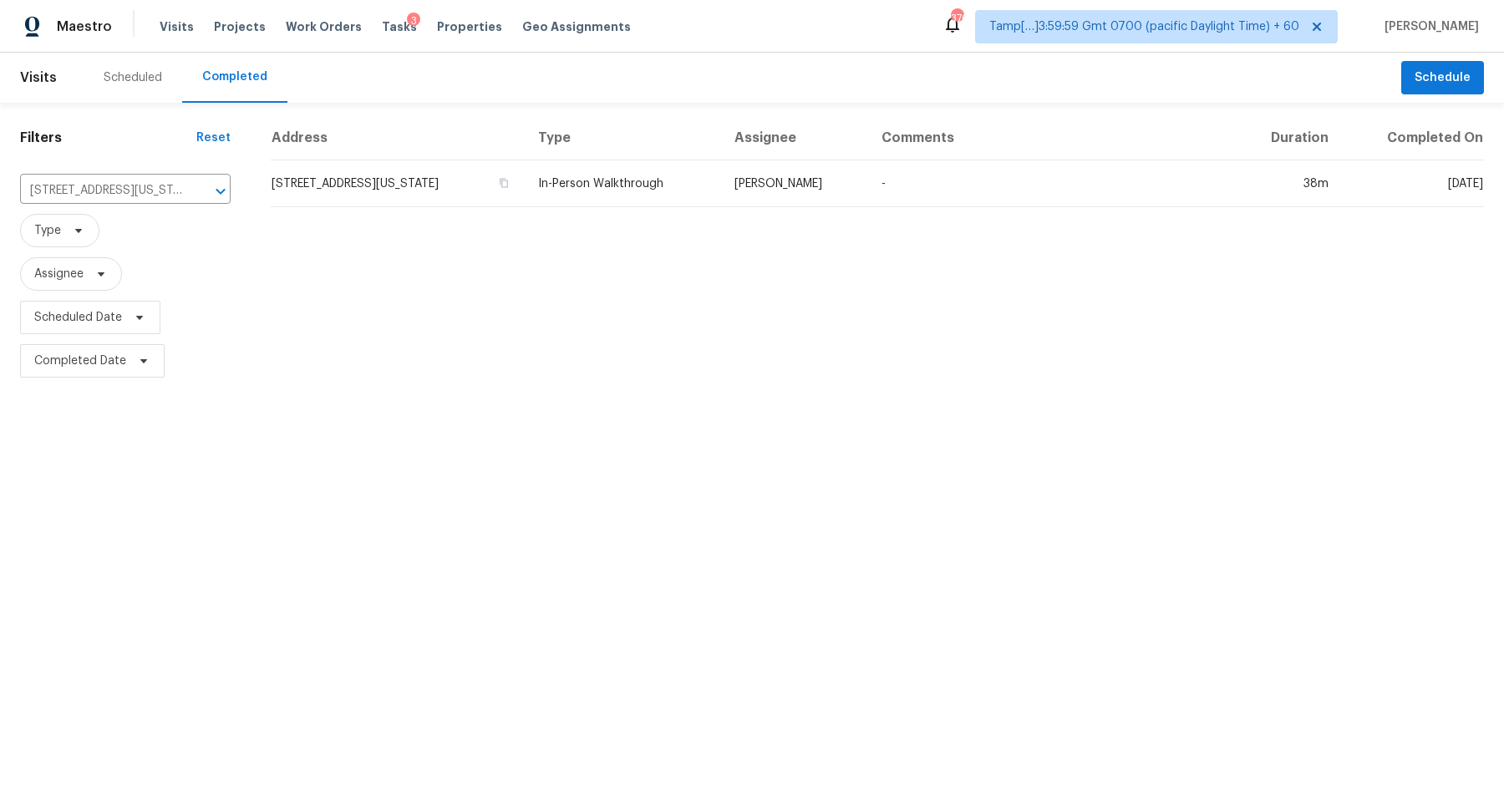
click at [333, 186] on td "8824 Oregon Ave N, Brooklyn Park, MN 55445" at bounding box center [398, 183] width 254 height 47
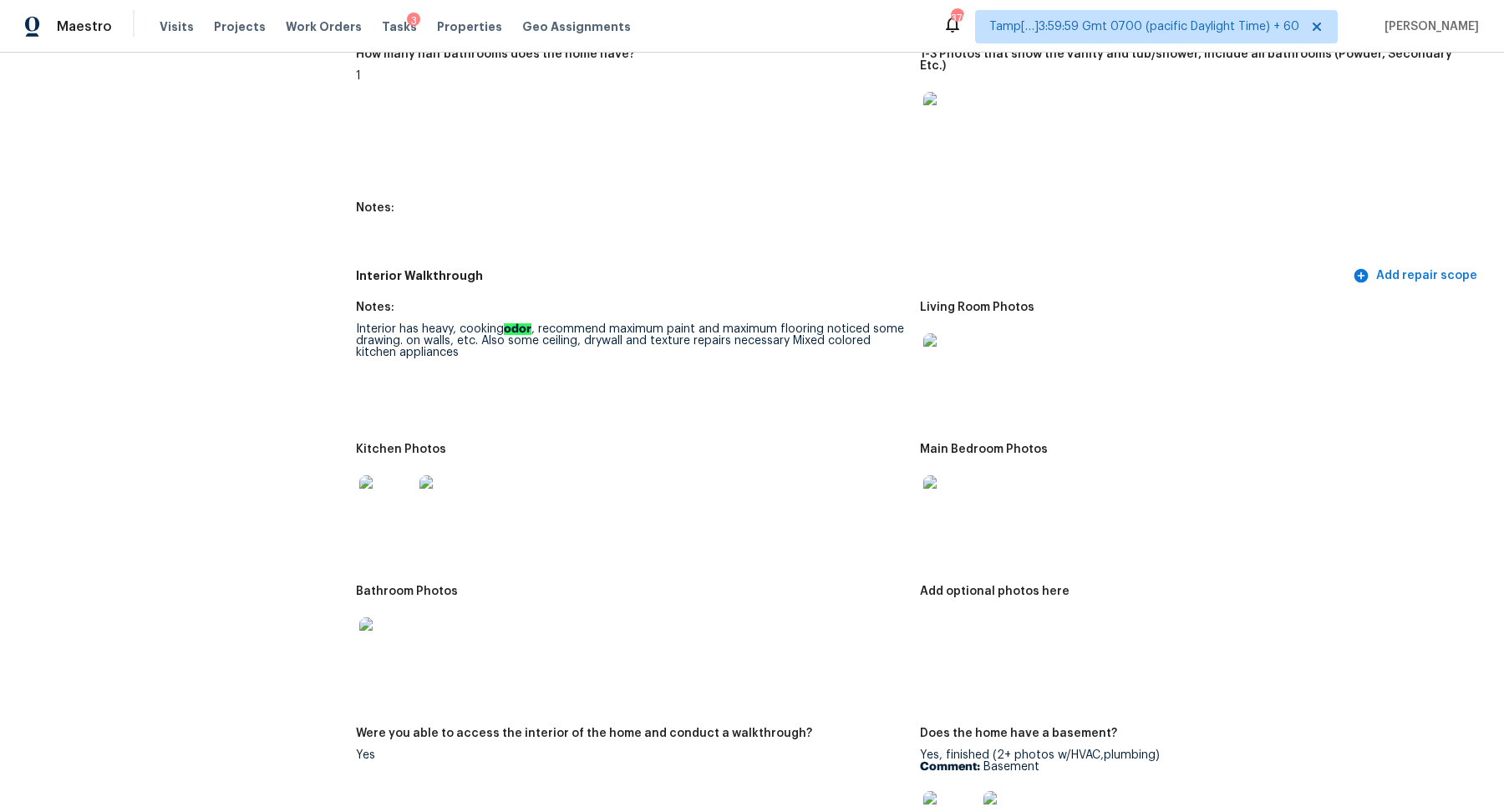
scroll to position [1993, 0]
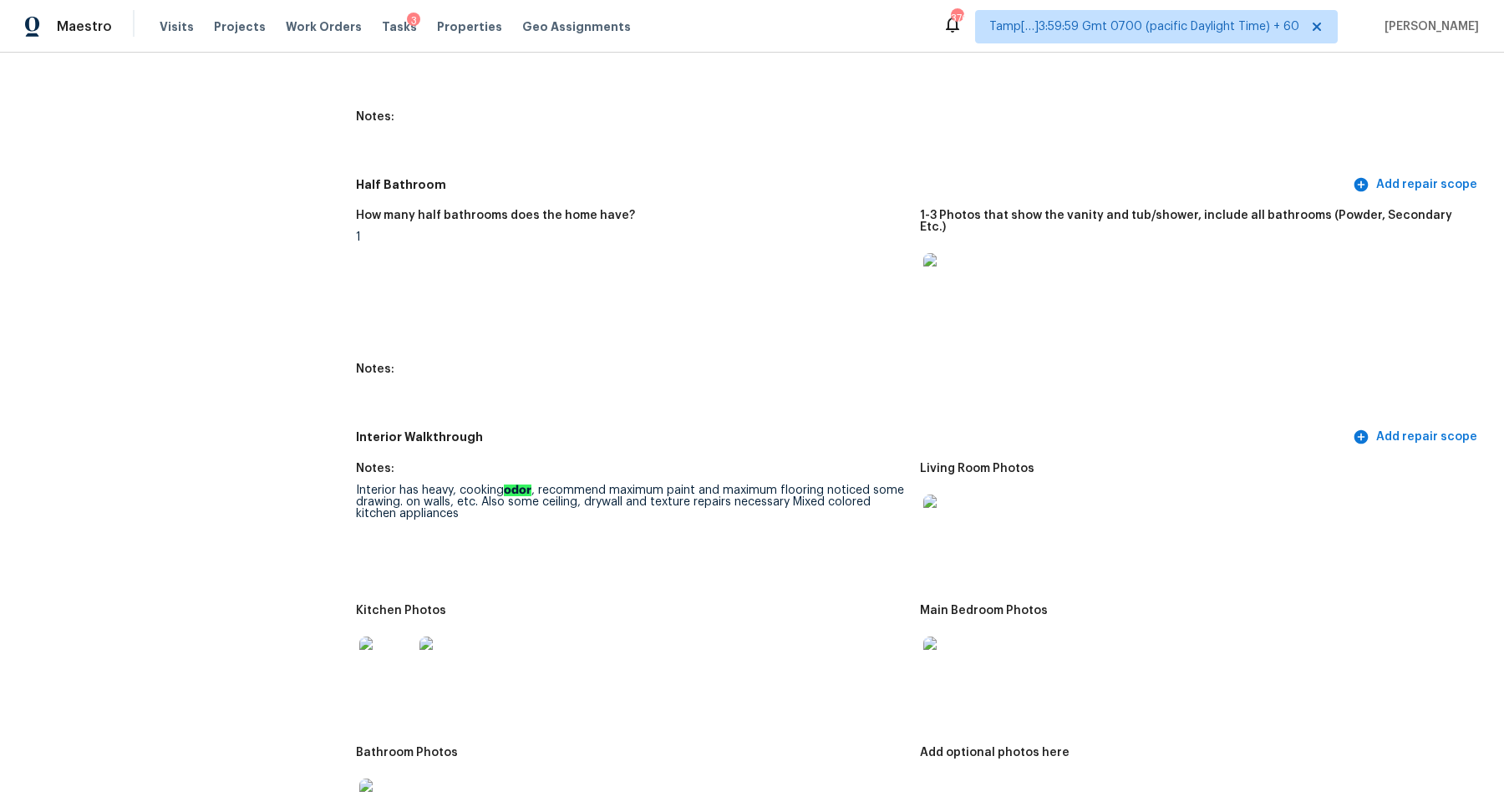
click at [394, 640] on img at bounding box center [386, 663] width 54 height 54
click at [946, 531] on img at bounding box center [950, 522] width 54 height 54
click at [931, 651] on img at bounding box center [950, 663] width 54 height 54
click at [376, 661] on img at bounding box center [386, 663] width 54 height 54
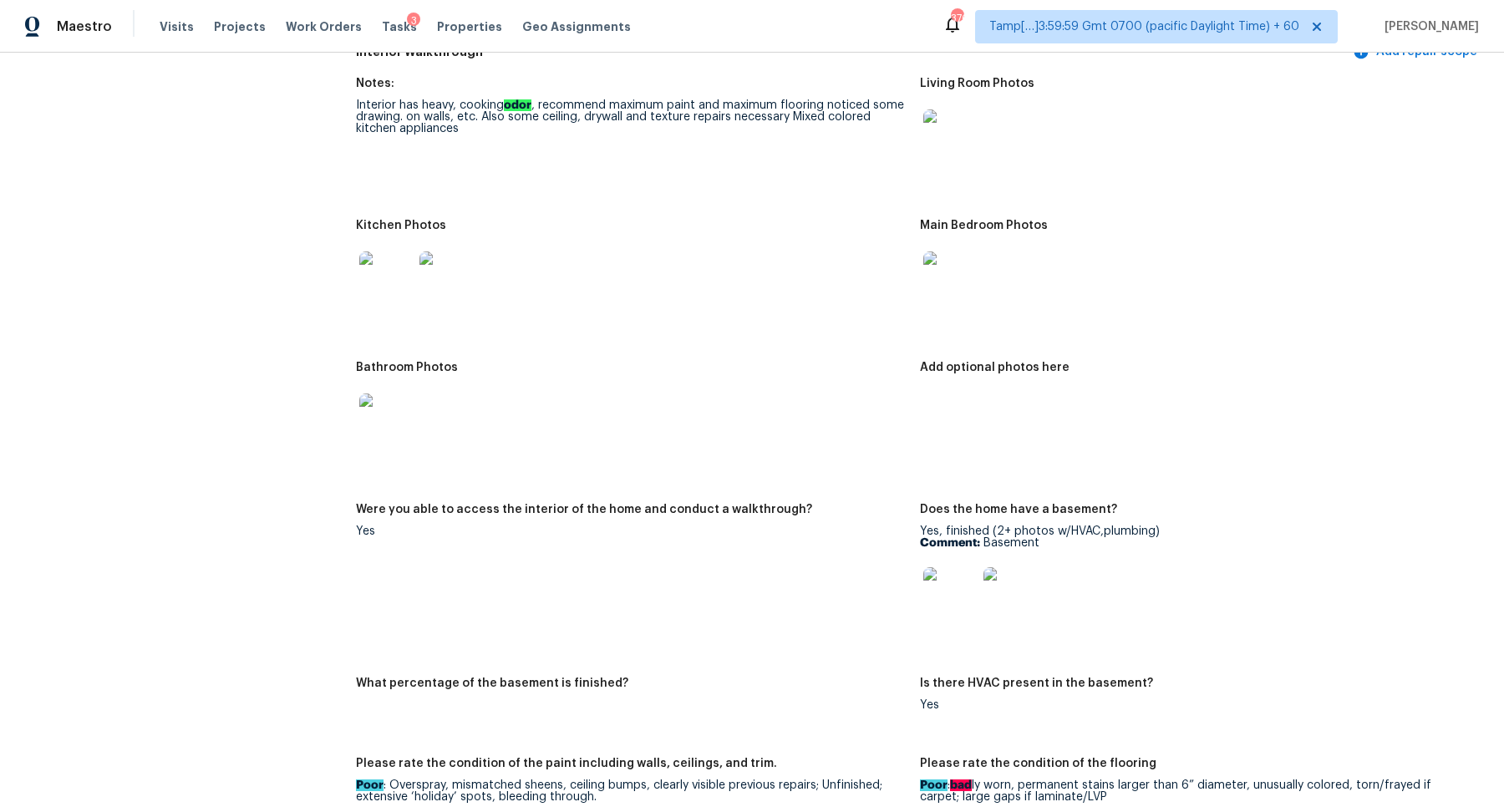
click at [401, 421] on img at bounding box center [386, 420] width 54 height 54
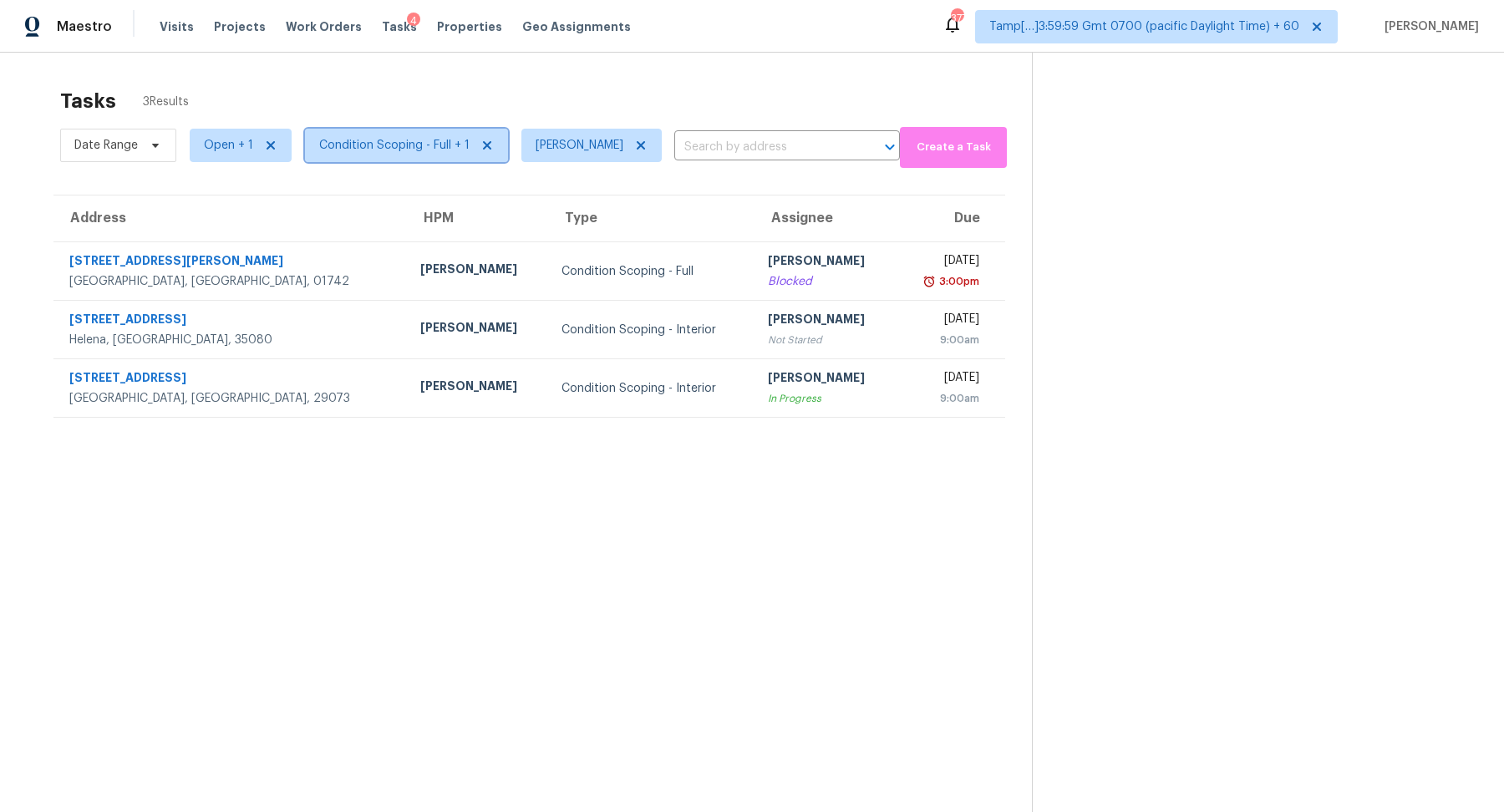
click at [391, 150] on span "Condition Scoping - Full + 1" at bounding box center [395, 145] width 151 height 17
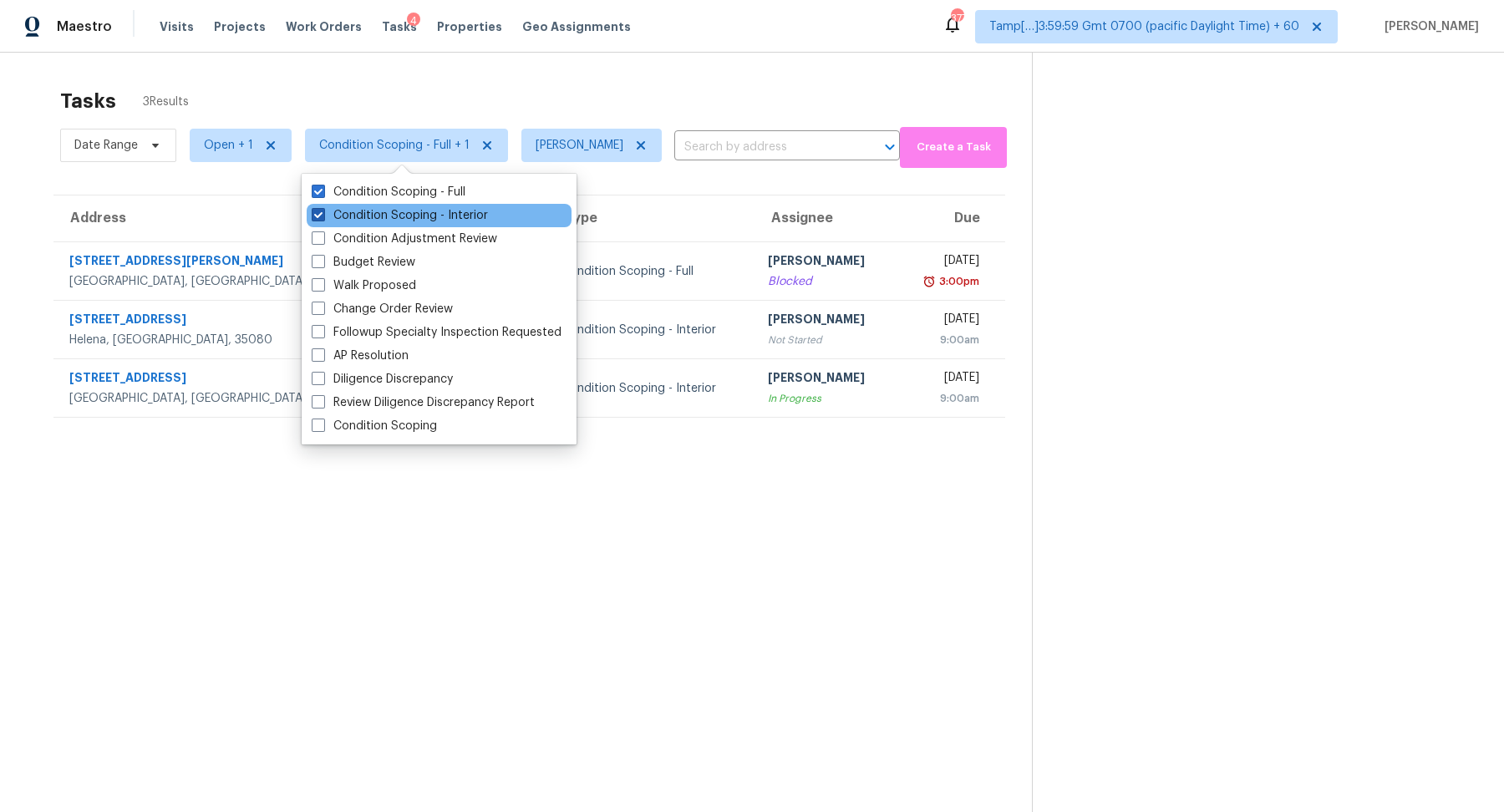
click at [407, 214] on label "Condition Scoping - Interior" at bounding box center [400, 215] width 176 height 17
click at [322, 214] on input "Condition Scoping - Interior" at bounding box center [316, 212] width 11 height 11
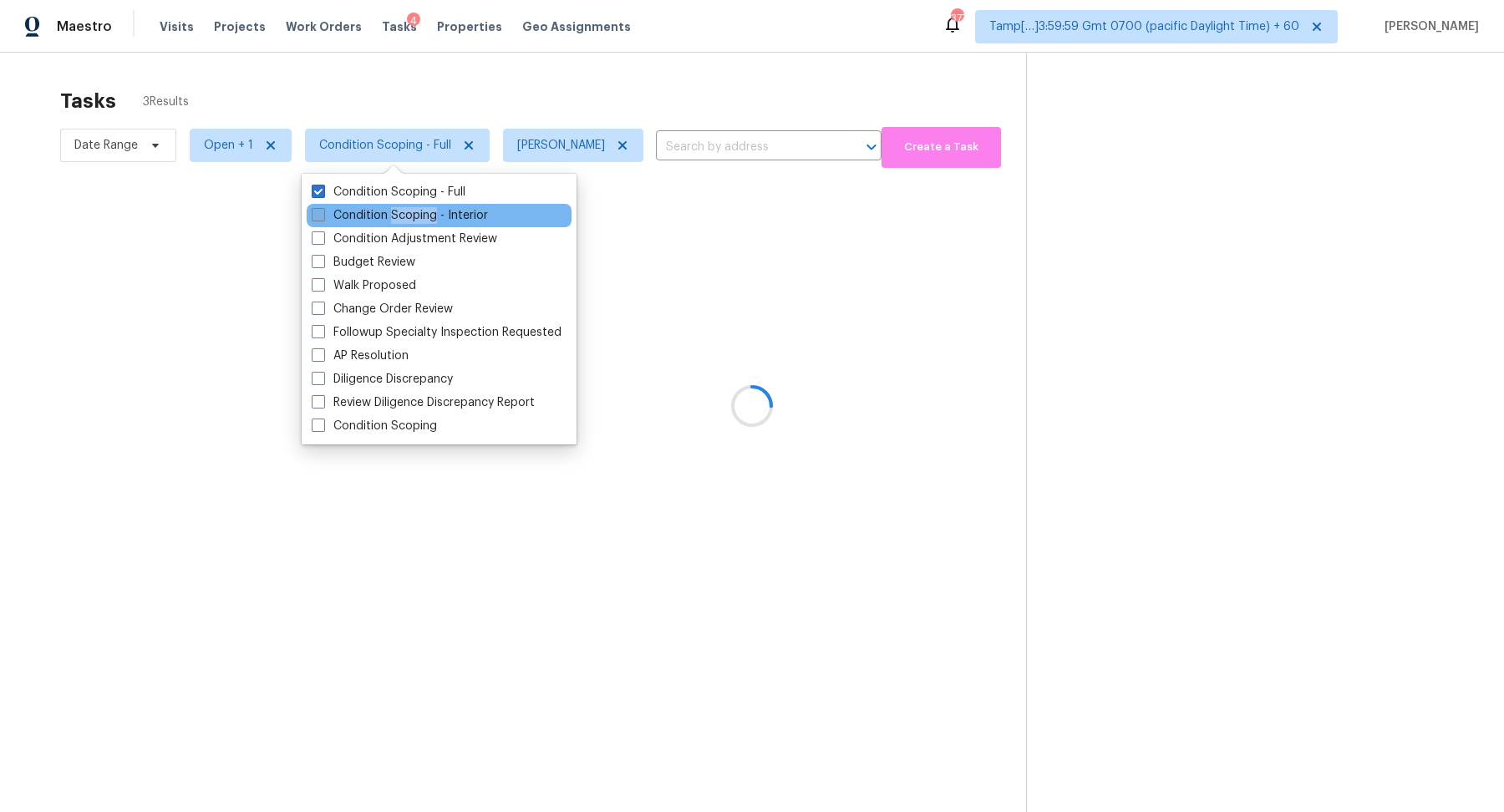
click at [407, 214] on label "Condition Scoping - Interior" at bounding box center [400, 215] width 176 height 17
click at [322, 214] on input "Condition Scoping - Interior" at bounding box center [316, 212] width 11 height 11
checkbox input "true"
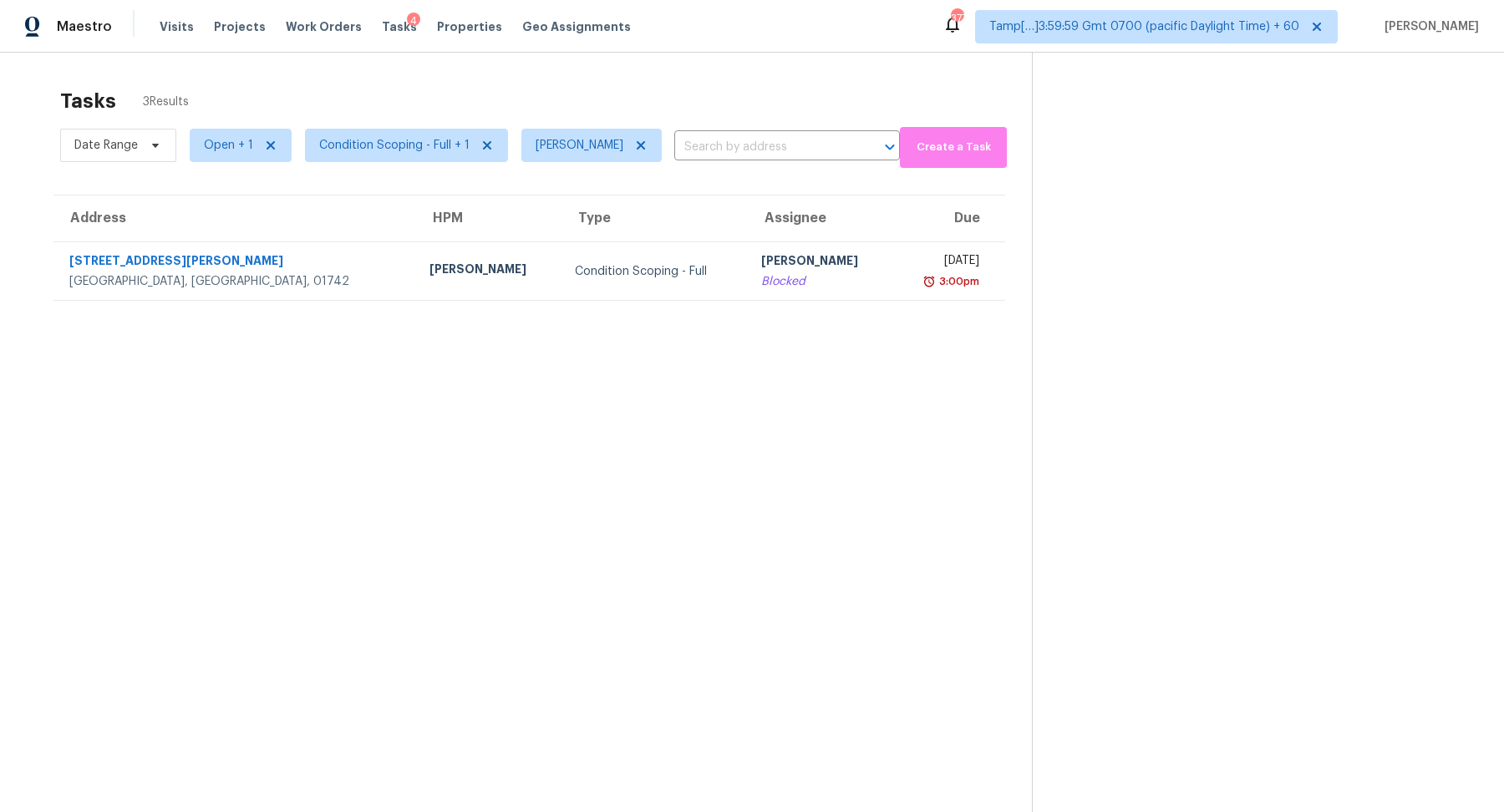
click at [597, 108] on div "Tasks 3 Results" at bounding box center [546, 101] width 972 height 44
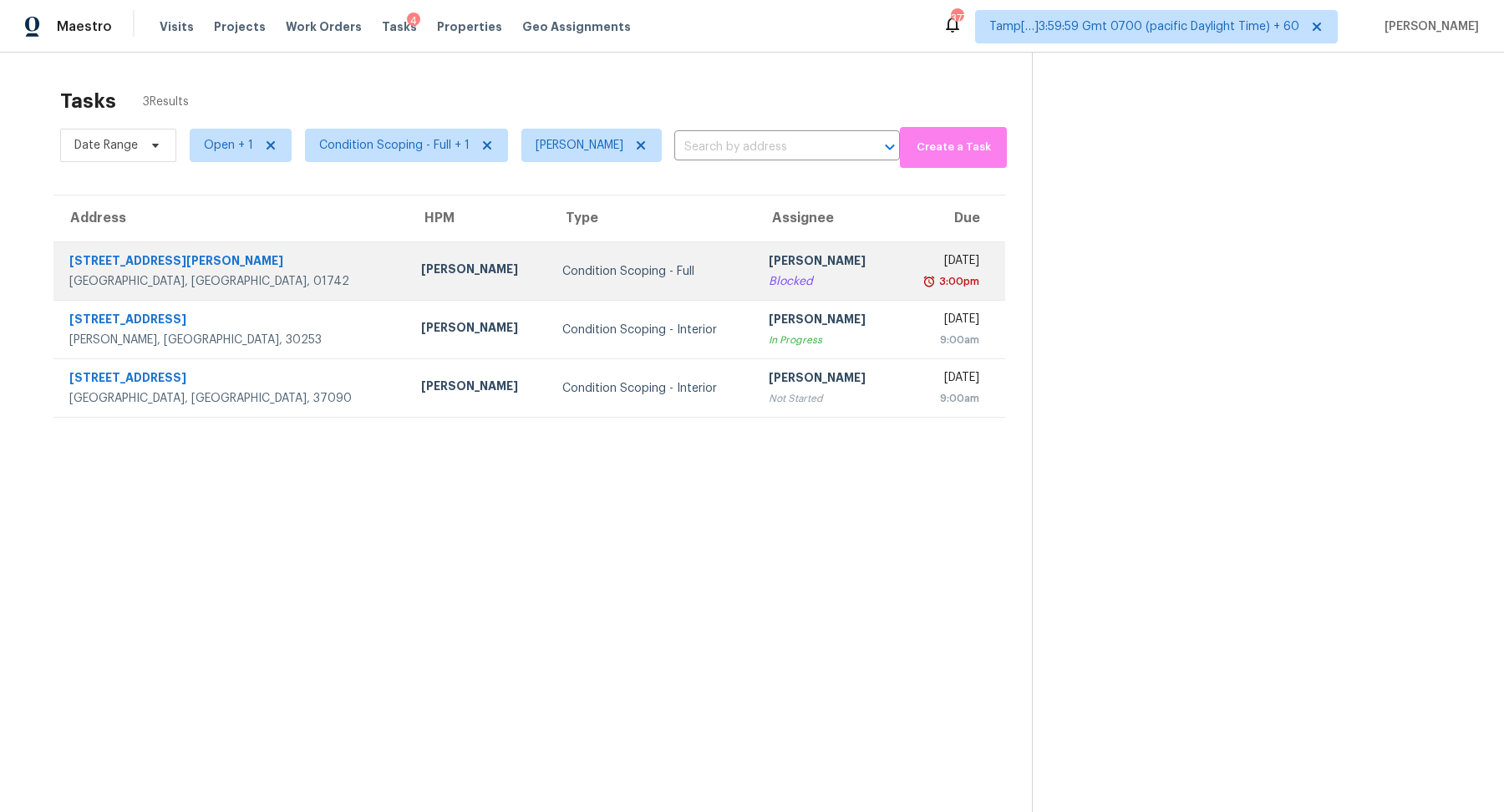
click at [909, 284] on div "3:00pm" at bounding box center [944, 282] width 70 height 17
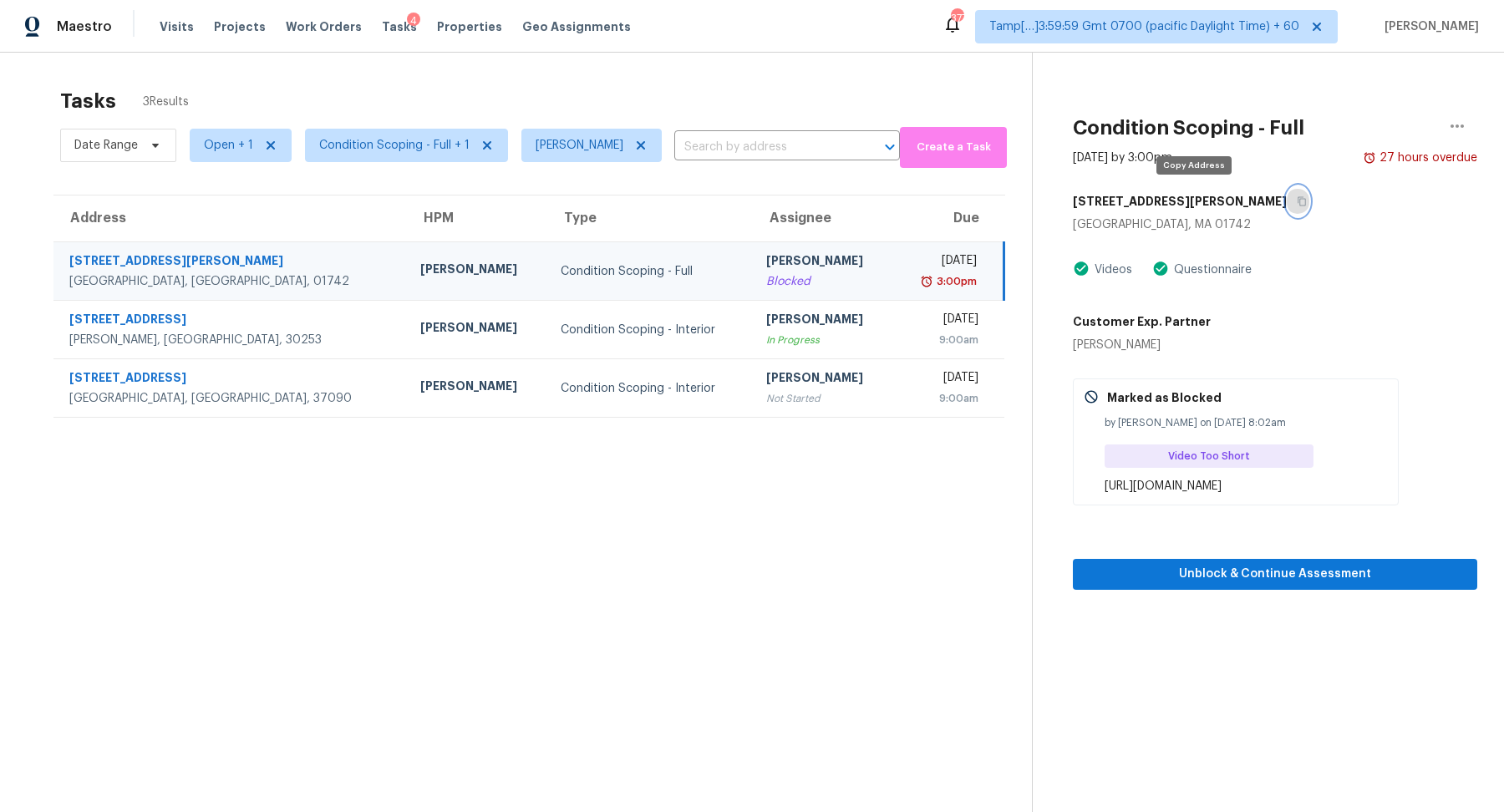
click at [1287, 188] on button "button" at bounding box center [1298, 201] width 23 height 30
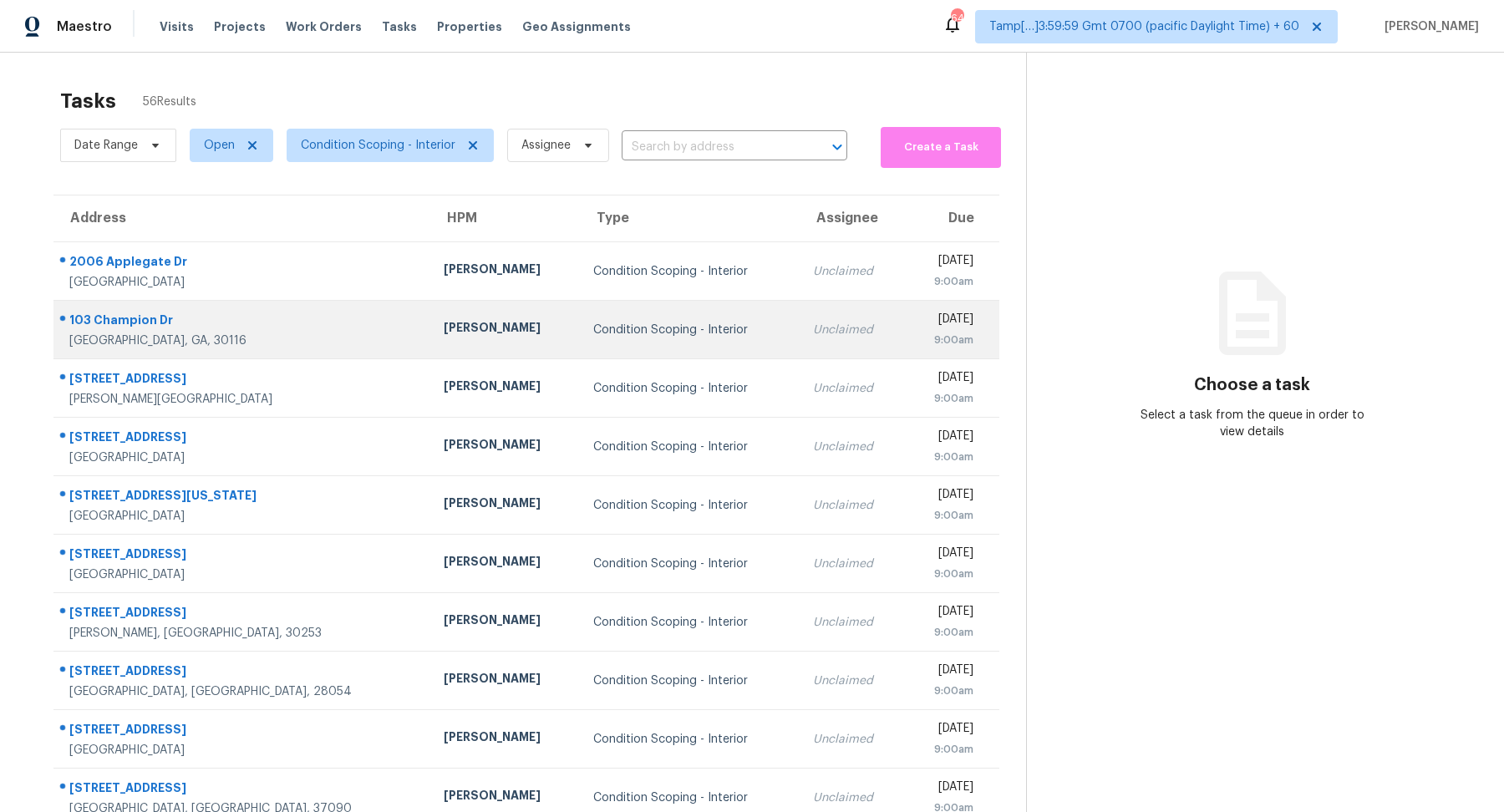
click at [586, 337] on td "Condition Scoping - Interior" at bounding box center [689, 329] width 219 height 58
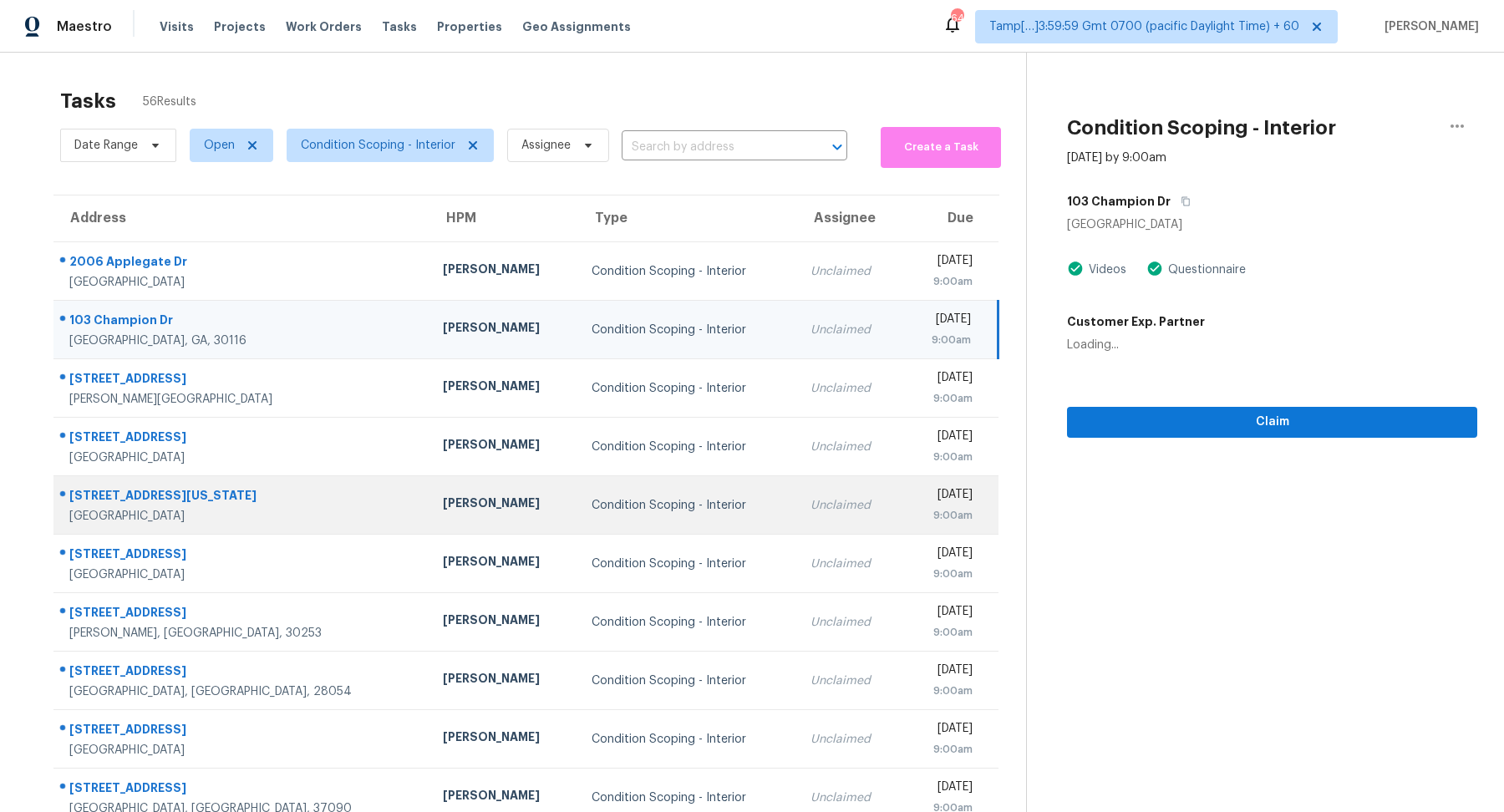
scroll to position [58, 0]
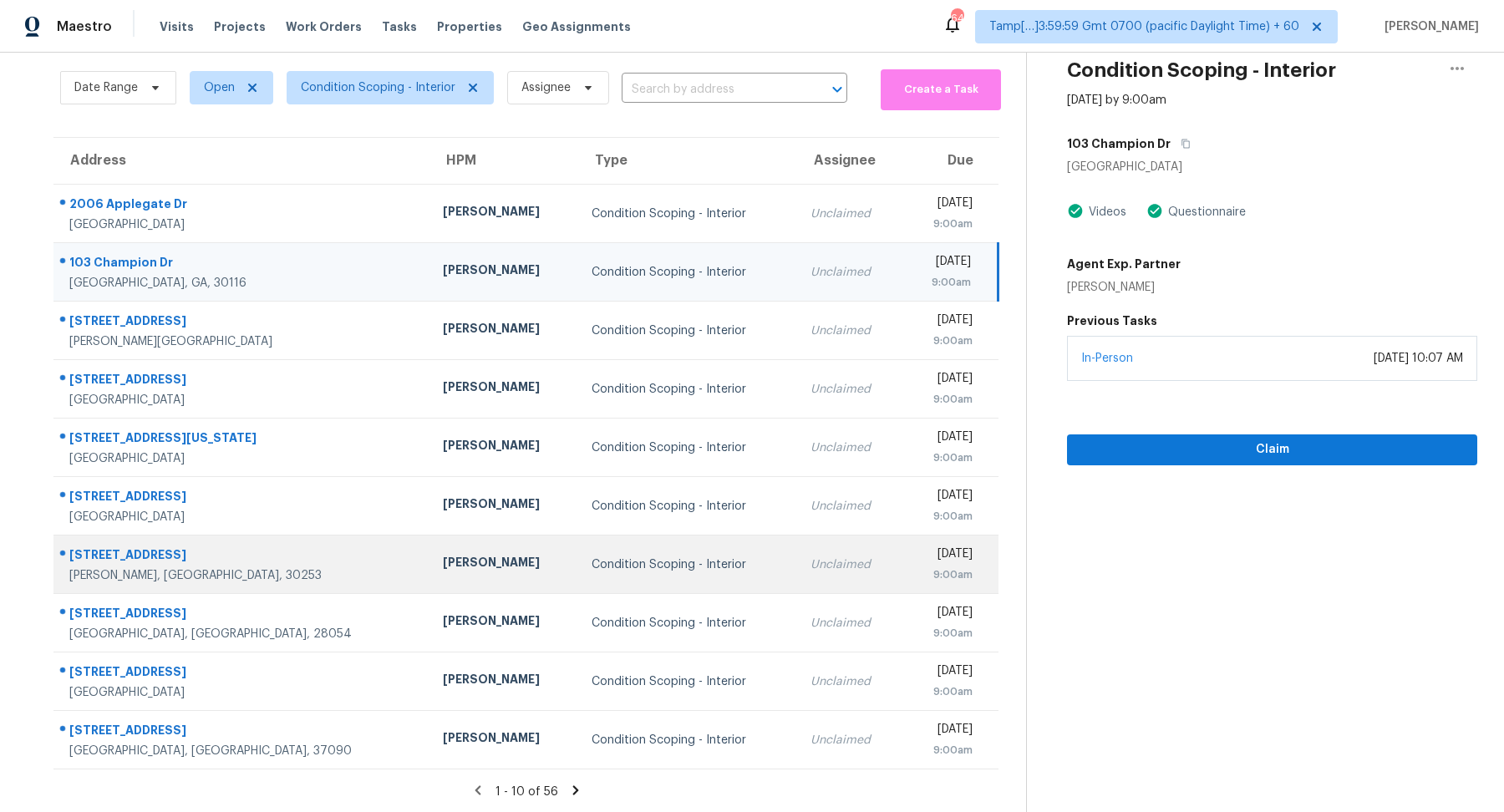
click at [578, 584] on td "Condition Scoping - Interior" at bounding box center [687, 564] width 219 height 58
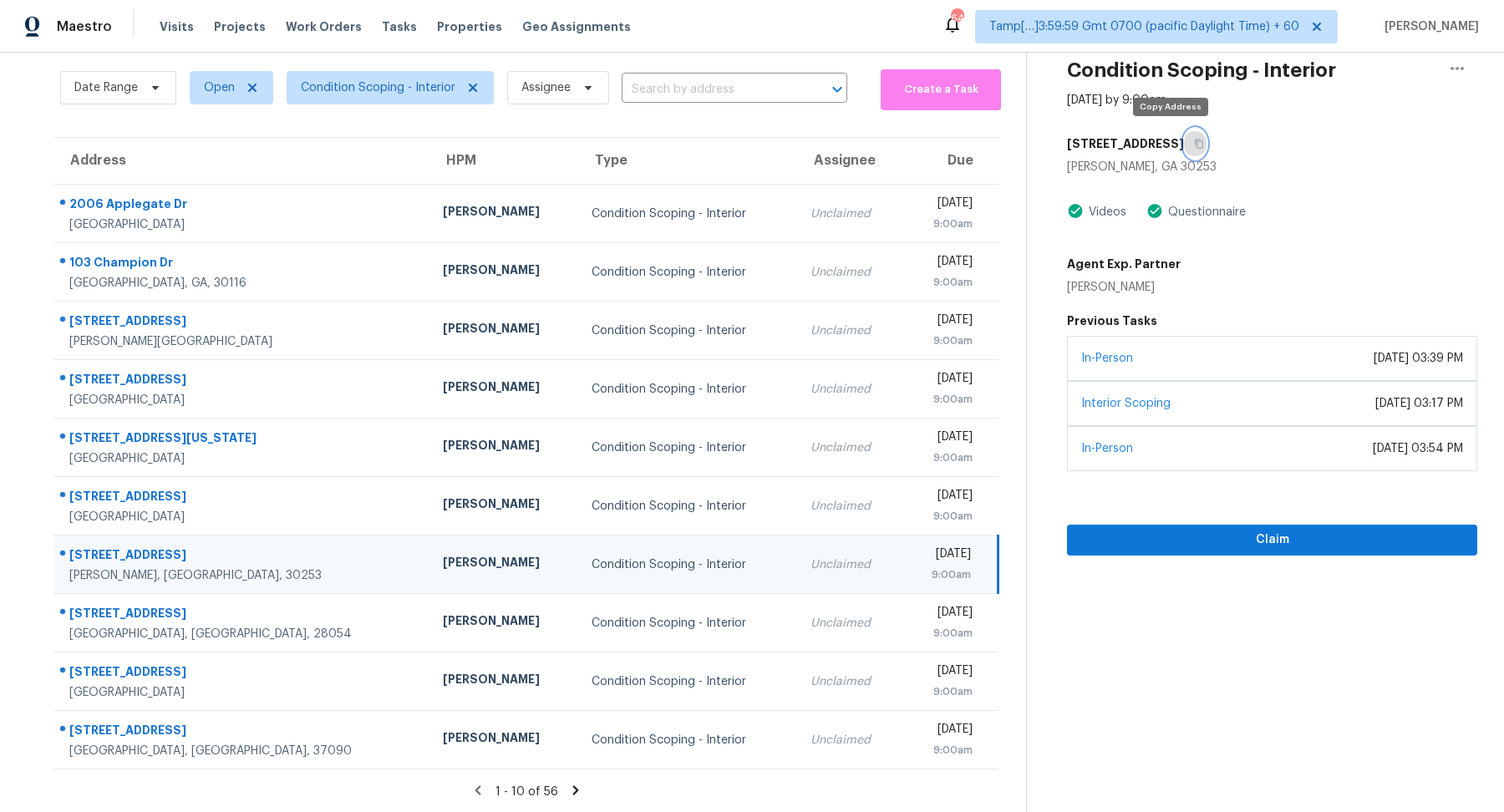
click at [1194, 141] on icon "button" at bounding box center [1199, 144] width 10 height 10
click at [1135, 537] on span "Claim" at bounding box center [1272, 539] width 384 height 21
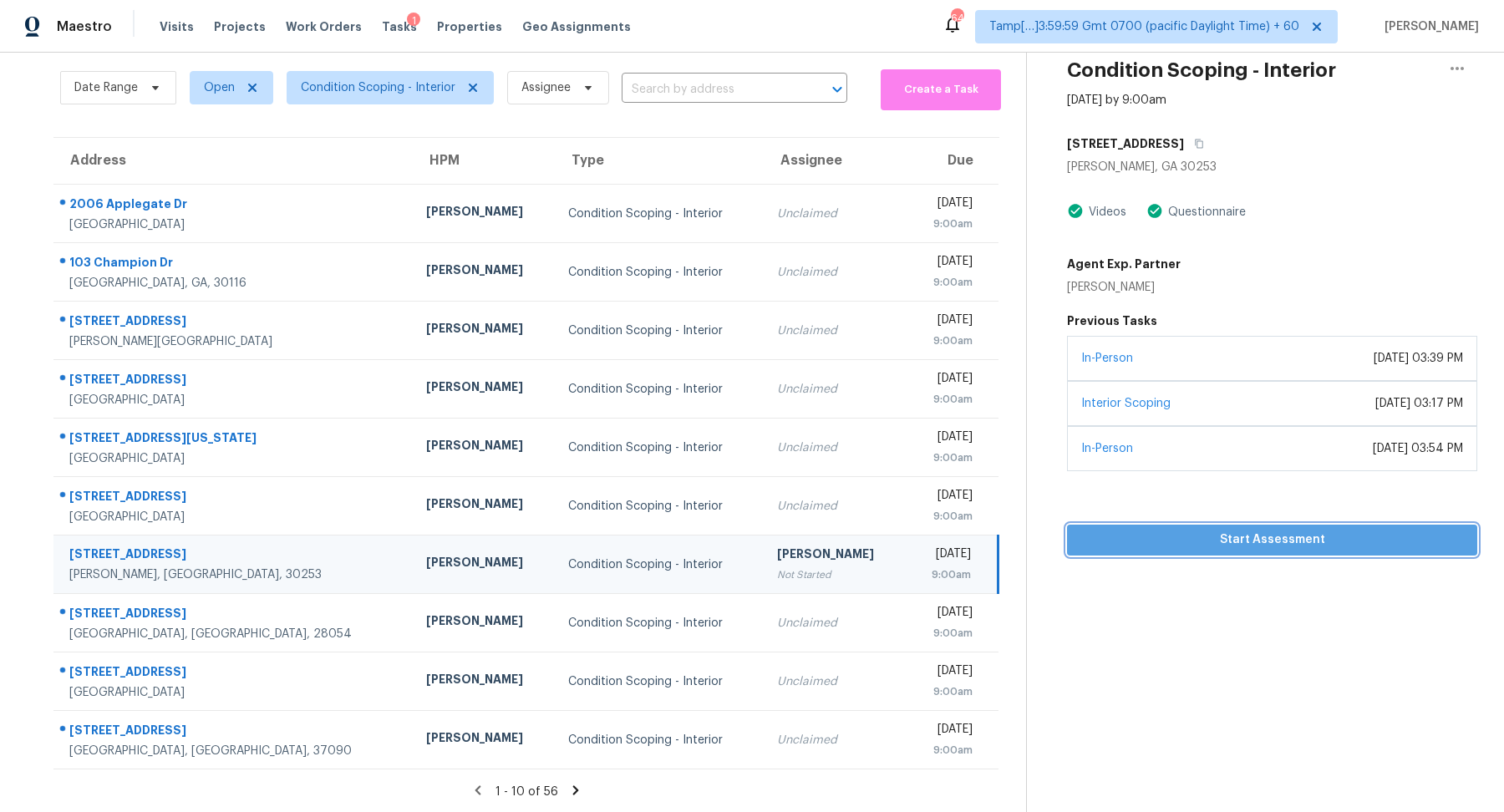
click at [1203, 544] on span "Start Assessment" at bounding box center [1272, 539] width 384 height 21
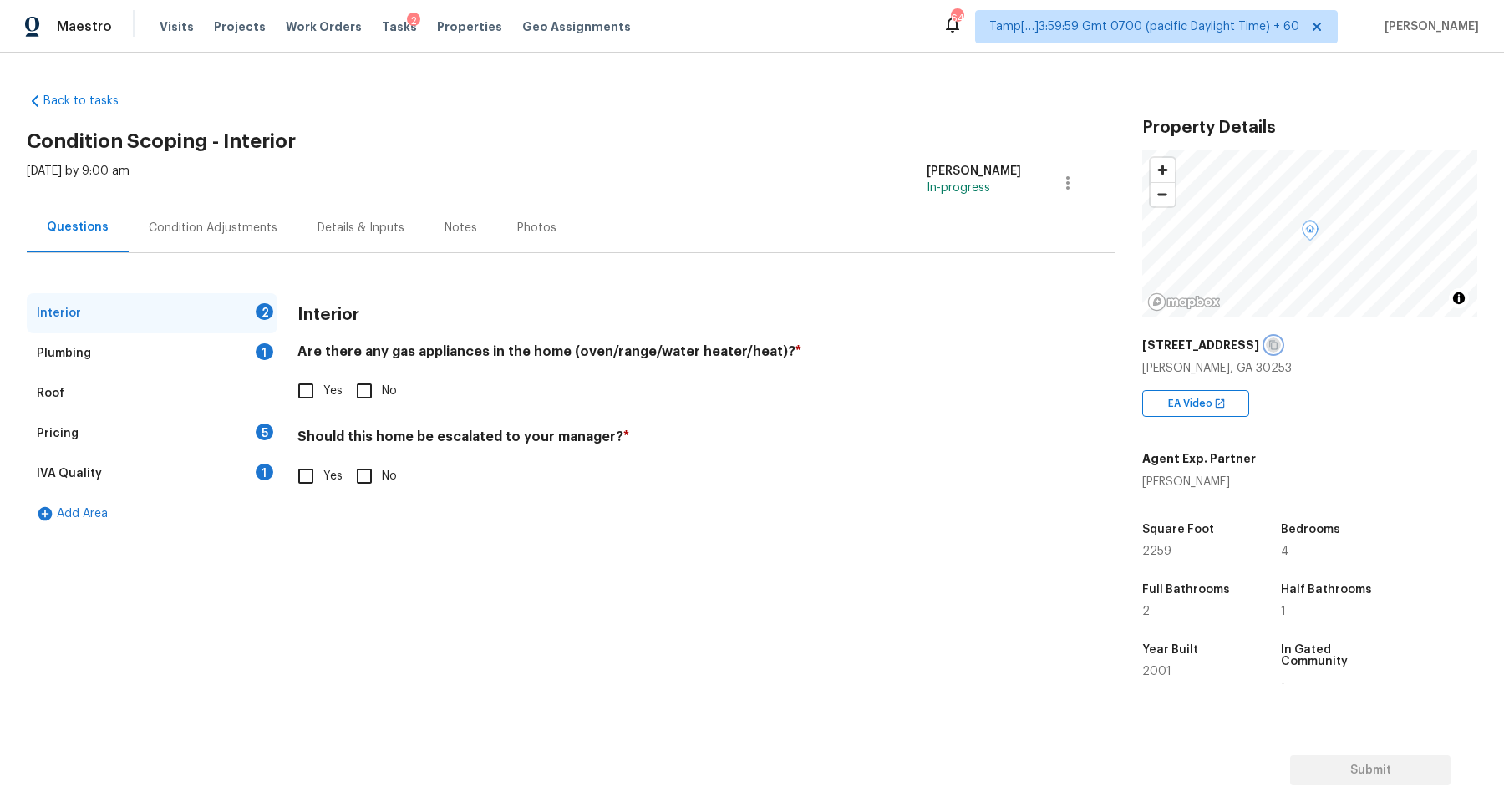
click at [1268, 345] on icon "button" at bounding box center [1273, 345] width 10 height 10
click at [1266, 339] on button "button" at bounding box center [1273, 344] width 15 height 15
click at [217, 251] on div "Condition Adjustments" at bounding box center [213, 228] width 169 height 50
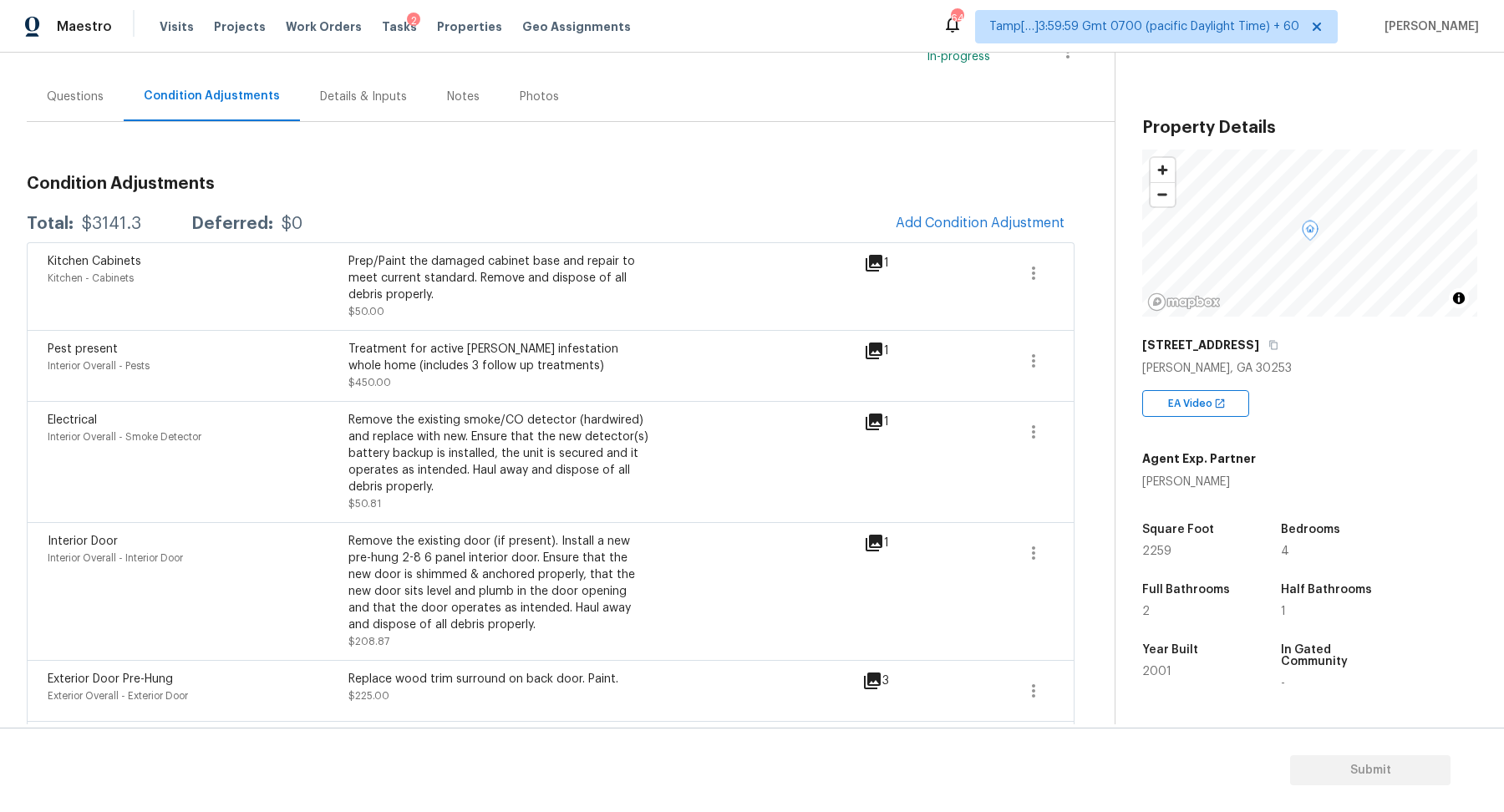
scroll to position [109, 0]
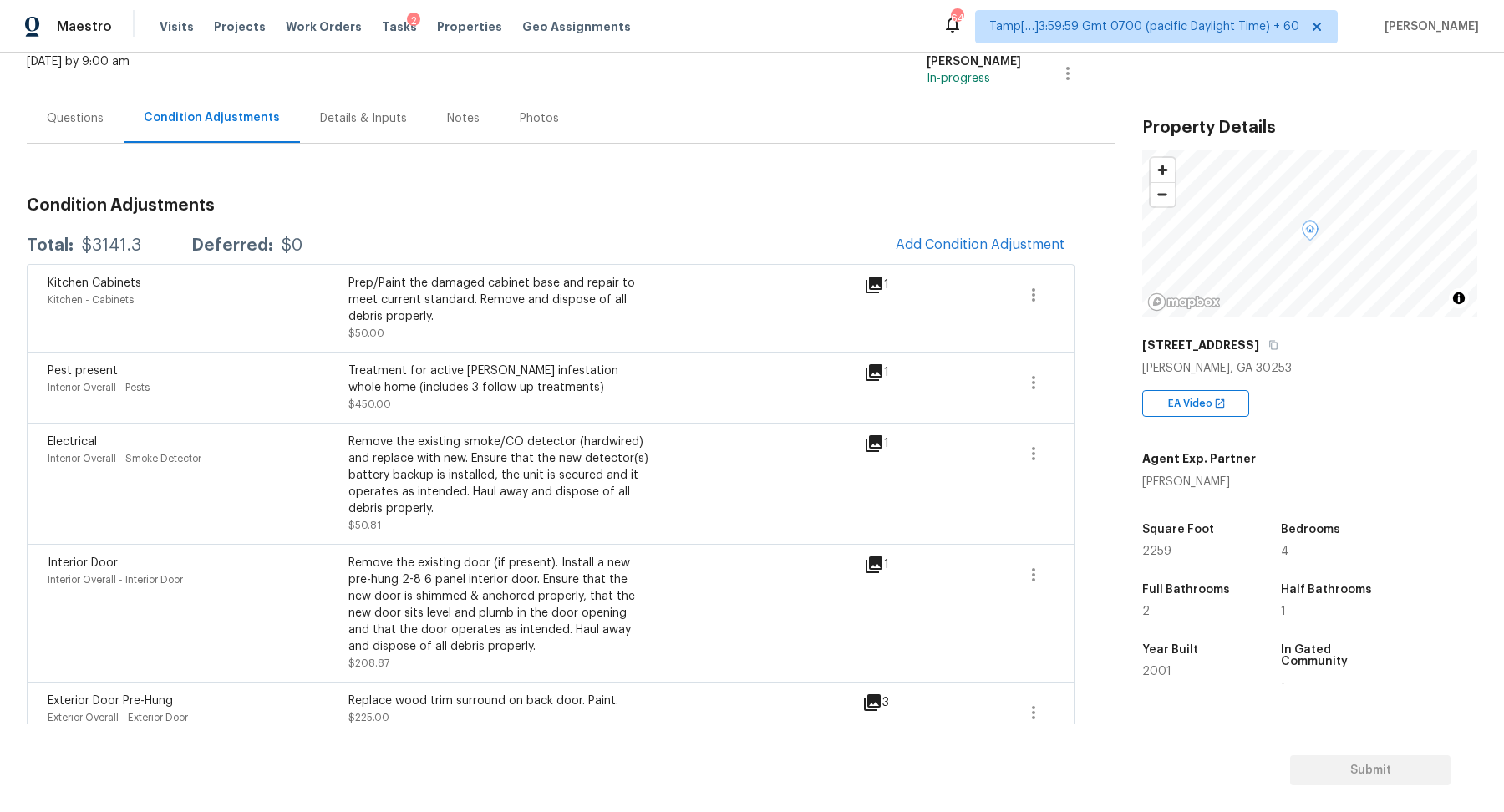
click at [110, 133] on div "Questions" at bounding box center [75, 118] width 97 height 50
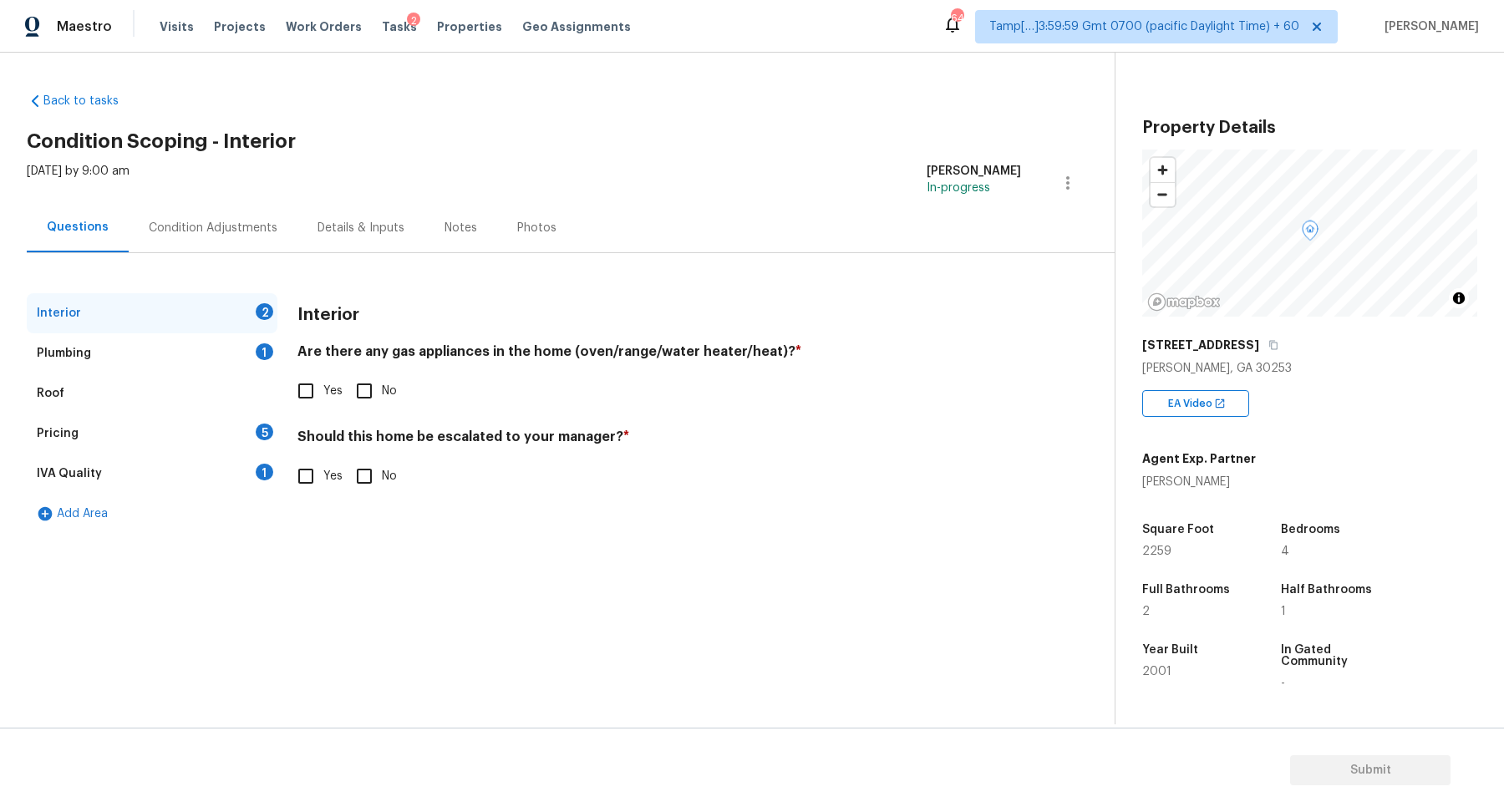
click at [302, 399] on input "Yes" at bounding box center [305, 391] width 35 height 35
checkbox input "true"
click at [375, 466] on input "No" at bounding box center [364, 476] width 35 height 35
checkbox input "true"
click at [236, 364] on div "Plumbing 1" at bounding box center [152, 353] width 251 height 40
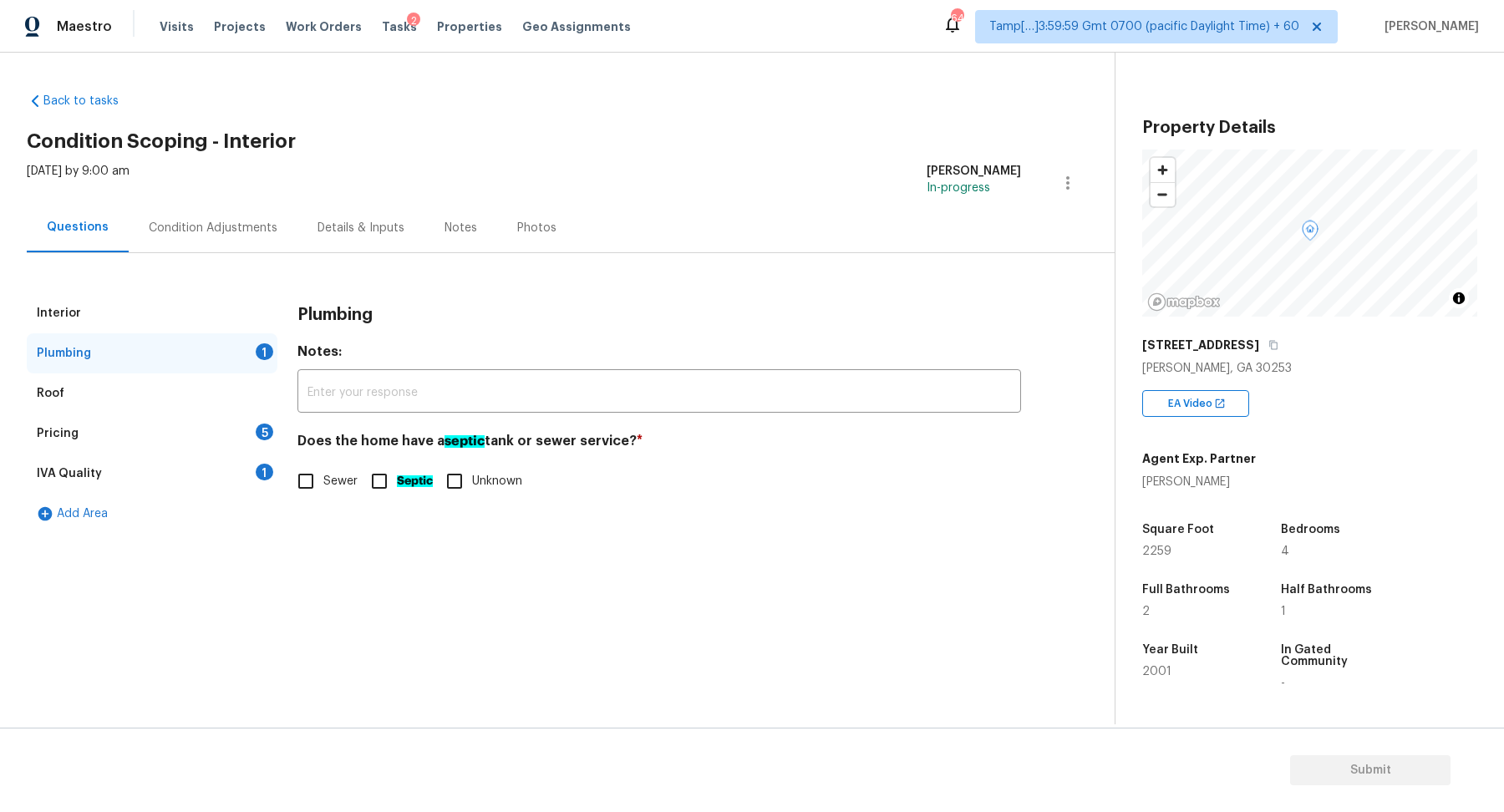
click at [353, 464] on label "Sewer" at bounding box center [323, 481] width 69 height 35
click at [323, 464] on input "Sewer" at bounding box center [305, 481] width 35 height 35
checkbox input "true"
click at [202, 433] on div "Pricing 5" at bounding box center [152, 433] width 251 height 40
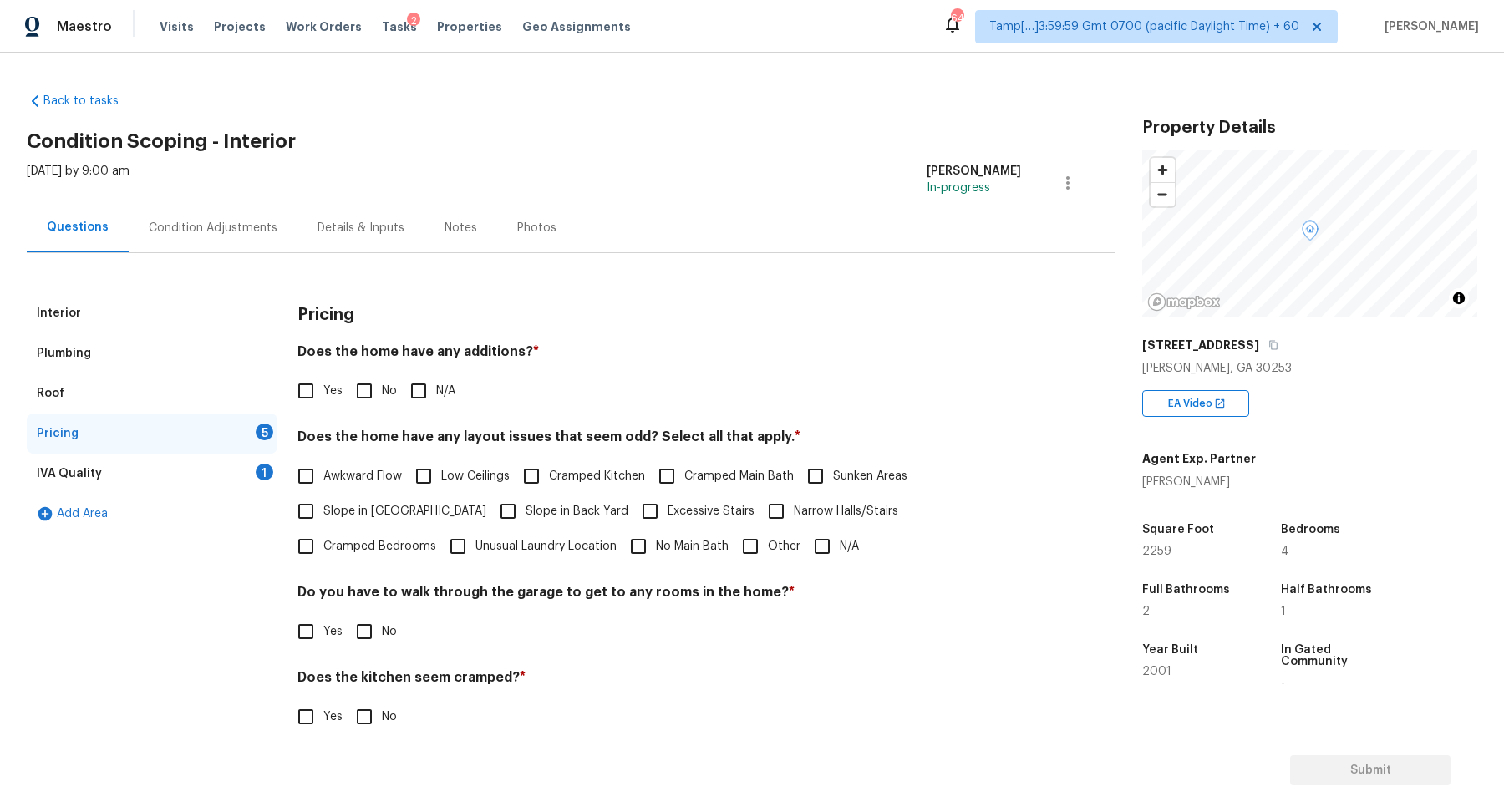
click at [365, 398] on input "No" at bounding box center [364, 391] width 35 height 35
checkbox input "true"
click at [362, 510] on span "Slope in [GEOGRAPHIC_DATA]" at bounding box center [405, 512] width 163 height 18
click at [323, 510] on input "Slope in [GEOGRAPHIC_DATA]" at bounding box center [305, 511] width 35 height 35
checkbox input "true"
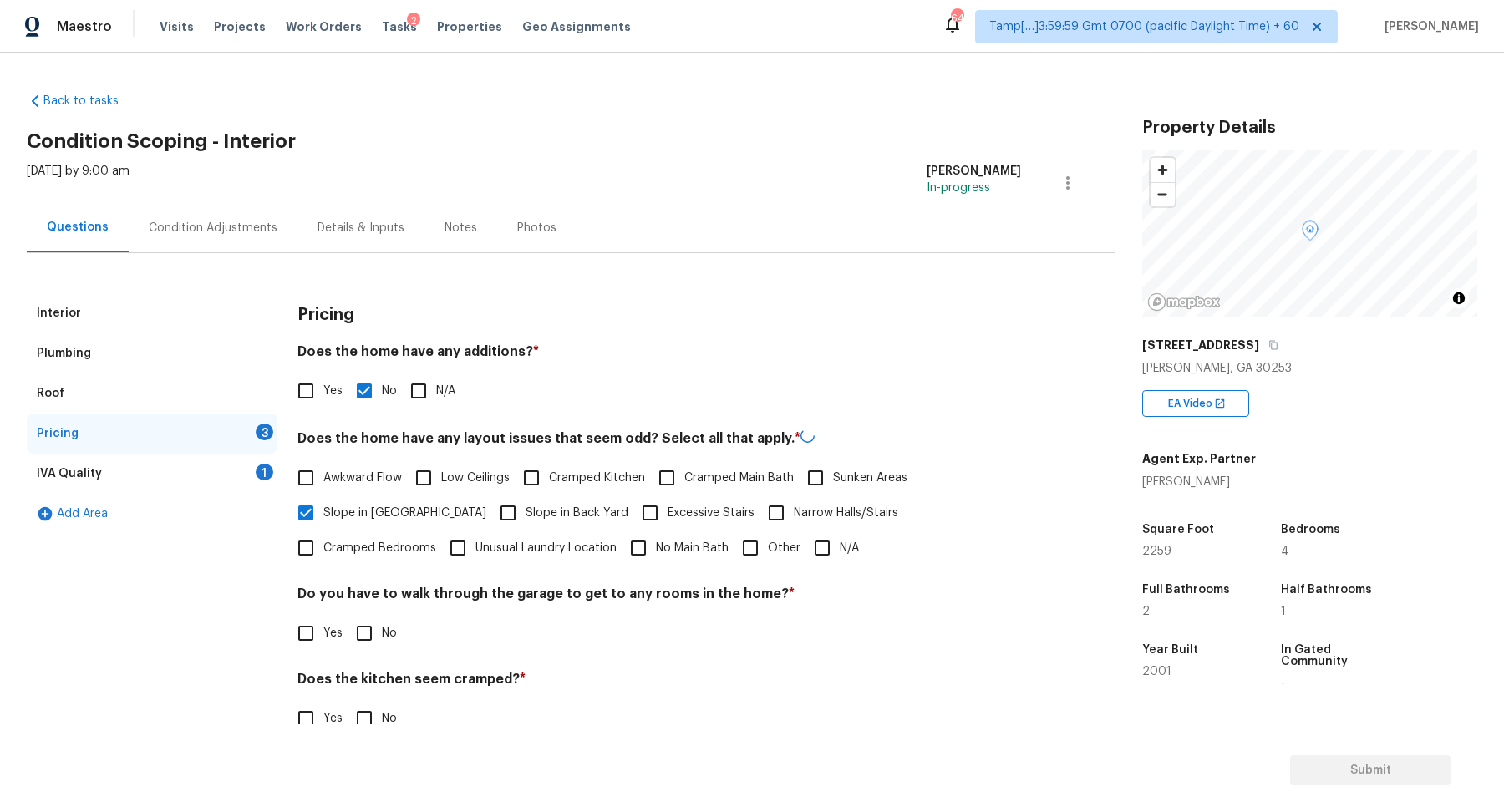
click at [491, 507] on input "Slope in Back Yard" at bounding box center [508, 513] width 35 height 35
checkbox input "true"
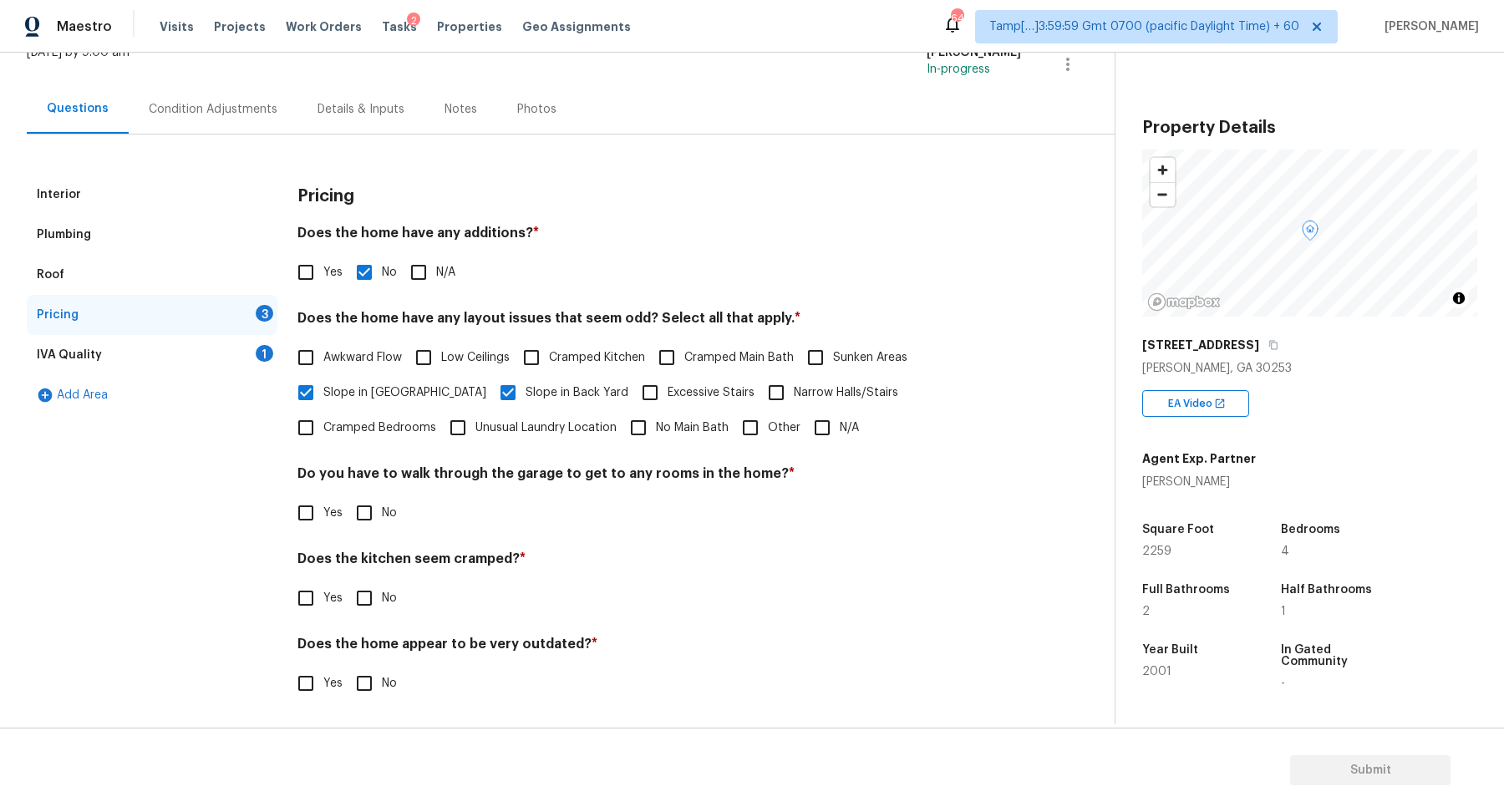
click at [384, 522] on label "No" at bounding box center [372, 513] width 51 height 35
click at [382, 522] on input "No" at bounding box center [364, 513] width 35 height 35
checkbox input "true"
click at [347, 581] on input "No" at bounding box center [364, 598] width 35 height 35
checkbox input "true"
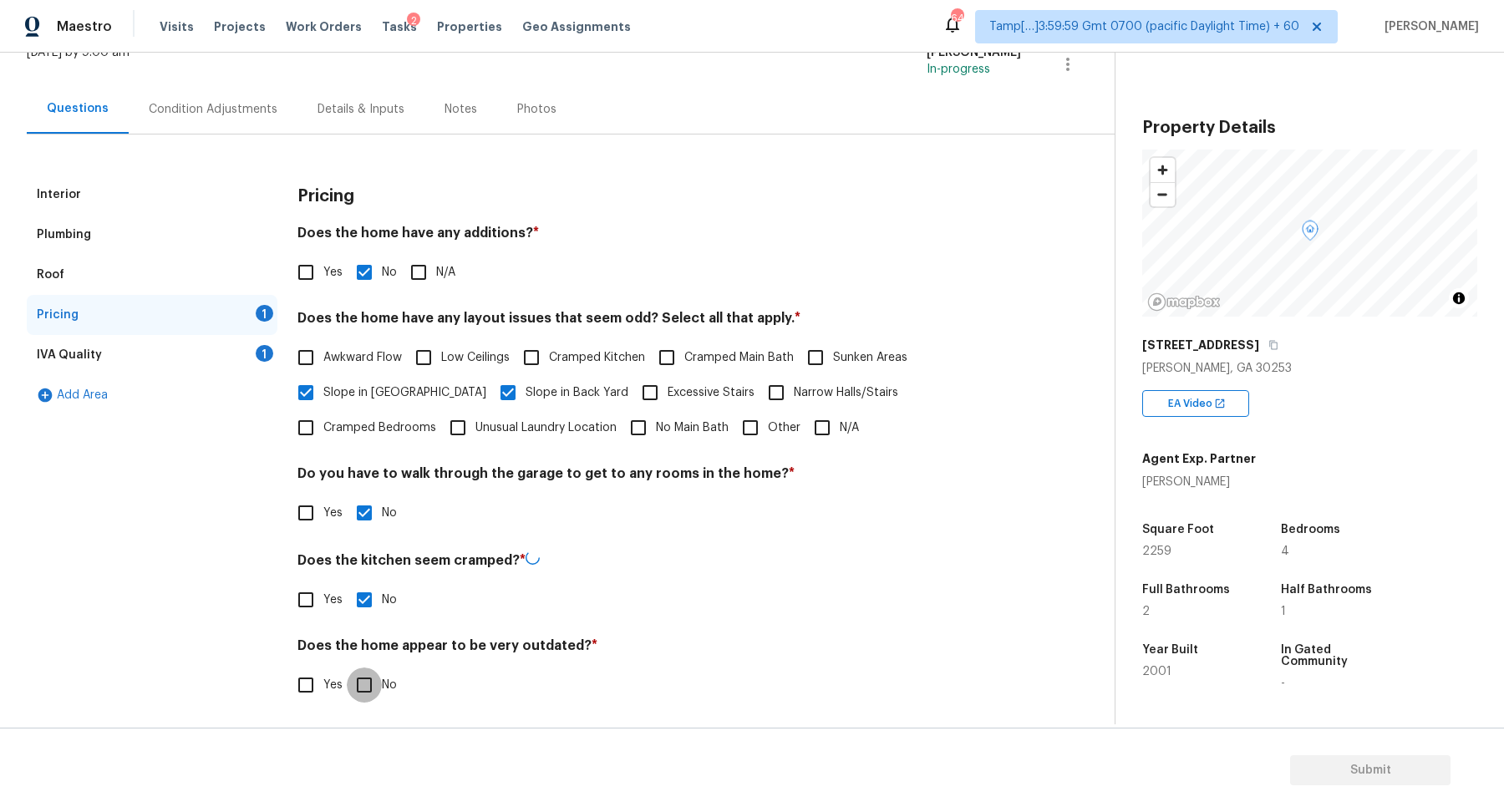
click at [347, 667] on input "No" at bounding box center [364, 684] width 35 height 35
checkbox input "true"
click at [258, 355] on div "1" at bounding box center [265, 353] width 18 height 17
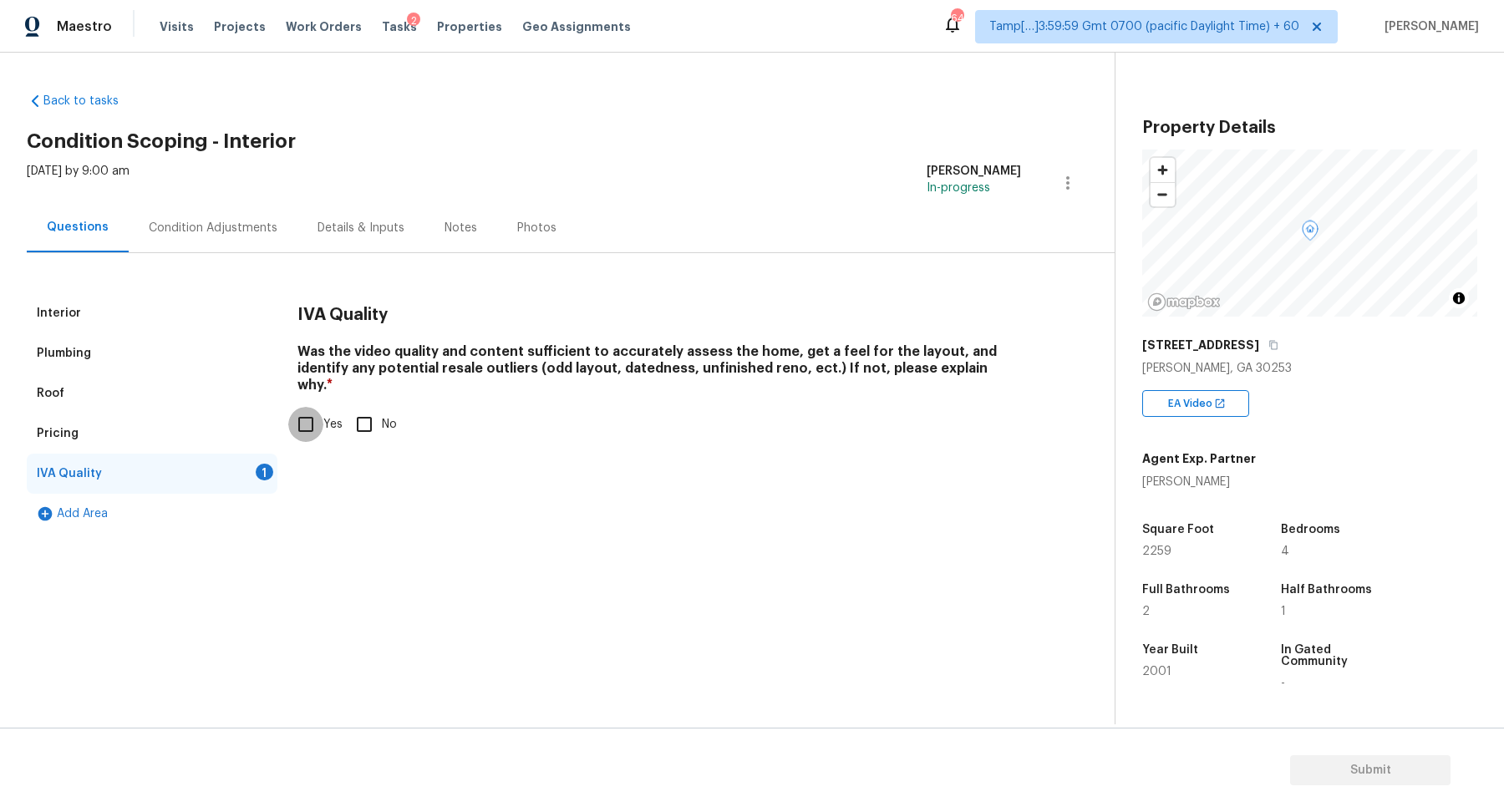
click at [321, 411] on input "Yes" at bounding box center [305, 423] width 35 height 35
checkbox input "true"
click at [263, 242] on div "Condition Adjustments" at bounding box center [213, 228] width 169 height 50
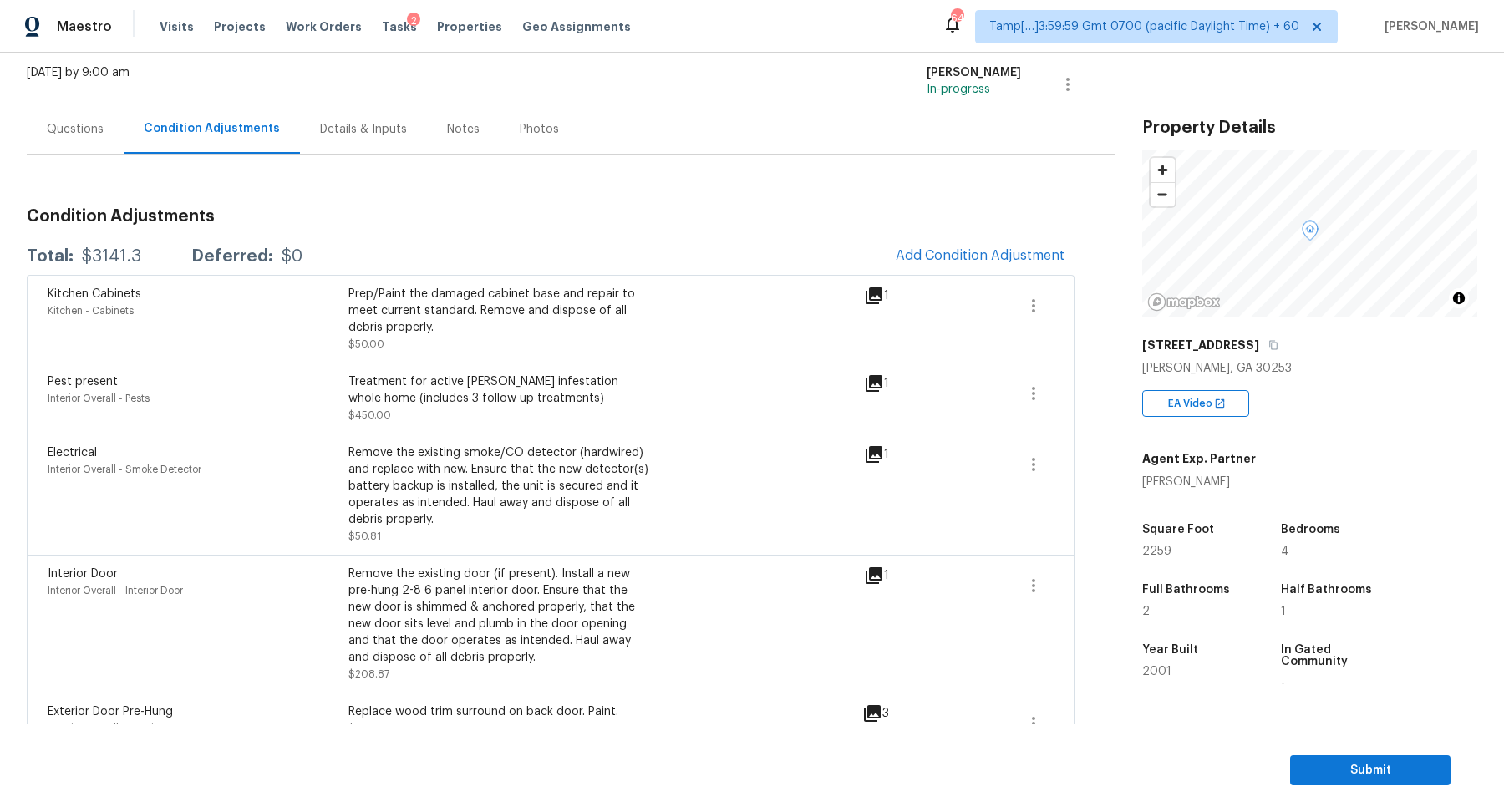
scroll to position [63, 0]
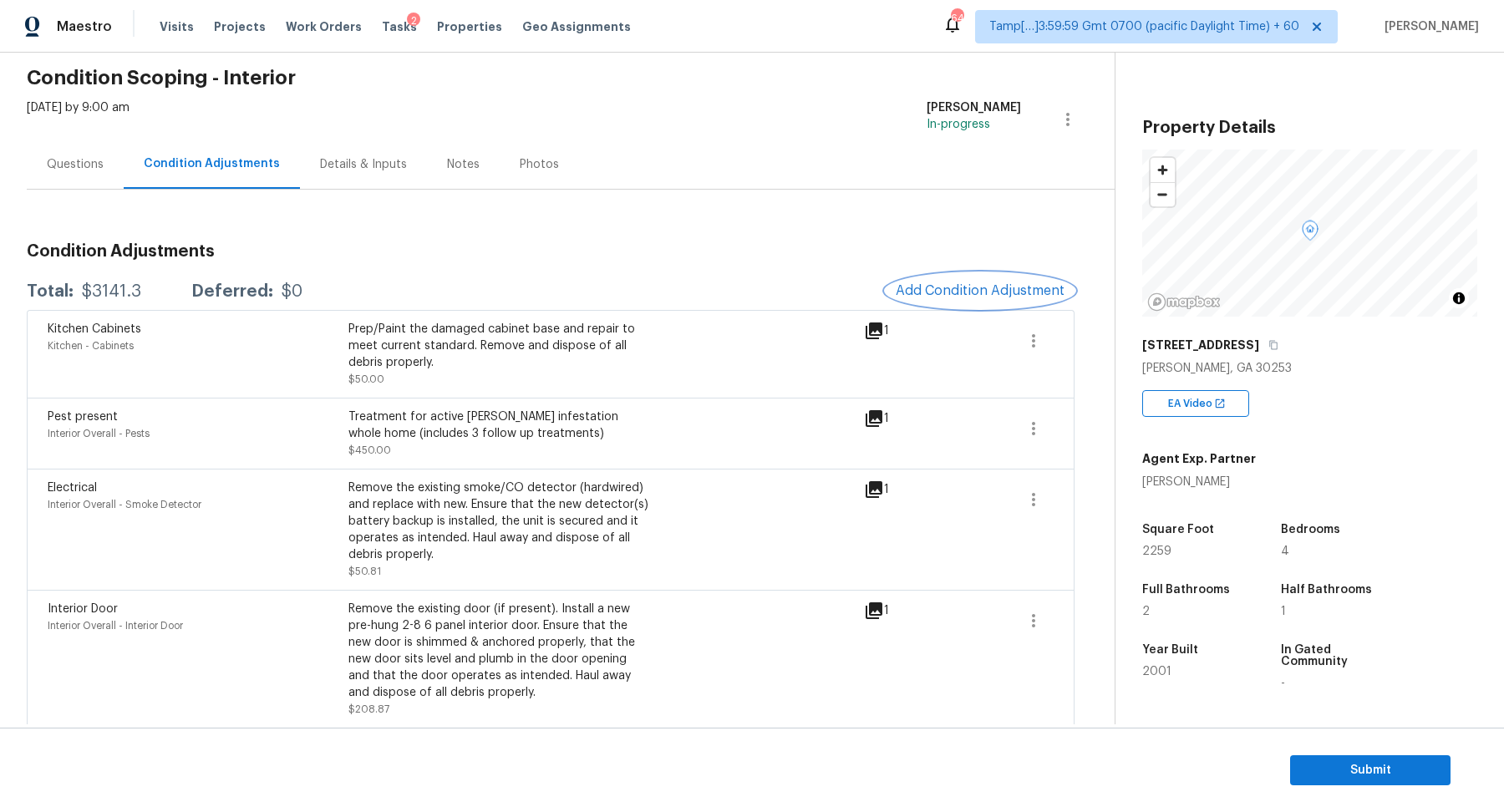
click at [1032, 294] on span "Add Condition Adjustment" at bounding box center [980, 290] width 169 height 15
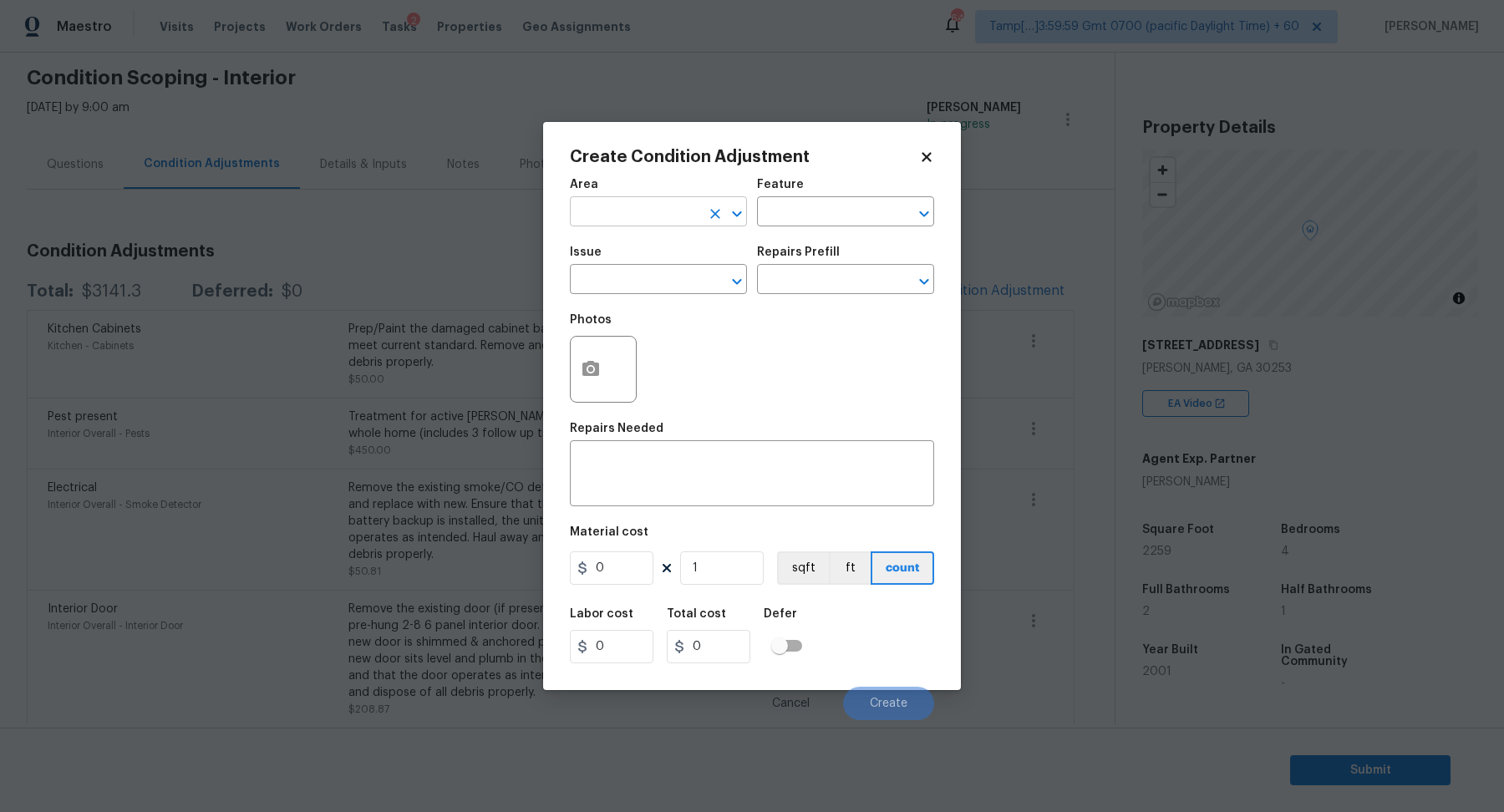
click at [663, 222] on input "text" at bounding box center [635, 213] width 130 height 26
click at [675, 274] on li "Interior Overall" at bounding box center [658, 278] width 177 height 28
type input "Interior Overall"
click at [672, 267] on div "Issue" at bounding box center [658, 258] width 177 height 22
click at [672, 276] on input "text" at bounding box center [635, 281] width 130 height 26
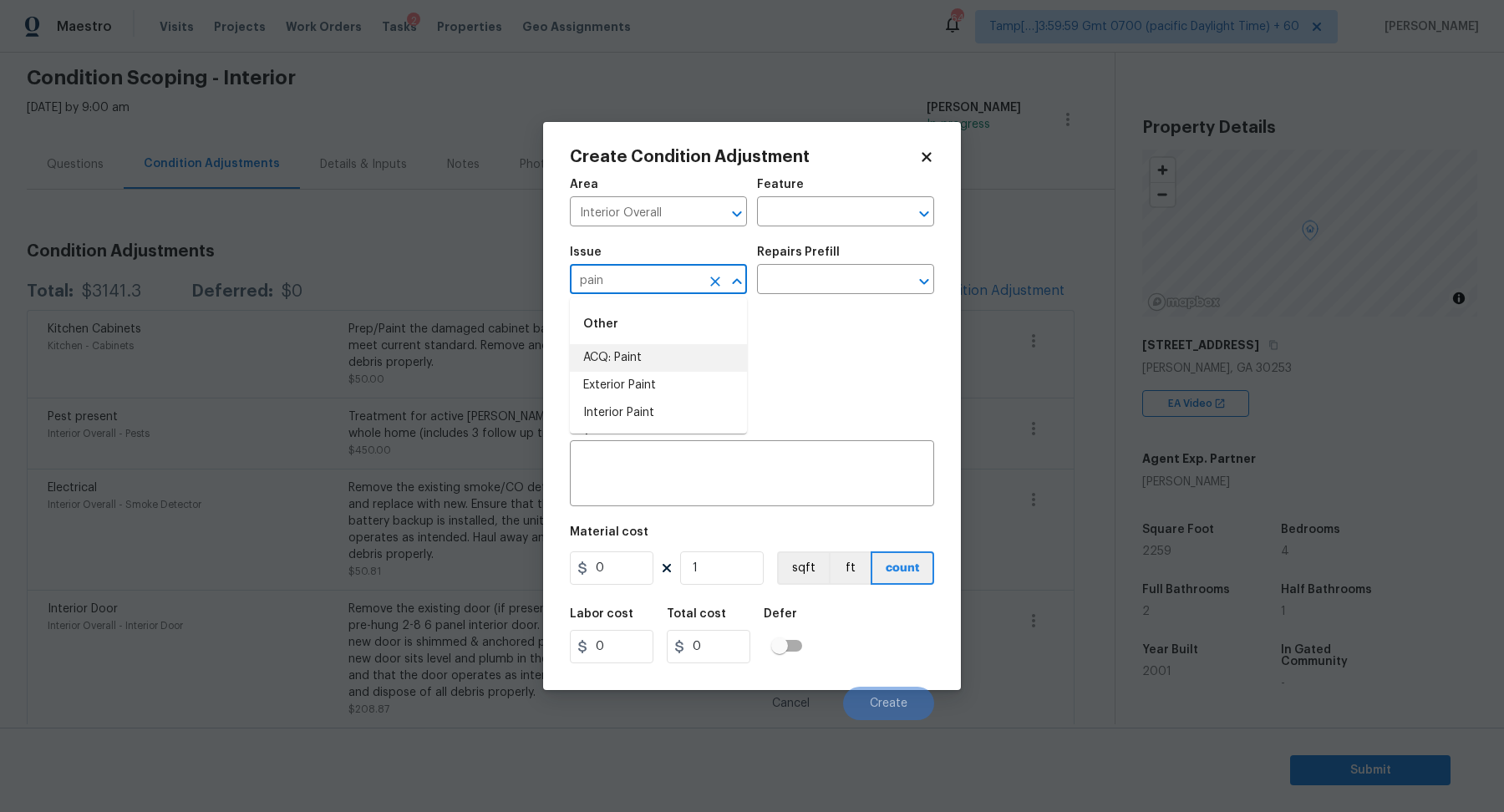
click at [677, 369] on li "ACQ: Paint" at bounding box center [658, 358] width 177 height 28
type input "ACQ: Paint"
click at [862, 274] on input "text" at bounding box center [821, 281] width 130 height 26
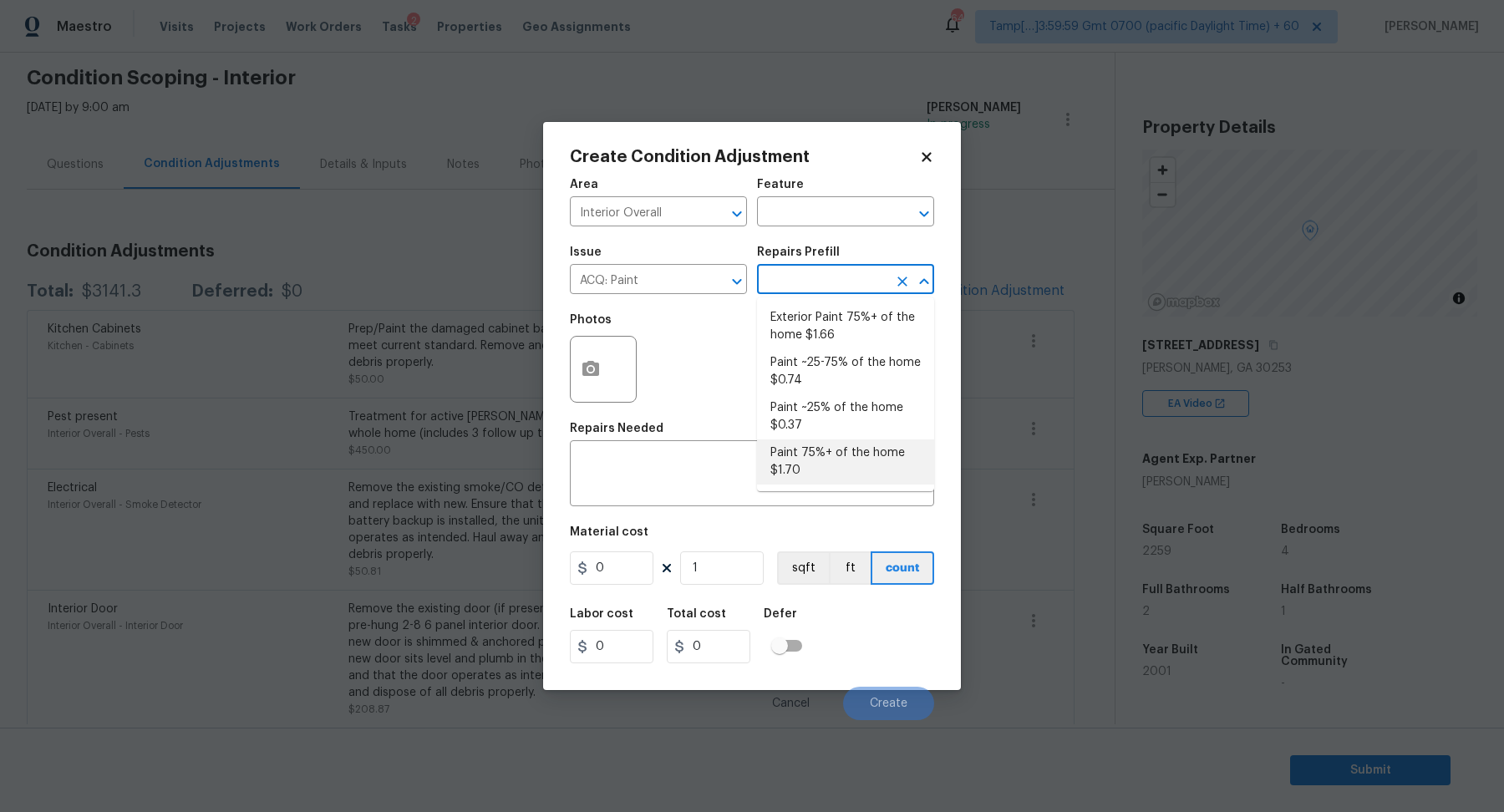
click at [807, 447] on li "Paint 75%+ of the home $1.70" at bounding box center [845, 462] width 177 height 46
type input "Acquisition"
type textarea "Acquisition Scope: 75%+ of the home will likely require interior paint"
type input "1.7"
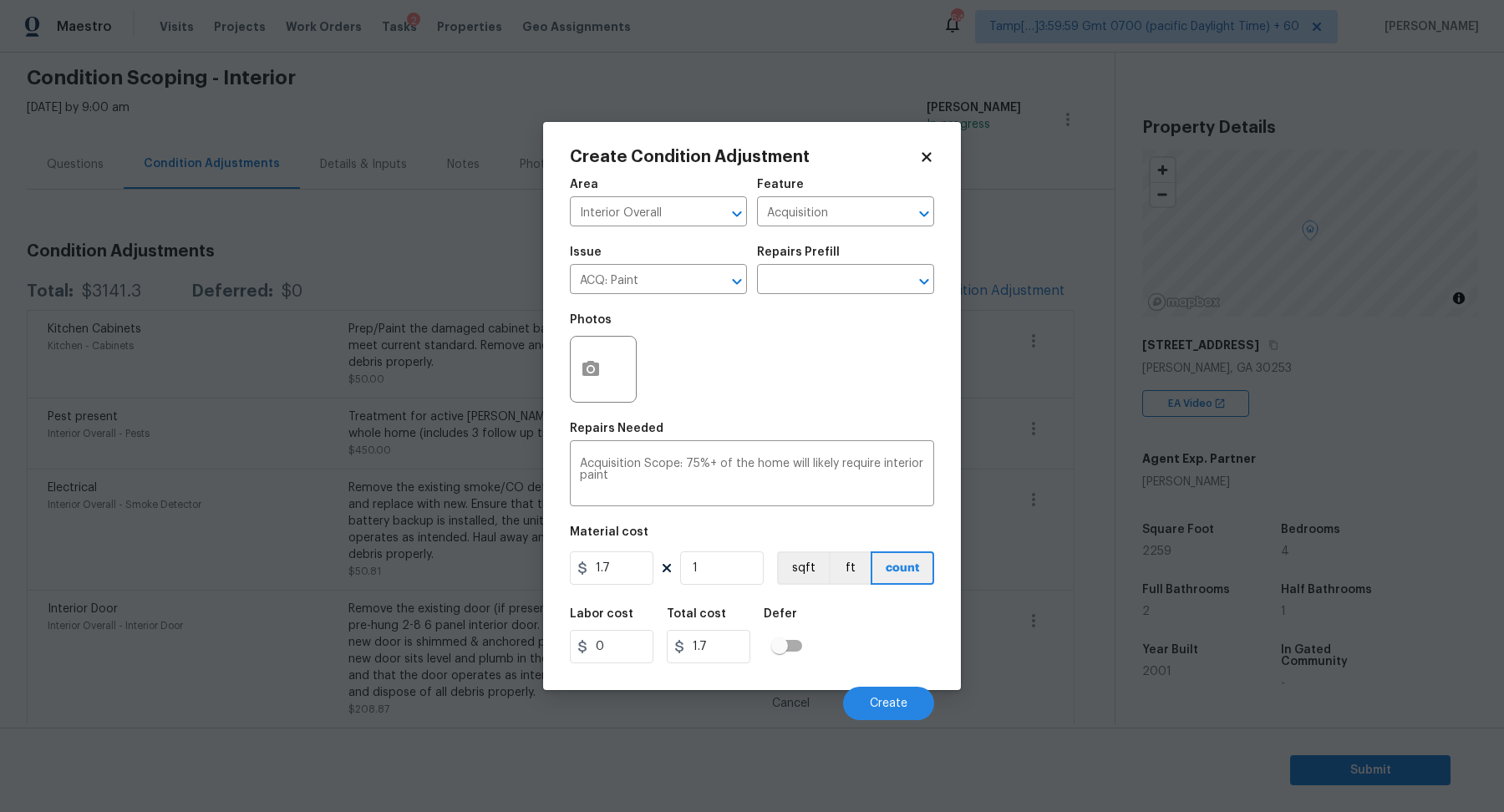
click at [609, 386] on div at bounding box center [603, 369] width 66 height 66
click at [594, 376] on icon "button" at bounding box center [590, 368] width 17 height 15
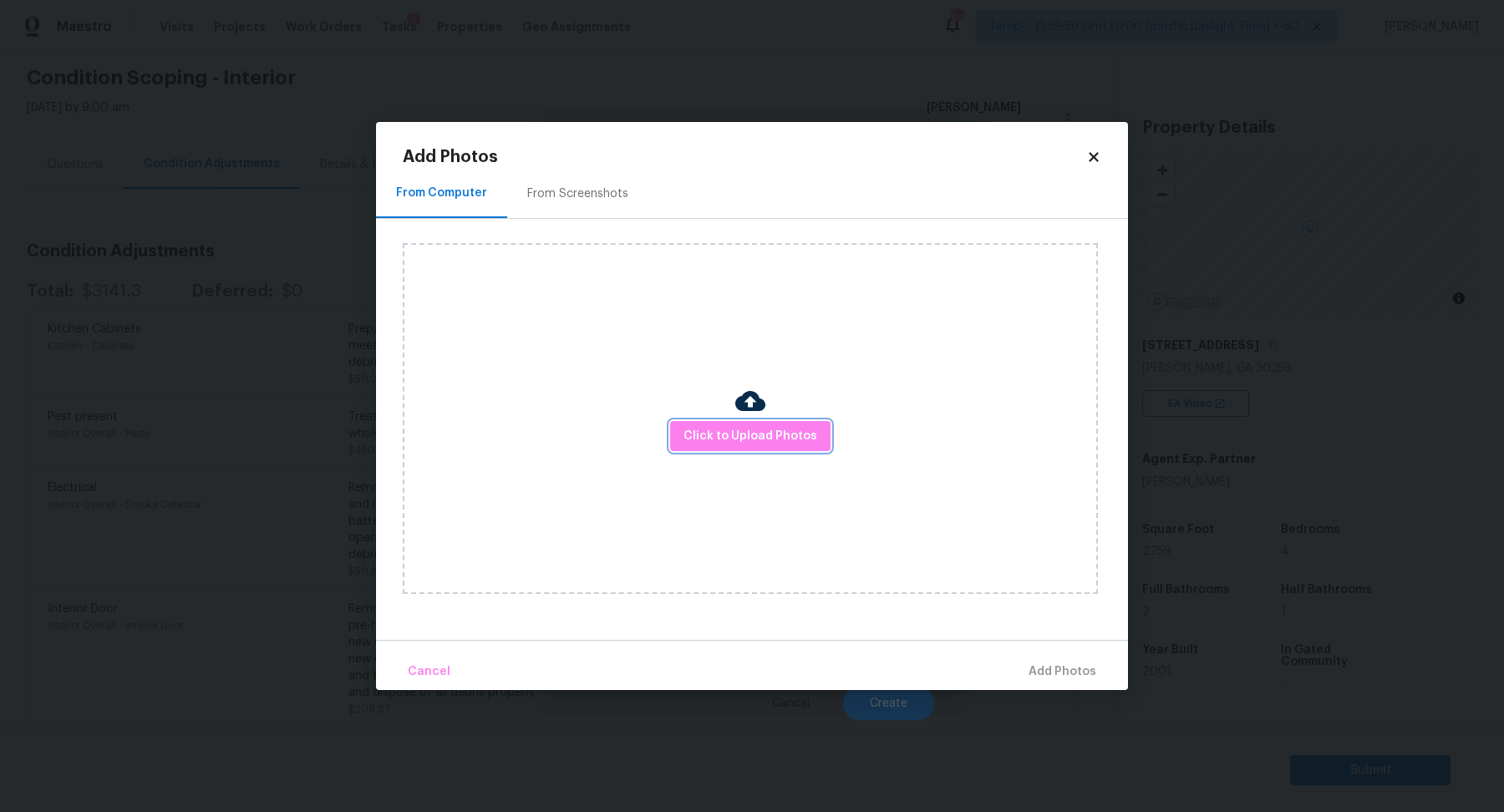
click at [746, 422] on button "Click to Upload Photos" at bounding box center [751, 436] width 161 height 31
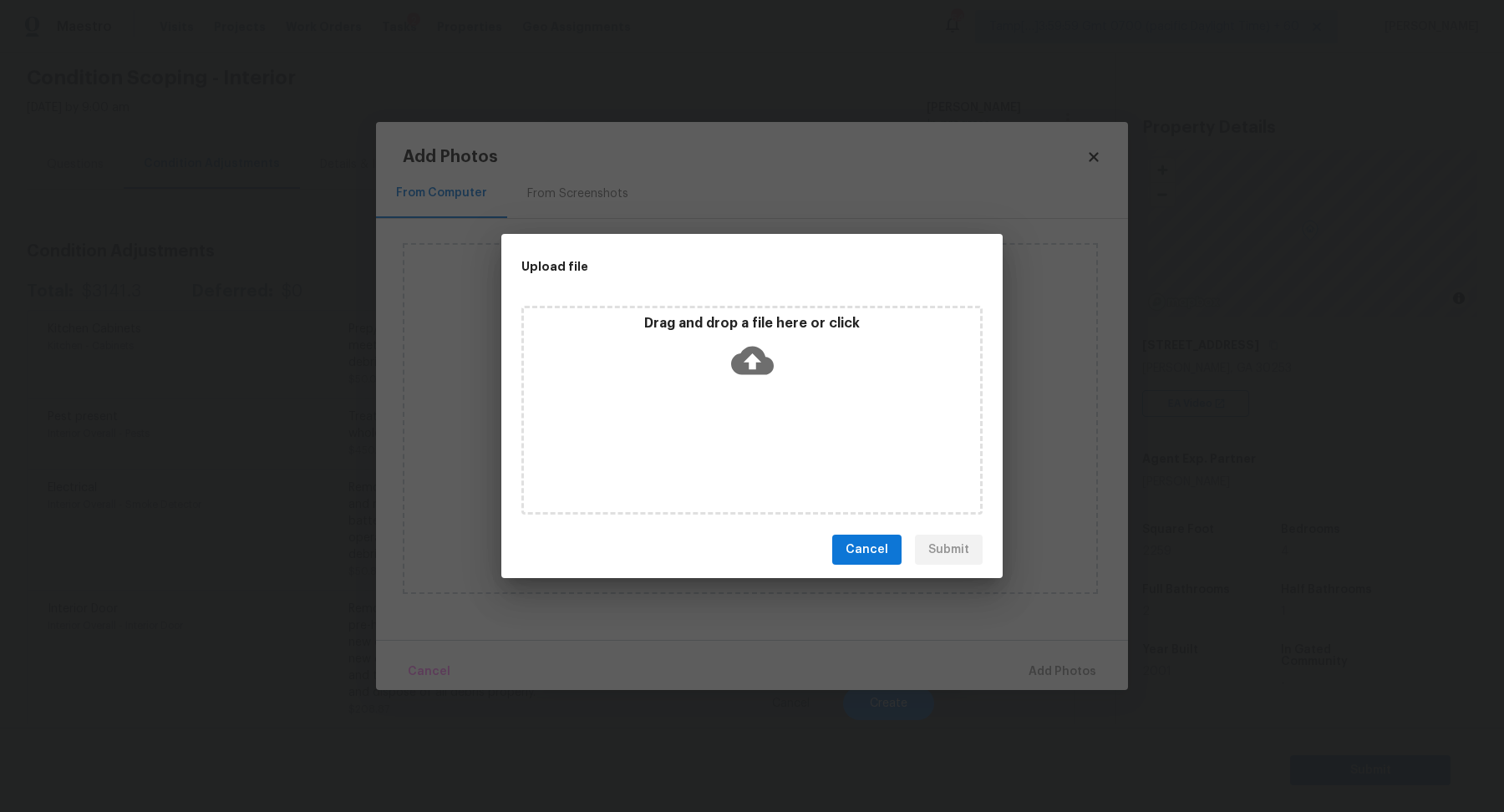
click at [764, 402] on div "Drag and drop a file here or click" at bounding box center [752, 409] width 461 height 209
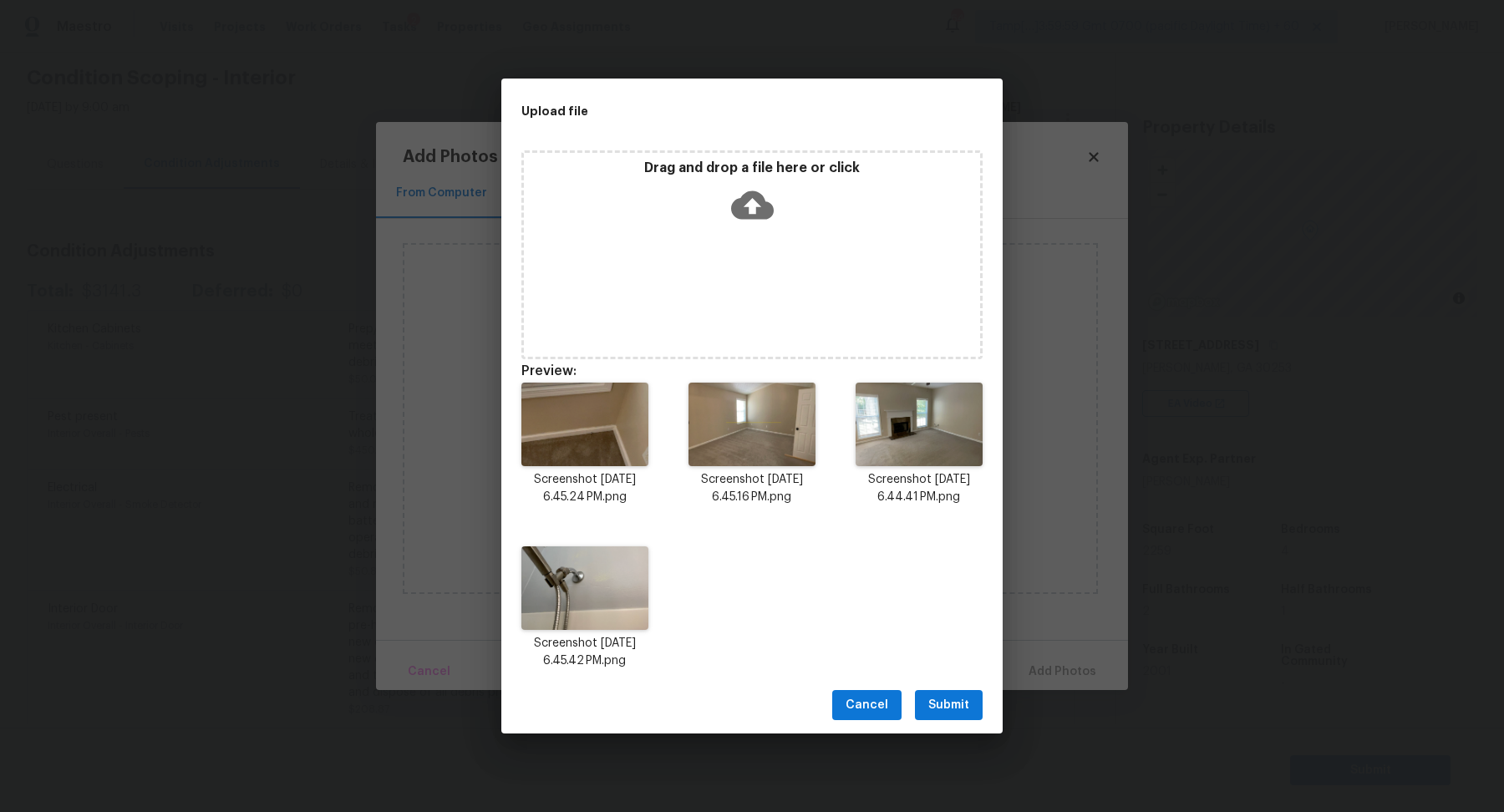
click at [934, 706] on span "Submit" at bounding box center [948, 705] width 41 height 21
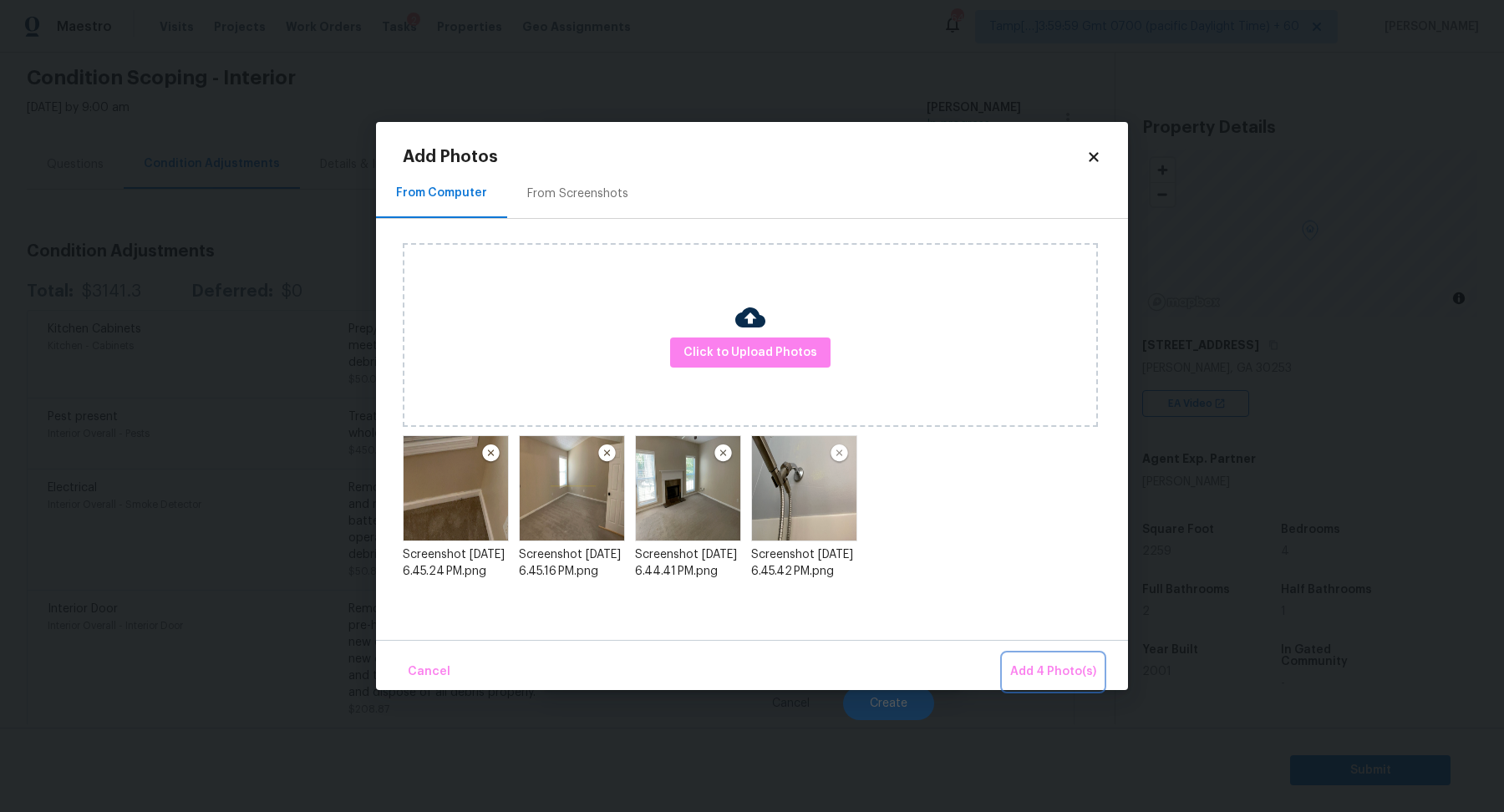
click at [1058, 670] on span "Add 4 Photo(s)" at bounding box center [1053, 671] width 86 height 21
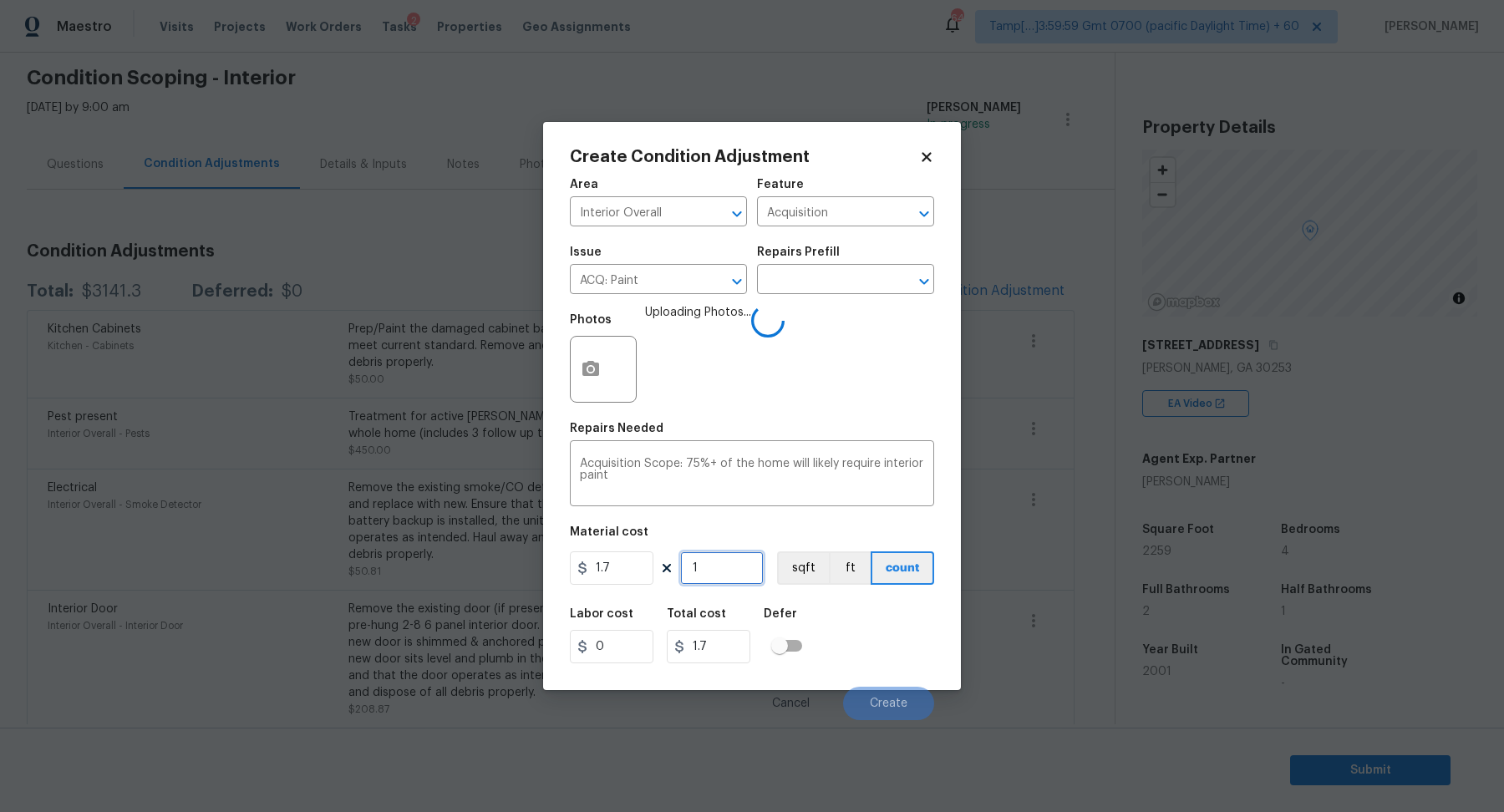
click at [739, 580] on input "1" at bounding box center [722, 568] width 83 height 34
type input "2"
type input "3.4"
type input "22"
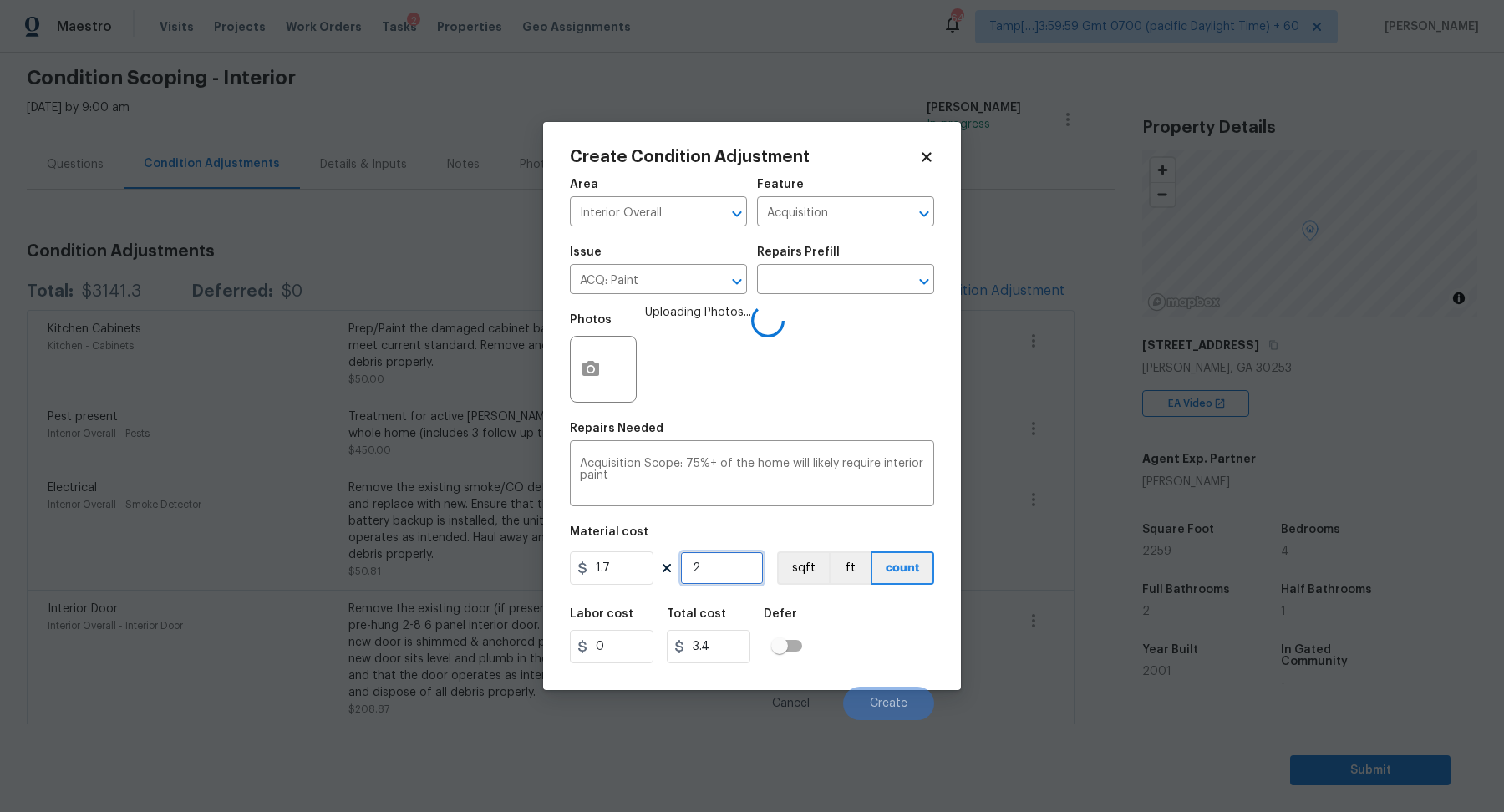
type input "37.4"
type input "225"
type input "382.5"
type input "2259"
type input "3840.3"
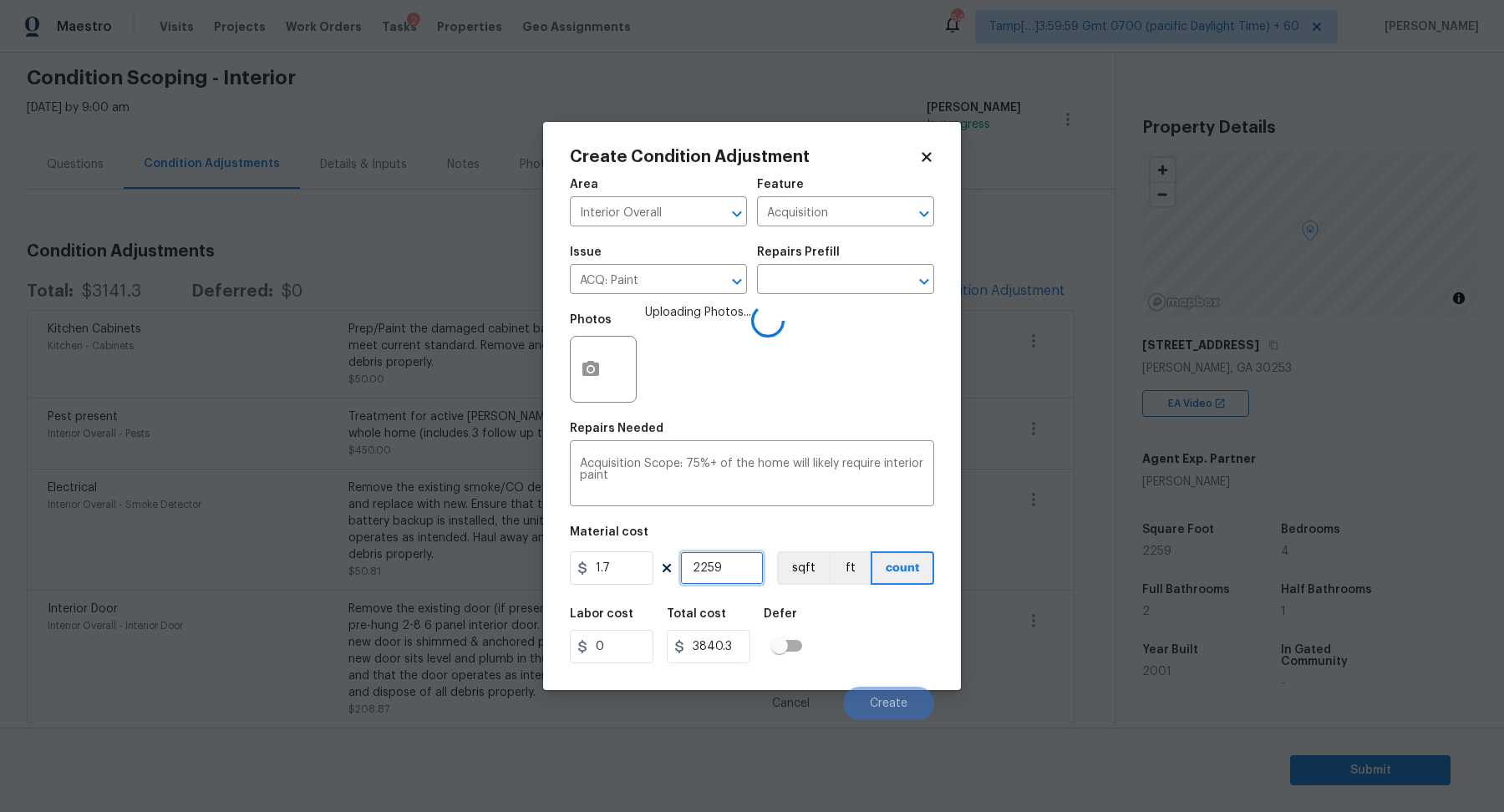
type input "2259"
click at [885, 637] on div "Labor cost 0 Total cost 3840.3 Defer" at bounding box center [752, 636] width 364 height 75
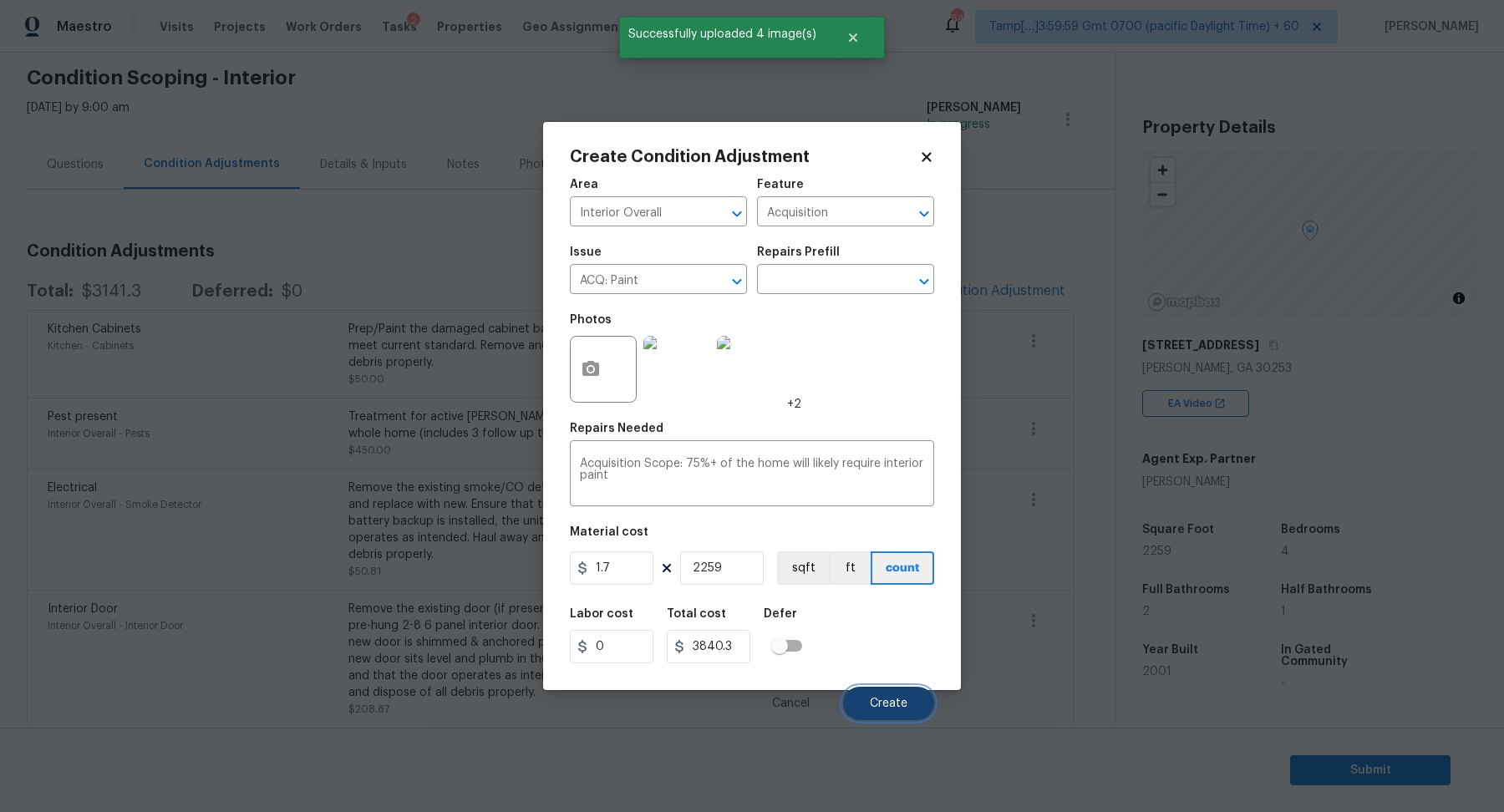
click at [886, 693] on button "Create" at bounding box center [888, 704] width 91 height 34
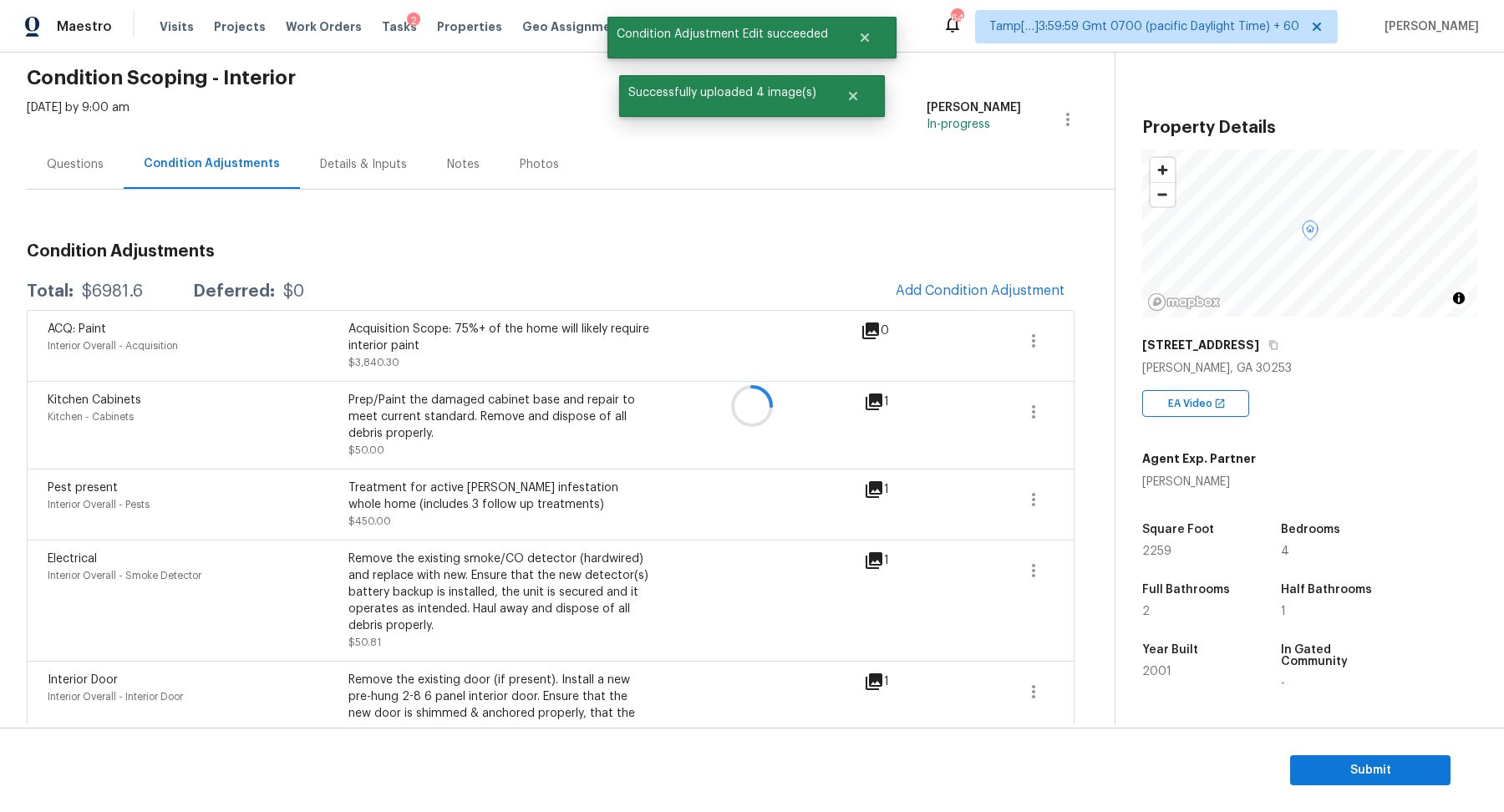
click at [987, 296] on div at bounding box center [752, 406] width 1504 height 812
click at [987, 296] on span "Add Condition Adjustment" at bounding box center [980, 290] width 169 height 15
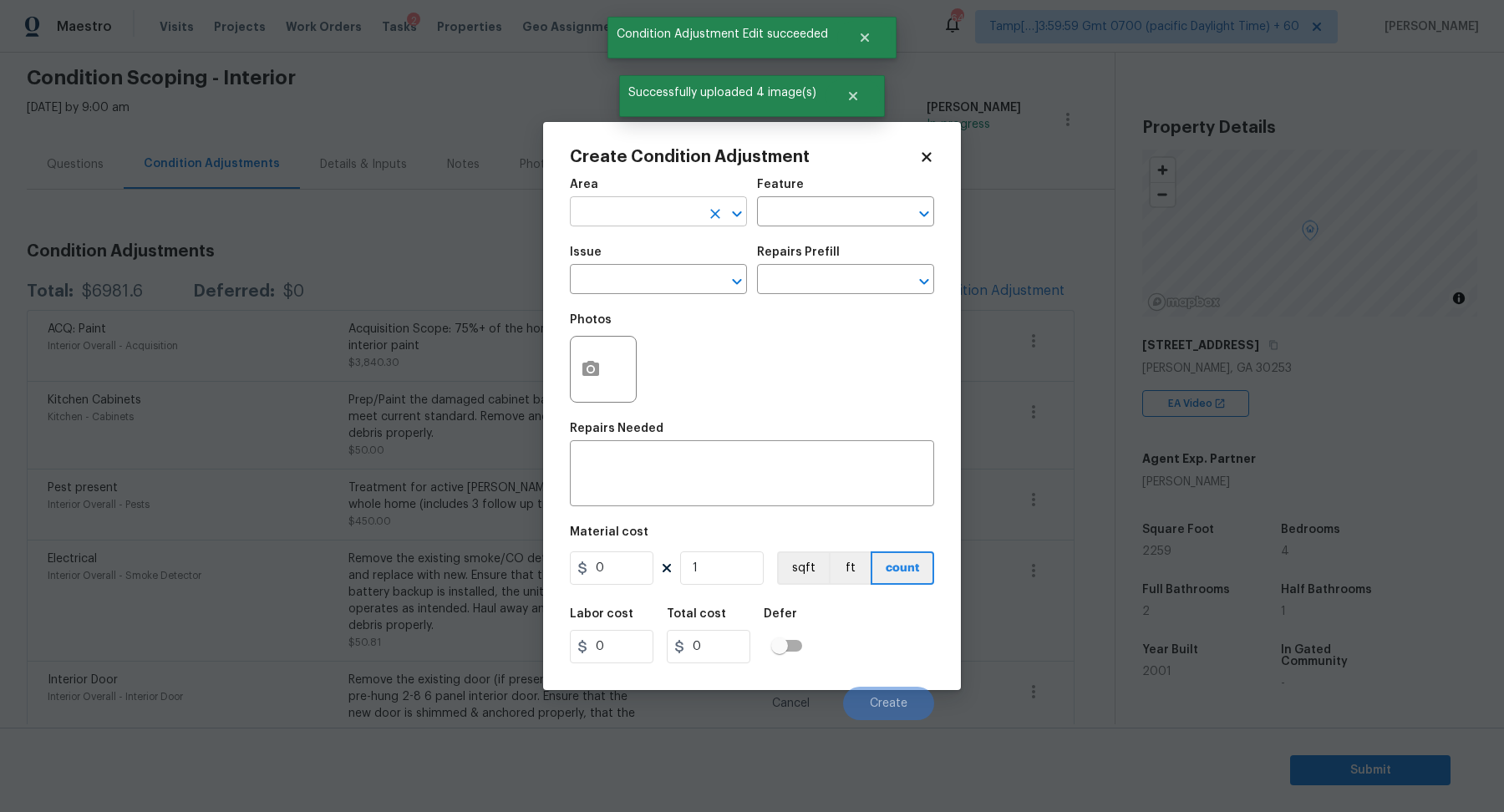
click at [691, 216] on input "text" at bounding box center [635, 213] width 130 height 26
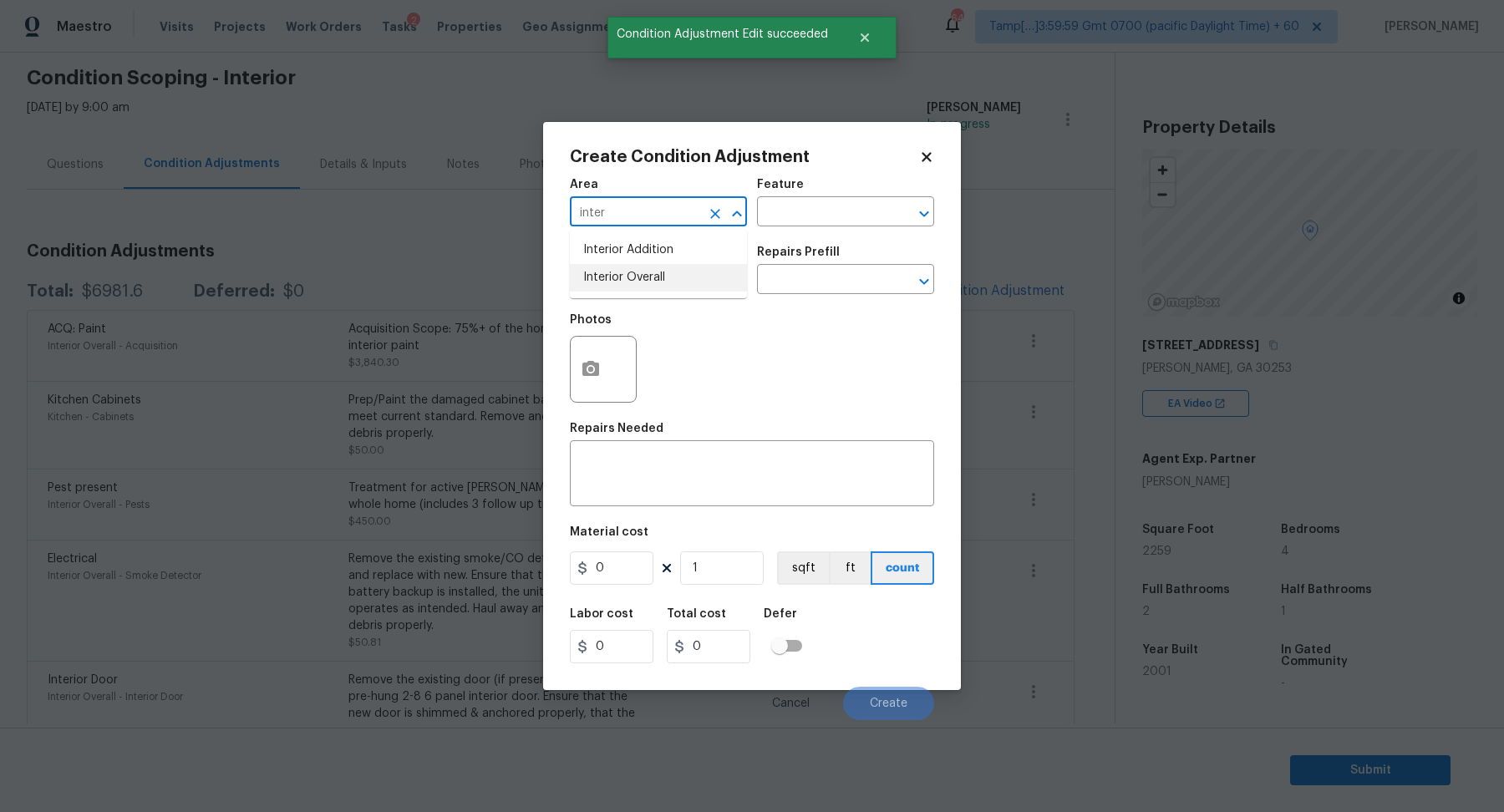
click at [605, 281] on li "Interior Overall" at bounding box center [658, 278] width 177 height 28
type input "Interior Overall"
click at [605, 281] on input "text" at bounding box center [635, 281] width 130 height 26
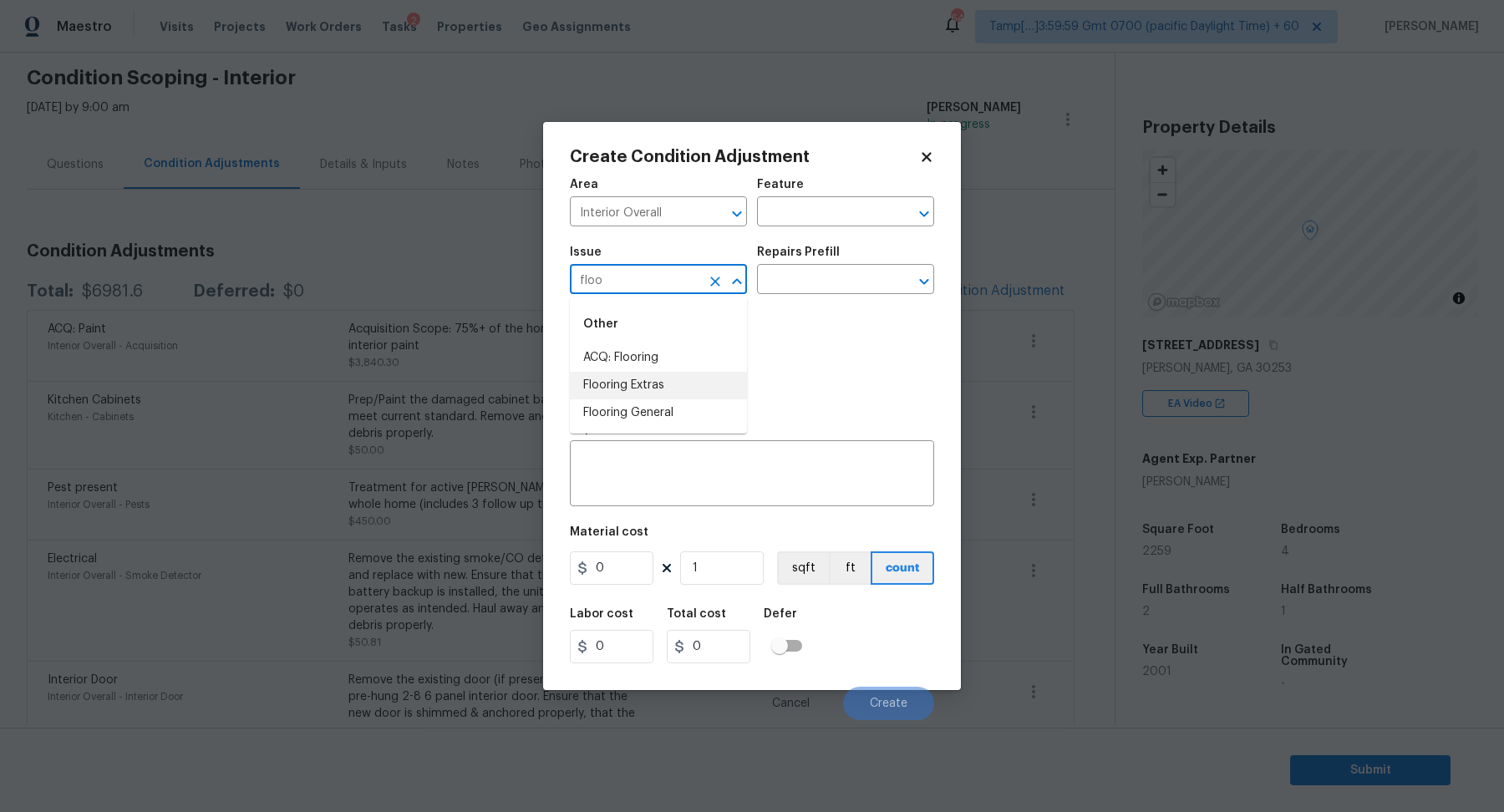
click at [635, 382] on li "Flooring Extras" at bounding box center [658, 386] width 177 height 28
type input "Flooring Extras"
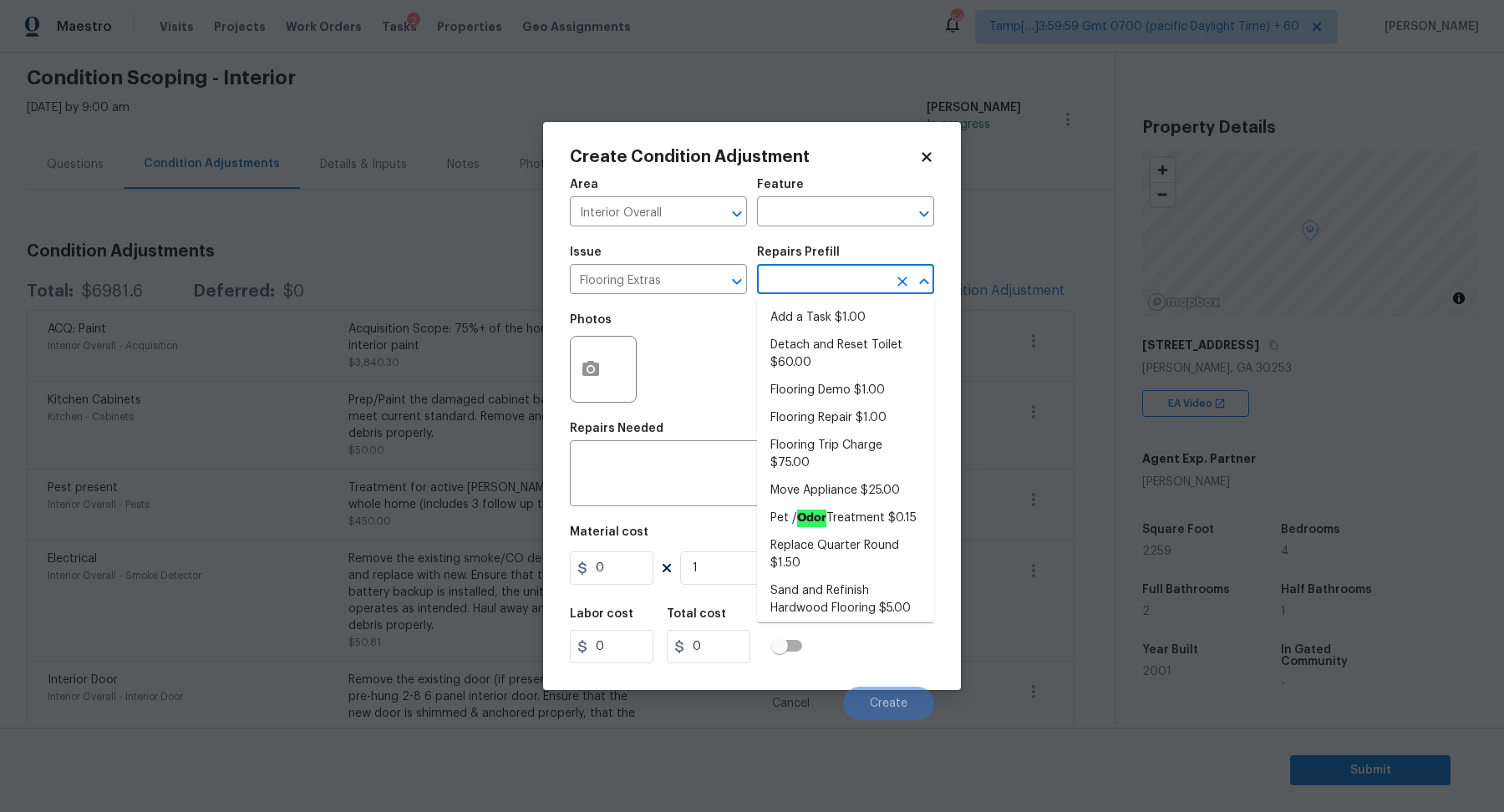
click at [838, 273] on input "text" at bounding box center [821, 281] width 130 height 26
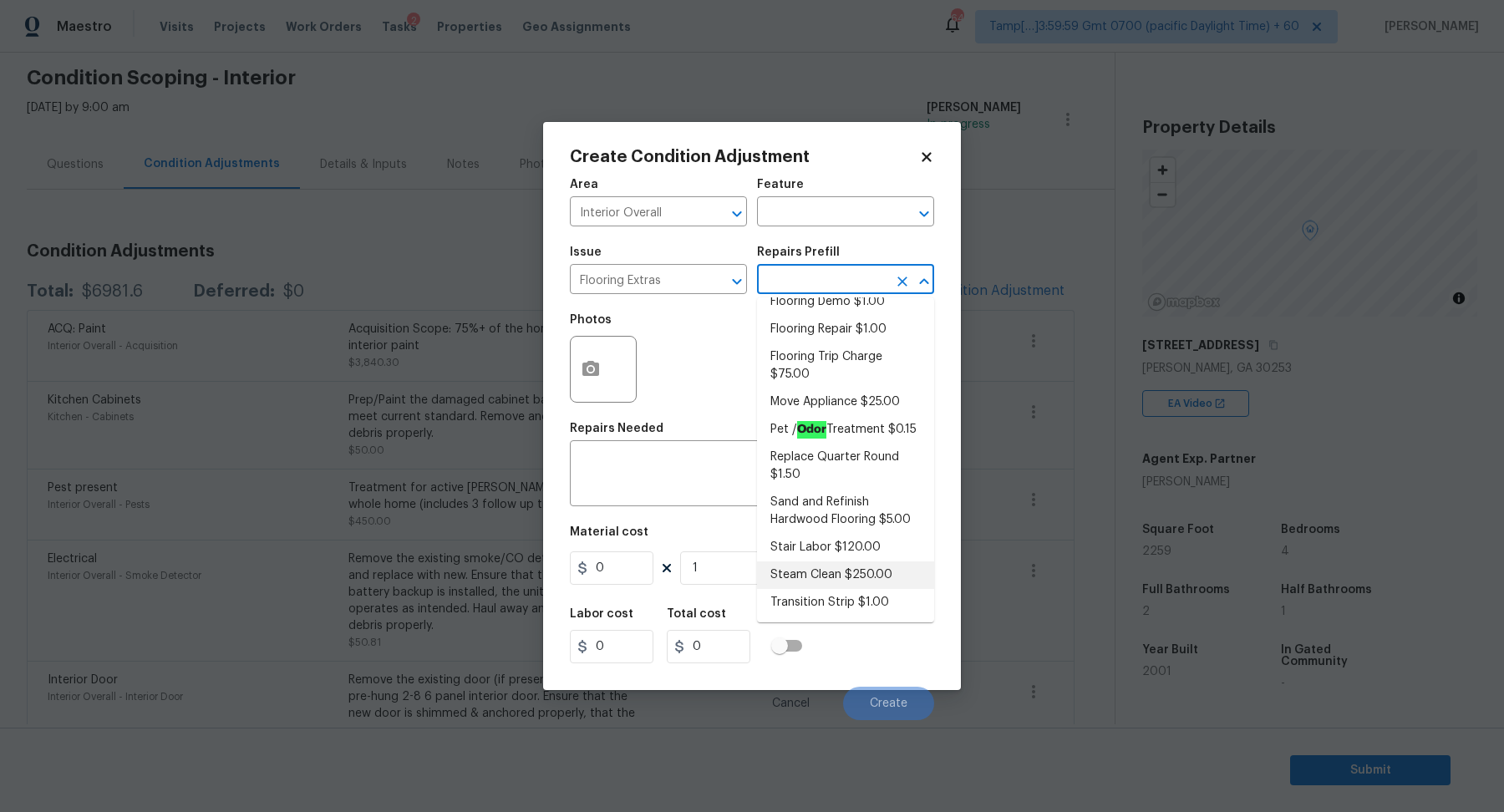
click at [834, 567] on li "Steam Clean $250.00" at bounding box center [845, 575] width 177 height 28
type input "Overall Flooring"
type textarea "Steam clean floors"
type input "250"
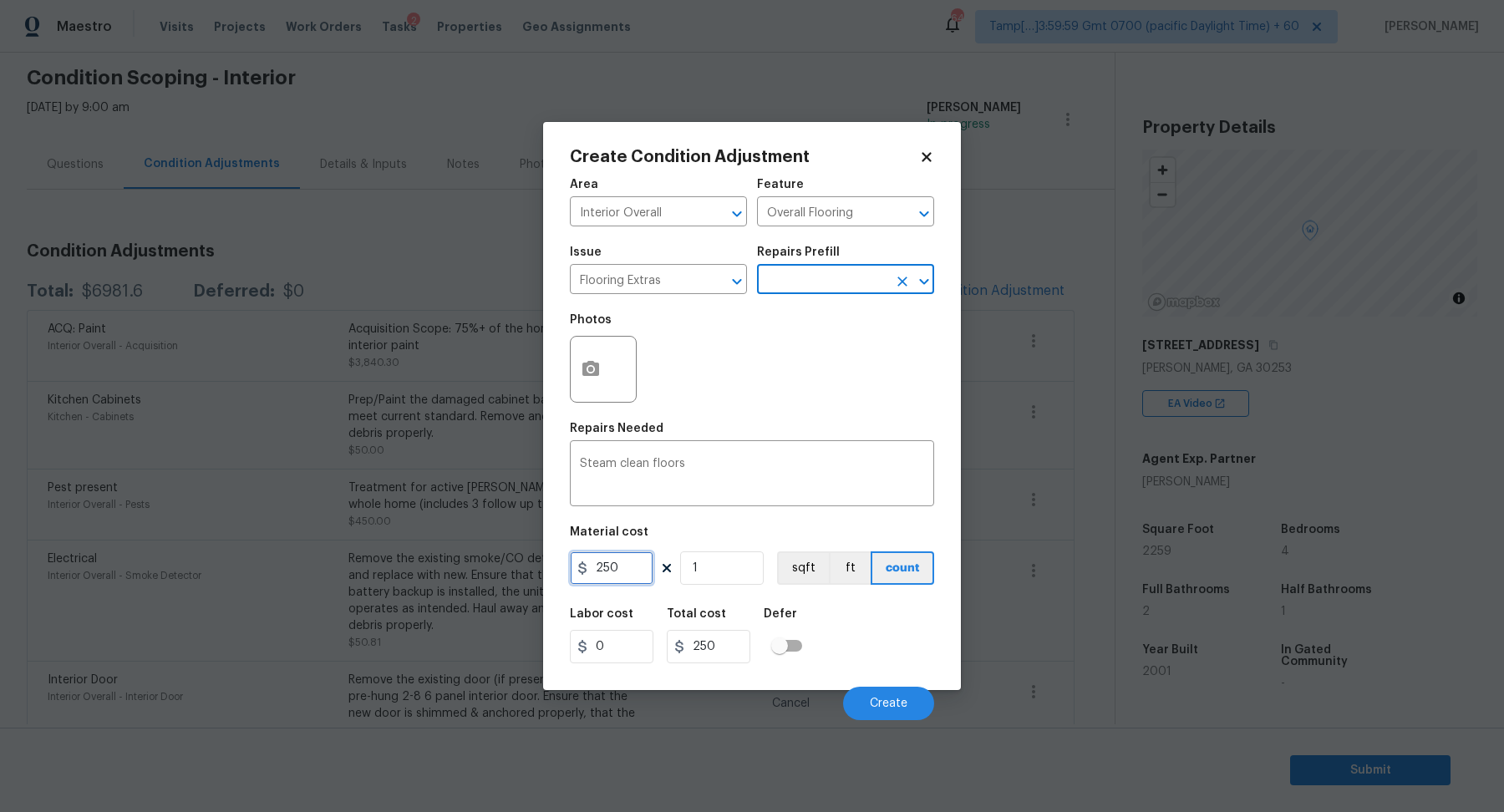
click at [634, 568] on input "250" at bounding box center [612, 568] width 83 height 34
type input "300"
click at [860, 689] on button "Create" at bounding box center [888, 704] width 91 height 34
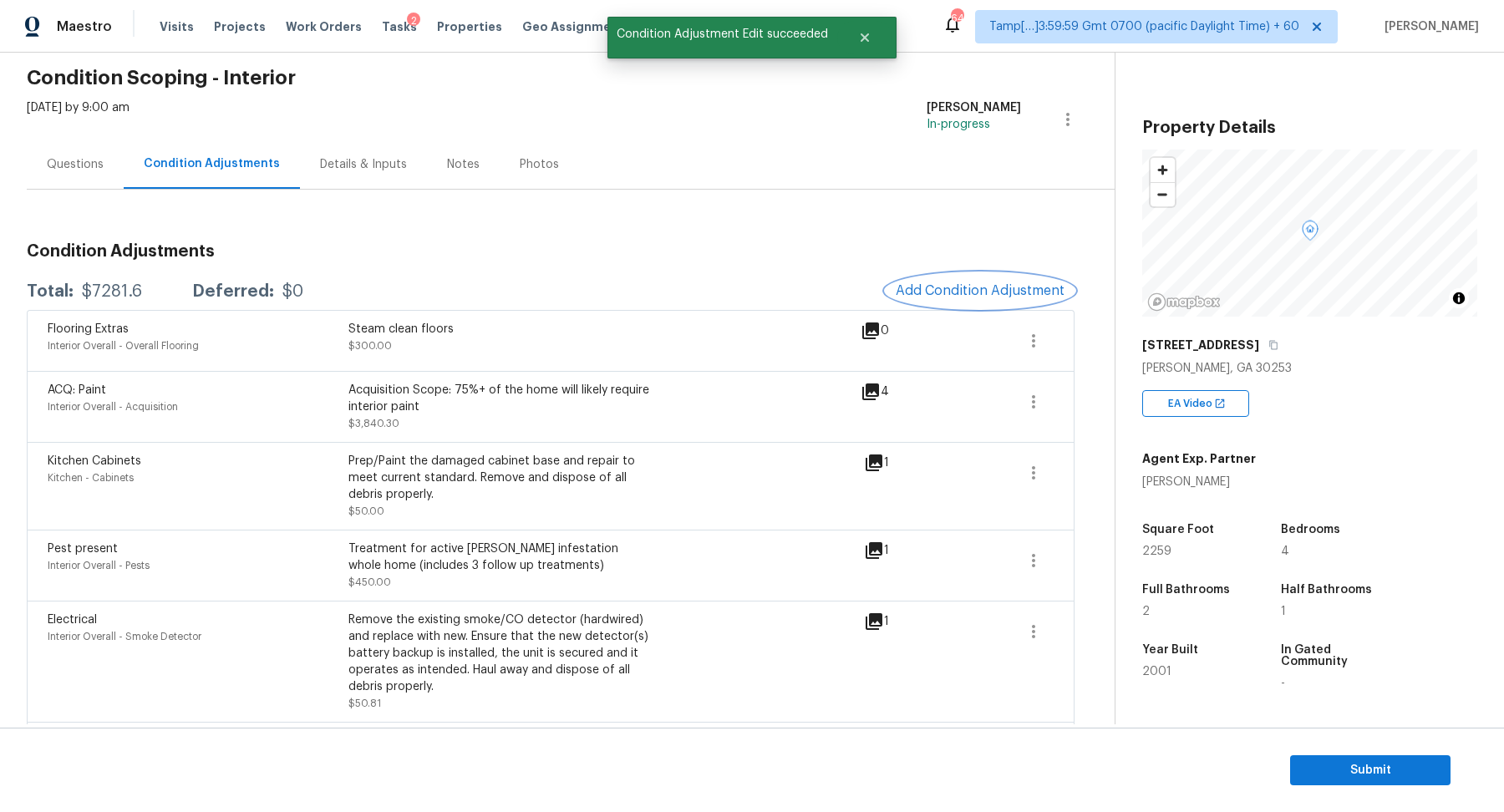
click at [989, 285] on span "Add Condition Adjustment" at bounding box center [980, 290] width 169 height 15
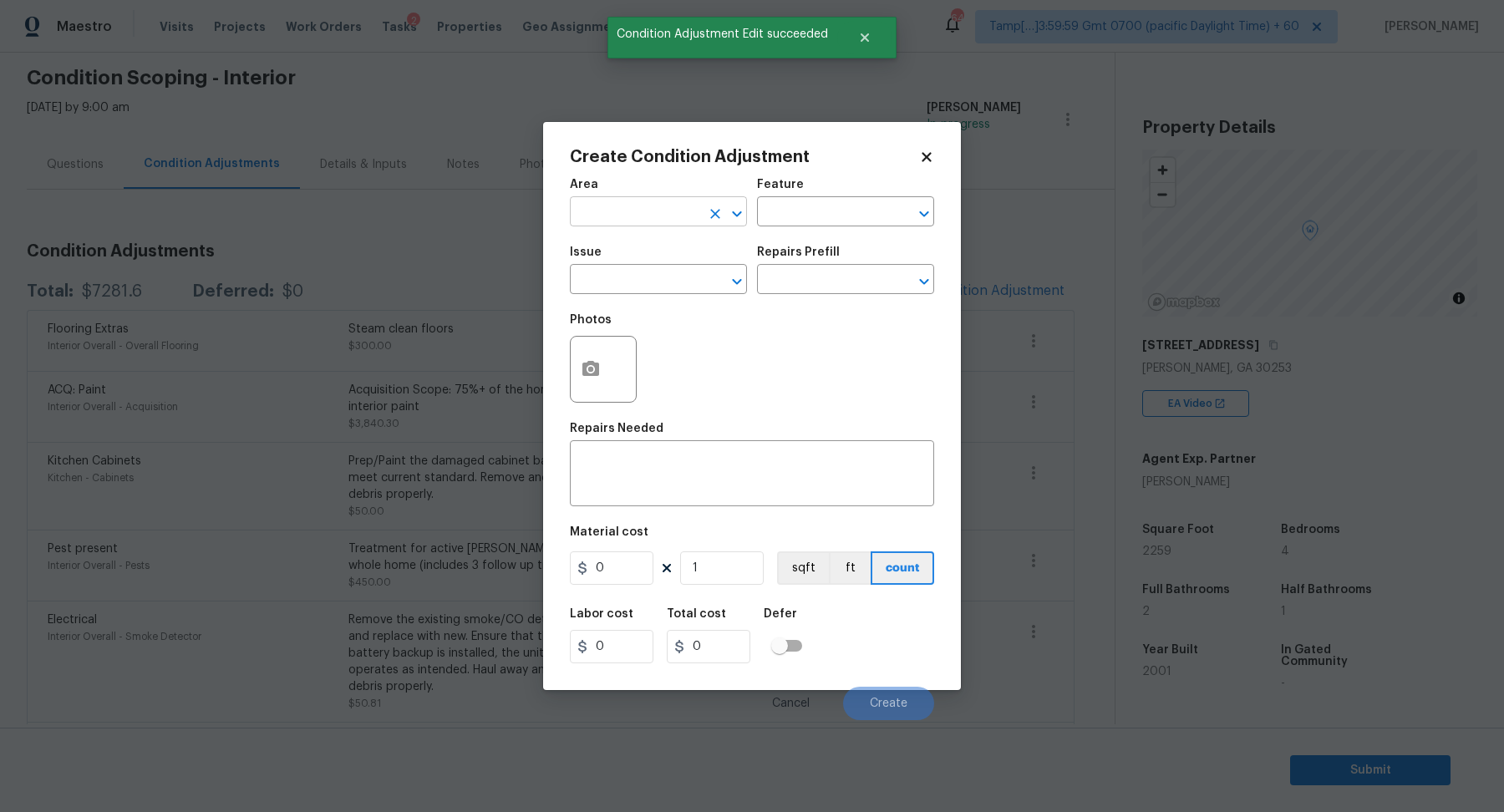
click at [632, 205] on input "text" at bounding box center [635, 213] width 130 height 26
click at [612, 276] on li "Interior Overall" at bounding box center [658, 278] width 177 height 28
type input "Interior Overall"
click at [612, 276] on input "text" at bounding box center [635, 281] width 130 height 26
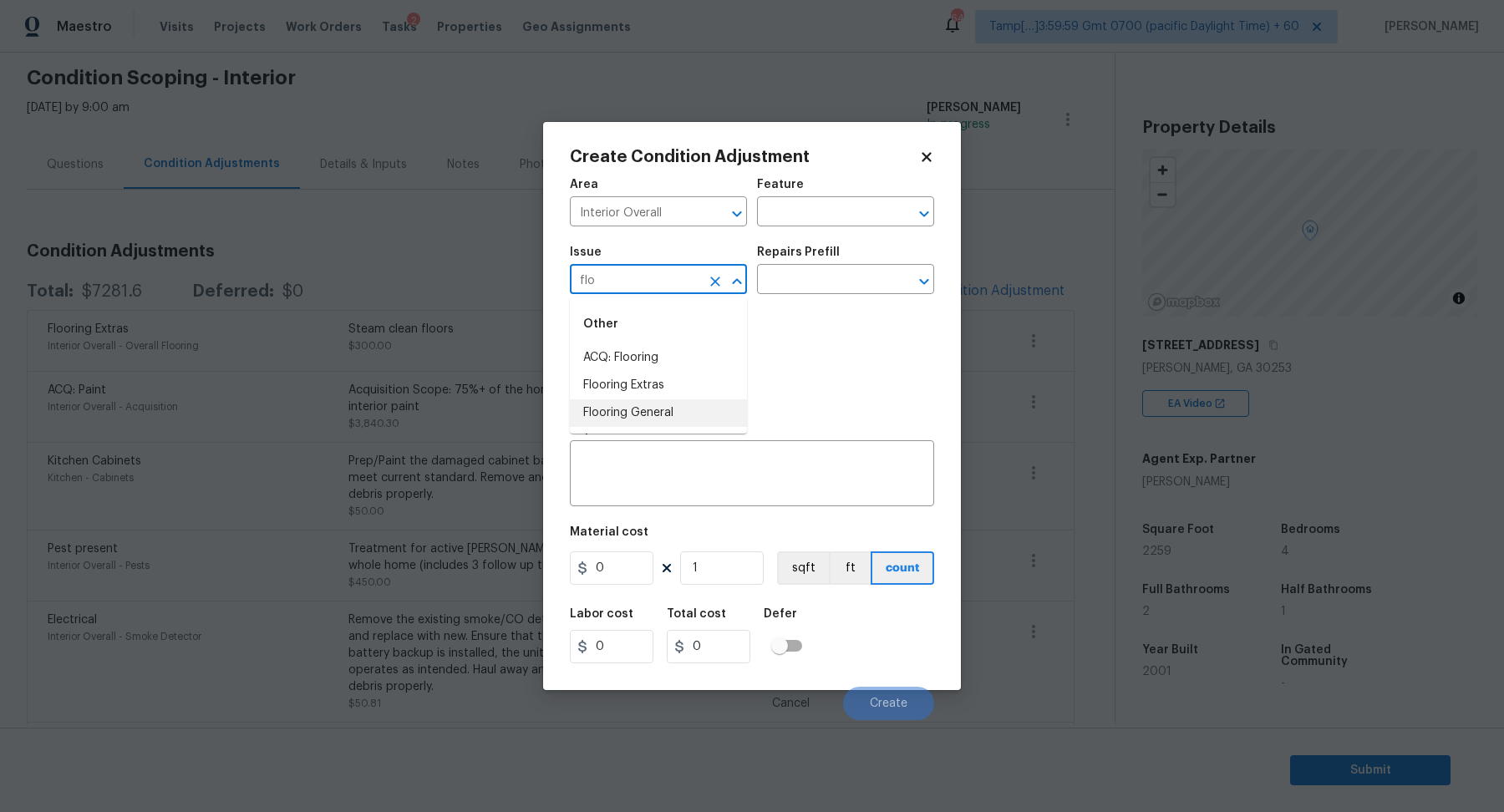
click at [664, 408] on li "Flooring General" at bounding box center [658, 413] width 177 height 28
type input "Flooring General"
click at [834, 281] on input "text" at bounding box center [821, 281] width 130 height 26
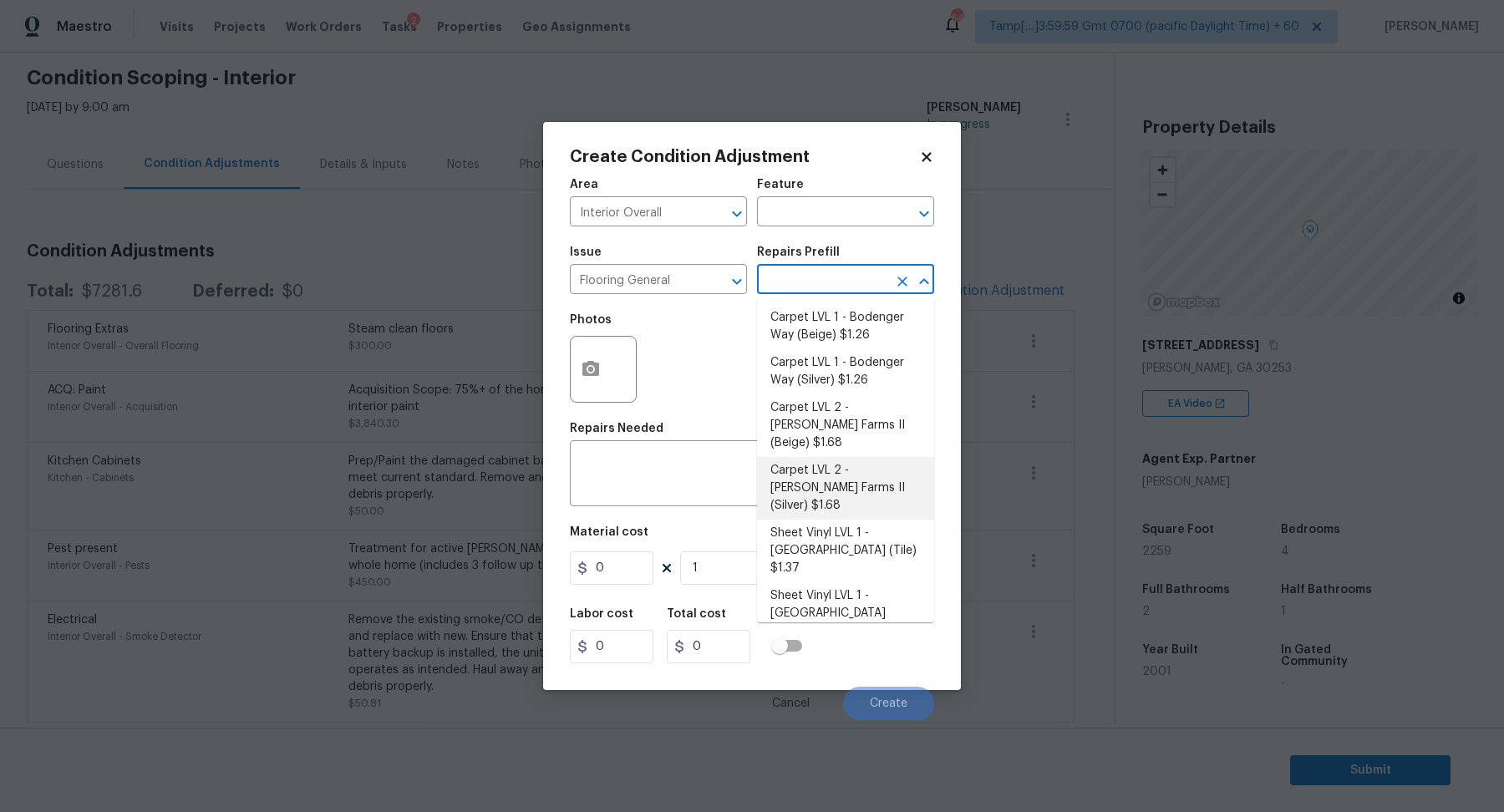
click at [851, 461] on li "Carpet LVL 2 - Abshire Farms II (Silver) $1.68" at bounding box center [845, 488] width 177 height 62
type input "Overall Flooring"
type textarea "Install new carpet (Abshire Farms II - 929 Thin Ice) at all previously carpeted…"
type input "1.68"
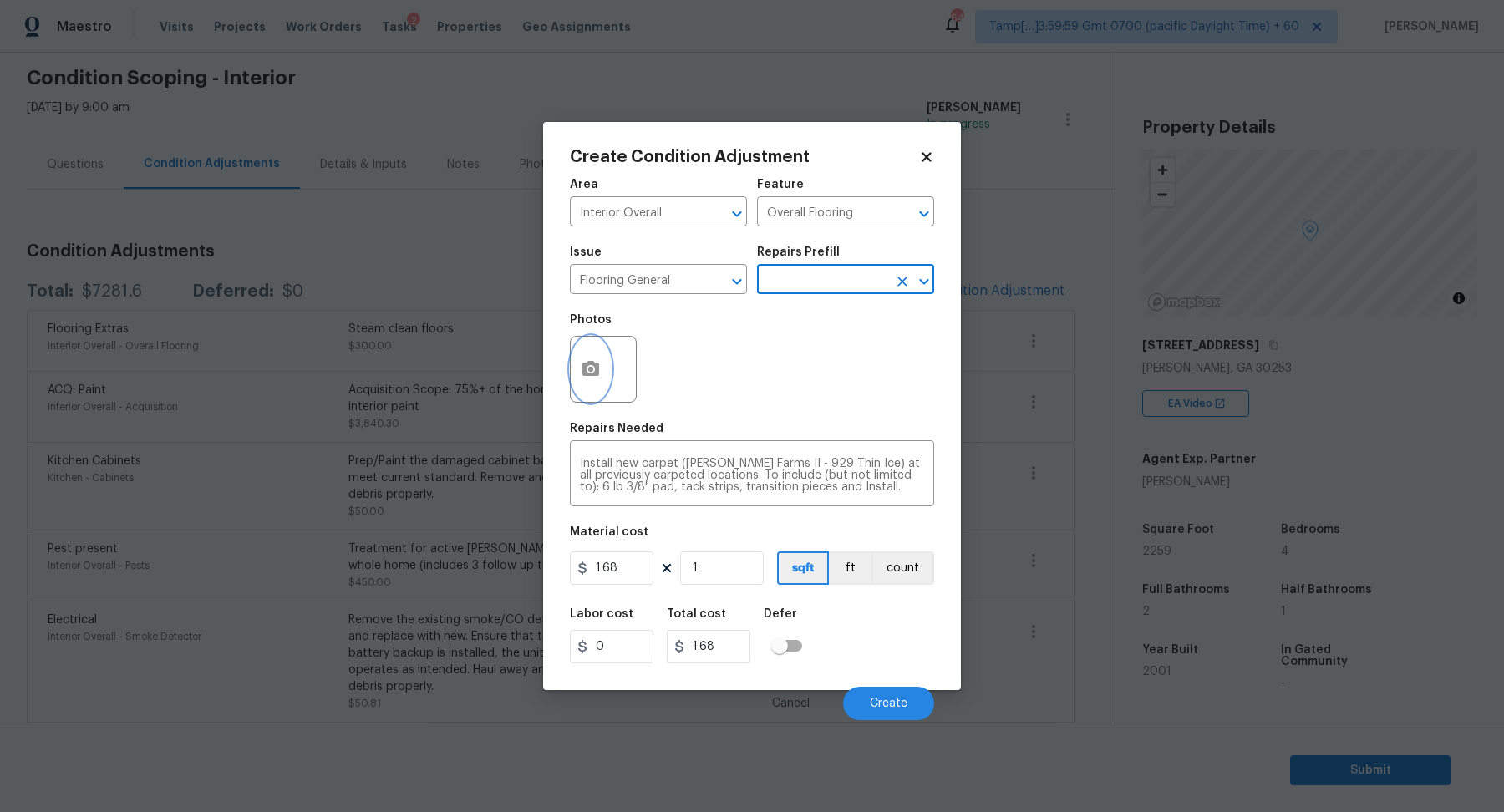
click at [582, 379] on icon "button" at bounding box center [591, 369] width 20 height 20
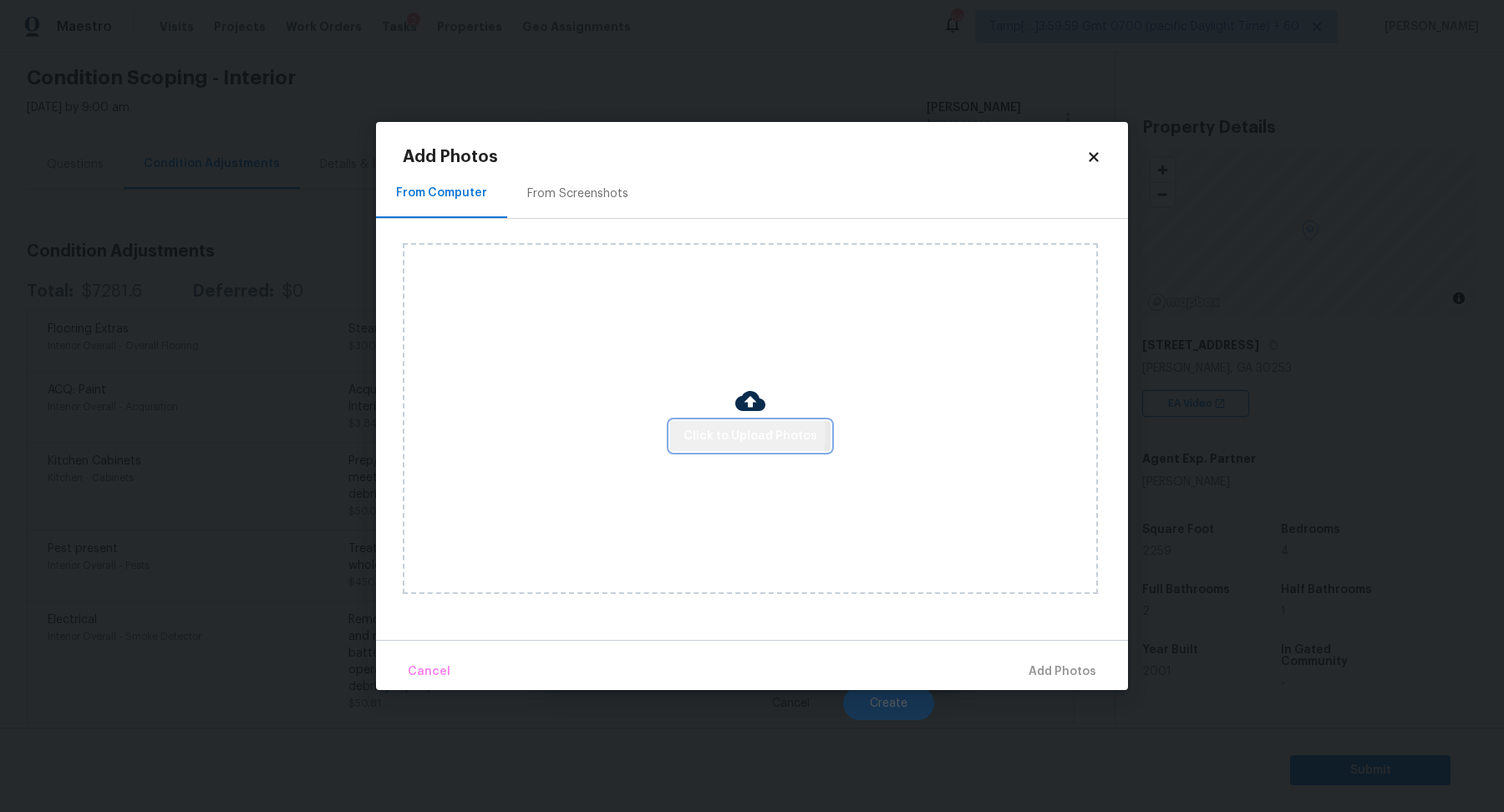
click at [694, 432] on span "Click to Upload Photos" at bounding box center [750, 436] width 134 height 21
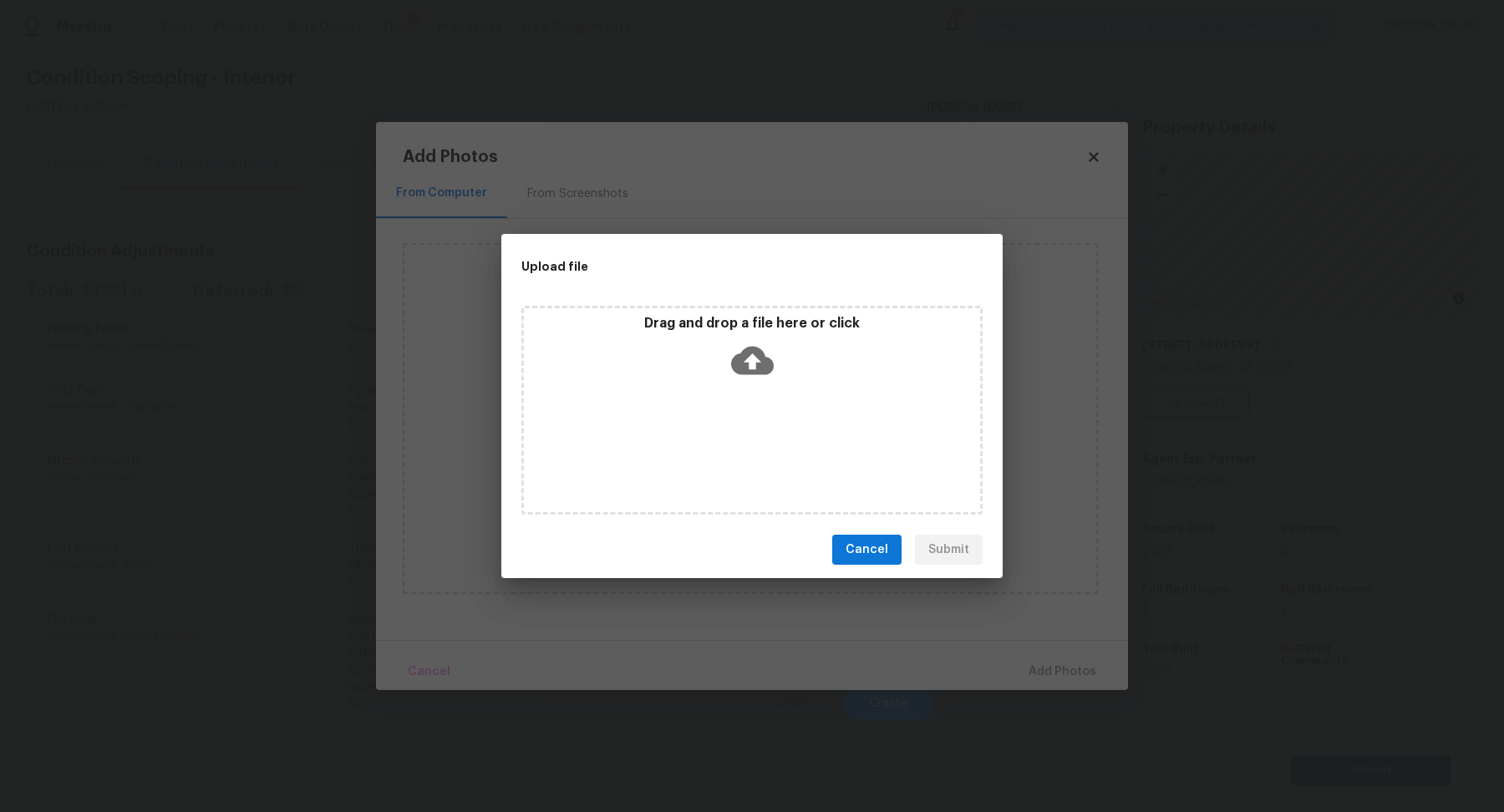
click at [777, 364] on div "Drag and drop a file here or click" at bounding box center [752, 351] width 456 height 71
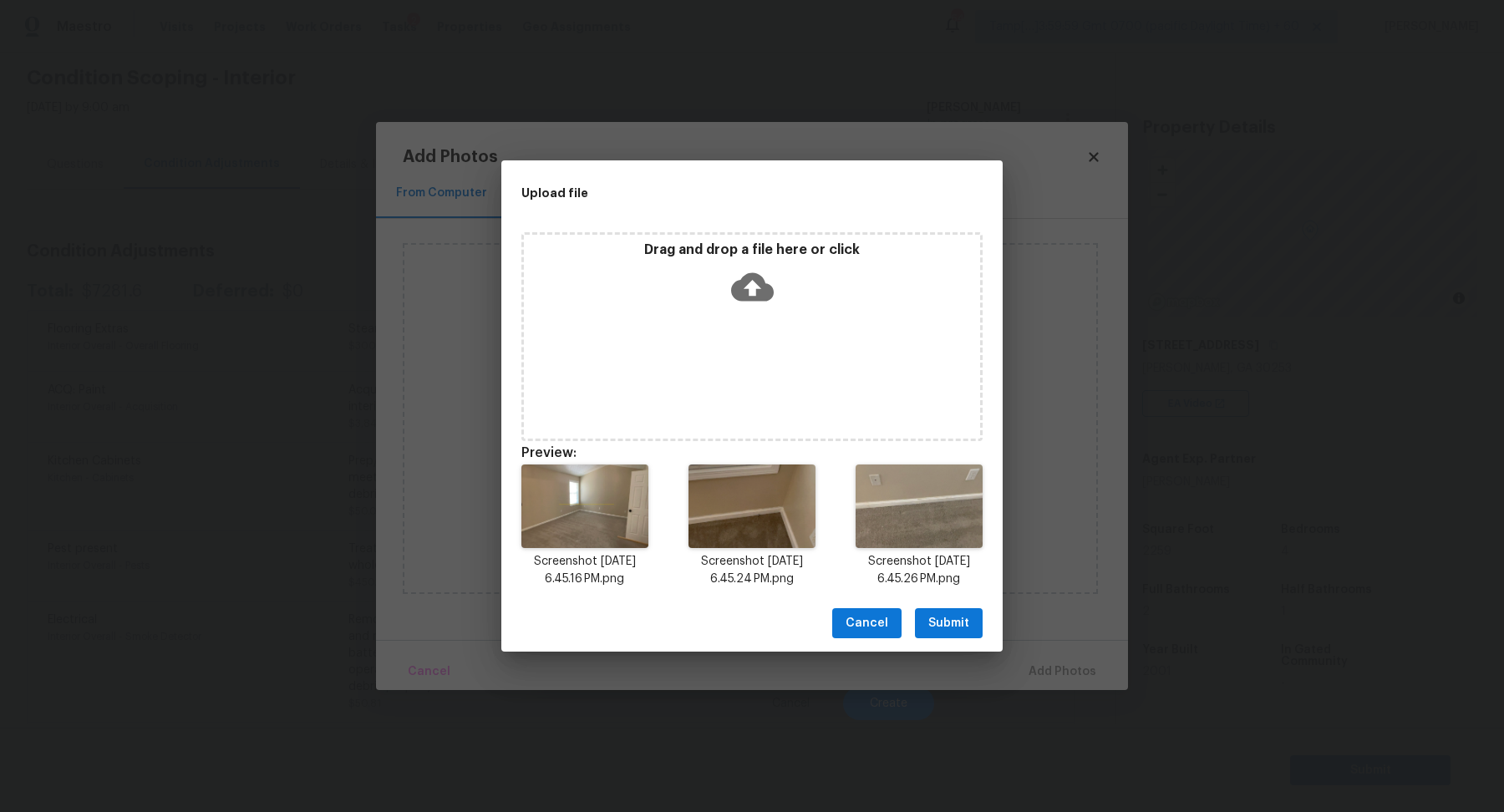
click at [948, 609] on button "Submit" at bounding box center [949, 623] width 67 height 31
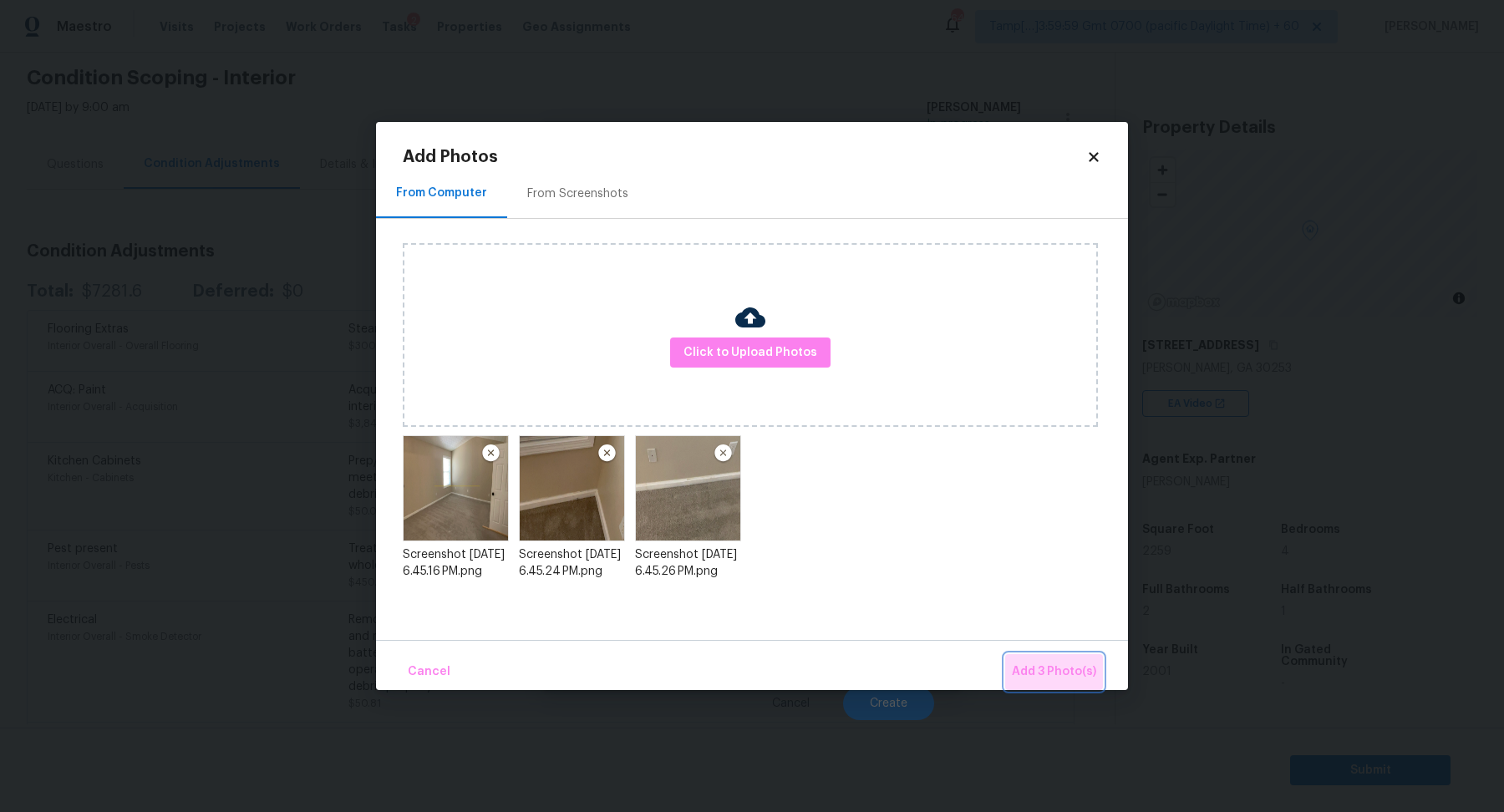
click at [1027, 657] on button "Add 3 Photo(s)" at bounding box center [1054, 672] width 98 height 36
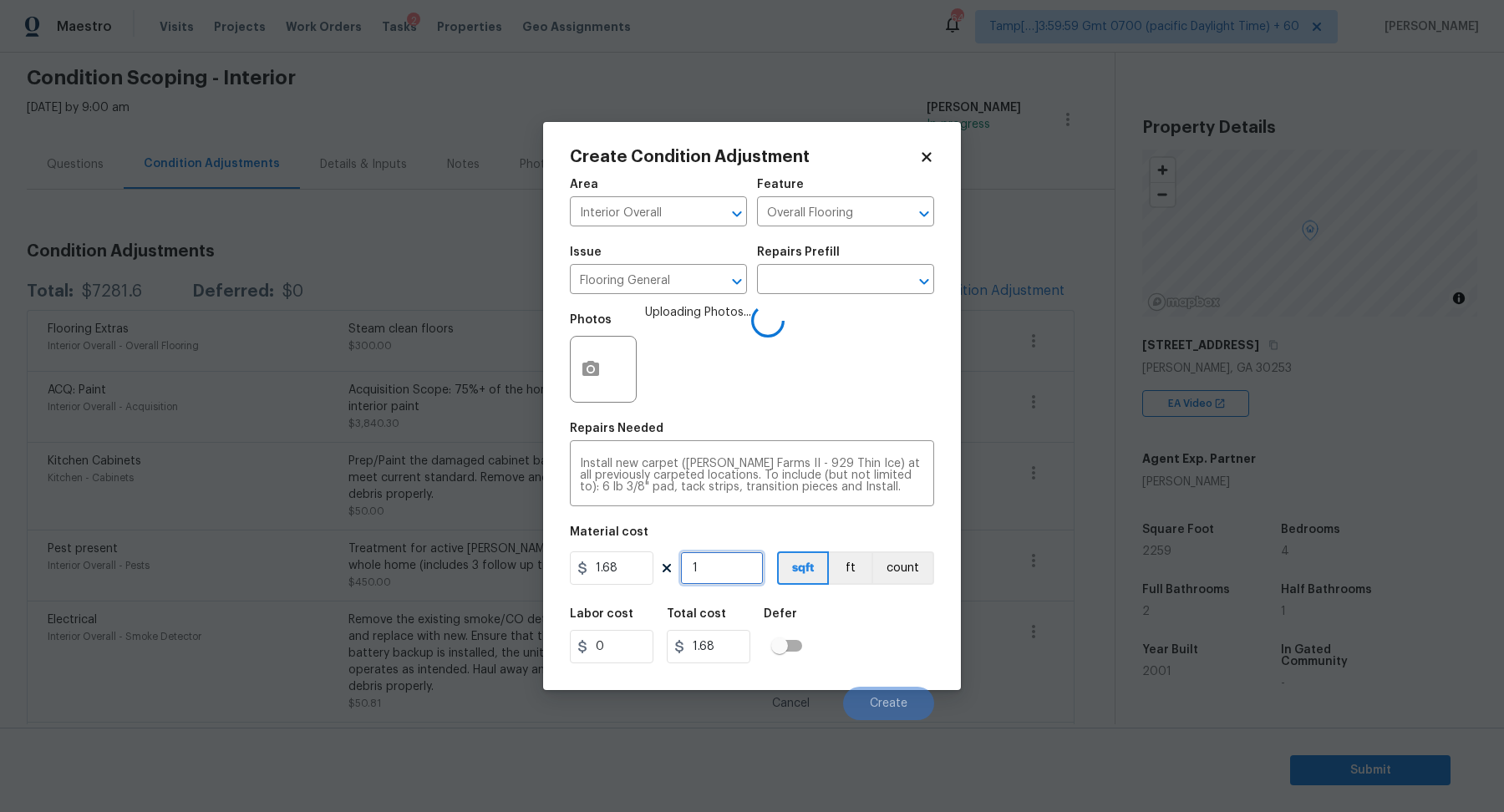
click at [724, 570] on input "1" at bounding box center [722, 568] width 83 height 34
type input "3"
type input "5.04"
type input "30"
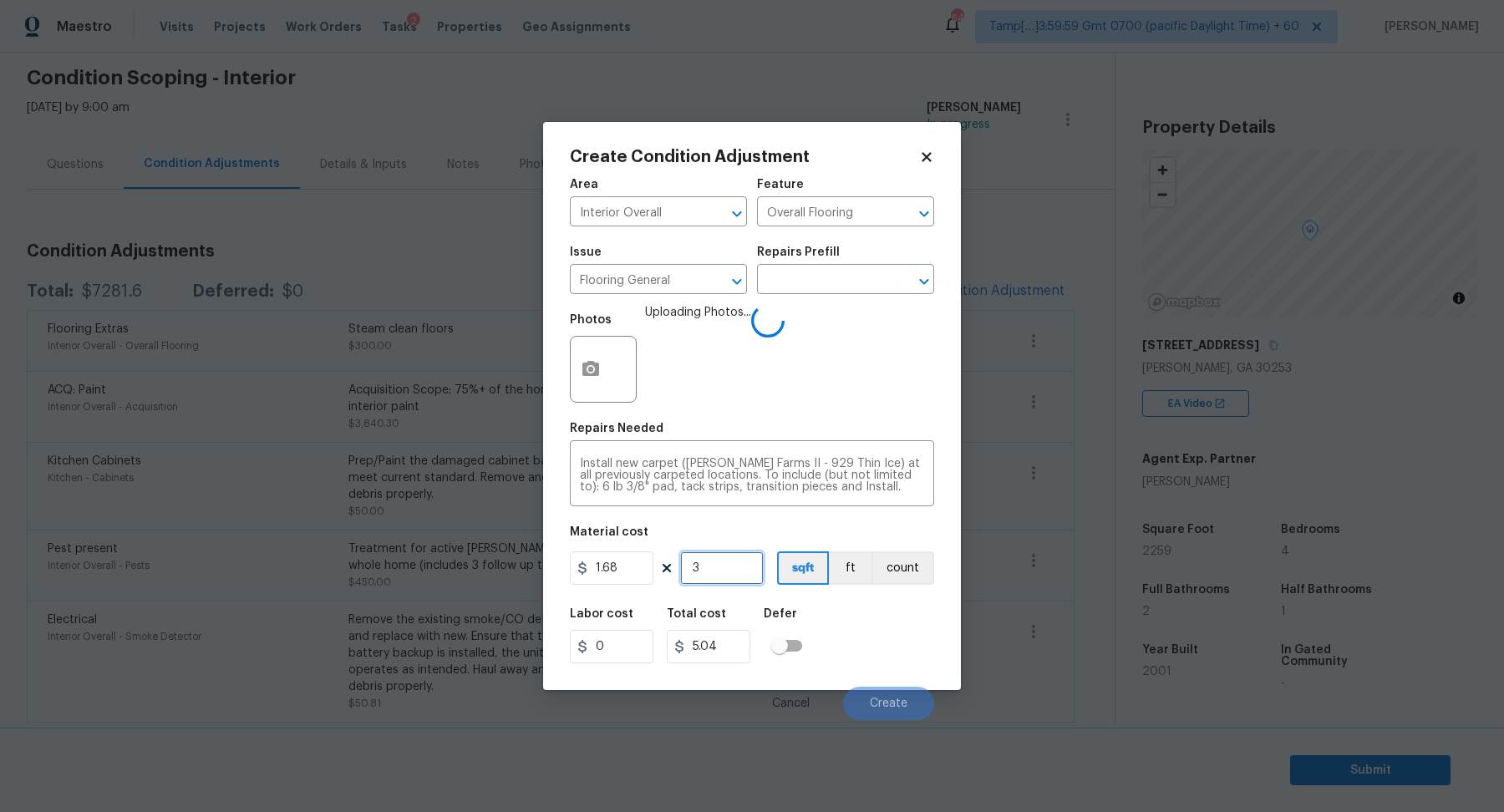
type input "50.4"
type input "300"
type input "504"
click at [721, 554] on input "300" at bounding box center [722, 568] width 83 height 34
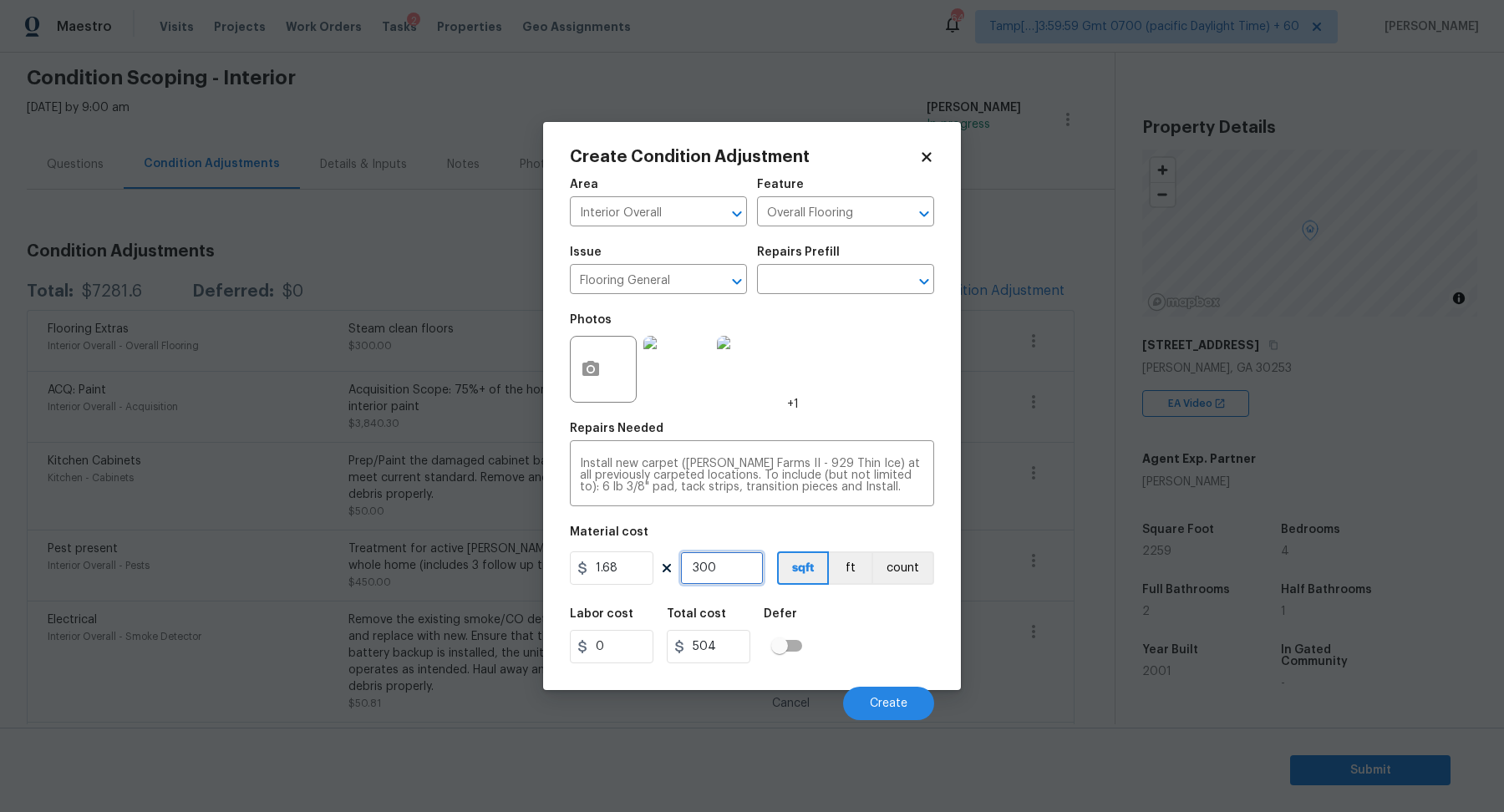
type input "1"
type input "1.68"
type input "1"
click at [637, 568] on input "1.68" at bounding box center [612, 568] width 83 height 34
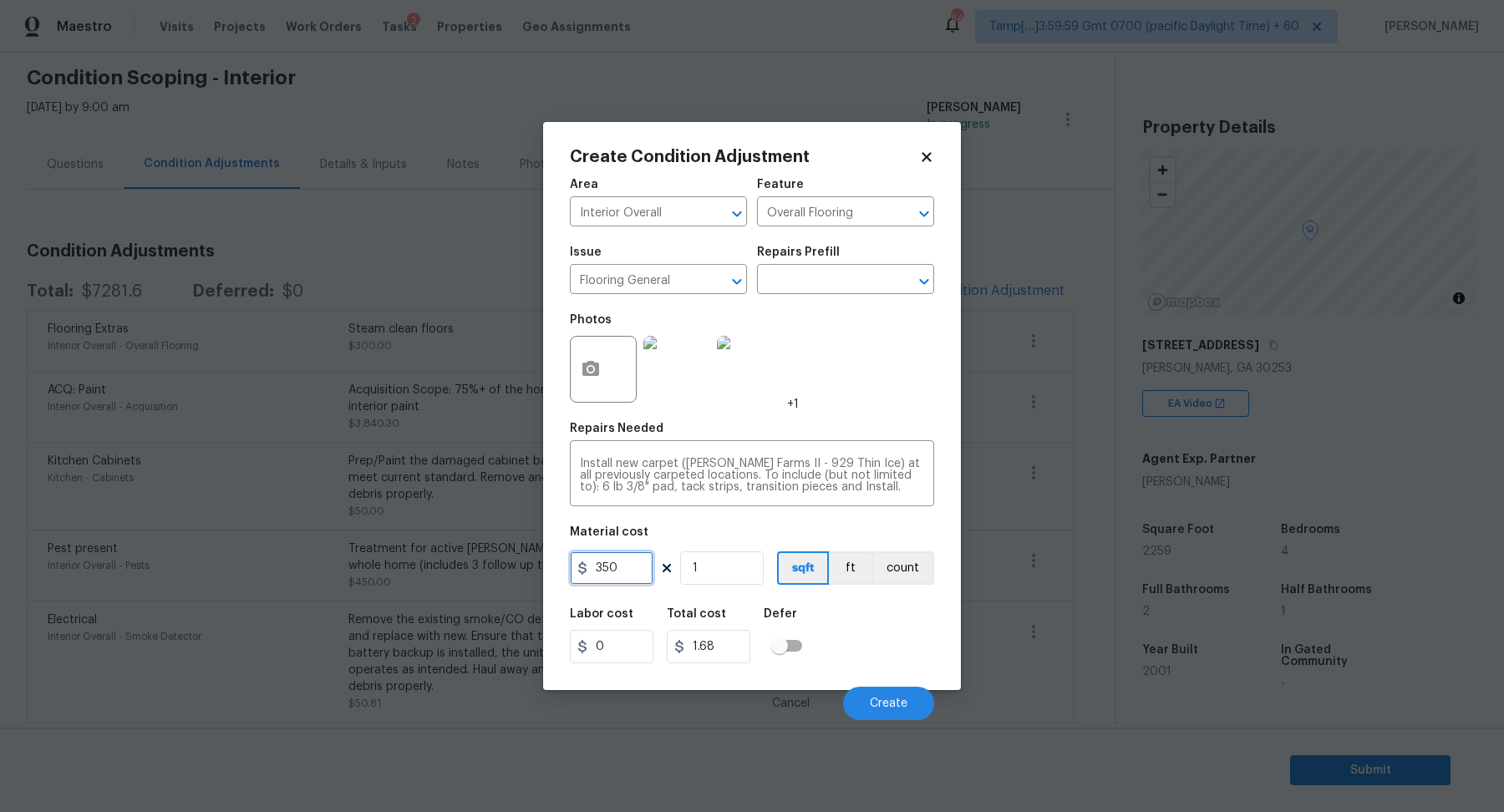
type input "350"
click at [807, 646] on input "checkbox" at bounding box center [779, 645] width 95 height 32
click at [807, 646] on input "checkbox" at bounding box center [796, 645] width 95 height 32
checkbox input "false"
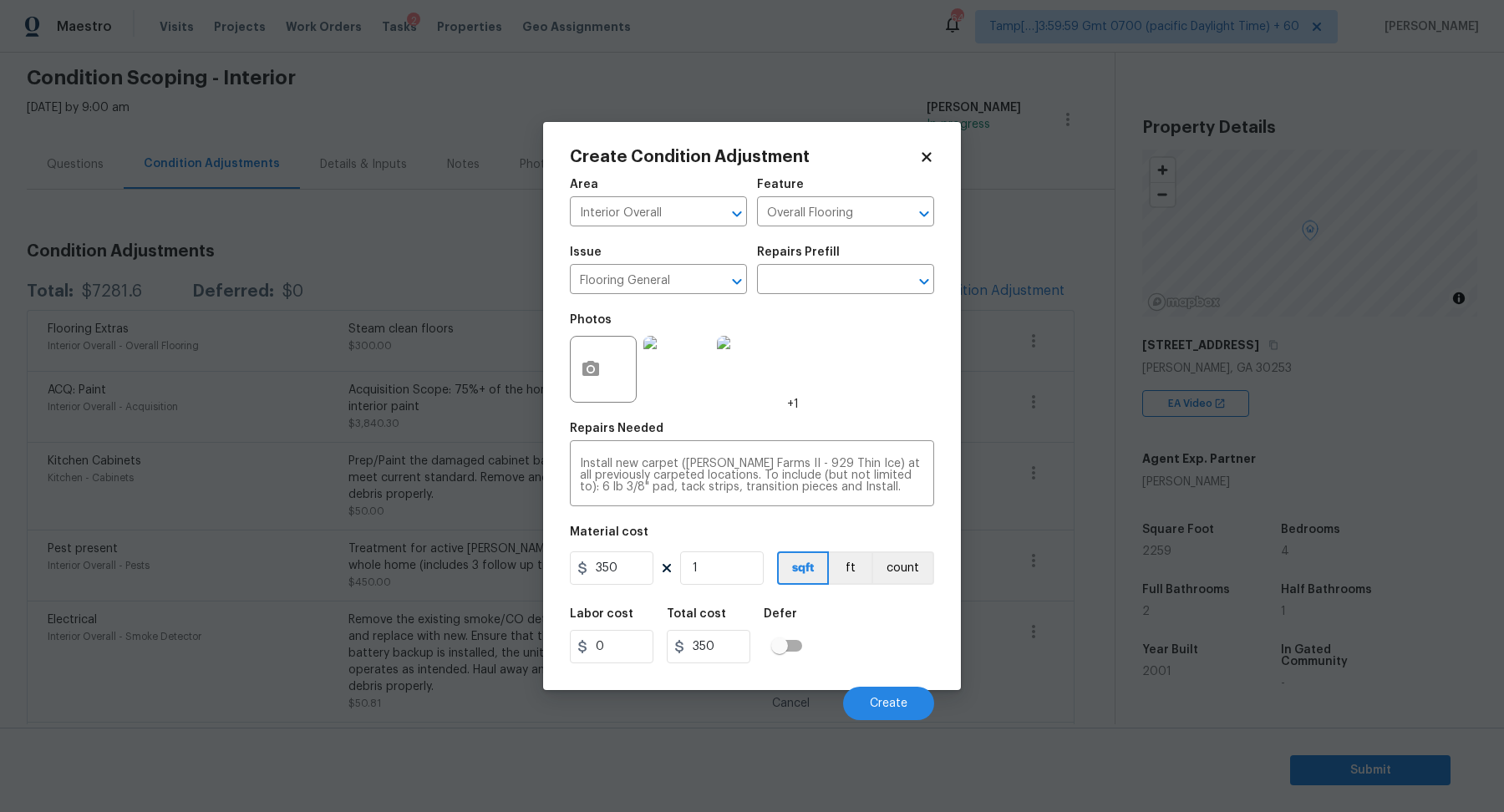
click at [858, 645] on div "Labor cost 0 Total cost 350 Defer" at bounding box center [752, 636] width 364 height 75
click at [870, 695] on button "Create" at bounding box center [888, 704] width 91 height 34
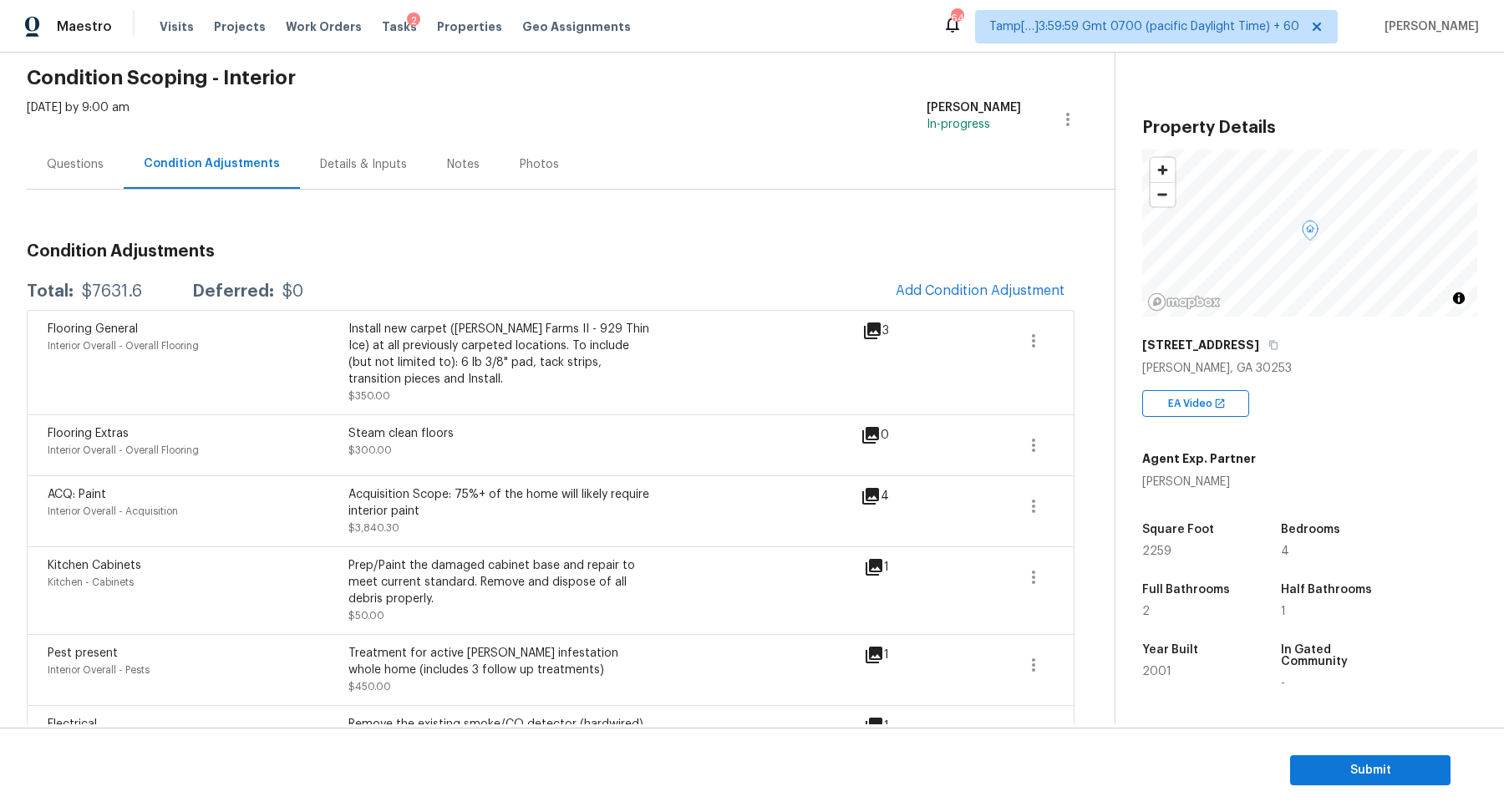
click at [1006, 507] on span at bounding box center [974, 511] width 64 height 51
click at [1024, 507] on icon "button" at bounding box center [1033, 507] width 20 height 20
click at [1084, 502] on div "Edit" at bounding box center [1128, 502] width 130 height 17
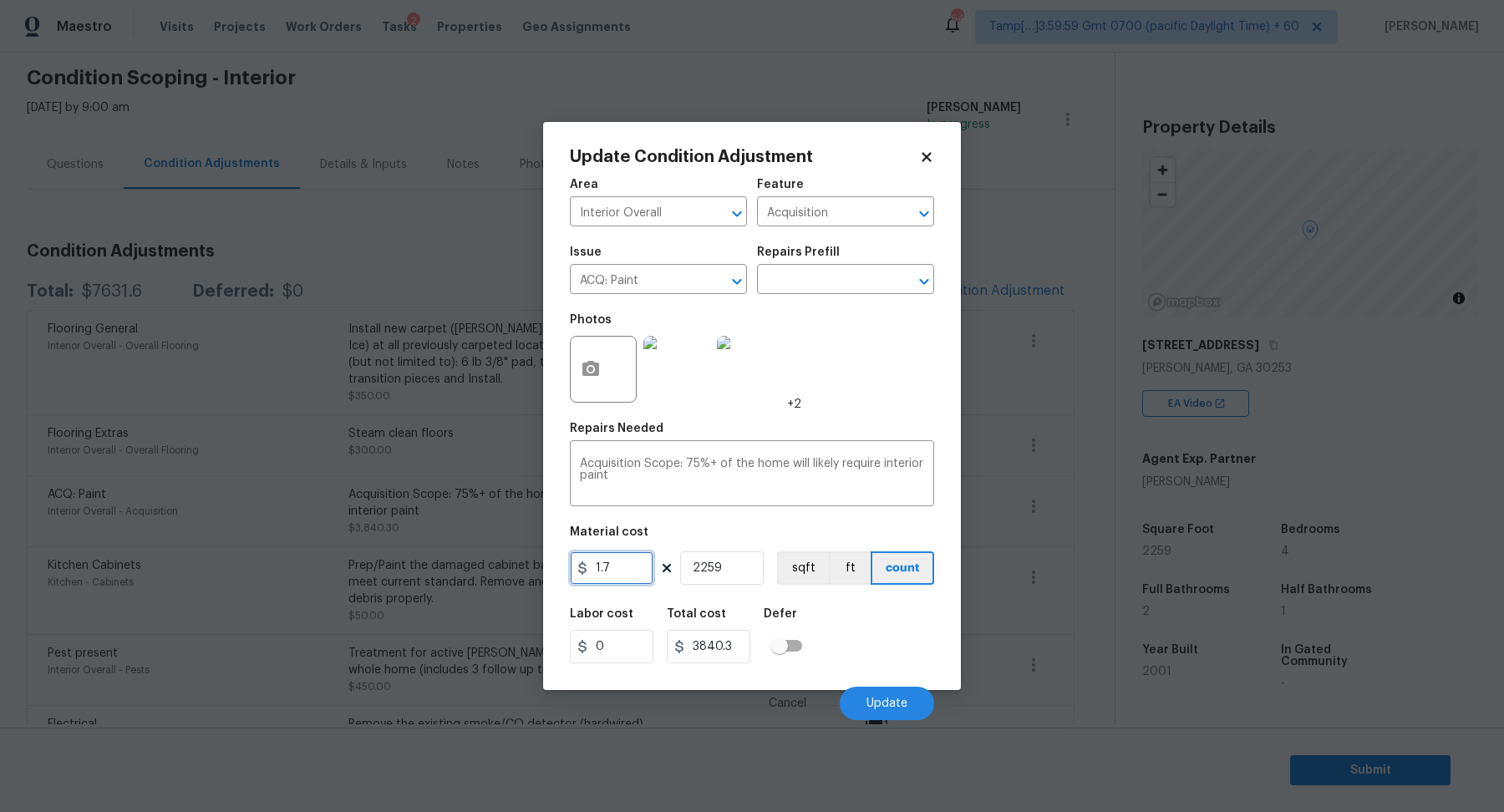
click at [633, 570] on input "1.7" at bounding box center [612, 568] width 83 height 34
type input "2.2"
type input "4969.8"
click at [895, 627] on div "Labor cost 0 Total cost 4969.8 Defer" at bounding box center [752, 636] width 364 height 75
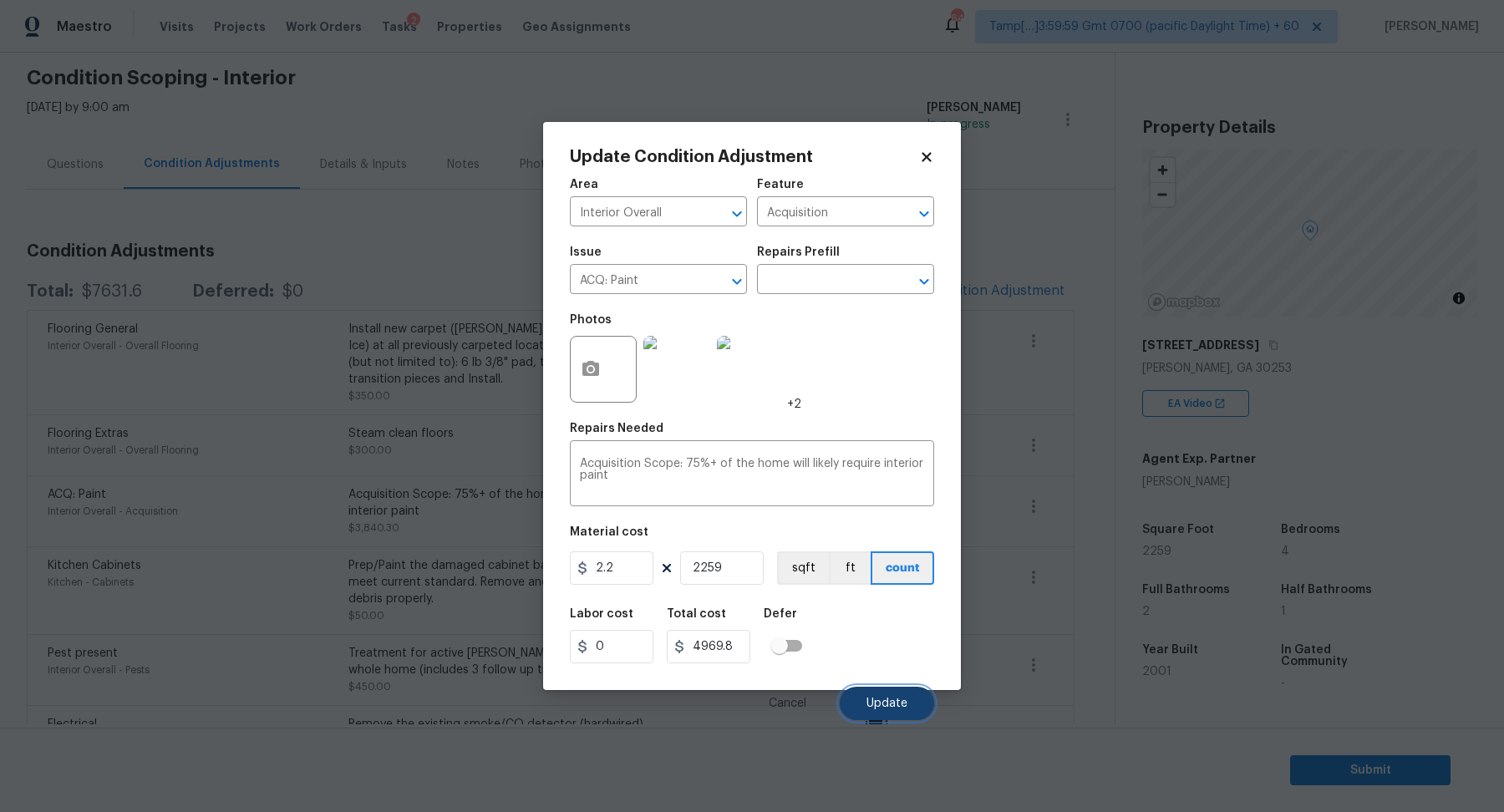
click at [893, 704] on span "Update" at bounding box center [886, 704] width 41 height 13
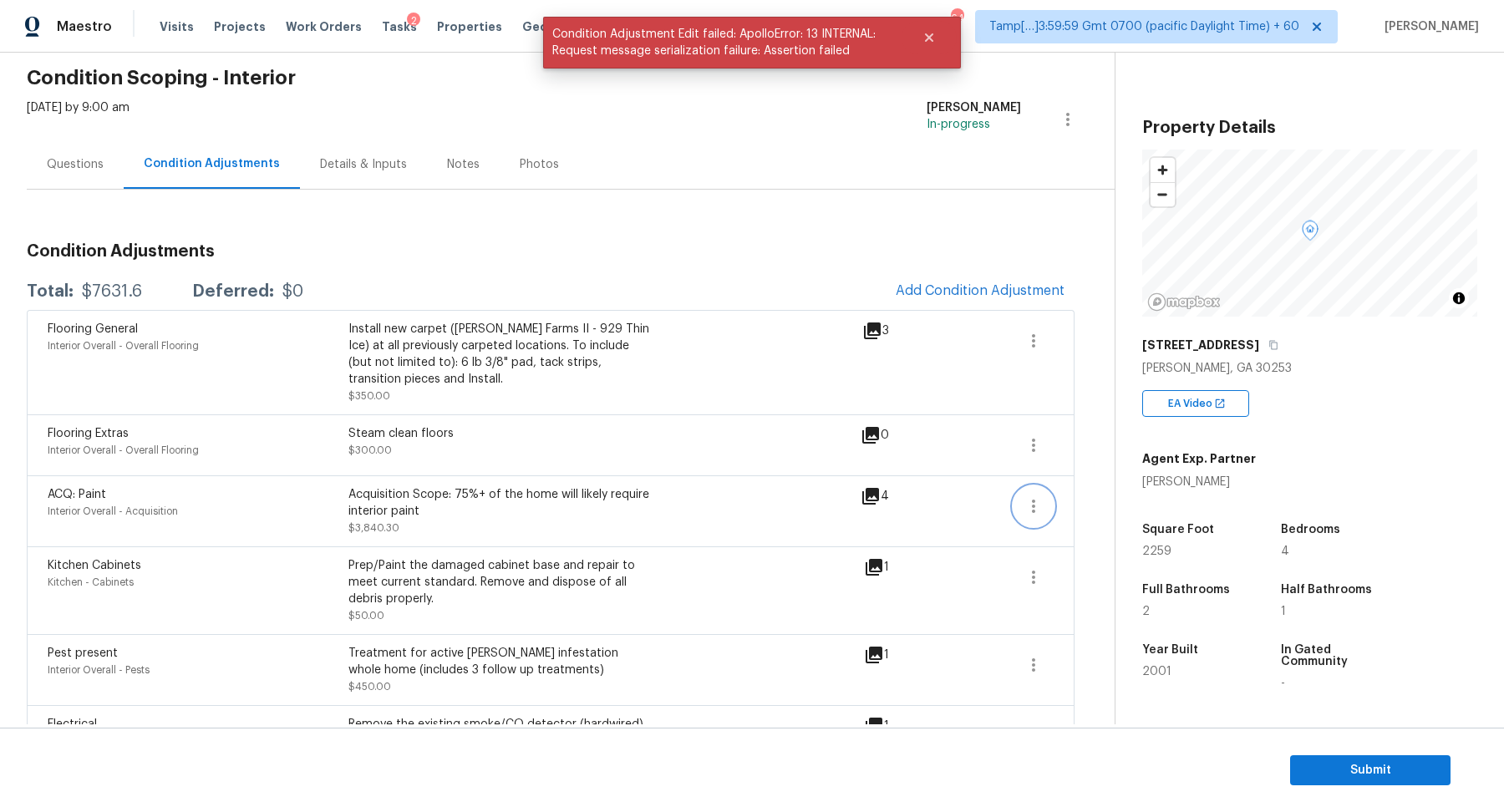
click at [1027, 507] on icon "button" at bounding box center [1033, 507] width 20 height 20
click at [1054, 503] on ul "Edit" at bounding box center [1129, 503] width 151 height 34
click at [1075, 502] on div "Edit" at bounding box center [1128, 502] width 130 height 17
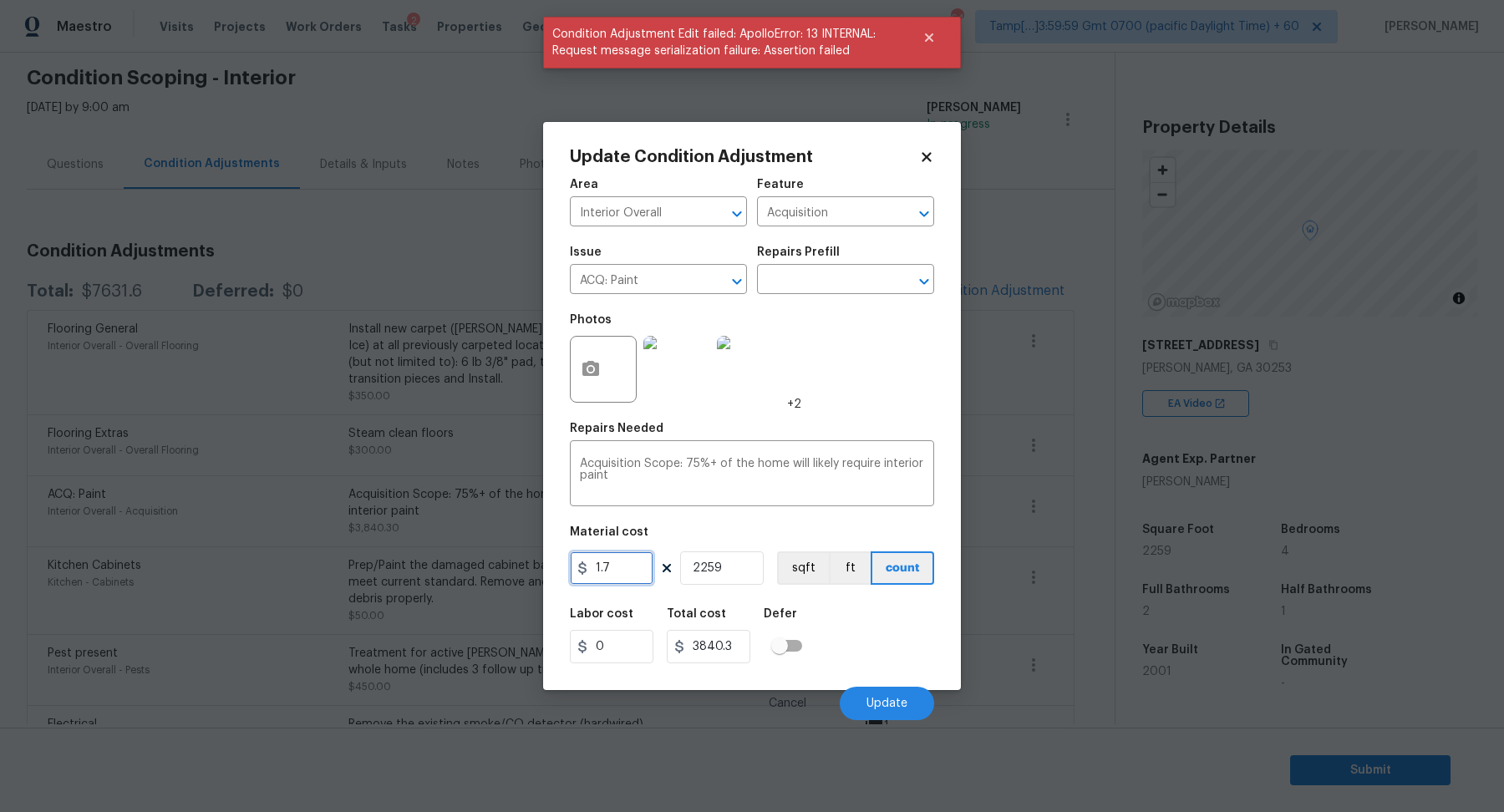
click at [644, 578] on input "1.7" at bounding box center [612, 568] width 83 height 34
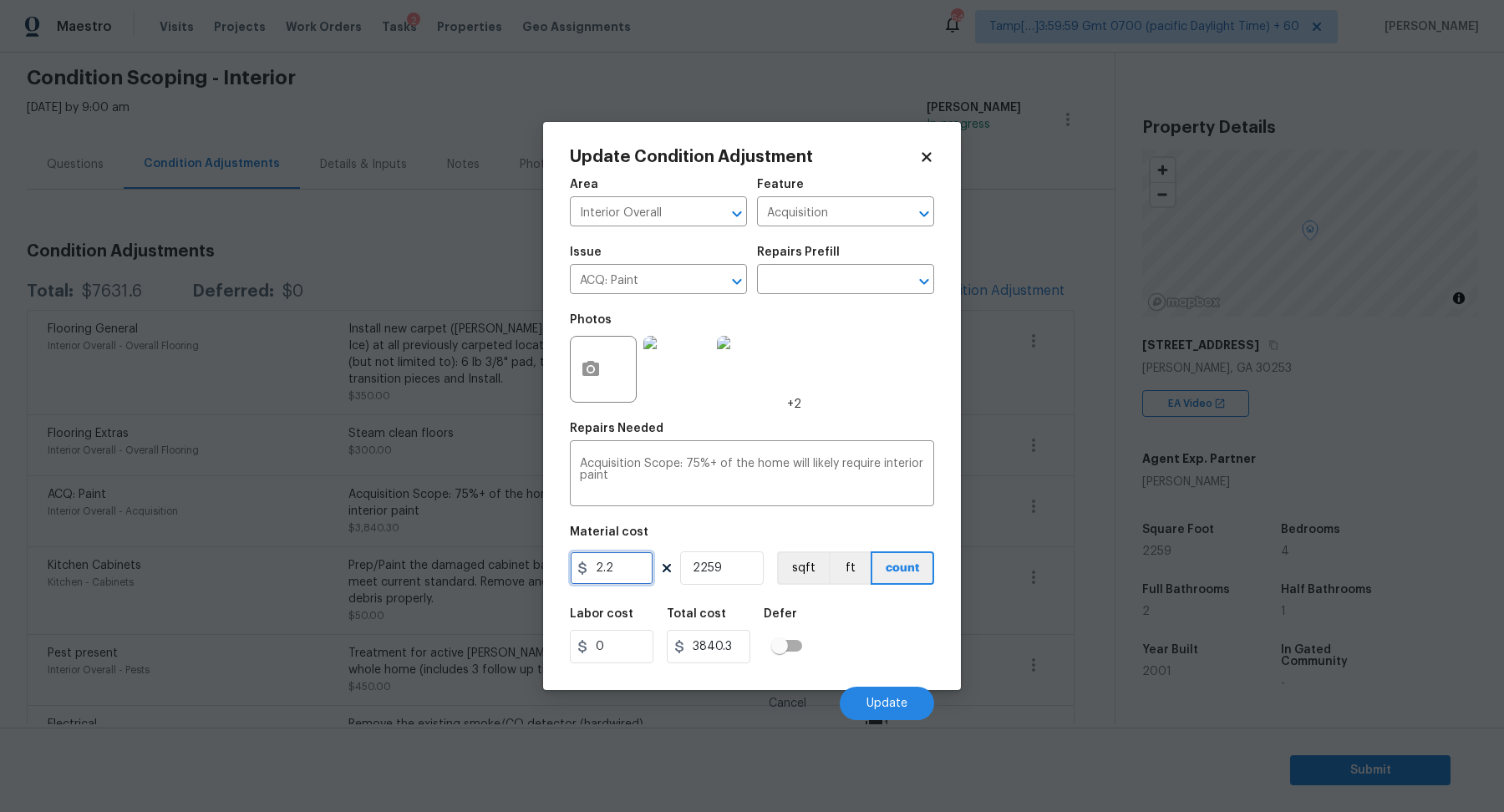
type input "2.2"
click at [714, 562] on input "2259" at bounding box center [722, 568] width 83 height 34
type input "4969.8"
click at [747, 572] on input "2259" at bounding box center [722, 568] width 83 height 34
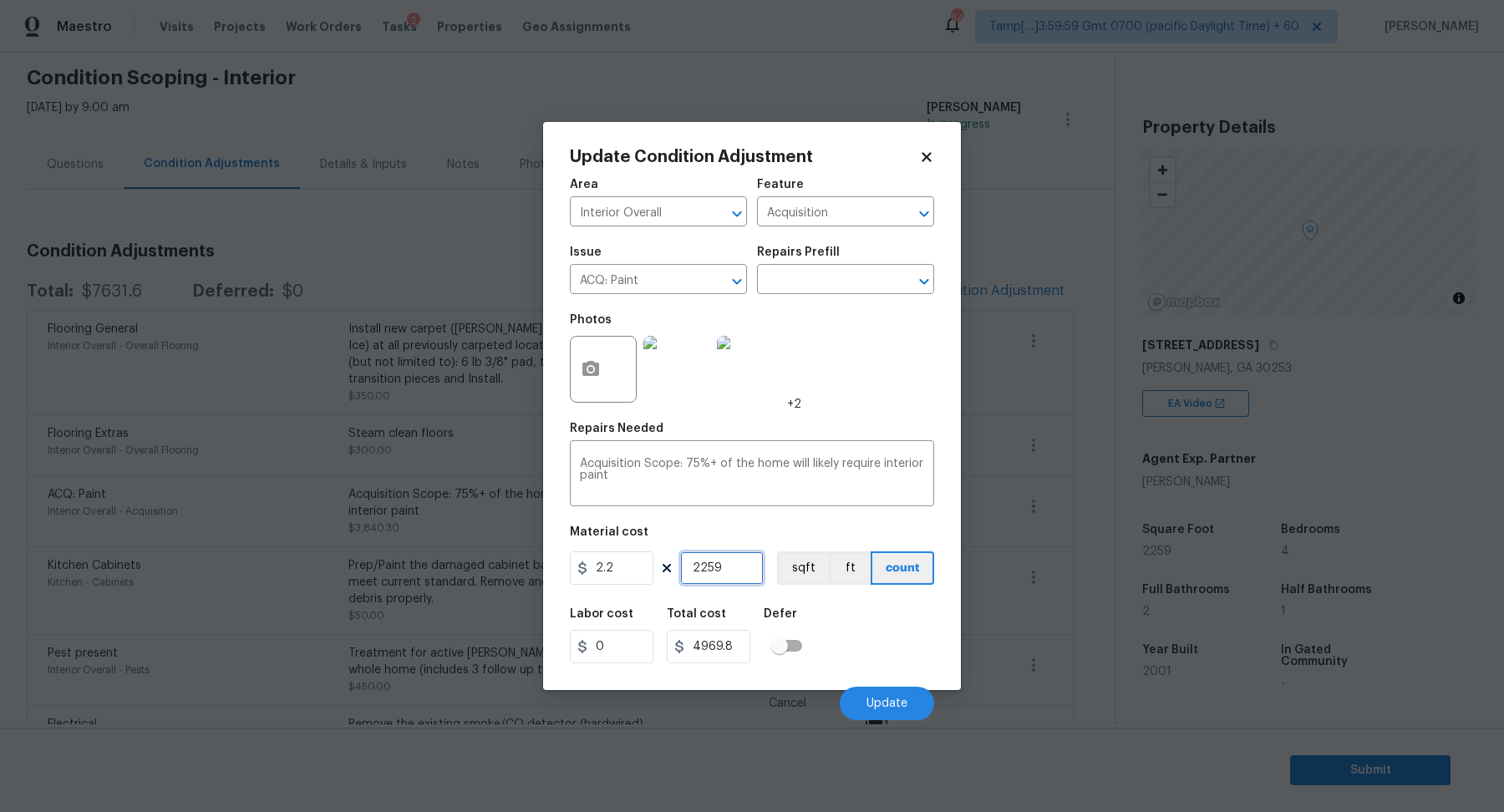
click at [747, 572] on input "2259" at bounding box center [722, 568] width 83 height 34
type input "4"
type input "8.8"
type input "49"
type input "107.80000000000001"
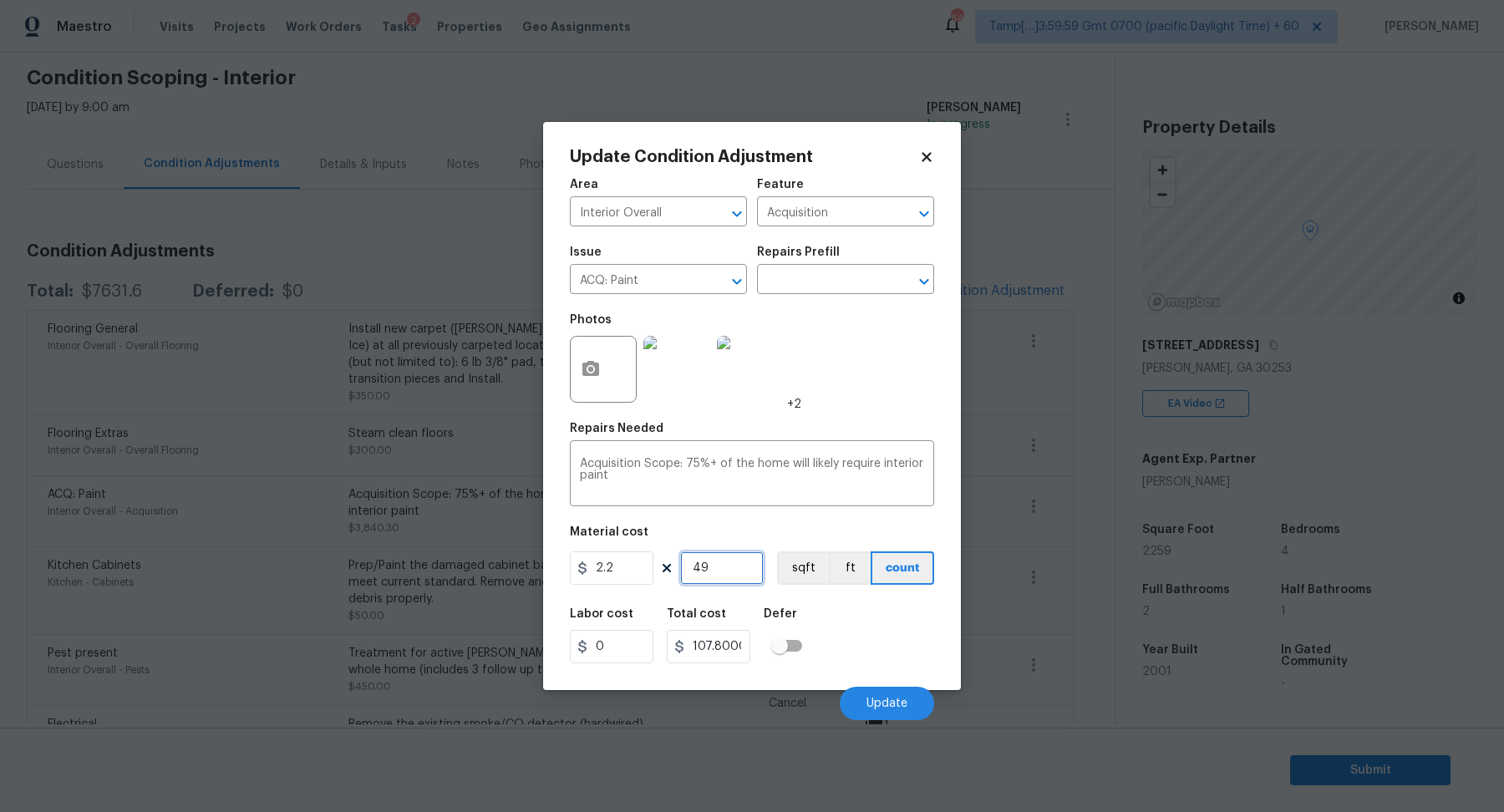
type input "497"
type input "1093.4"
type input "4970"
type input "10934.000000000002"
type input "4970"
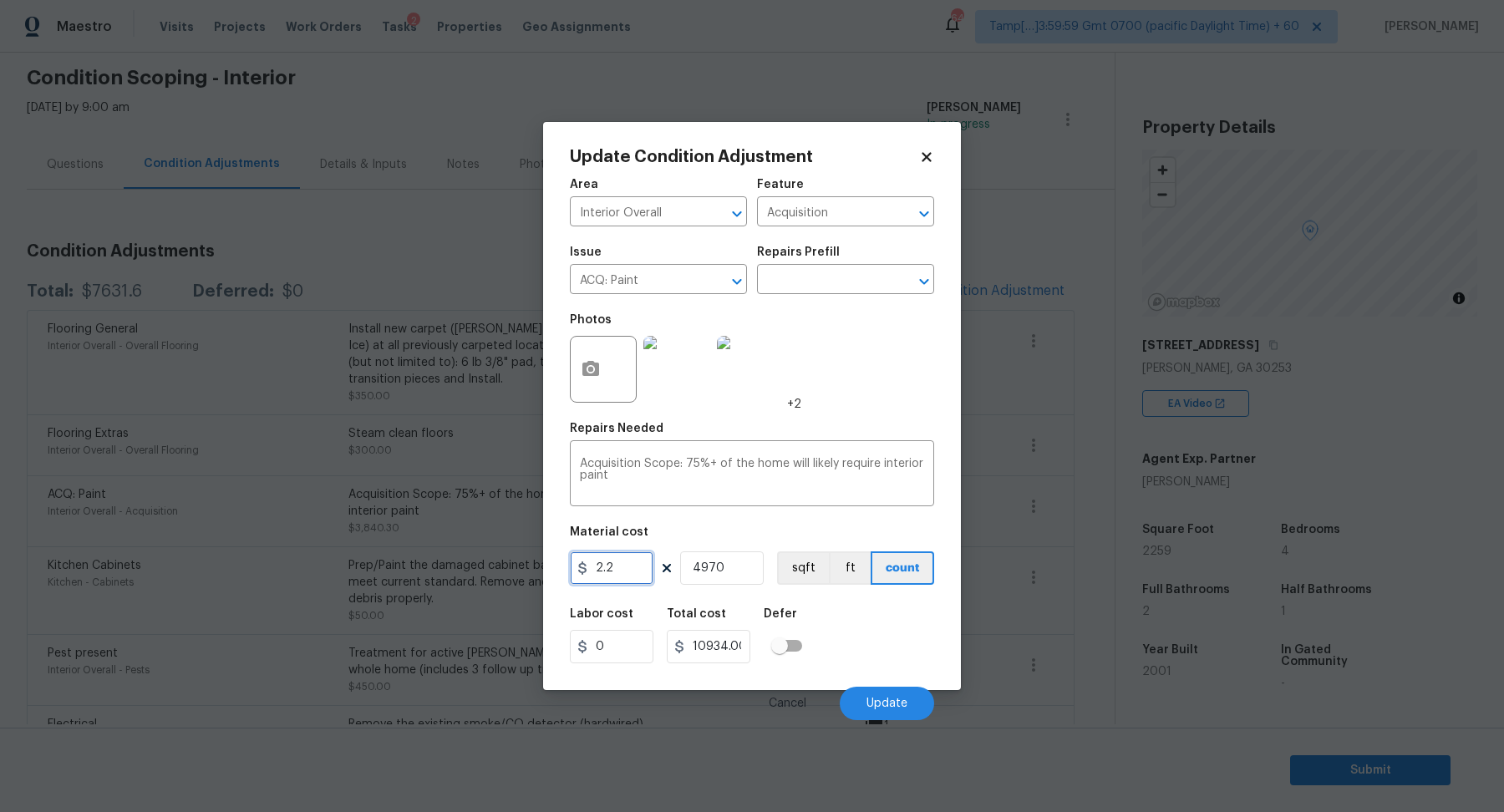
click at [632, 578] on input "2.2" at bounding box center [612, 568] width 83 height 34
type input "1"
type input "4970"
click at [871, 614] on div "Labor cost 0 Total cost 4970 Defer" at bounding box center [752, 636] width 364 height 75
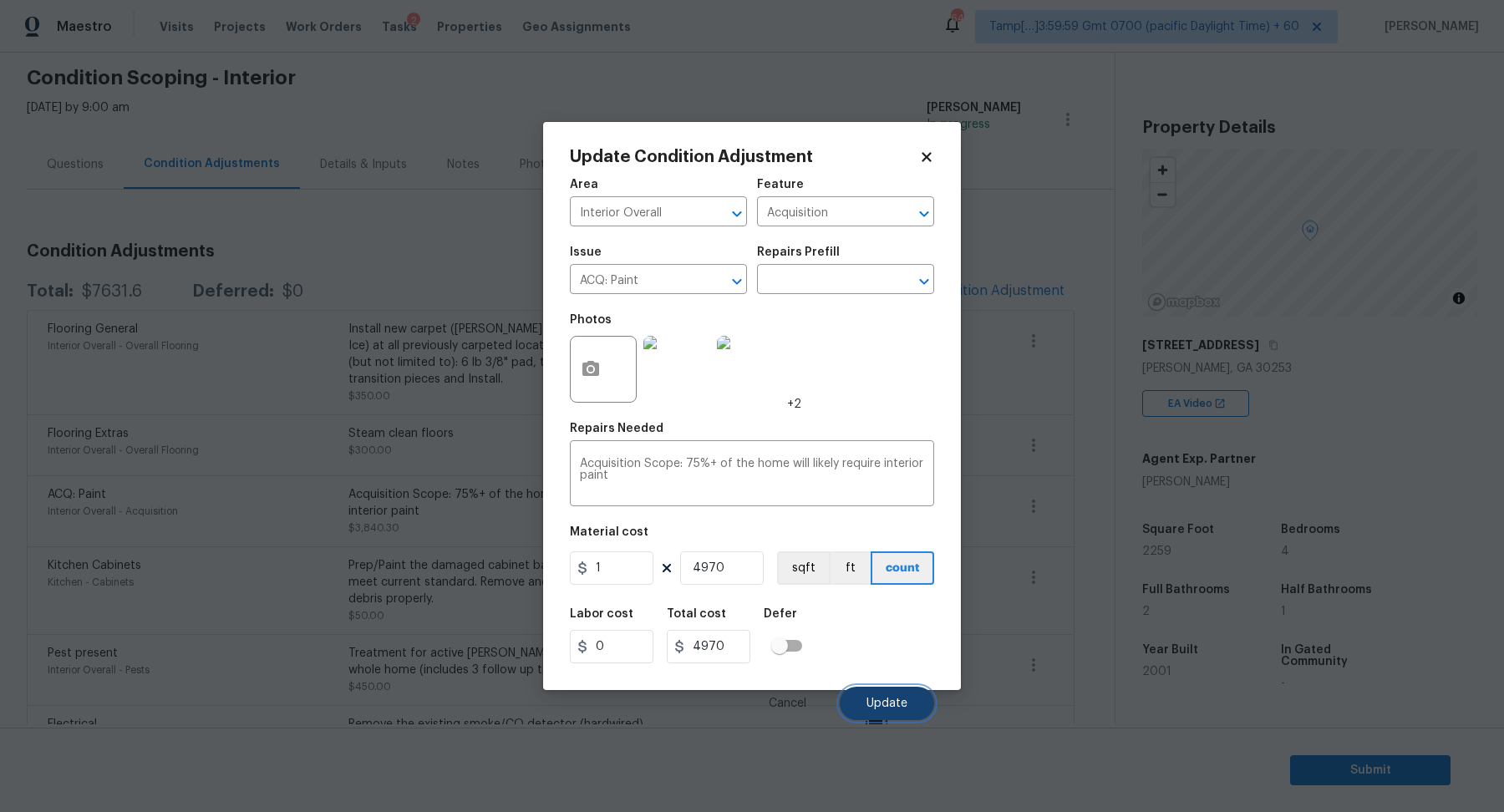
click at [881, 714] on button "Update" at bounding box center [886, 704] width 94 height 34
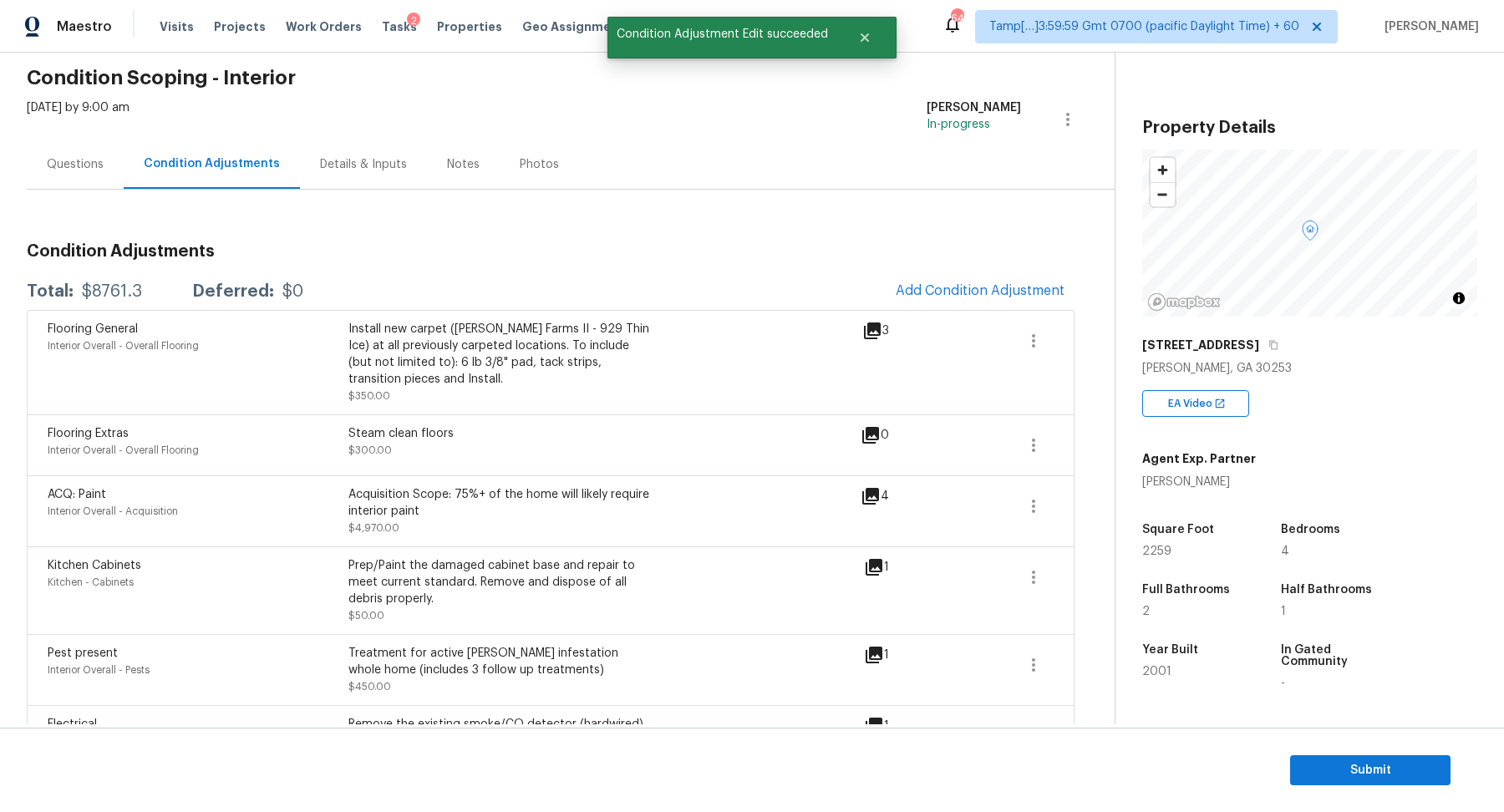
click at [112, 300] on div "Total: $8761.3 Deferred: $0 Add Condition Adjustment" at bounding box center [550, 291] width 1048 height 37
click at [126, 292] on div "$8761.3" at bounding box center [112, 291] width 60 height 17
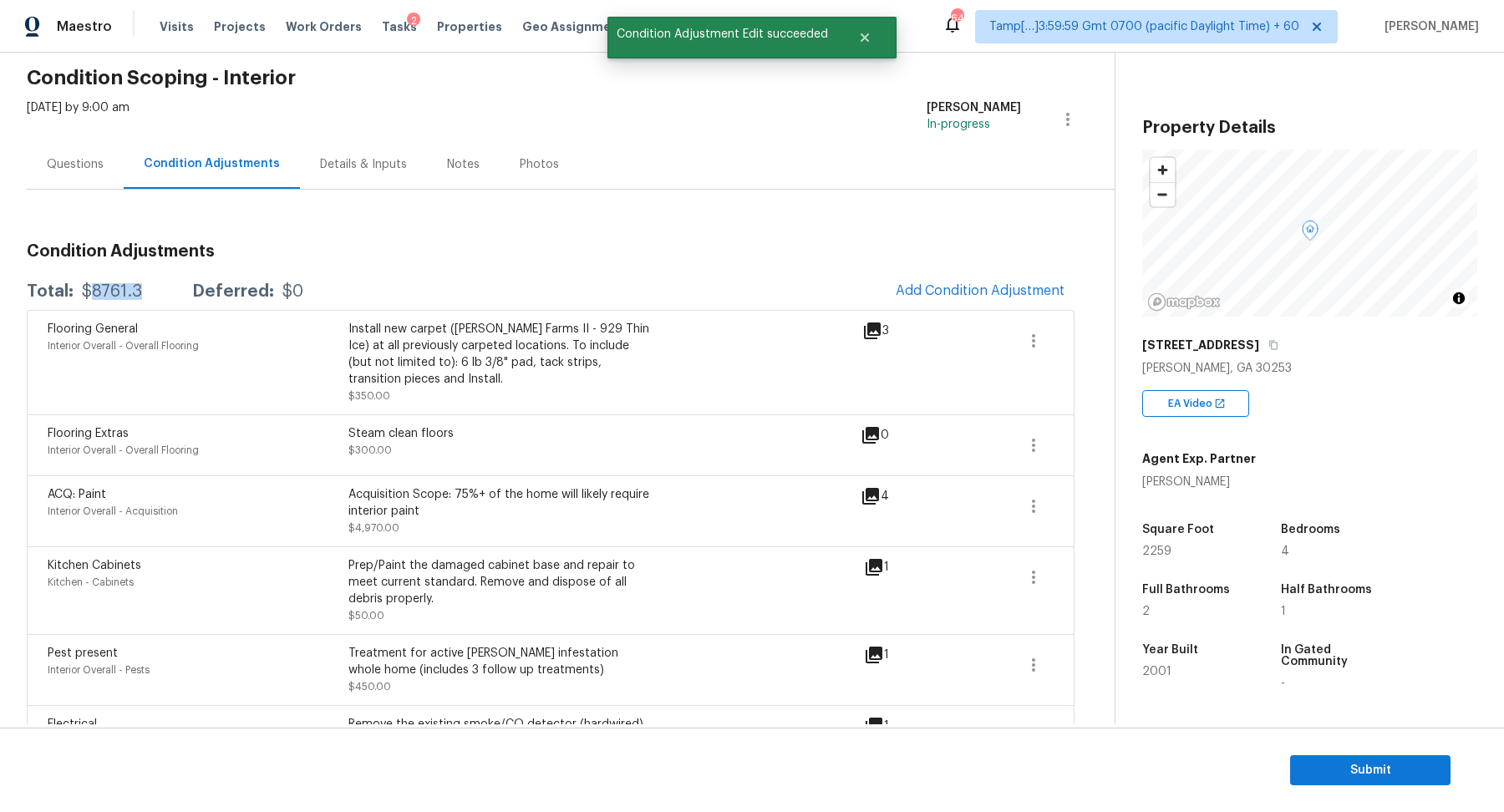
click at [126, 292] on div "$8761.3" at bounding box center [112, 291] width 60 height 17
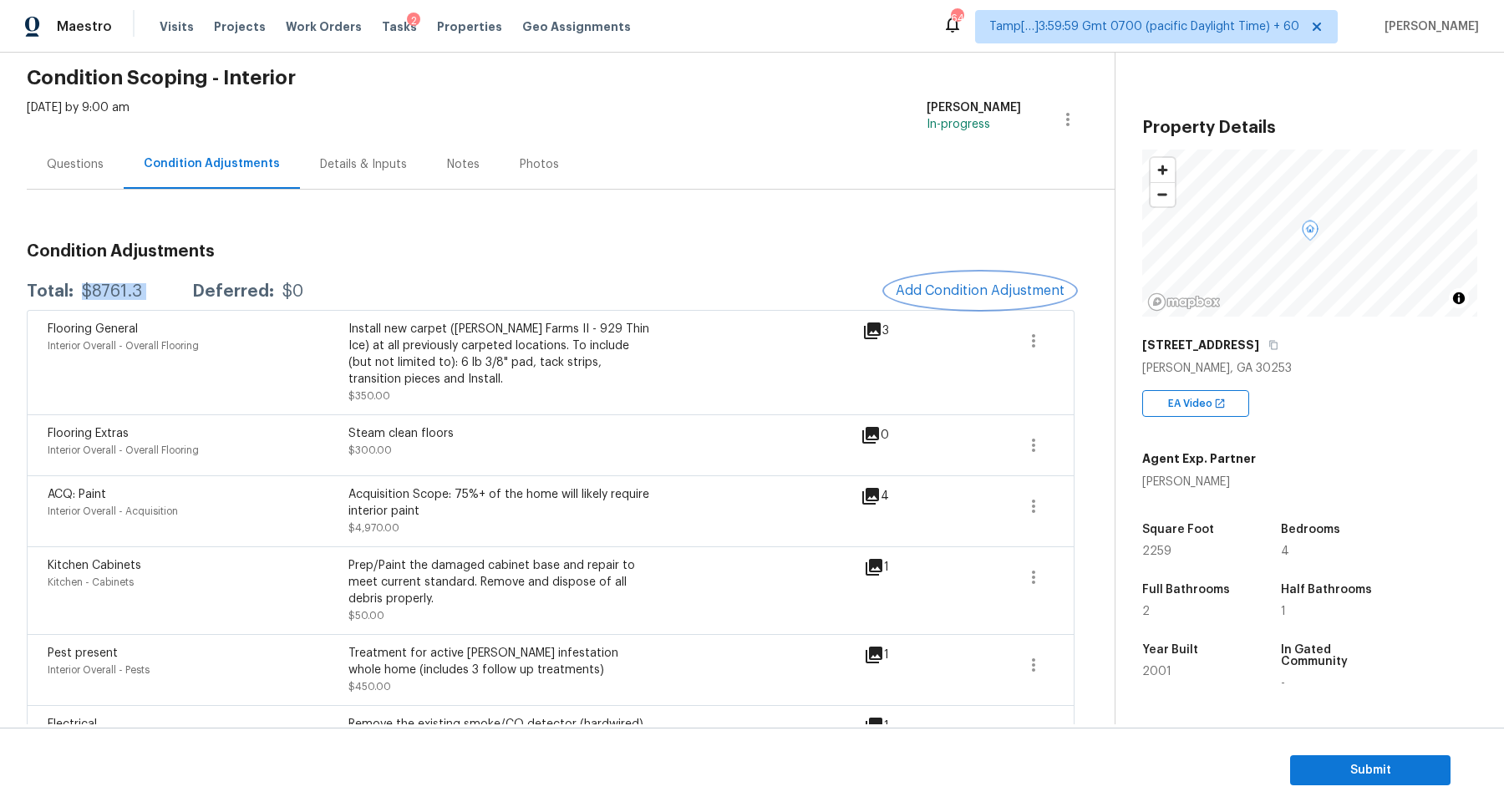
click at [908, 288] on span "Add Condition Adjustment" at bounding box center [980, 290] width 169 height 15
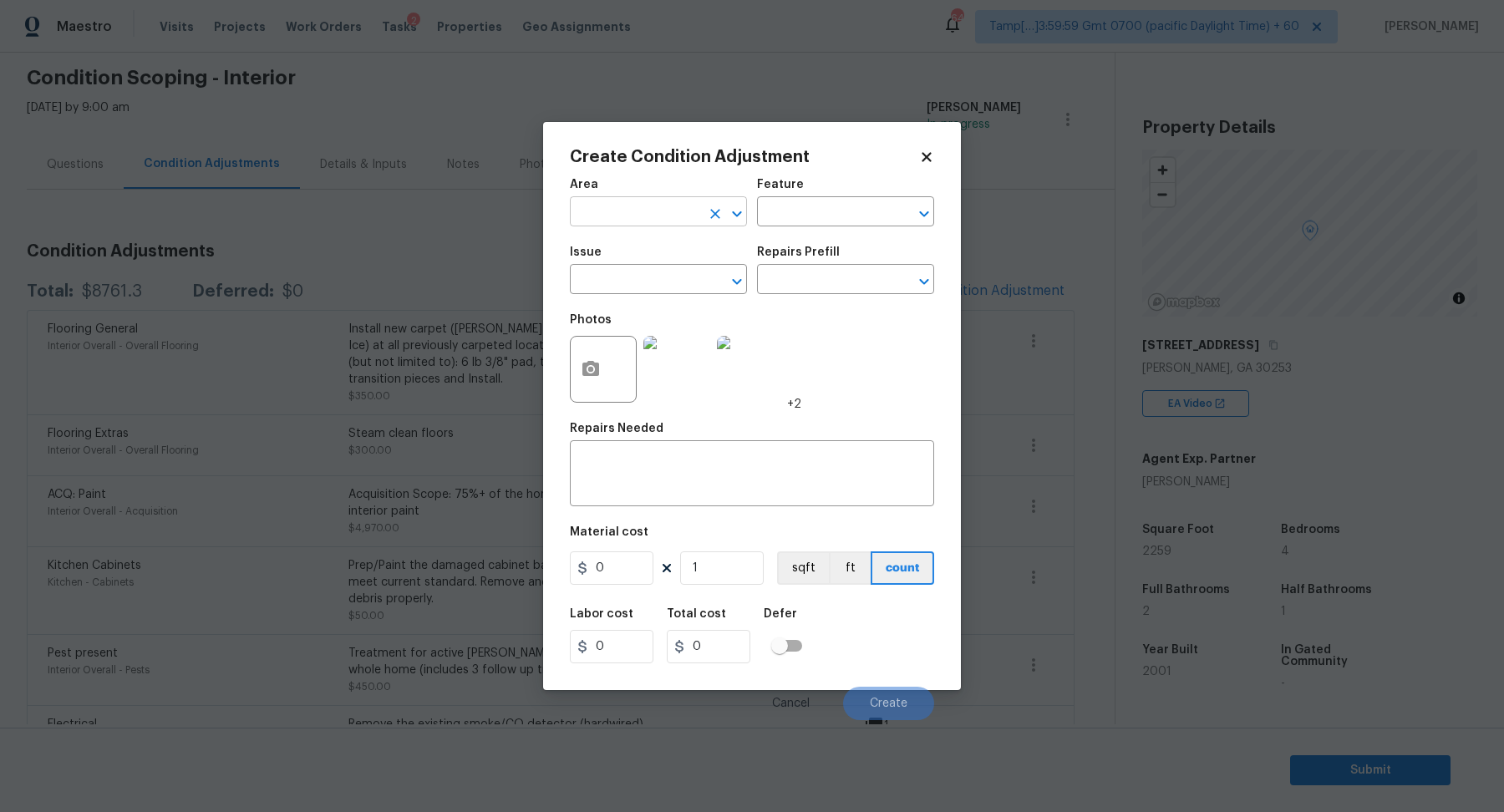
click at [639, 217] on input "text" at bounding box center [635, 213] width 130 height 26
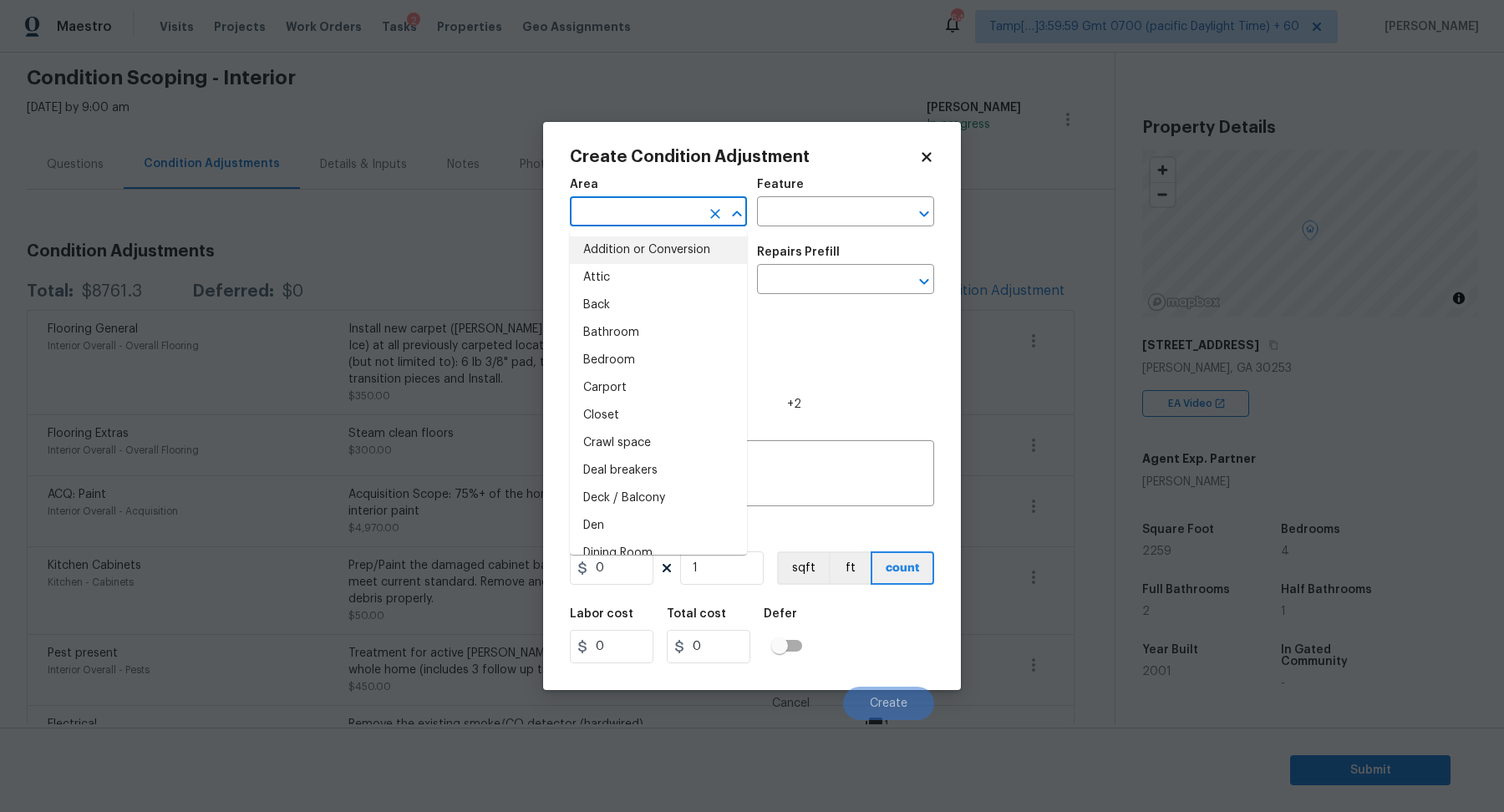
click at [376, 294] on body "Maestro Visits Projects Work Orders Tasks 2 Properties Geo Assignments 648 Tamp…" at bounding box center [752, 406] width 1504 height 812
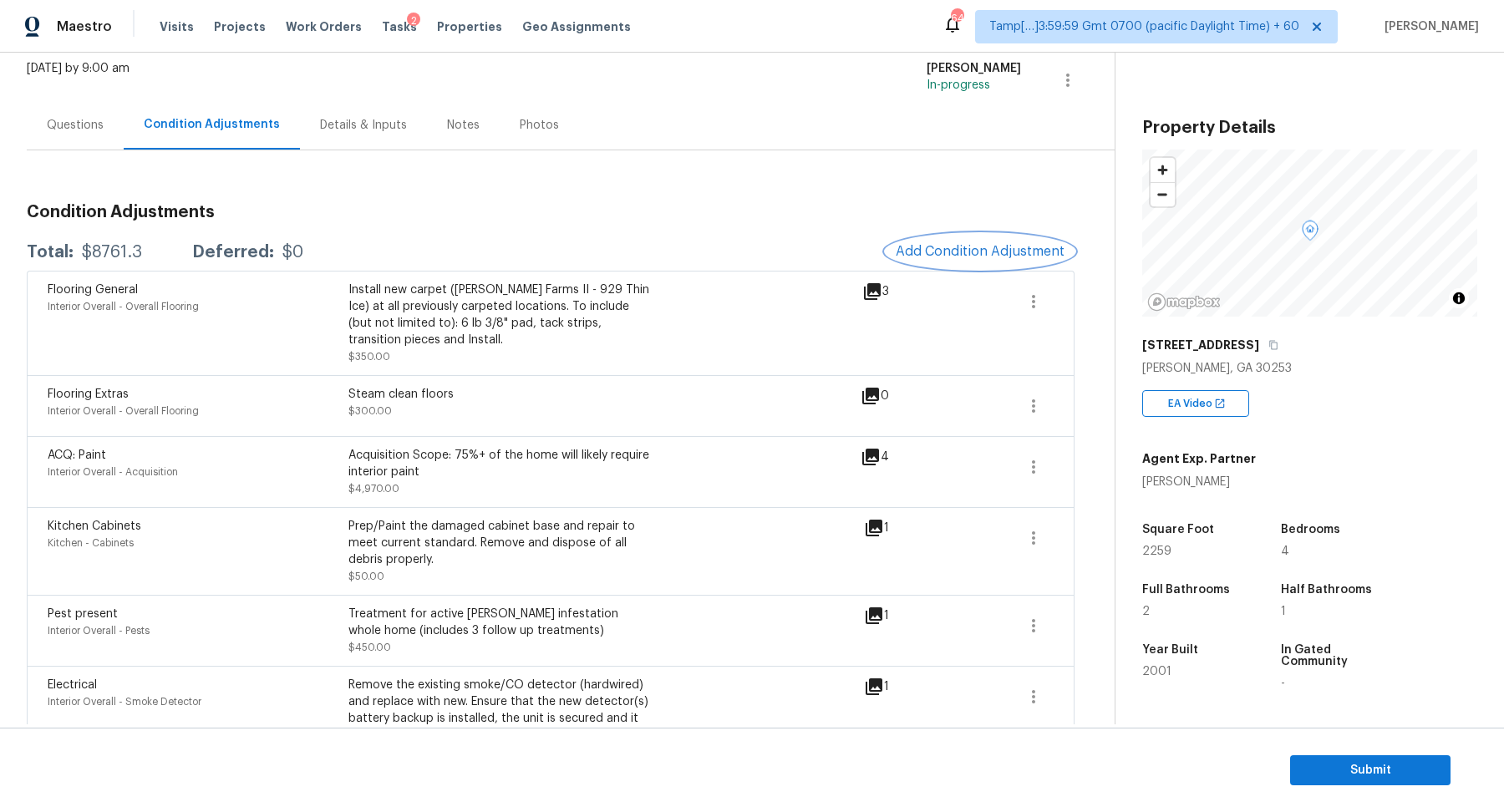
scroll to position [66, 0]
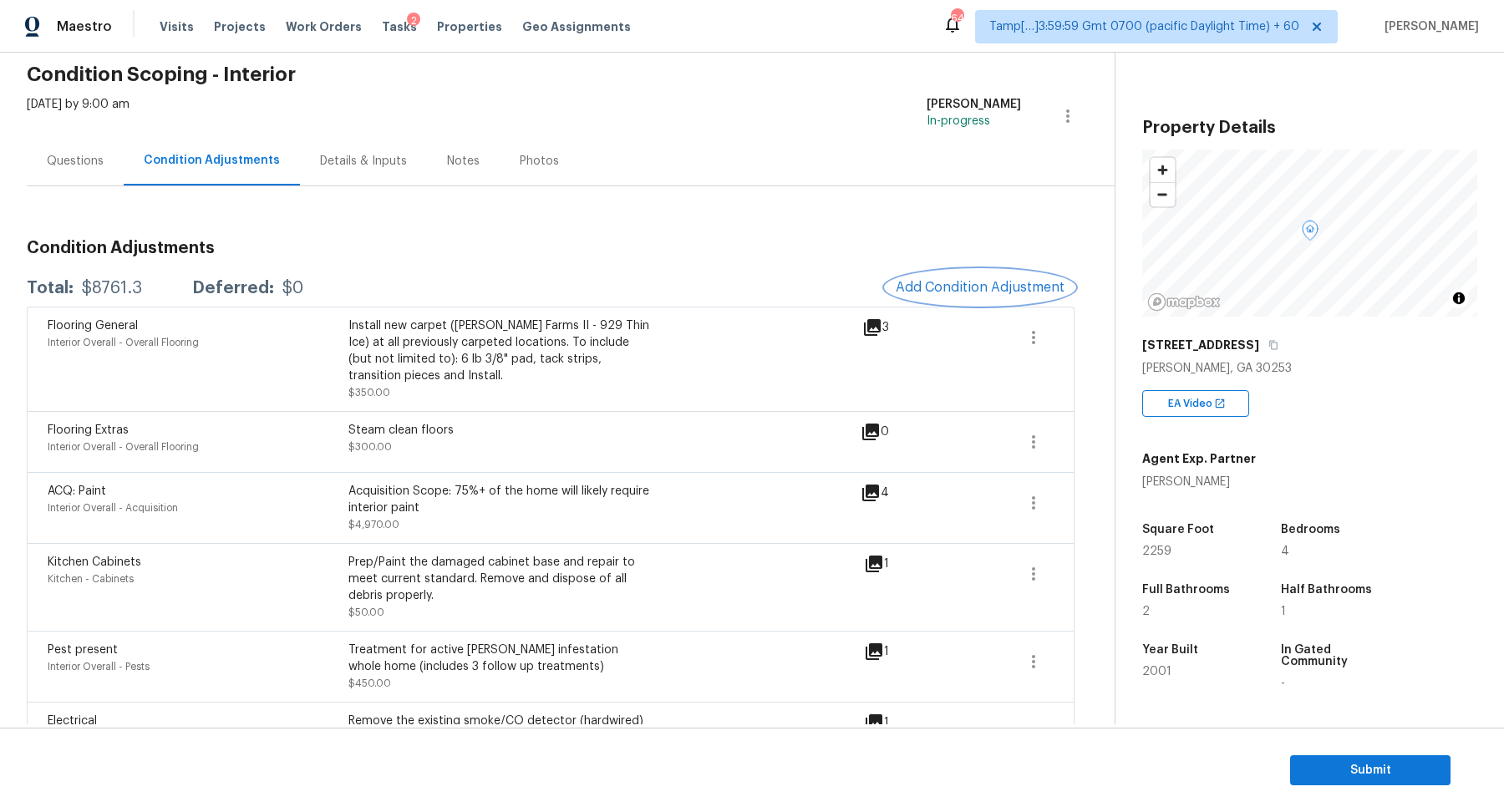
click at [1031, 286] on span "Add Condition Adjustment" at bounding box center [980, 287] width 169 height 15
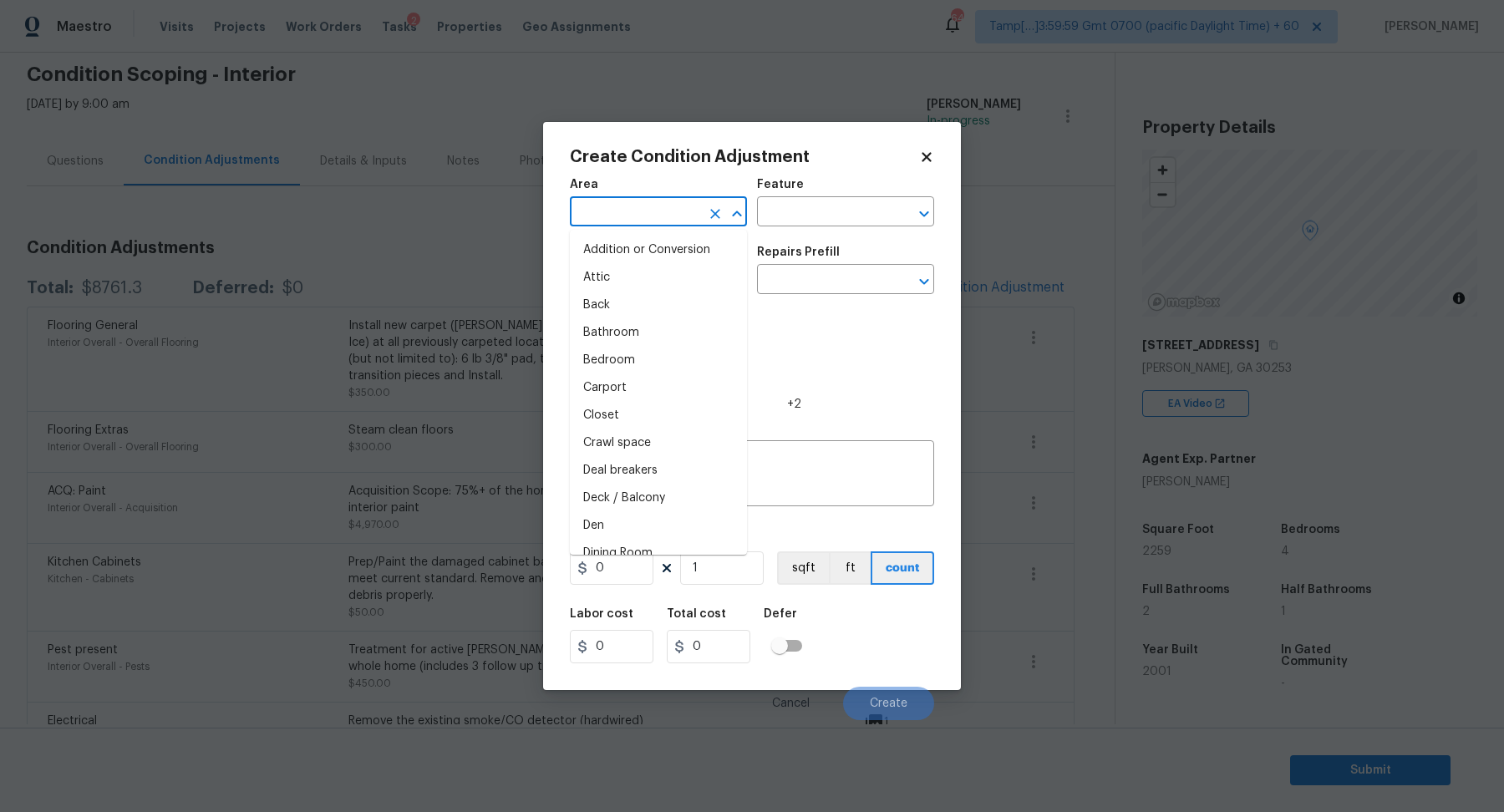
click at [609, 226] on body "Maestro Visits Projects Work Orders Tasks 2 Properties Geo Assignments 648 Tamp…" at bounding box center [752, 406] width 1504 height 812
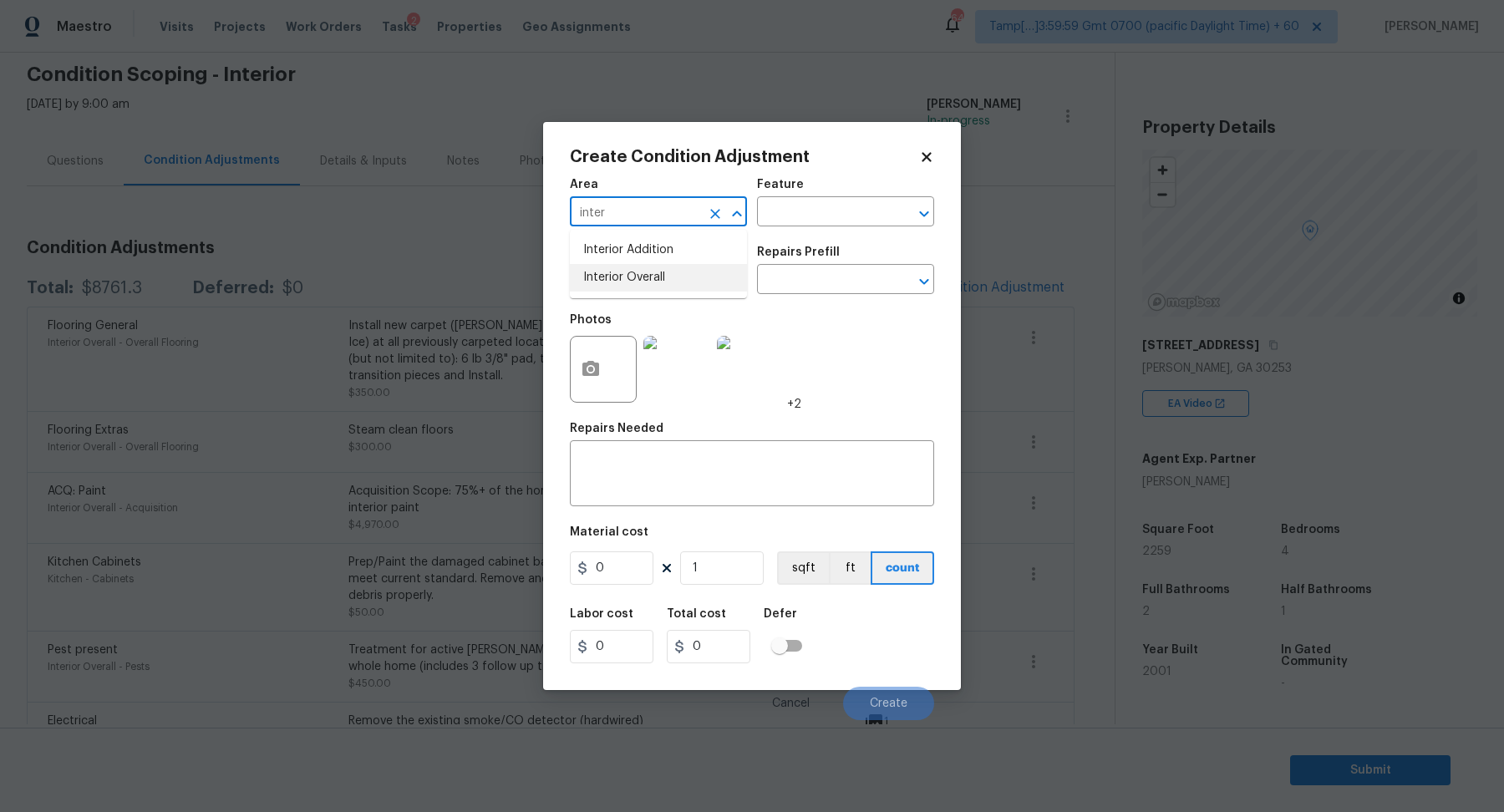
click at [697, 276] on li "Interior Overall" at bounding box center [658, 278] width 177 height 28
type input "Interior Overall"
click at [658, 276] on input "text" at bounding box center [635, 281] width 130 height 26
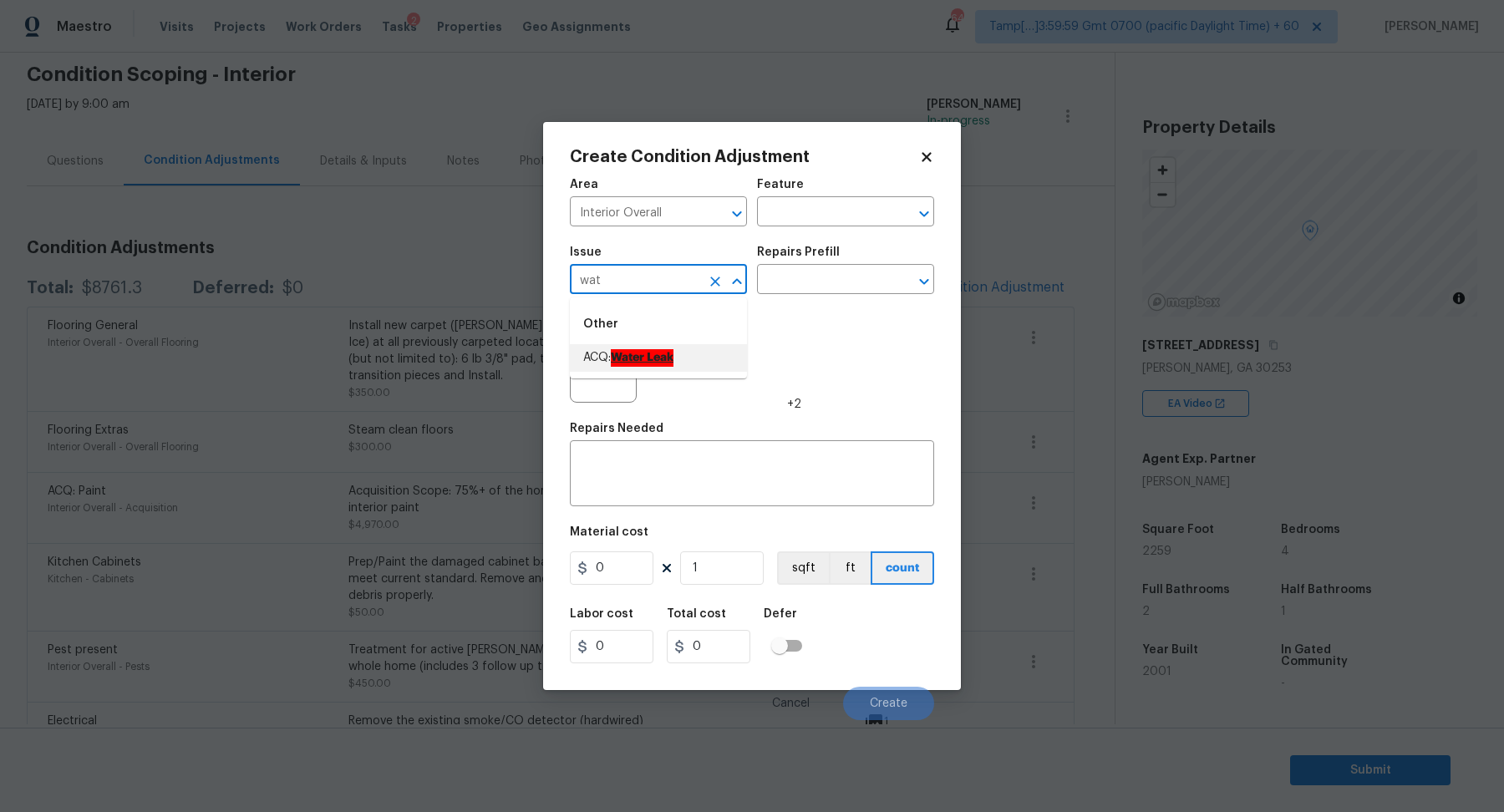
click at [688, 358] on li "ACQ: Water Leak" at bounding box center [658, 358] width 177 height 28
type input "ACQ: Water Leak"
click at [916, 258] on div "Repairs Prefill" at bounding box center [845, 258] width 177 height 22
click at [882, 268] on div "Repairs Prefill" at bounding box center [845, 258] width 177 height 22
click at [855, 290] on input "text" at bounding box center [821, 281] width 130 height 26
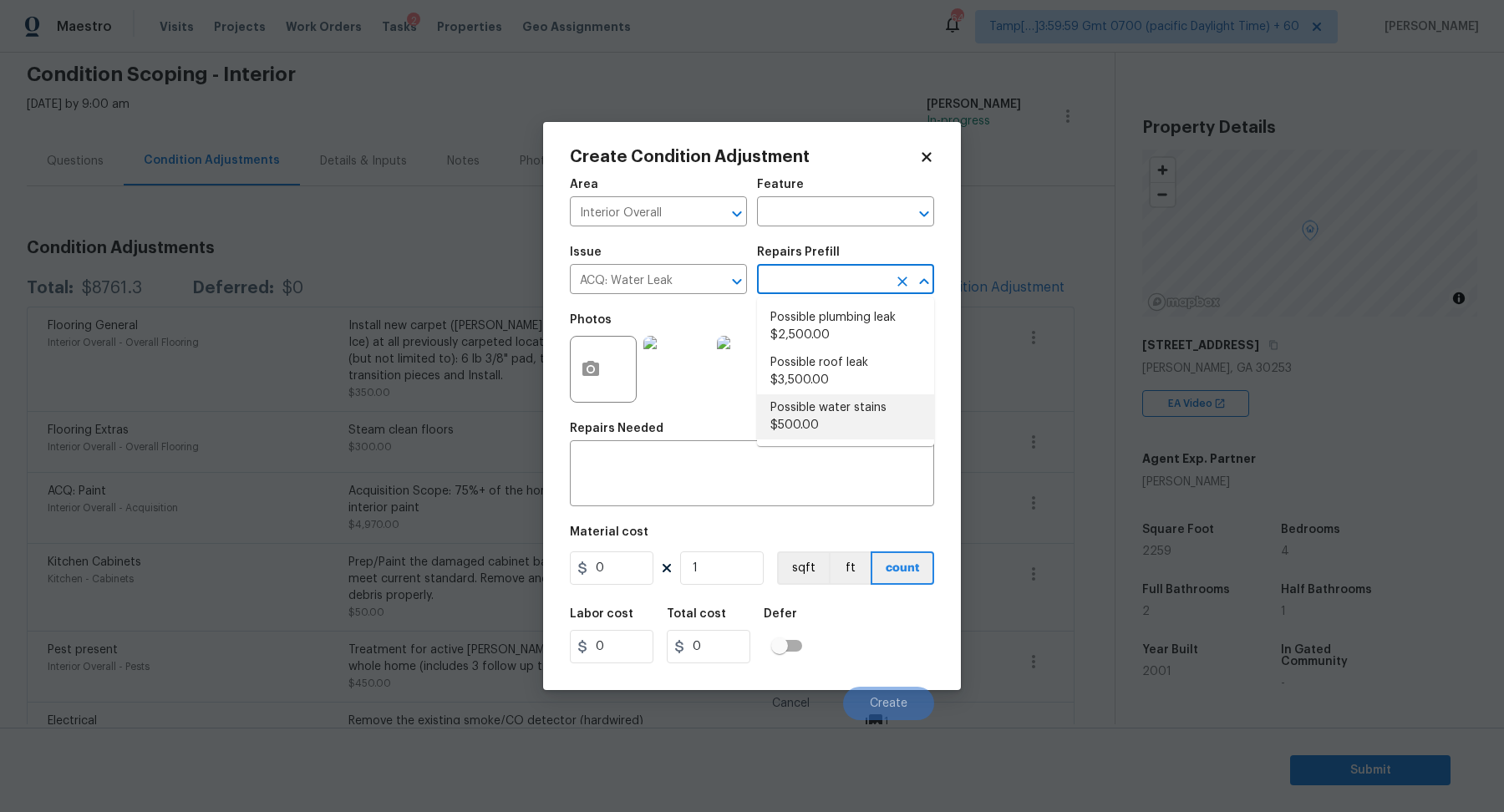
click at [852, 403] on li "Possible water stains $500.00" at bounding box center [845, 417] width 177 height 46
type input "Acquisition"
type textarea "Acquisition Scope: Possible water stains"
type input "500"
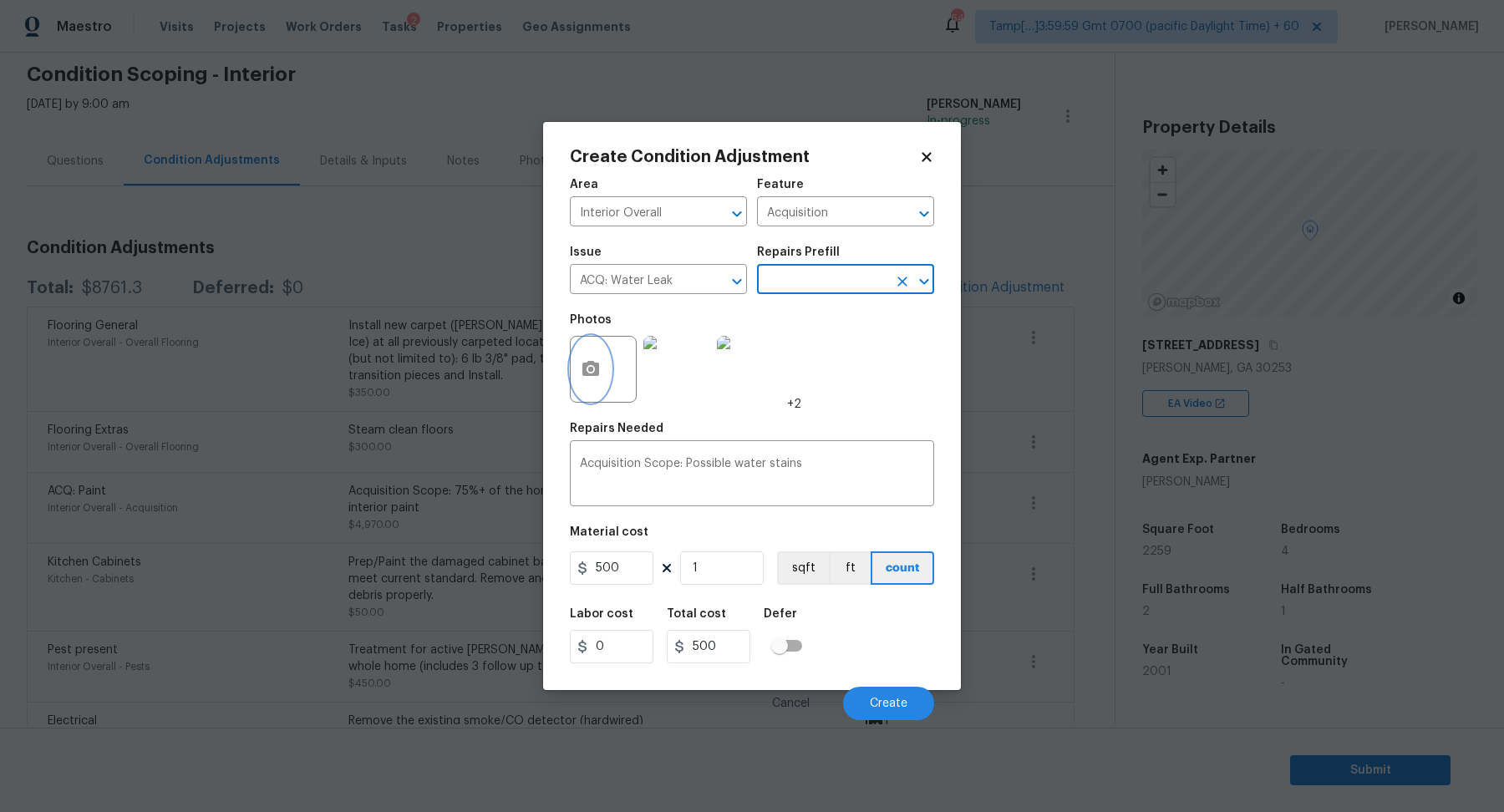
click at [592, 368] on circle "button" at bounding box center [590, 369] width 5 height 5
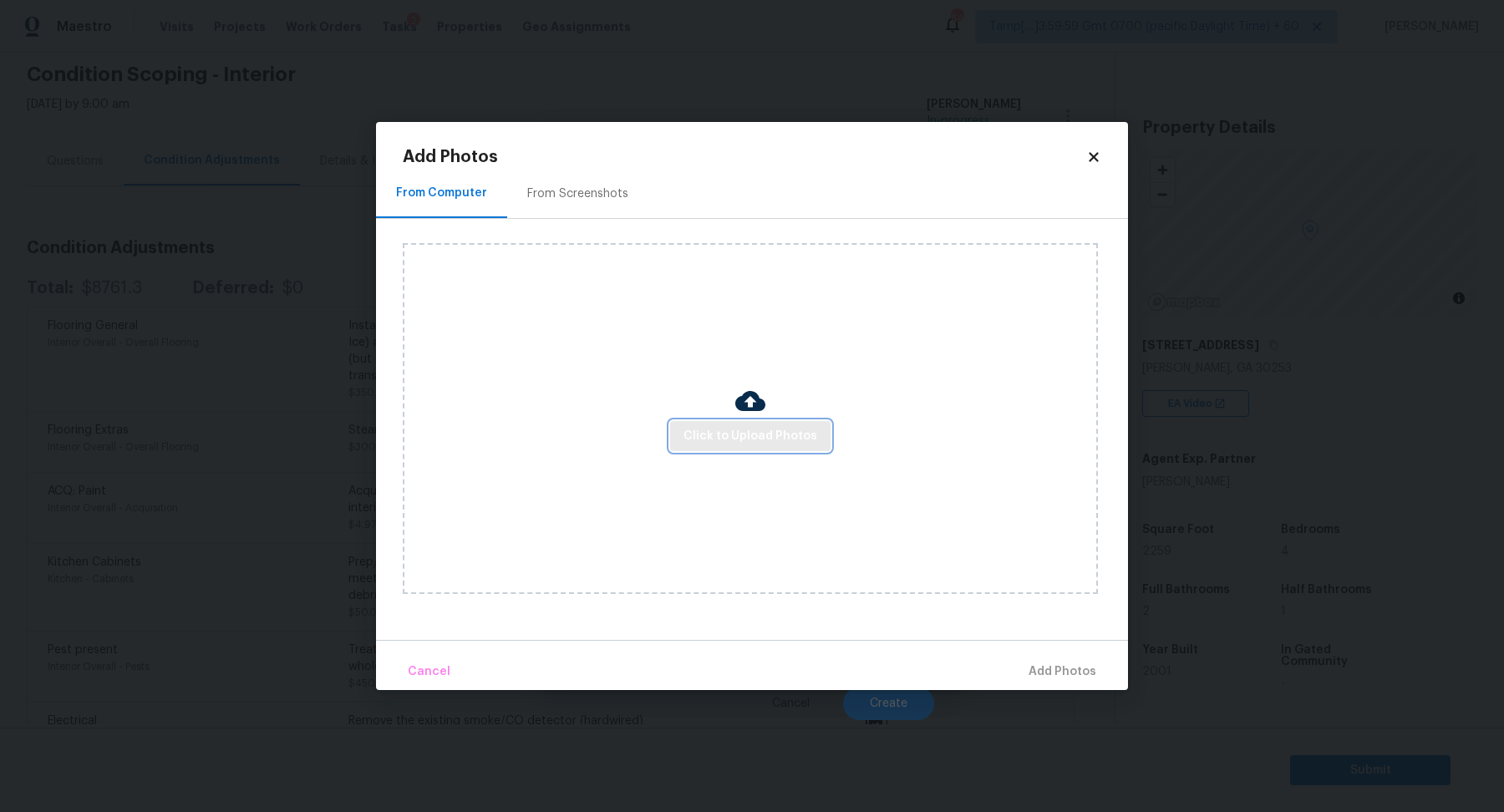
click at [725, 448] on button "Click to Upload Photos" at bounding box center [751, 436] width 161 height 31
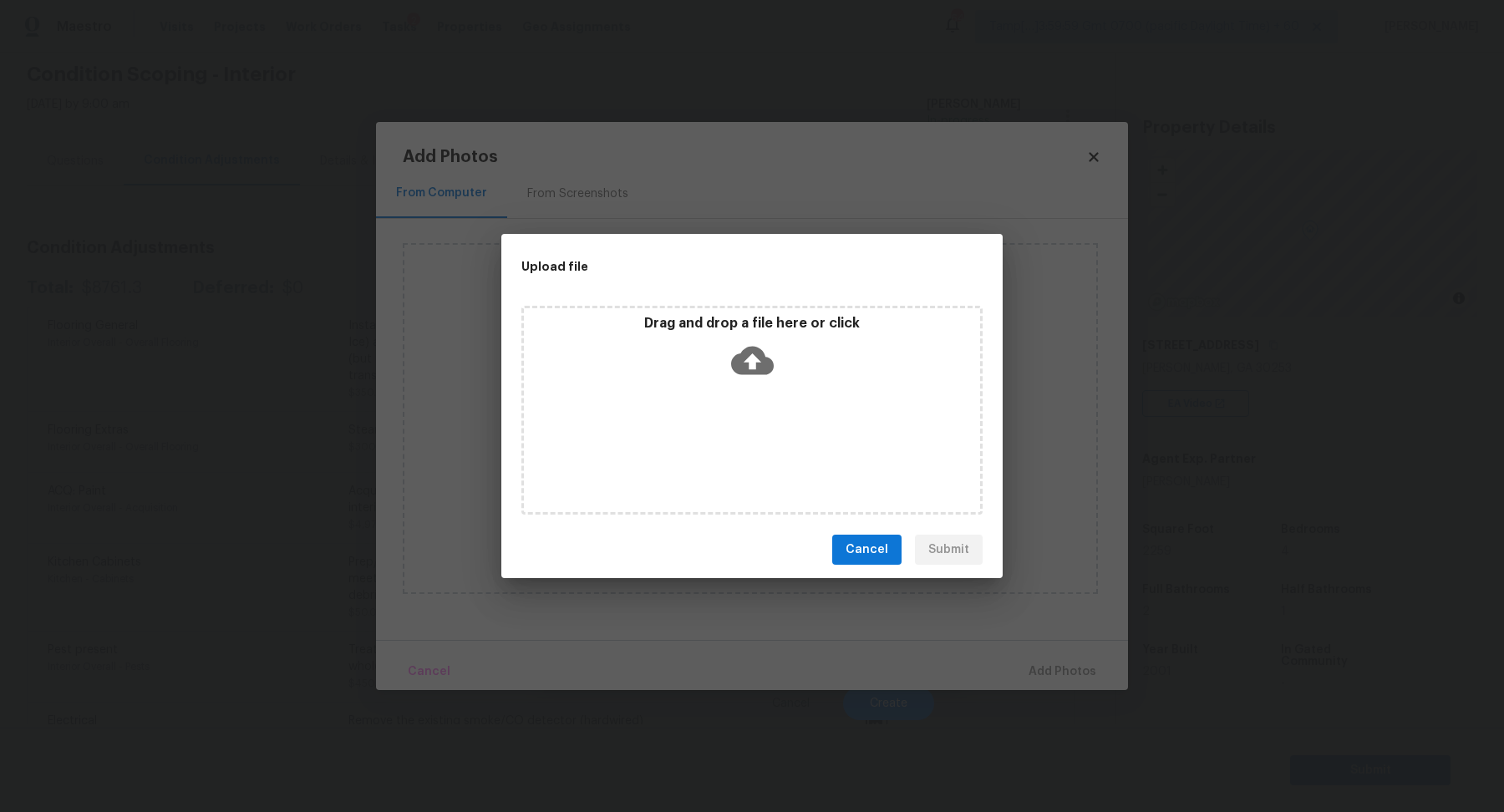
click at [795, 400] on div "Drag and drop a file here or click" at bounding box center [752, 409] width 461 height 209
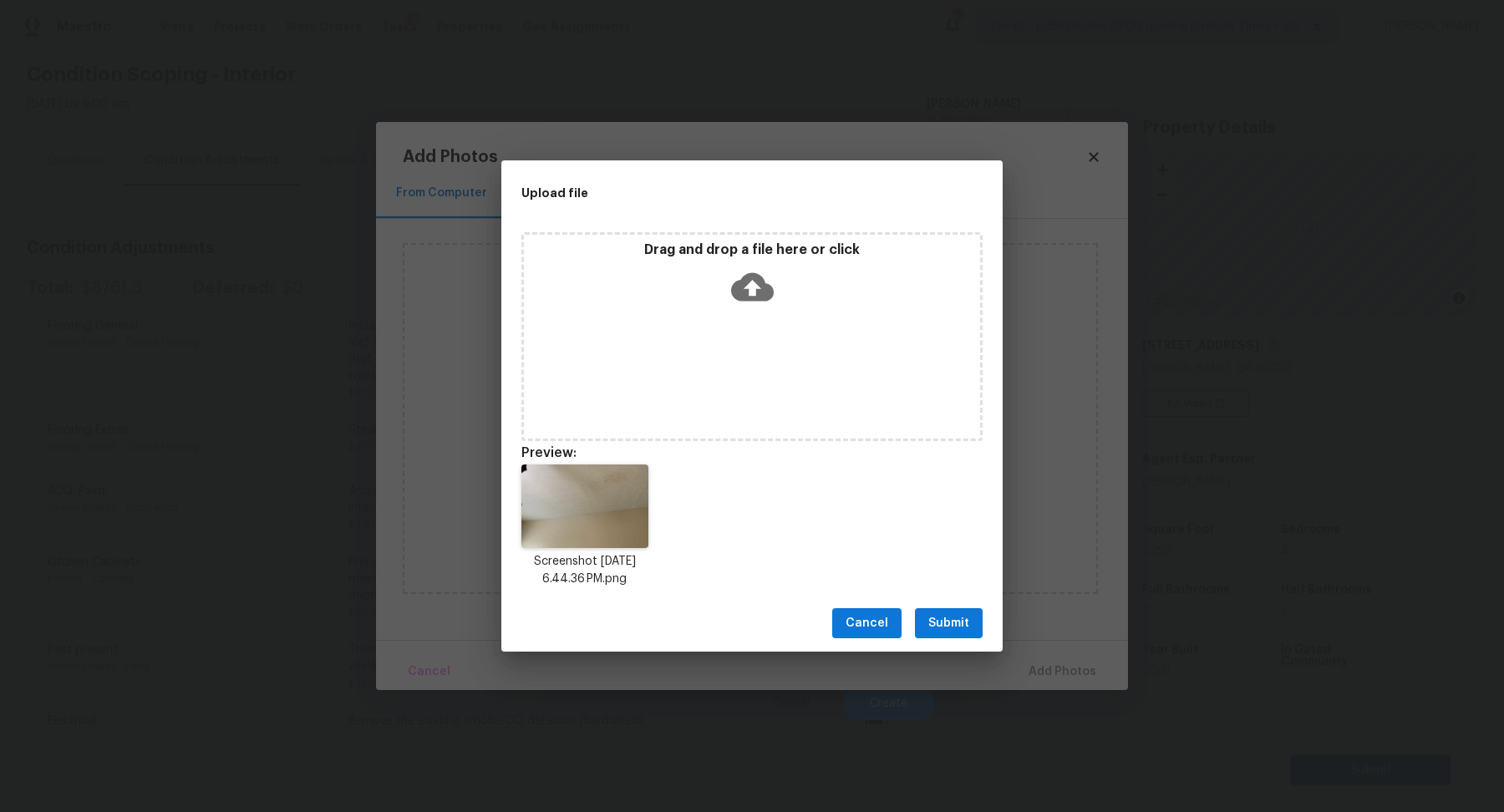
click at [970, 635] on button "Submit" at bounding box center [949, 623] width 67 height 31
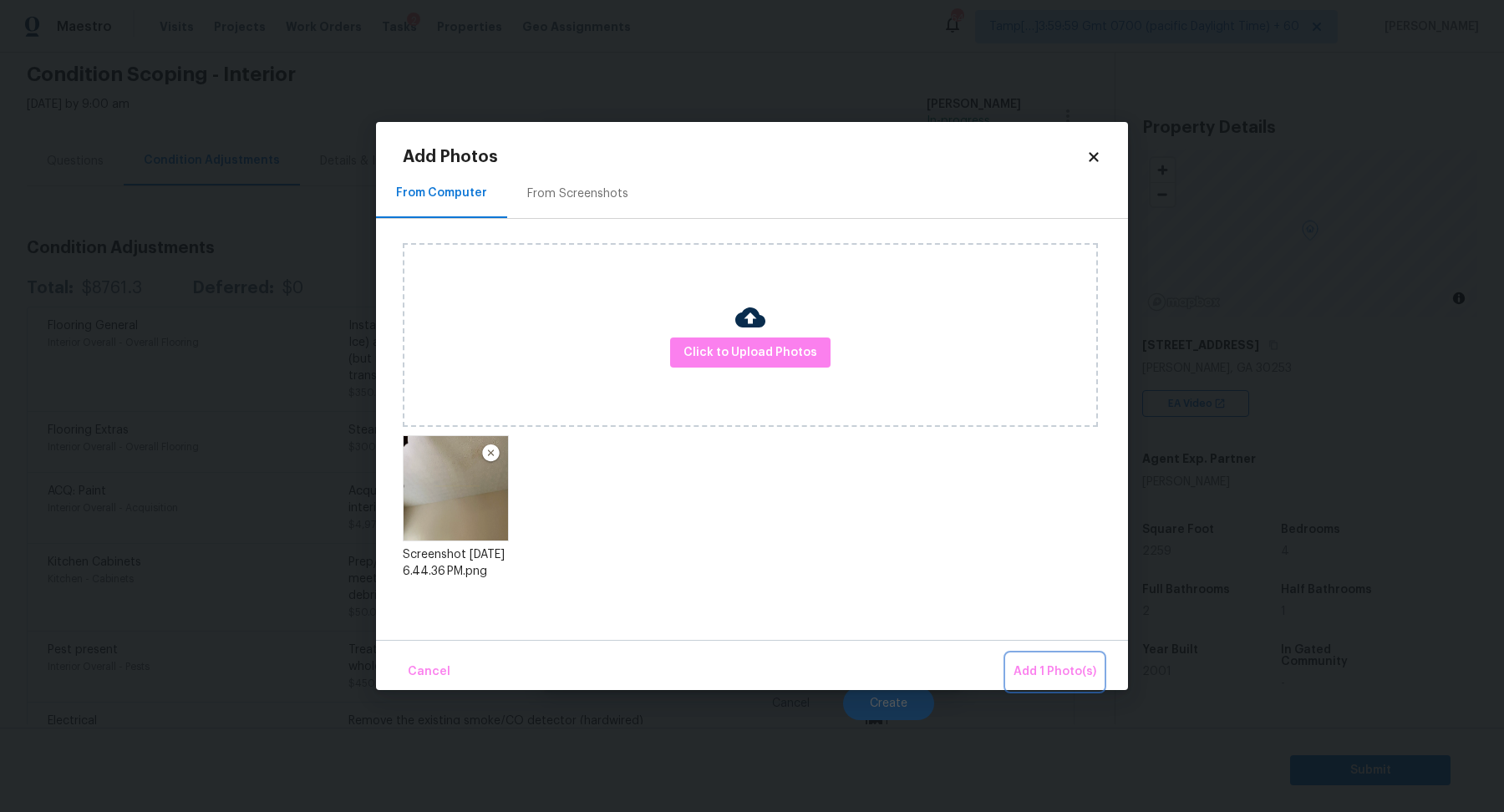
click at [1043, 677] on span "Add 1 Photo(s)" at bounding box center [1054, 671] width 82 height 21
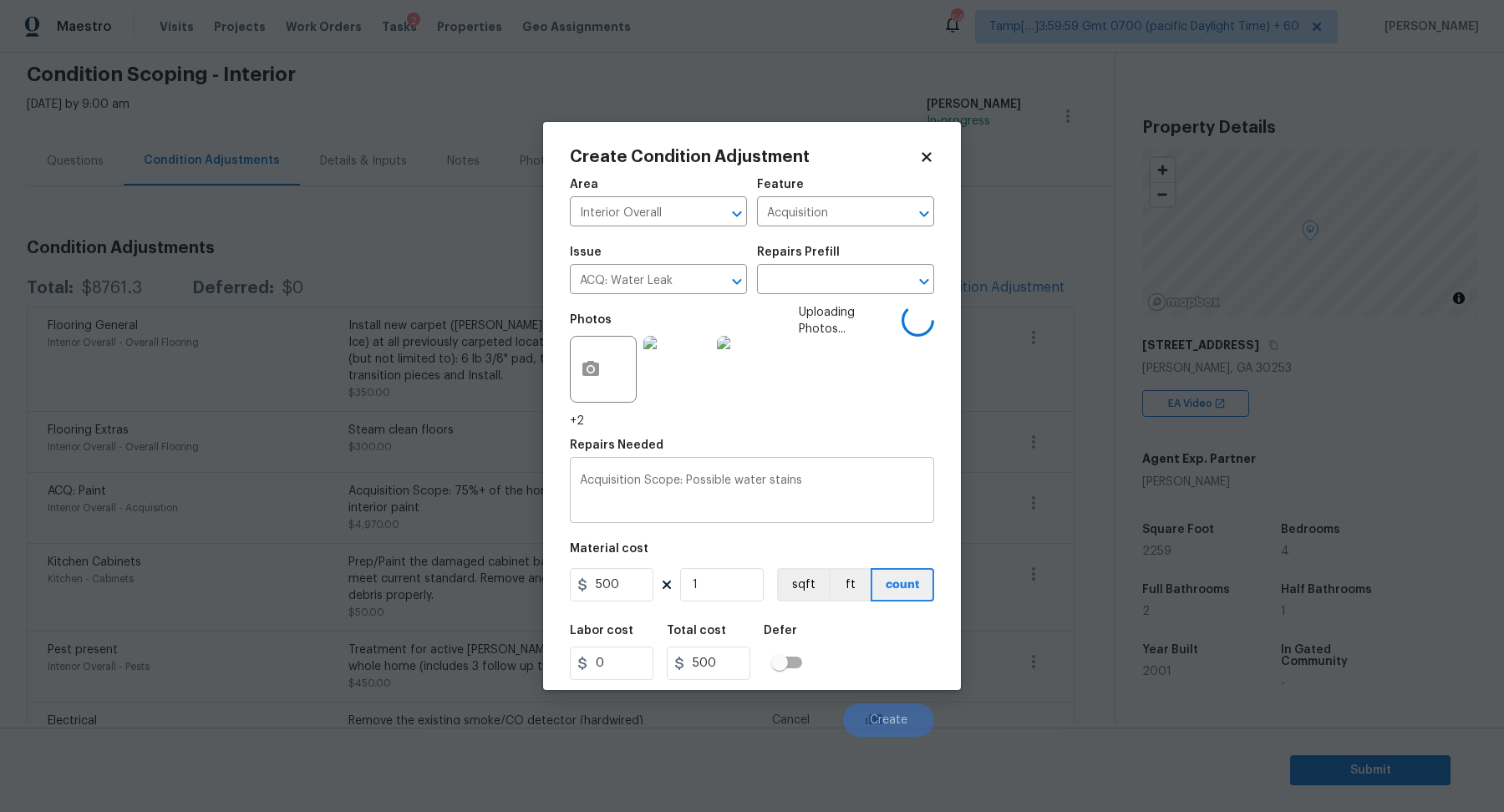
click at [758, 507] on textarea "Acquisition Scope: Possible water stains" at bounding box center [752, 492] width 344 height 35
click at [725, 584] on input "1" at bounding box center [722, 585] width 83 height 34
click at [825, 615] on div "Labor cost 0 Total cost 500 Defer" at bounding box center [752, 652] width 364 height 75
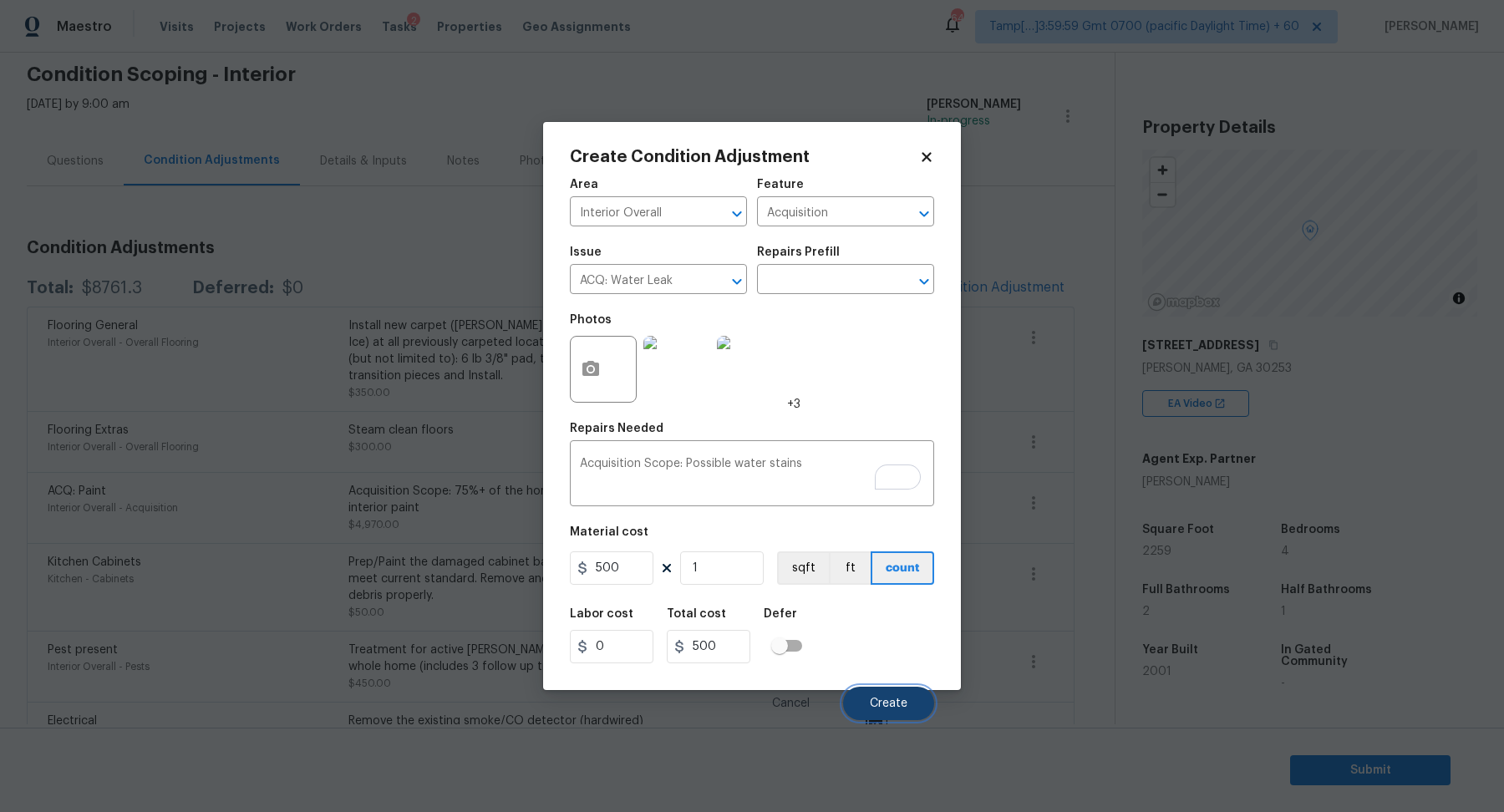
click at [873, 703] on span "Create" at bounding box center [888, 704] width 38 height 13
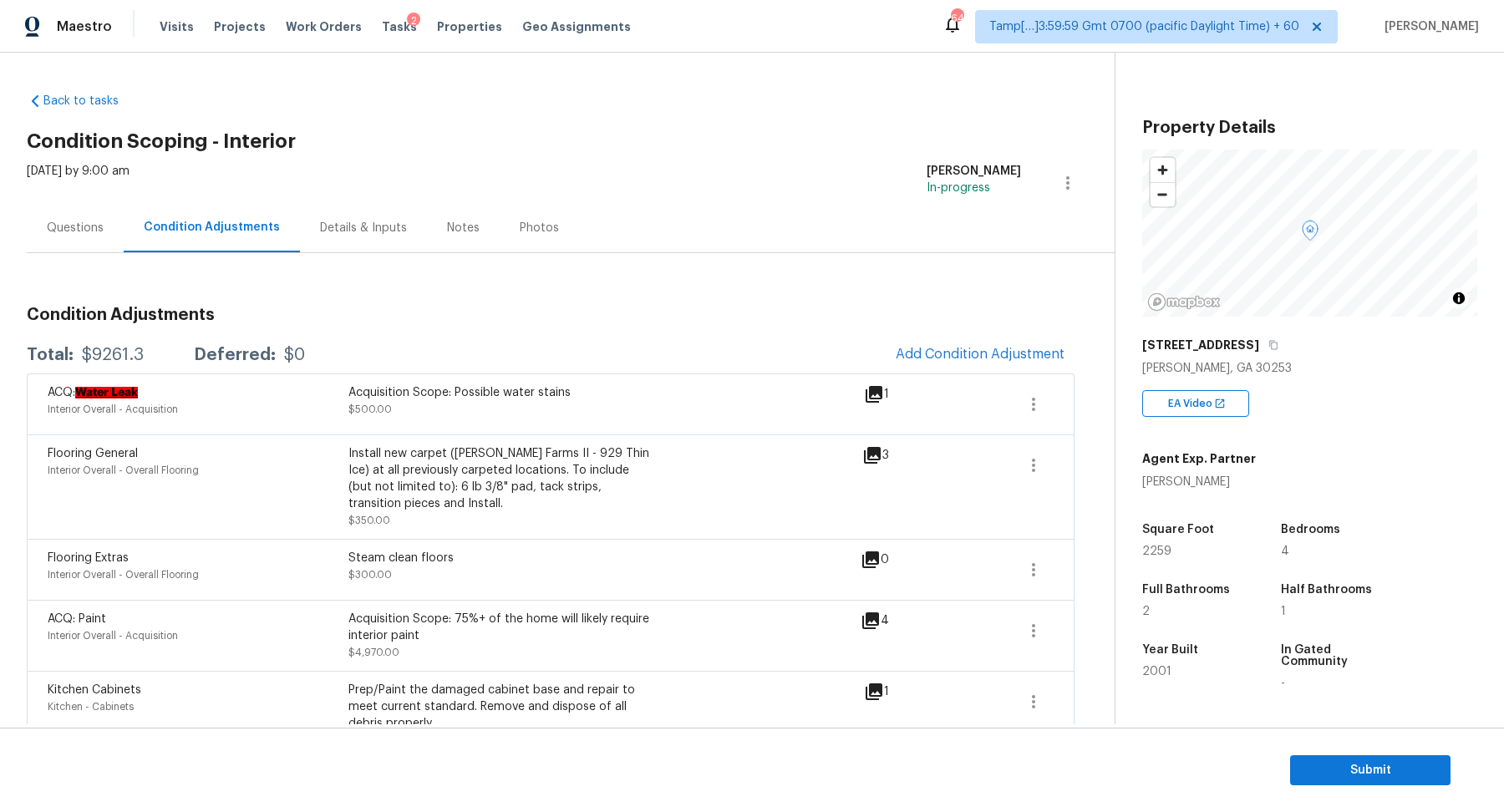
click at [99, 227] on div "Questions" at bounding box center [74, 228] width 57 height 17
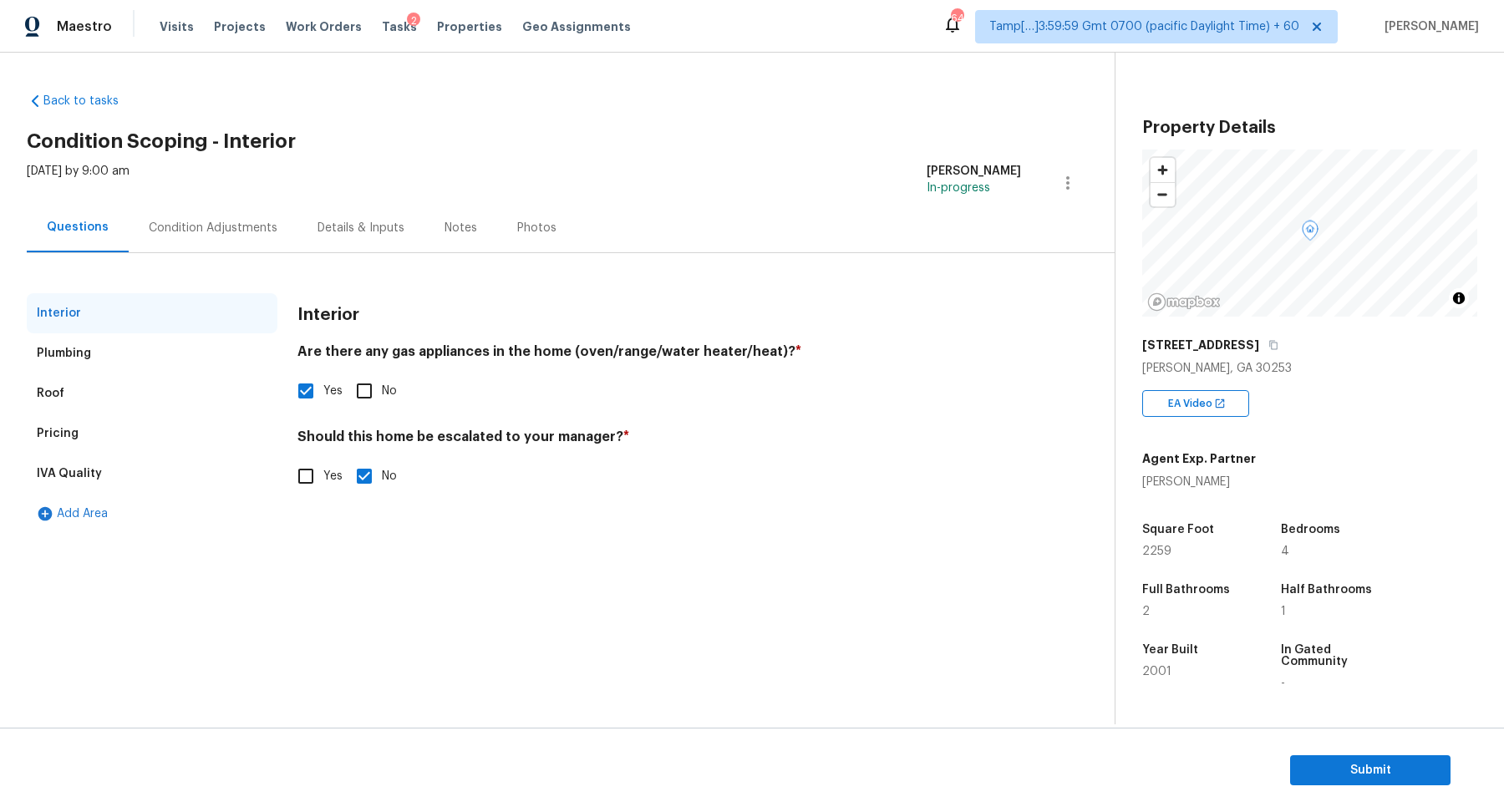
click at [136, 422] on div "Pricing" at bounding box center [152, 433] width 251 height 40
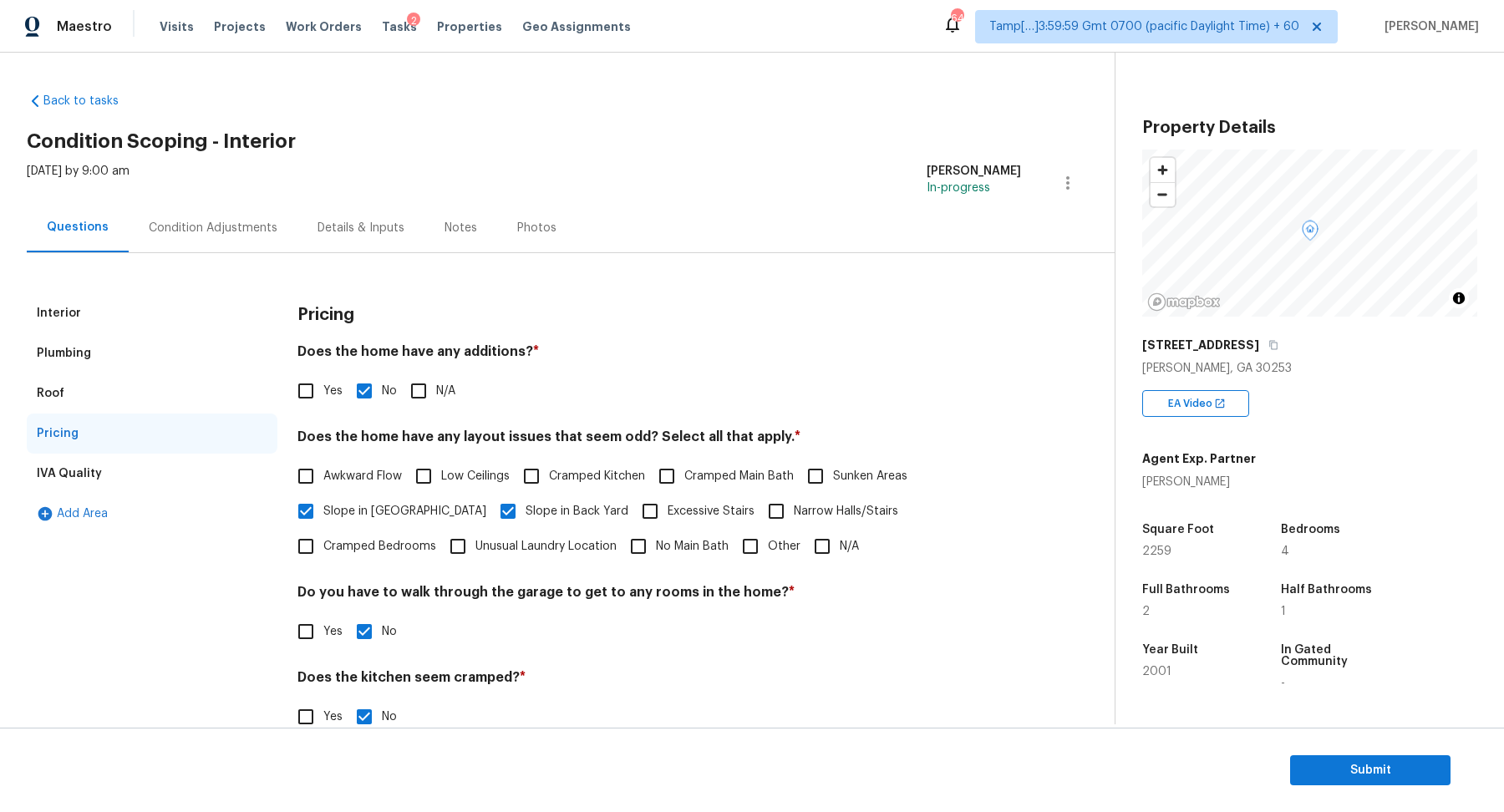
scroll to position [119, 0]
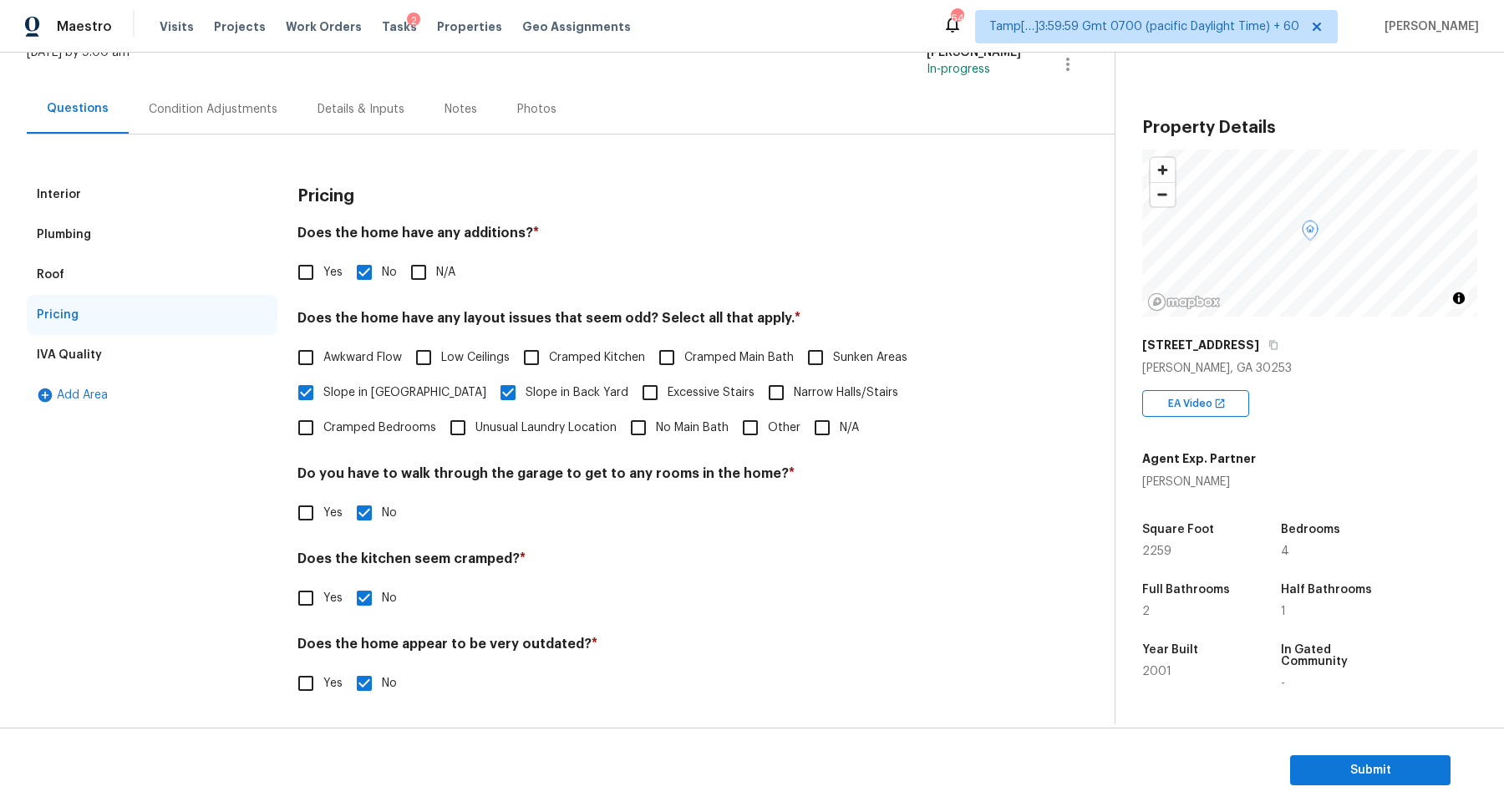
click at [661, 155] on div "Interior Plumbing Roof Pricing IVA Quality Add Area Pricing Does the home have …" at bounding box center [550, 428] width 1048 height 587
click at [1330, 772] on span "Submit" at bounding box center [1370, 770] width 134 height 21
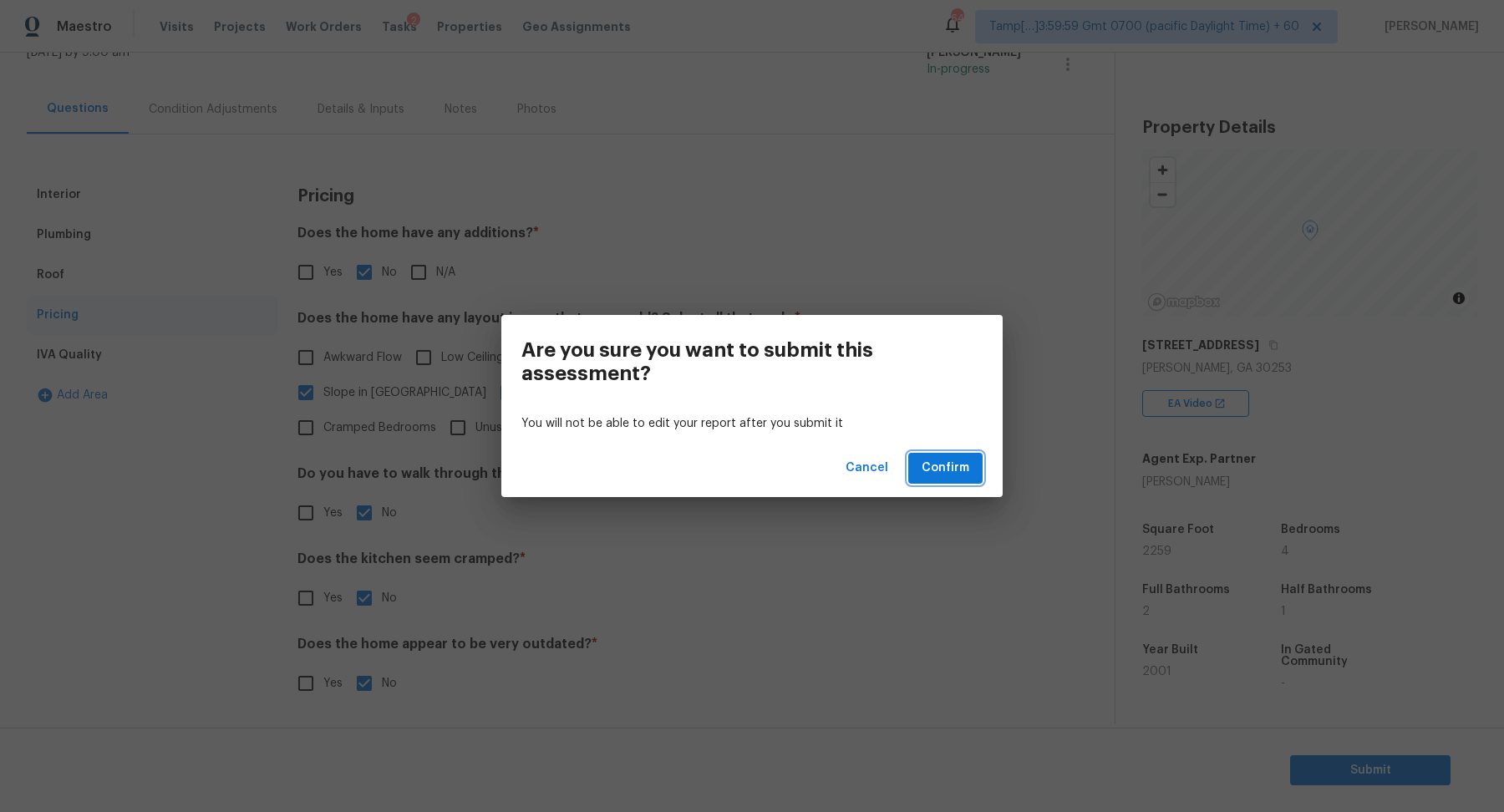
click at [965, 469] on span "Confirm" at bounding box center [945, 468] width 48 height 21
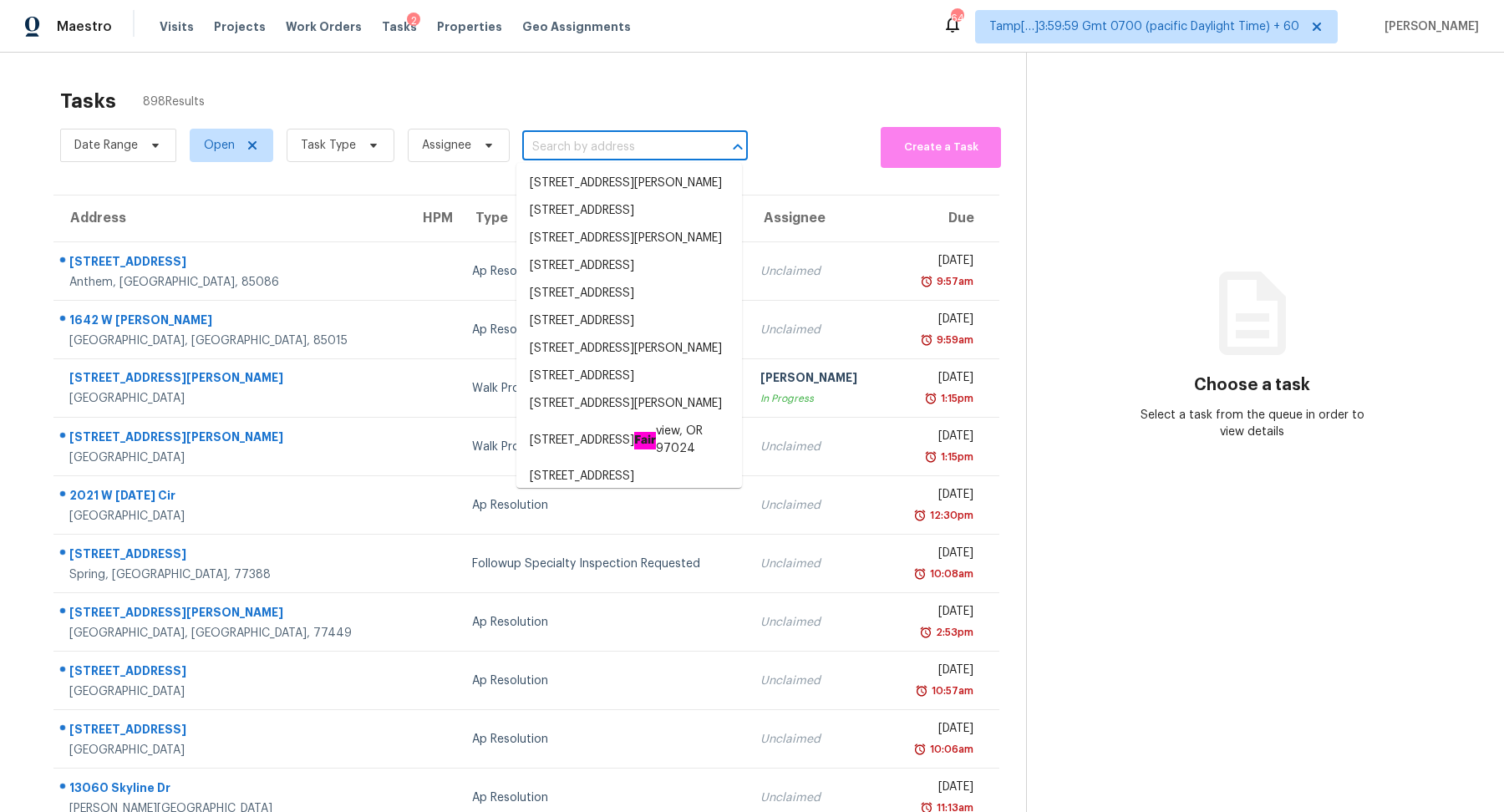
click at [630, 158] on input "text" at bounding box center [612, 148] width 178 height 26
paste input "[STREET_ADDRESS][PERSON_NAME]"
type input "[STREET_ADDRESS][PERSON_NAME]"
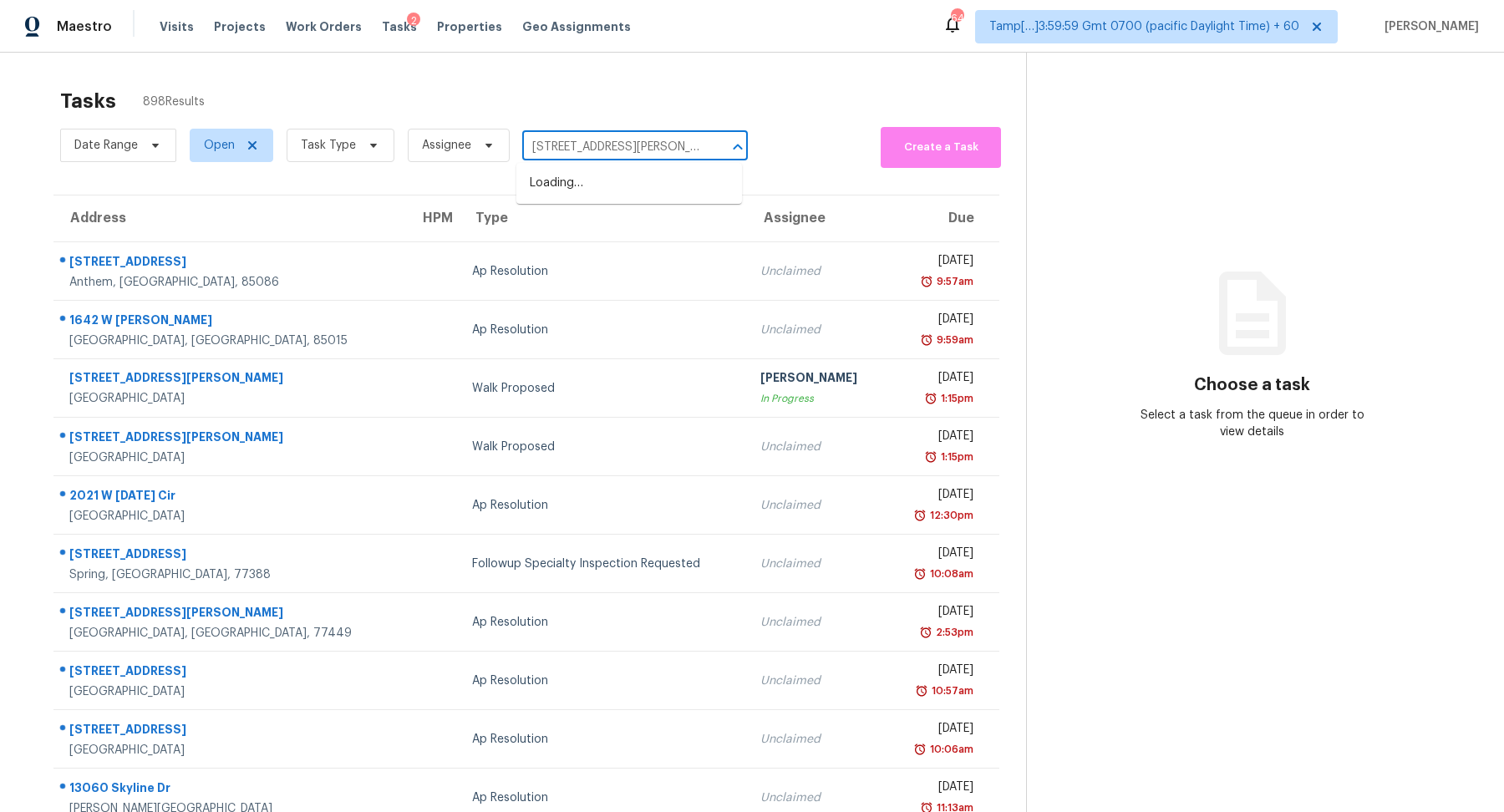
scroll to position [0, 56]
click at [604, 175] on li "113 Jennie Dugan Rd, Concord, MA 01742" at bounding box center [630, 183] width 226 height 28
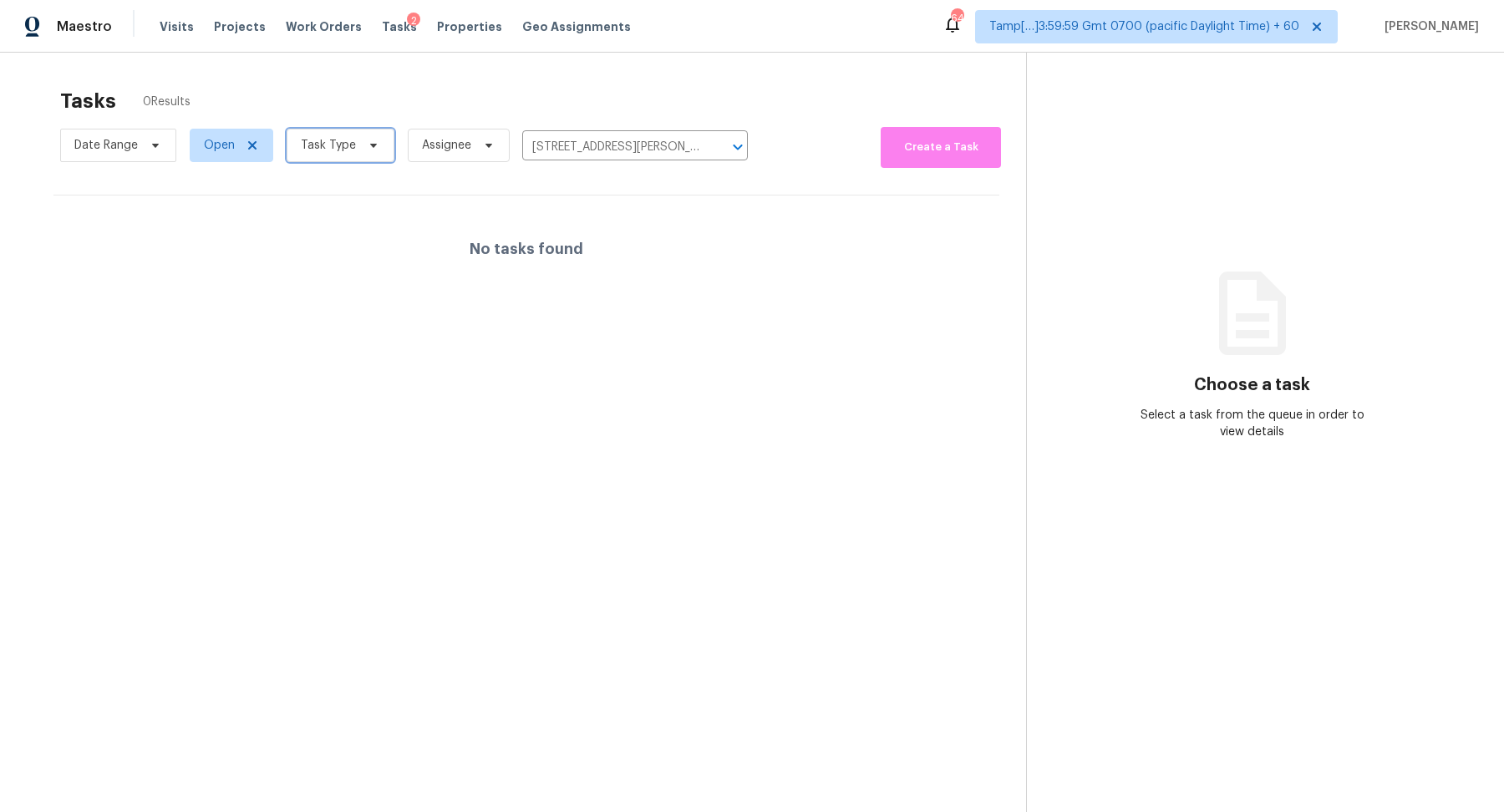
click at [312, 160] on span "Task Type" at bounding box center [340, 146] width 108 height 34
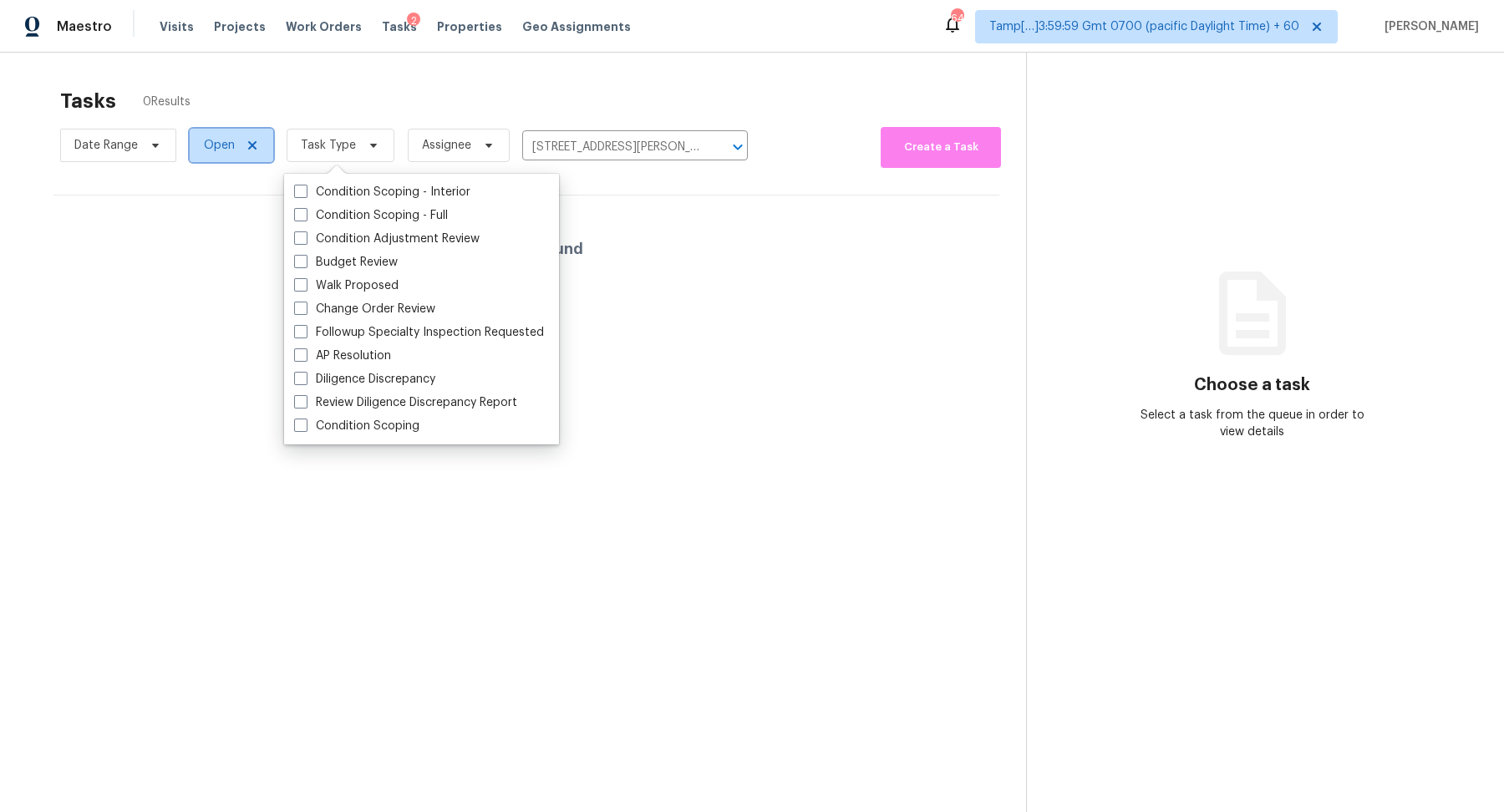
click at [189, 157] on span "Open" at bounding box center [231, 146] width 83 height 34
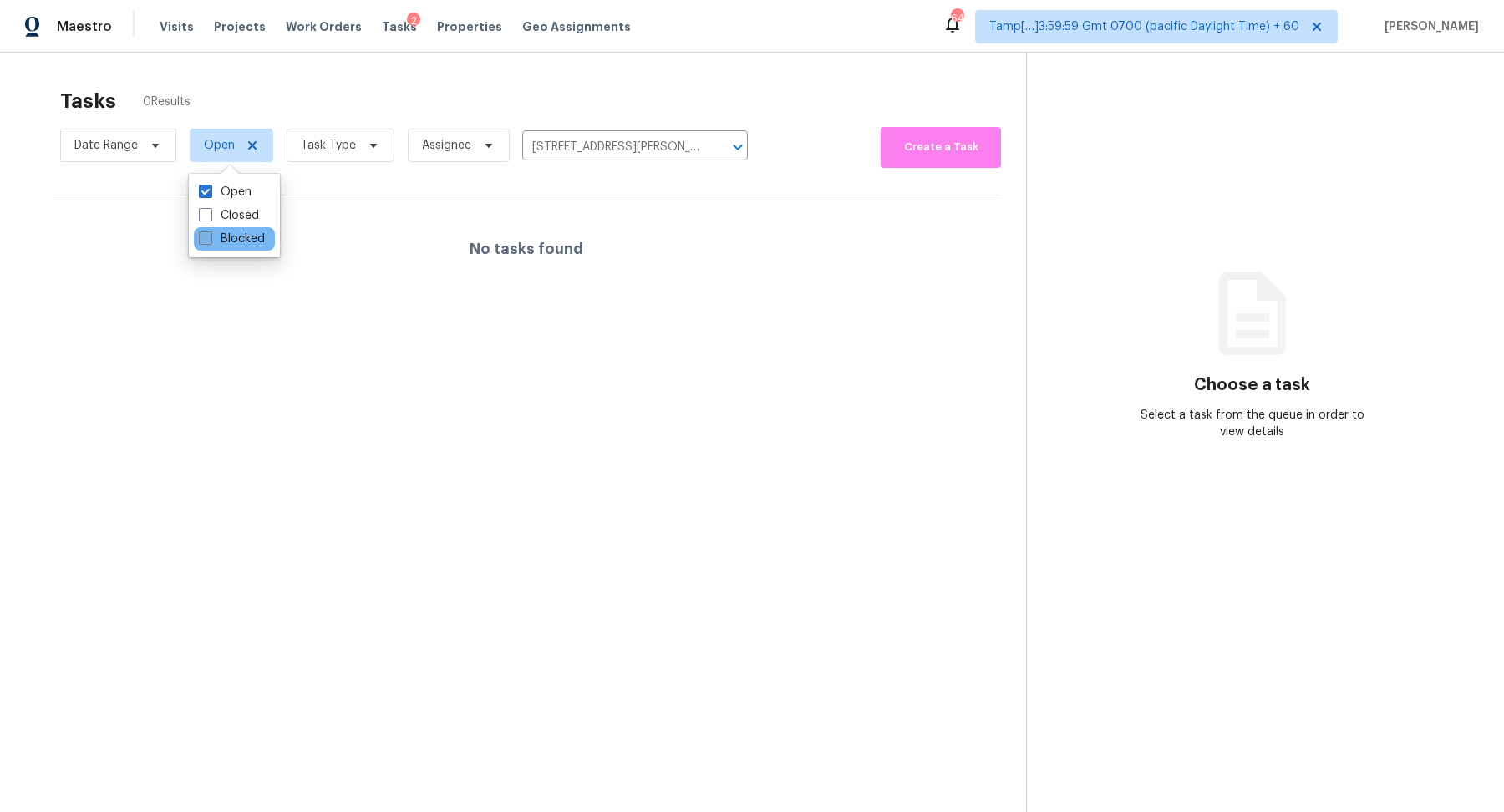
click at [208, 236] on span at bounding box center [205, 237] width 13 height 13
click at [208, 236] on input "Blocked" at bounding box center [204, 236] width 11 height 11
checkbox input "true"
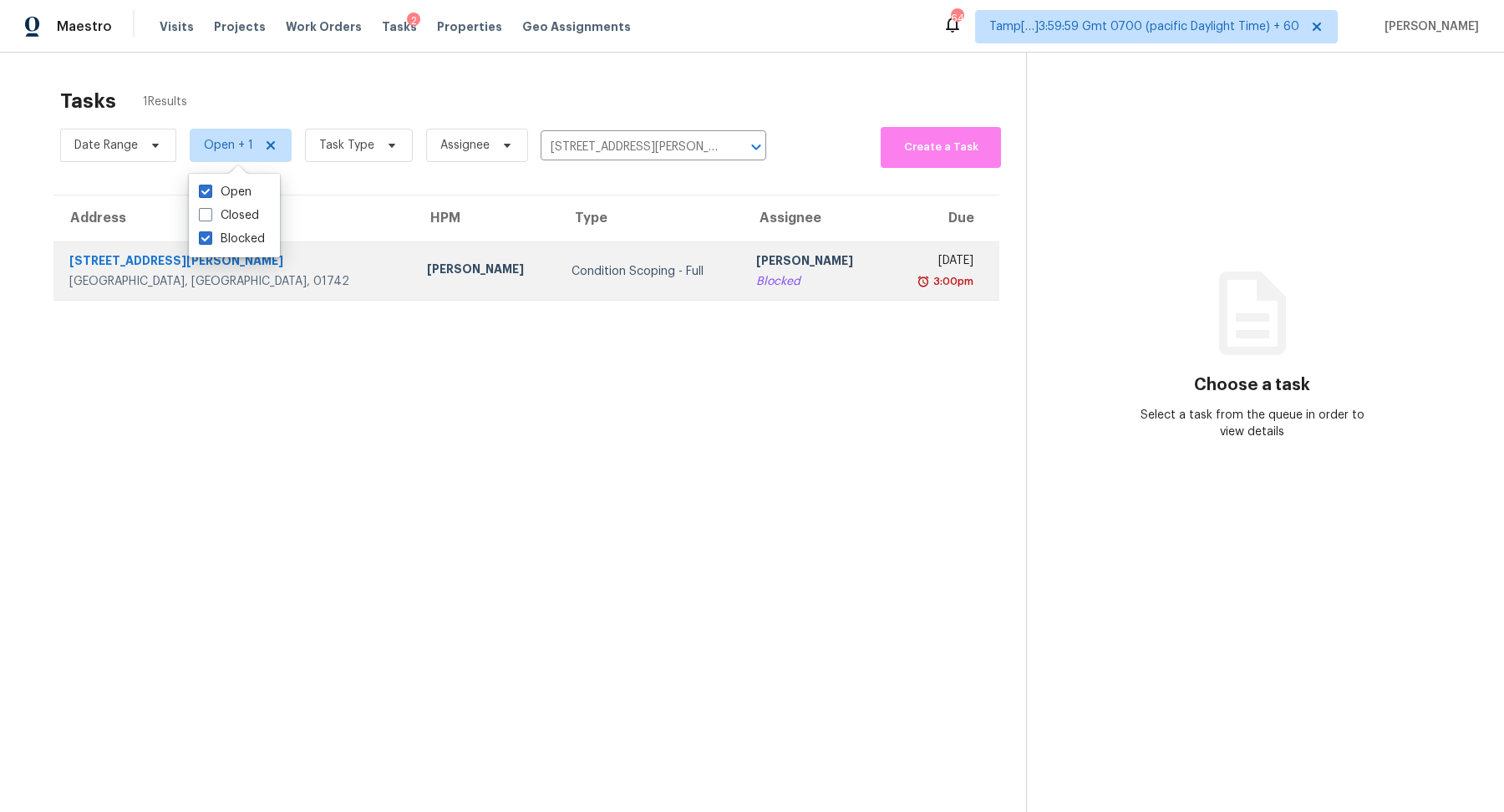
click at [743, 245] on td "Hariharan GV Blocked" at bounding box center [815, 271] width 145 height 58
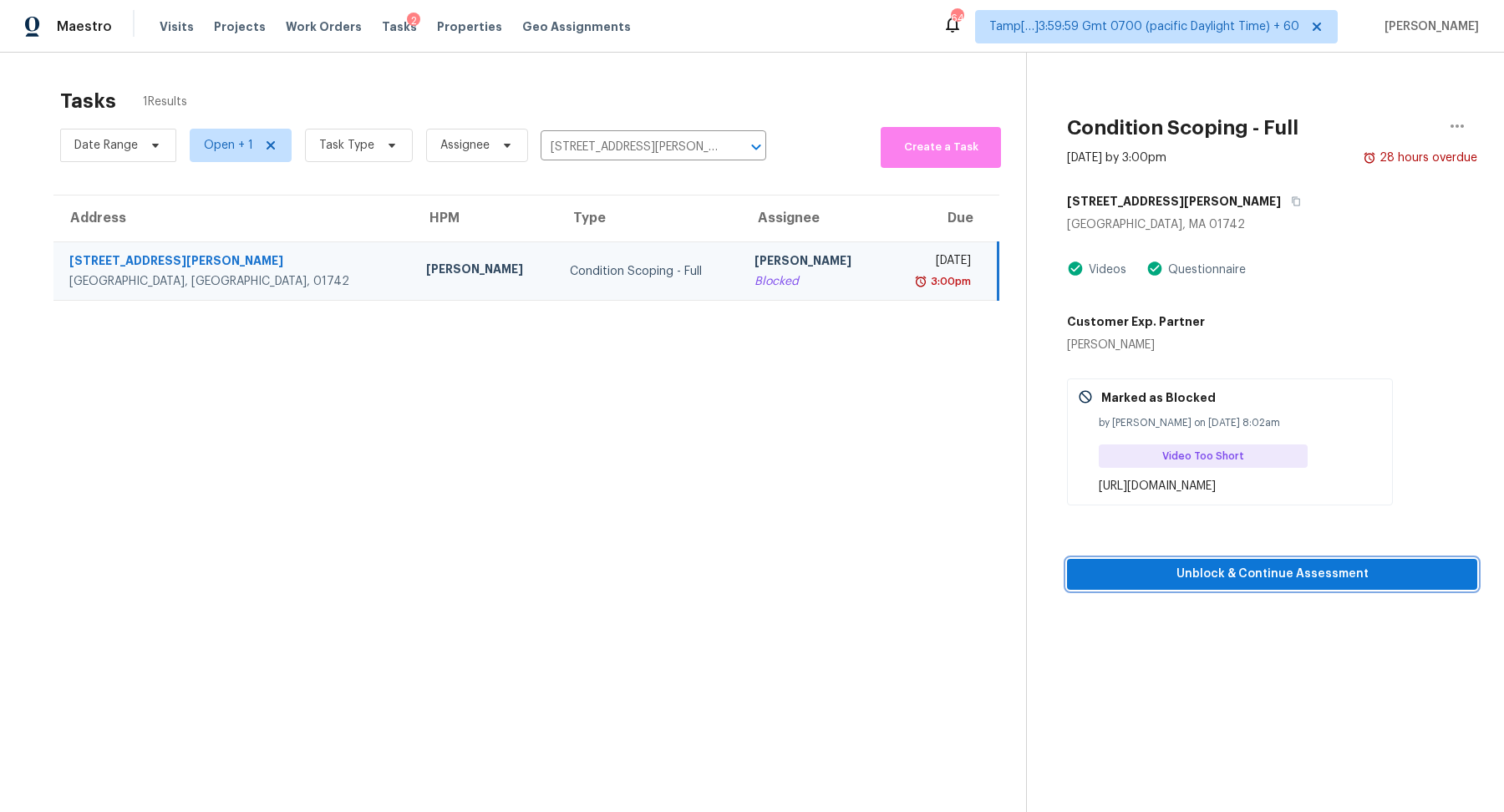
click at [1332, 571] on span "Unblock & Continue Assessment" at bounding box center [1272, 574] width 384 height 21
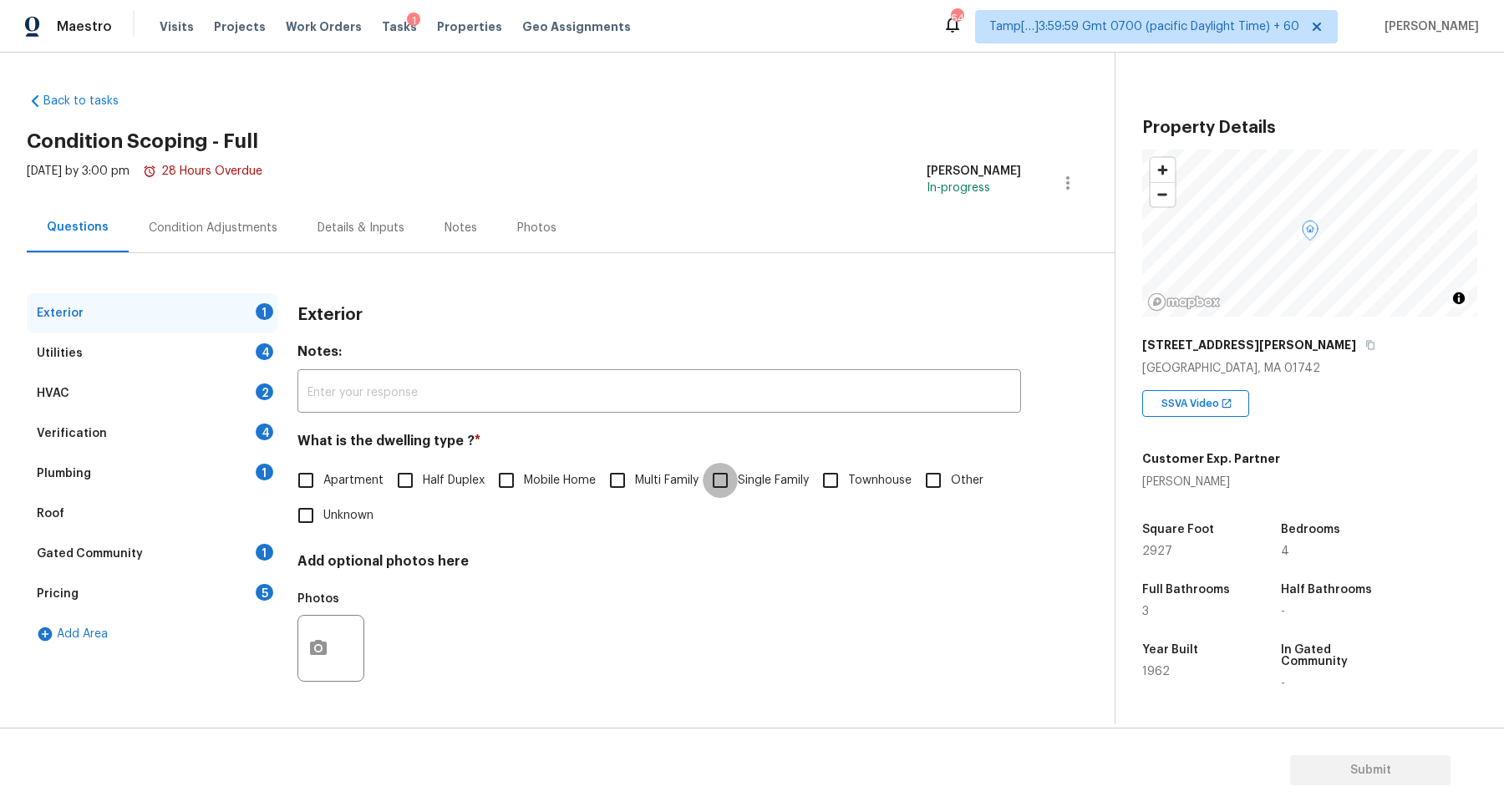
click at [714, 485] on input "Single Family" at bounding box center [720, 480] width 35 height 35
checkbox input "true"
click at [258, 357] on div "Utilities 4" at bounding box center [152, 353] width 251 height 40
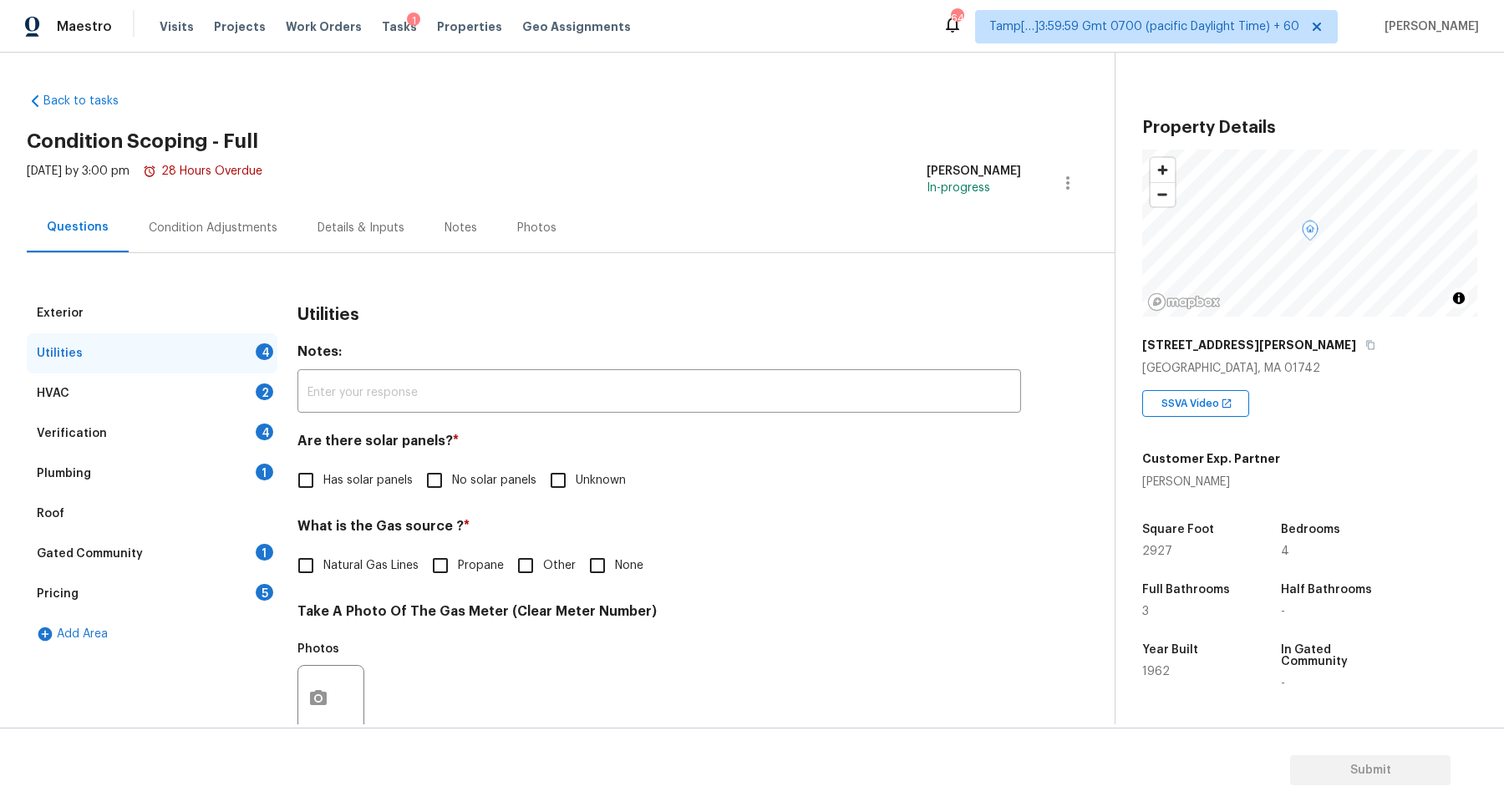
click at [489, 506] on div "Utilities Notes: ​ Are there solar panels? * Has solar panels No solar panels U…" at bounding box center [659, 730] width 724 height 872
click at [511, 476] on span "No solar panels" at bounding box center [494, 481] width 84 height 18
click at [452, 476] on input "No solar panels" at bounding box center [433, 480] width 35 height 35
checkbox input "true"
click at [359, 569] on span "Natural Gas Lines" at bounding box center [371, 566] width 95 height 18
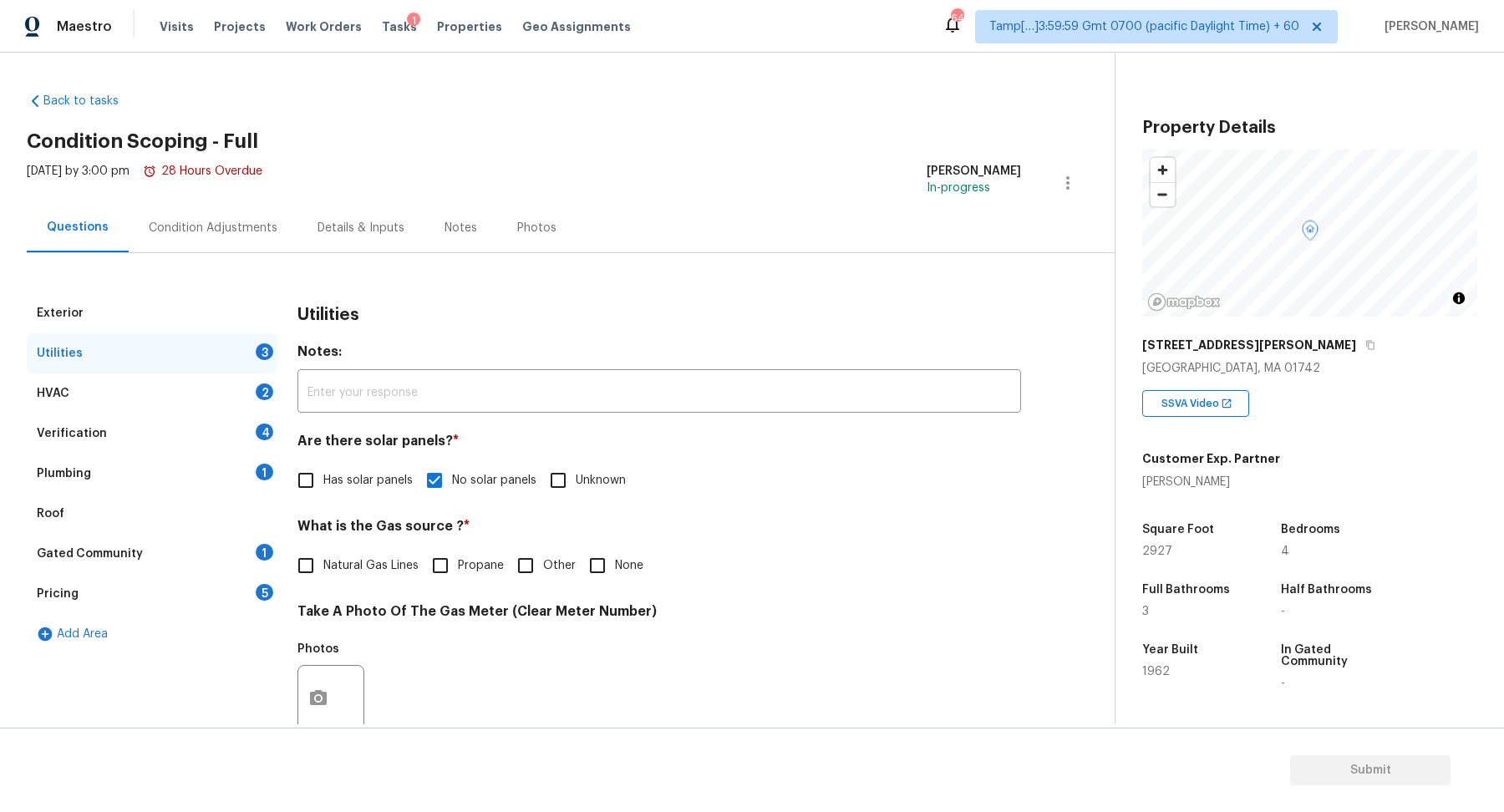
click at [323, 569] on input "Natural Gas Lines" at bounding box center [305, 565] width 35 height 35
checkbox input "true"
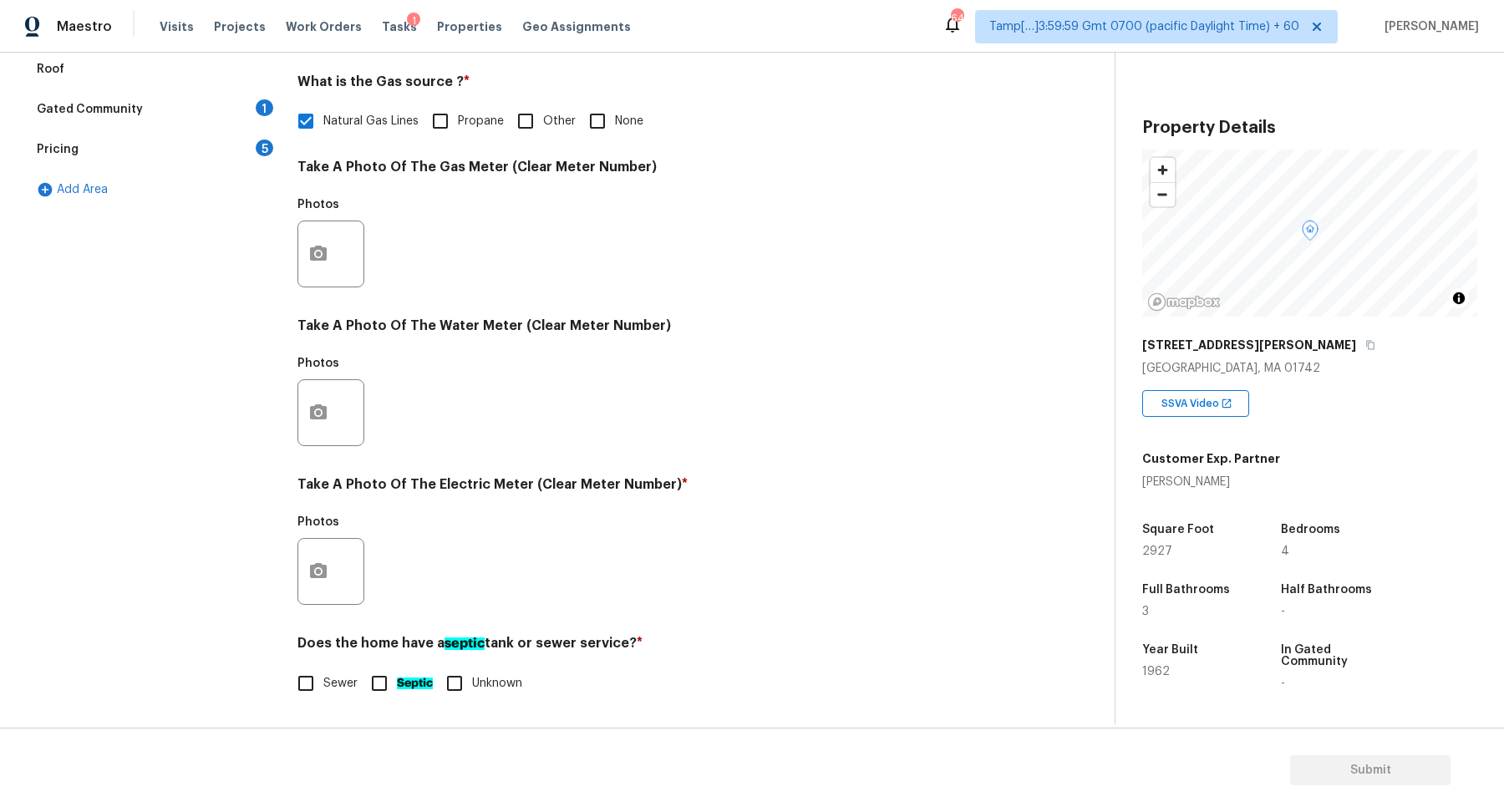
scroll to position [324, 0]
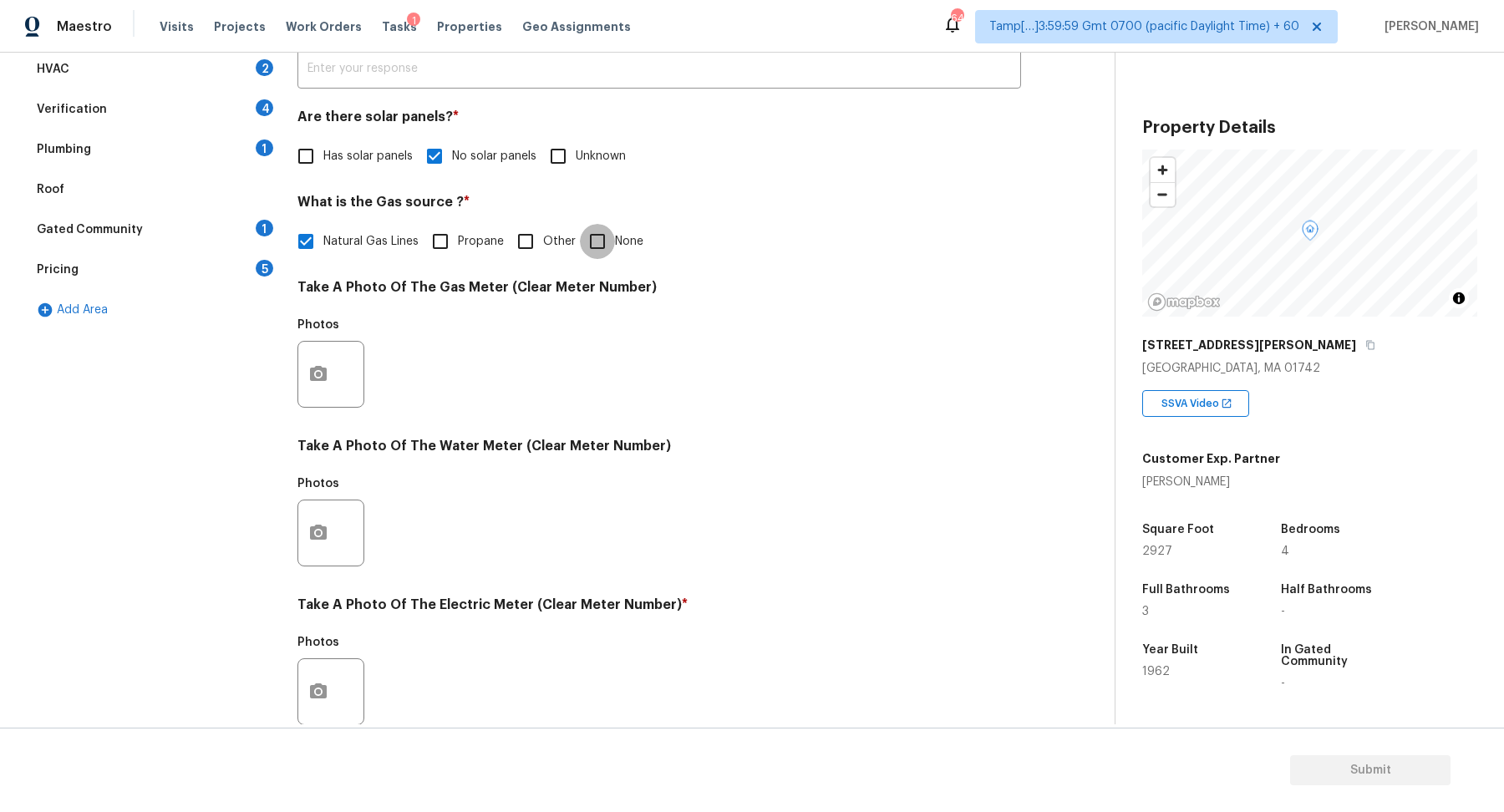
click at [585, 242] on input "None" at bounding box center [597, 241] width 35 height 35
checkbox input "true"
checkbox input "false"
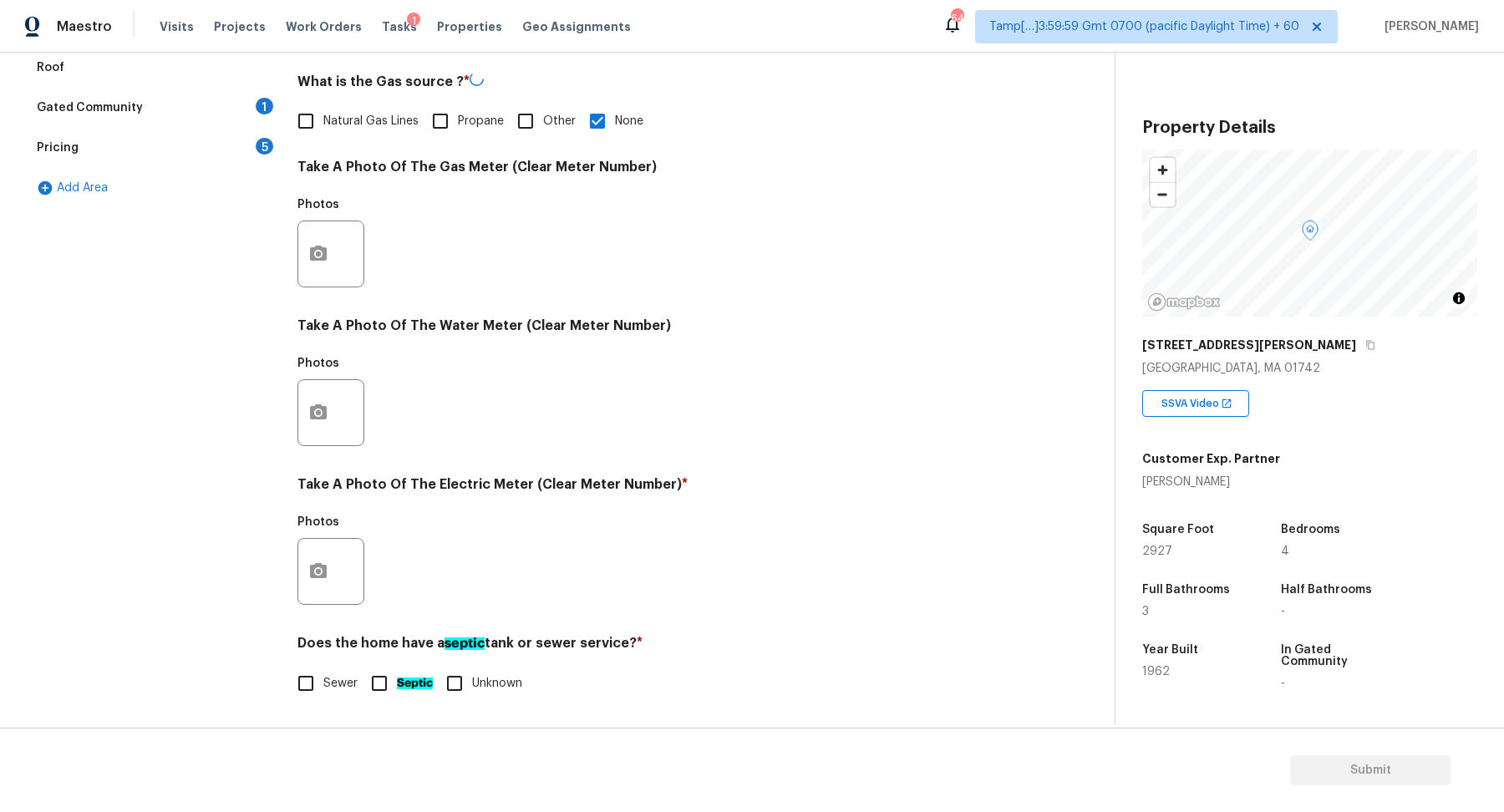
scroll to position [444, 0]
click at [322, 571] on icon "button" at bounding box center [318, 570] width 17 height 15
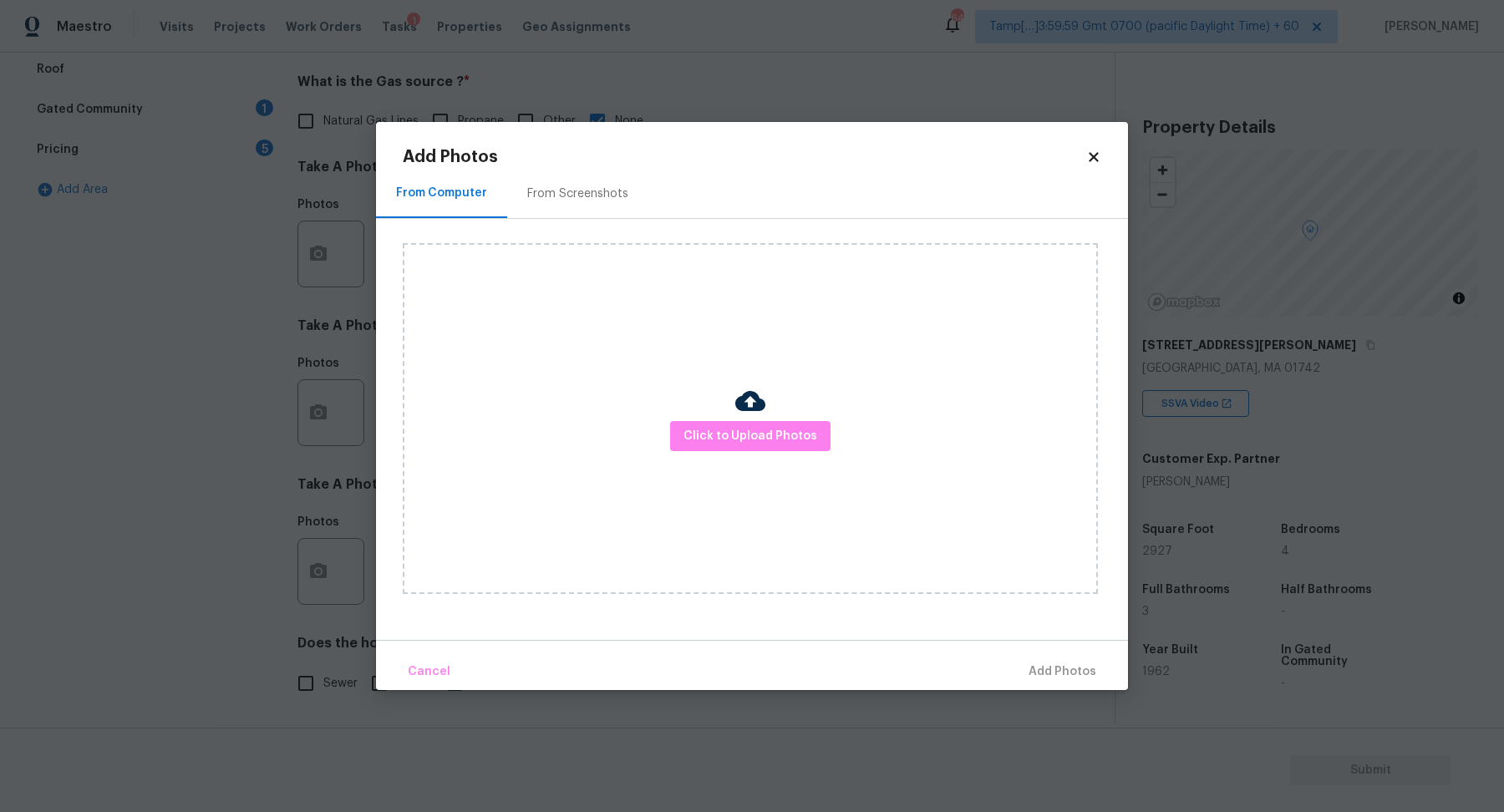
click at [678, 454] on div "Click to Upload Photos" at bounding box center [750, 418] width 695 height 351
click at [710, 439] on span "Click to Upload Photos" at bounding box center [750, 436] width 134 height 21
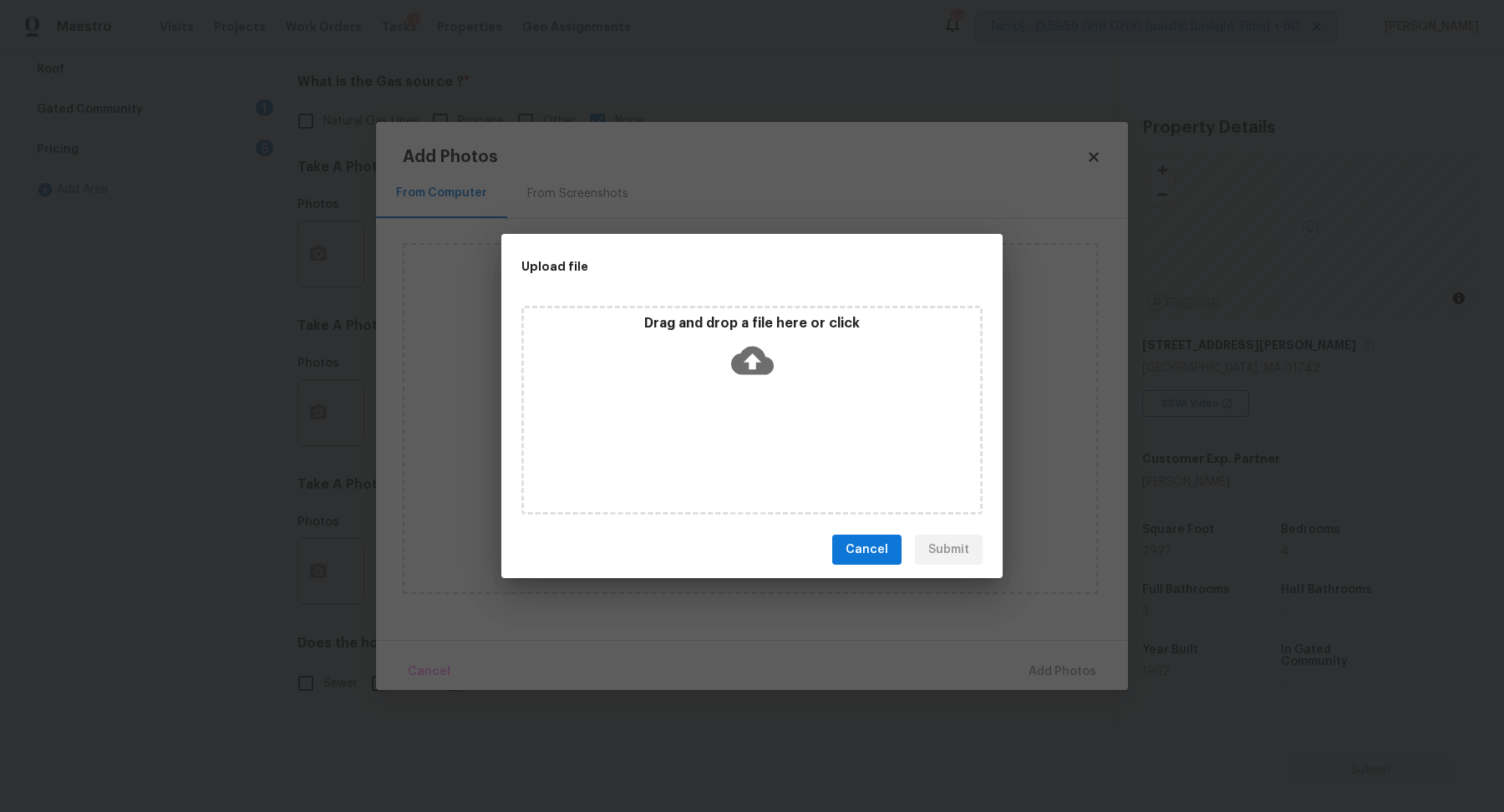
click at [804, 358] on div "Drag and drop a file here or click" at bounding box center [752, 351] width 456 height 71
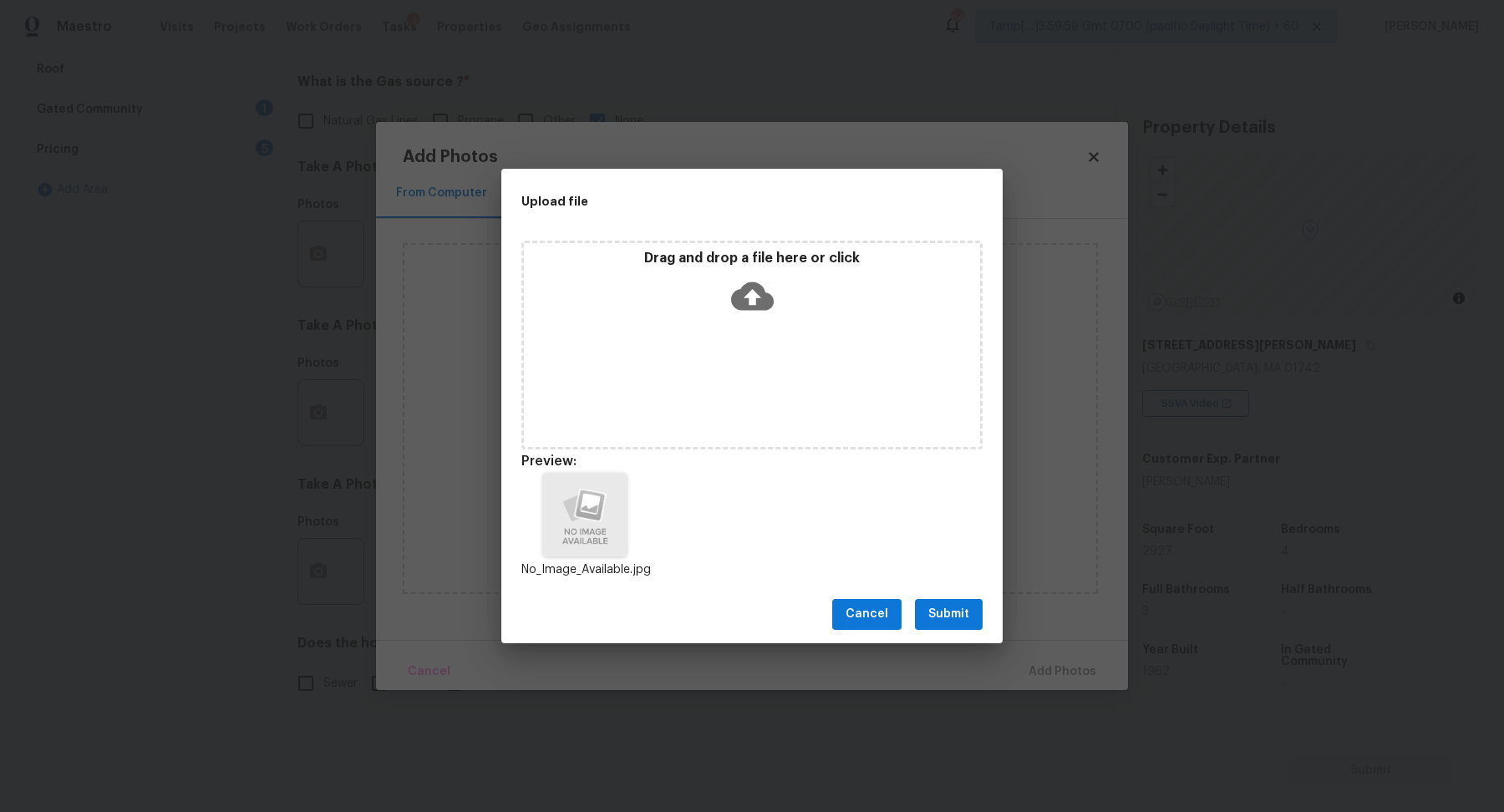
click at [951, 624] on span "Submit" at bounding box center [948, 614] width 41 height 21
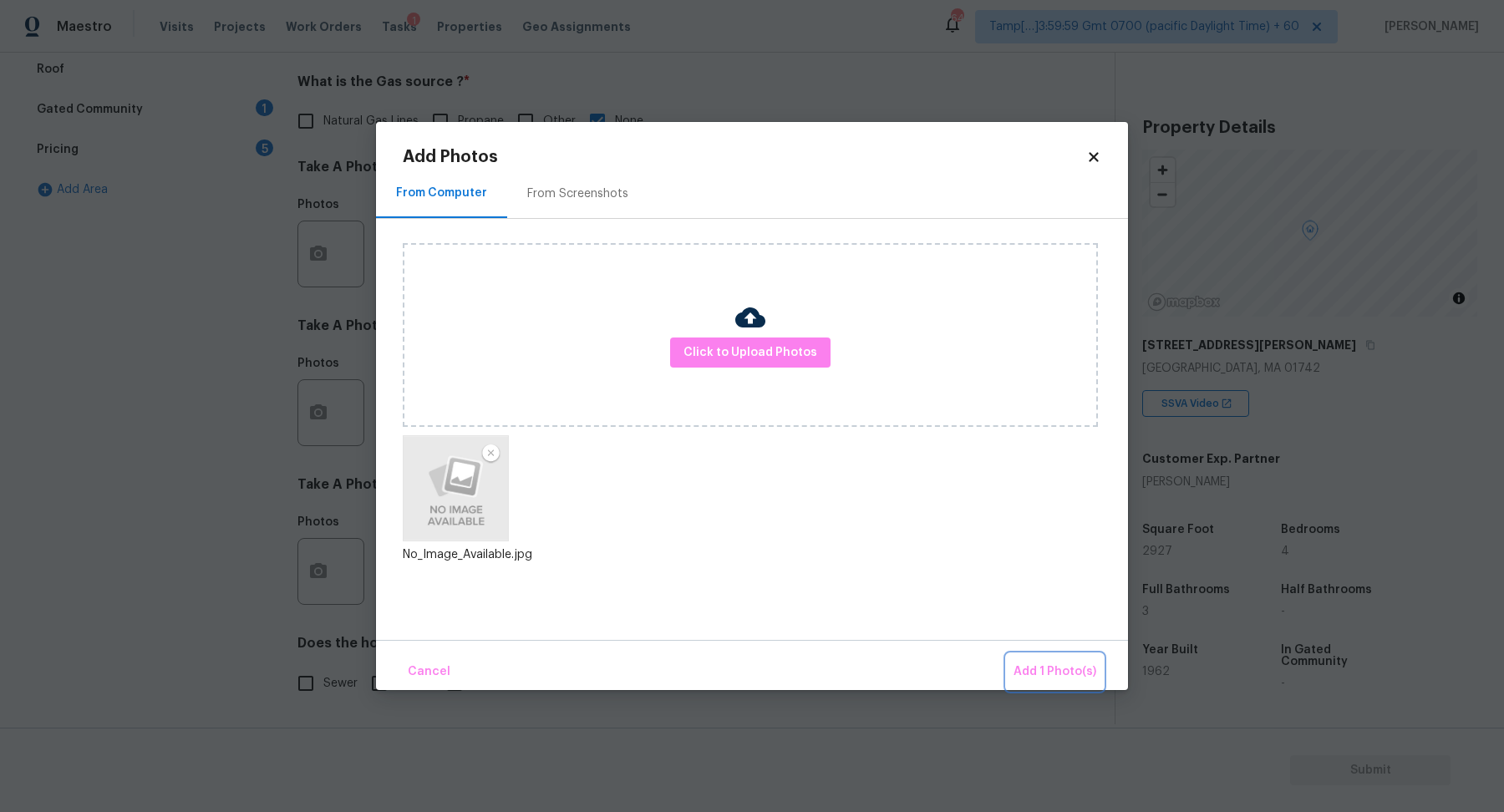
click at [1093, 676] on span "Add 1 Photo(s)" at bounding box center [1054, 671] width 82 height 21
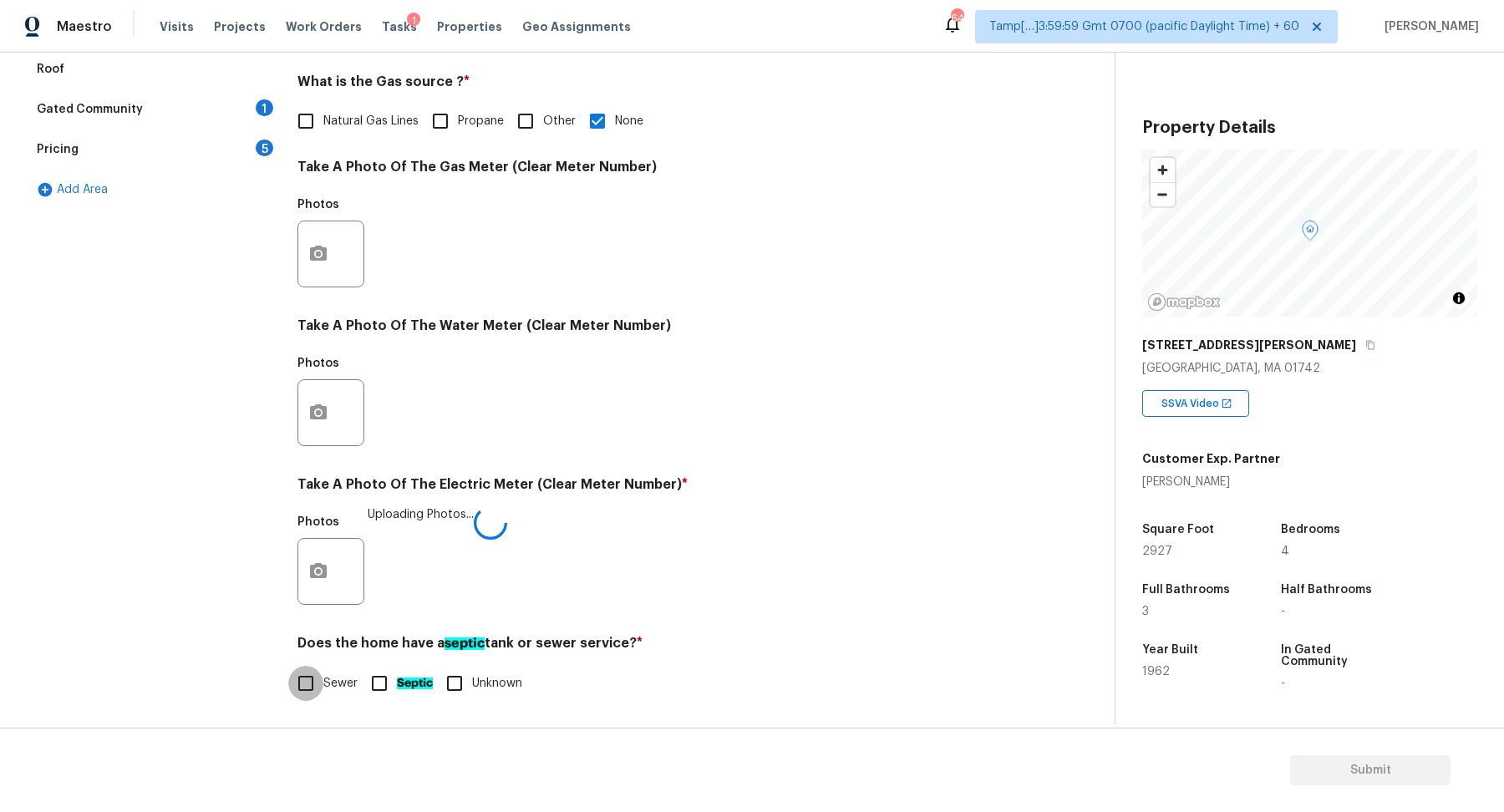
click at [305, 676] on input "Sewer" at bounding box center [305, 683] width 35 height 35
checkbox input "true"
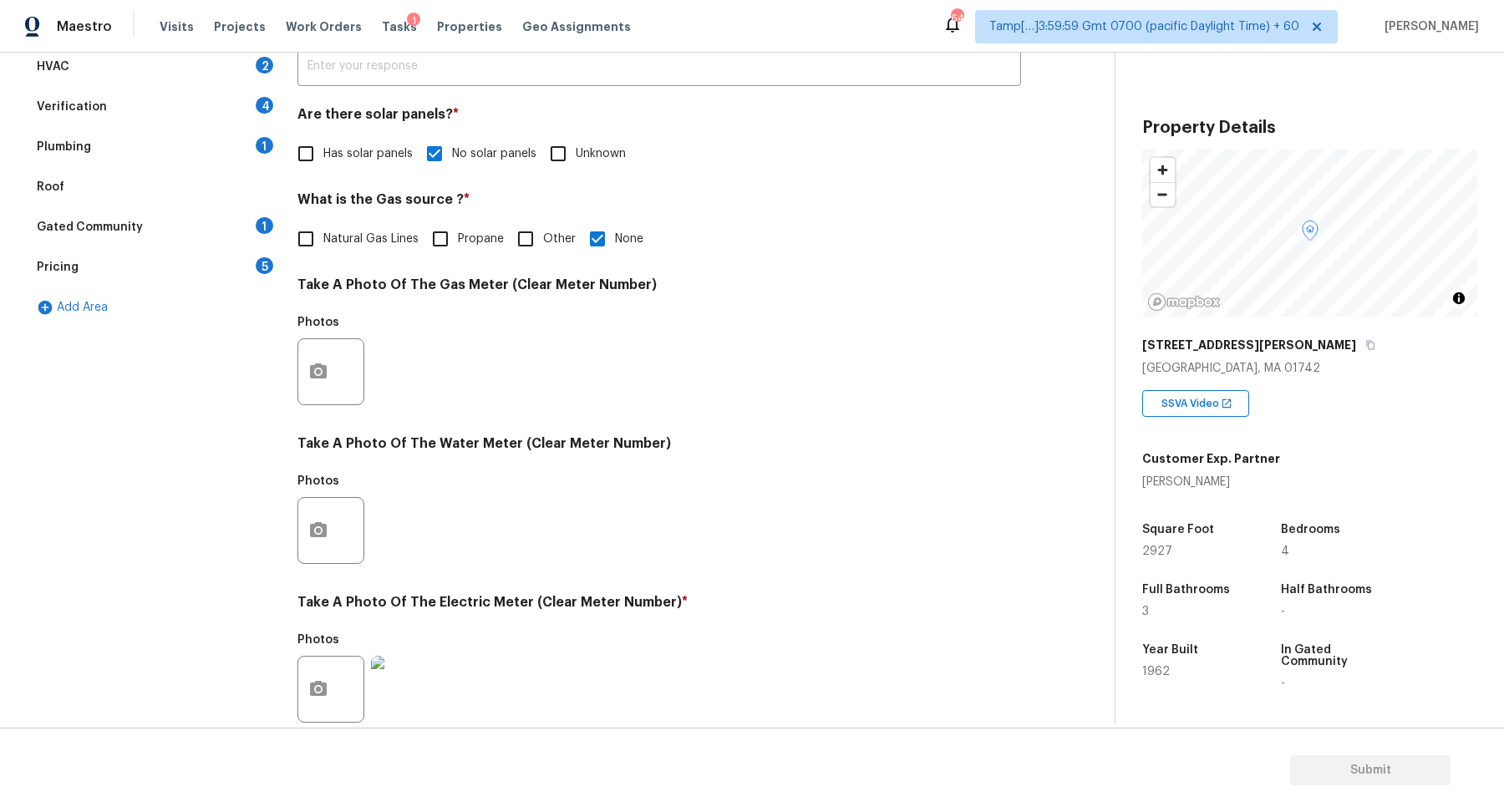
scroll to position [118, 0]
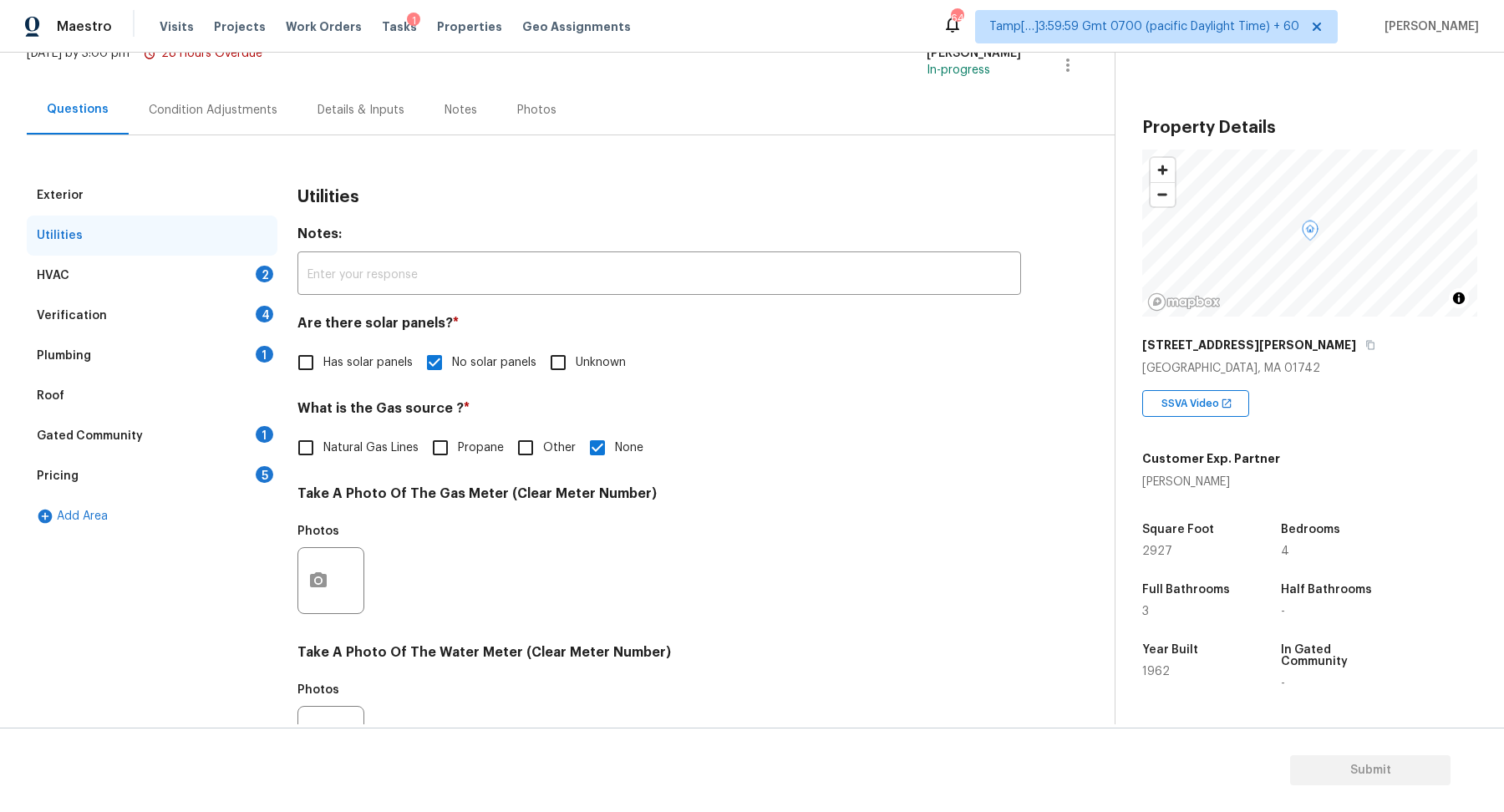
click at [214, 252] on div "Utilities" at bounding box center [152, 235] width 251 height 40
click at [249, 275] on div "HVAC 2" at bounding box center [152, 276] width 251 height 40
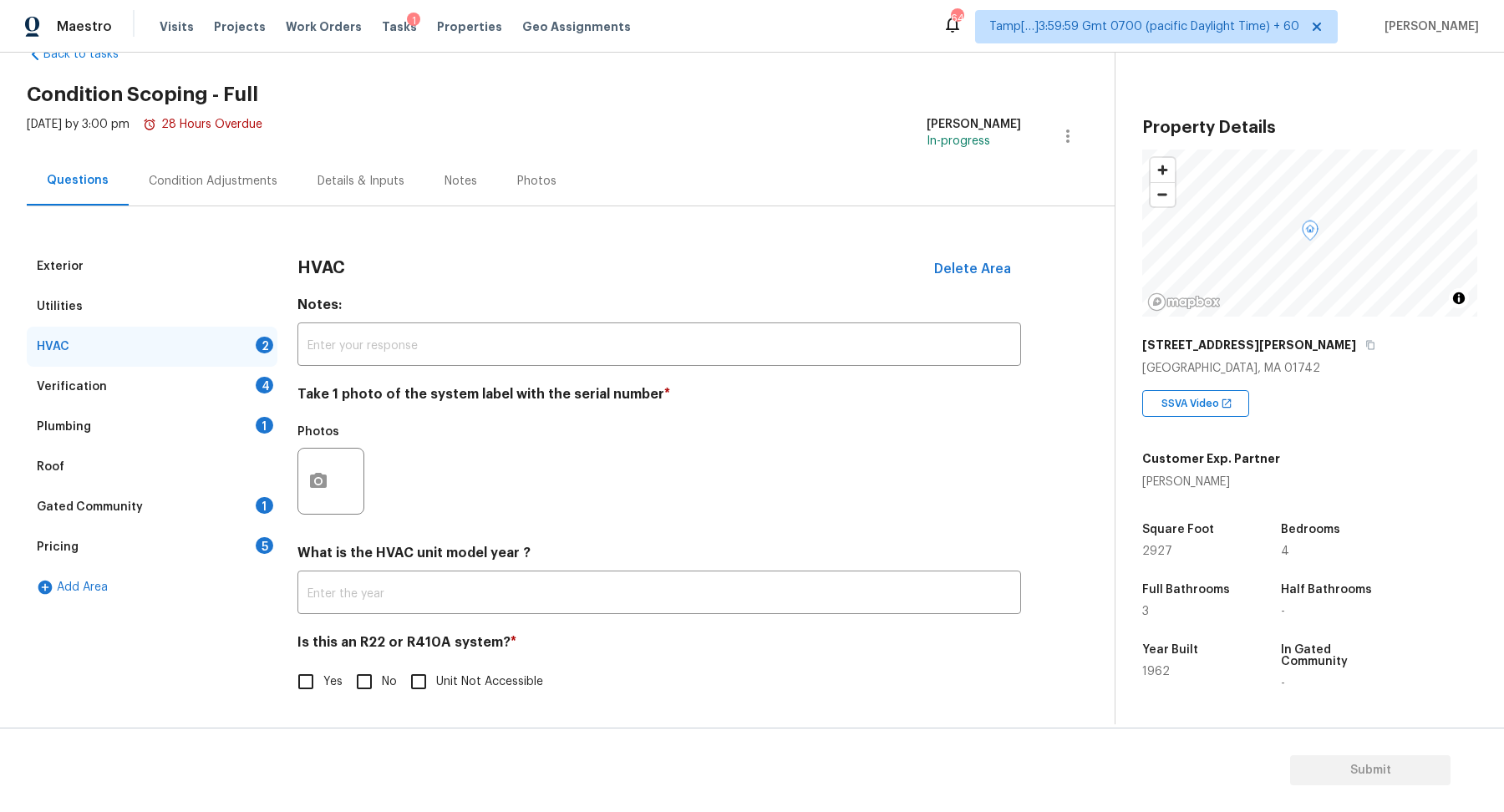
scroll to position [46, 0]
click at [307, 469] on button "button" at bounding box center [318, 482] width 40 height 65
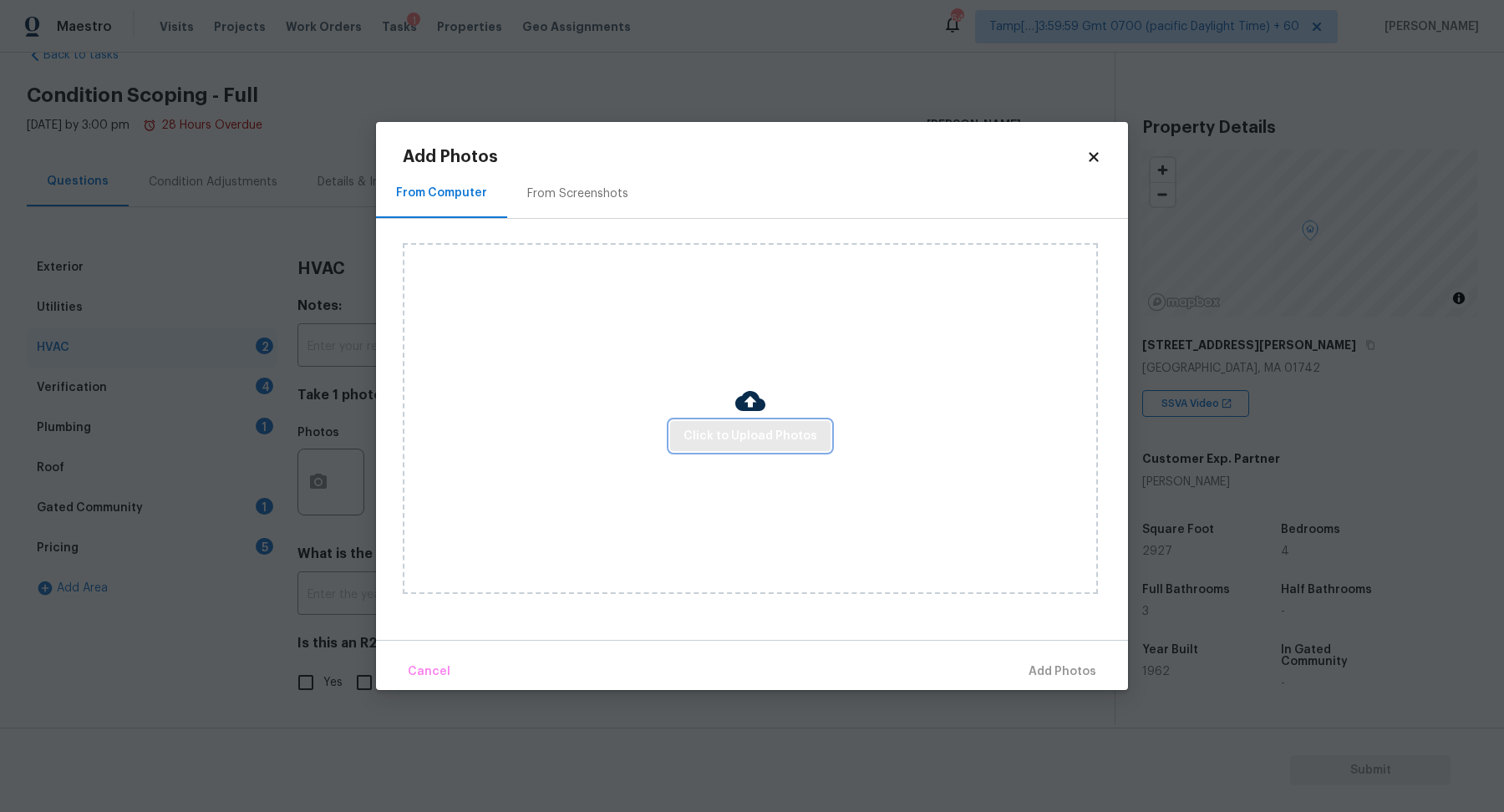
click at [730, 447] on button "Click to Upload Photos" at bounding box center [751, 436] width 161 height 31
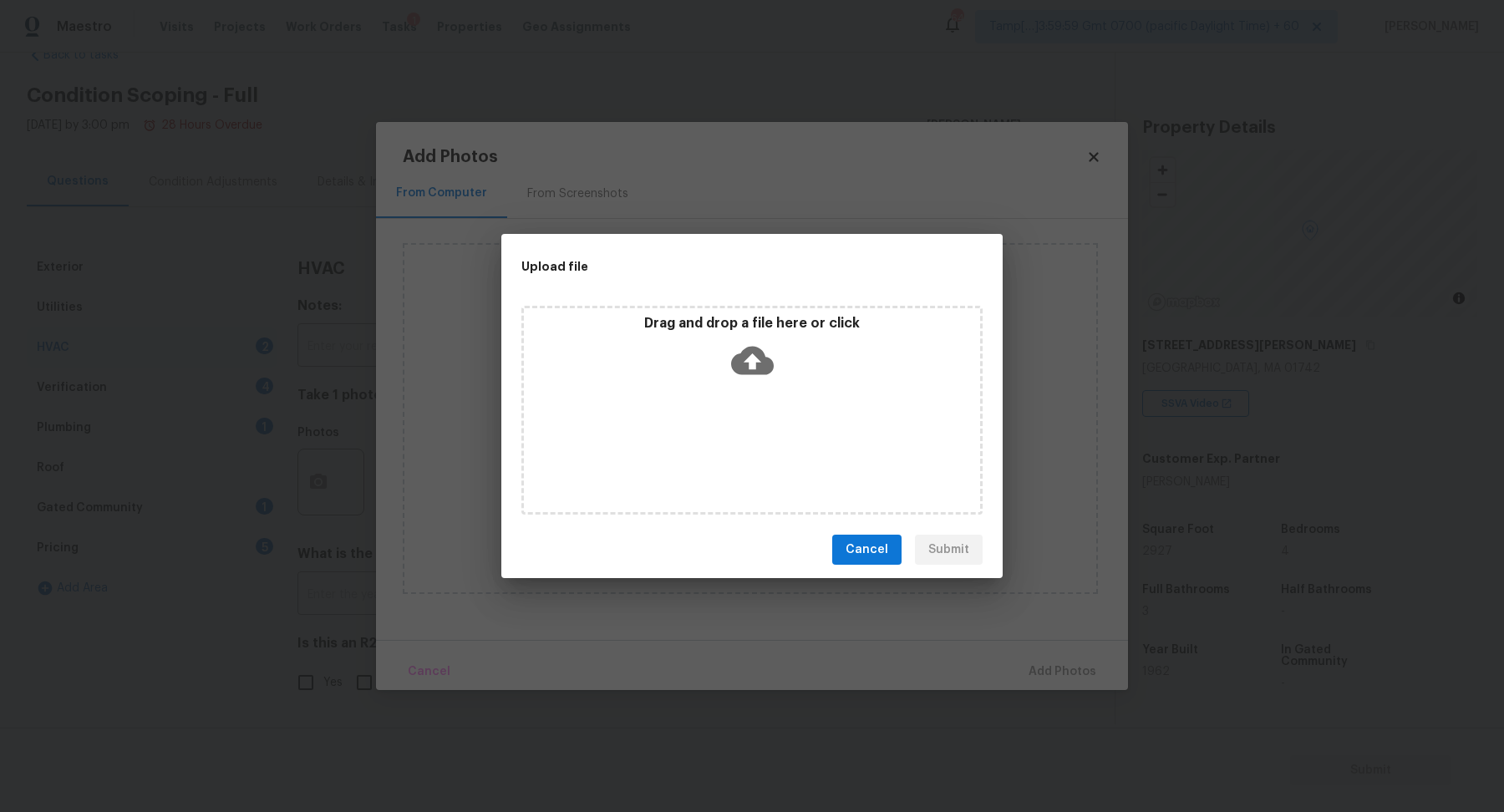
click at [744, 436] on div "Drag and drop a file here or click" at bounding box center [752, 409] width 461 height 209
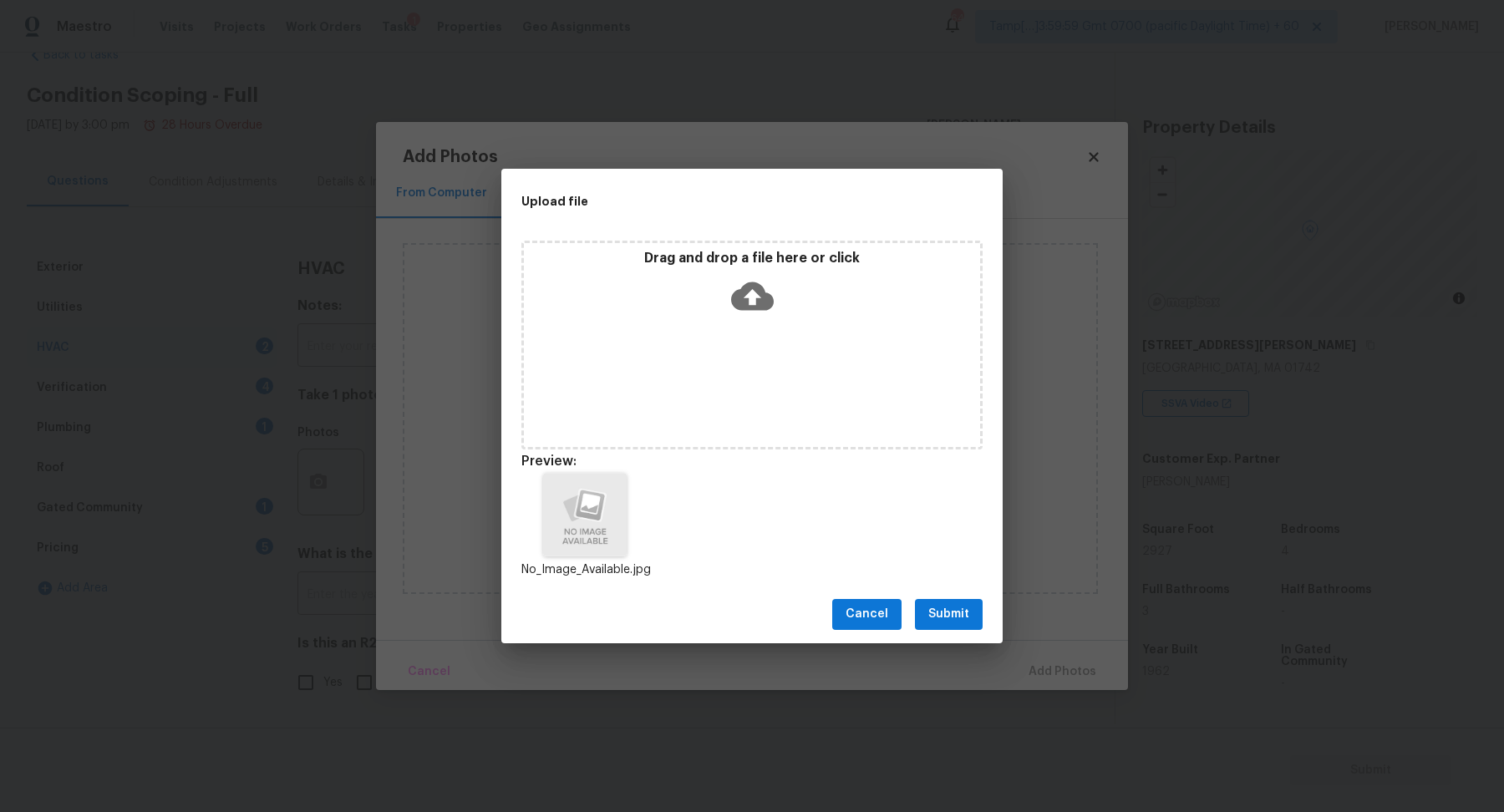
click at [944, 613] on span "Submit" at bounding box center [948, 614] width 41 height 21
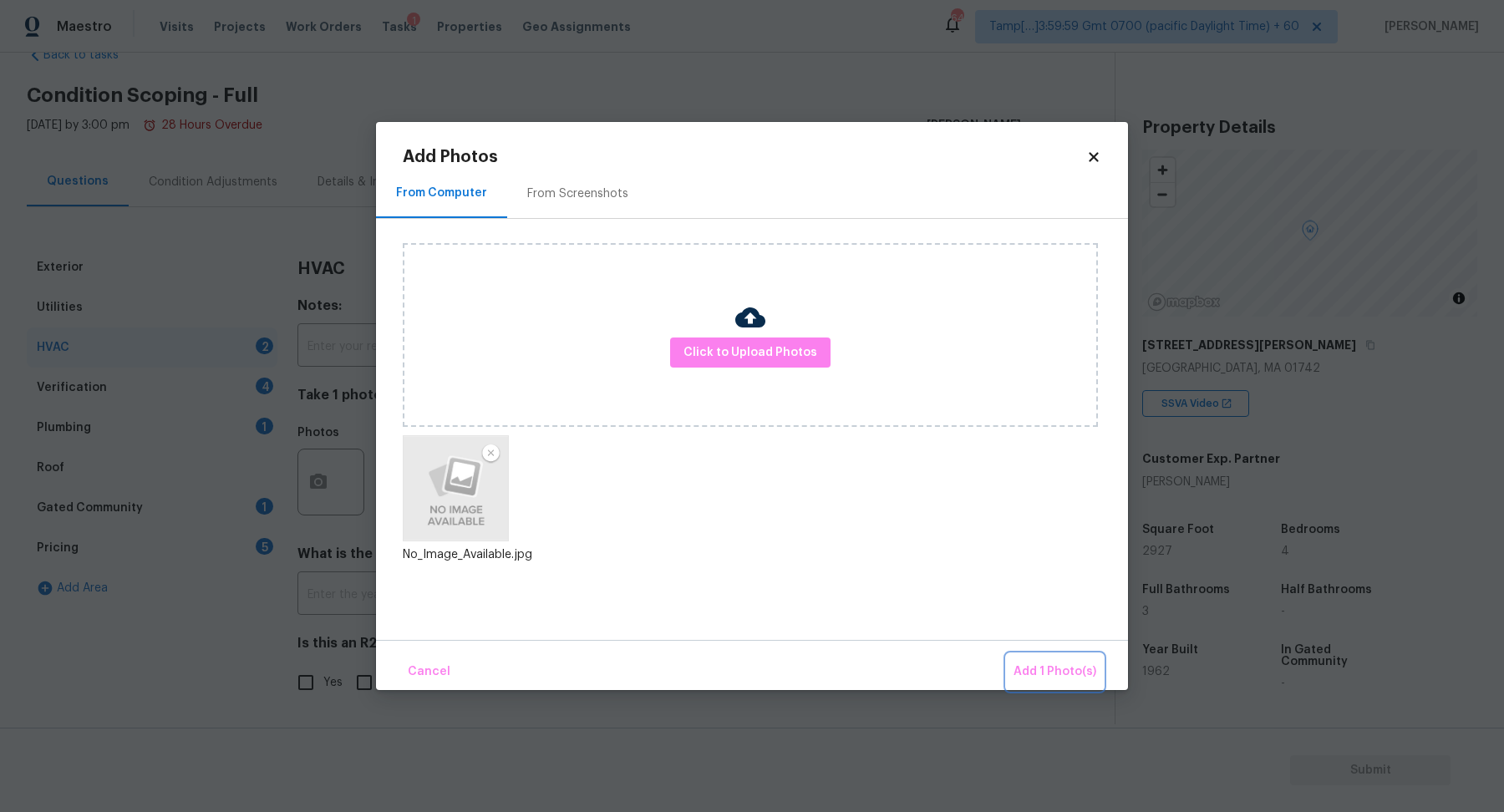
click at [1059, 687] on button "Add 1 Photo(s)" at bounding box center [1054, 672] width 96 height 36
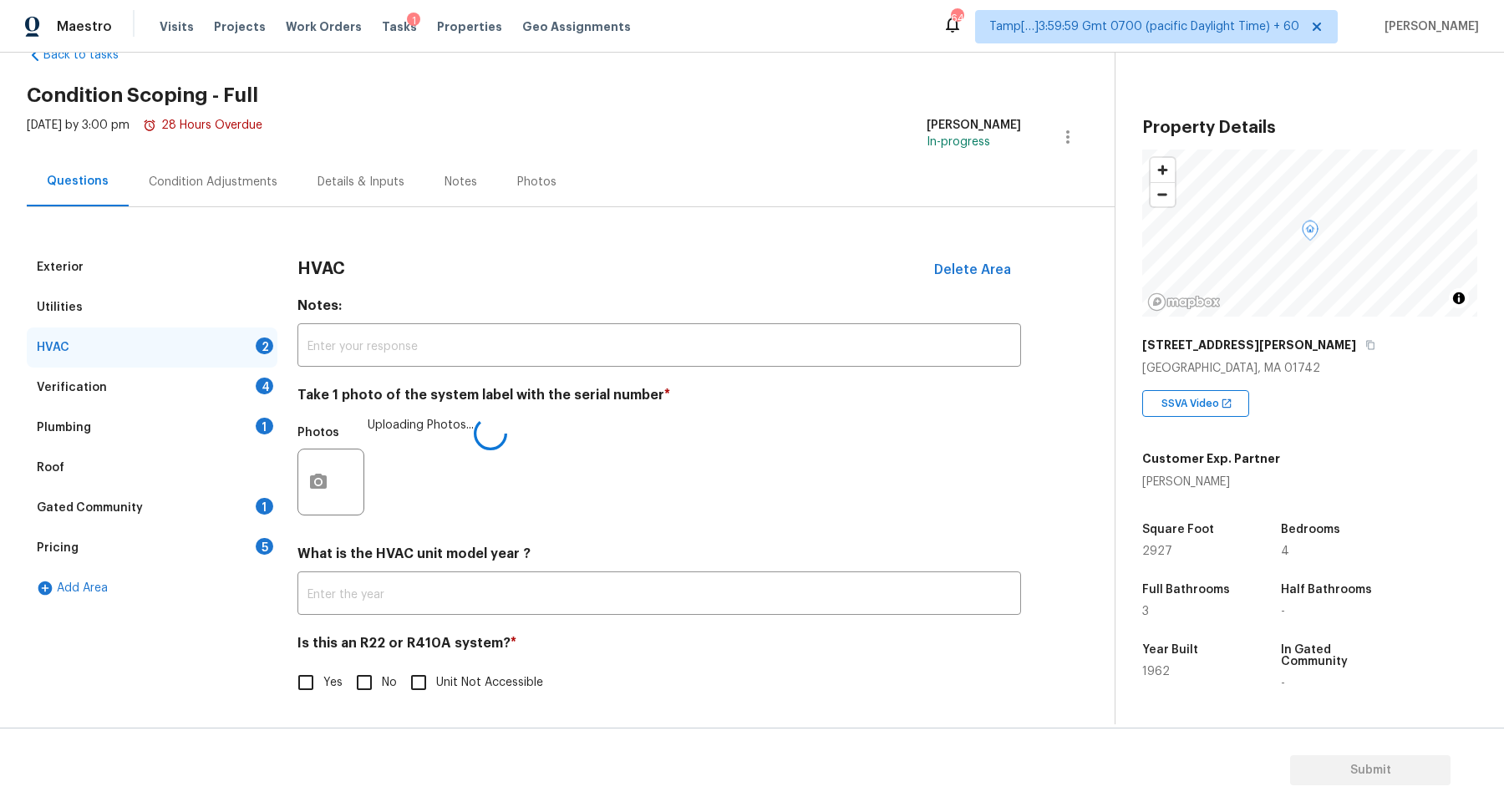
click at [370, 677] on input "No" at bounding box center [364, 682] width 35 height 35
checkbox input "true"
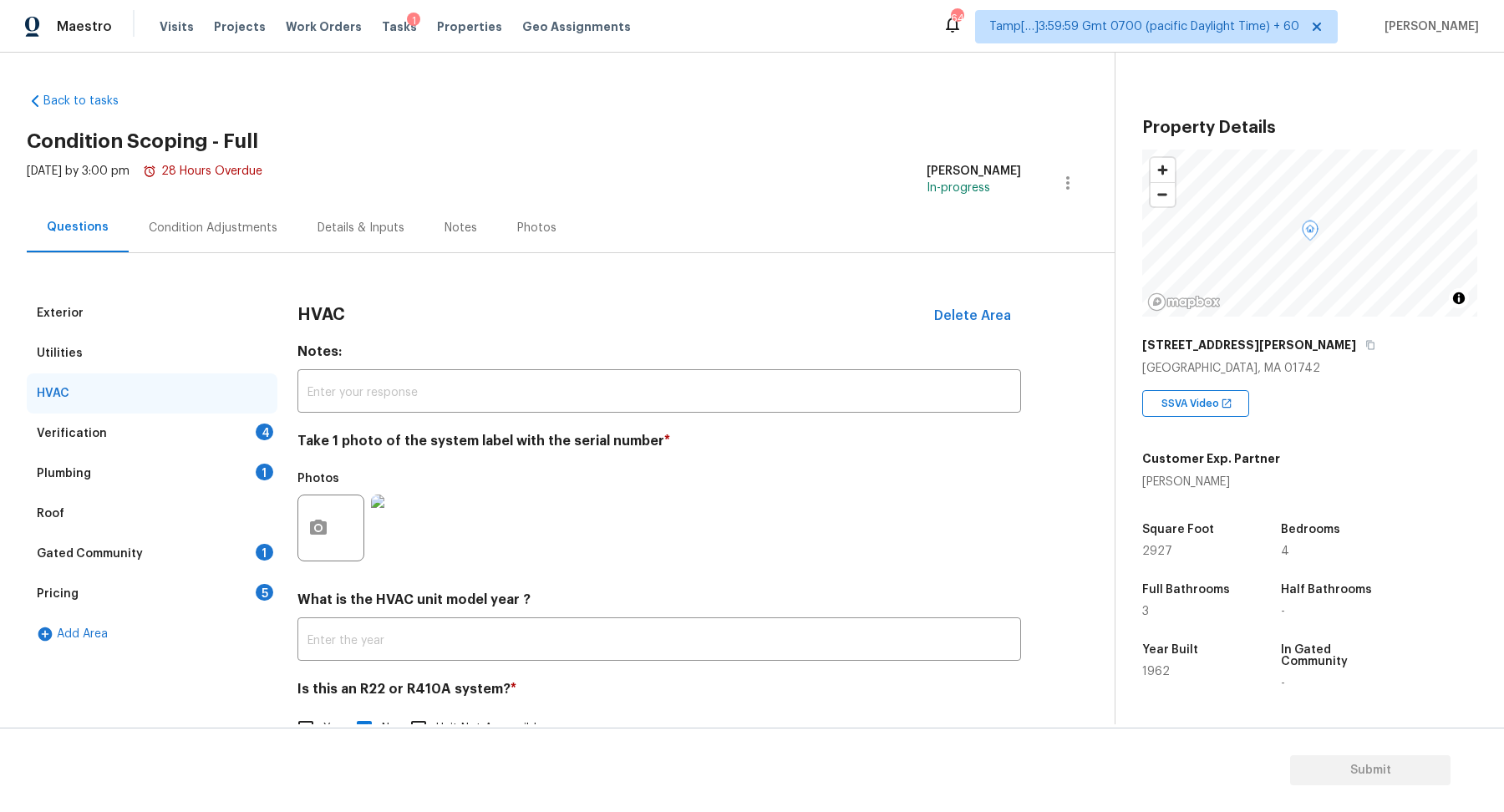
click at [262, 440] on div "Verification 4" at bounding box center [152, 433] width 251 height 40
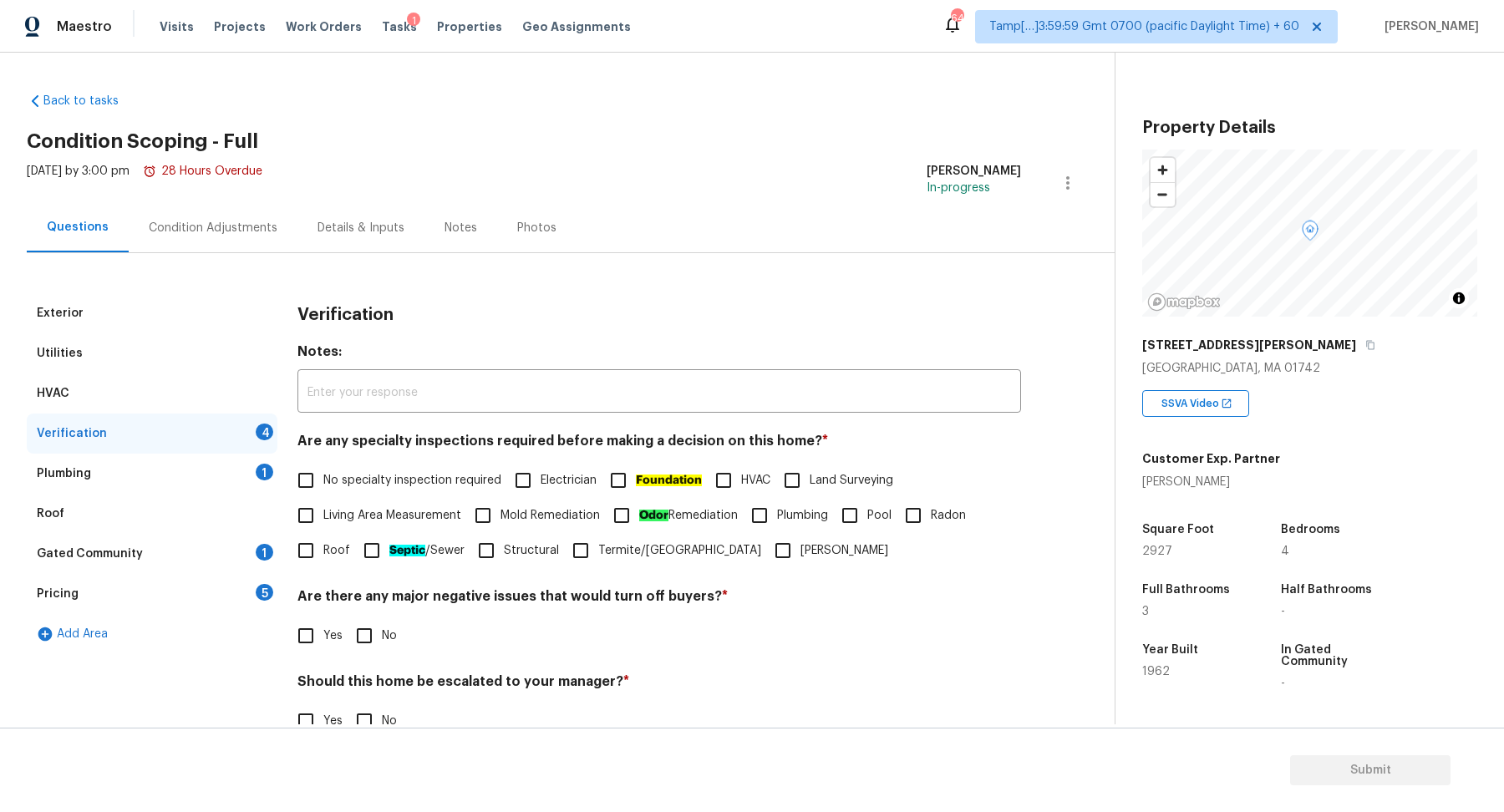
click at [423, 489] on label "No specialty inspection required" at bounding box center [395, 480] width 213 height 35
click at [323, 489] on input "No specialty inspection required" at bounding box center [305, 480] width 35 height 35
checkbox input "true"
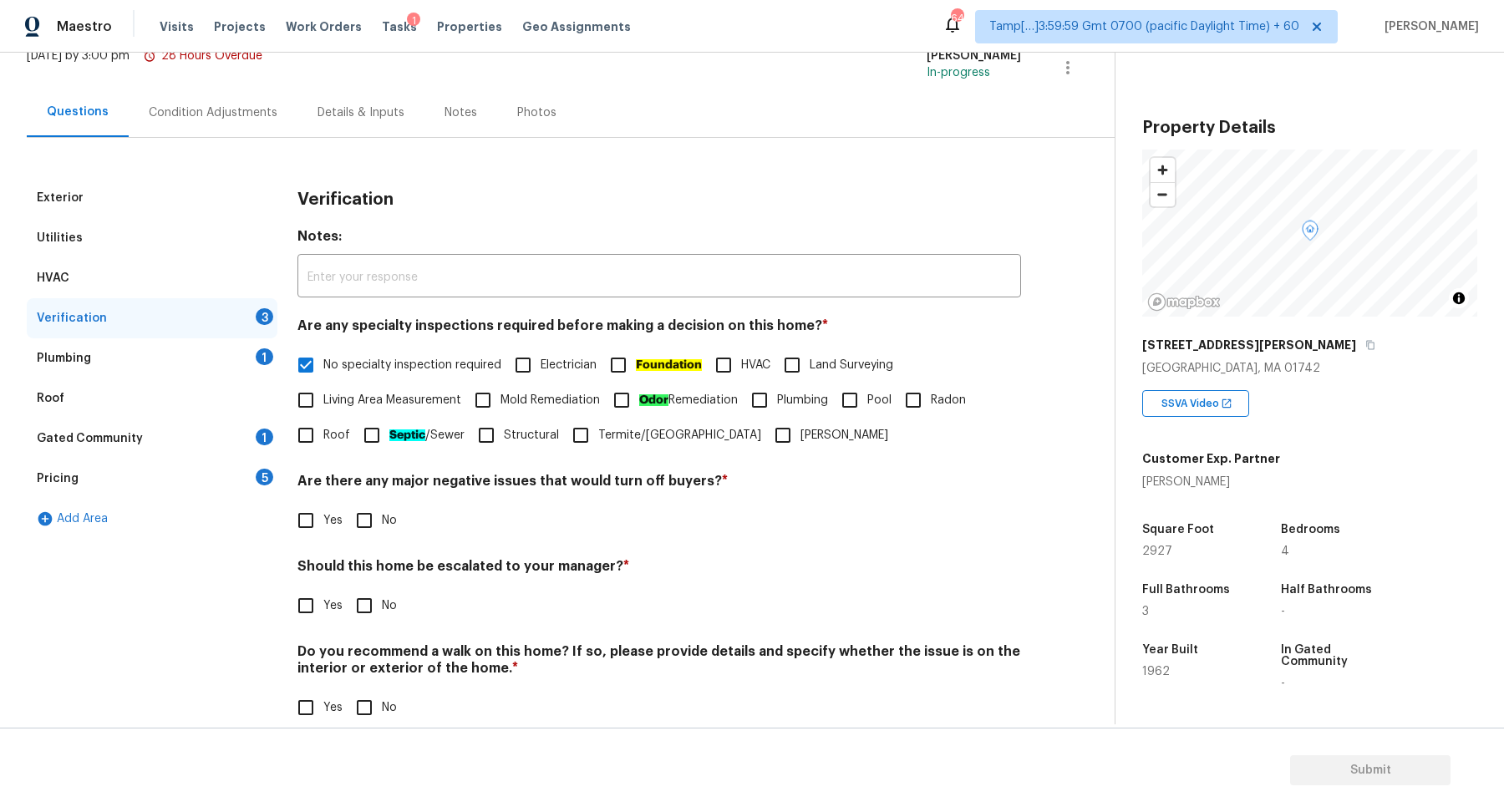
scroll to position [140, 0]
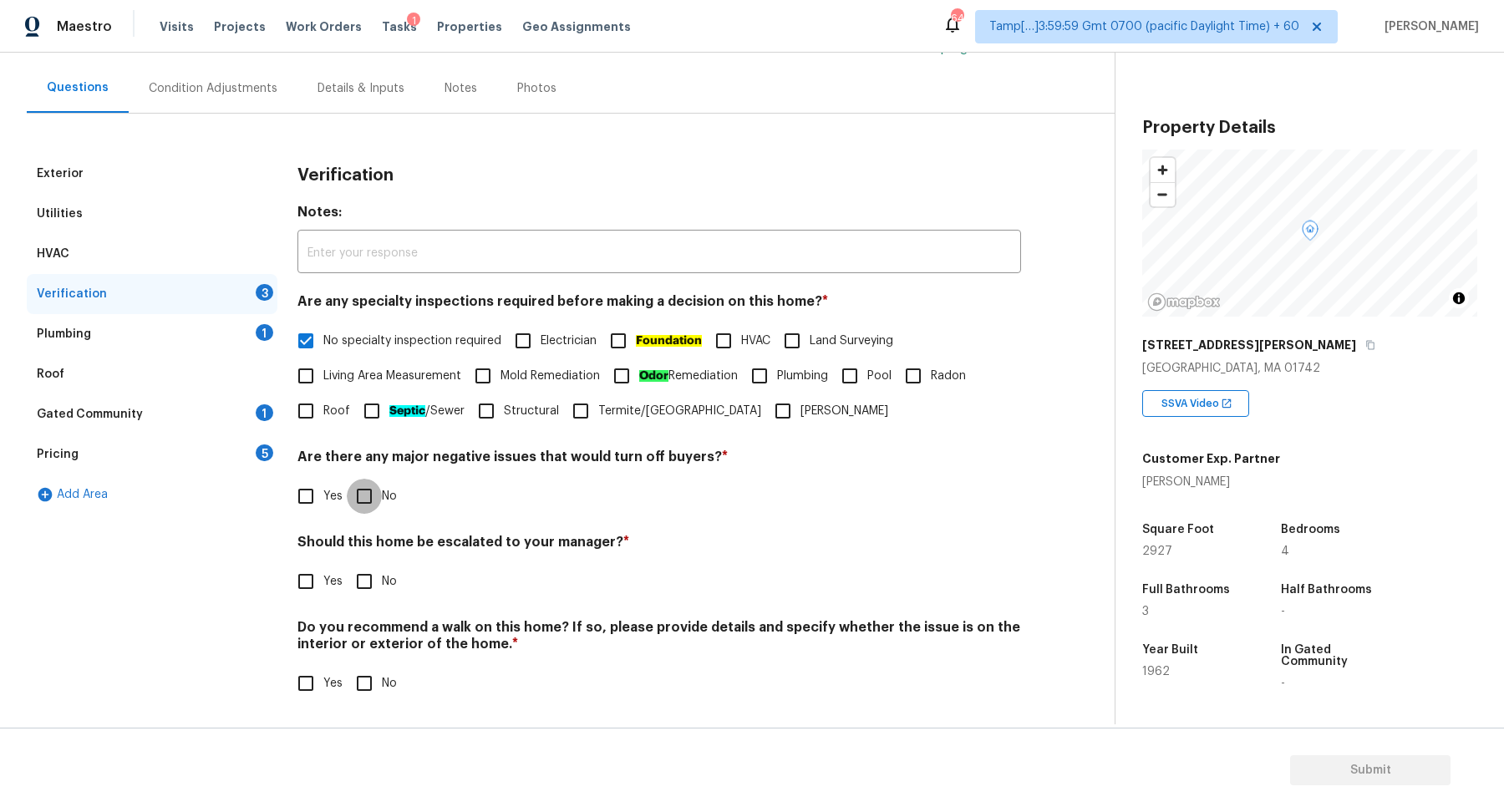
click at [367, 493] on input "No" at bounding box center [364, 496] width 35 height 35
checkbox input "true"
click at [252, 560] on div "Exterior Utilities HVAC Verification 2 Plumbing 1 Roof Gated Community 1 Pricin…" at bounding box center [152, 437] width 251 height 567
click at [289, 561] on div "Exterior Utilities HVAC Verification 2 Plumbing 1 Roof Gated Community 1 Pricin…" at bounding box center [550, 437] width 1048 height 567
click at [307, 580] on input "Yes" at bounding box center [305, 581] width 35 height 35
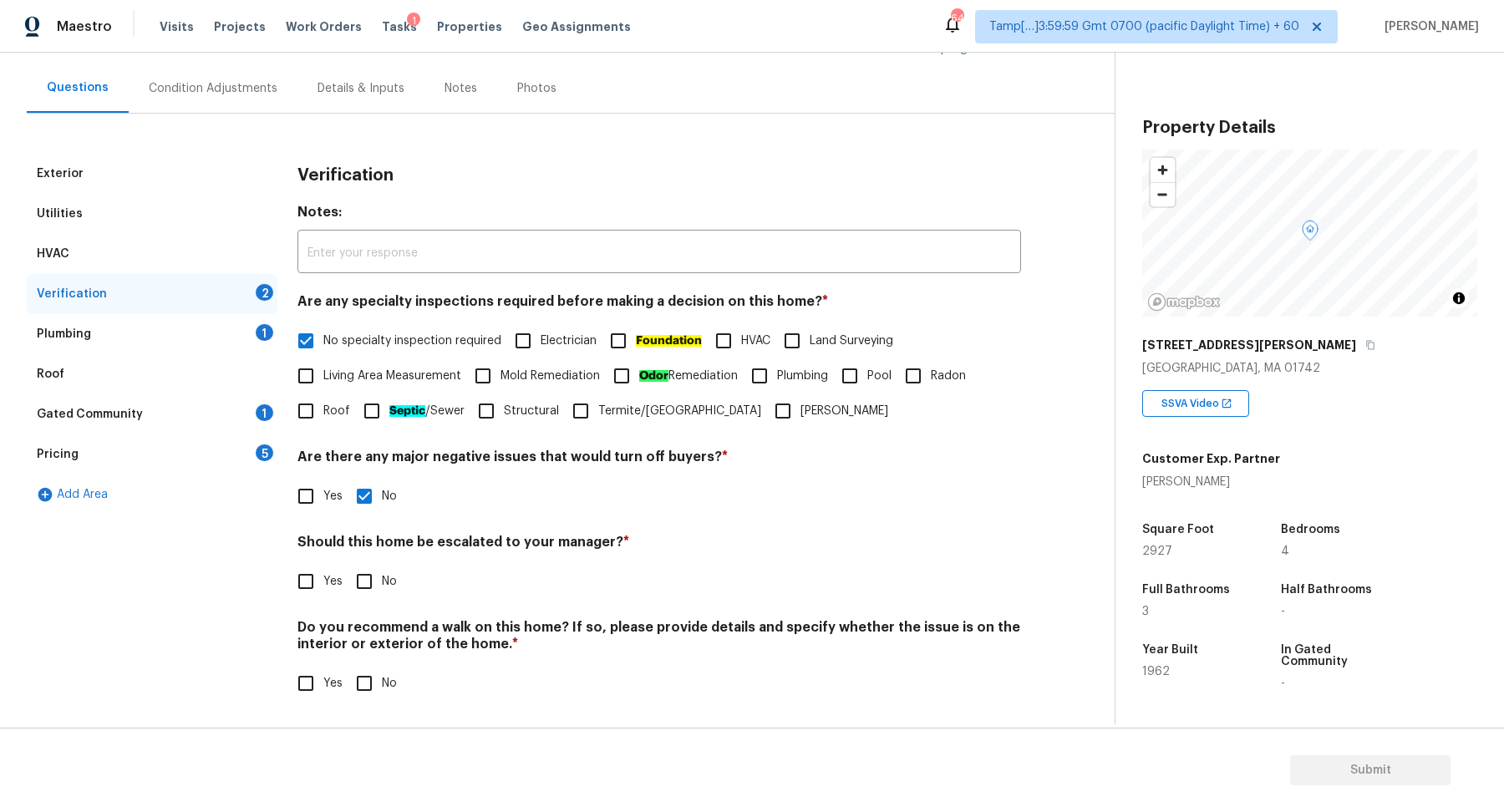
checkbox input "true"
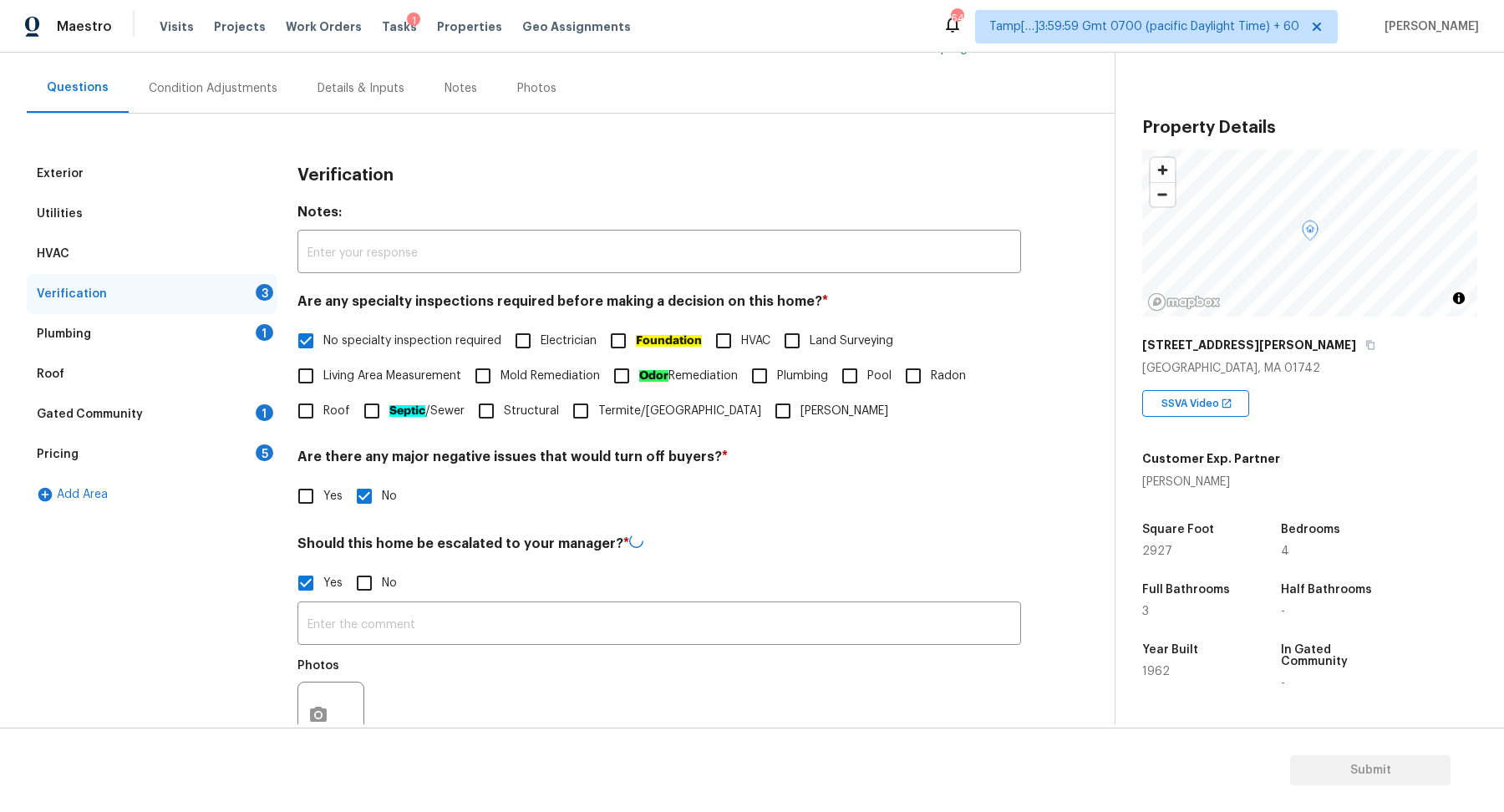
scroll to position [297, 0]
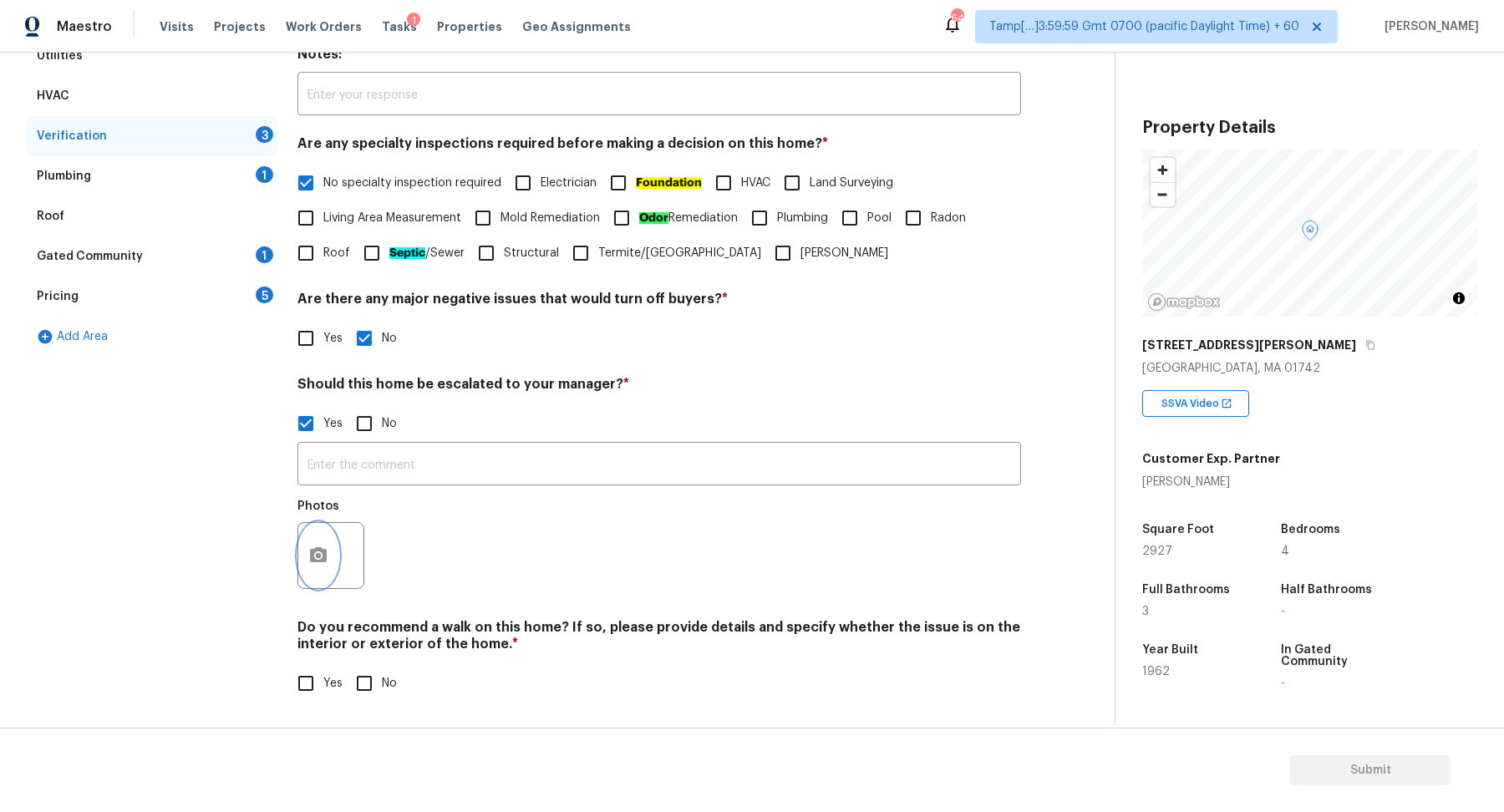
click at [306, 549] on button "button" at bounding box center [318, 555] width 40 height 65
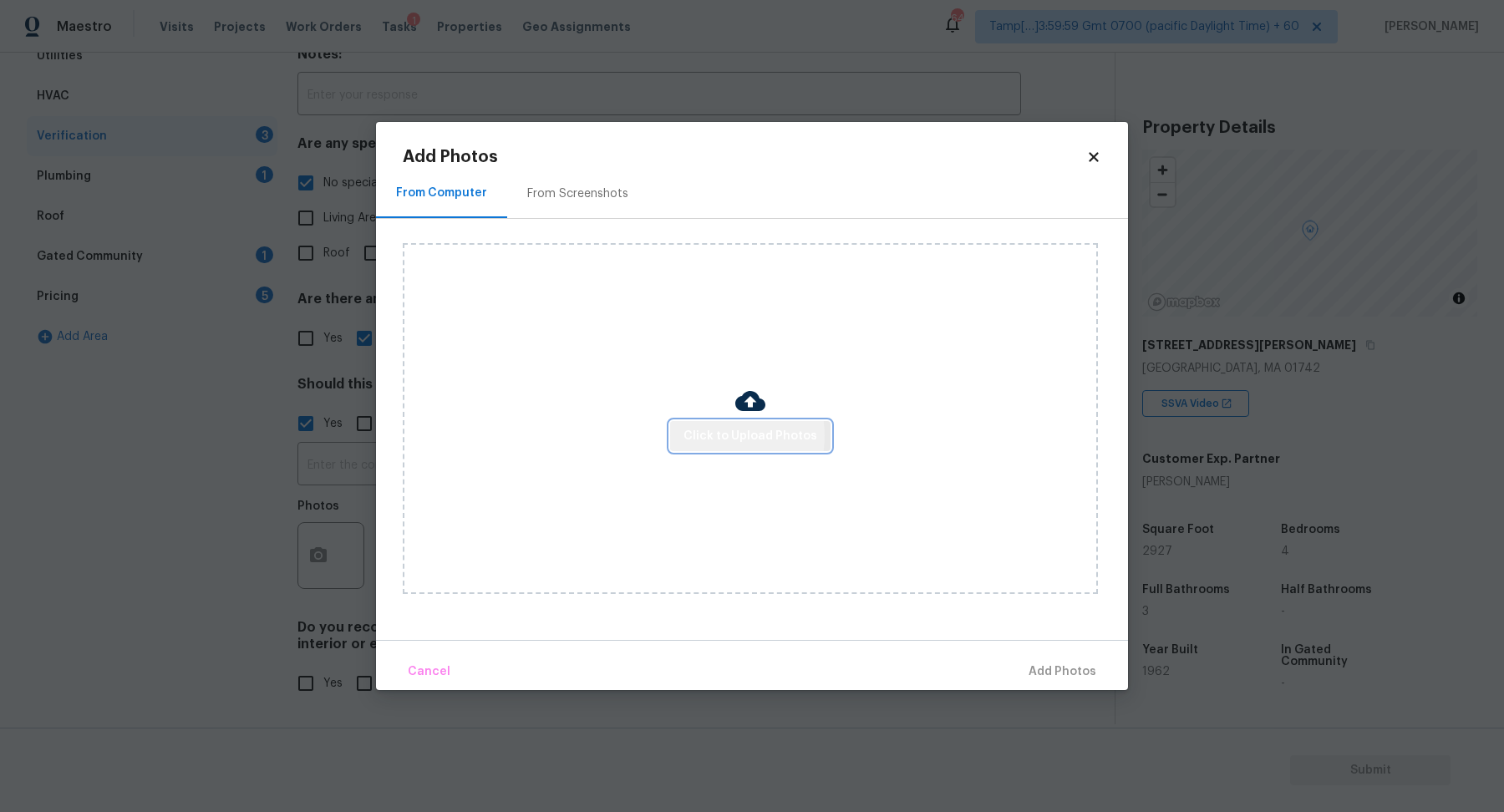
click at [719, 436] on span "Click to Upload Photos" at bounding box center [750, 436] width 134 height 21
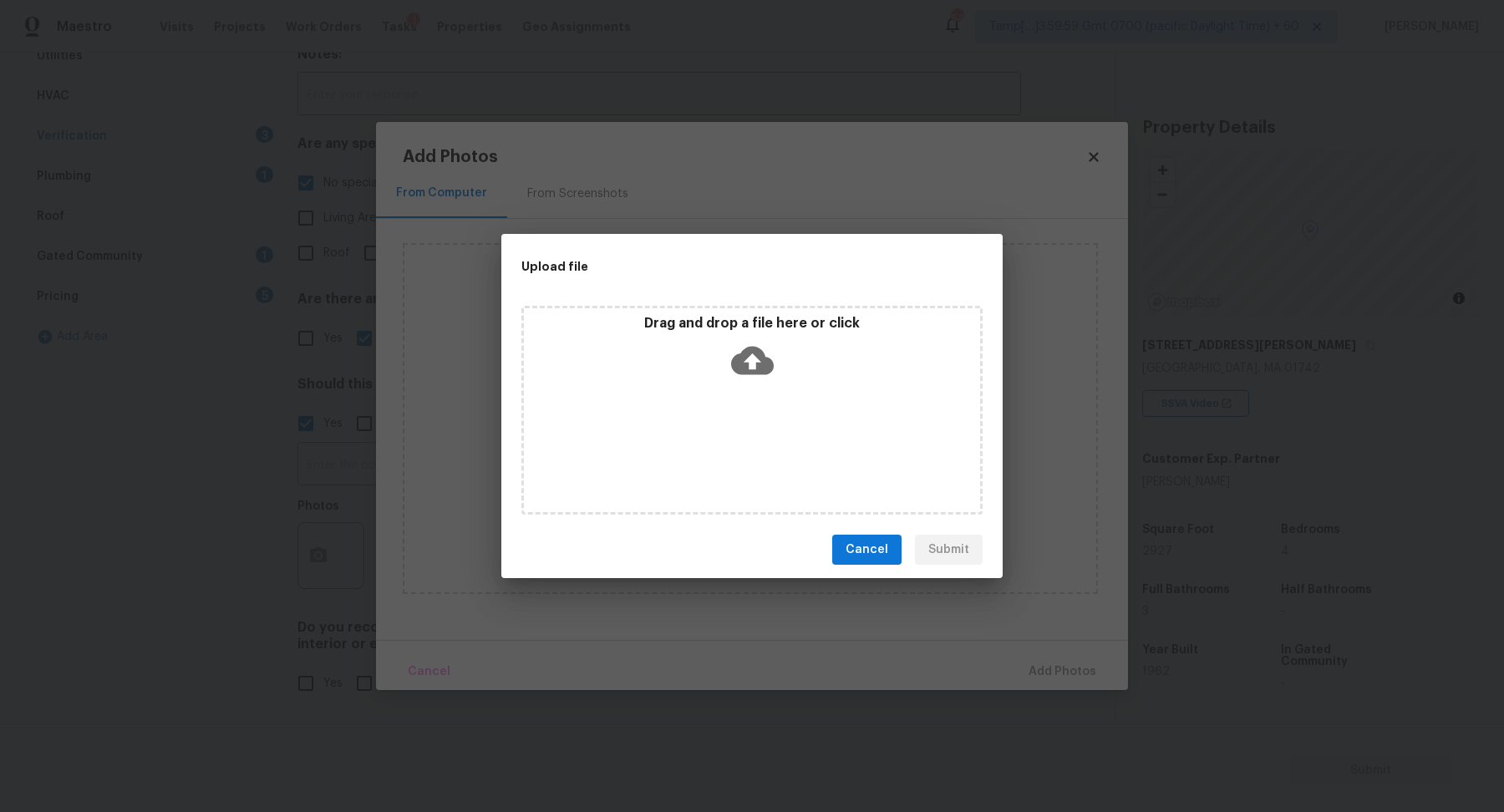
click at [784, 403] on div "Drag and drop a file here or click" at bounding box center [752, 409] width 461 height 209
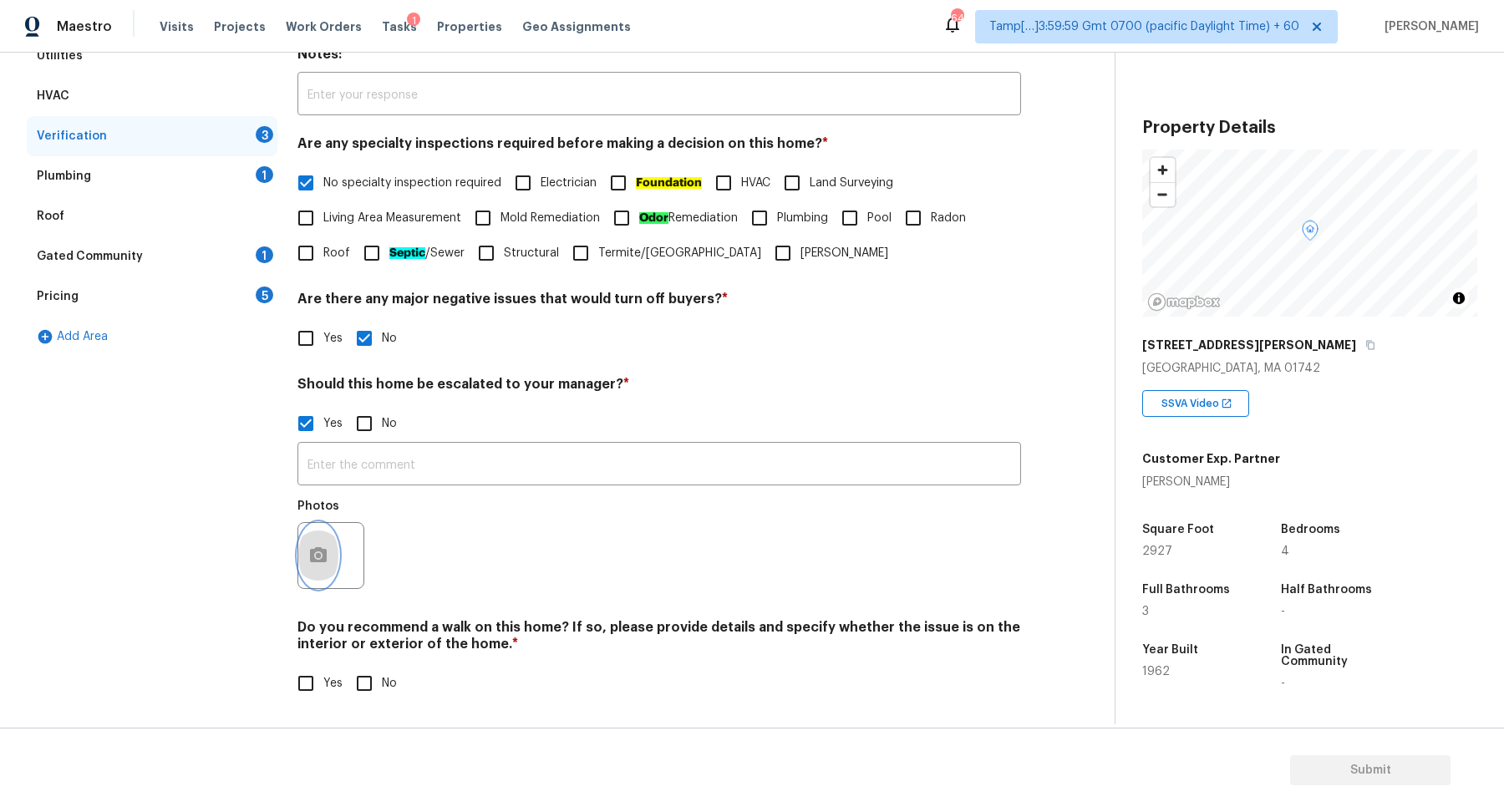
click at [315, 560] on icon "button" at bounding box center [318, 554] width 17 height 15
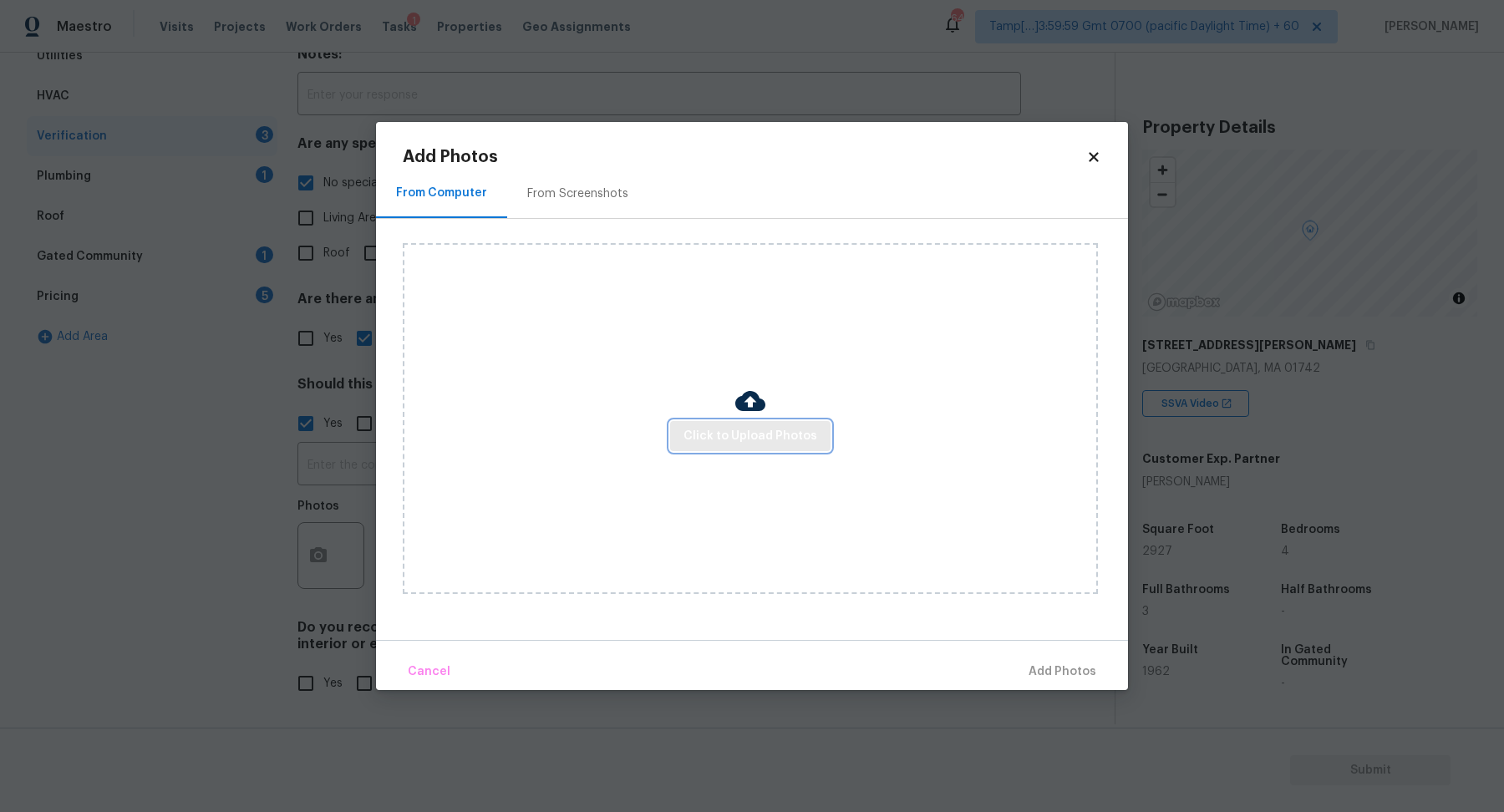
click at [697, 427] on span "Click to Upload Photos" at bounding box center [750, 436] width 134 height 21
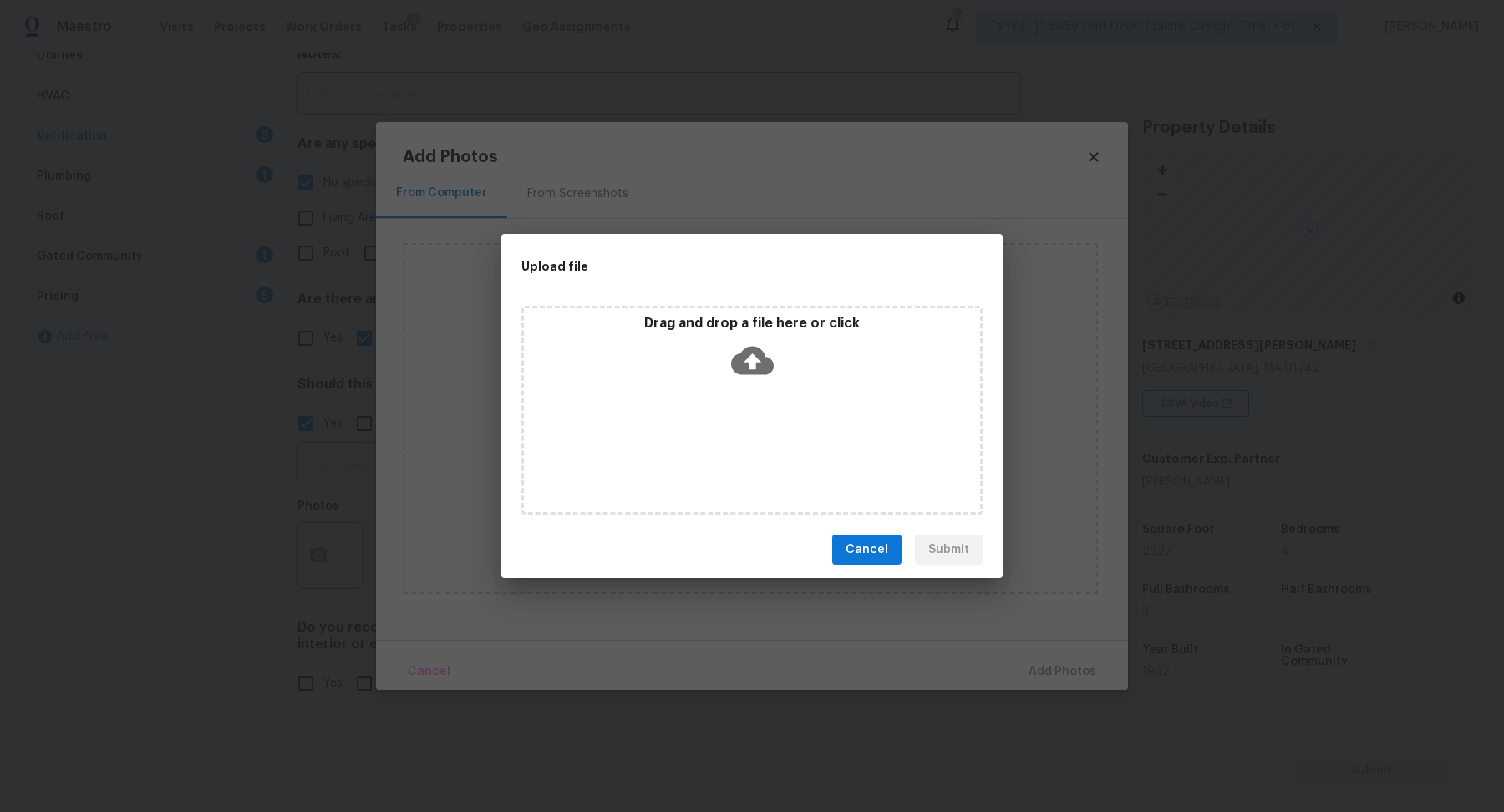
click at [727, 406] on div "Drag and drop a file here or click" at bounding box center [752, 409] width 461 height 209
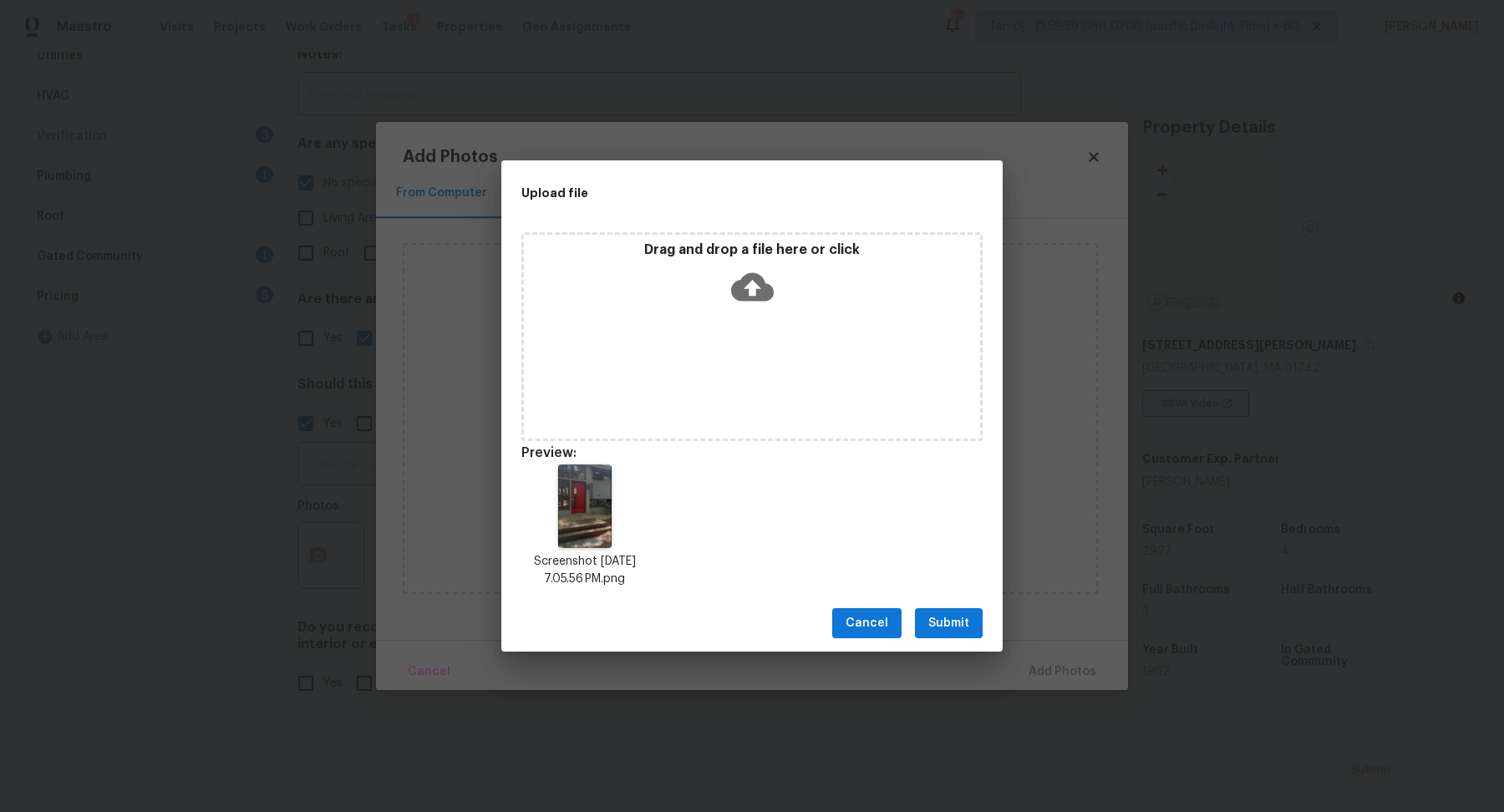
click at [952, 613] on span "Submit" at bounding box center [948, 623] width 41 height 21
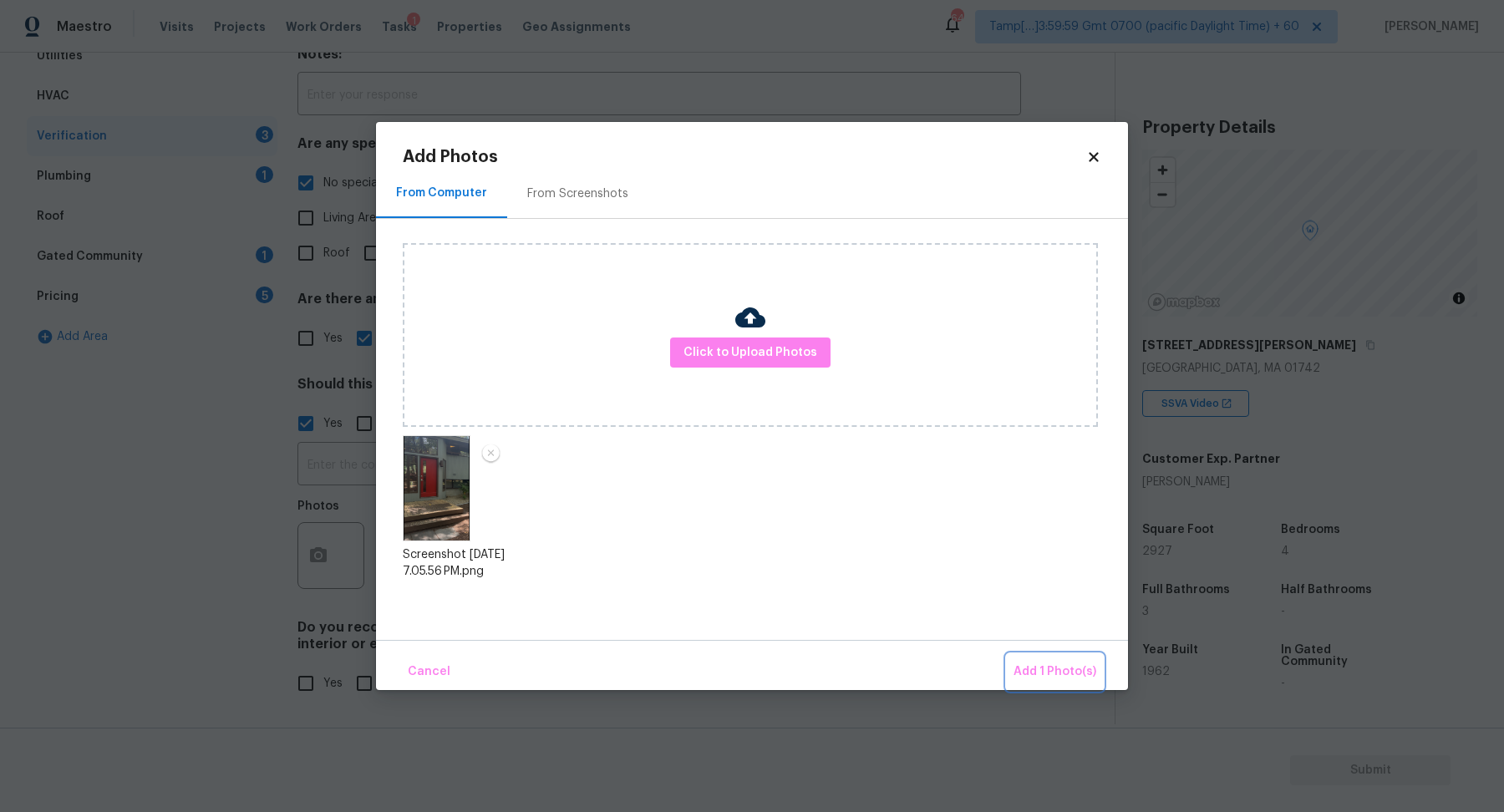
click at [1022, 677] on span "Add 1 Photo(s)" at bounding box center [1054, 671] width 82 height 21
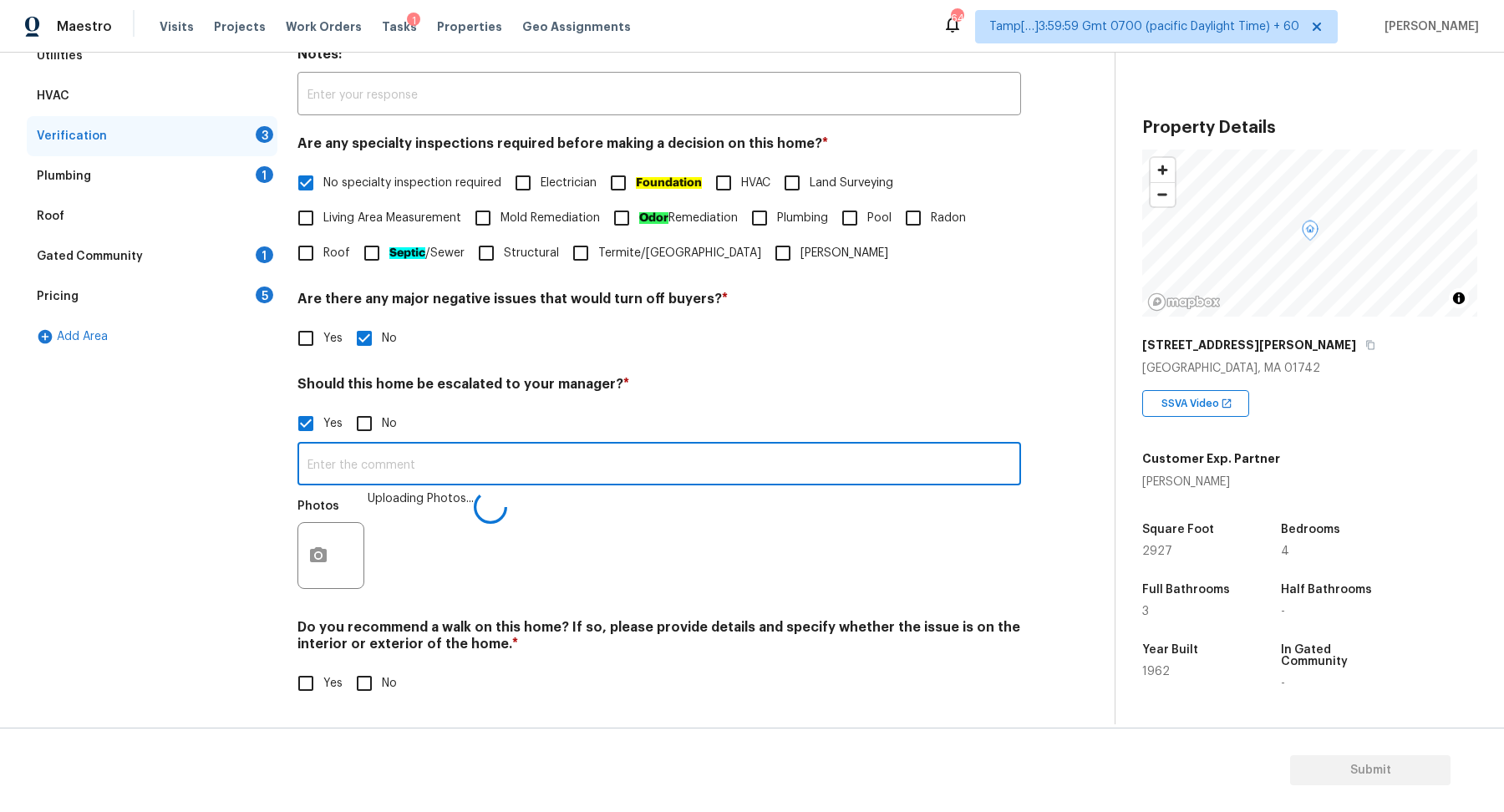
click at [691, 449] on input "text" at bounding box center [659, 466] width 724 height 40
paste input "that the seller did restrict some areas of the home from her to capture that wa…"
click at [936, 463] on input "One side of the property is not shown, the agent mentioned that the seller did …" at bounding box center [659, 466] width 724 height 40
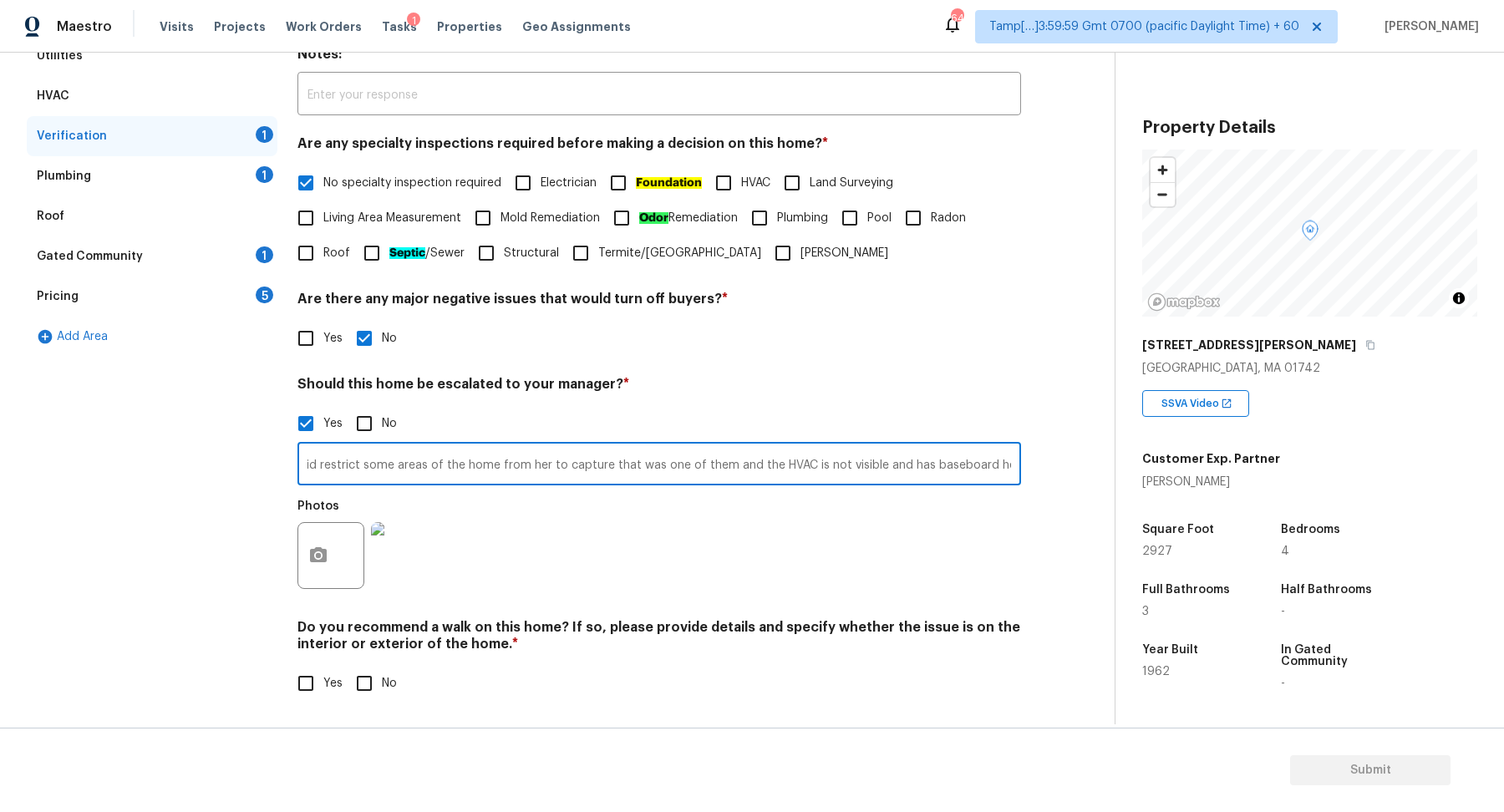
click at [1001, 470] on input "One side of the property is not shown, the agent mentioned that the seller did …" at bounding box center [659, 466] width 724 height 40
click at [948, 447] on input "One side of the property is not shown, the agent mentioned that the seller did …" at bounding box center [659, 466] width 724 height 40
click at [948, 462] on input "One side of the property is not shown, the agent mentioned that the seller did …" at bounding box center [659, 466] width 724 height 40
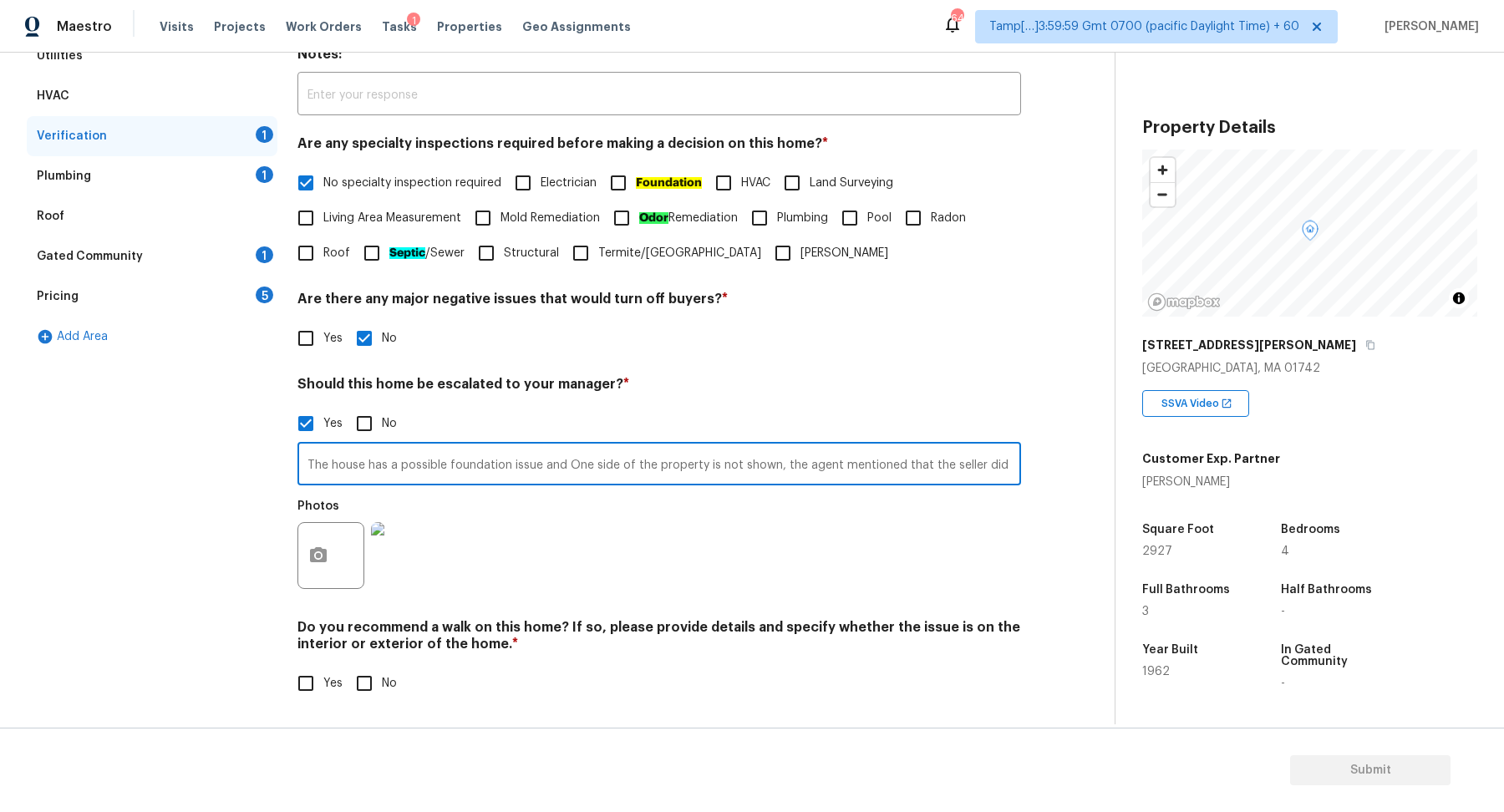
click at [574, 465] on input "The house has a possible foundation issue and One side of the property is not s…" at bounding box center [659, 466] width 724 height 40
type input "The house has a possible foundation issue and one side of the property is not s…"
click at [328, 544] on button "button" at bounding box center [318, 555] width 40 height 65
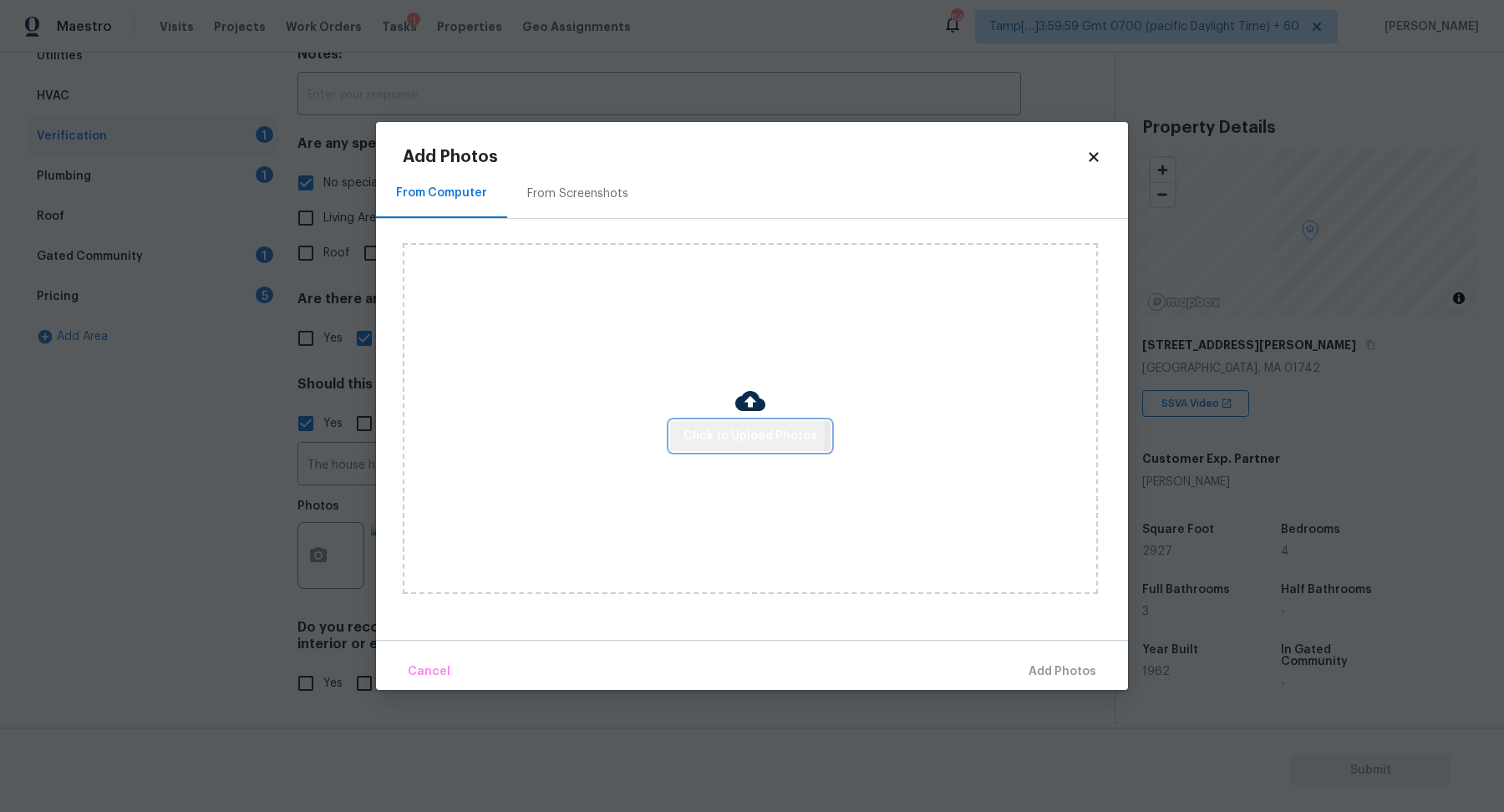
click at [709, 436] on span "Click to Upload Photos" at bounding box center [750, 436] width 134 height 21
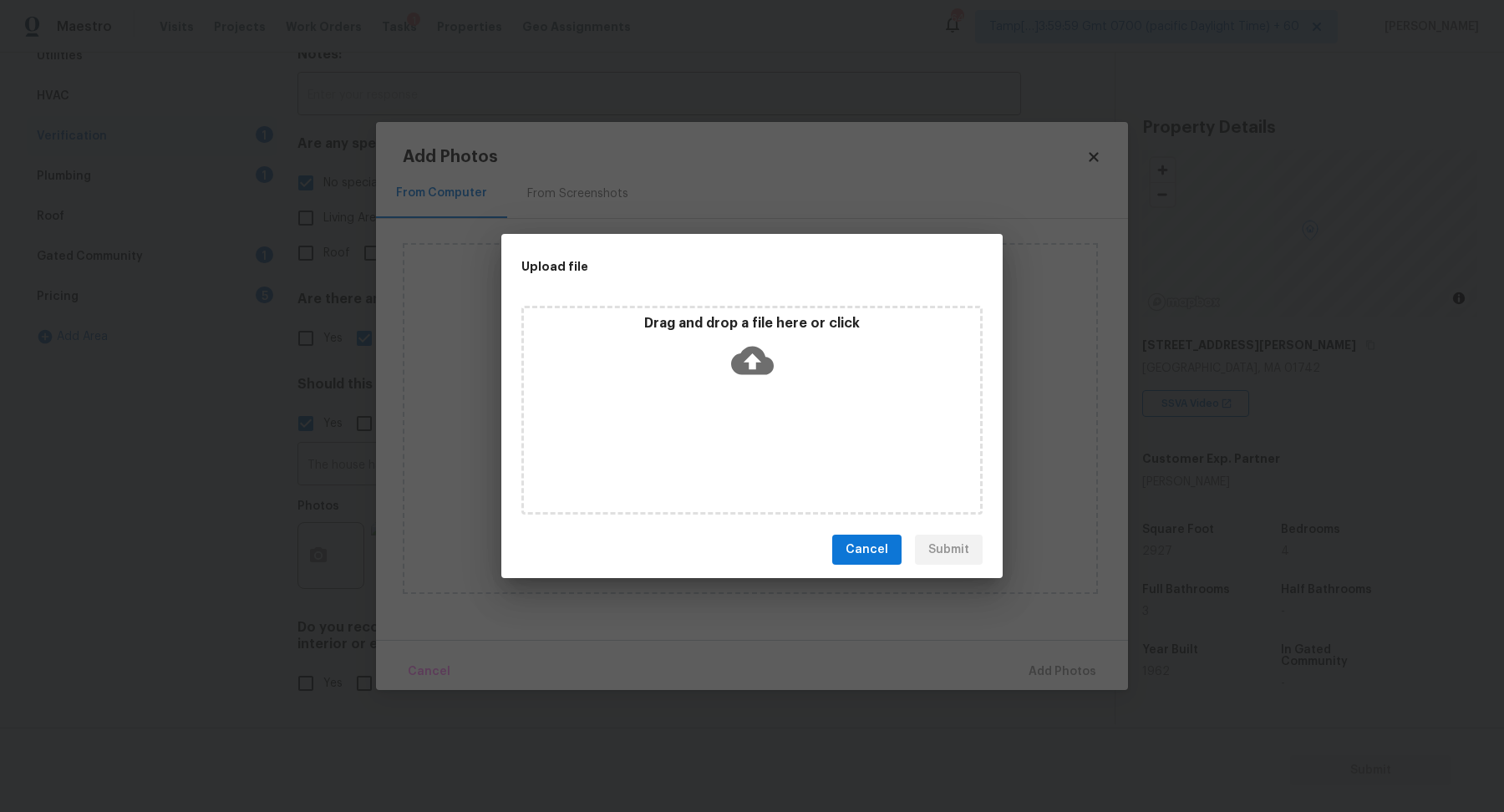
click at [793, 369] on div "Drag and drop a file here or click" at bounding box center [752, 351] width 456 height 71
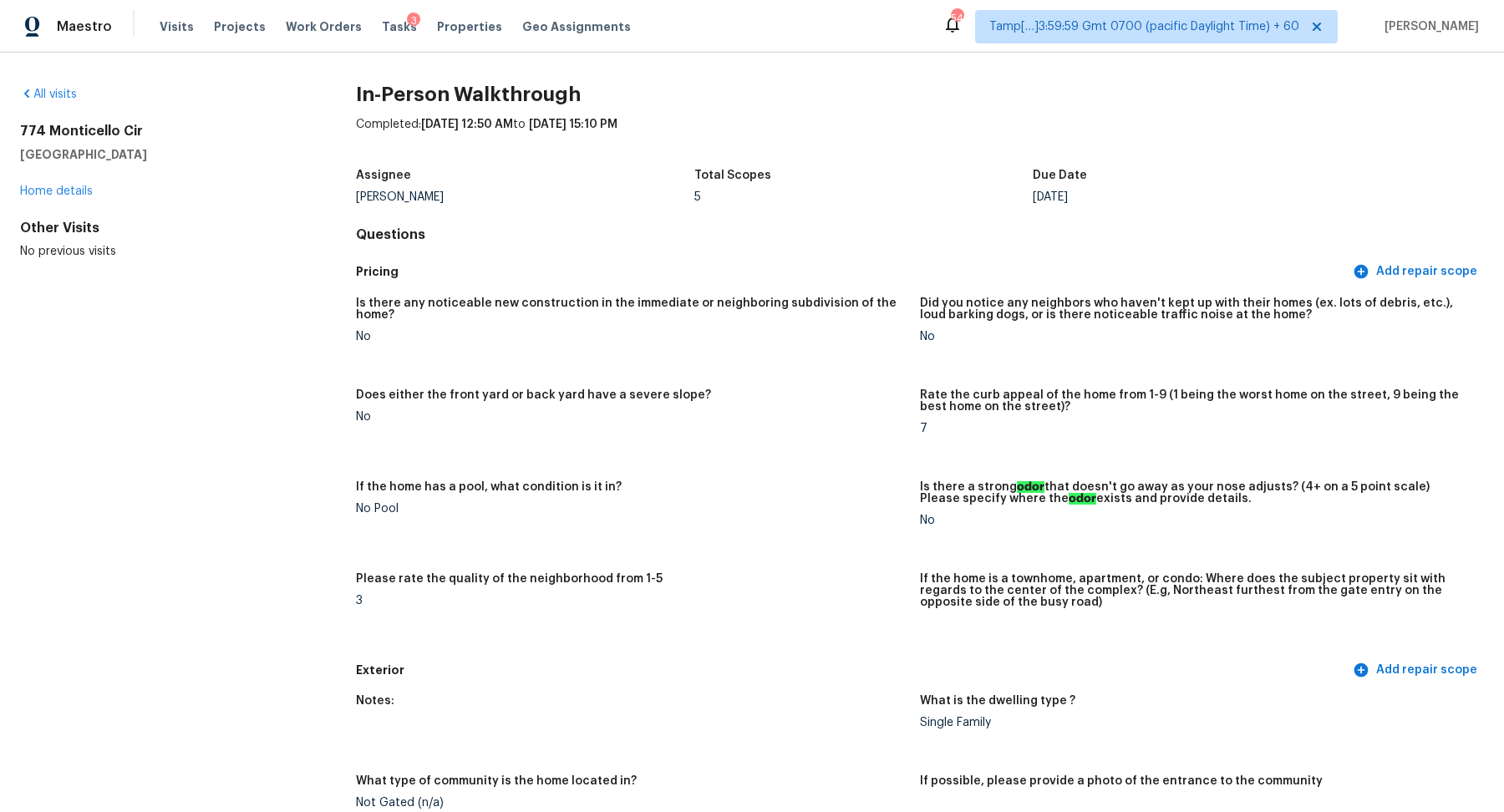
click at [69, 104] on div "All visits [STREET_ADDRESS] Home details Other Visits No previous visits" at bounding box center [161, 173] width 283 height 174
click at [58, 98] on link "All visits" at bounding box center [48, 94] width 57 height 12
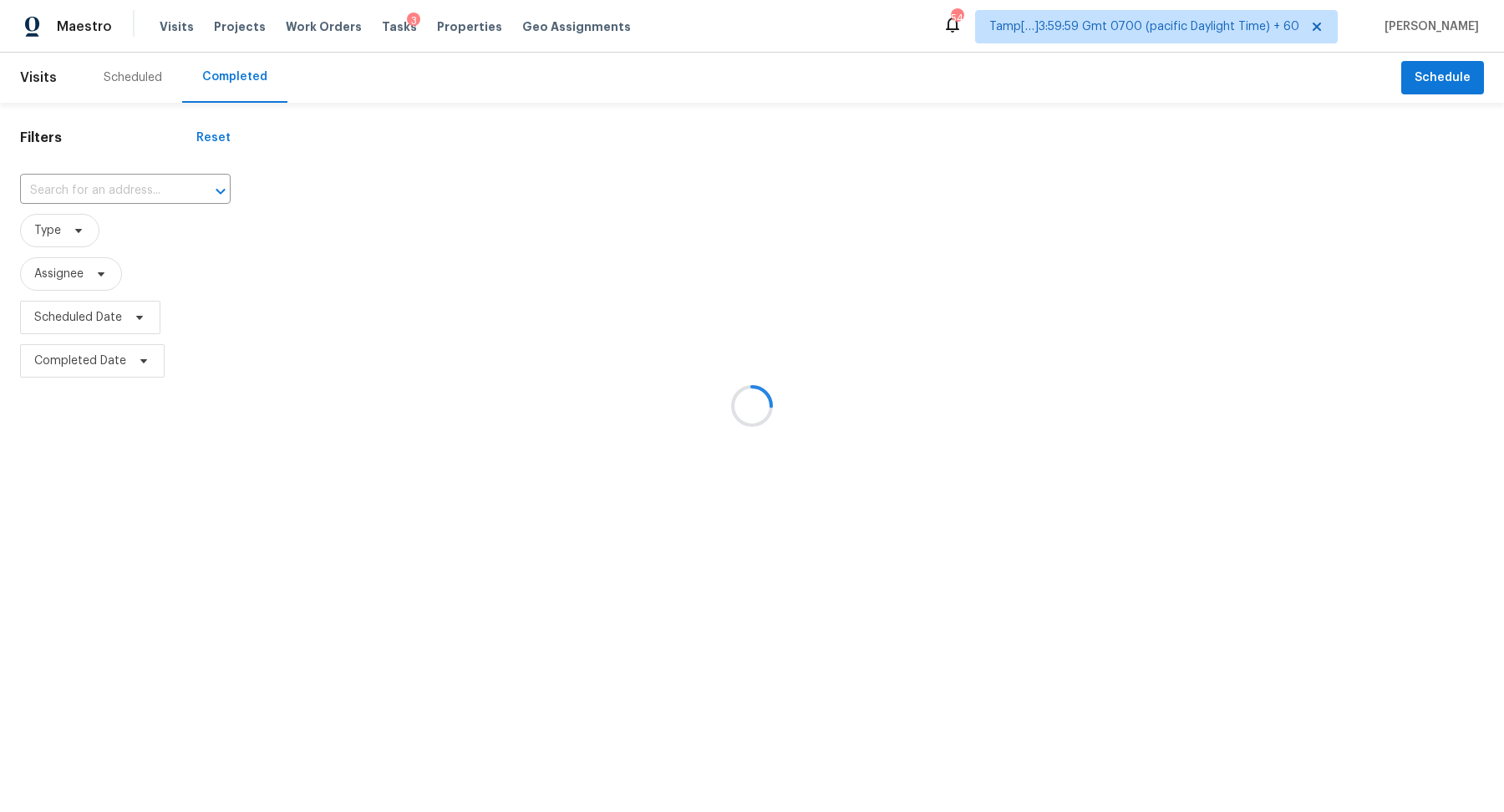
click at [127, 187] on div at bounding box center [752, 406] width 1504 height 812
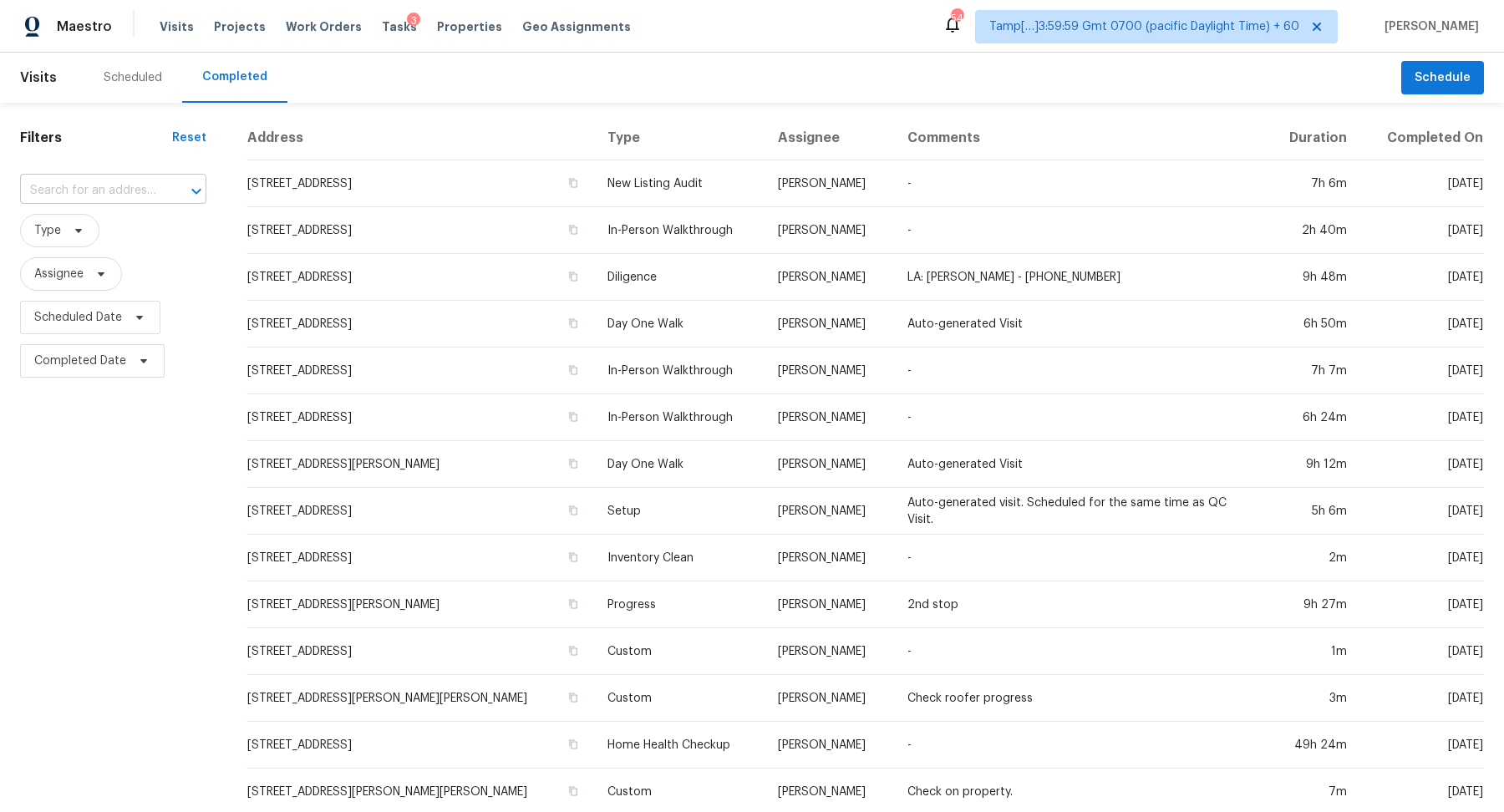
click at [129, 192] on input "text" at bounding box center [89, 190] width 140 height 26
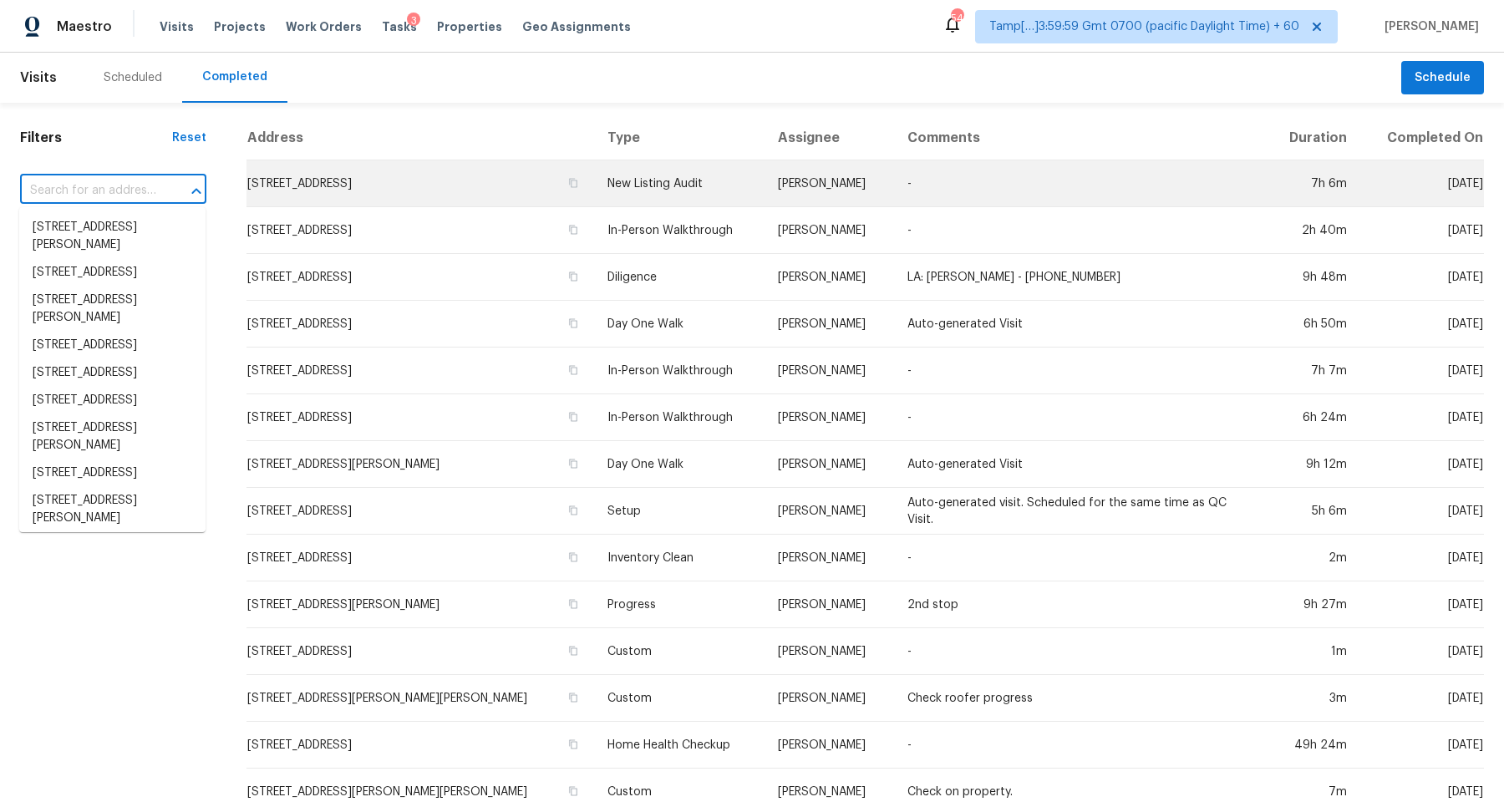
paste input "[STREET_ADDRESS][PERSON_NAME]"
type input "[STREET_ADDRESS][PERSON_NAME]"
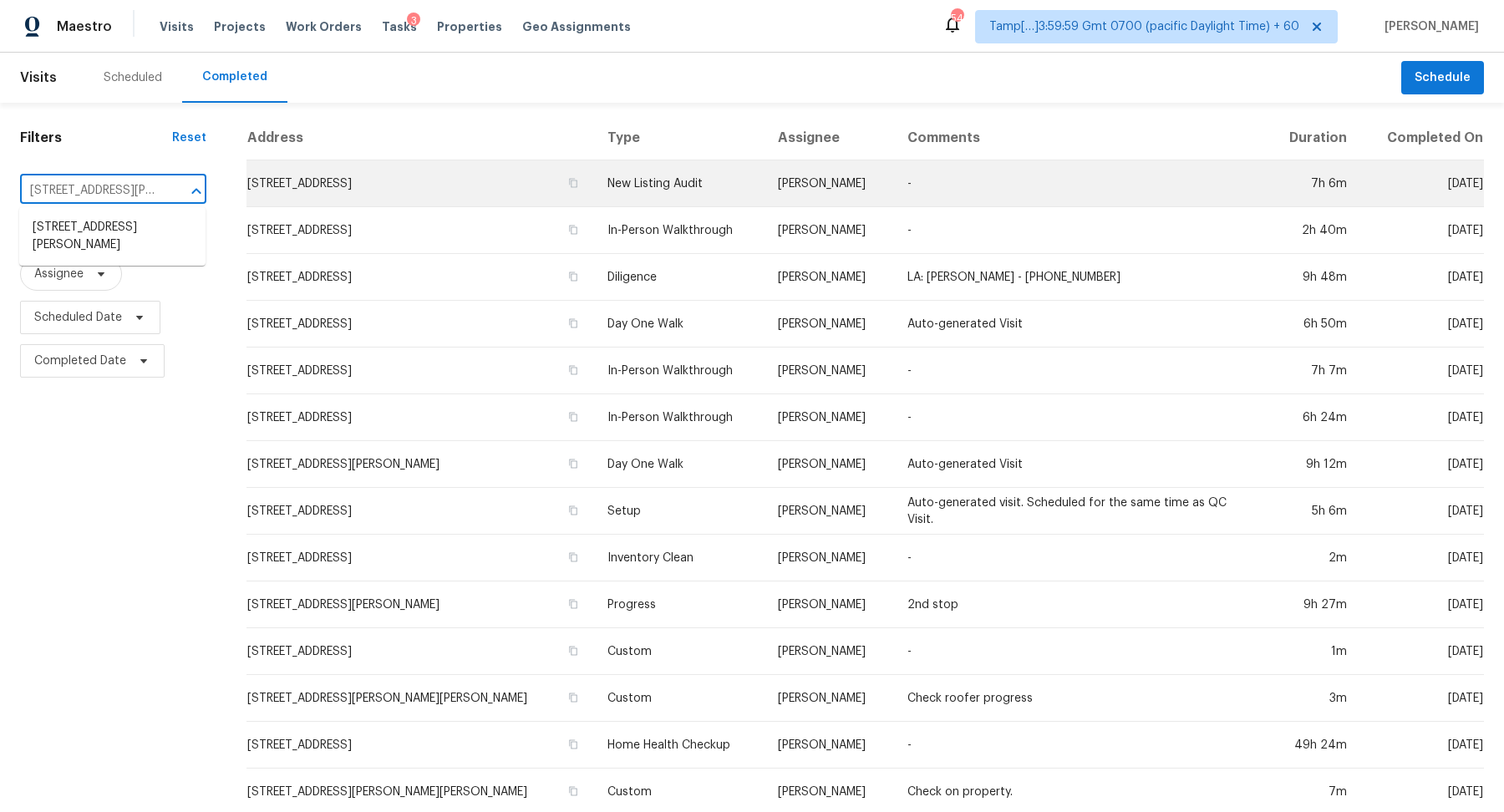
scroll to position [0, 86]
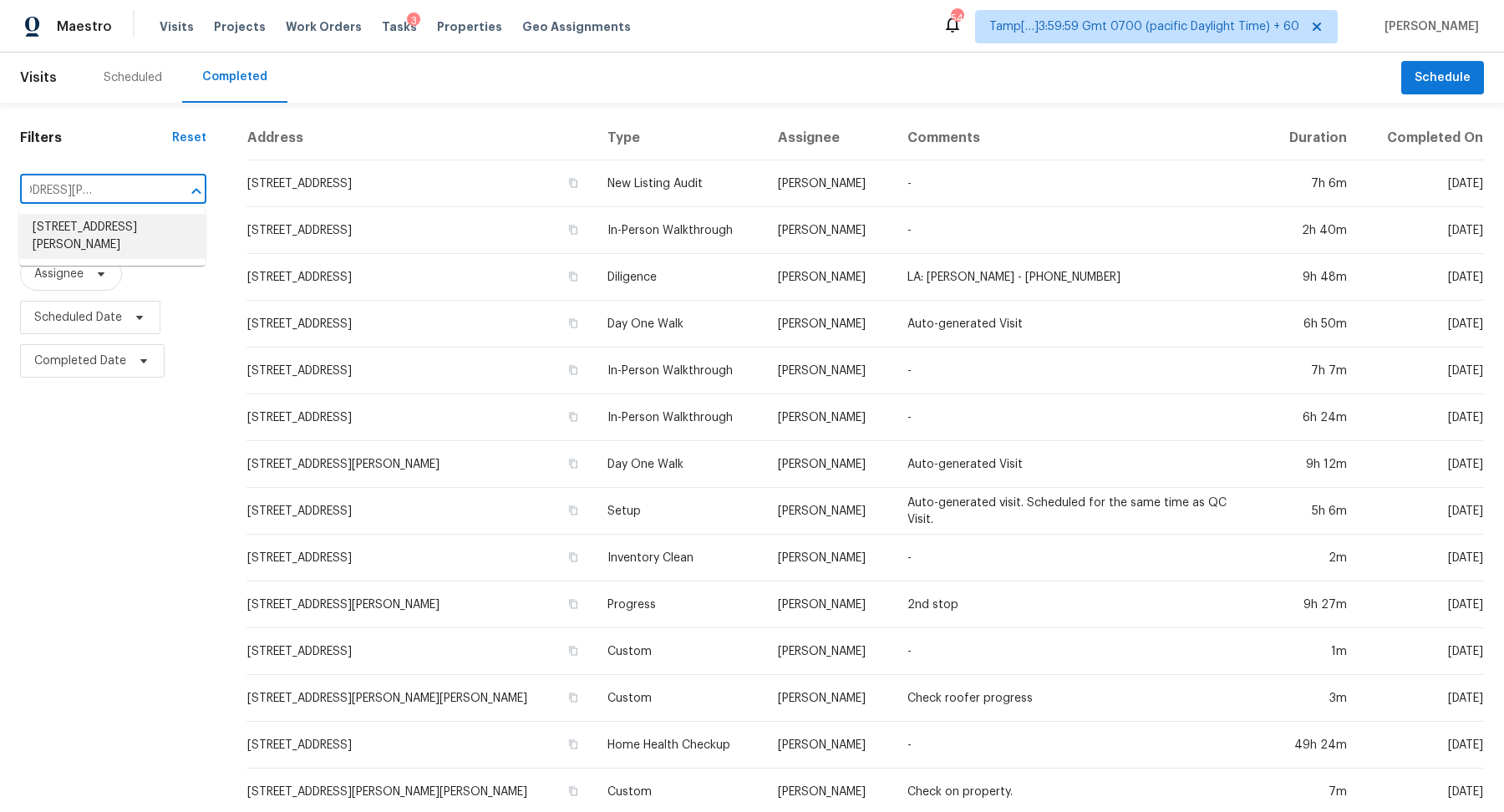
click at [159, 225] on li "[STREET_ADDRESS][PERSON_NAME]" at bounding box center [112, 237] width 186 height 46
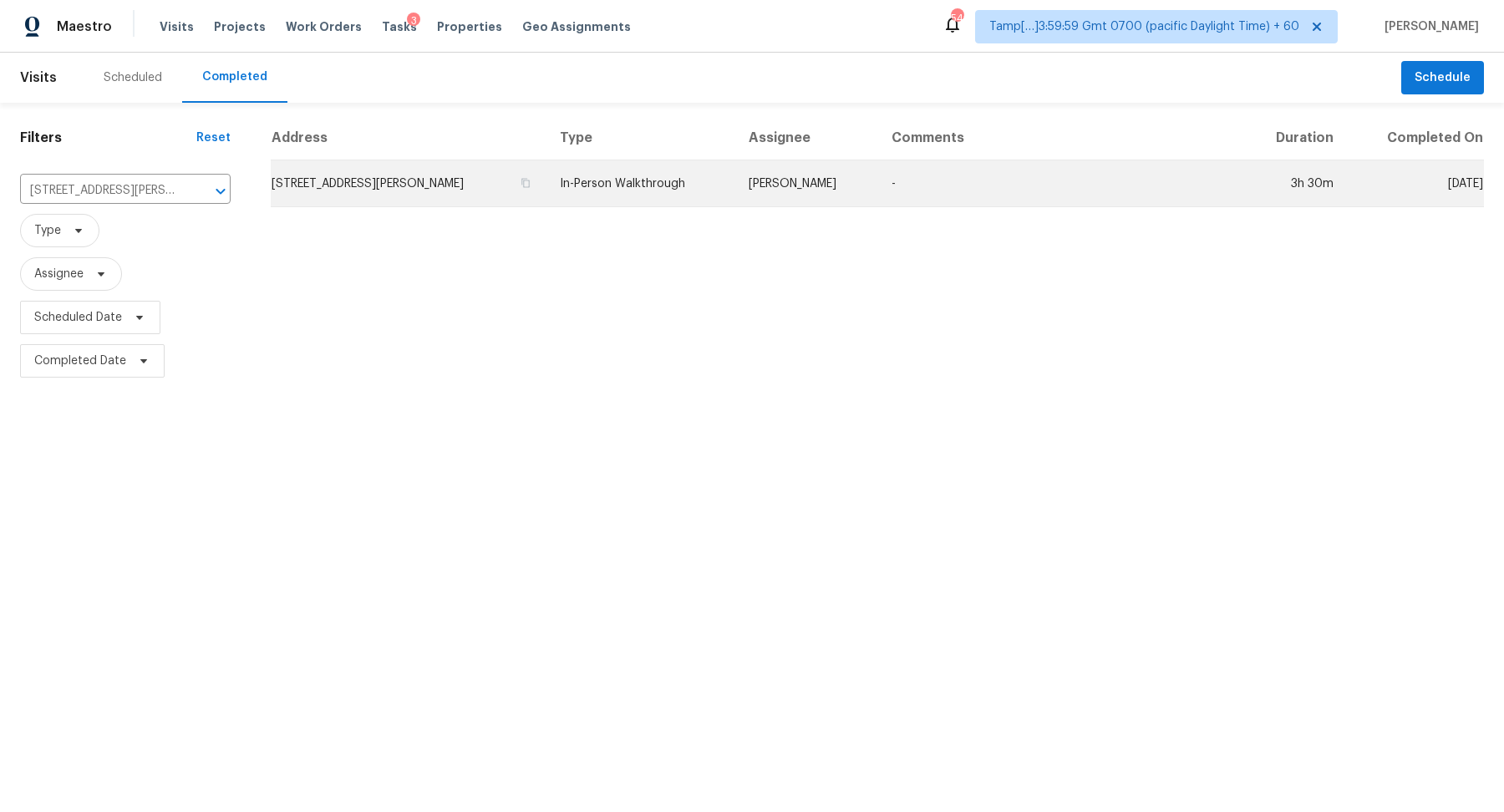
click at [394, 194] on td "[STREET_ADDRESS][PERSON_NAME]" at bounding box center [408, 183] width 276 height 47
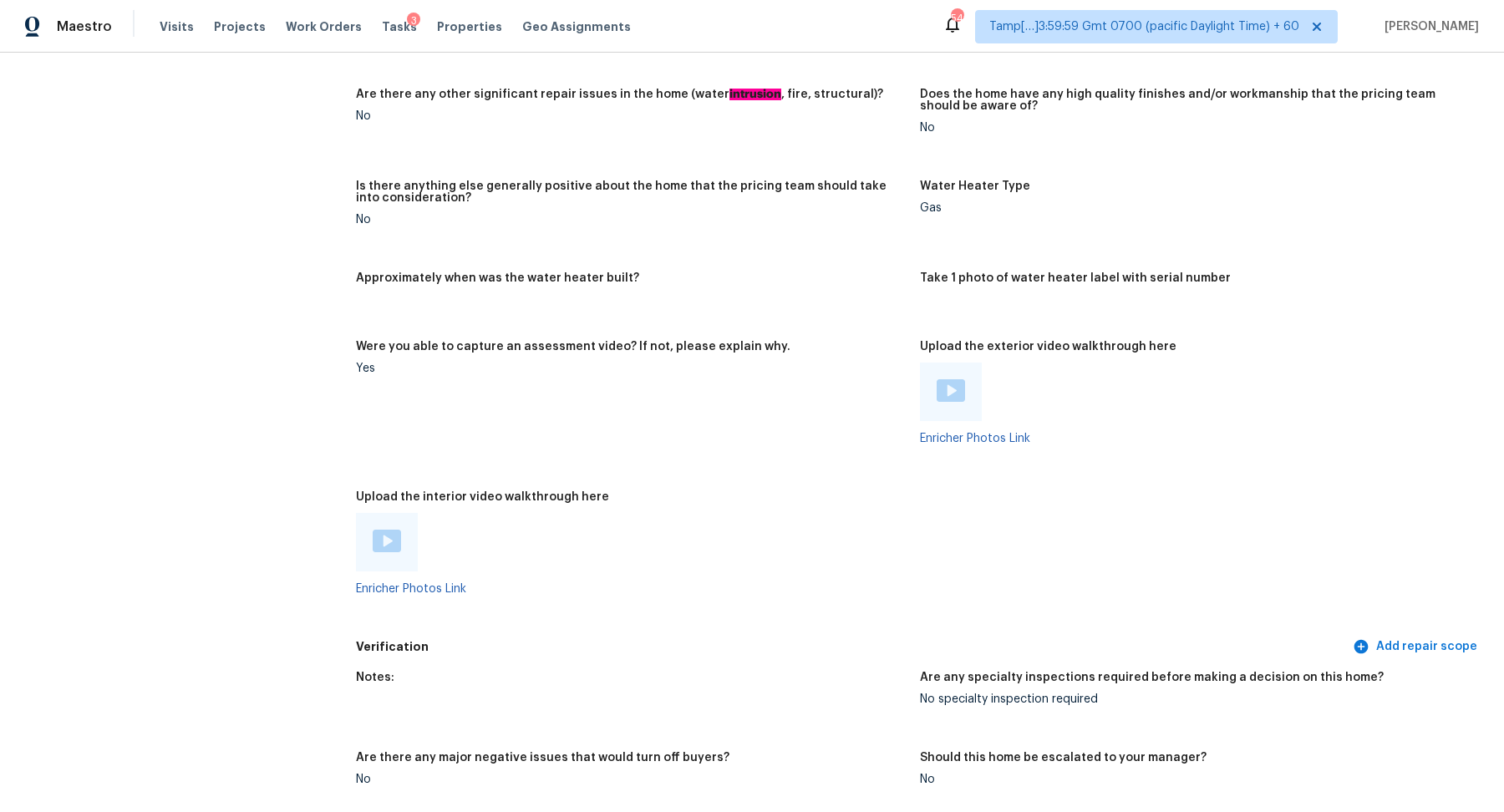
scroll to position [2168, 0]
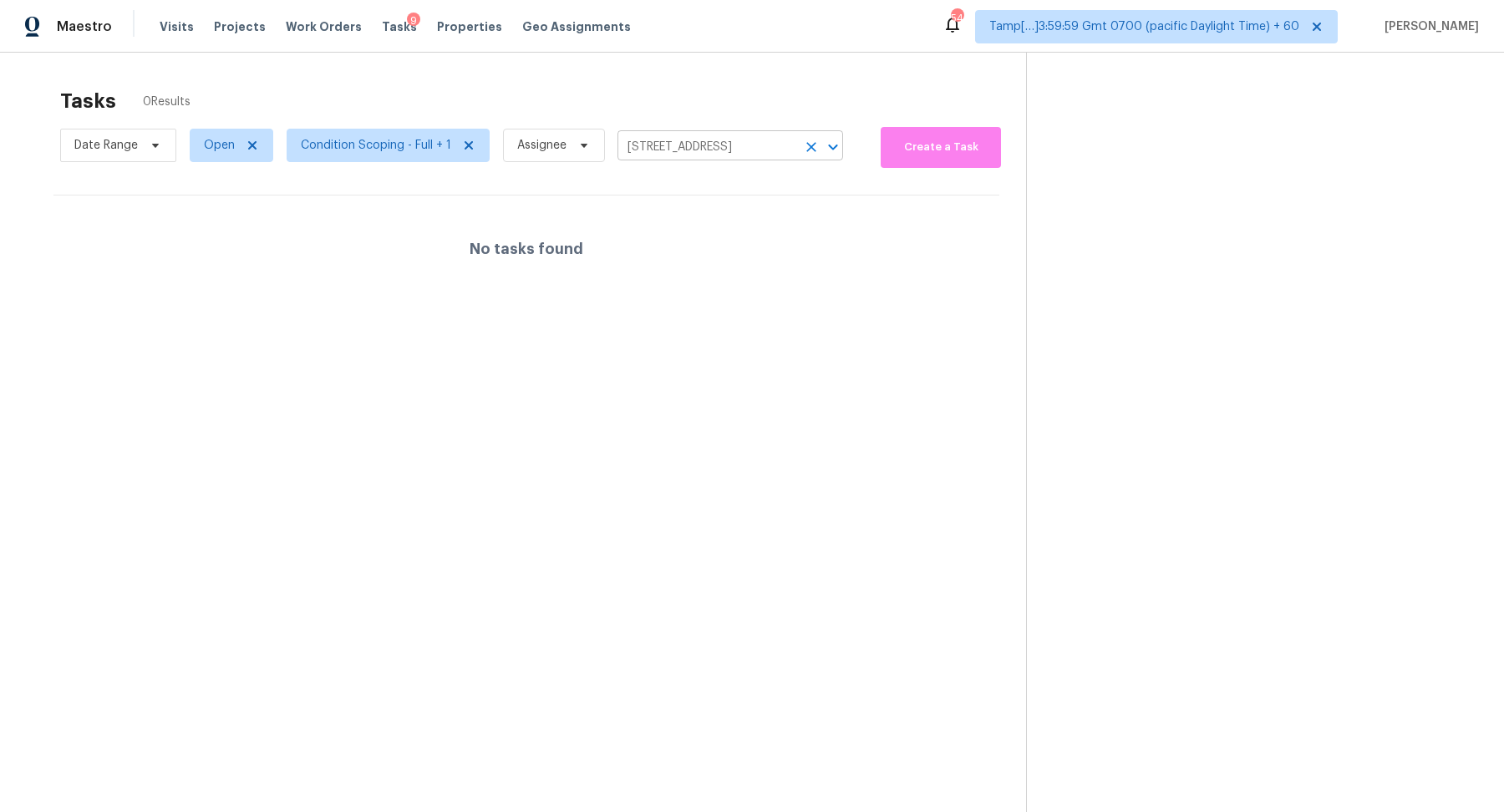
click at [693, 152] on input "[STREET_ADDRESS]" at bounding box center [707, 148] width 178 height 26
click at [812, 151] on icon "Clear" at bounding box center [811, 147] width 17 height 17
click at [414, 147] on div at bounding box center [752, 406] width 1504 height 812
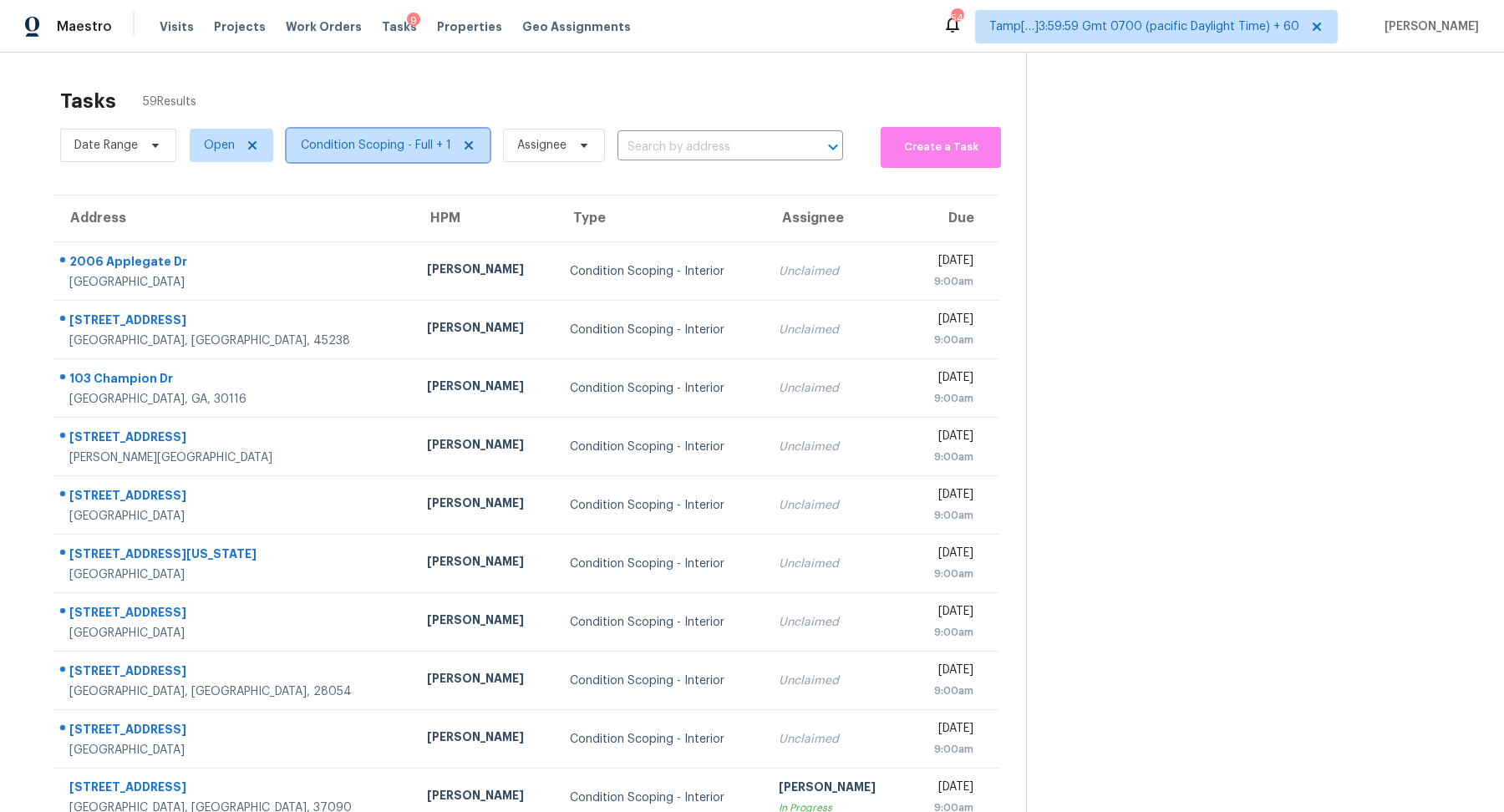
click at [414, 147] on span "Condition Scoping - Full + 1" at bounding box center [376, 145] width 151 height 17
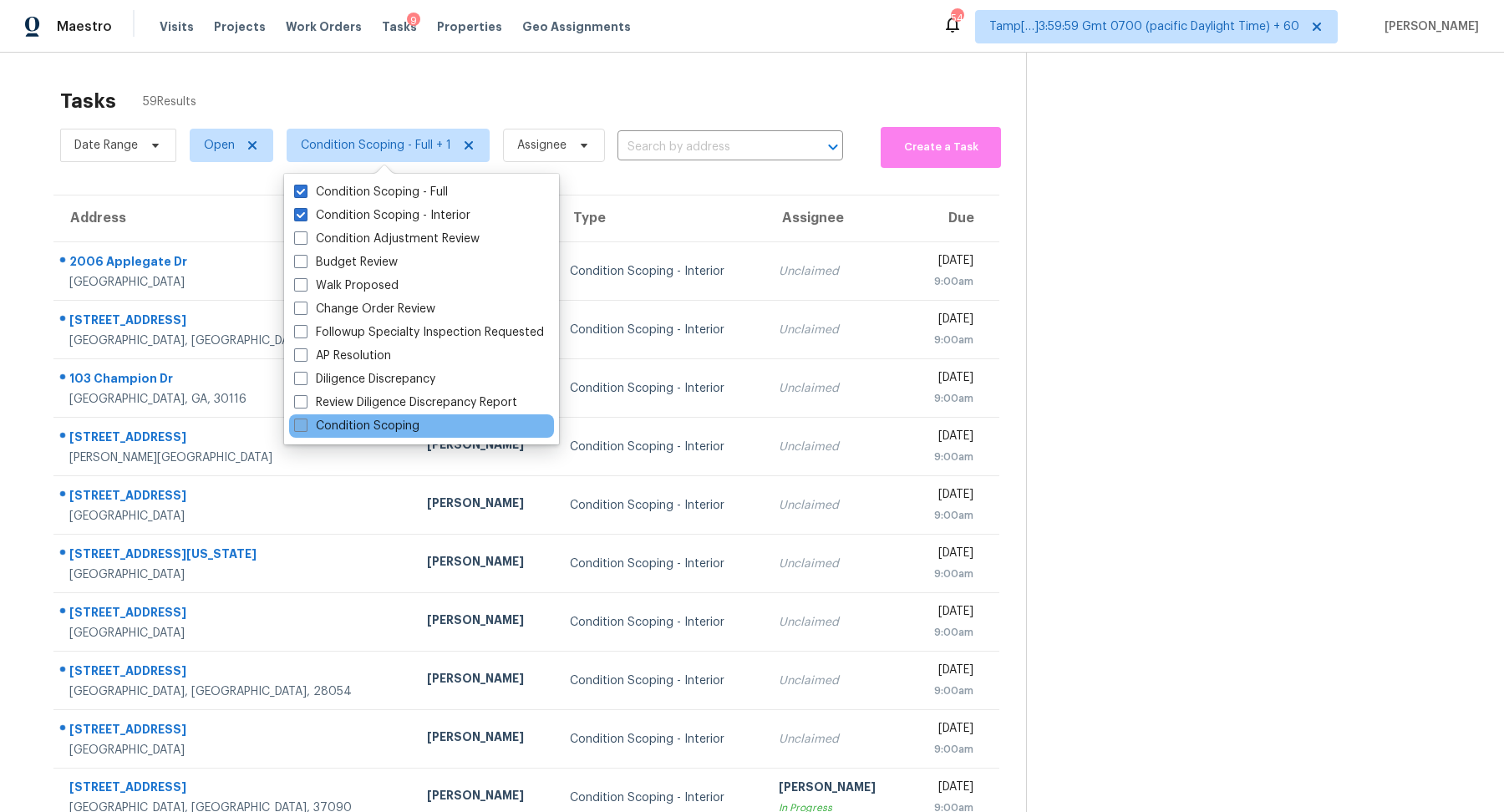
click at [391, 422] on label "Condition Scoping" at bounding box center [357, 425] width 125 height 17
click at [305, 422] on input "Condition Scoping" at bounding box center [299, 422] width 11 height 11
checkbox input "true"
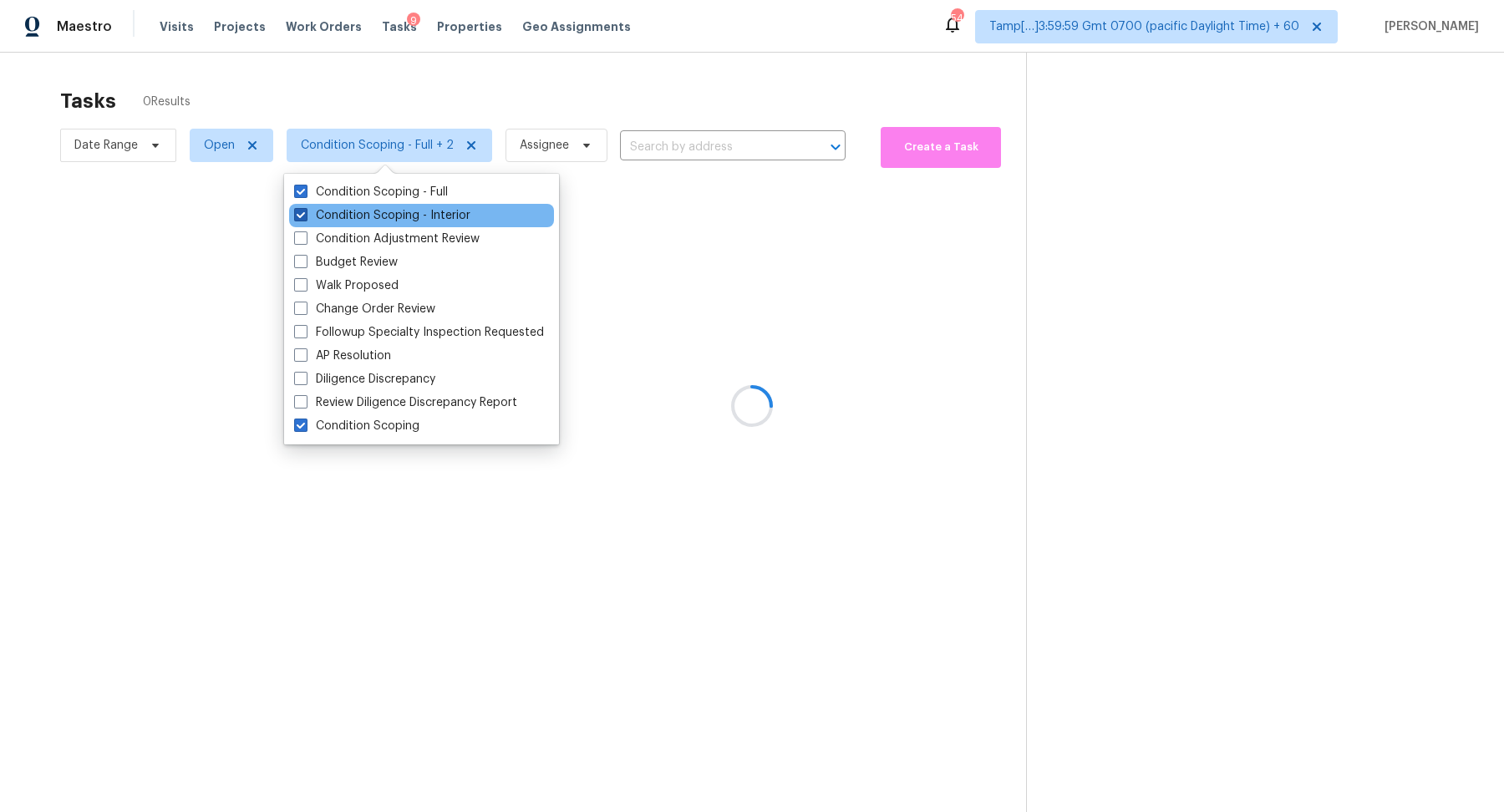
click at [408, 213] on label "Condition Scoping - Interior" at bounding box center [383, 215] width 176 height 17
click at [305, 213] on input "Condition Scoping - Interior" at bounding box center [299, 212] width 11 height 11
checkbox input "false"
click at [432, 189] on label "Condition Scoping - Full" at bounding box center [371, 191] width 154 height 17
click at [305, 189] on input "Condition Scoping - Full" at bounding box center [299, 188] width 11 height 11
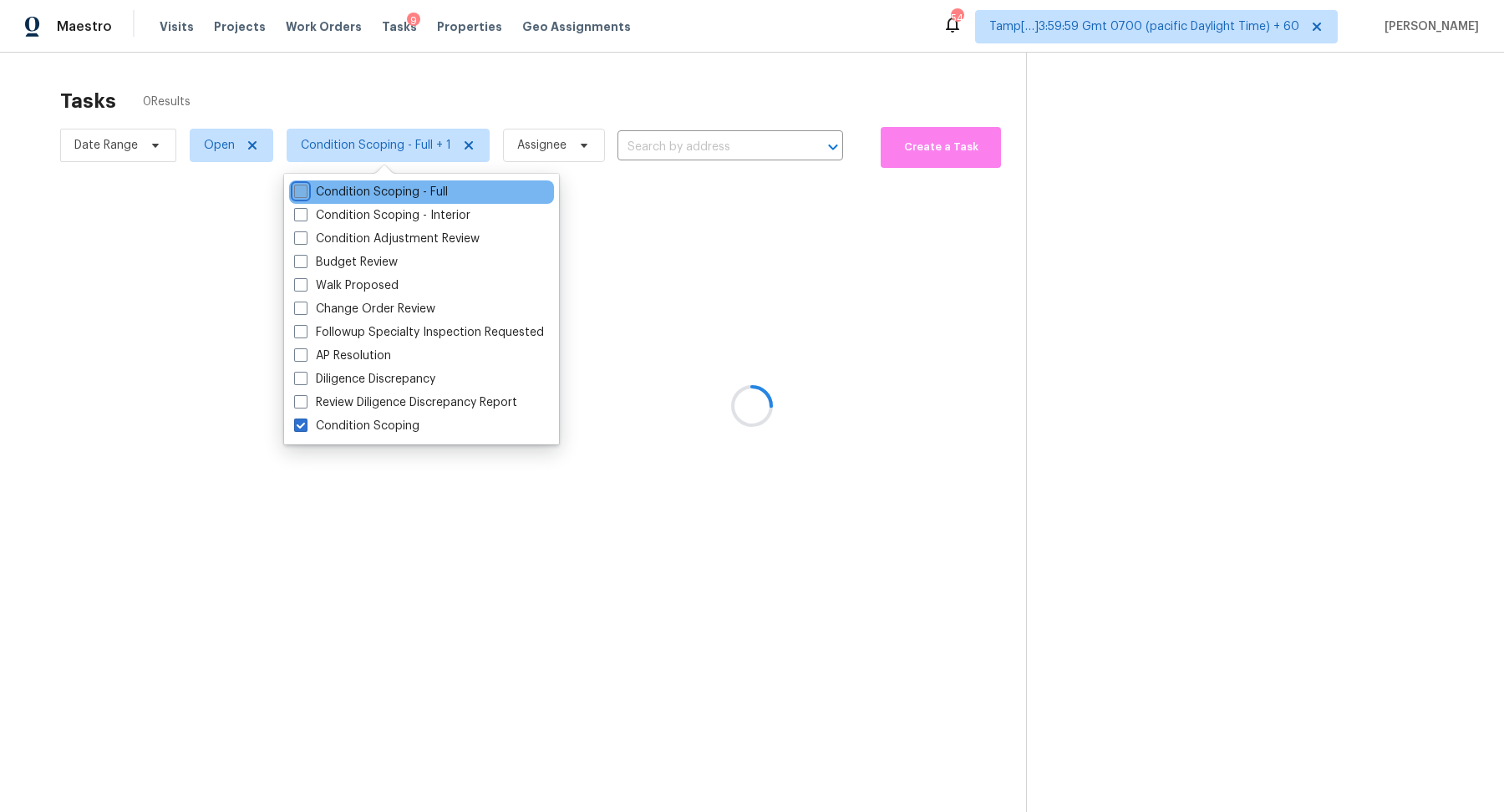
checkbox input "false"
click at [615, 98] on div at bounding box center [752, 406] width 1504 height 812
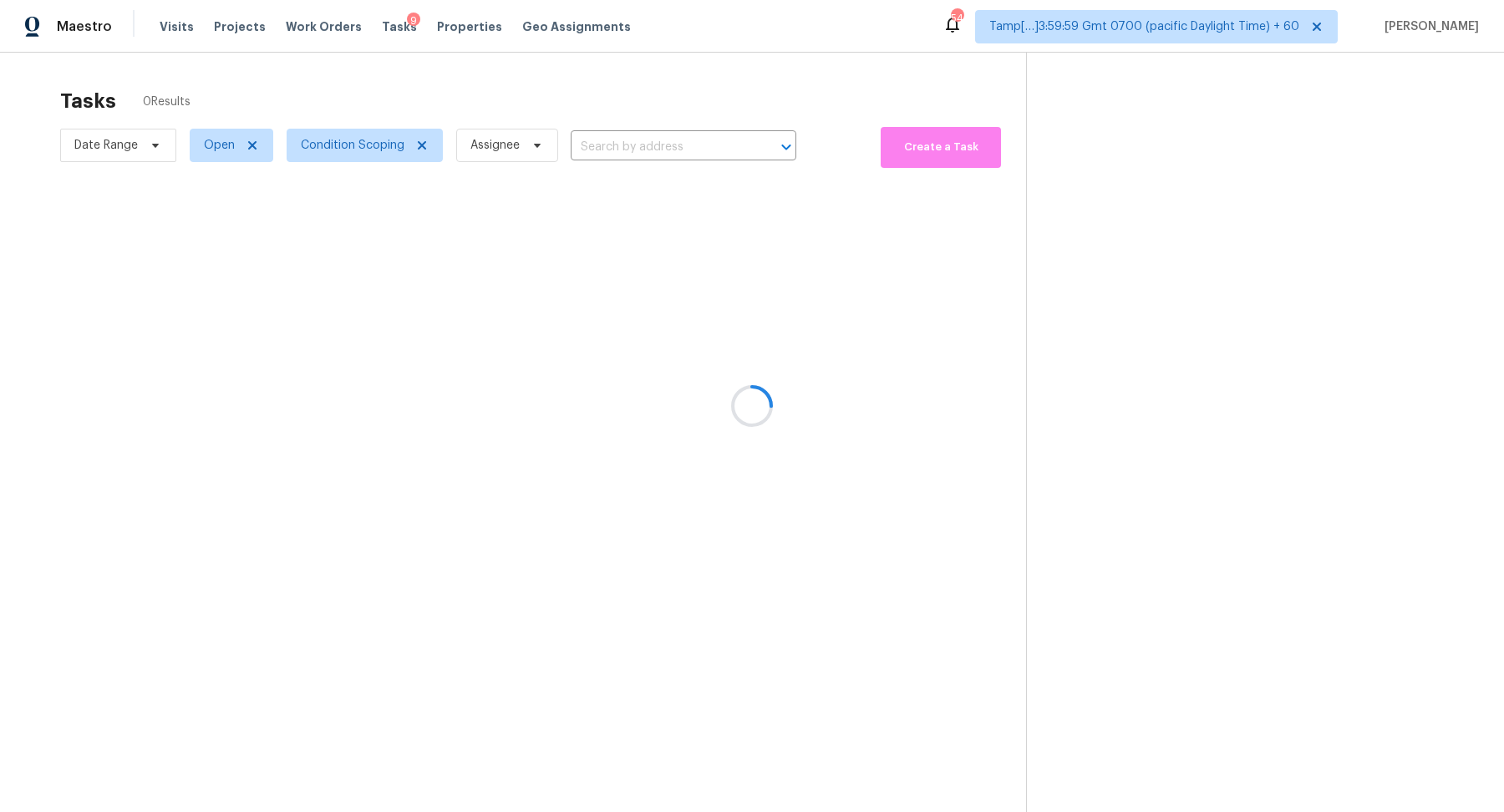
click at [629, 84] on div at bounding box center [752, 406] width 1504 height 812
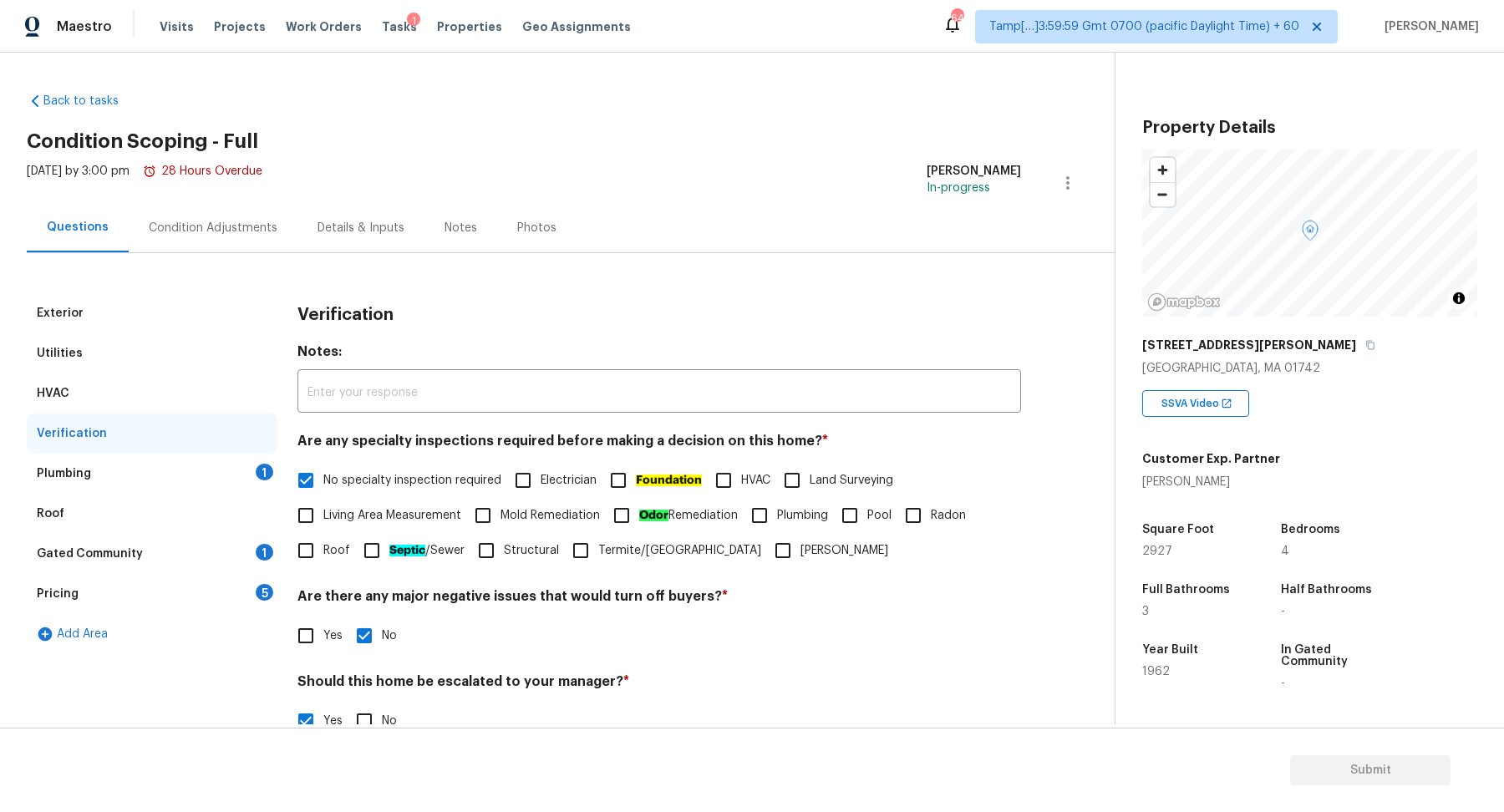
scroll to position [109, 0]
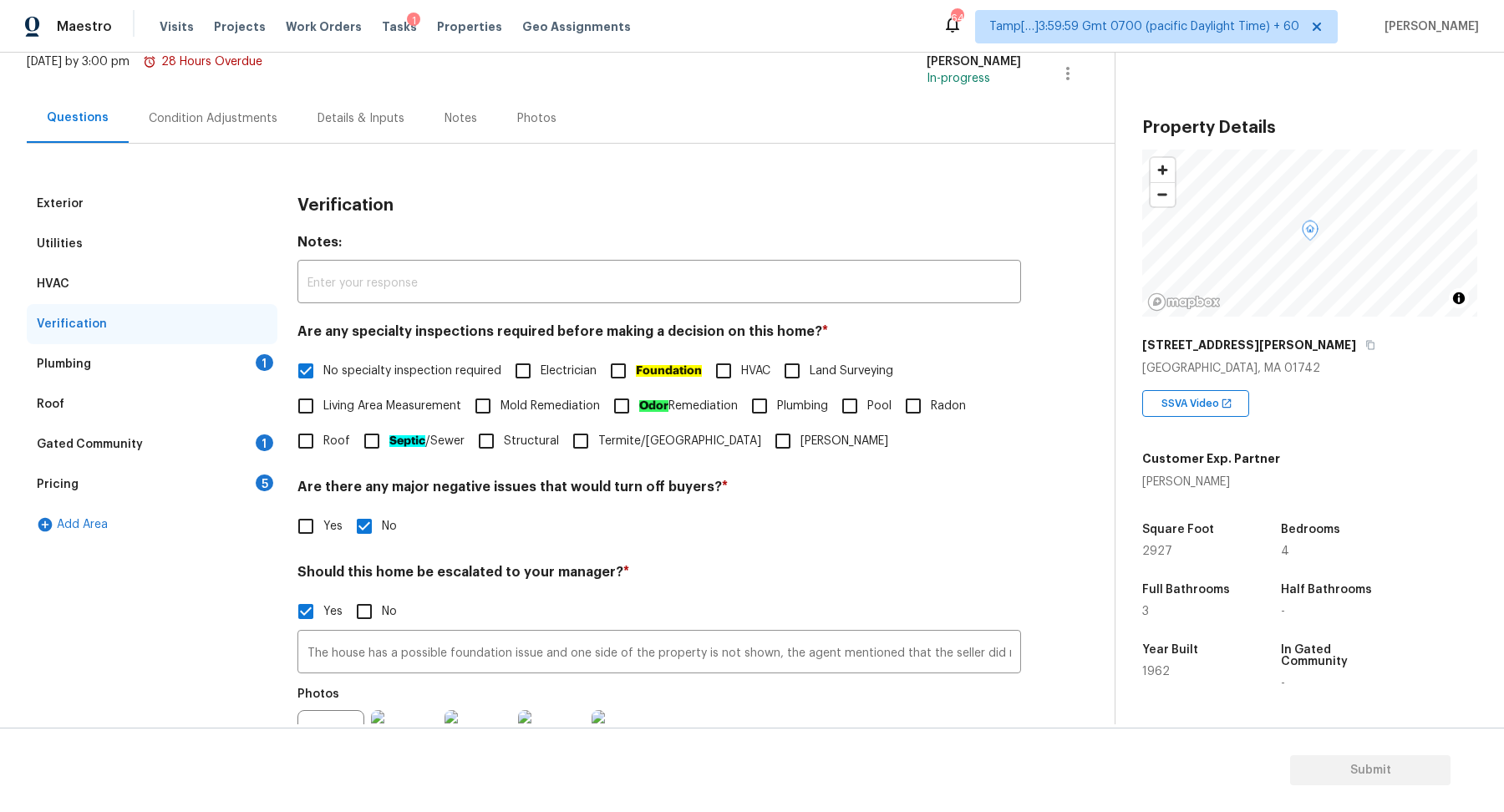
click at [256, 369] on div "Plumbing 1" at bounding box center [152, 364] width 251 height 40
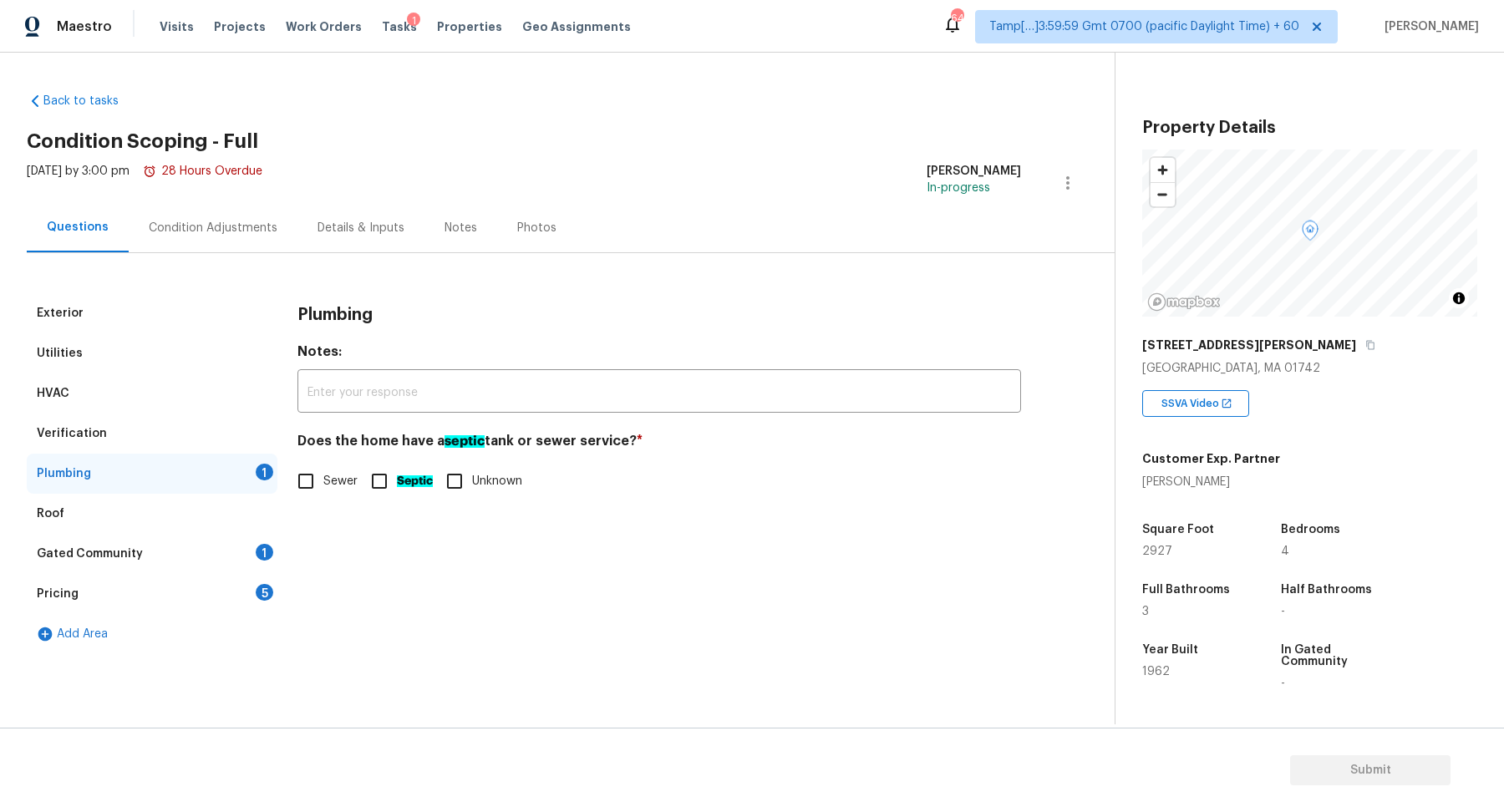
click at [335, 475] on span "Sewer" at bounding box center [340, 482] width 35 height 18
click at [323, 475] on input "Sewer" at bounding box center [305, 481] width 35 height 35
checkbox input "true"
click at [245, 557] on div "Gated Community 1" at bounding box center [152, 553] width 251 height 40
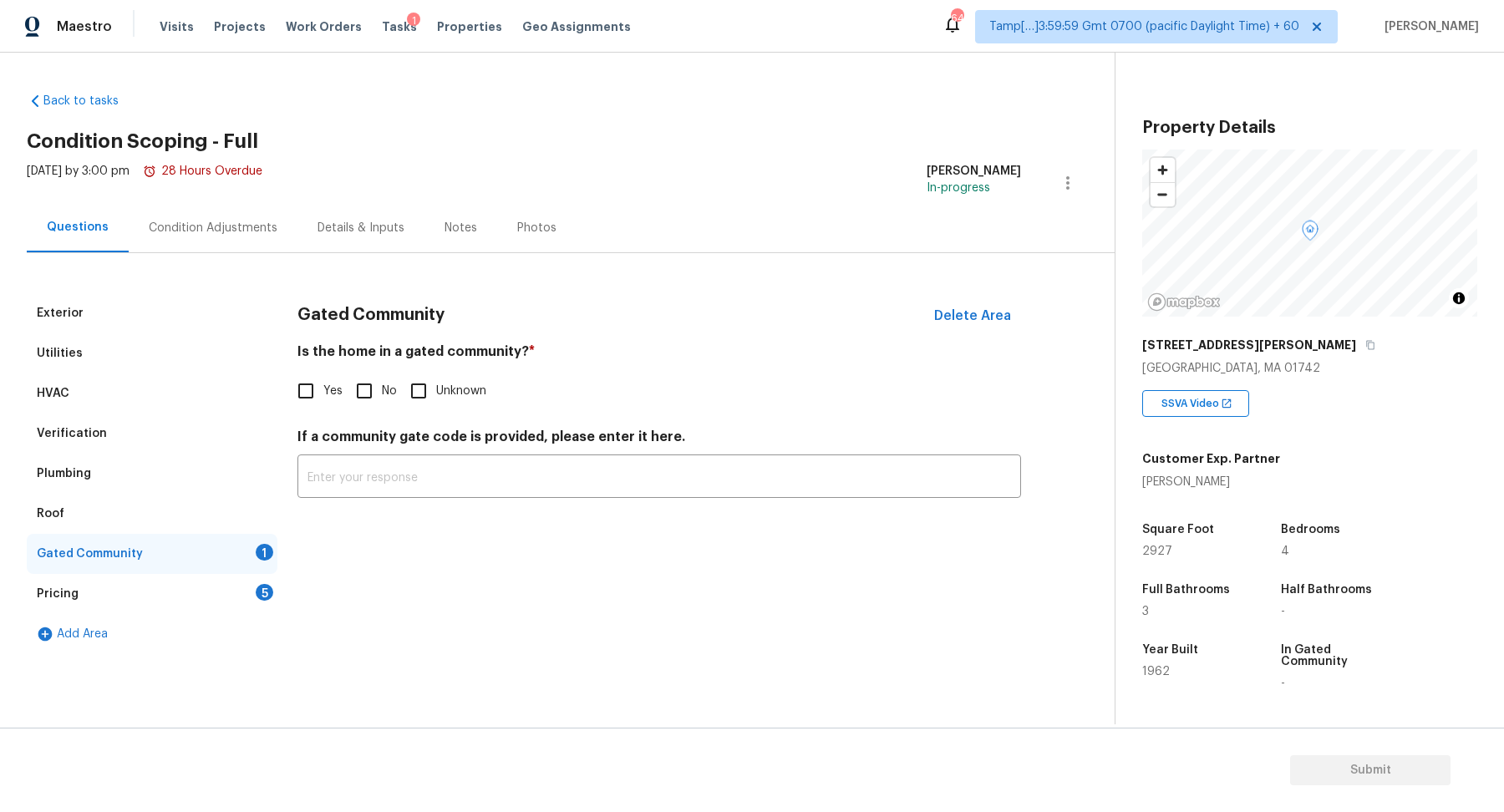
click at [387, 393] on span "No" at bounding box center [389, 392] width 15 height 18
click at [382, 393] on input "No" at bounding box center [364, 391] width 35 height 35
checkbox input "true"
click at [203, 603] on div "Pricing 5" at bounding box center [152, 594] width 251 height 40
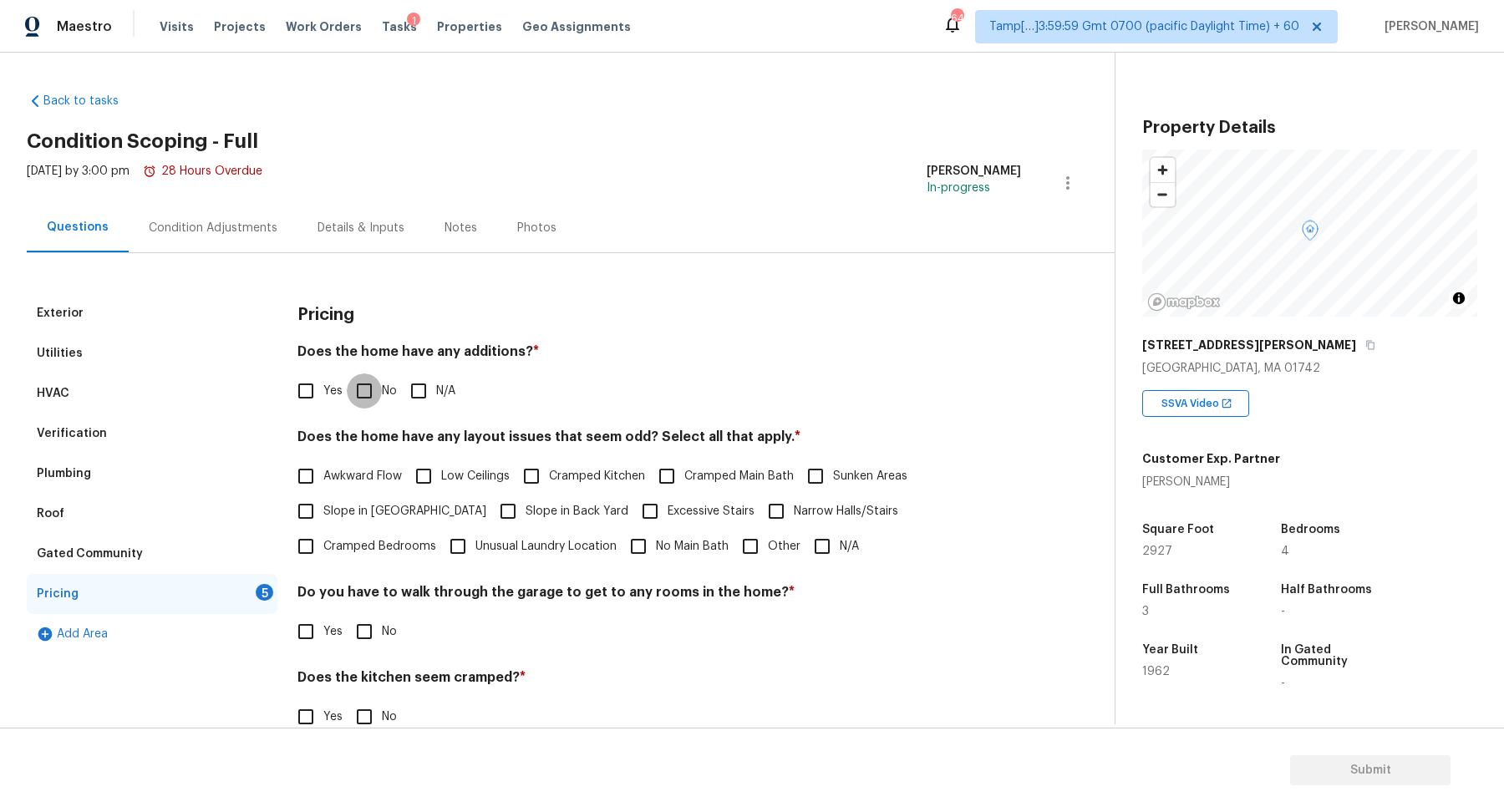
click at [380, 380] on input "No" at bounding box center [364, 391] width 35 height 35
checkbox input "true"
click at [353, 513] on span "Slope in [GEOGRAPHIC_DATA]" at bounding box center [405, 512] width 163 height 18
click at [323, 513] on input "Slope in [GEOGRAPHIC_DATA]" at bounding box center [305, 511] width 35 height 35
checkbox input "true"
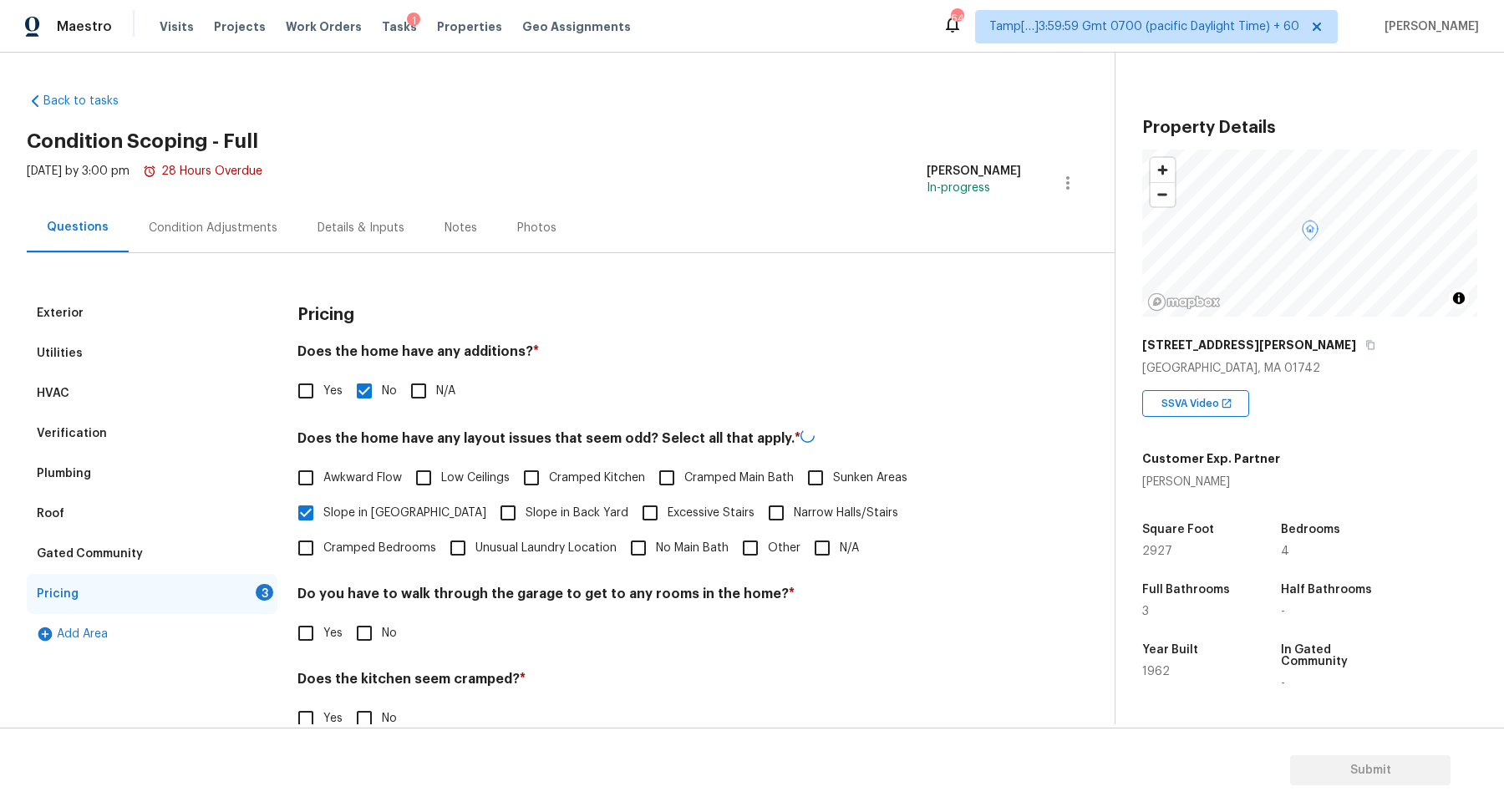
click at [525, 505] on span "Slope in Back Yard" at bounding box center [577, 514] width 103 height 18
click at [491, 503] on input "Slope in Back Yard" at bounding box center [508, 513] width 35 height 35
checkbox input "true"
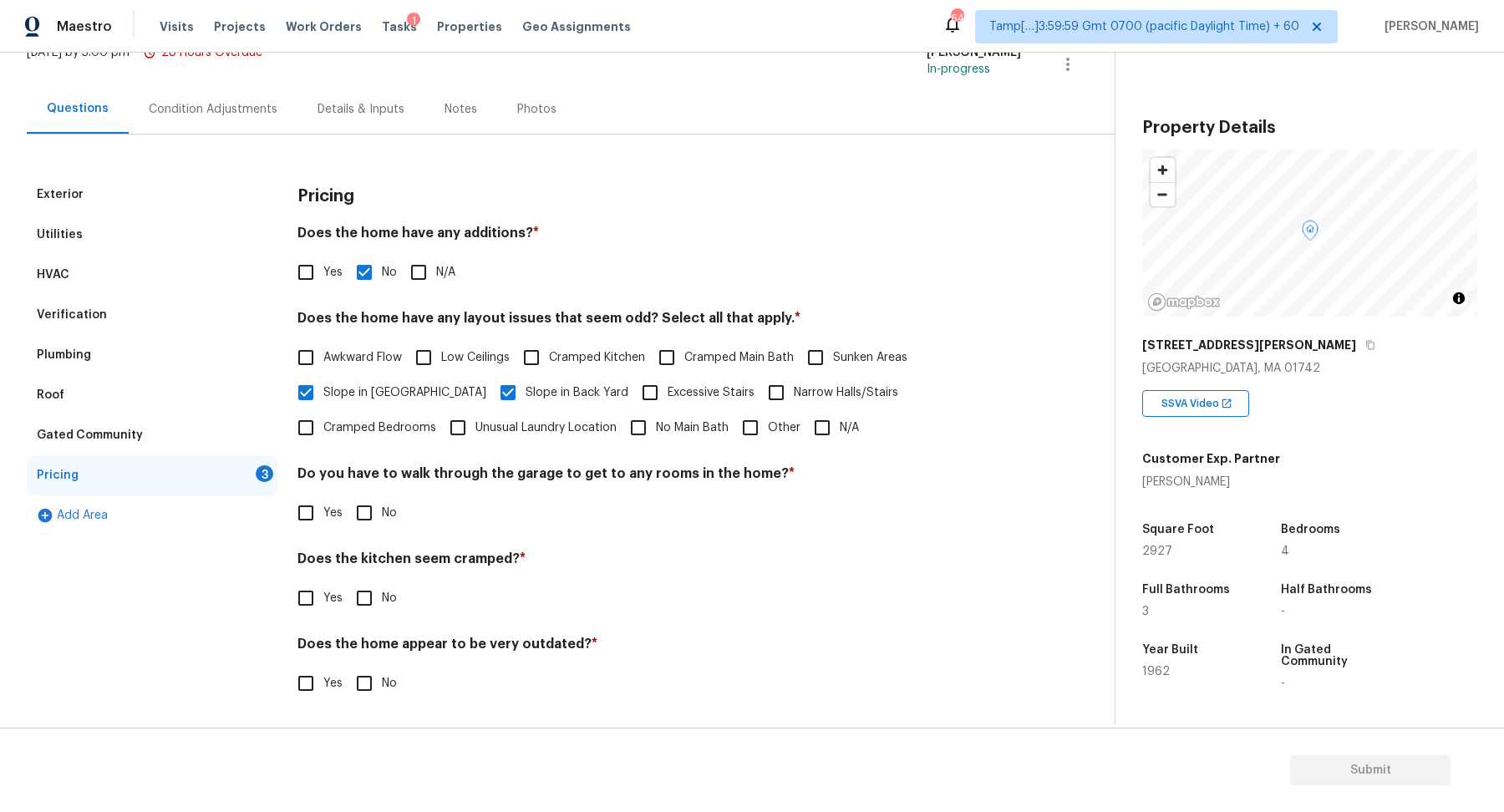
click at [767, 422] on span "Other" at bounding box center [783, 428] width 33 height 18
click at [733, 422] on input "Other" at bounding box center [750, 427] width 35 height 35
checkbox input "true"
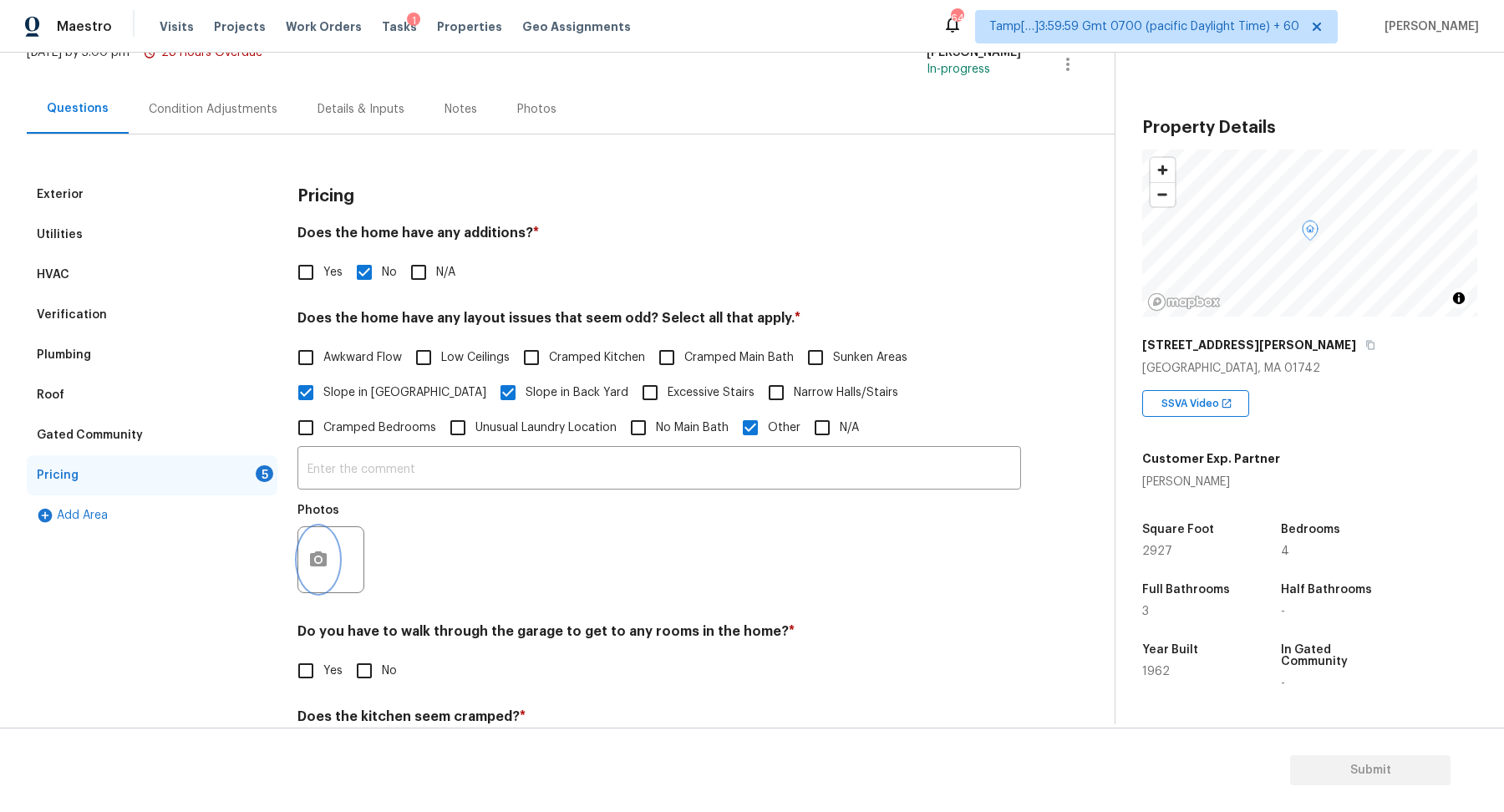
click at [325, 569] on button "button" at bounding box center [318, 560] width 40 height 65
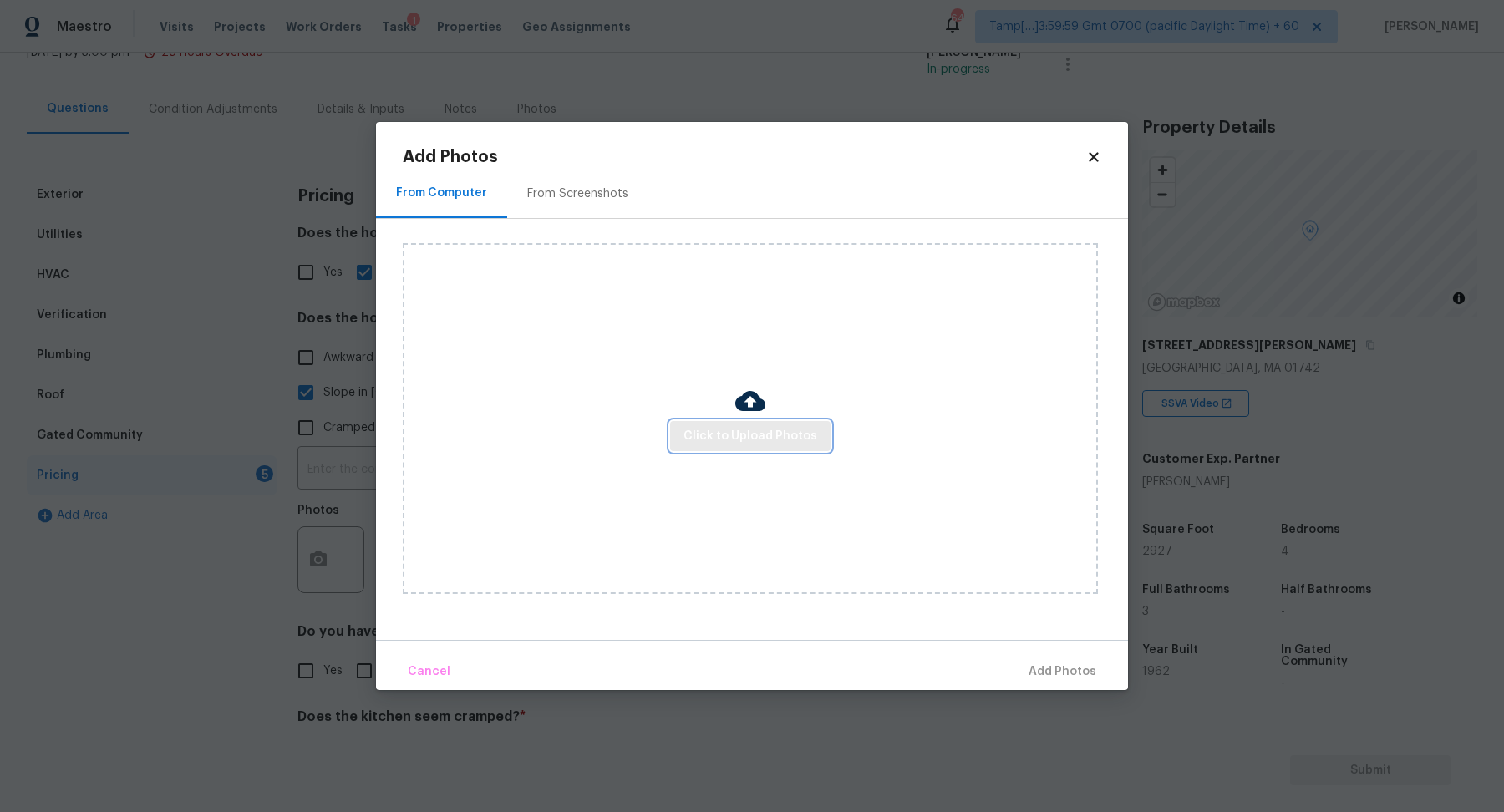
click at [707, 445] on span "Click to Upload Photos" at bounding box center [750, 436] width 134 height 21
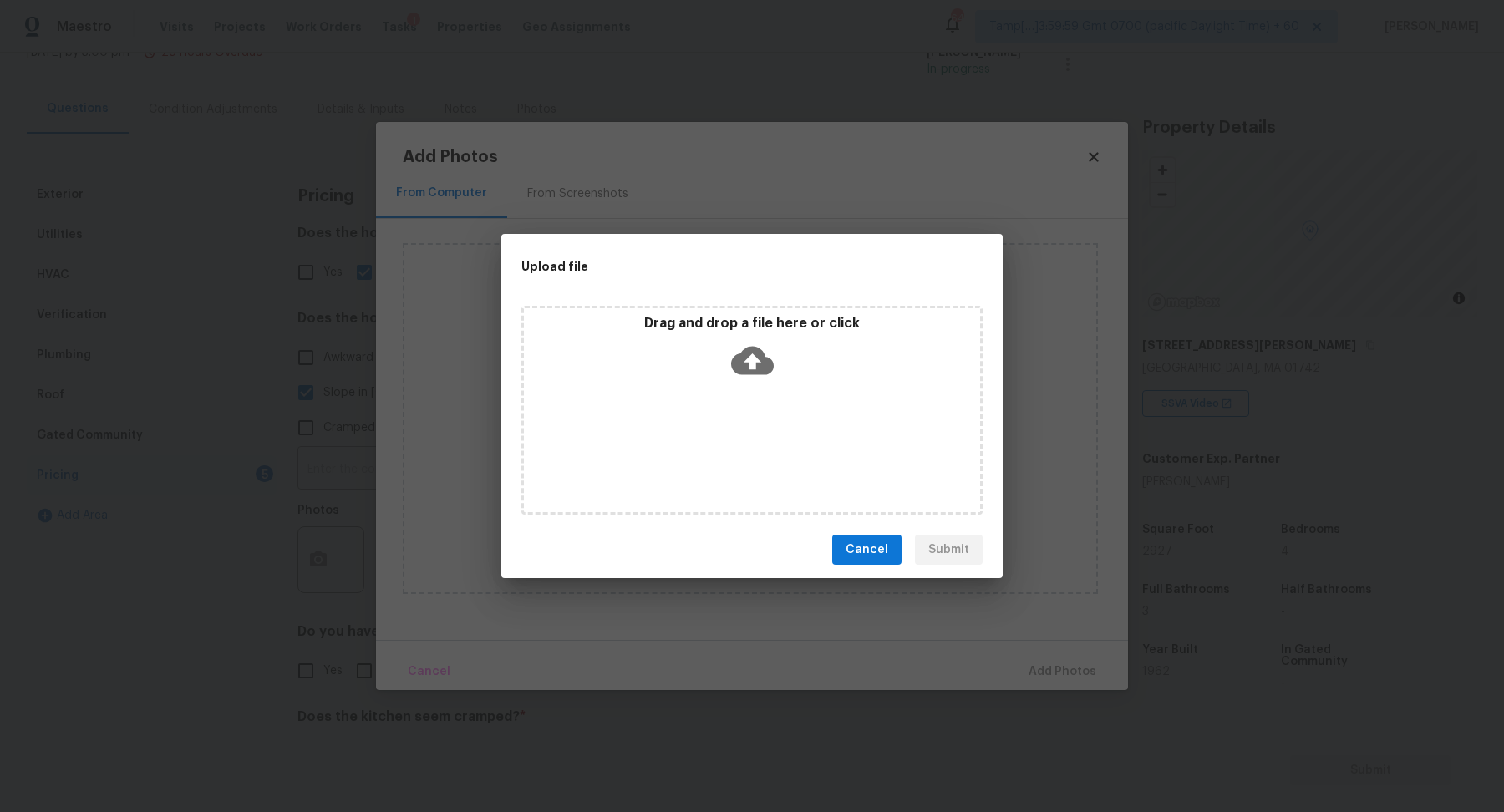
click at [767, 387] on div "Drag and drop a file here or click" at bounding box center [752, 409] width 461 height 209
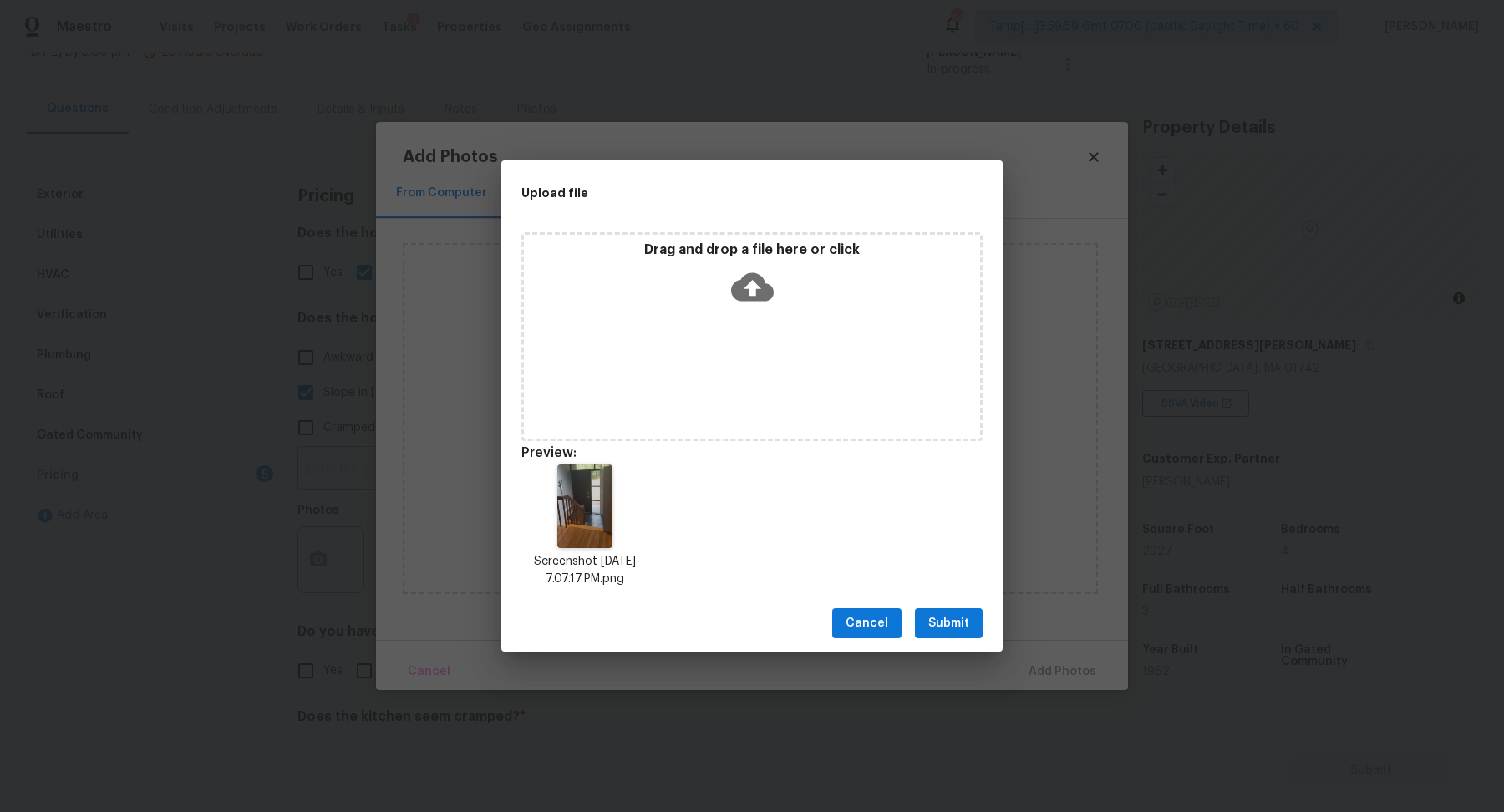
click at [964, 631] on span "Submit" at bounding box center [948, 623] width 41 height 21
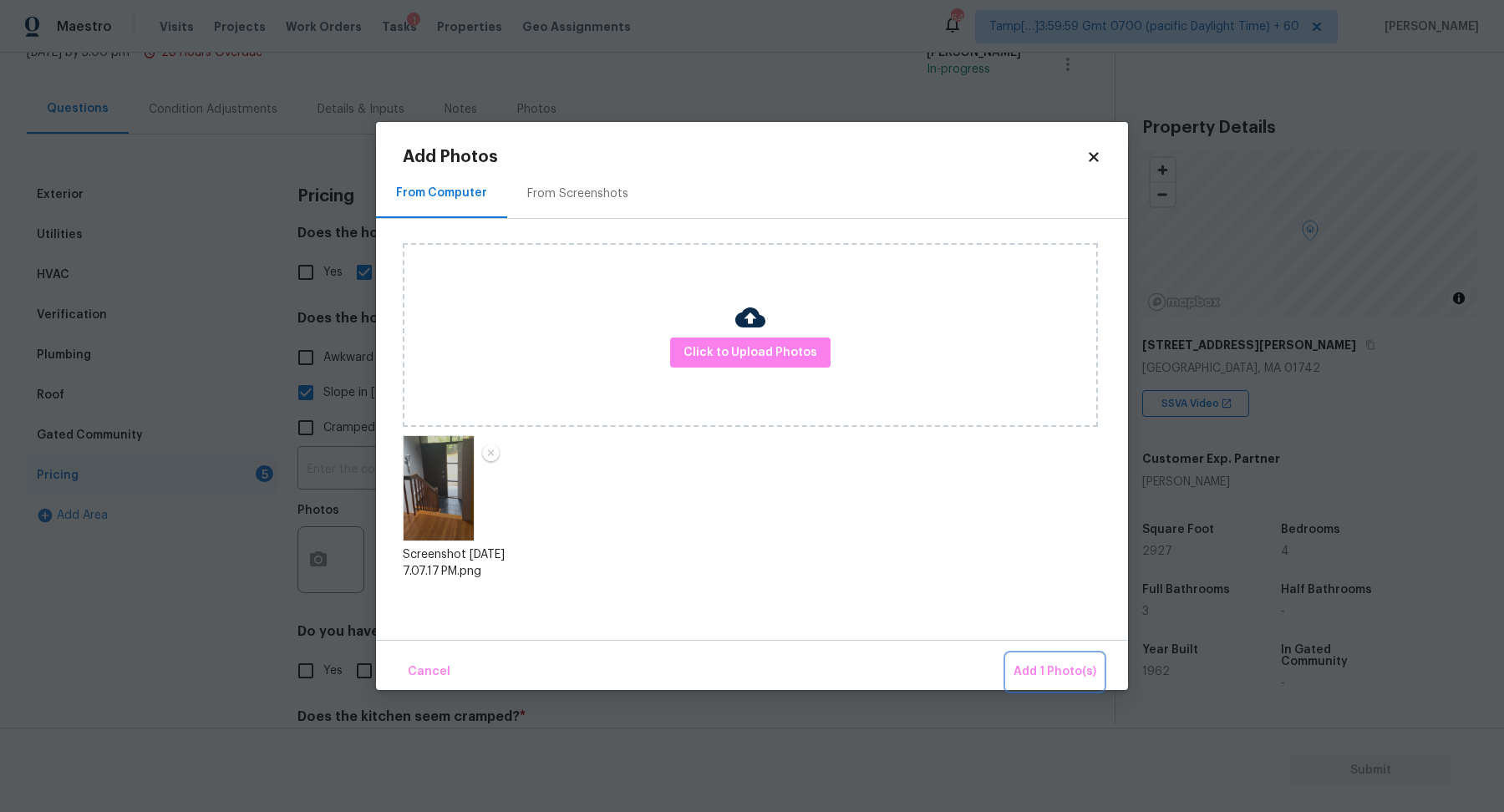
click at [1016, 654] on button "Add 1 Photo(s)" at bounding box center [1054, 672] width 96 height 36
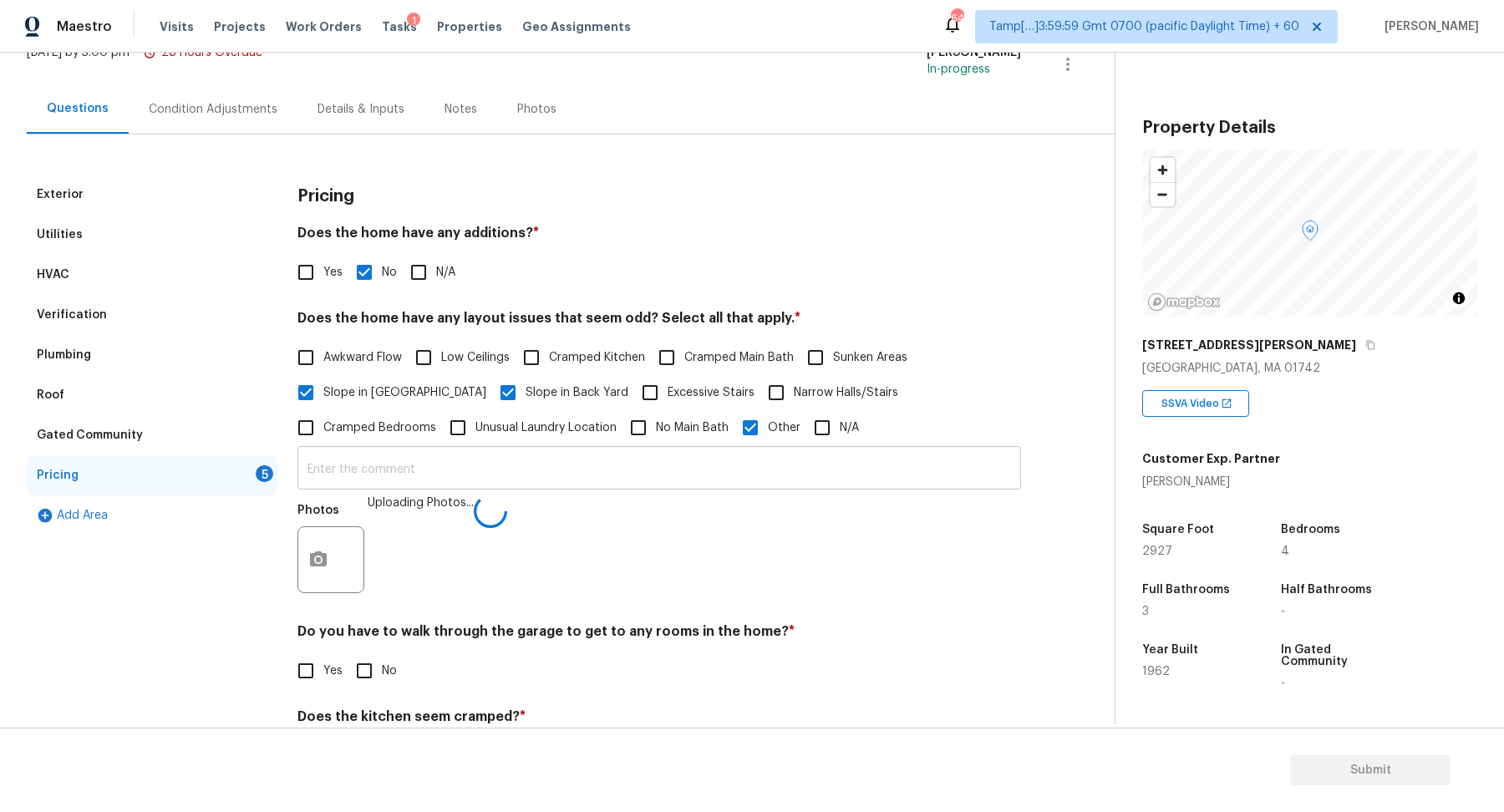
click at [691, 481] on input "text" at bounding box center [659, 470] width 724 height 40
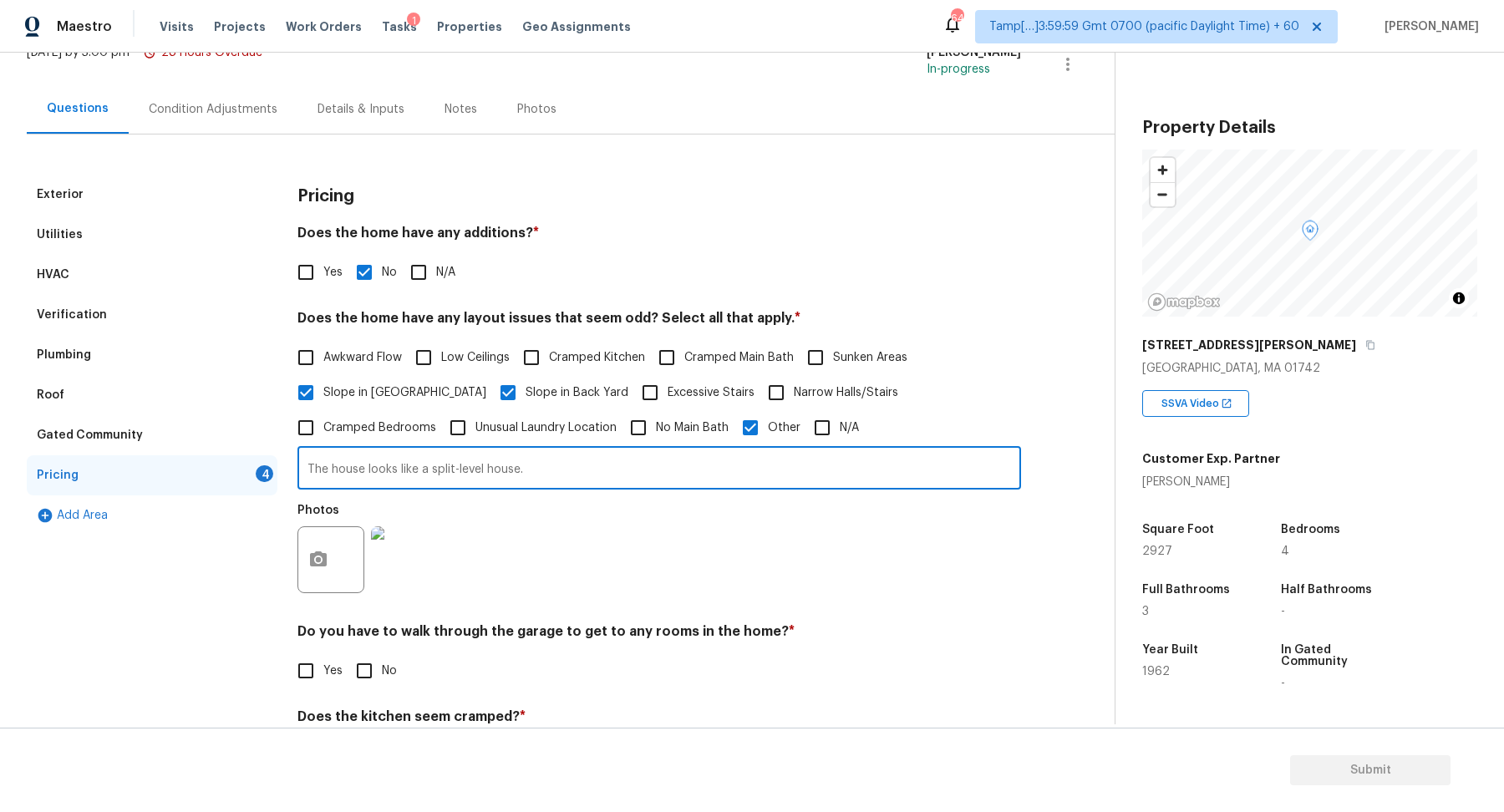
type input "The house looks like a split-level house."
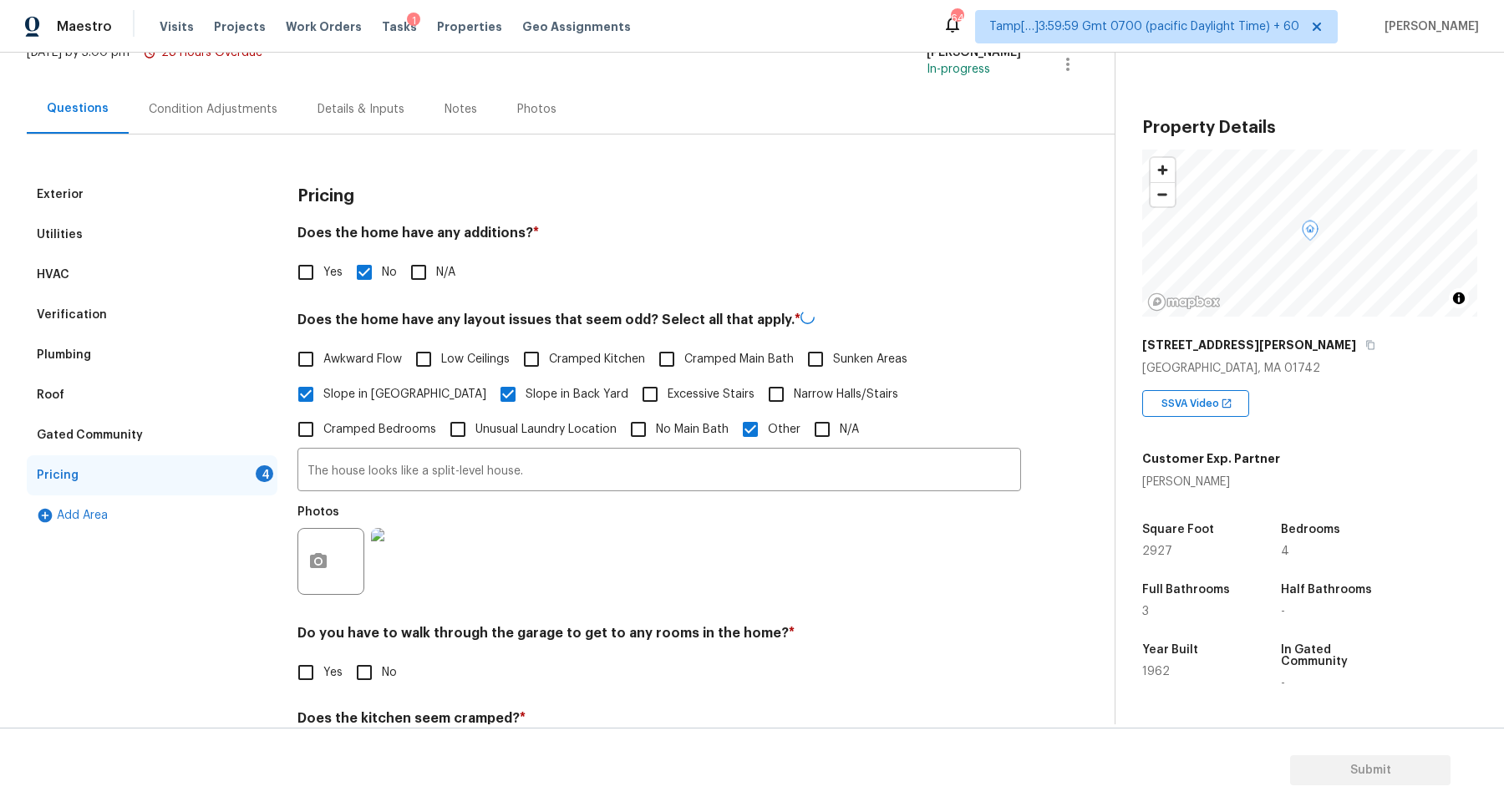
click at [923, 548] on div "Photos" at bounding box center [659, 551] width 724 height 109
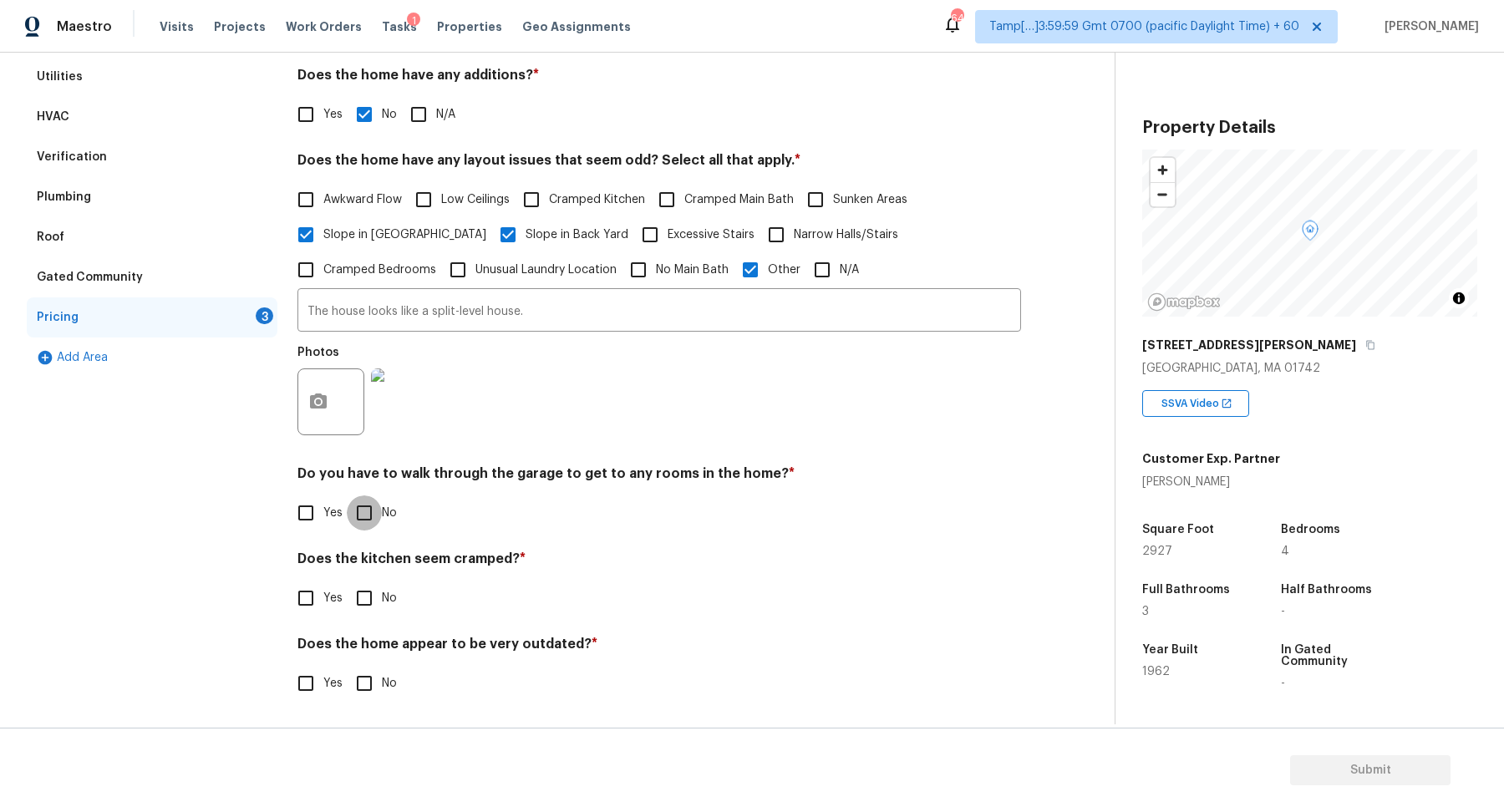
click at [373, 516] on input "No" at bounding box center [364, 513] width 35 height 35
checkbox input "true"
click at [347, 581] on input "No" at bounding box center [364, 598] width 35 height 35
checkbox input "true"
click at [347, 667] on input "No" at bounding box center [364, 684] width 35 height 35
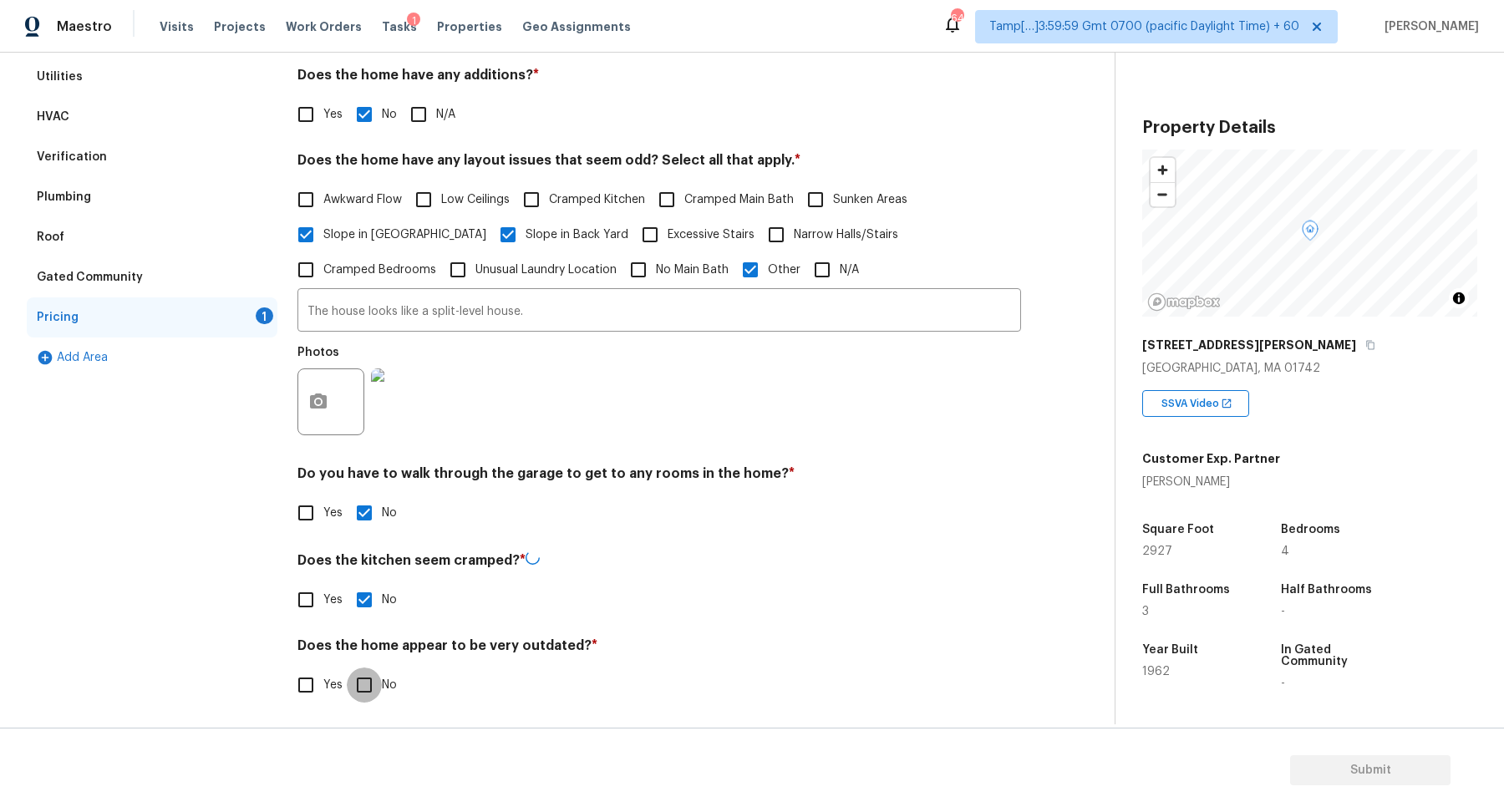
checkbox input "true"
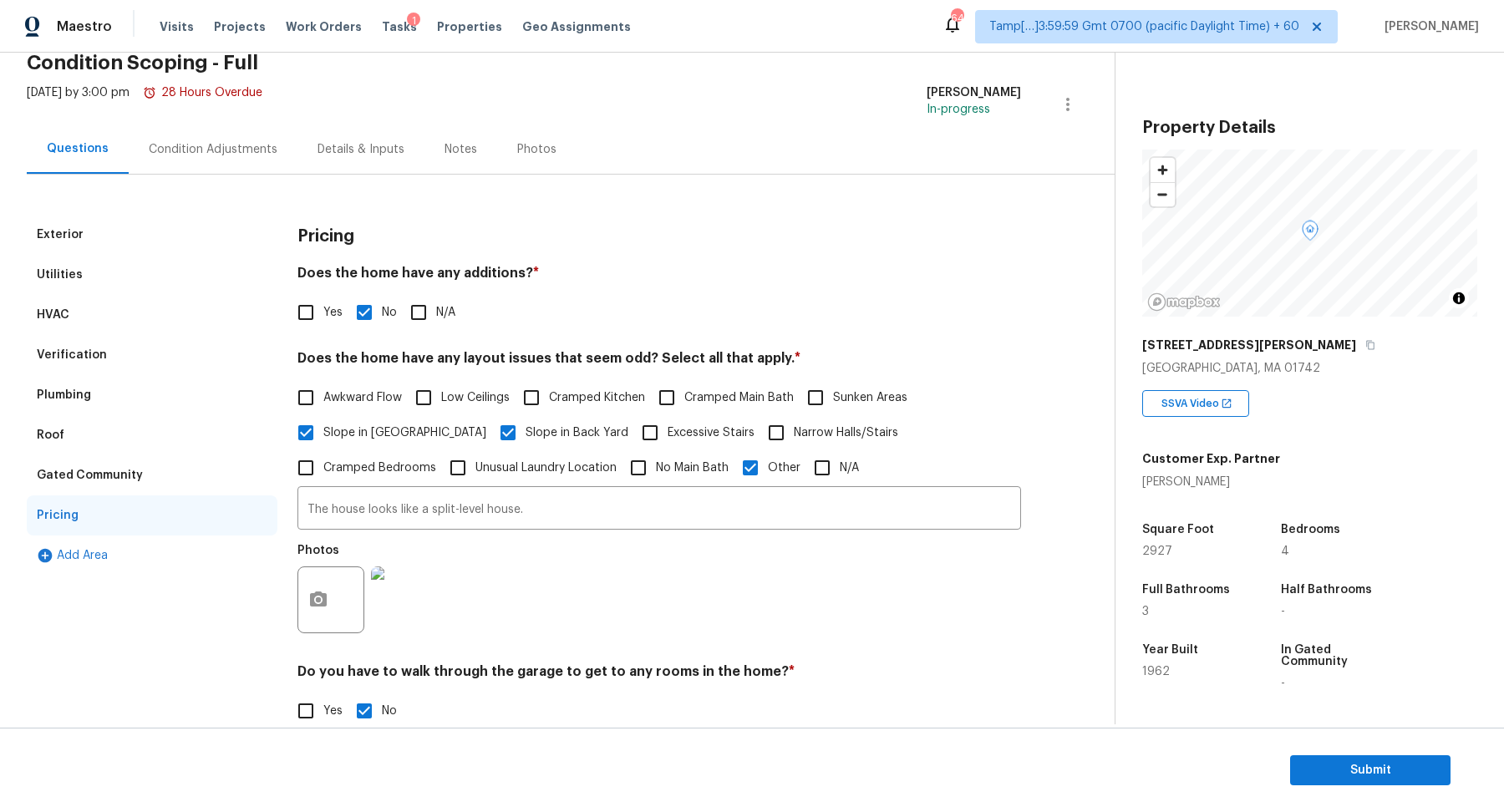
click at [243, 141] on div "Condition Adjustments" at bounding box center [213, 149] width 129 height 17
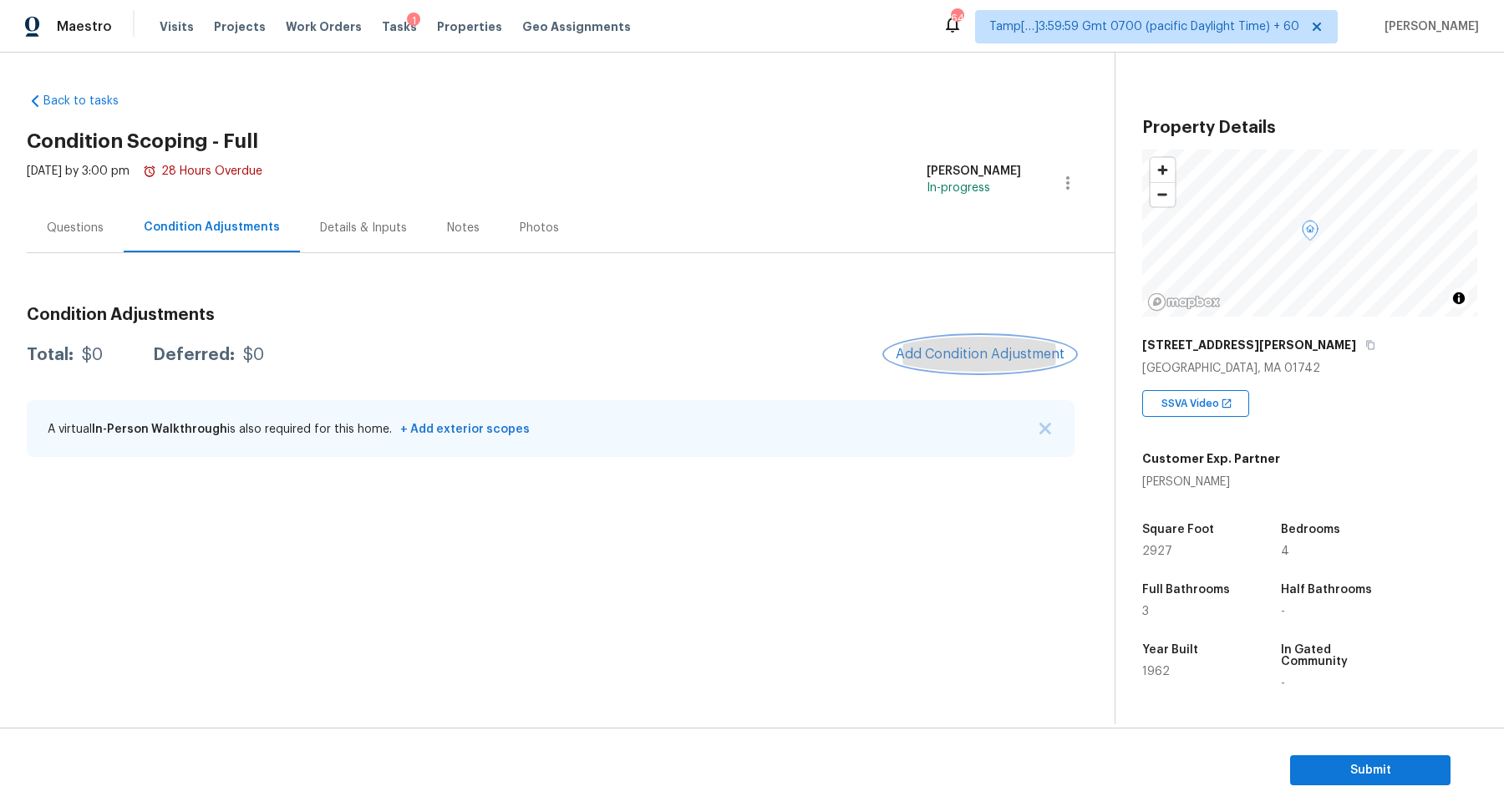
click at [992, 341] on button "Add Condition Adjustment" at bounding box center [980, 354] width 188 height 35
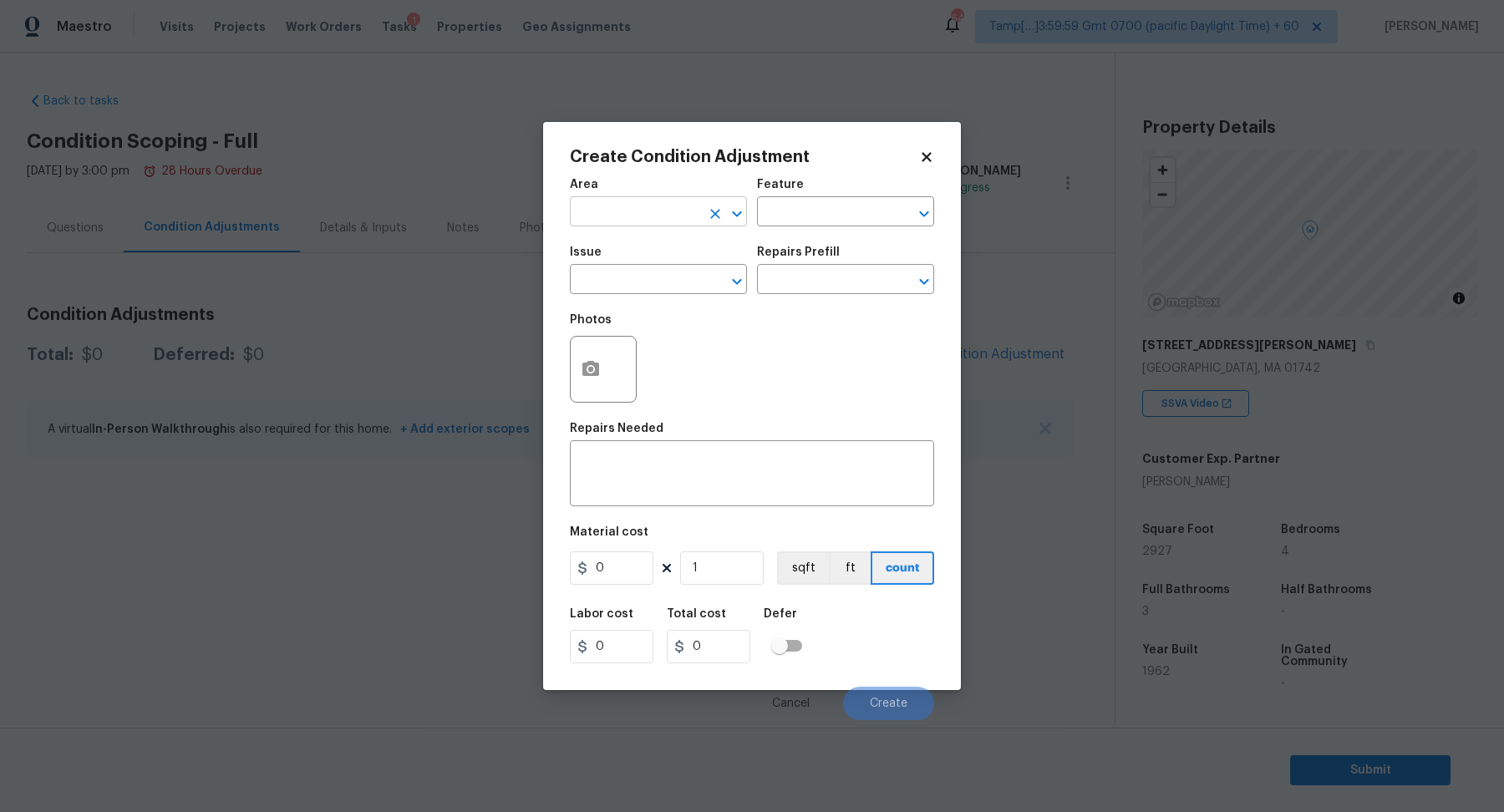
click at [641, 214] on input "text" at bounding box center [635, 213] width 130 height 26
click at [591, 263] on li "Interior Addition" at bounding box center [658, 250] width 177 height 28
click at [649, 222] on input "Interior Addition" at bounding box center [635, 213] width 130 height 26
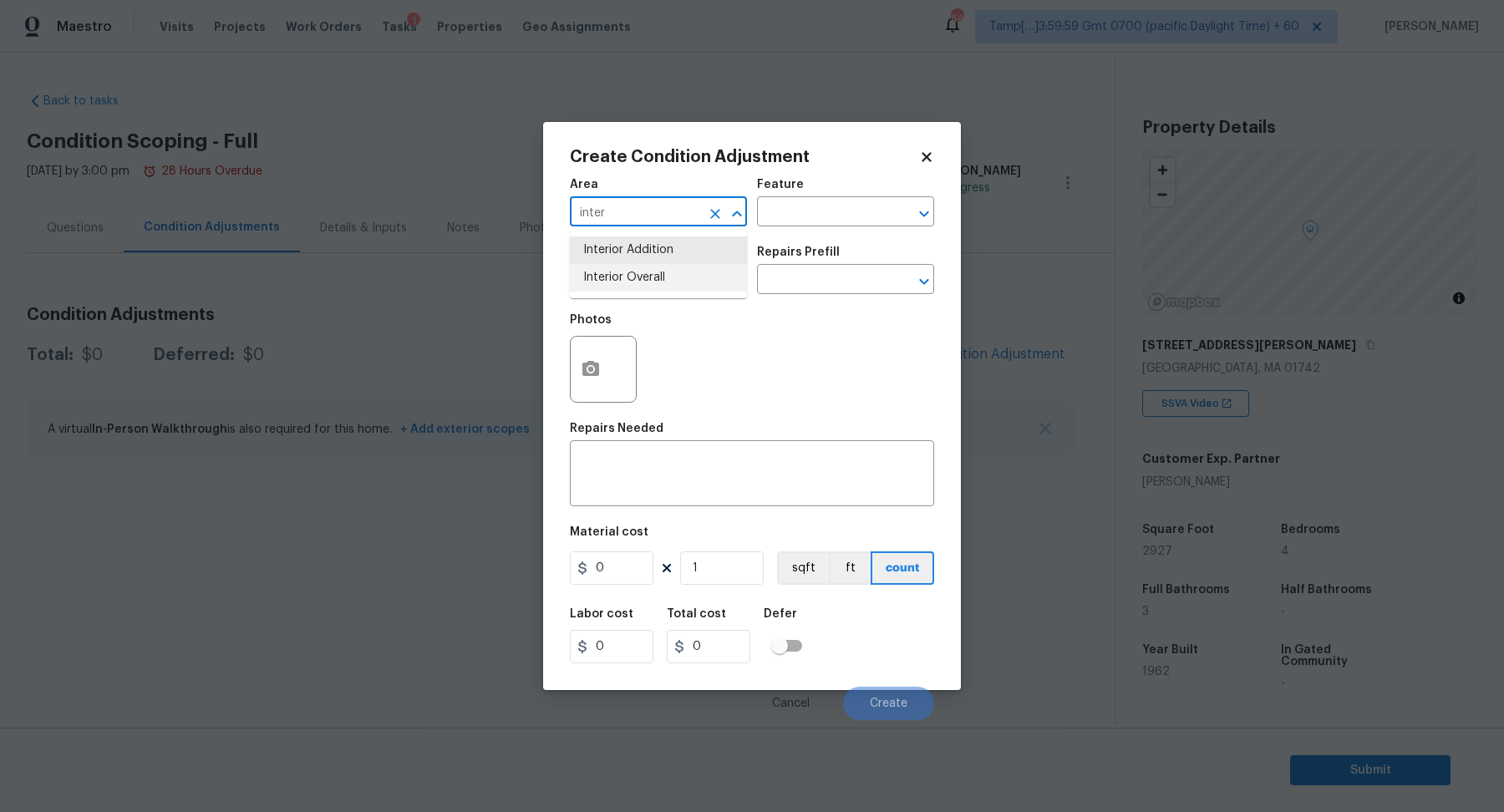
click at [692, 280] on li "Interior Overall" at bounding box center [658, 278] width 177 height 28
type input "Interior Overall"
click at [650, 279] on input "text" at bounding box center [635, 281] width 130 height 26
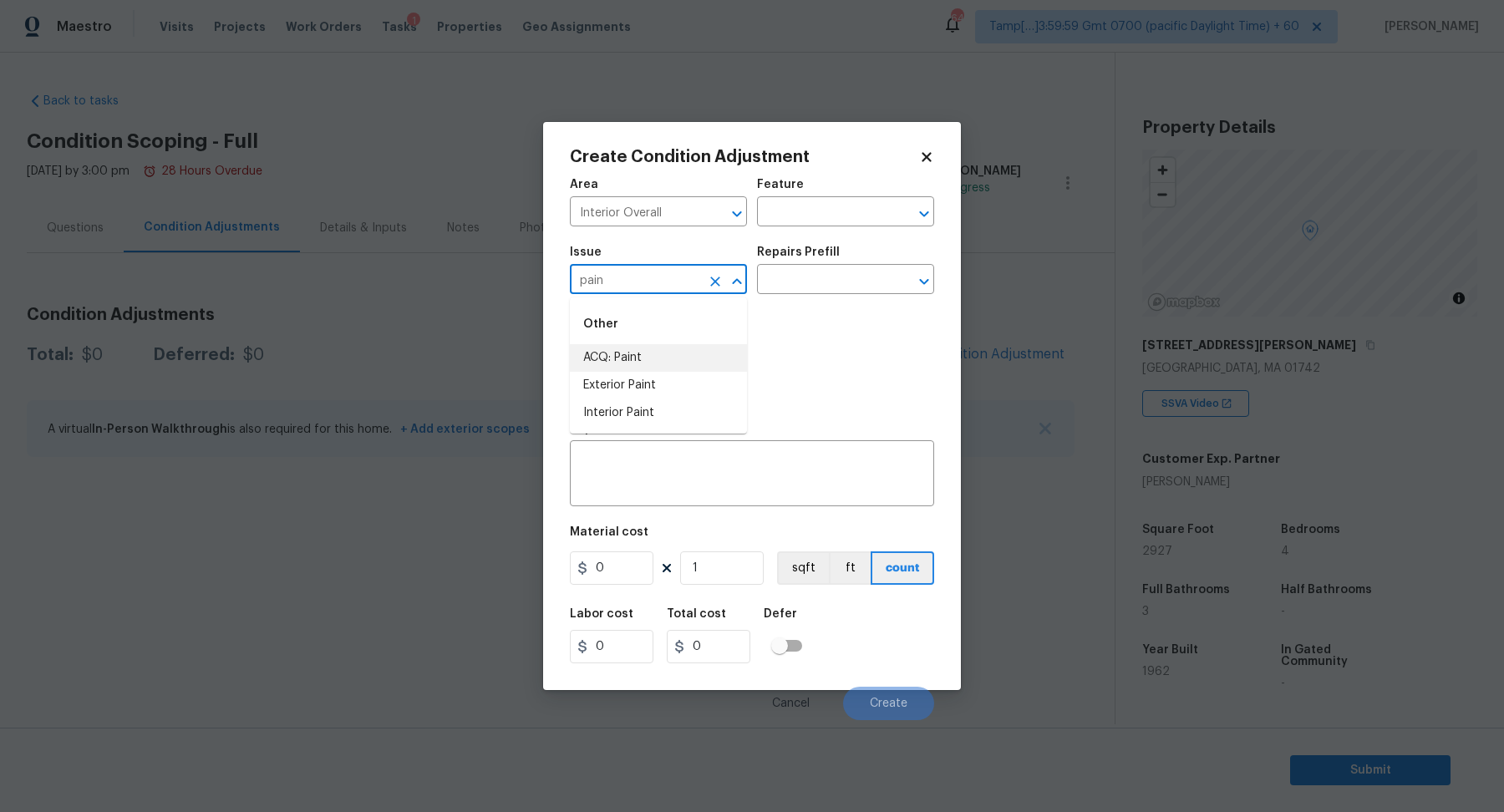
click at [677, 345] on li "ACQ: Paint" at bounding box center [658, 358] width 177 height 28
type input "ACQ: Paint"
click at [833, 274] on input "text" at bounding box center [821, 281] width 130 height 26
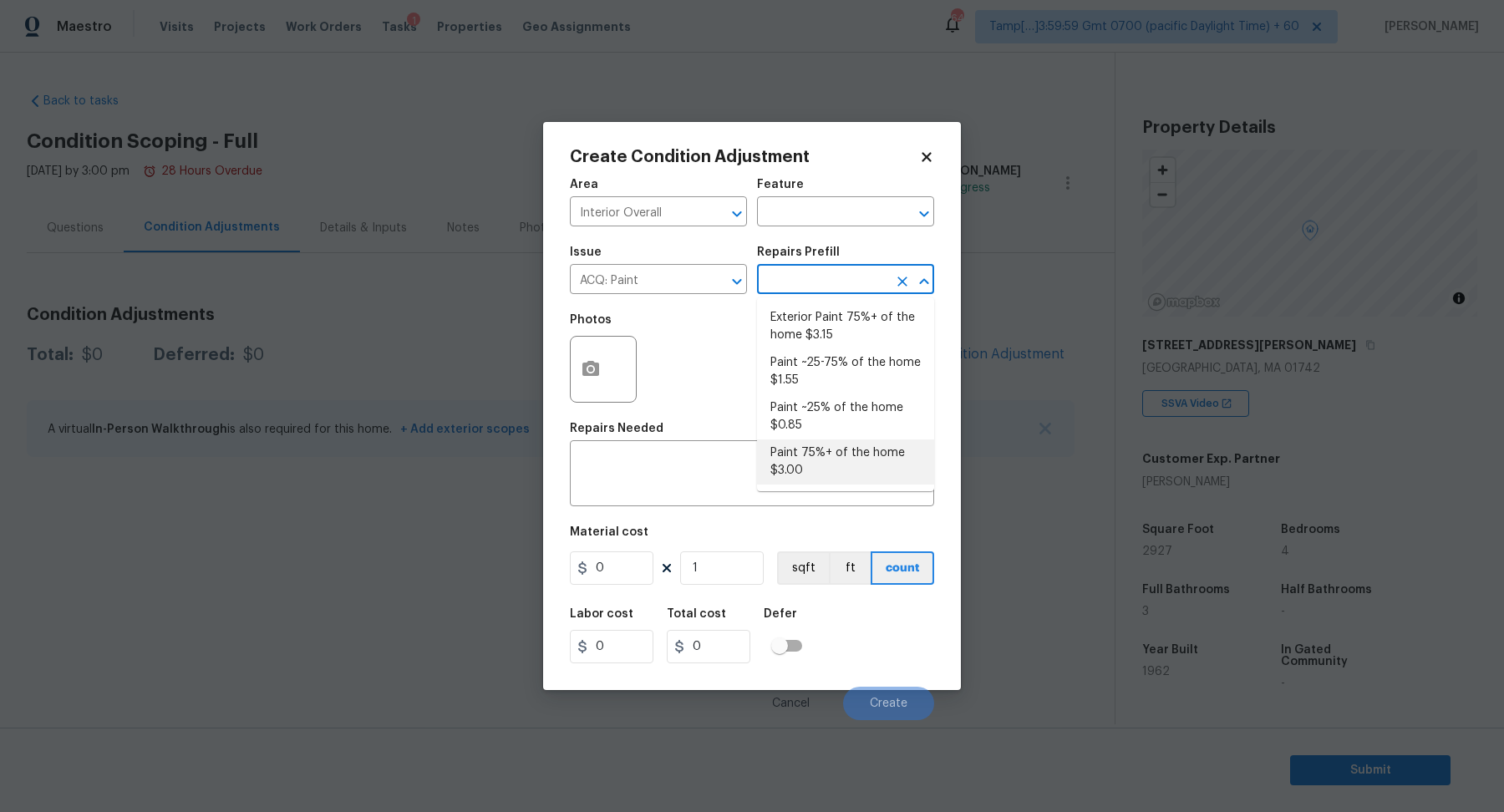
click at [841, 455] on li "Paint 75%+ of the home $3.00" at bounding box center [845, 462] width 177 height 46
type input "Acquisition"
type textarea "Acquisition Scope: 75%+ of the home will likely require interior paint"
type input "3"
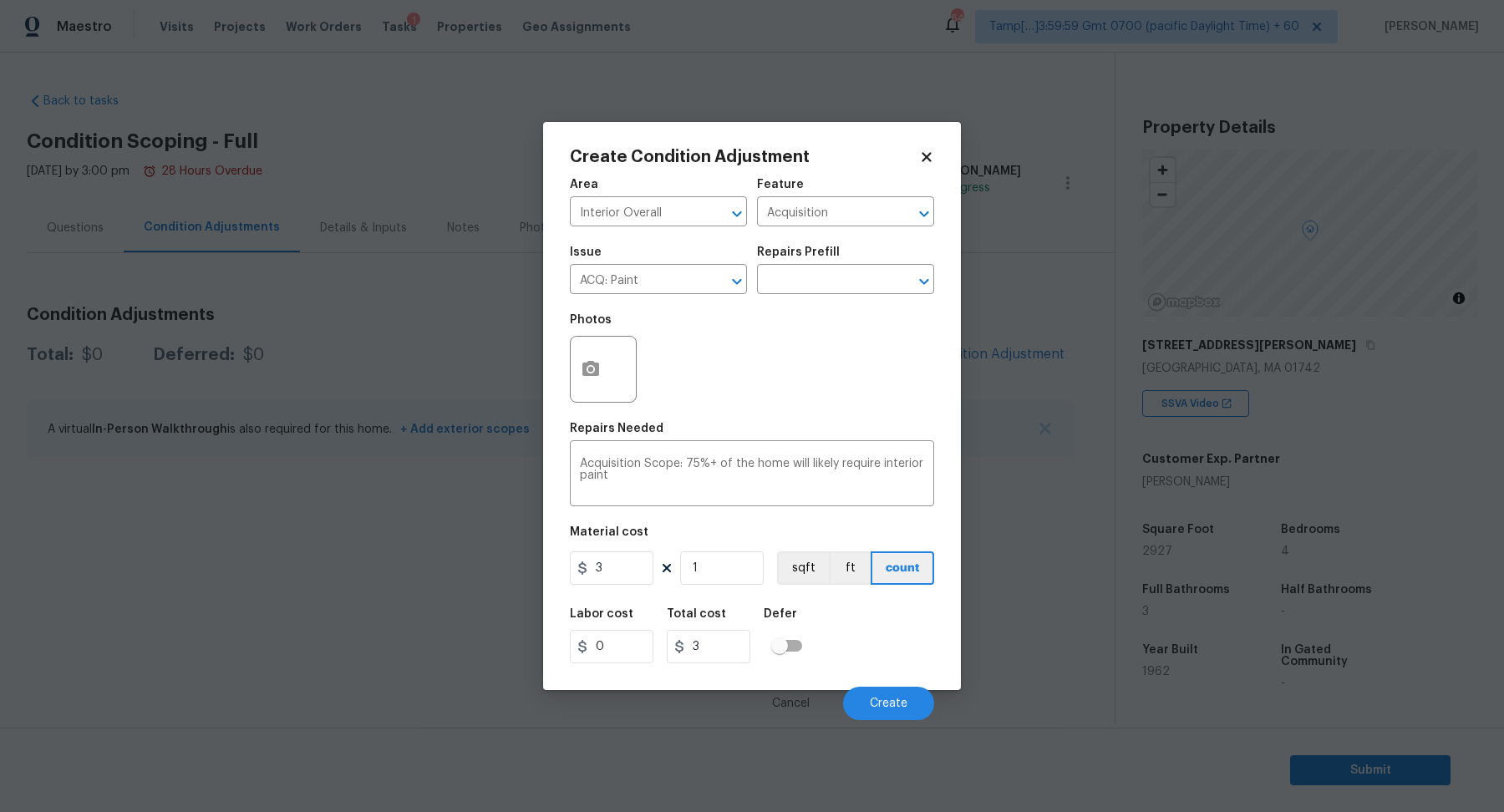
click at [610, 384] on div at bounding box center [603, 369] width 66 height 66
click at [581, 374] on icon "button" at bounding box center [591, 369] width 20 height 20
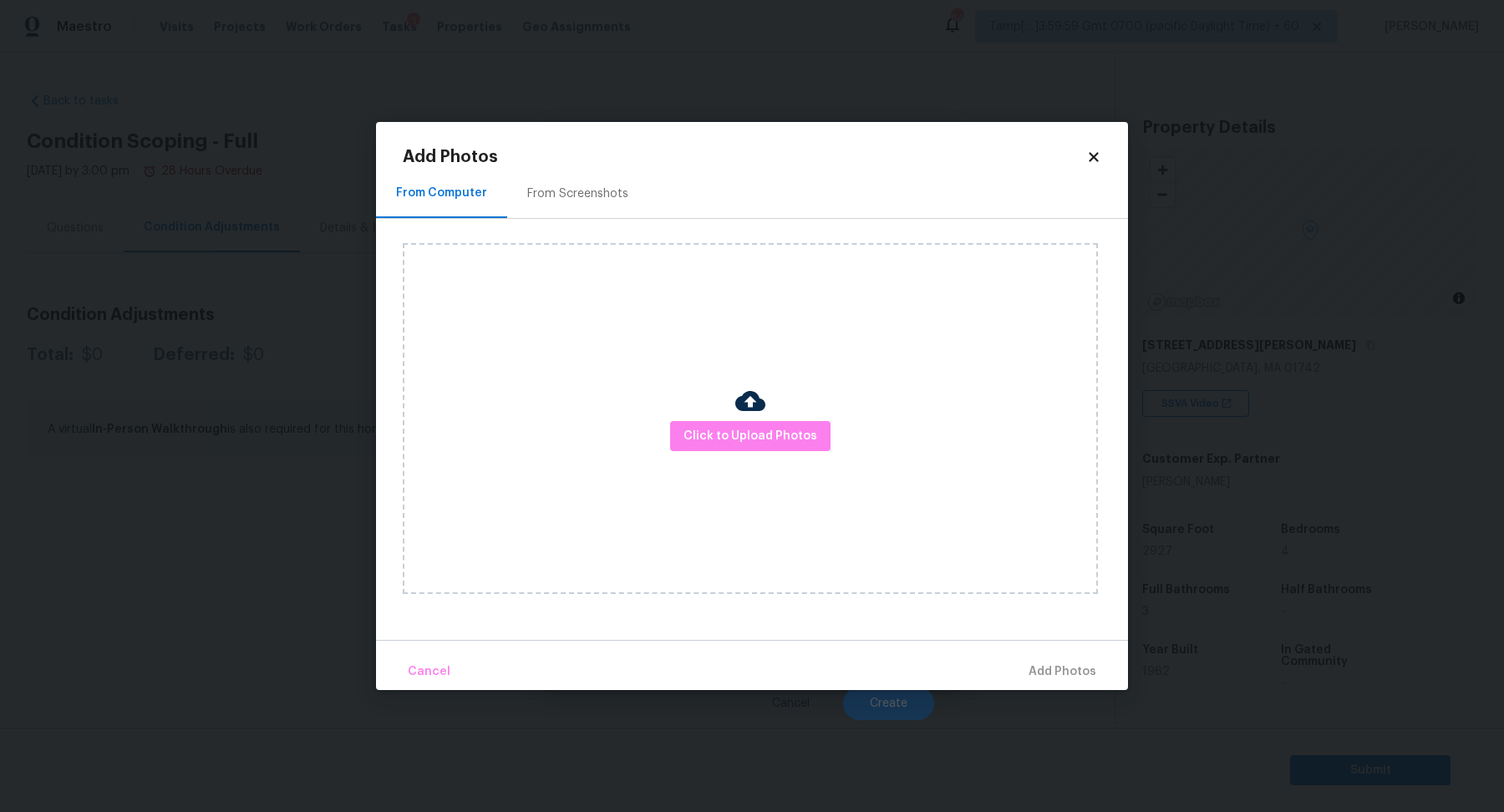
click at [687, 419] on div "Click to Upload Photos" at bounding box center [750, 418] width 695 height 351
click at [693, 427] on span "Click to Upload Photos" at bounding box center [750, 436] width 134 height 21
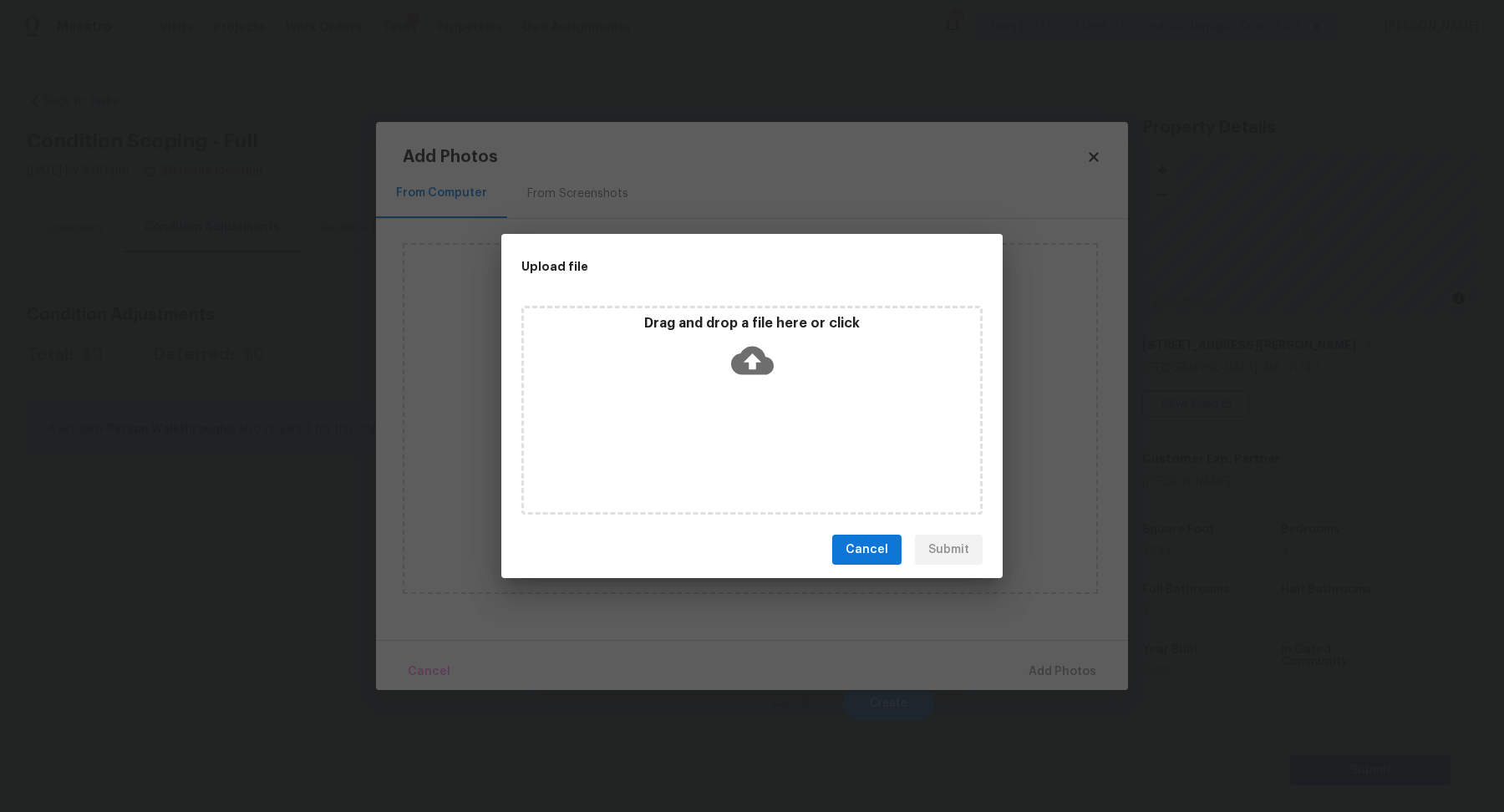
click at [755, 382] on div "Drag and drop a file here or click" at bounding box center [752, 351] width 456 height 71
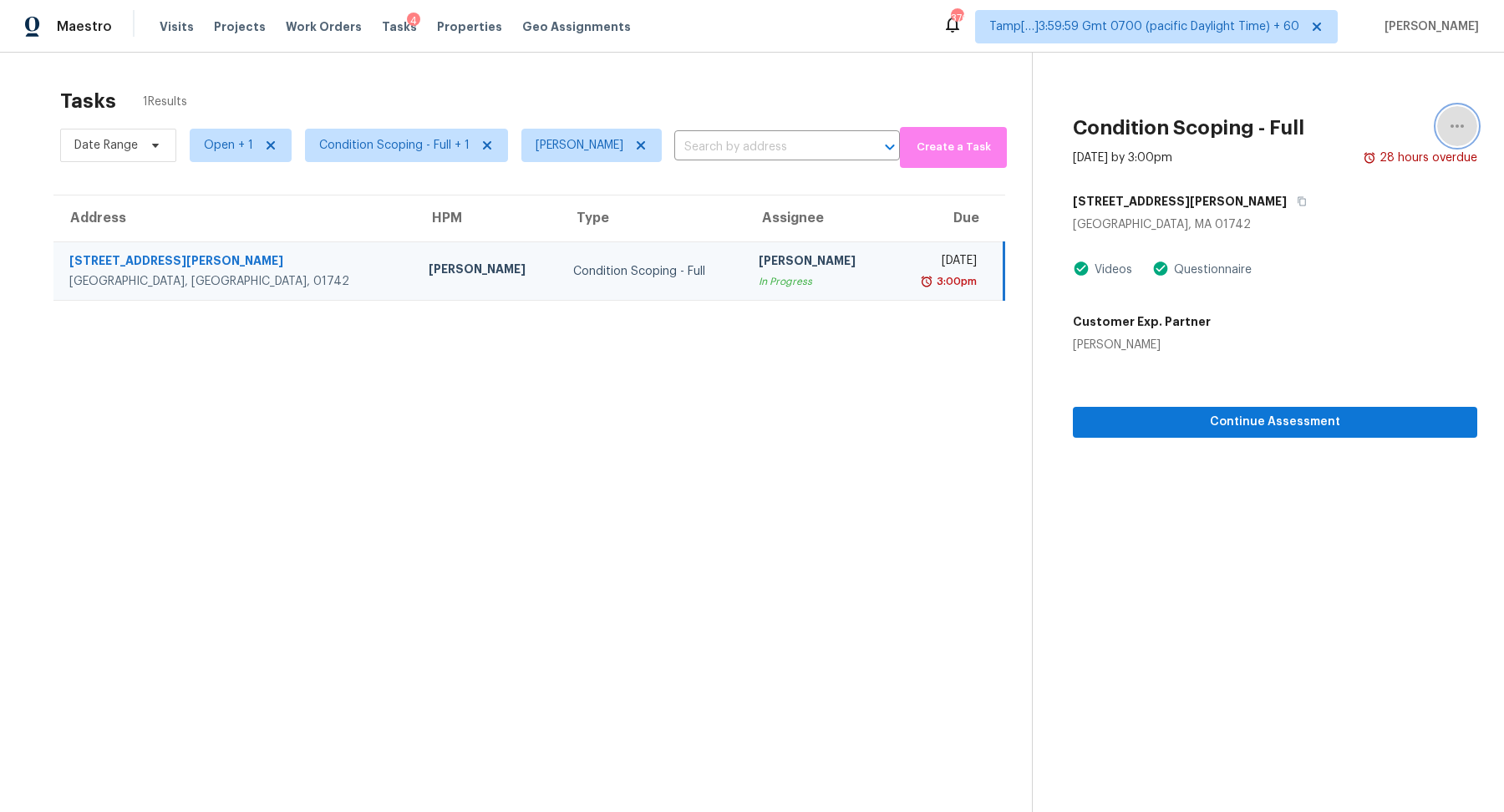
click at [1444, 125] on button "button" at bounding box center [1456, 126] width 40 height 40
click at [1330, 139] on link "Mark as Blocked" at bounding box center [1361, 129] width 142 height 25
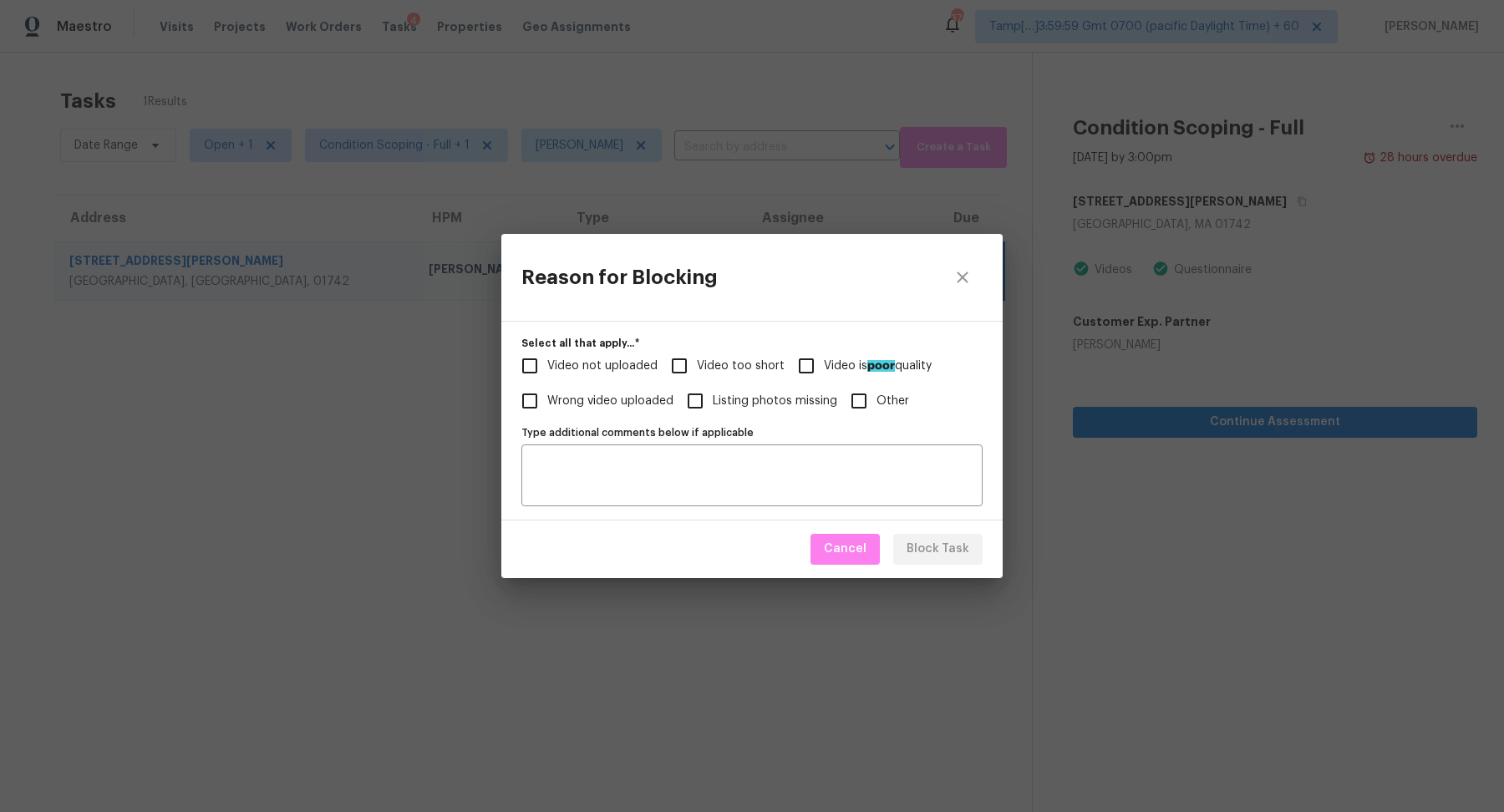
click at [711, 370] on span "Video too short" at bounding box center [741, 367] width 87 height 18
click at [697, 370] on input "Video too short" at bounding box center [678, 365] width 35 height 35
checkbox input "true"
click at [757, 465] on textarea "Type additional comments below if applicable" at bounding box center [752, 475] width 441 height 35
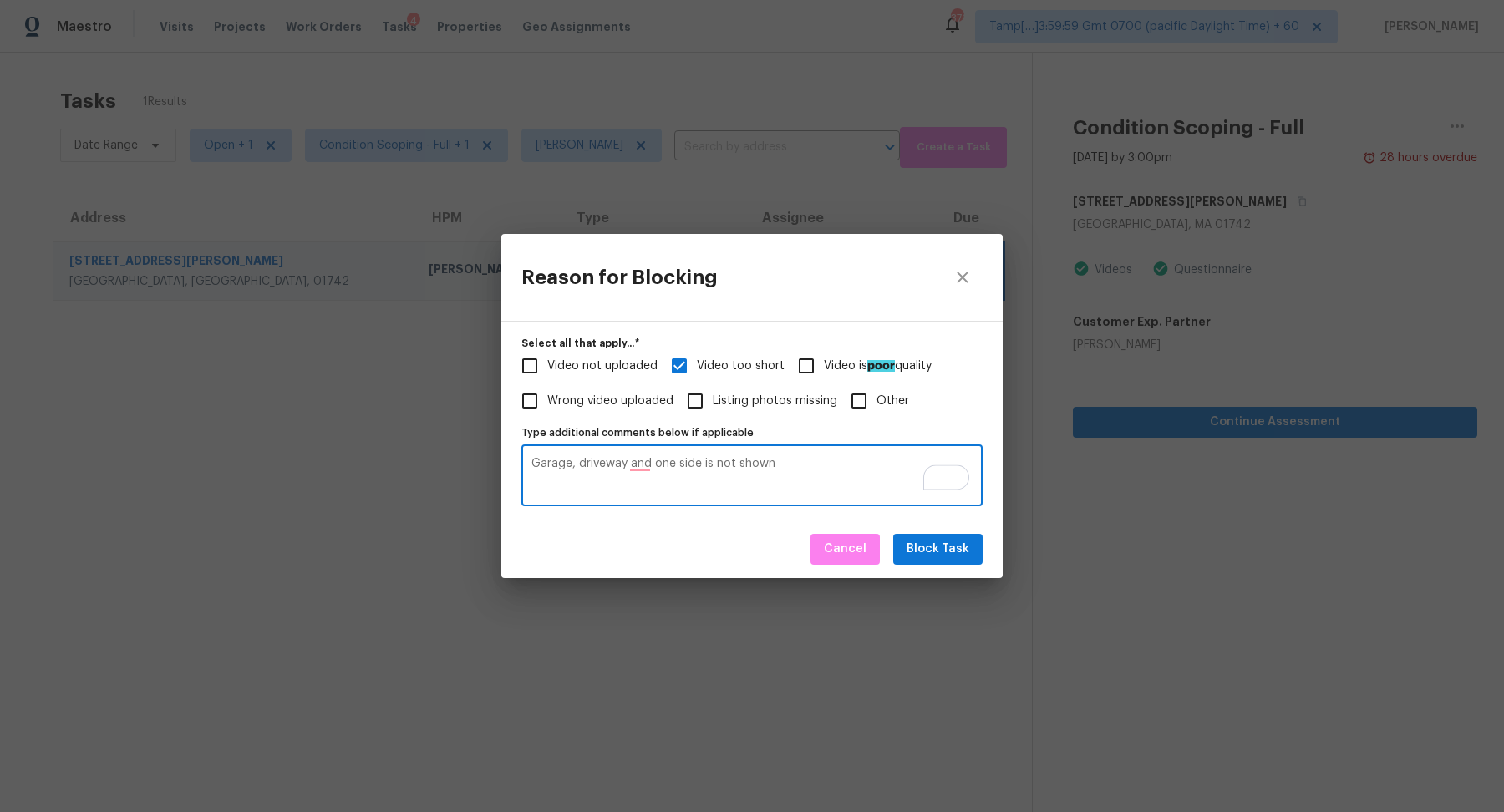
type textarea "Garage, driveway and one side is not shown"
click at [960, 554] on span "Block Task" at bounding box center [937, 549] width 62 height 21
